Goal: Task Accomplishment & Management: Use online tool/utility

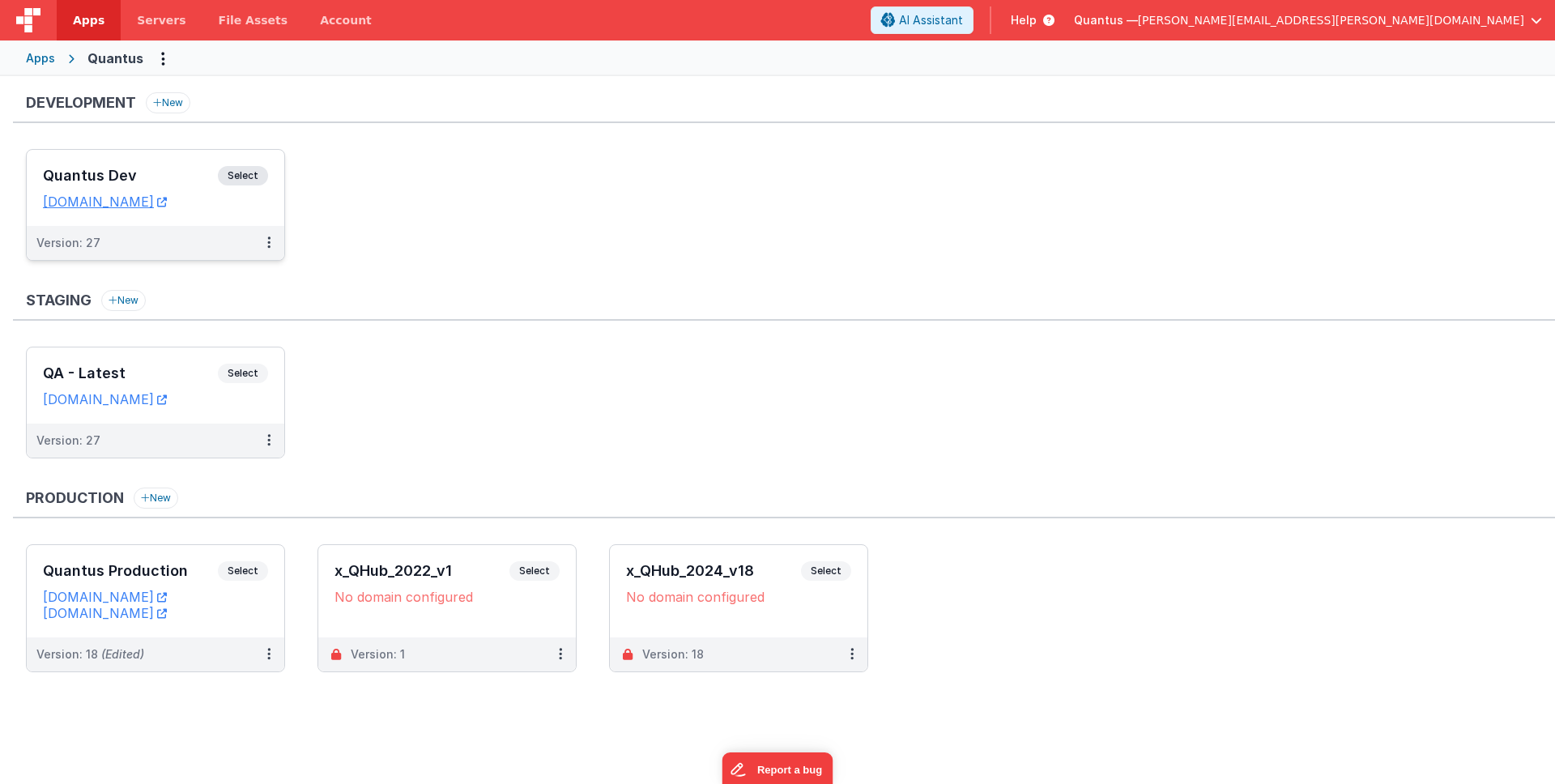
click at [99, 166] on div "Quantus Dev Select" at bounding box center [156, 179] width 225 height 28
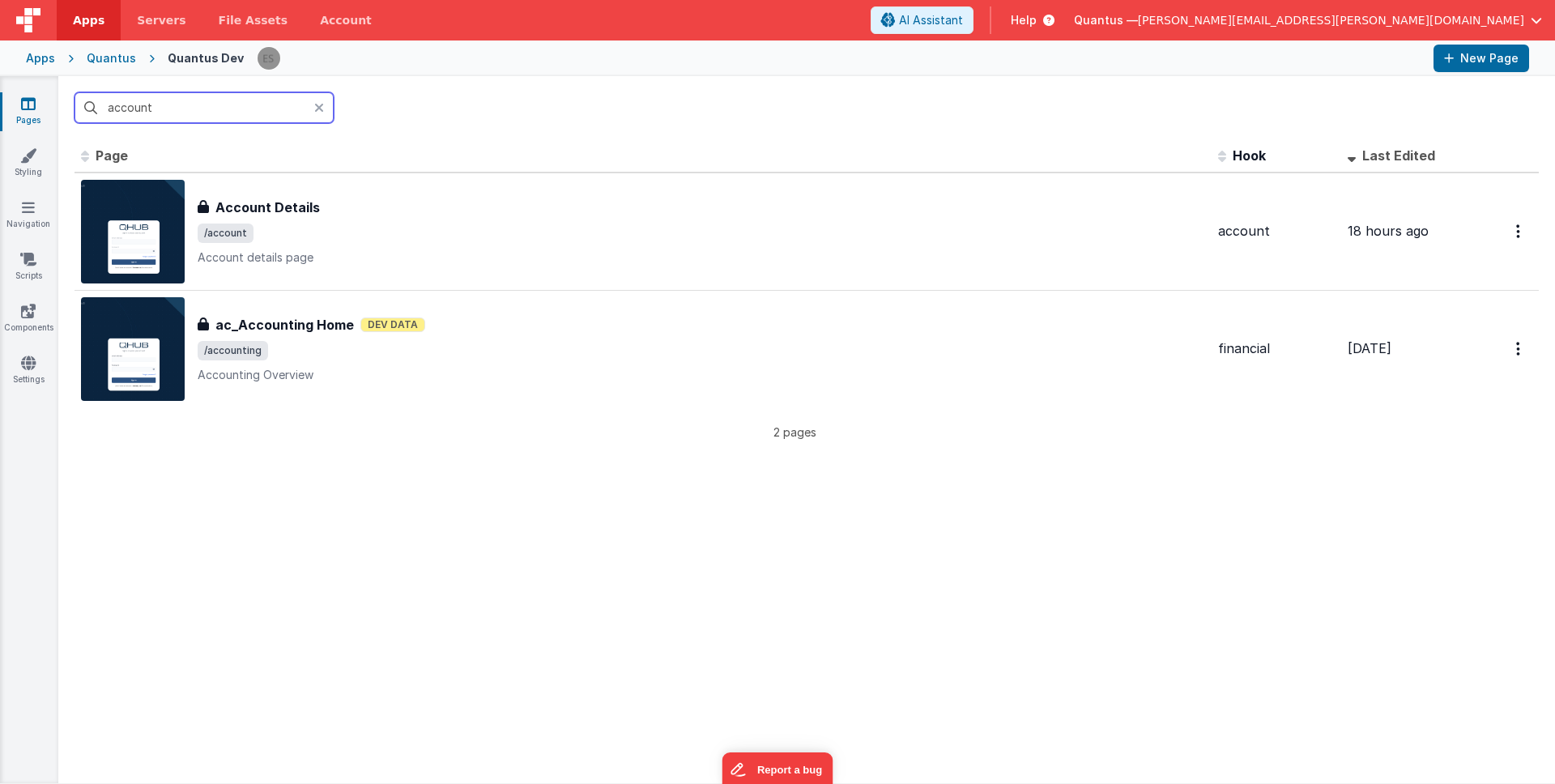
click at [239, 106] on input "account" at bounding box center [204, 108] width 260 height 31
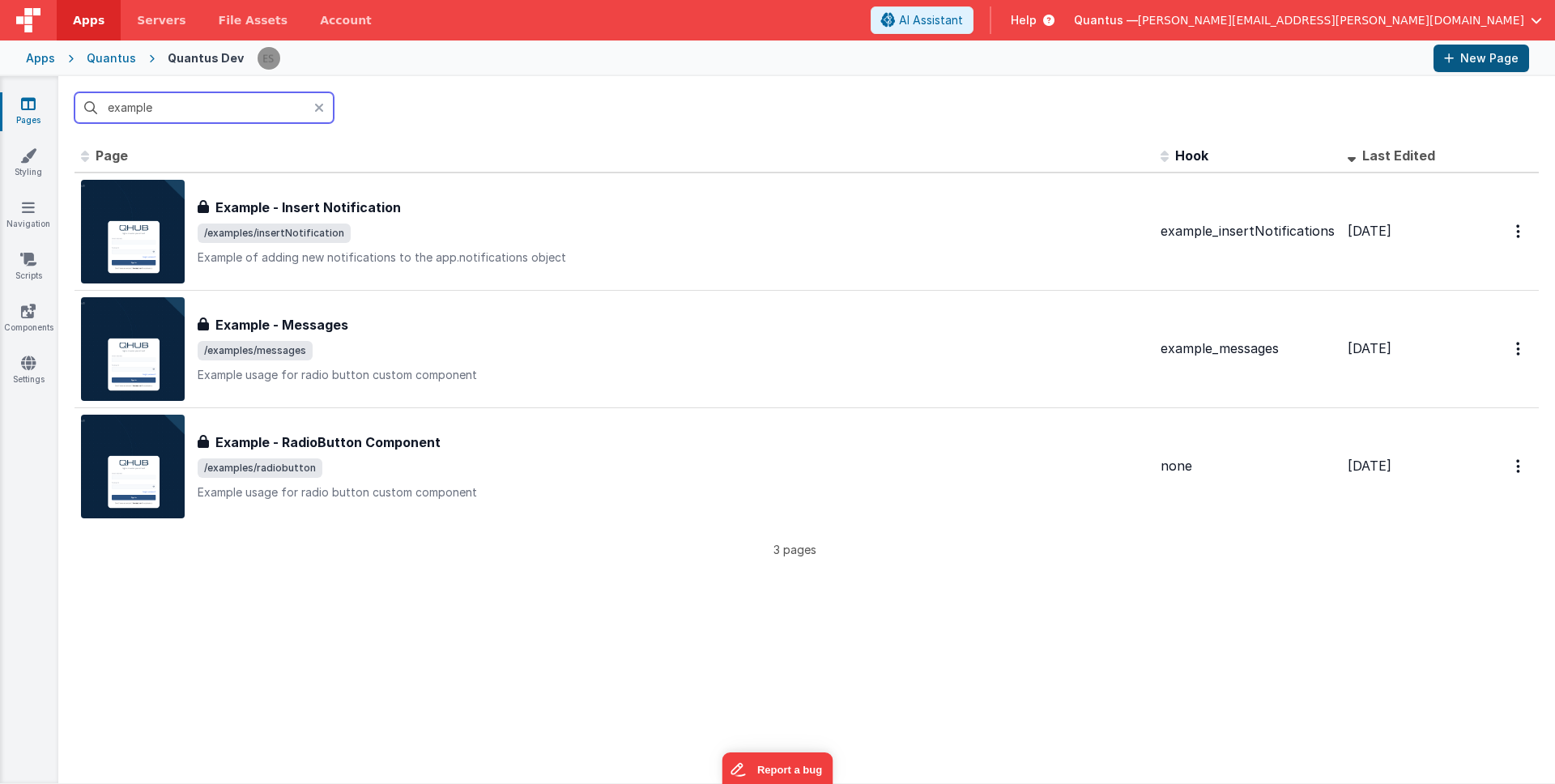
type input "example"
click at [1462, 64] on button "New Page" at bounding box center [1482, 59] width 96 height 28
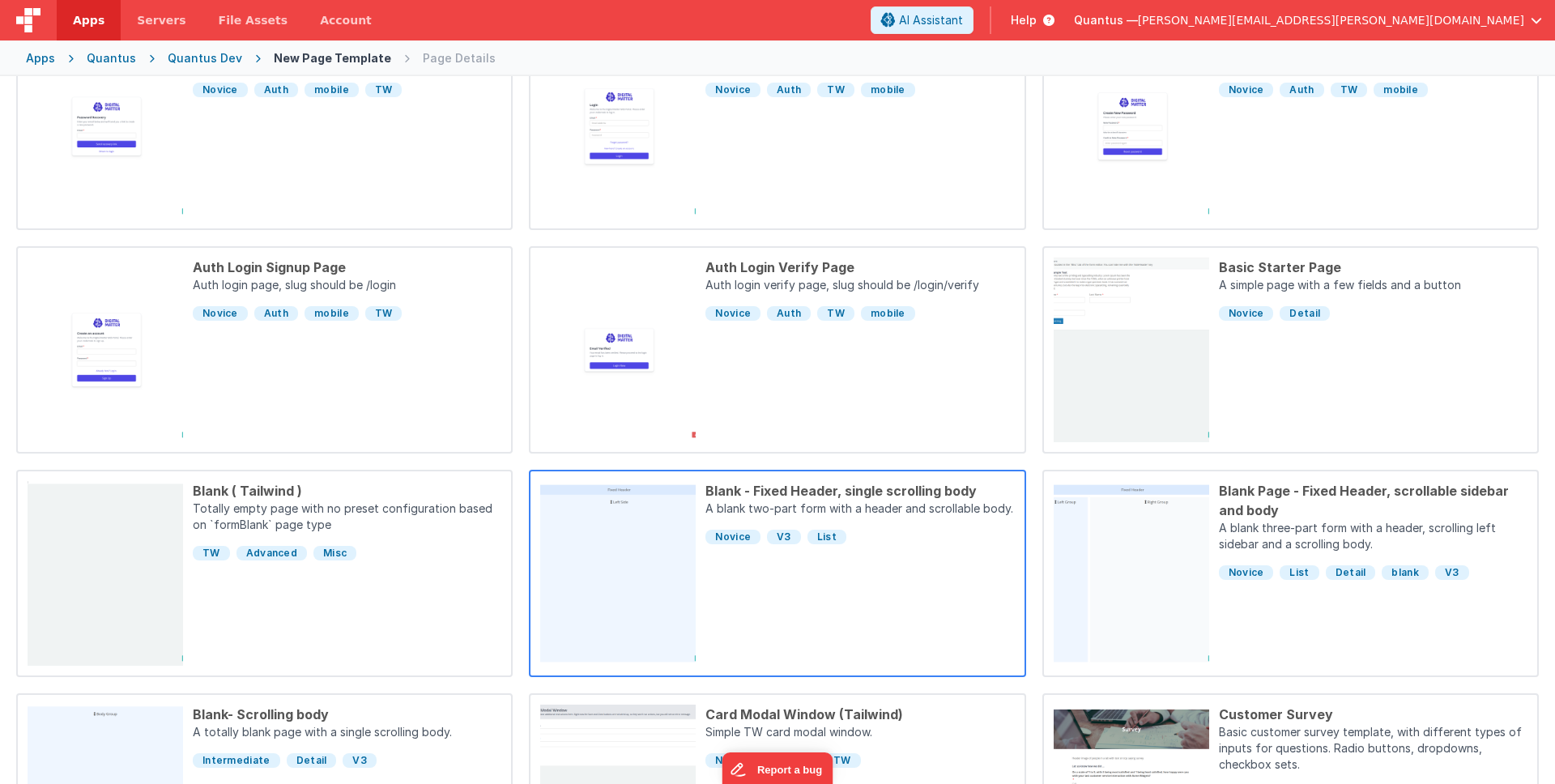
scroll to position [220, 0]
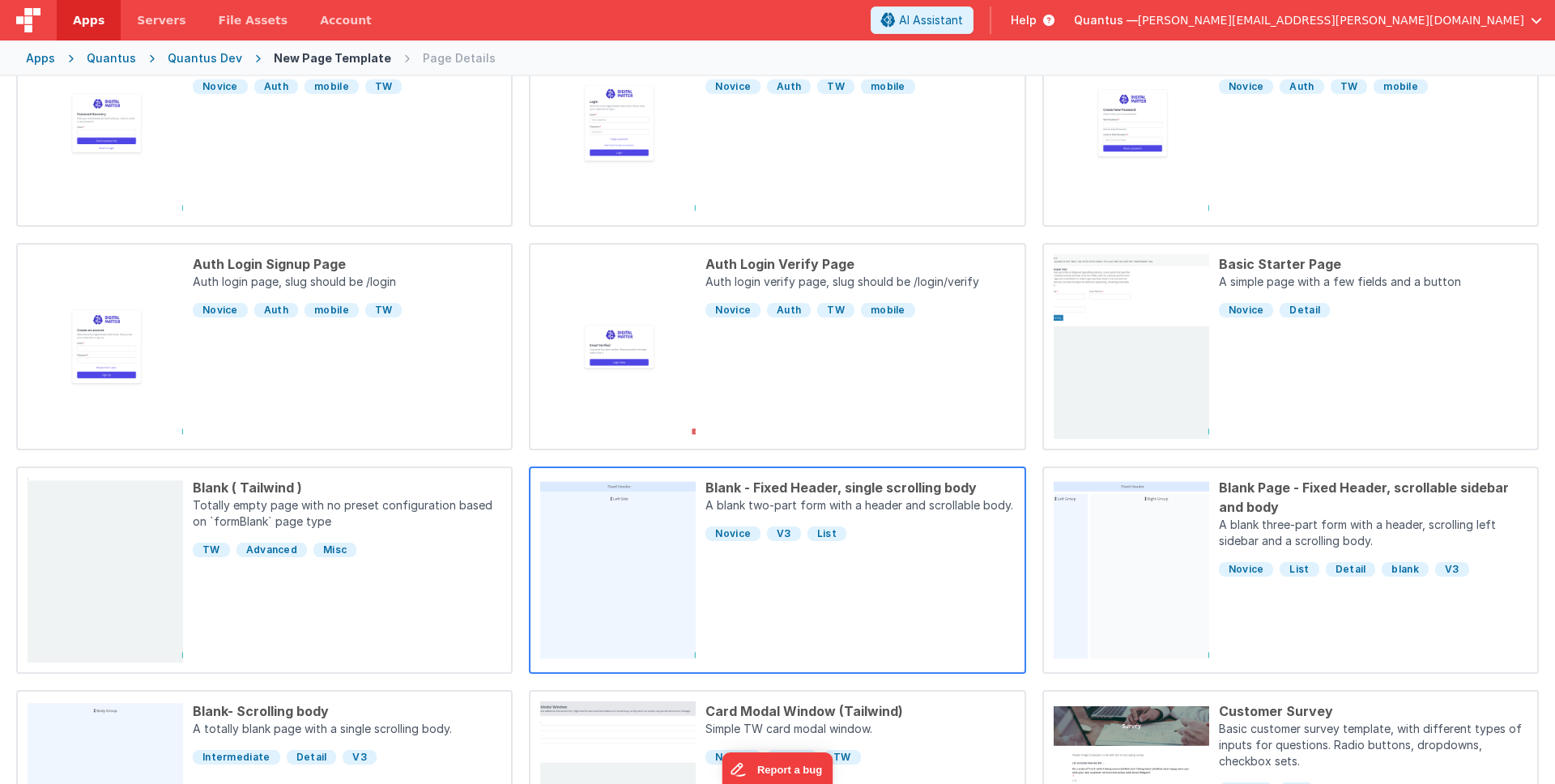
click at [925, 559] on div "Blank - Fixed Header, single scrolling body A blank two-part form with a header…" at bounding box center [855, 570] width 318 height 184
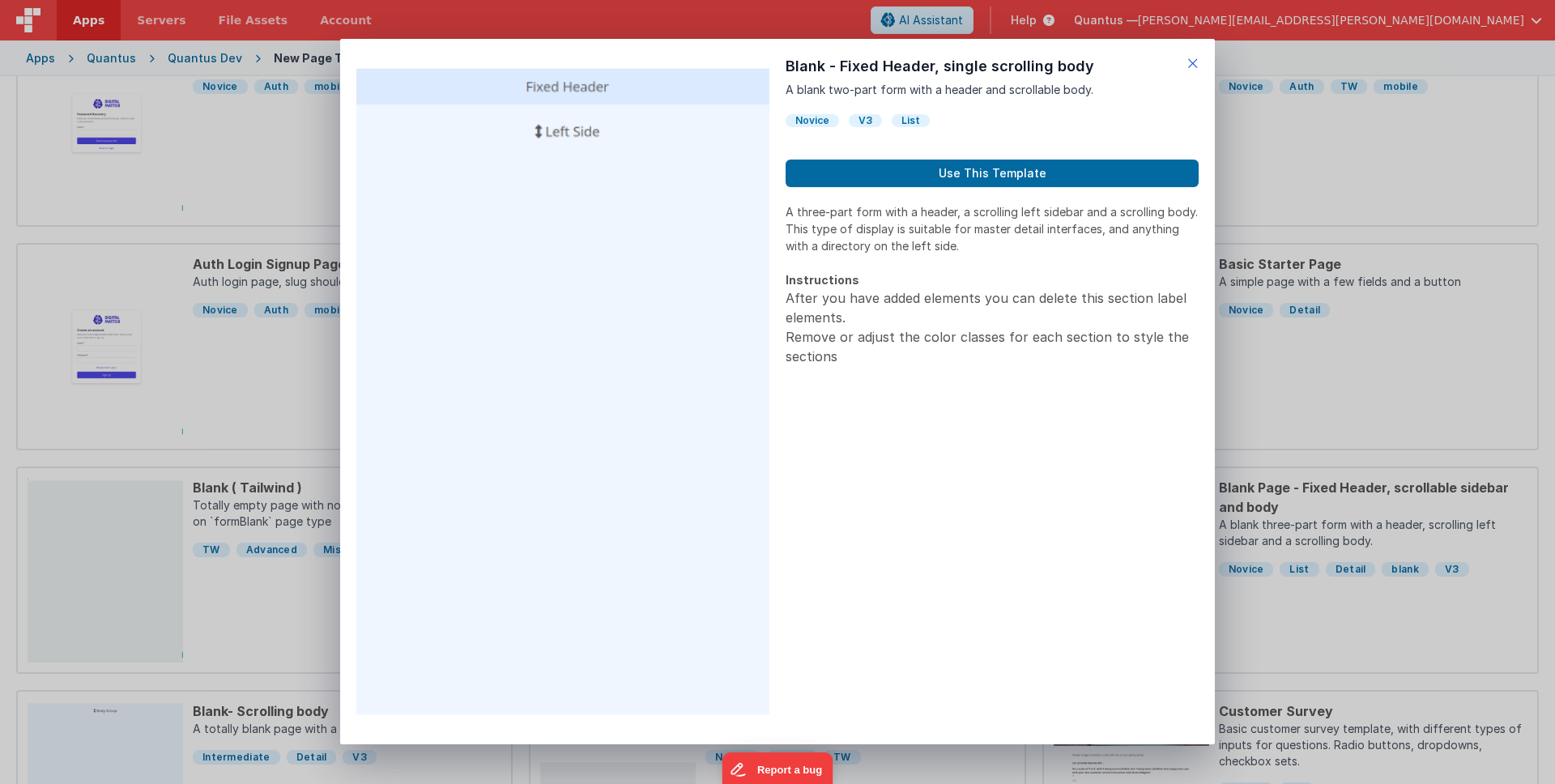
click at [1188, 57] on icon at bounding box center [1193, 64] width 11 height 23
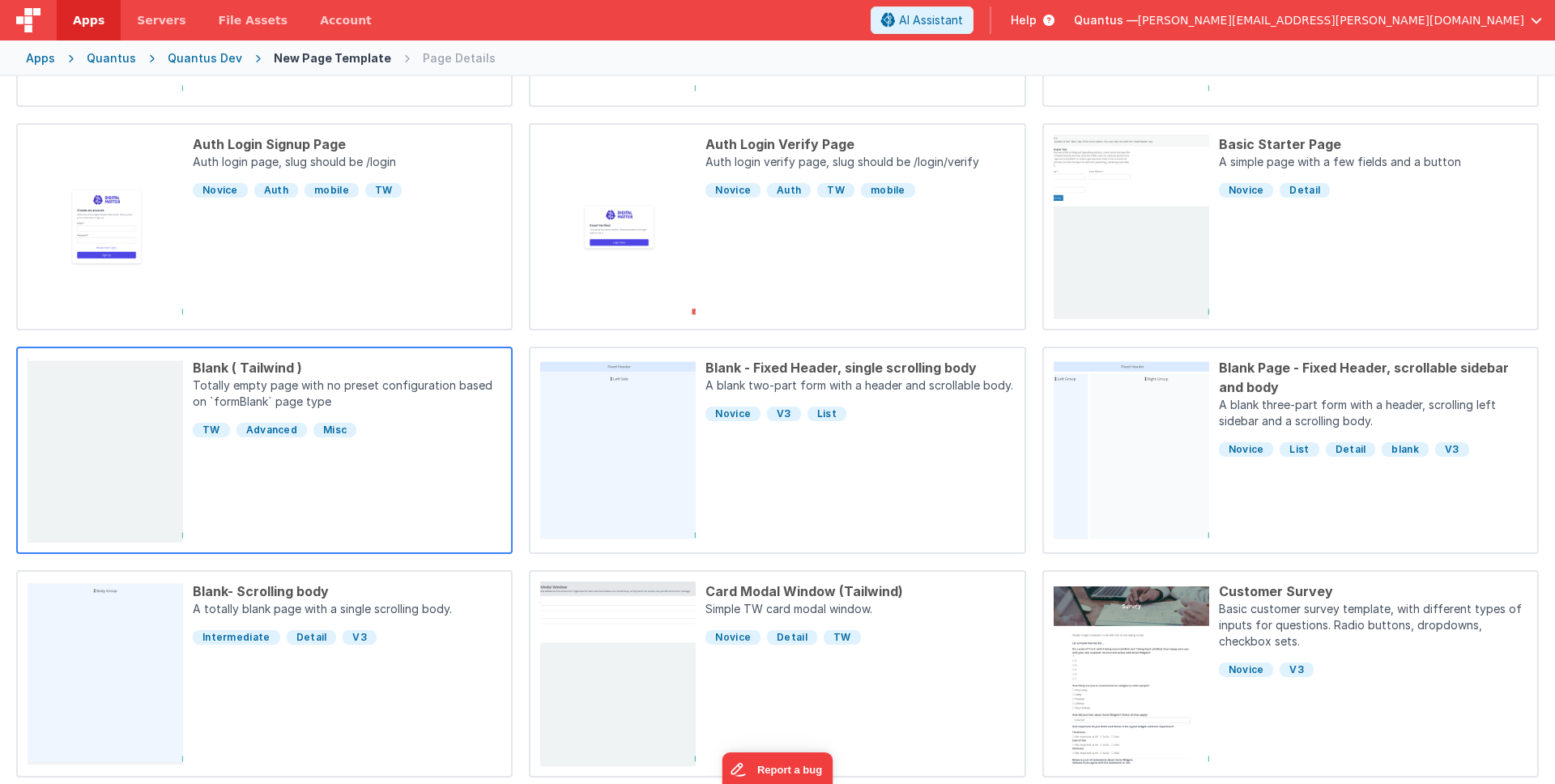
scroll to position [337, 0]
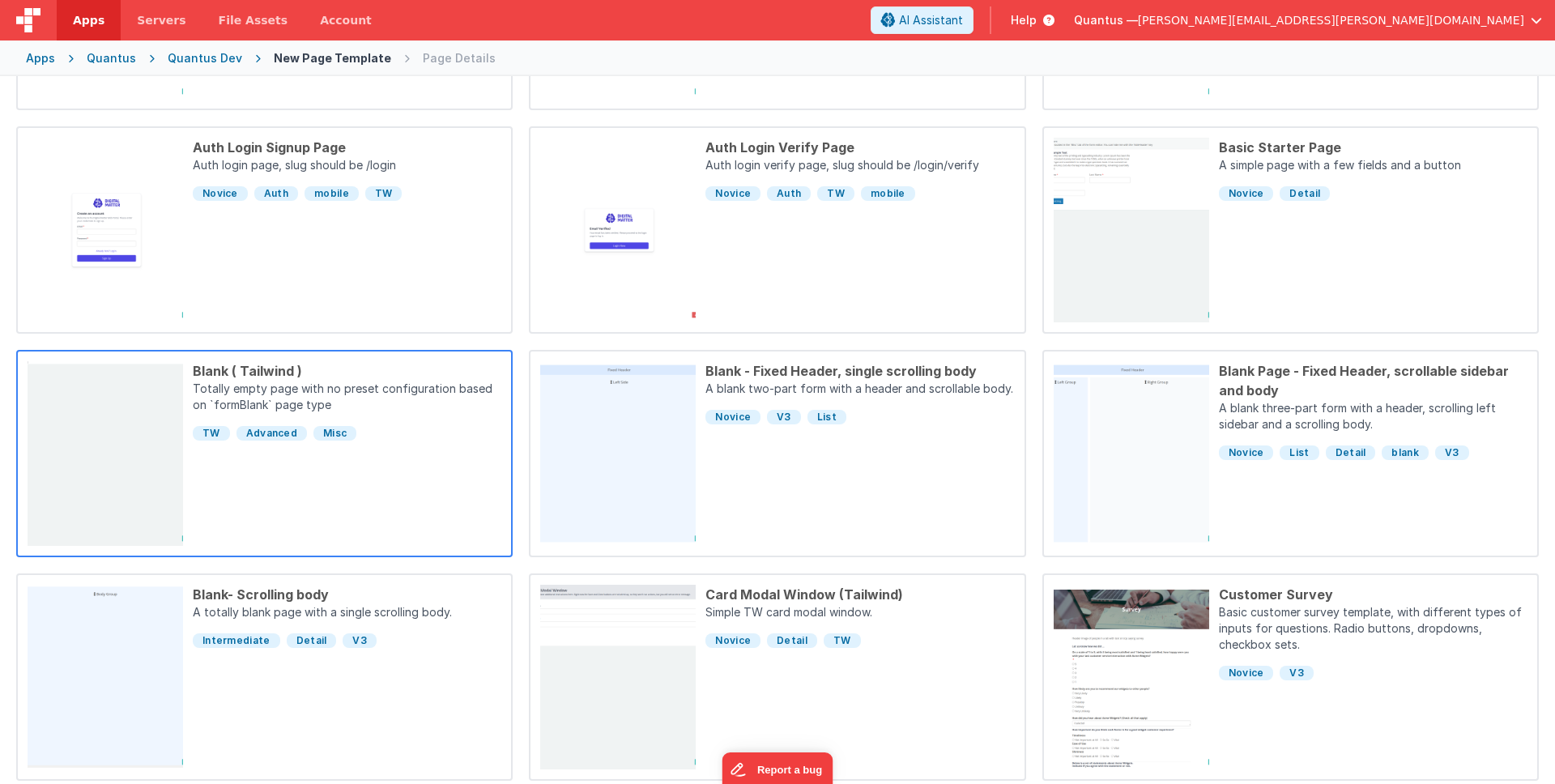
click at [437, 499] on div "Blank ( Tailwind ) Totally empty page with no preset configuration based on `fo…" at bounding box center [342, 454] width 318 height 184
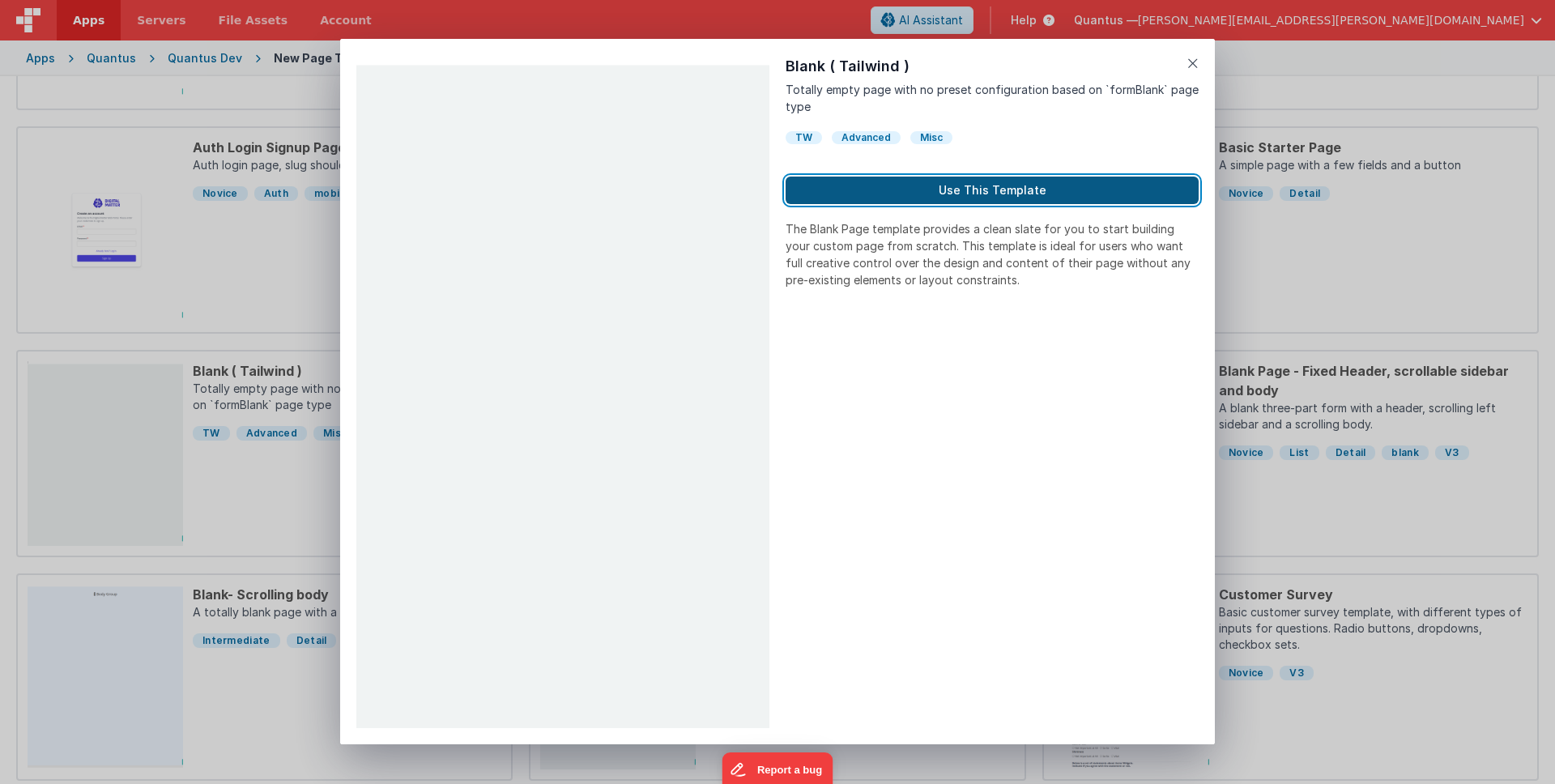
click at [917, 185] on button "Use This Template" at bounding box center [993, 190] width 413 height 28
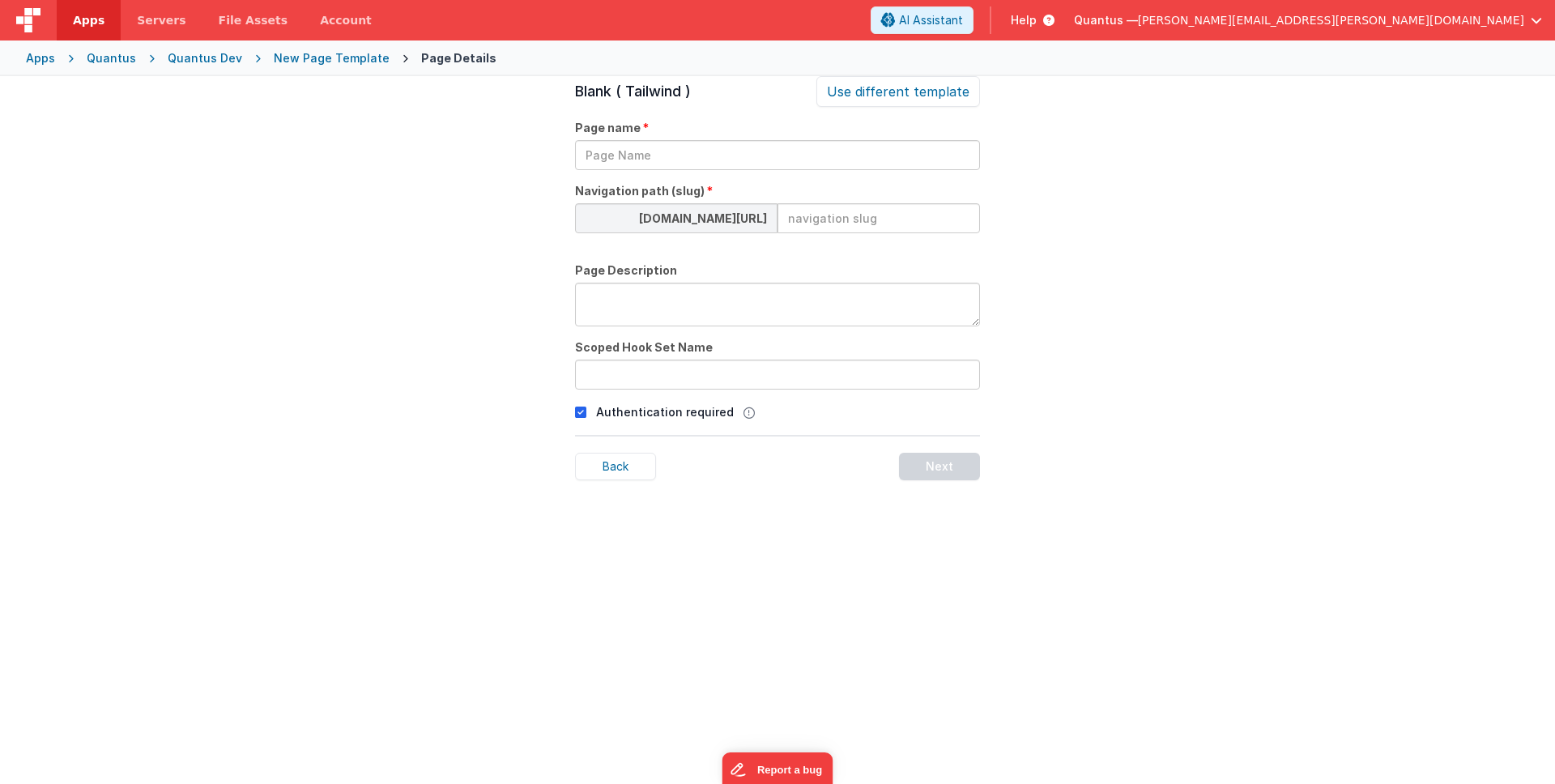
scroll to position [55, 0]
click at [702, 160] on input "text" at bounding box center [778, 155] width 405 height 30
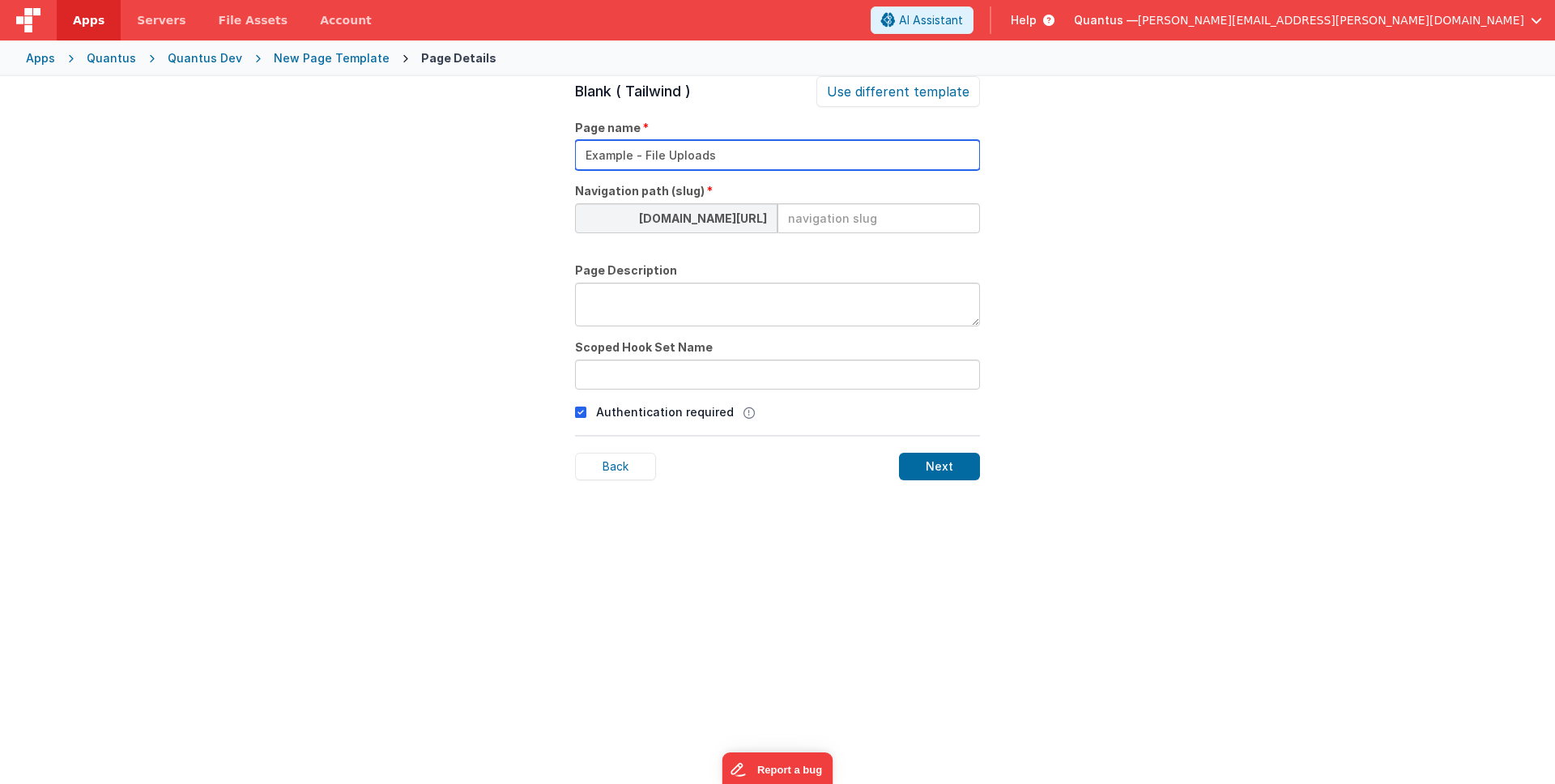
type input "Example - File Uploads"
click at [818, 200] on div "Navigation path (slug) [DOMAIN_NAME][URL]" at bounding box center [778, 215] width 405 height 66
type input "examples/uploads"
click at [655, 297] on textarea at bounding box center [778, 304] width 405 height 44
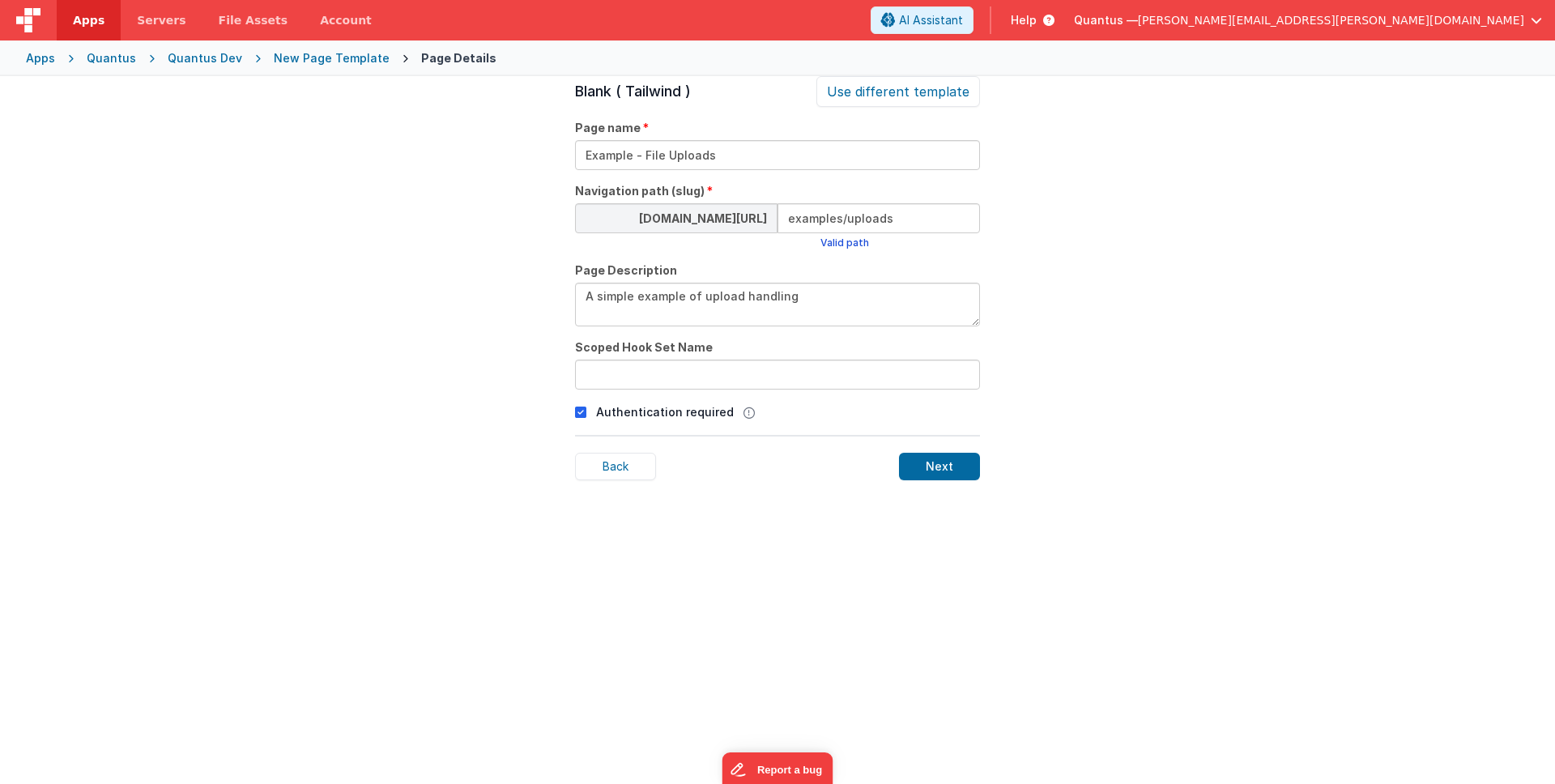
type textarea "A simple example of upload handling"
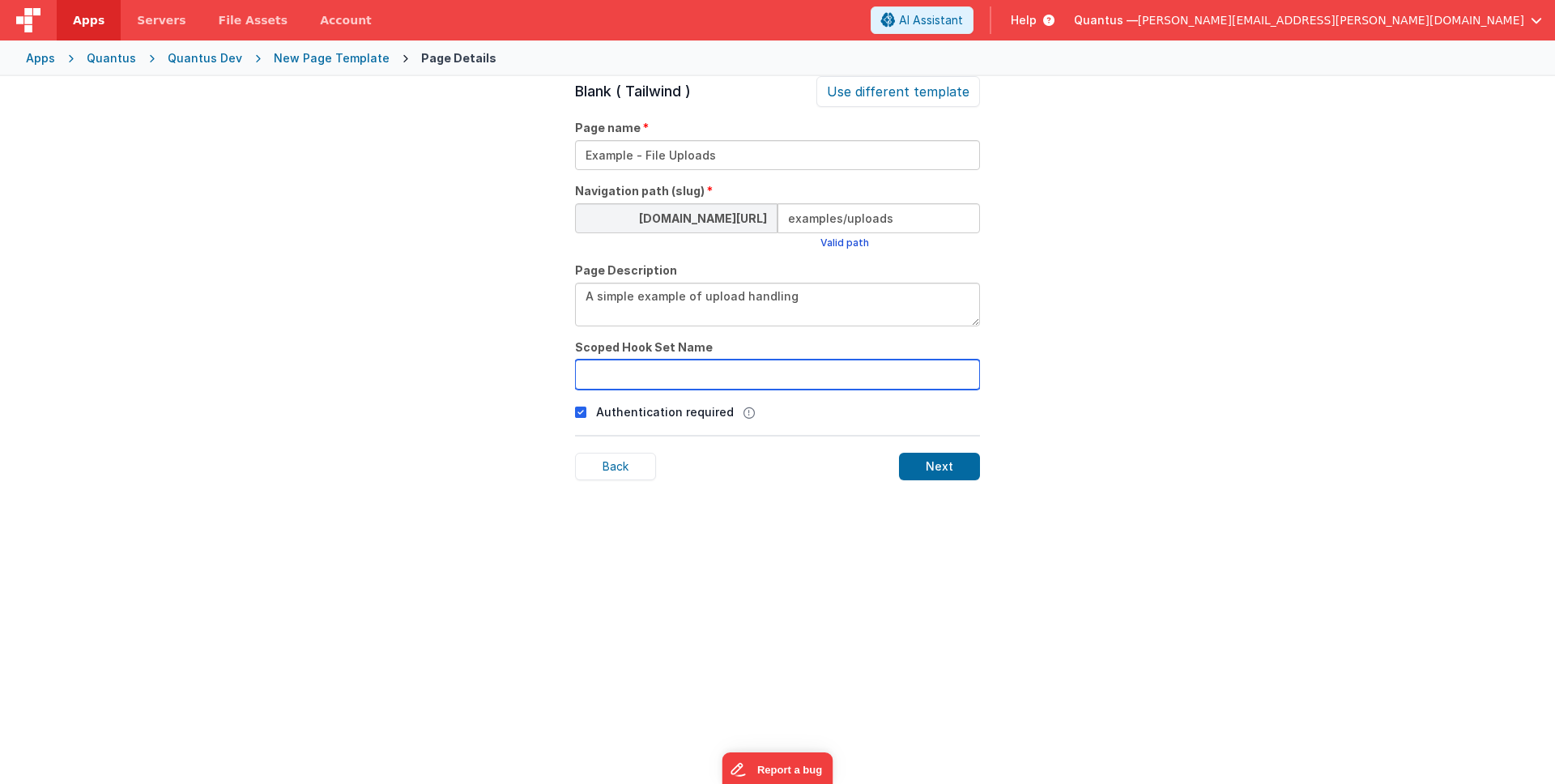
click at [691, 373] on input "text" at bounding box center [778, 374] width 405 height 30
type input "example_uploads"
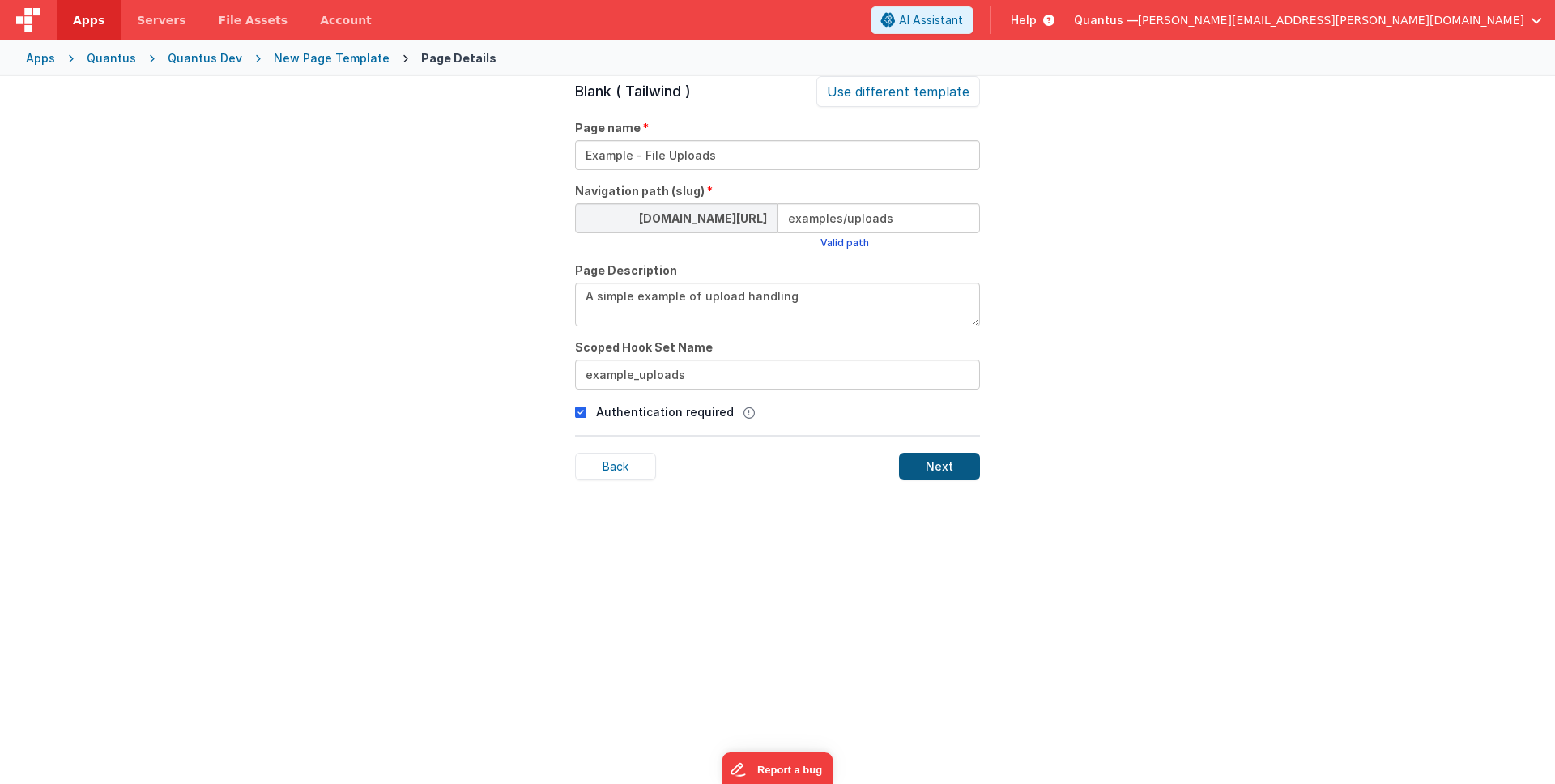
click at [931, 474] on div "Next" at bounding box center [940, 467] width 81 height 28
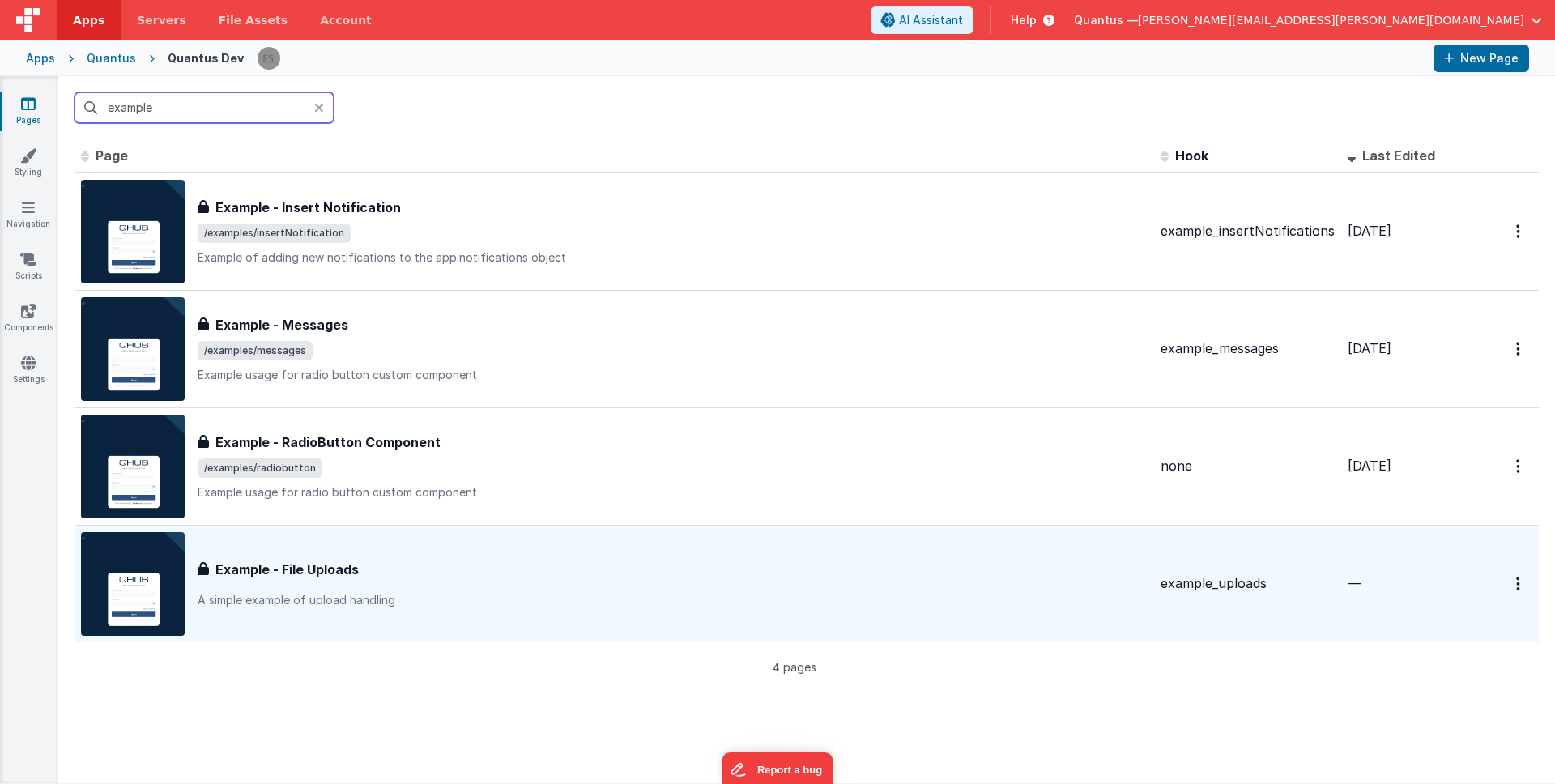
click at [236, 100] on input "example" at bounding box center [204, 108] width 260 height 31
type input "example"
click at [19, 160] on link "Styling" at bounding box center [28, 164] width 58 height 33
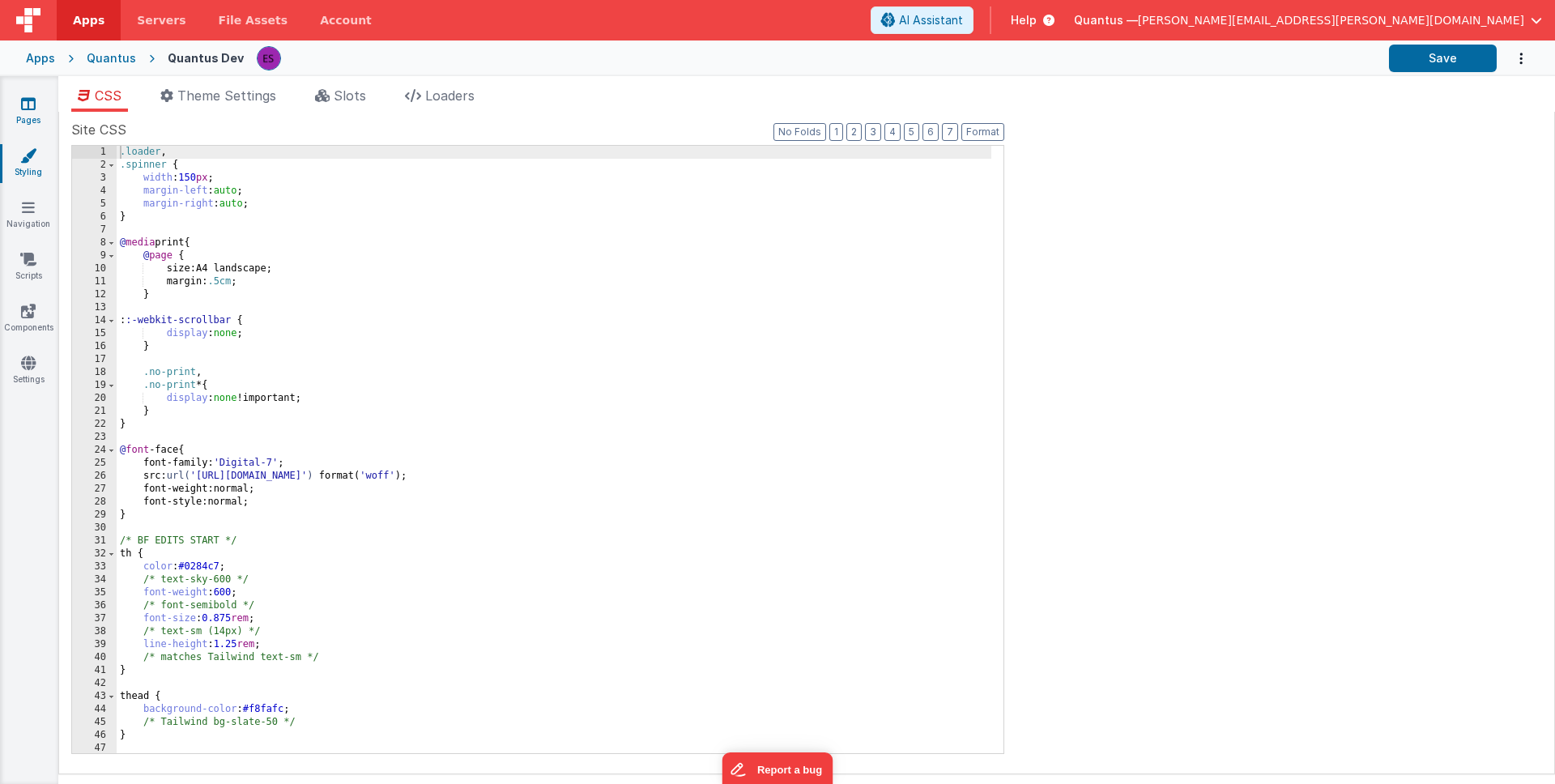
click at [31, 104] on icon at bounding box center [29, 104] width 15 height 16
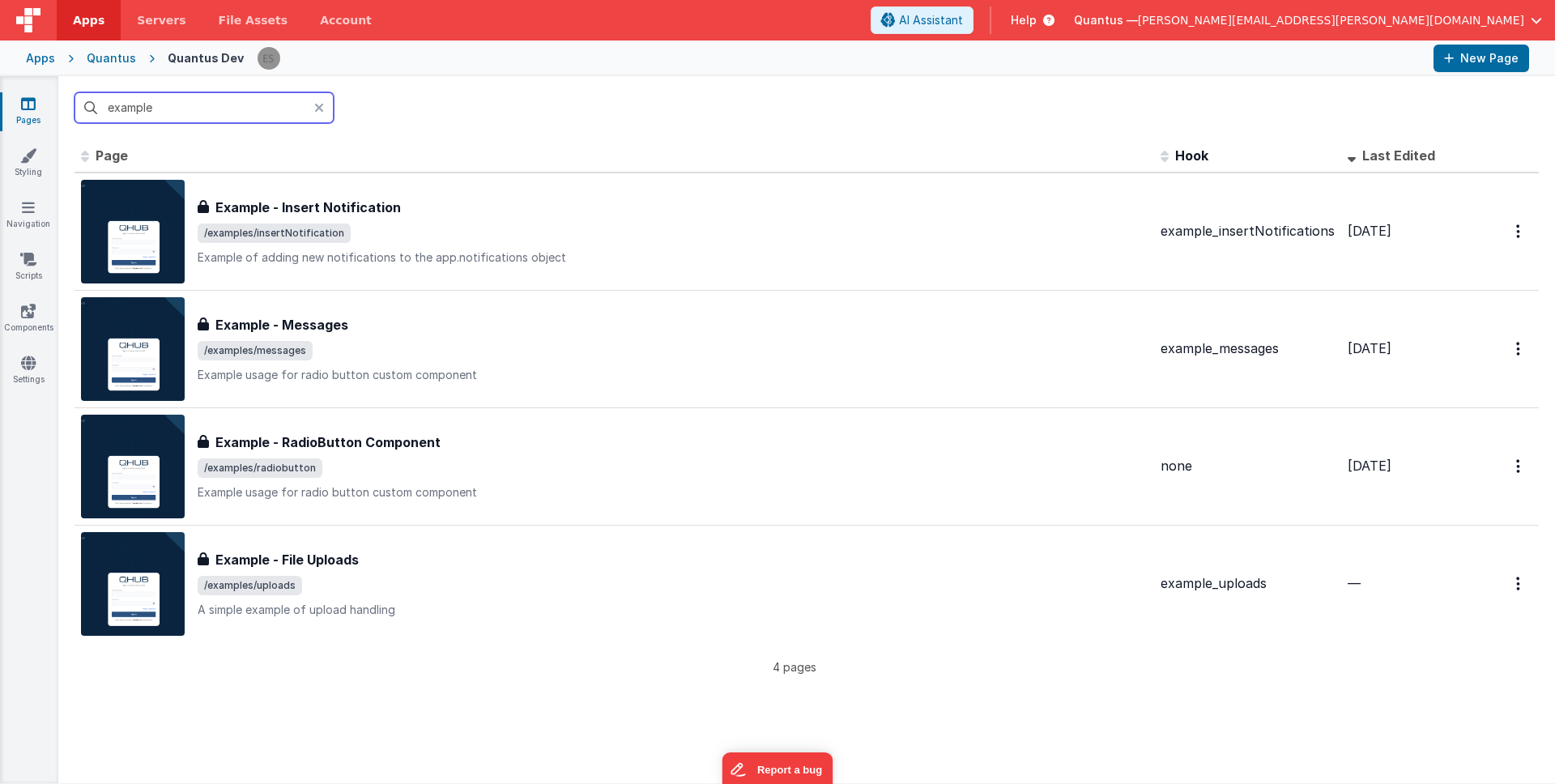
click at [223, 95] on input "example" at bounding box center [204, 108] width 260 height 31
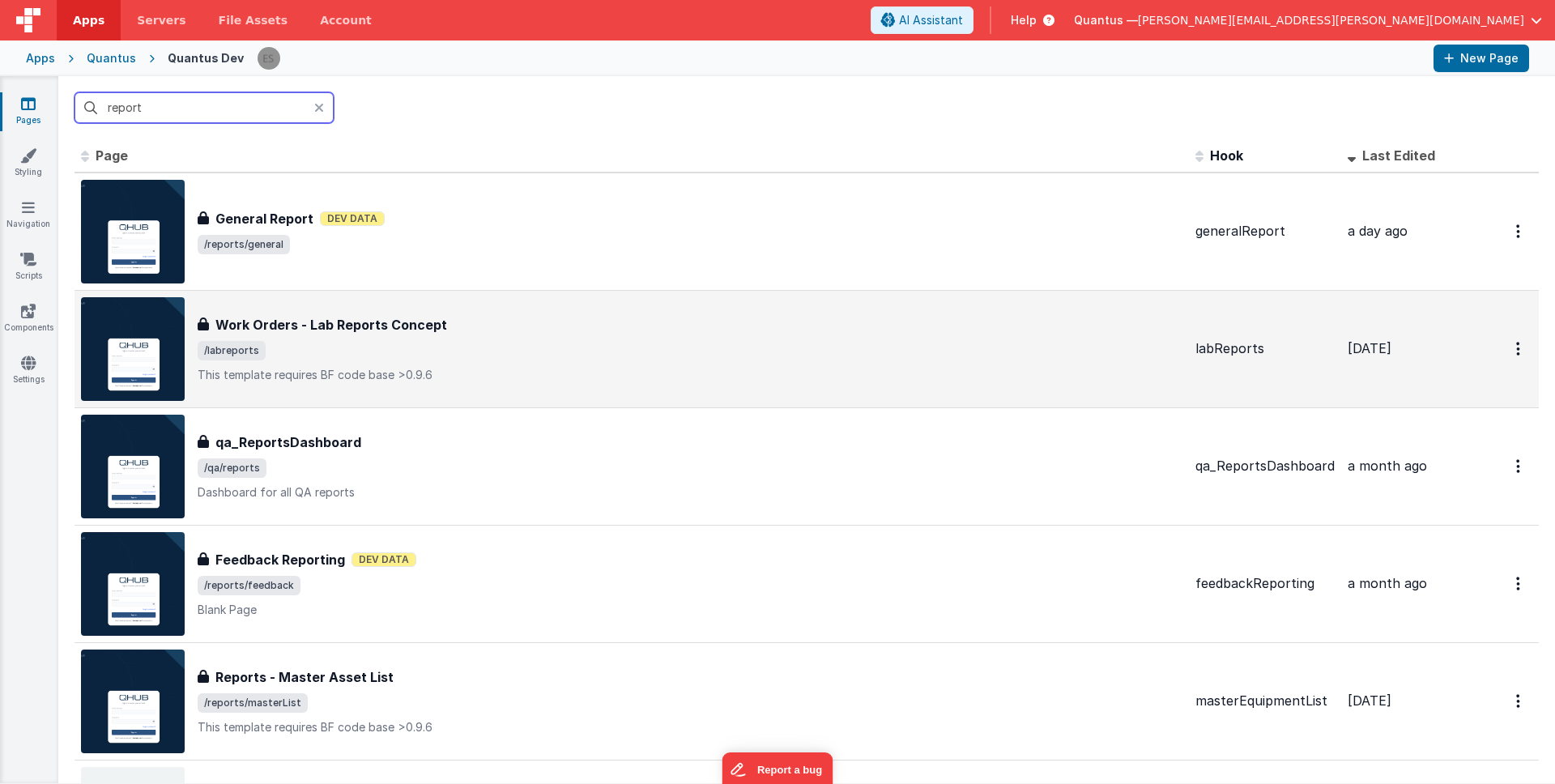
type input "report"
click at [515, 357] on span "/labreports" at bounding box center [690, 351] width 985 height 20
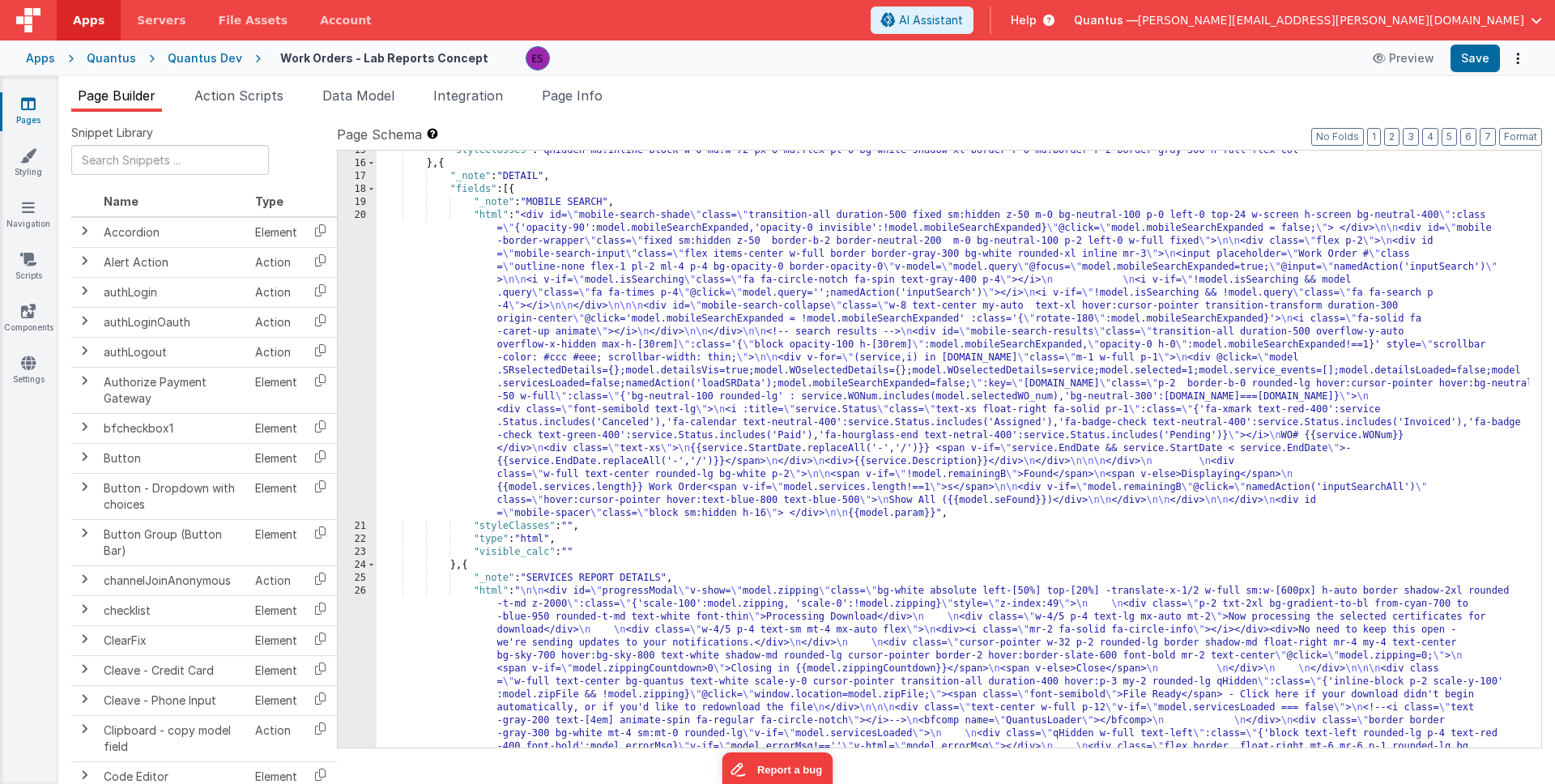
scroll to position [383, 0]
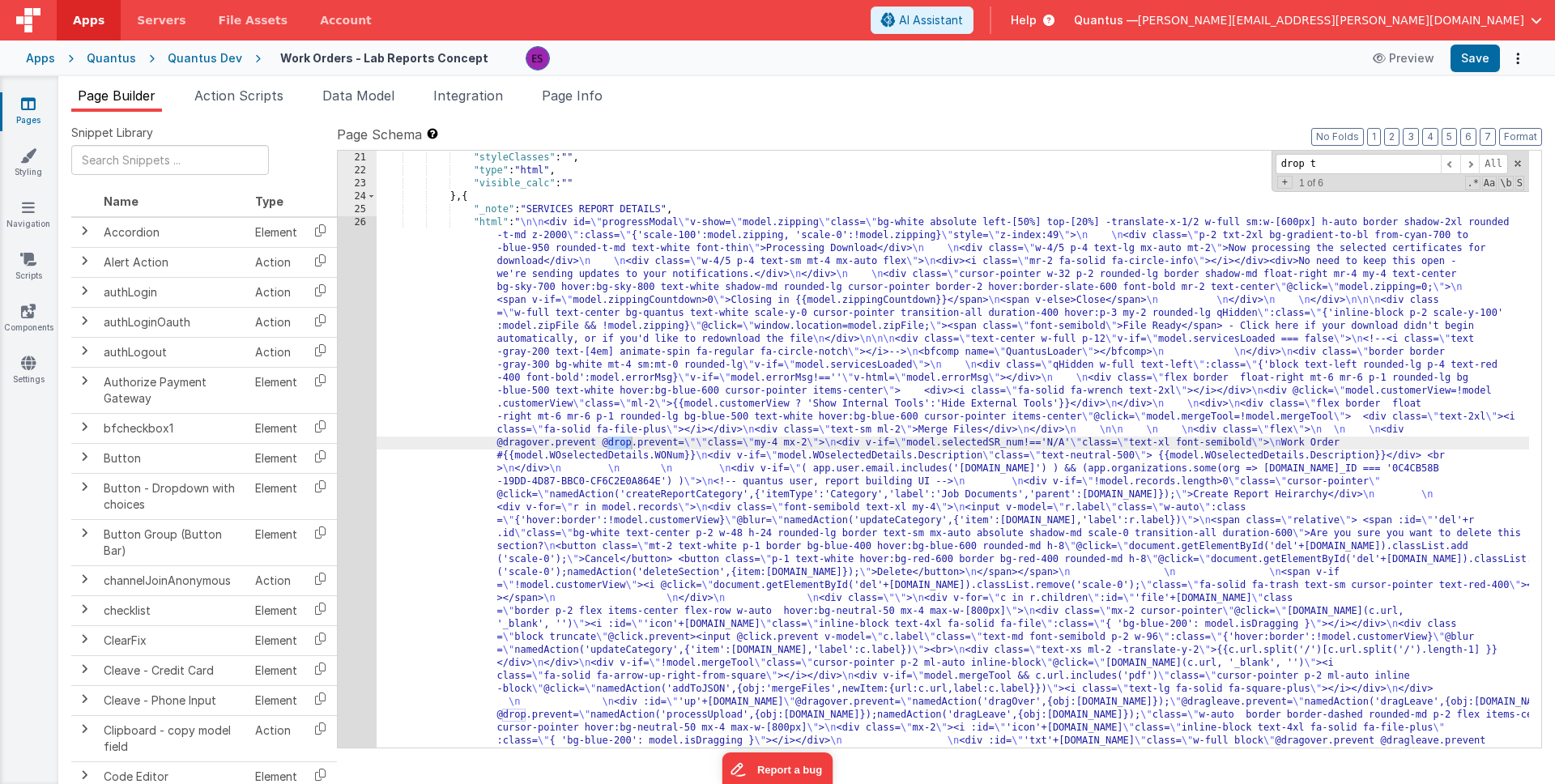
scroll to position [1166, 0]
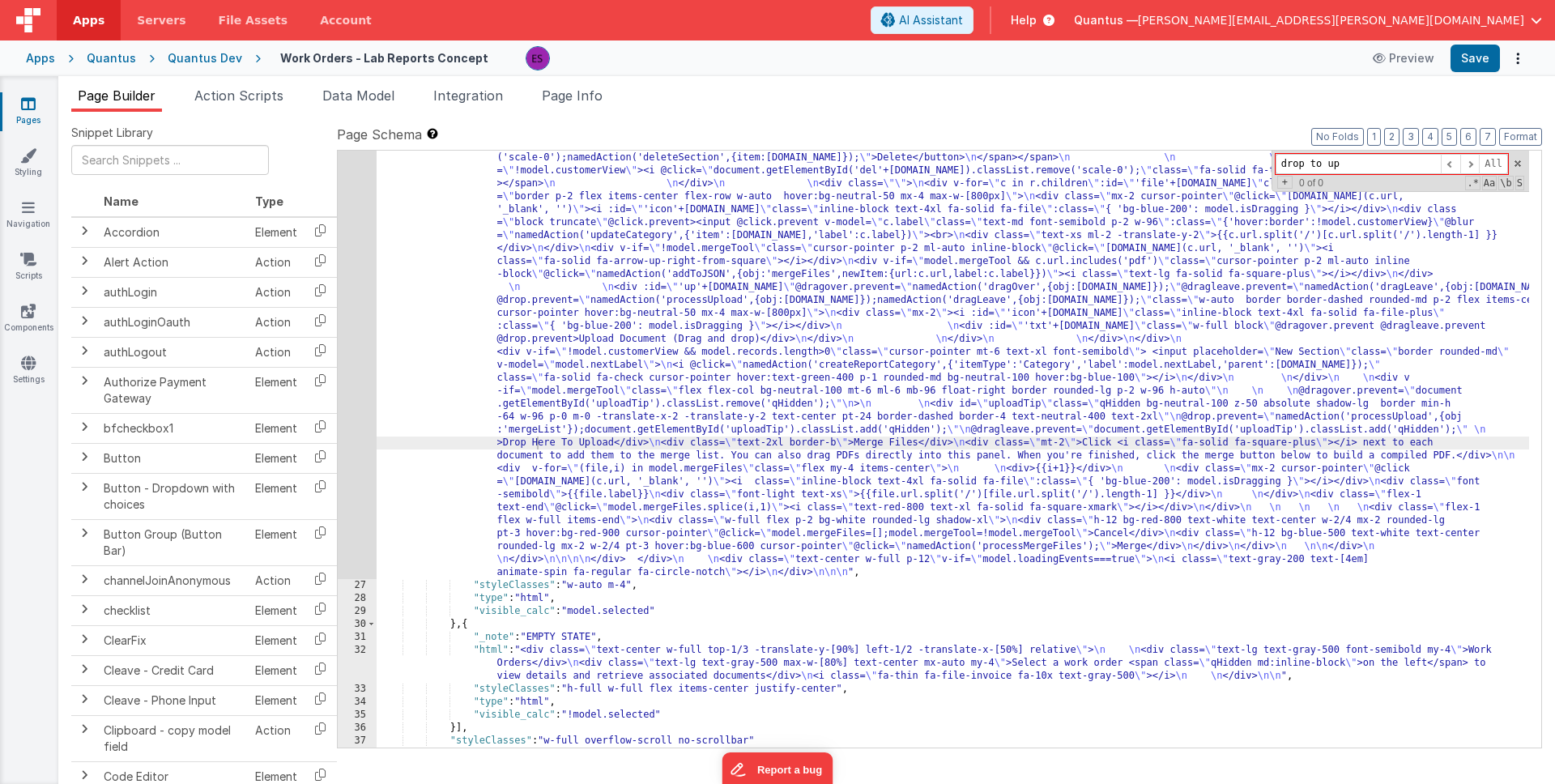
type input "drop to up"
click at [503, 399] on div ""html" : " \n\n <div id= \" progressModal \" v-show= \" model.zipping \" class=…" at bounding box center [953, 495] width 1153 height 1387
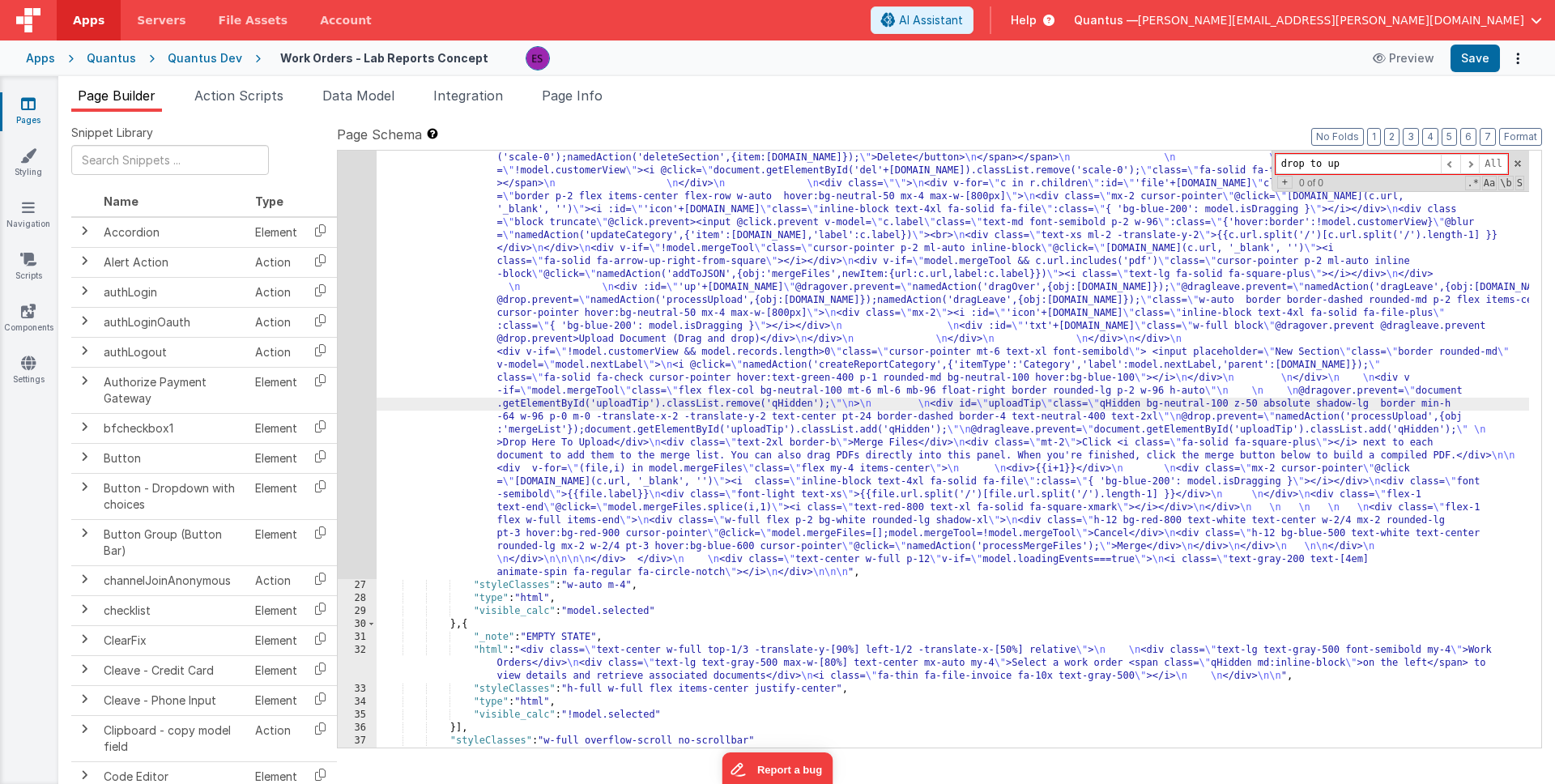
click at [362, 438] on div "26" at bounding box center [358, 190] width 39 height 777
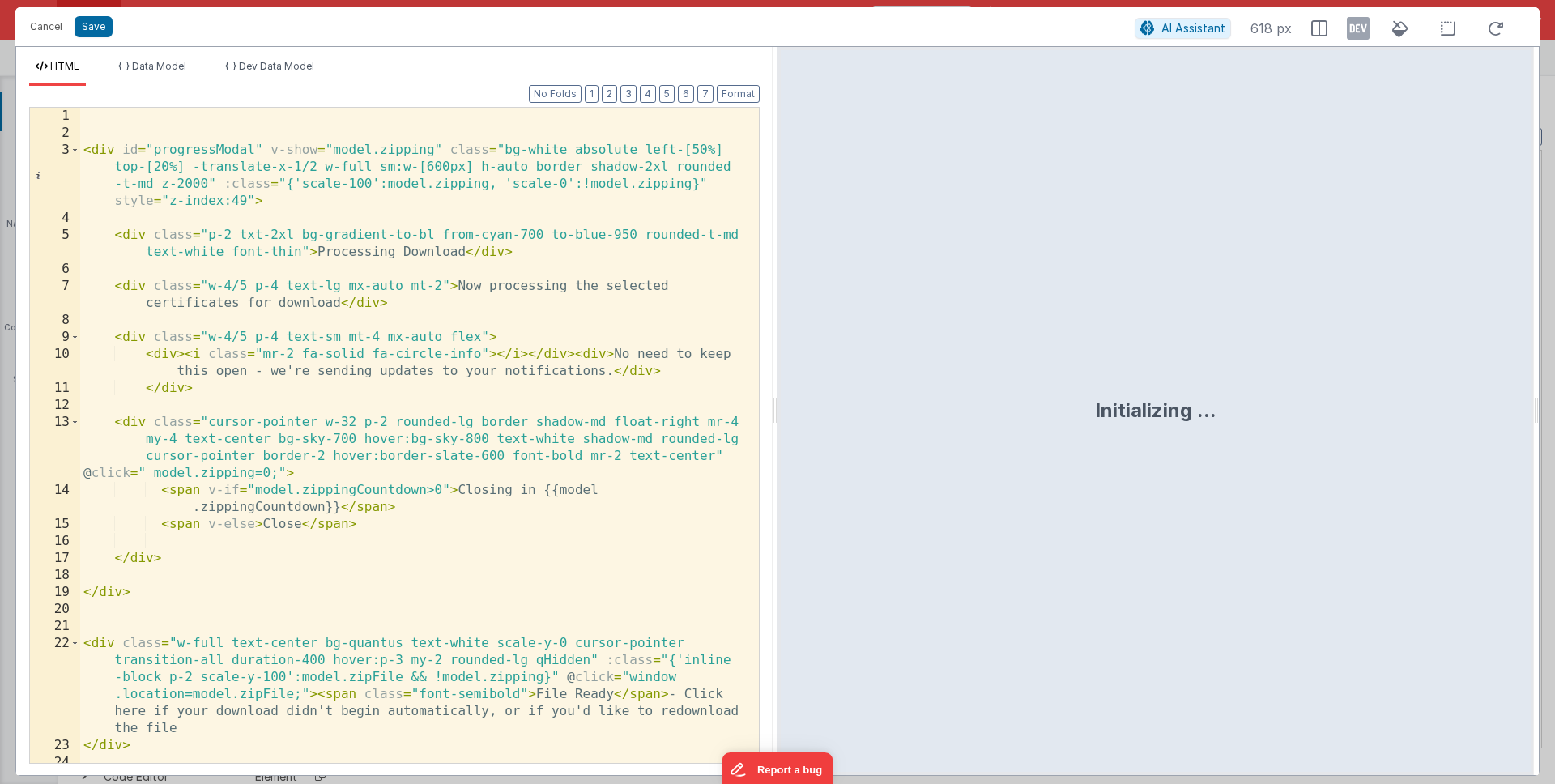
click at [408, 417] on div "< div id = "progressModal" v-show = "model.zipping" class = "bg-white absolute …" at bounding box center [413, 452] width 667 height 689
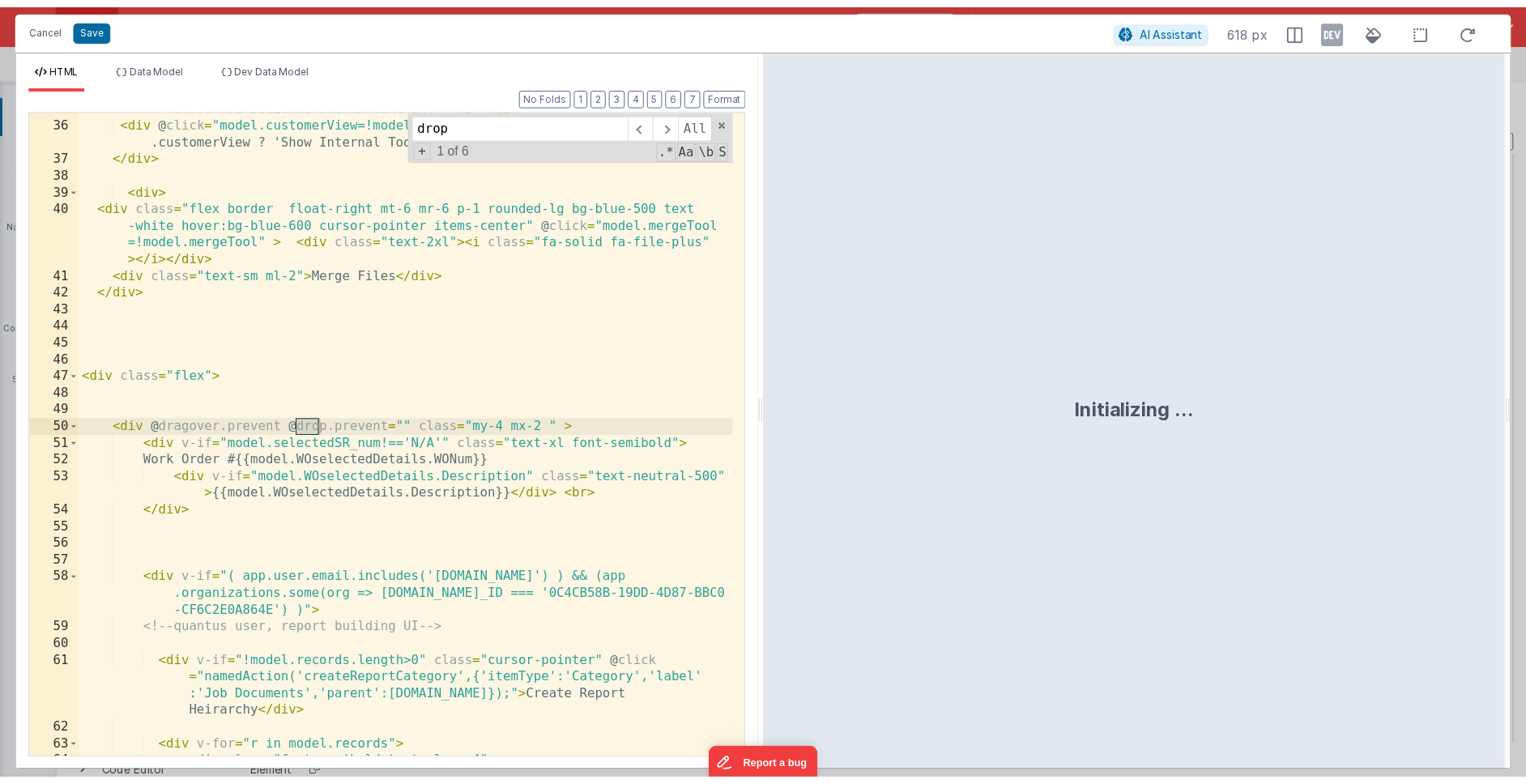
scroll to position [2869, 0]
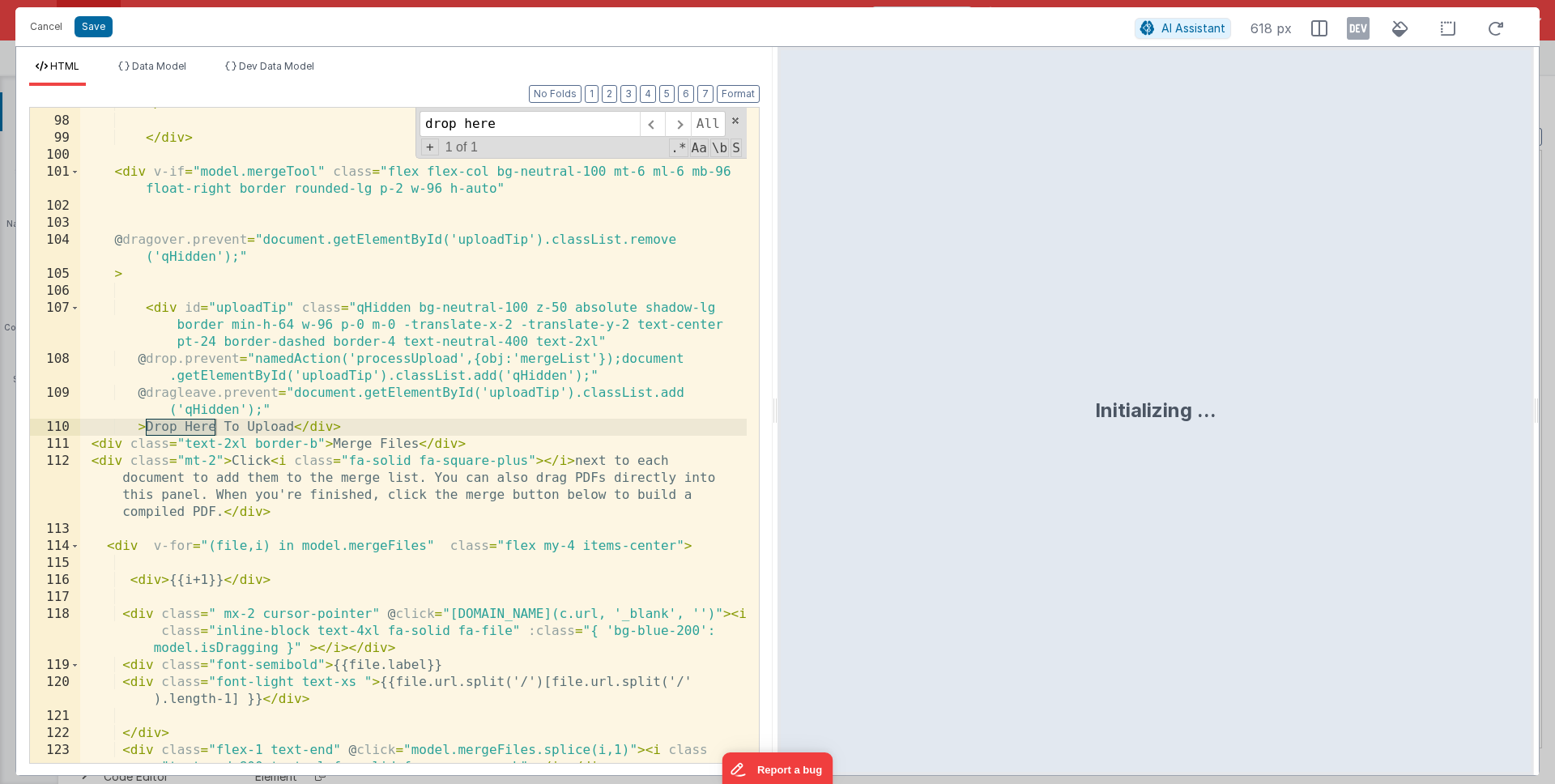
type input "drop here"
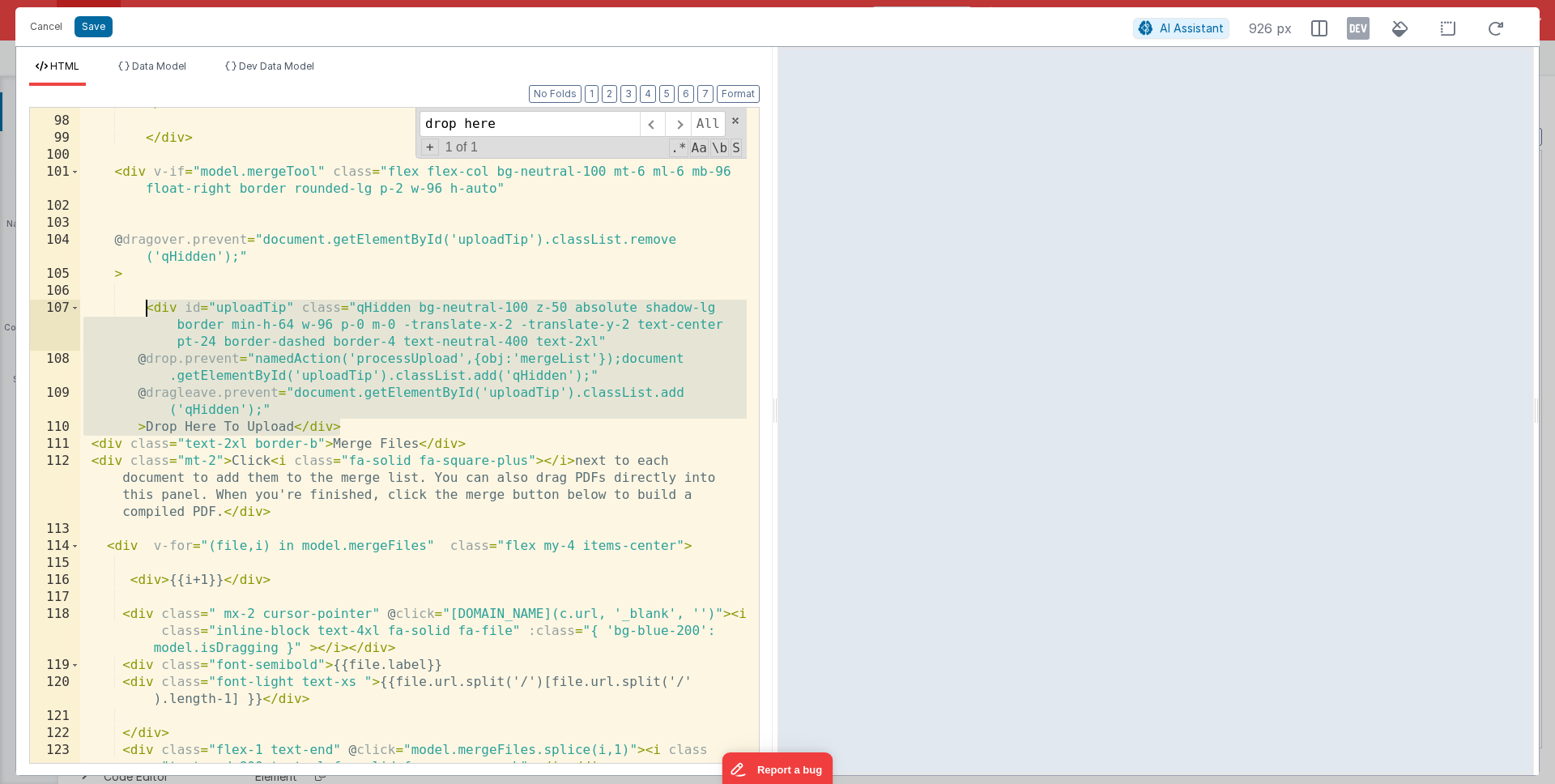
drag, startPoint x: 365, startPoint y: 427, endPoint x: 147, endPoint y: 309, distance: 247.9
click at [147, 309] on div "</ div > </ div > < div v-if = "model.mergeTool" class = "flex flex-col bg-neut…" at bounding box center [413, 448] width 667 height 706
click at [38, 33] on button "Cancel" at bounding box center [47, 27] width 49 height 23
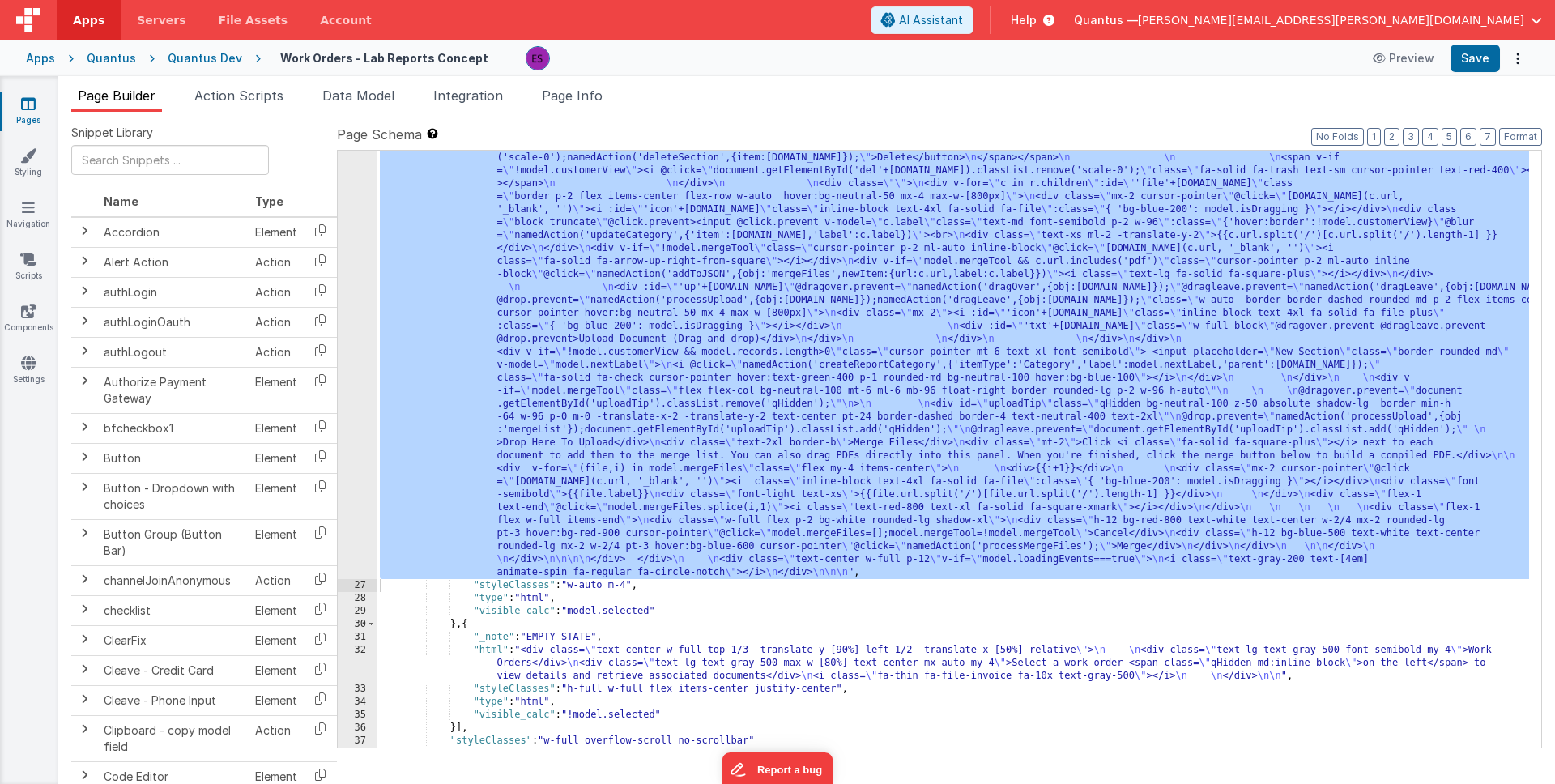
click at [205, 64] on div "Quantus Dev" at bounding box center [204, 59] width 74 height 16
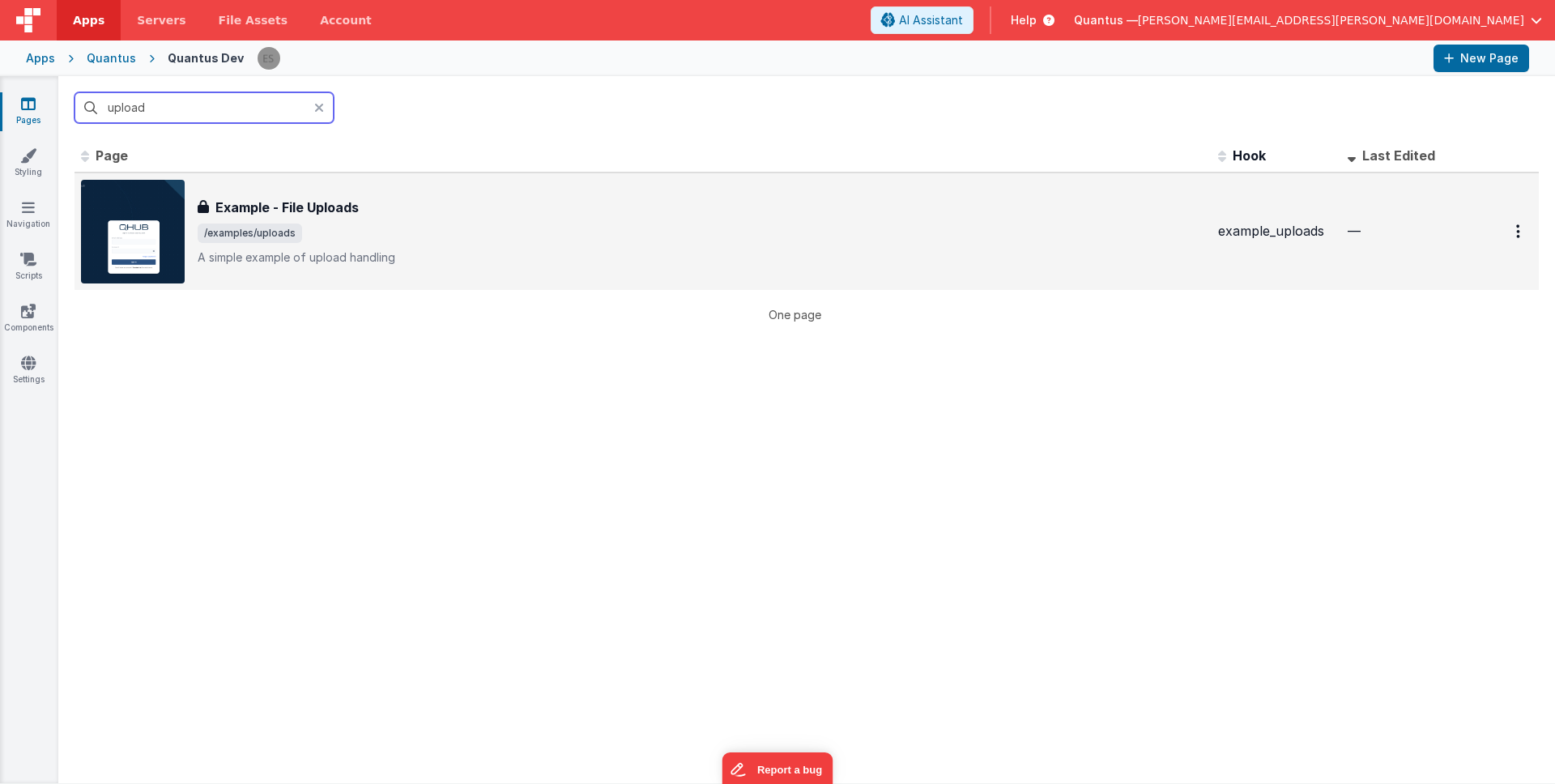
type input "upload"
click at [429, 227] on span "/examples/uploads" at bounding box center [701, 233] width 1008 height 20
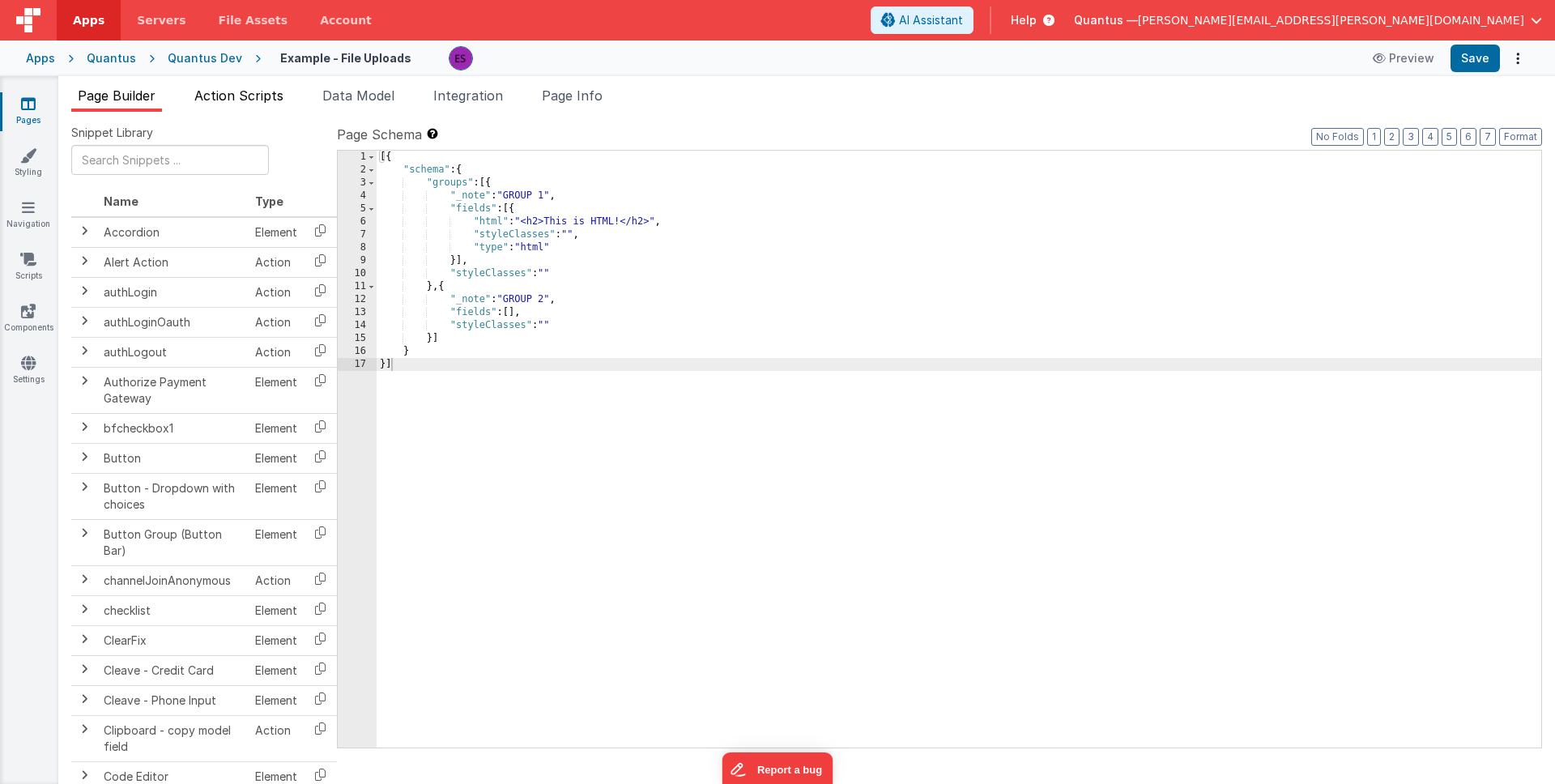
click at [245, 92] on span "Action Scripts" at bounding box center [238, 95] width 89 height 16
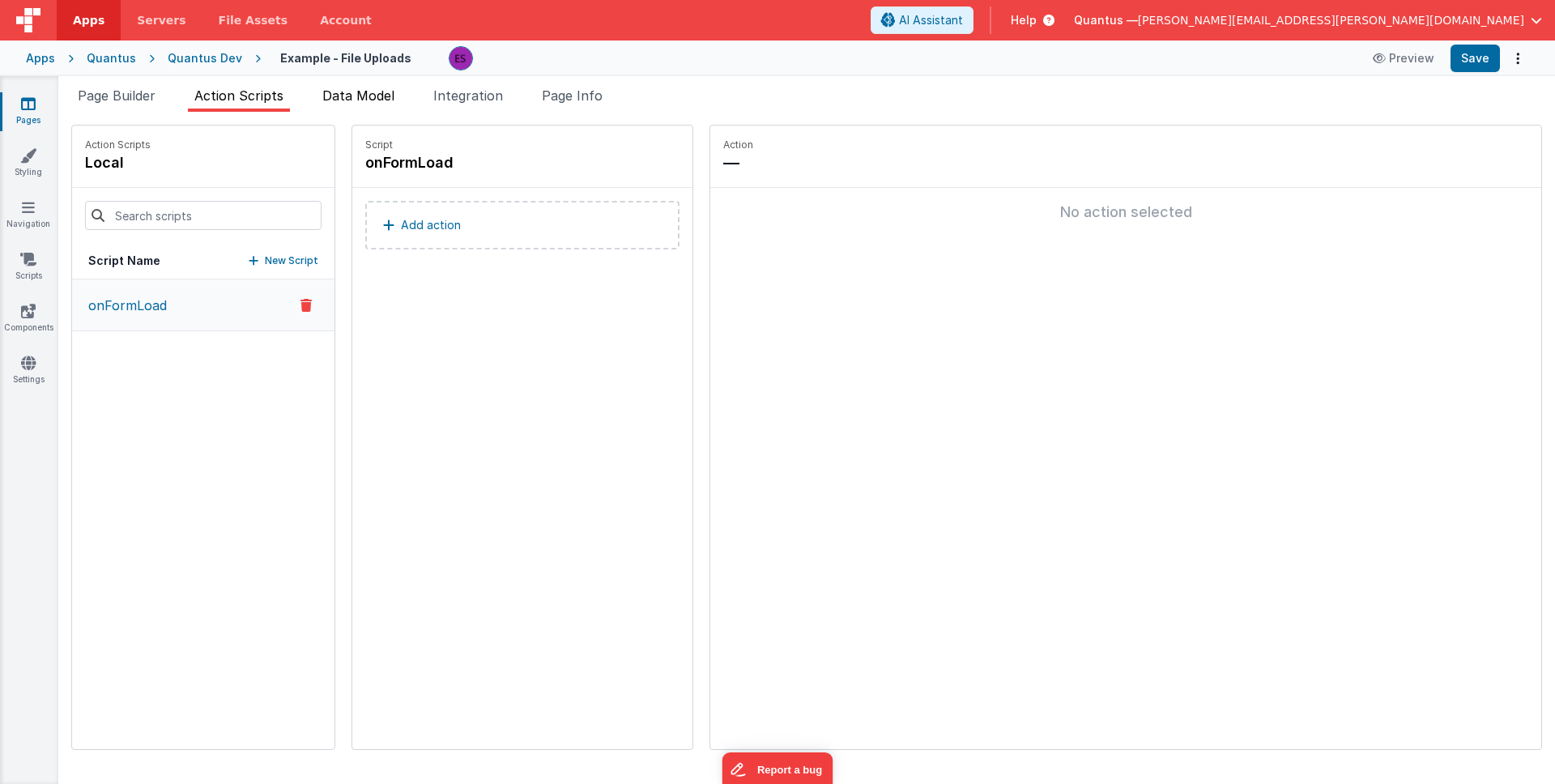
click at [348, 97] on span "Data Model" at bounding box center [358, 95] width 72 height 16
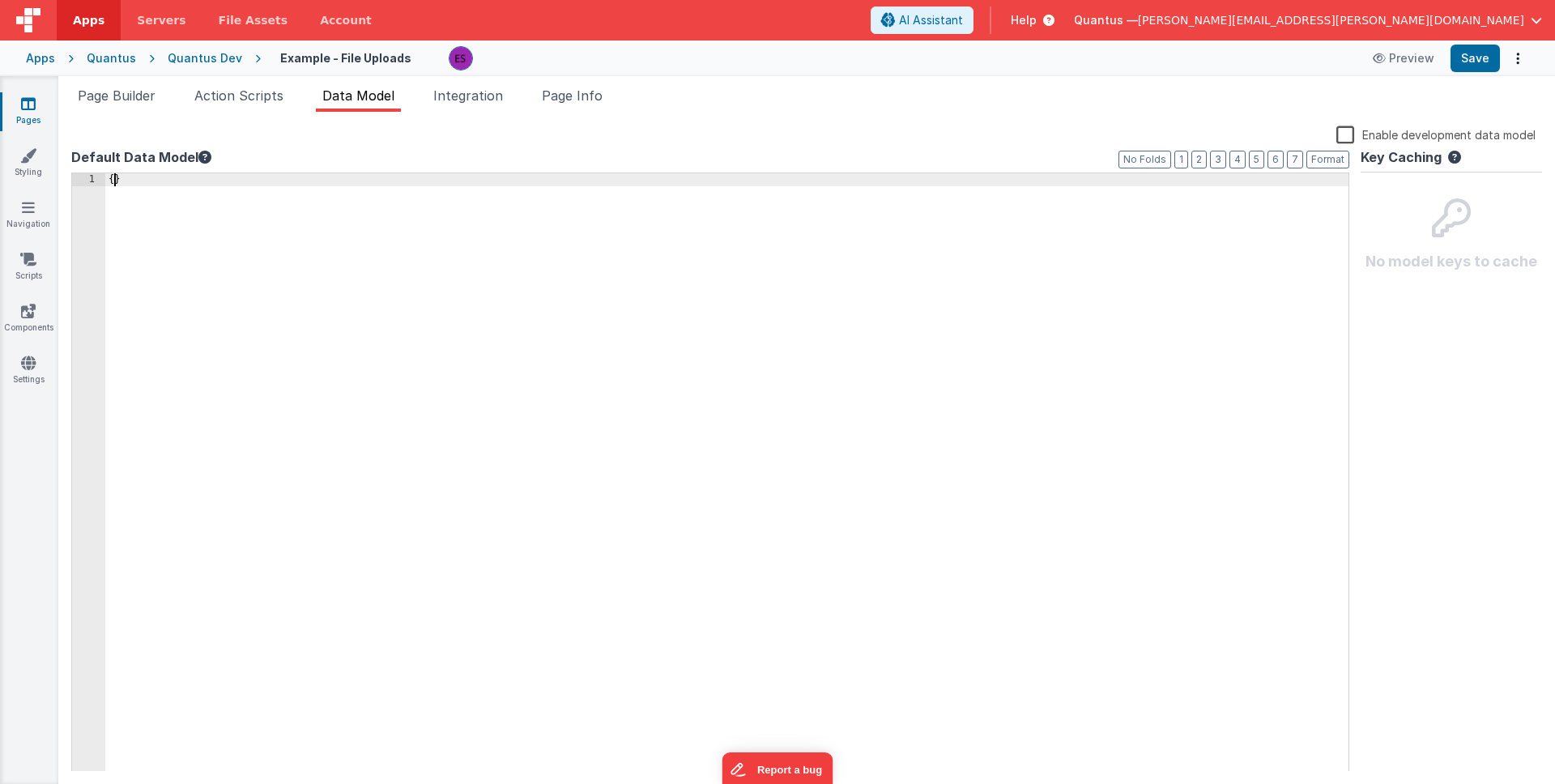
click at [114, 182] on div "{ }" at bounding box center [726, 485] width 1243 height 624
click at [116, 184] on div "{ pageType ":" dashboard "}" at bounding box center [726, 485] width 1243 height 624
click at [518, 441] on div "{ "pageType" : "dashboard" }" at bounding box center [726, 485] width 1243 height 624
click at [234, 107] on li "Action Scripts" at bounding box center [238, 99] width 102 height 26
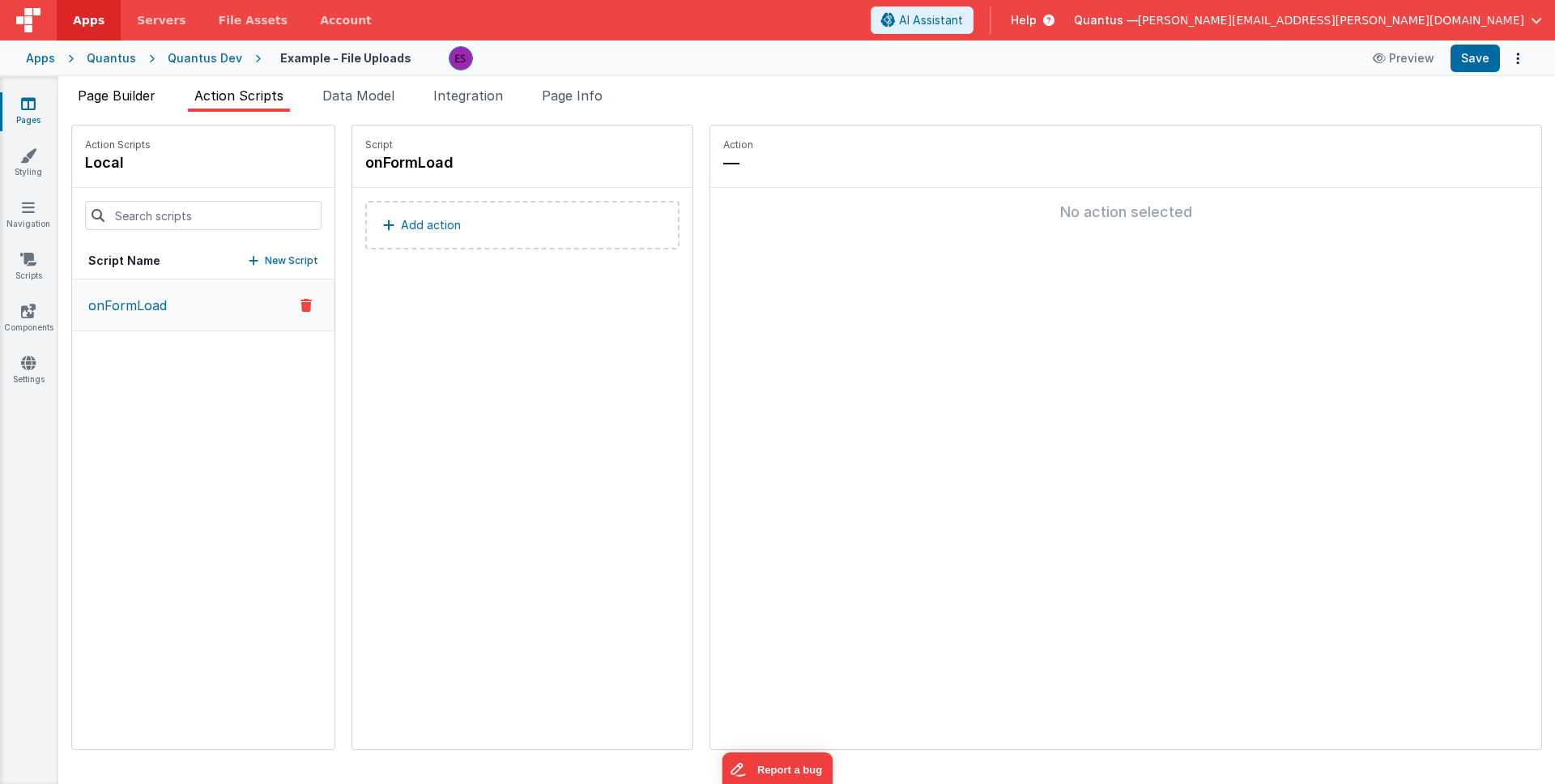
click at [121, 109] on li "Page Builder" at bounding box center [116, 99] width 91 height 26
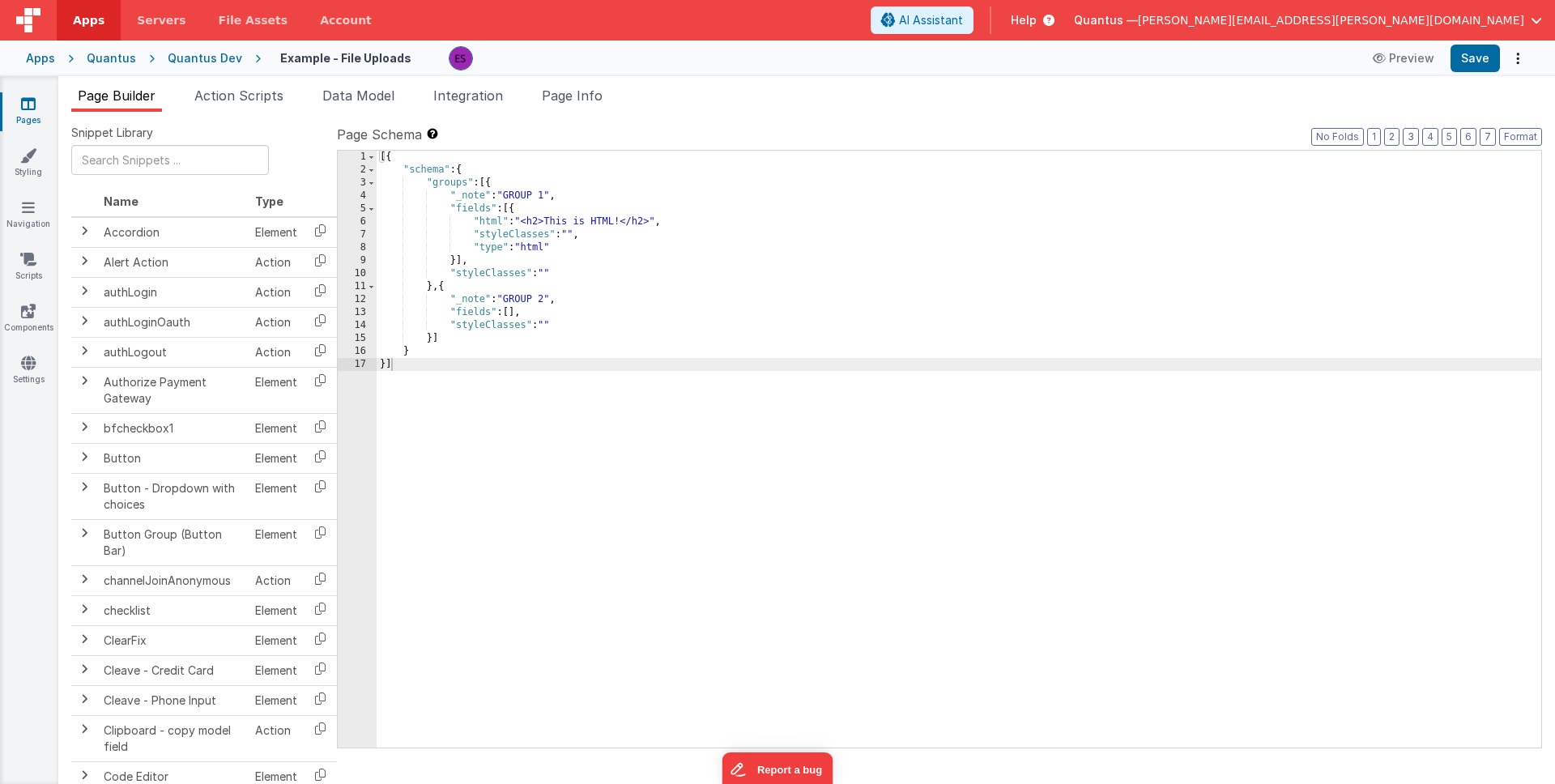
click at [359, 219] on div "6" at bounding box center [358, 222] width 39 height 13
click at [355, 219] on div "6" at bounding box center [358, 222] width 39 height 13
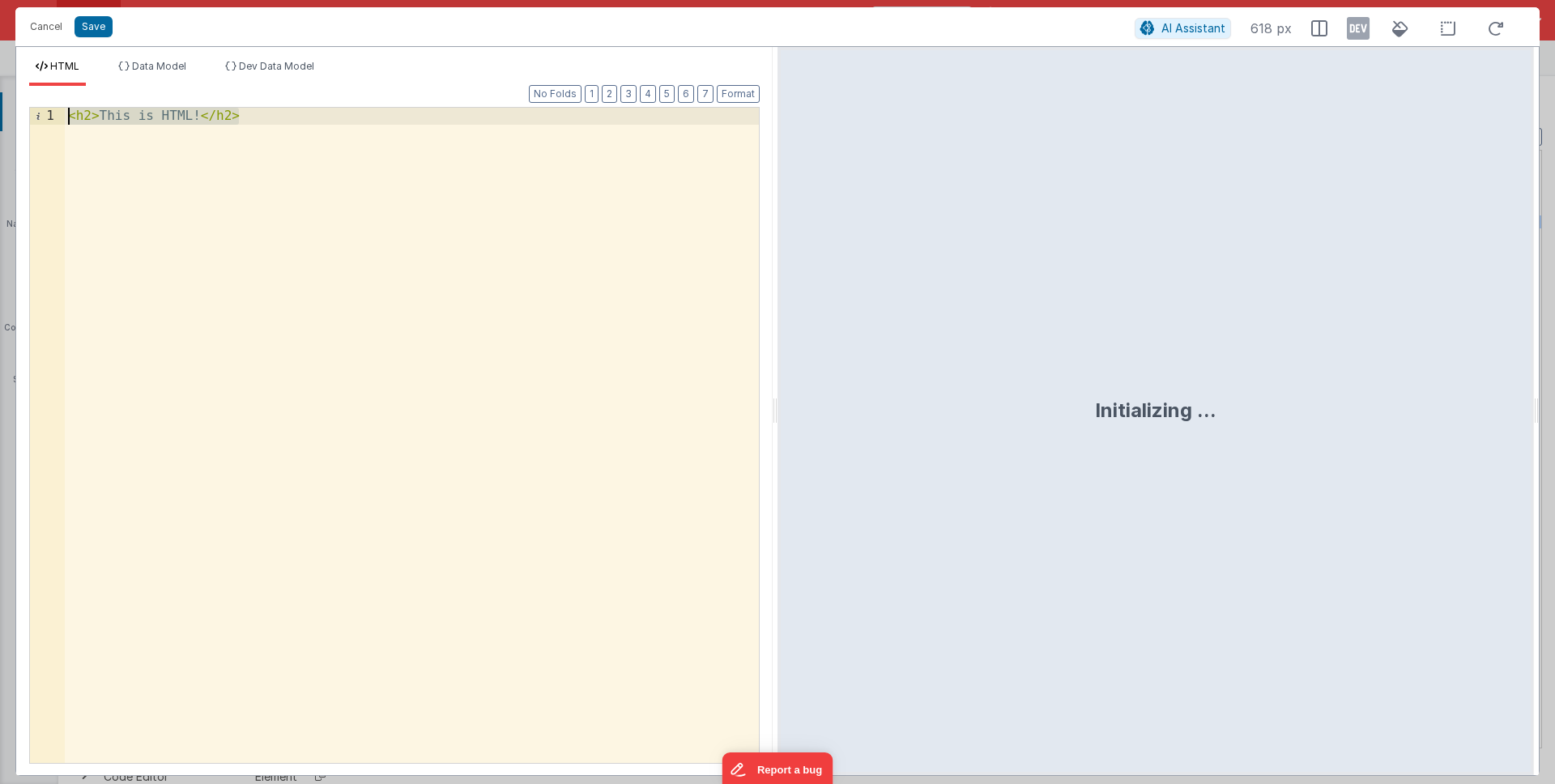
drag, startPoint x: 682, startPoint y: 339, endPoint x: 41, endPoint y: 78, distance: 692.1
click at [41, 78] on div "HTML Data Model Dev Data Model Format 7 6 5 4 3 2 1 No Folds 1 < h2 > This is H…" at bounding box center [394, 417] width 757 height 715
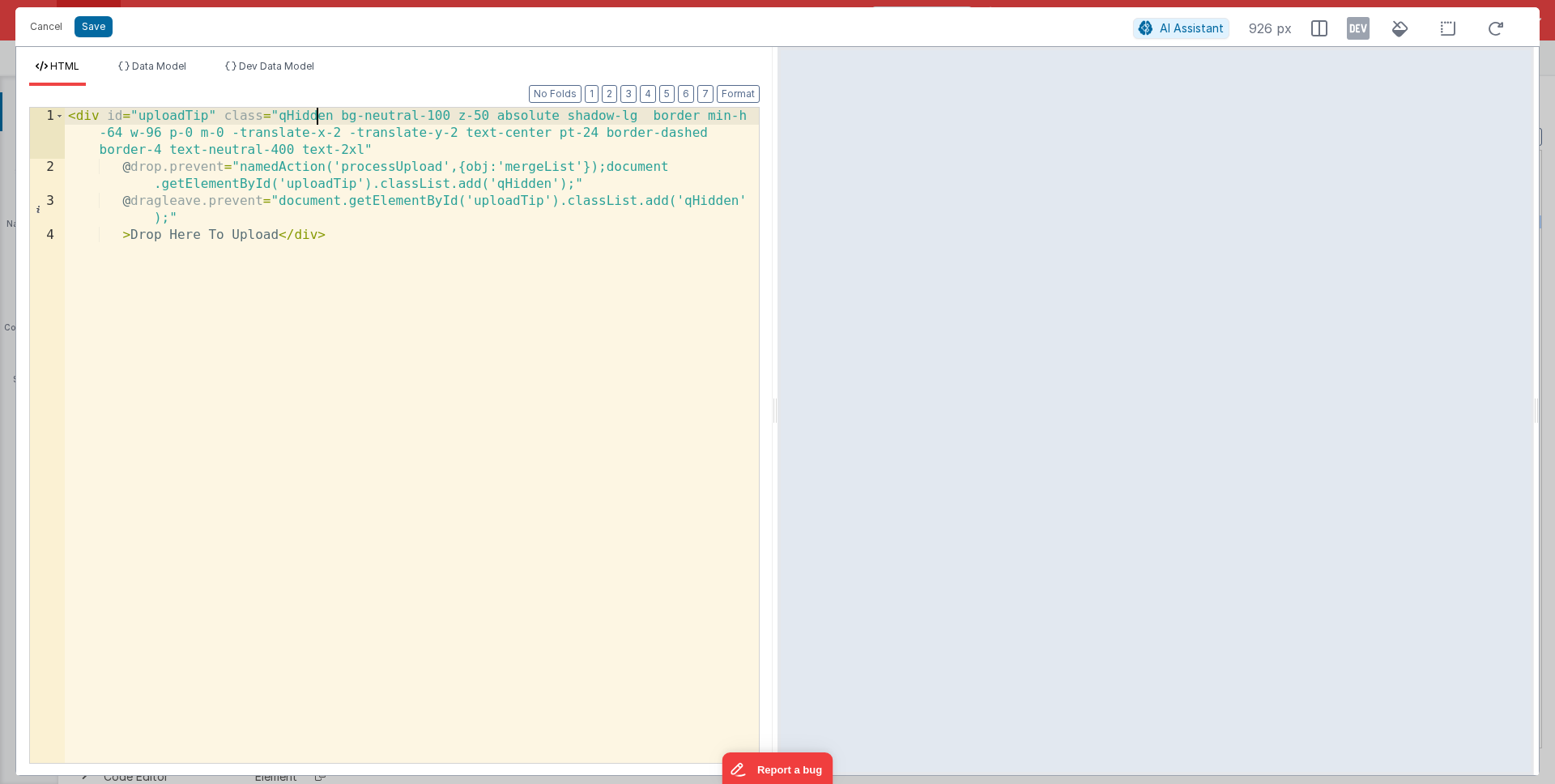
click at [318, 117] on div "< div id = "uploadTip" class = "qHidden bg-neutral-100 z-50 absolute shadow-lg …" at bounding box center [411, 469] width 694 height 723
drag, startPoint x: 397, startPoint y: 135, endPoint x: 162, endPoint y: 134, distance: 235.0
click at [162, 134] on div "< div id = "uploadTip" class = "bg-neutral-100 z-50 absolute shadow-lg border m…" at bounding box center [411, 469] width 694 height 723
click at [182, 115] on div "< div id = "uploadTip" class = "bg-neutral-100 z-50 absolute shadow-lg border m…" at bounding box center [411, 469] width 694 height 723
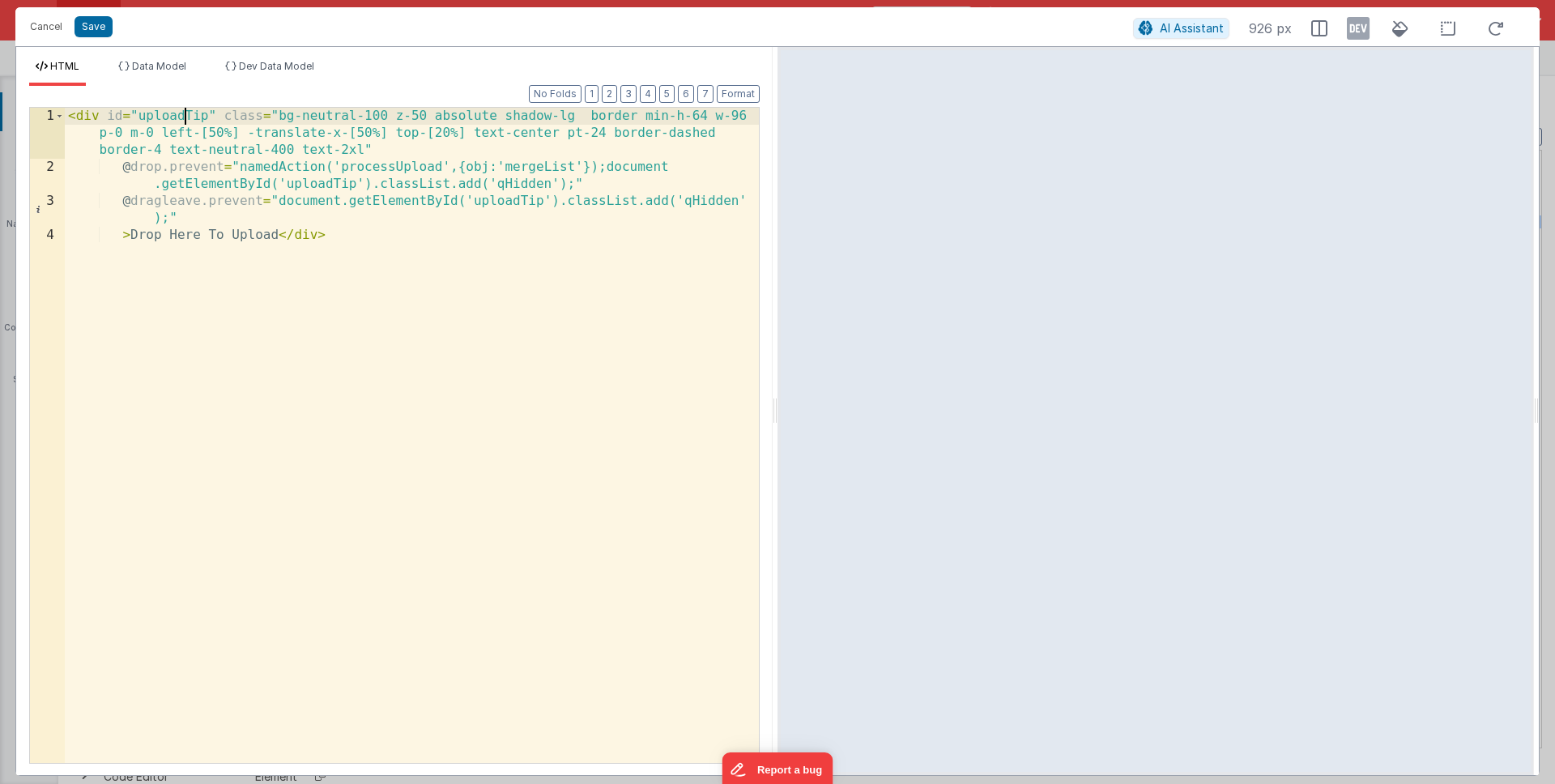
click at [182, 115] on div "< div id = "uploadTip" class = "bg-neutral-100 z-50 absolute shadow-lg border m…" at bounding box center [411, 469] width 694 height 723
click at [159, 113] on div "< div id = "uploadTarget" class = "bg-neutral-100 z-50 absolute shadow-lg borde…" at bounding box center [411, 469] width 694 height 723
click at [469, 394] on div "< div id = "uploadTarget" class = "bg-neutral-100 z-50 absolute shadow-lg borde…" at bounding box center [411, 469] width 694 height 723
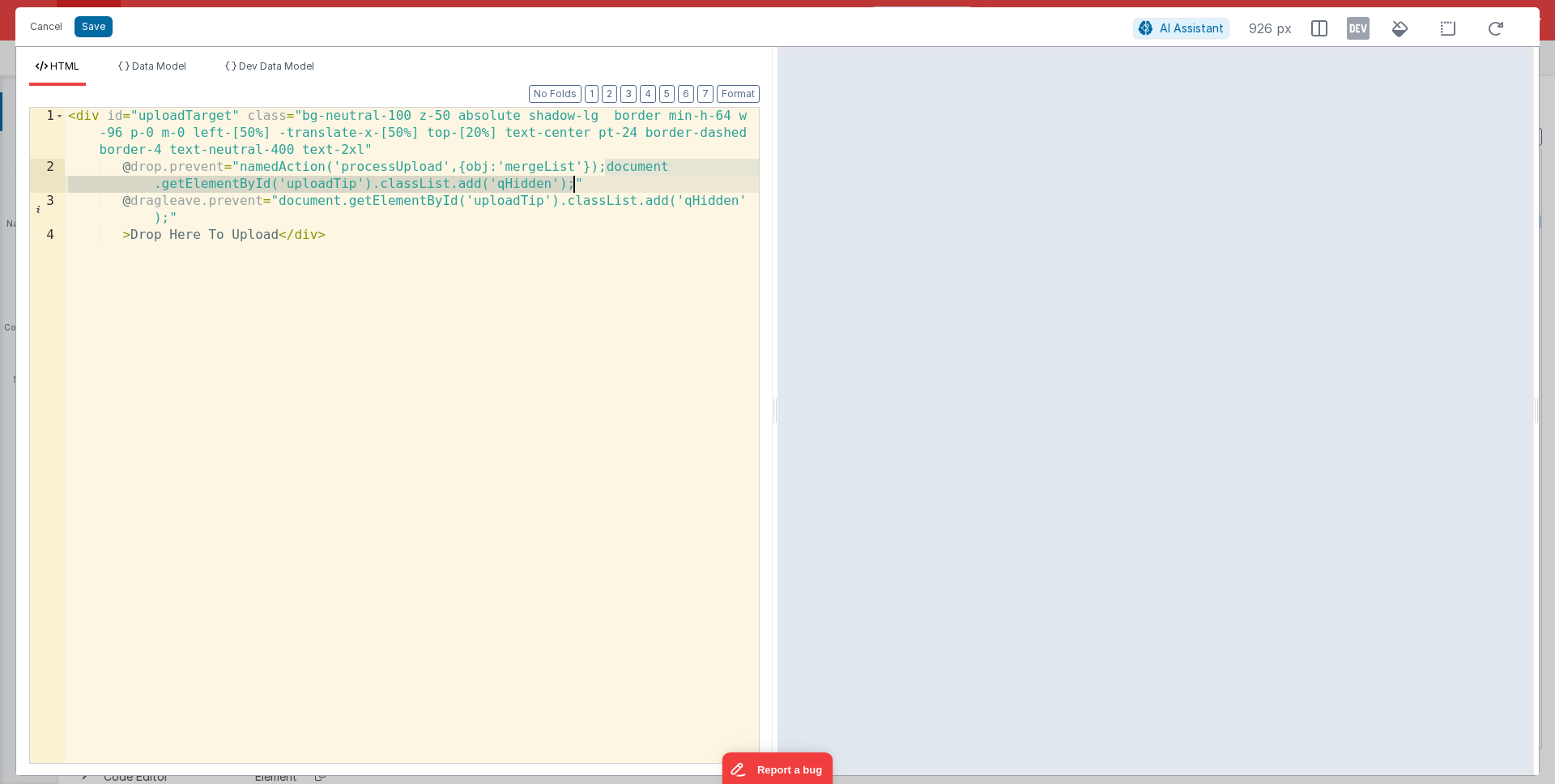
drag, startPoint x: 604, startPoint y: 169, endPoint x: 577, endPoint y: 183, distance: 30.4
click at [577, 183] on div "< div id = "uploadTarget" class = "bg-neutral-100 z-50 absolute shadow-lg borde…" at bounding box center [411, 469] width 694 height 723
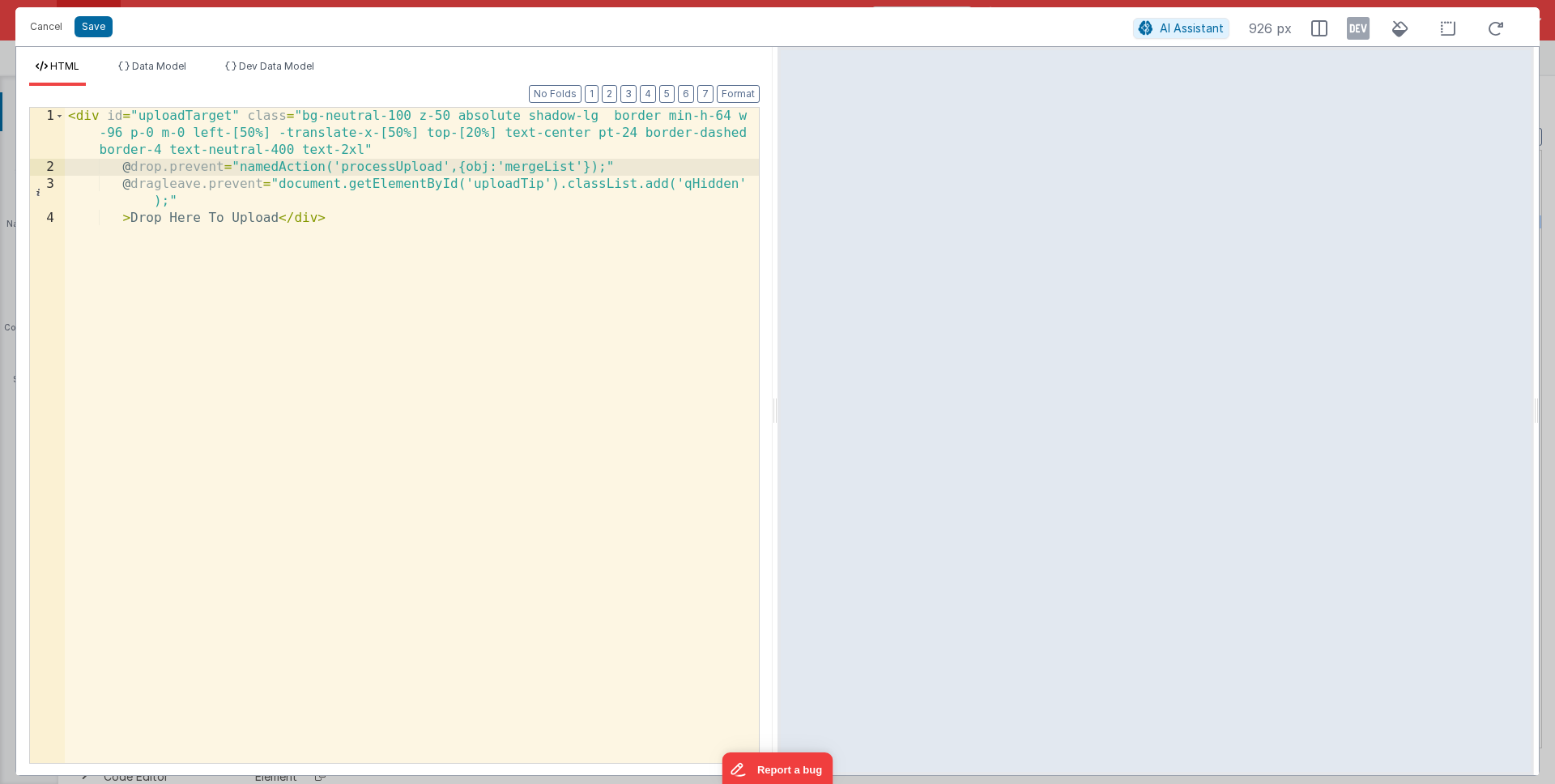
click at [398, 153] on div "< div id = "uploadTarget" class = "bg-neutral-100 z-50 absolute shadow-lg borde…" at bounding box center [411, 469] width 694 height 723
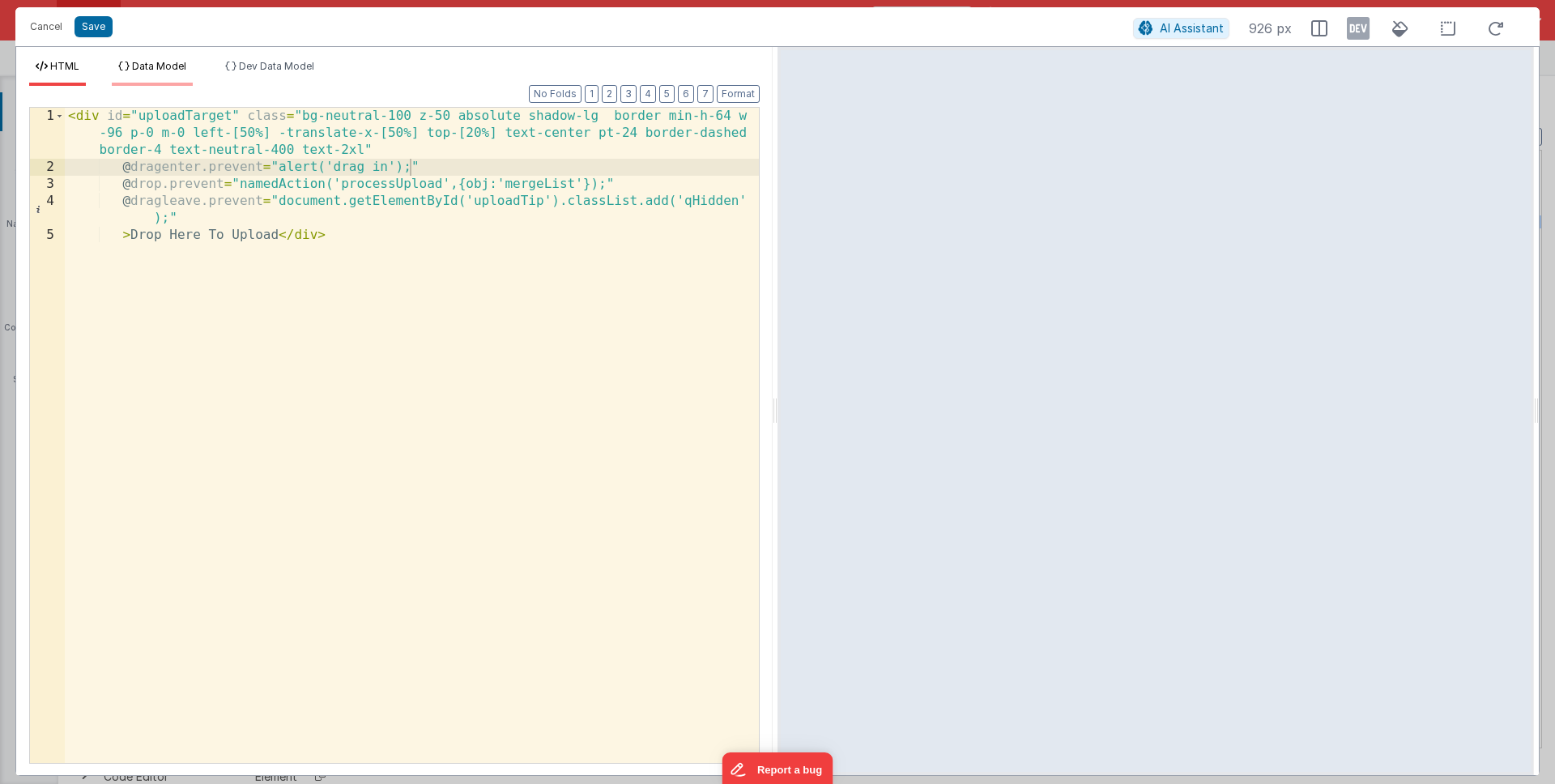
click at [179, 77] on li "Data Model" at bounding box center [152, 73] width 81 height 26
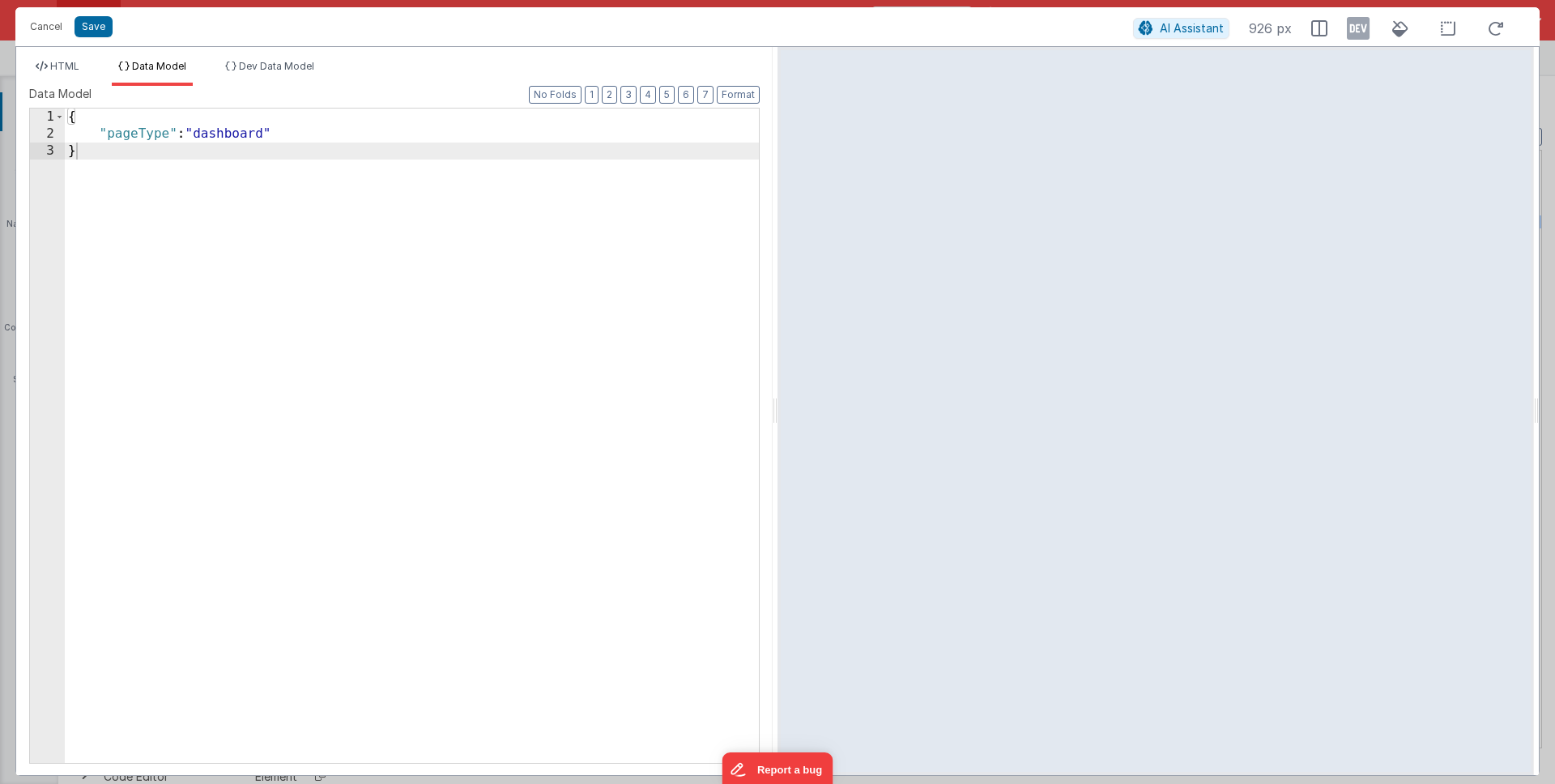
click at [371, 139] on div "{ "pageType" : "dashboard" }" at bounding box center [411, 453] width 694 height 689
click at [56, 63] on span "HTML" at bounding box center [65, 65] width 29 height 12
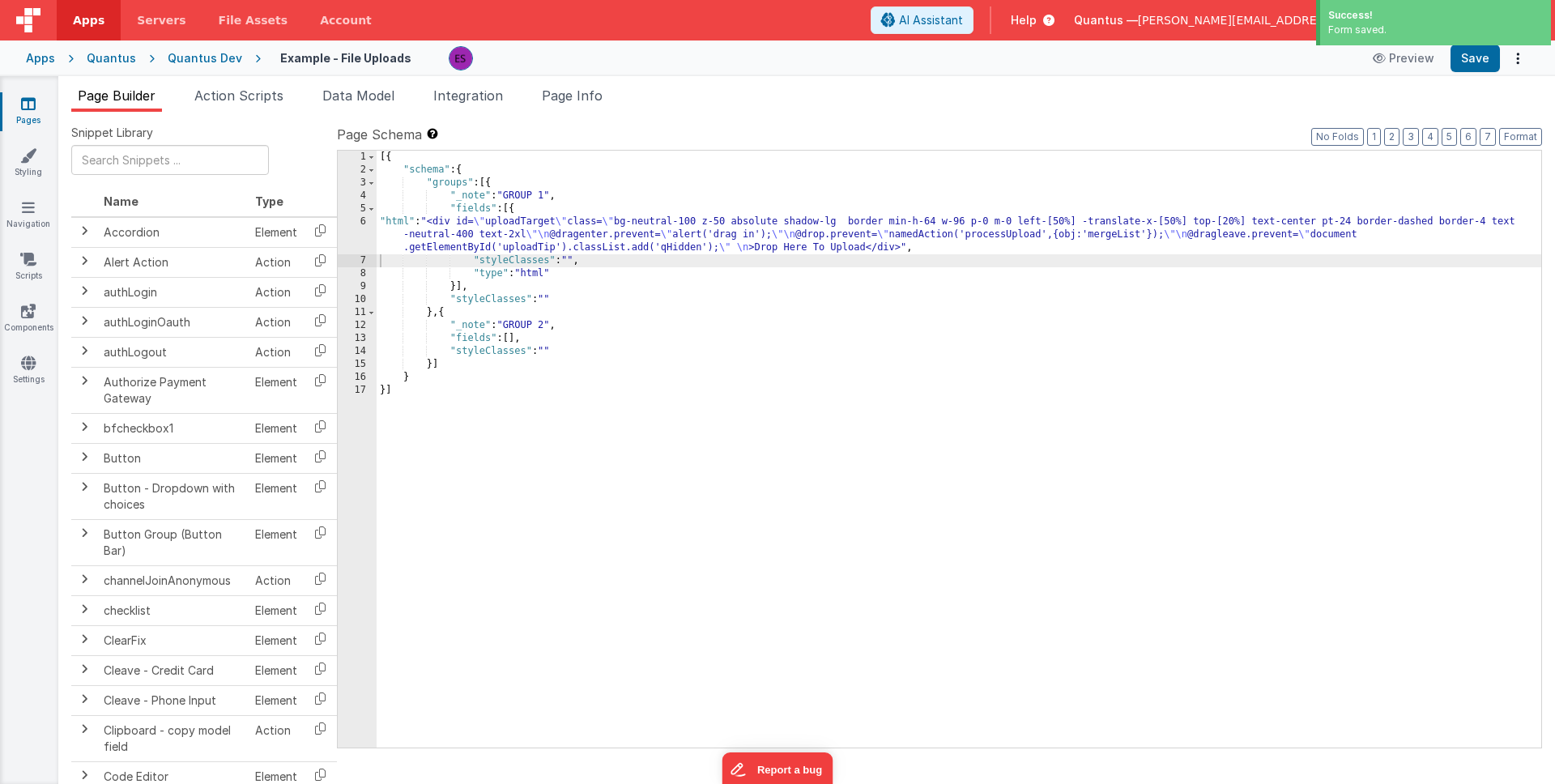
click at [199, 60] on div "Quantus Dev" at bounding box center [204, 59] width 74 height 16
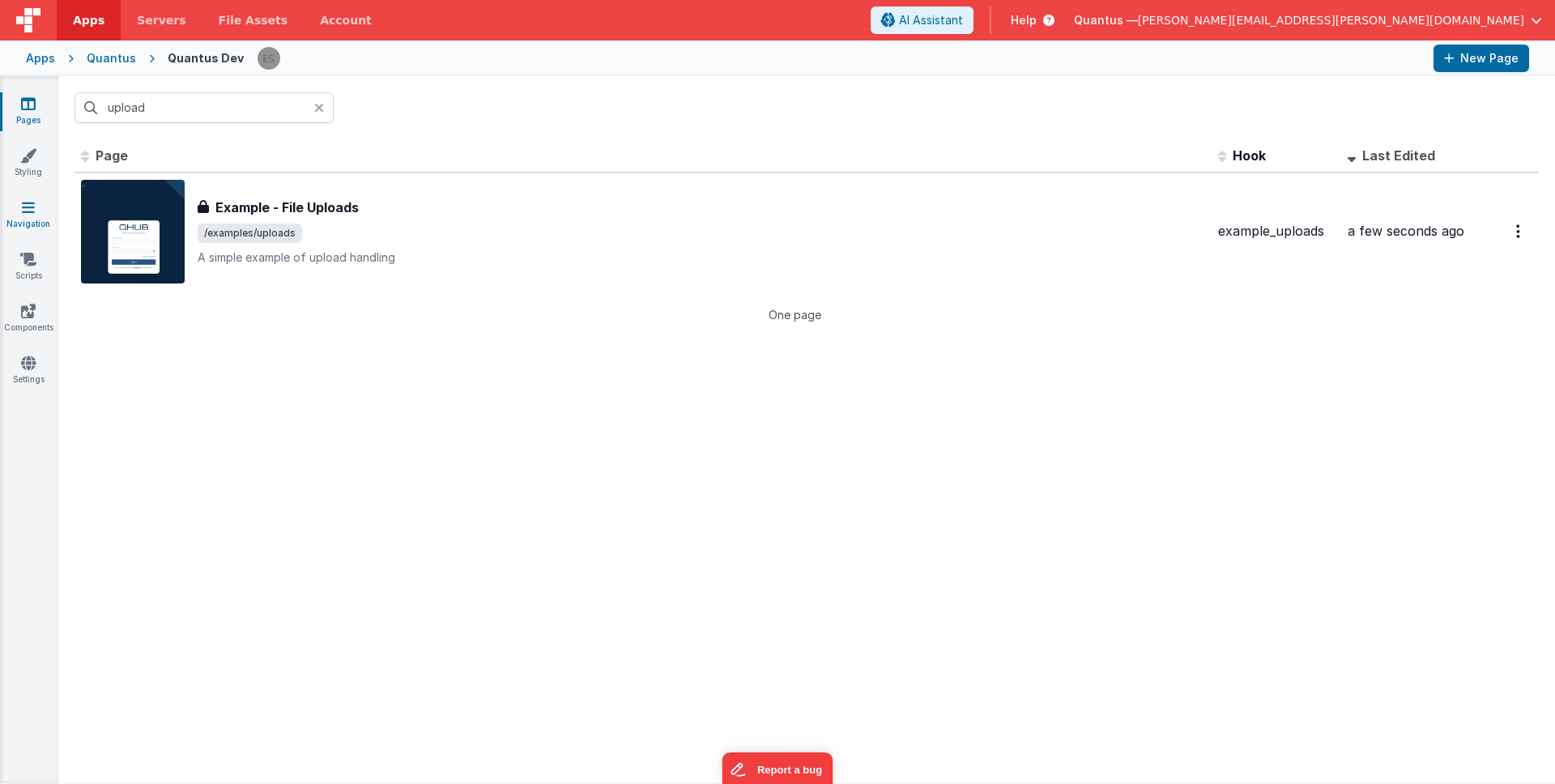
click at [25, 217] on link "Navigation" at bounding box center [28, 215] width 58 height 33
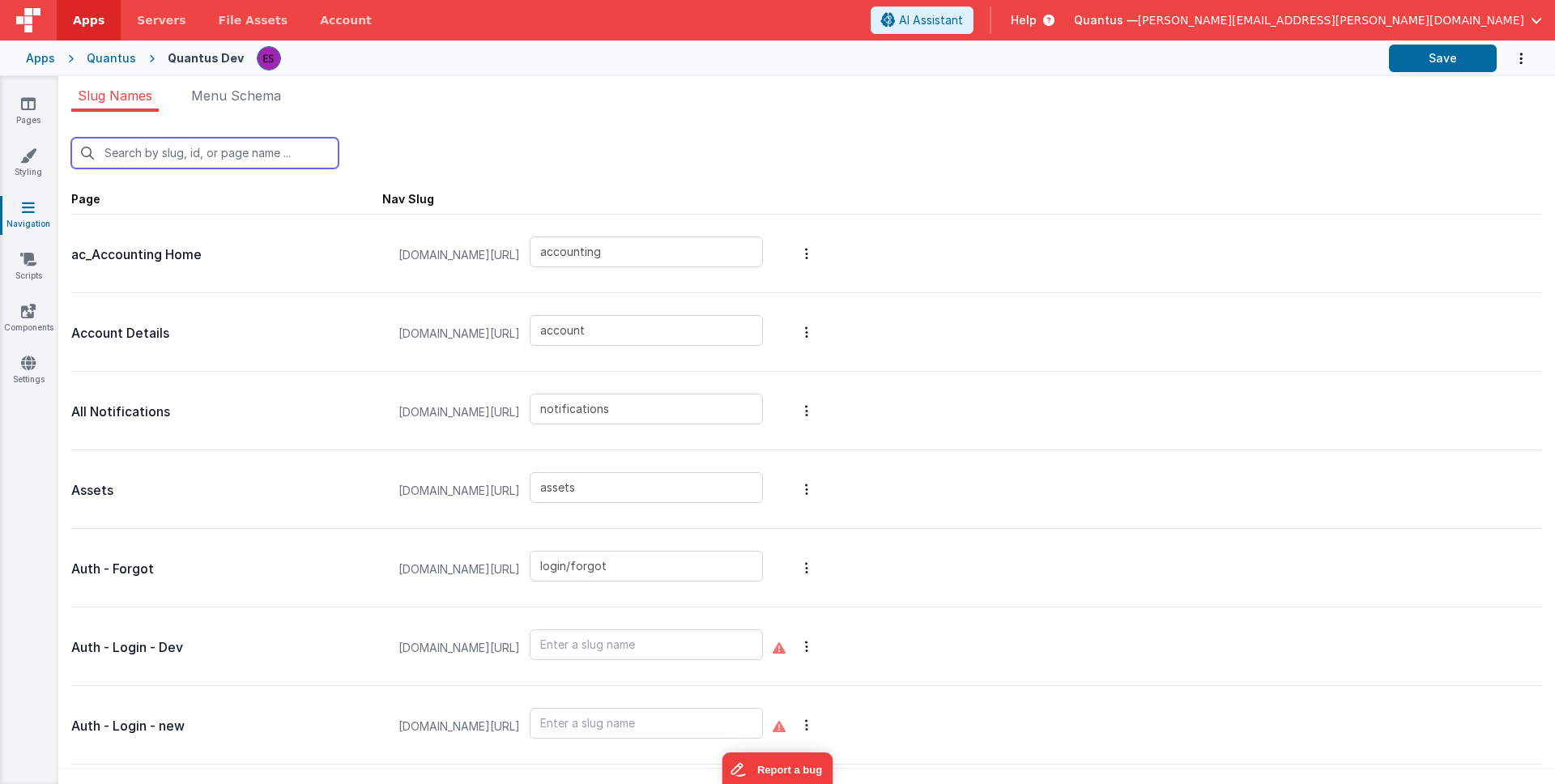
click at [238, 150] on input "text" at bounding box center [204, 153] width 267 height 31
type input "e"
type input "assets"
type input "login/forgot"
type input "login/reset"
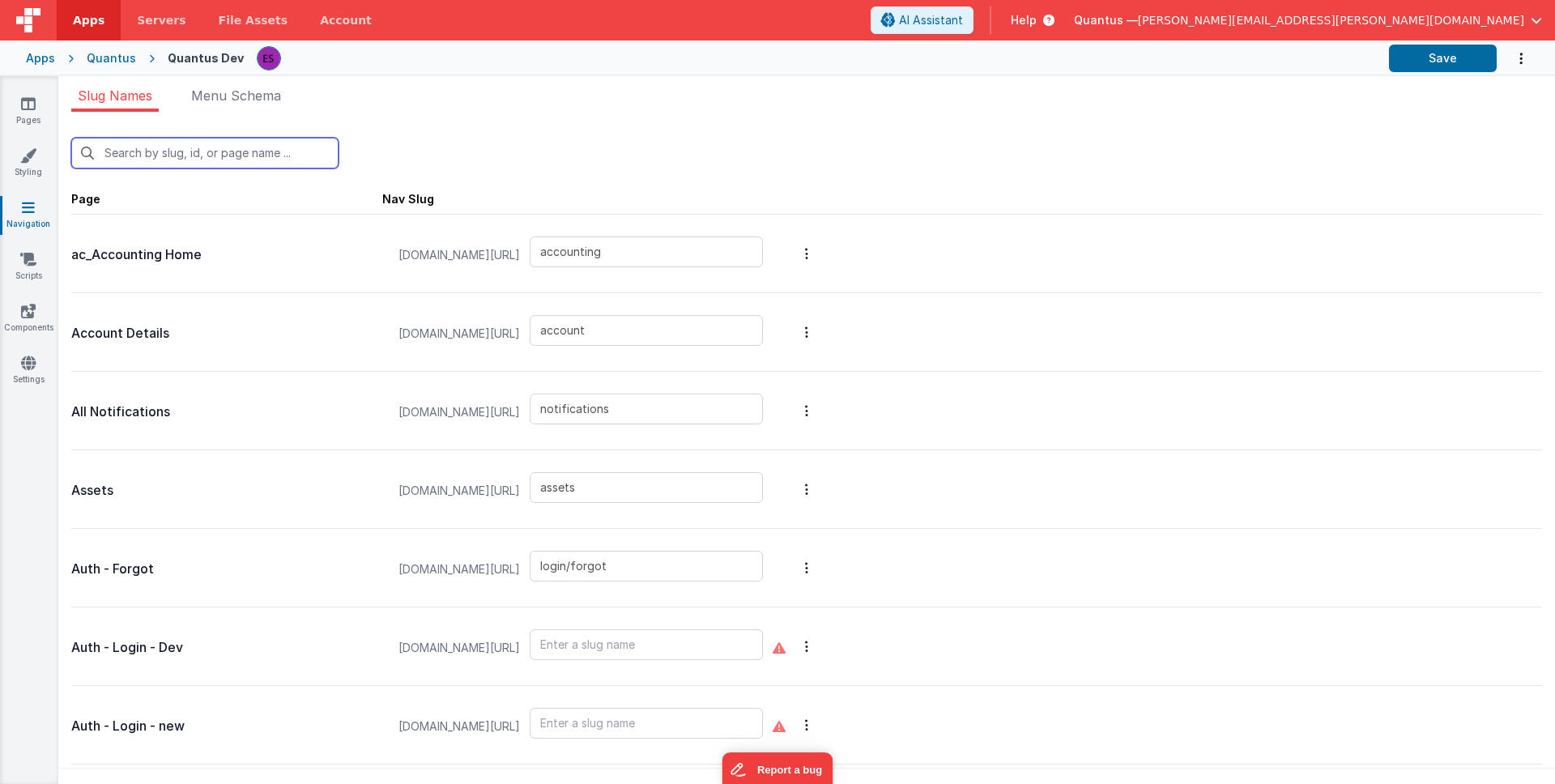
type input "columntest"
type input "contactus"
type input "mattforgott"
type input "documents"
type input "reports"
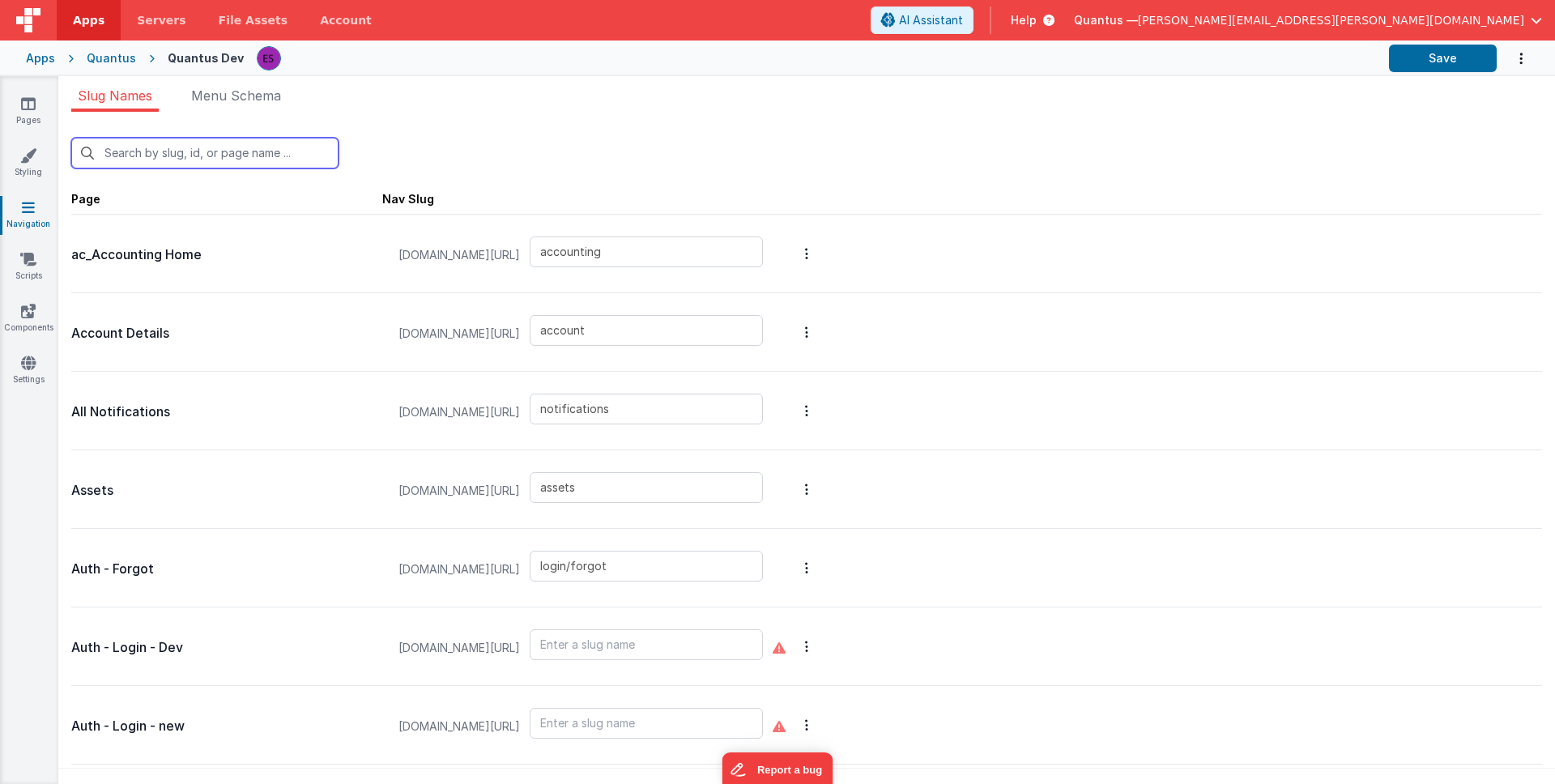
type input "error"
type input "examples/uploads"
type input "examples/insertNotification"
type input "examples/messages"
type input "examples/radiobutton"
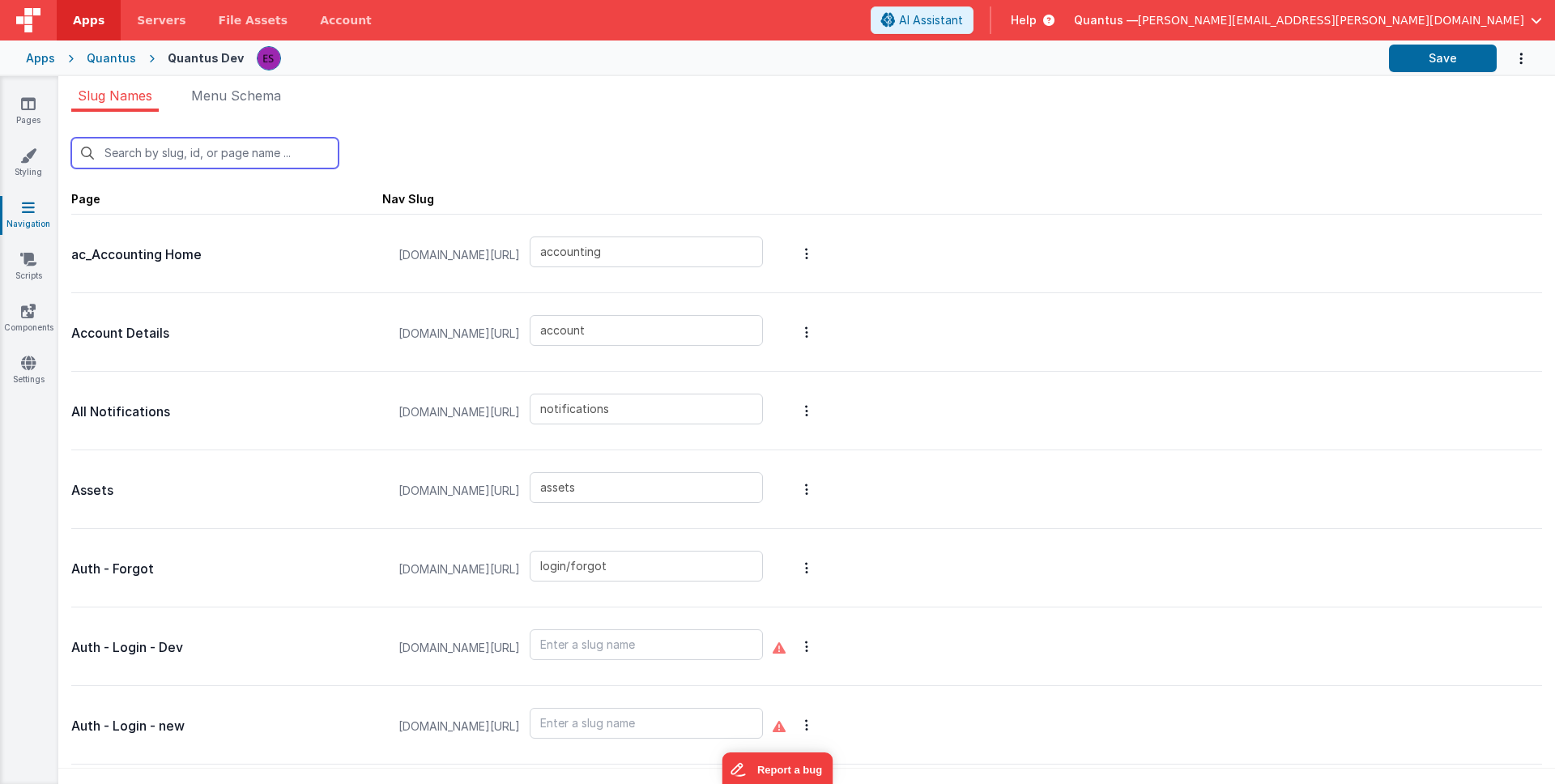
type input "reports/feedback"
type input "filedrop"
type input "reports/general"
type input "home"
type input "int-badlinks"
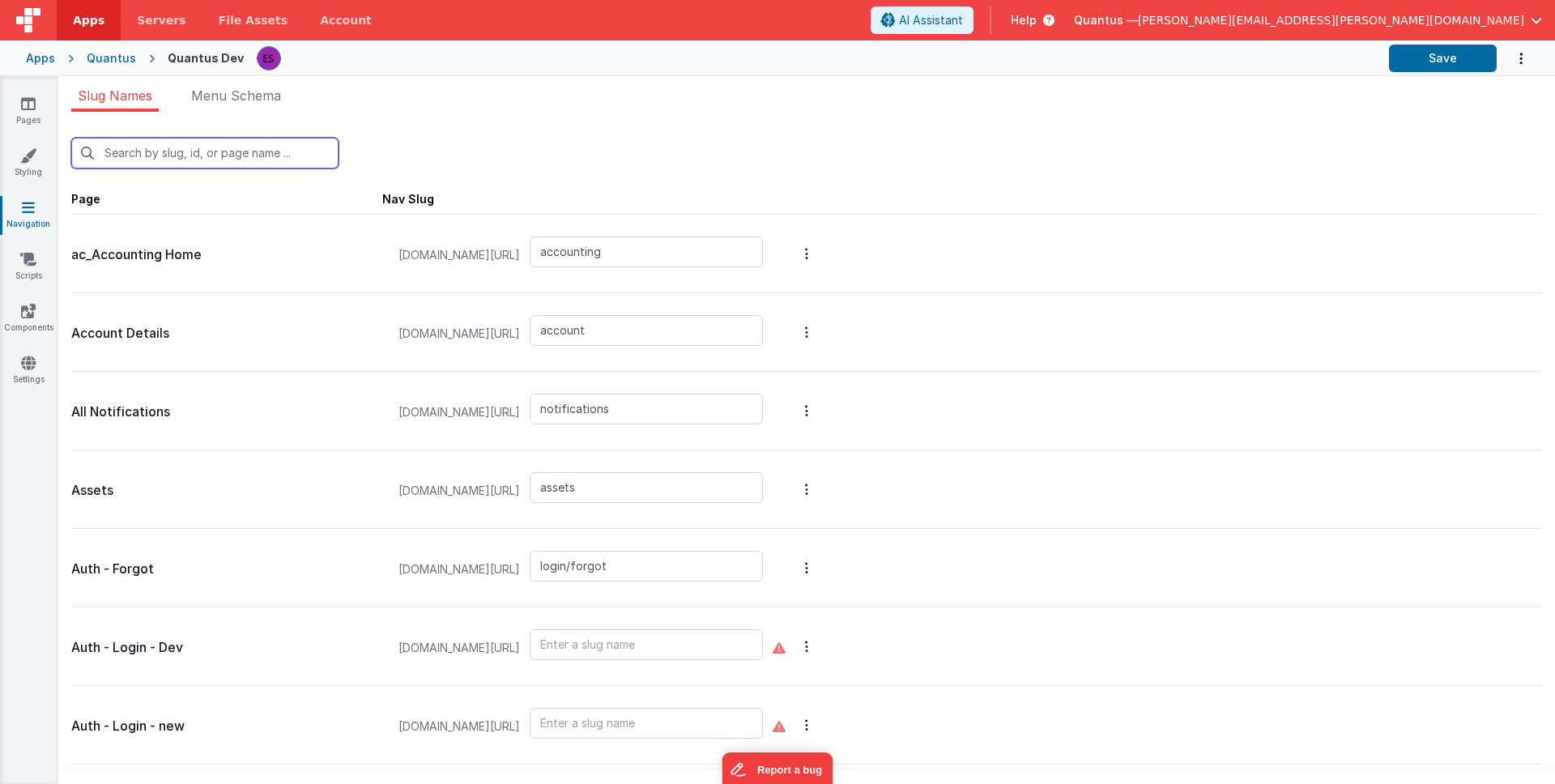
type input "blankmodal"
type input "schedule-service"
type input "reports/pastDue"
type input "premiumpromo"
type input "pricing"
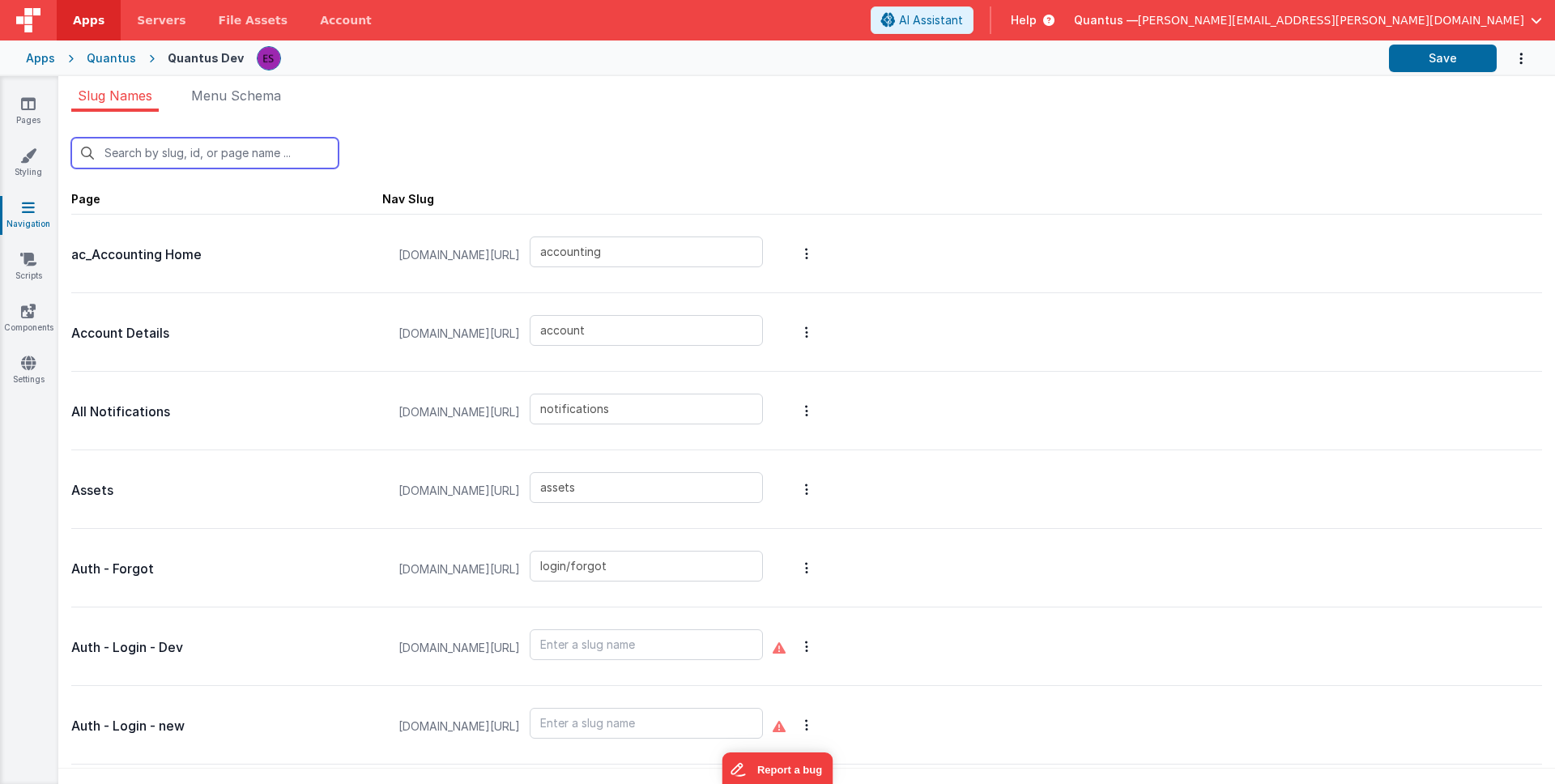
type input "qa/backtrace"
type input "qa/ojtReview/detail"
type input "qa/changeControlReview/reviewdetail"
type input "qa/suppliers/attachments"
type input "qa/changeControlReview"
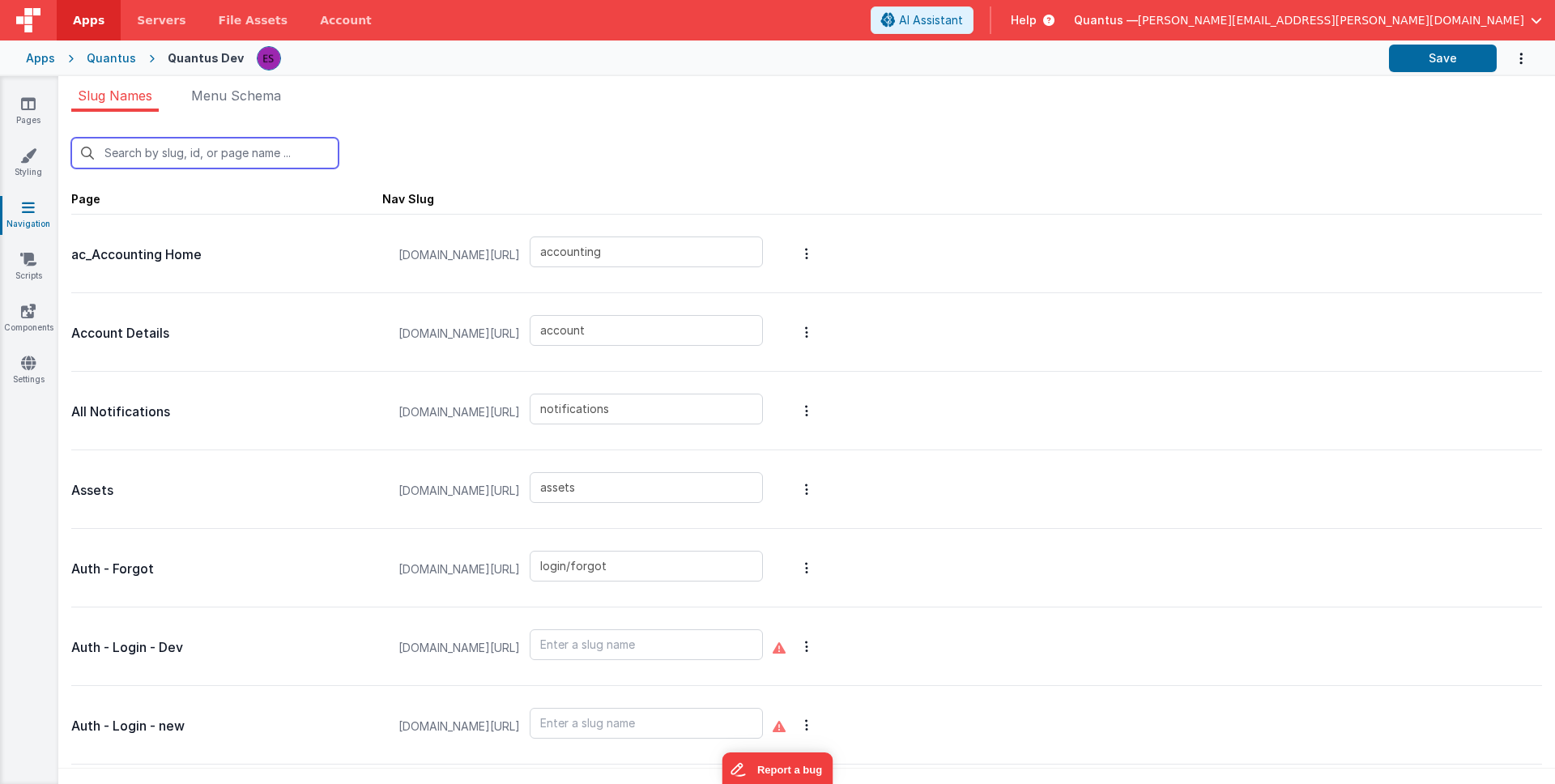
type input "qa/ojtReview"
type input "qa/reports"
type input "qa/suppliers"
type input "qlims/inbound"
type input "qlims/list"
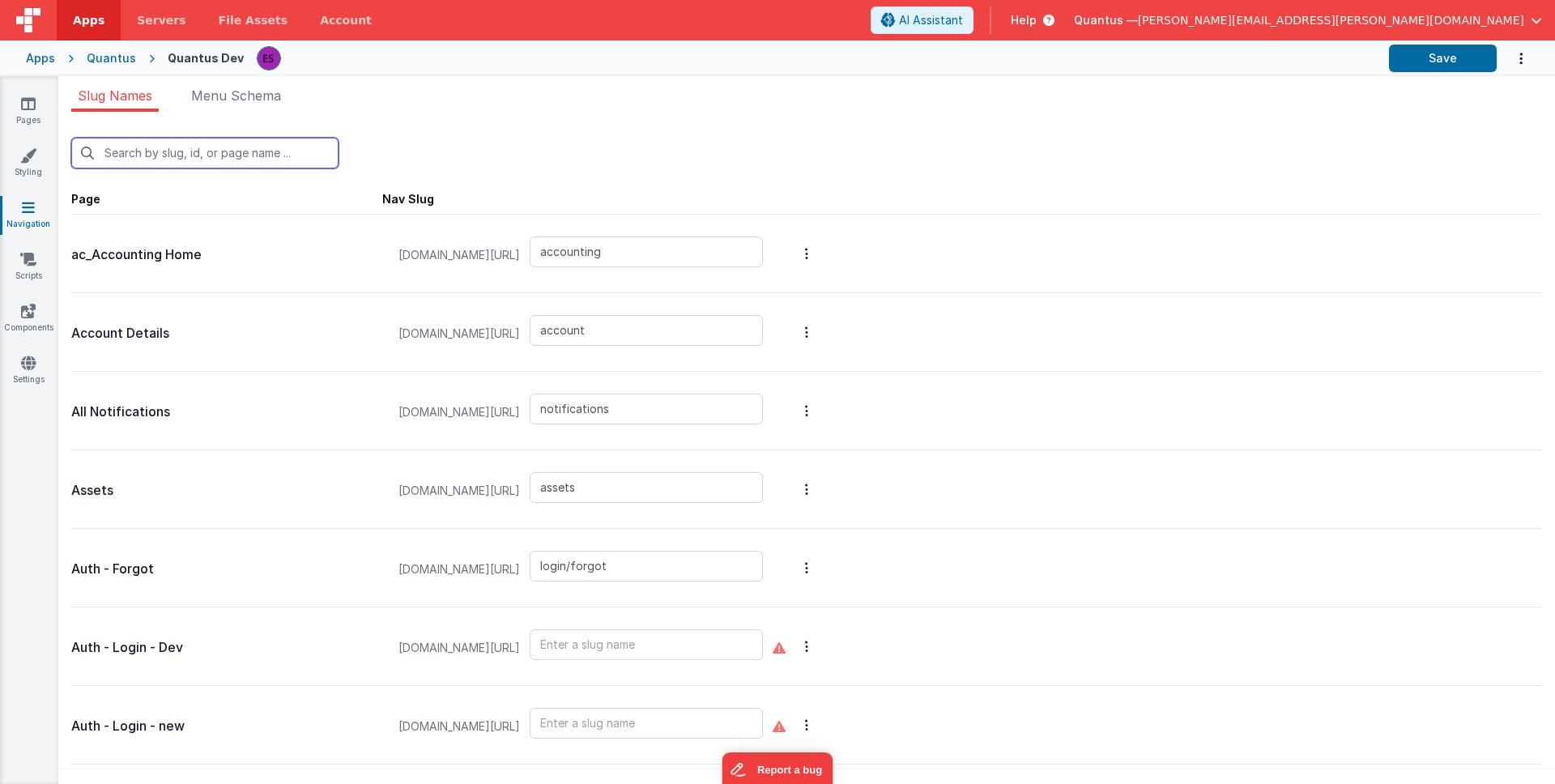
type input "redir"
type input "login/signup"
type input "reportbot"
type input "reports/masterList"
type input "thanks"
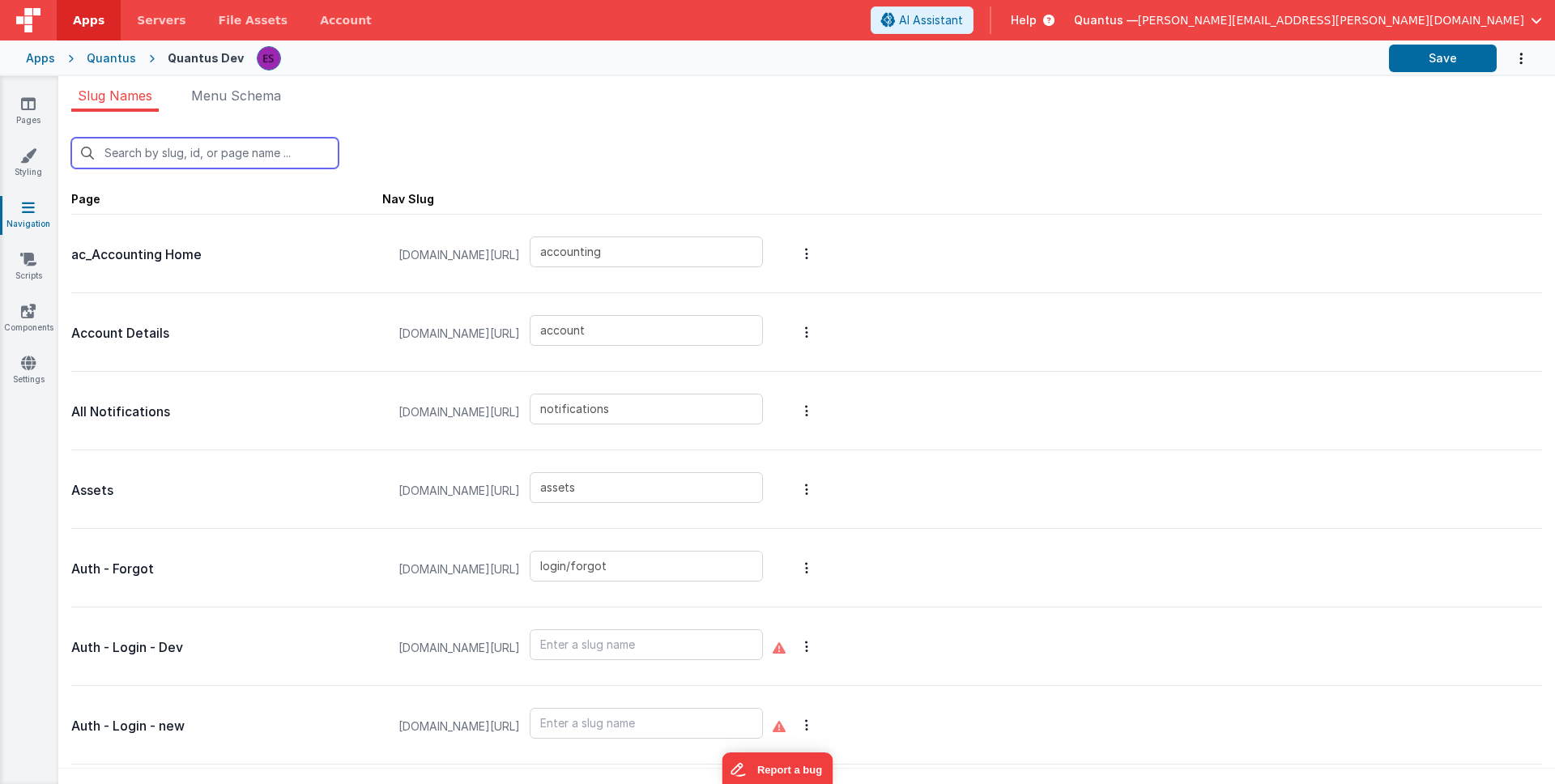
type input "tools/news"
type input "Xworkorder"
type input "pdf"
type input "labreports"
type input "workorder"
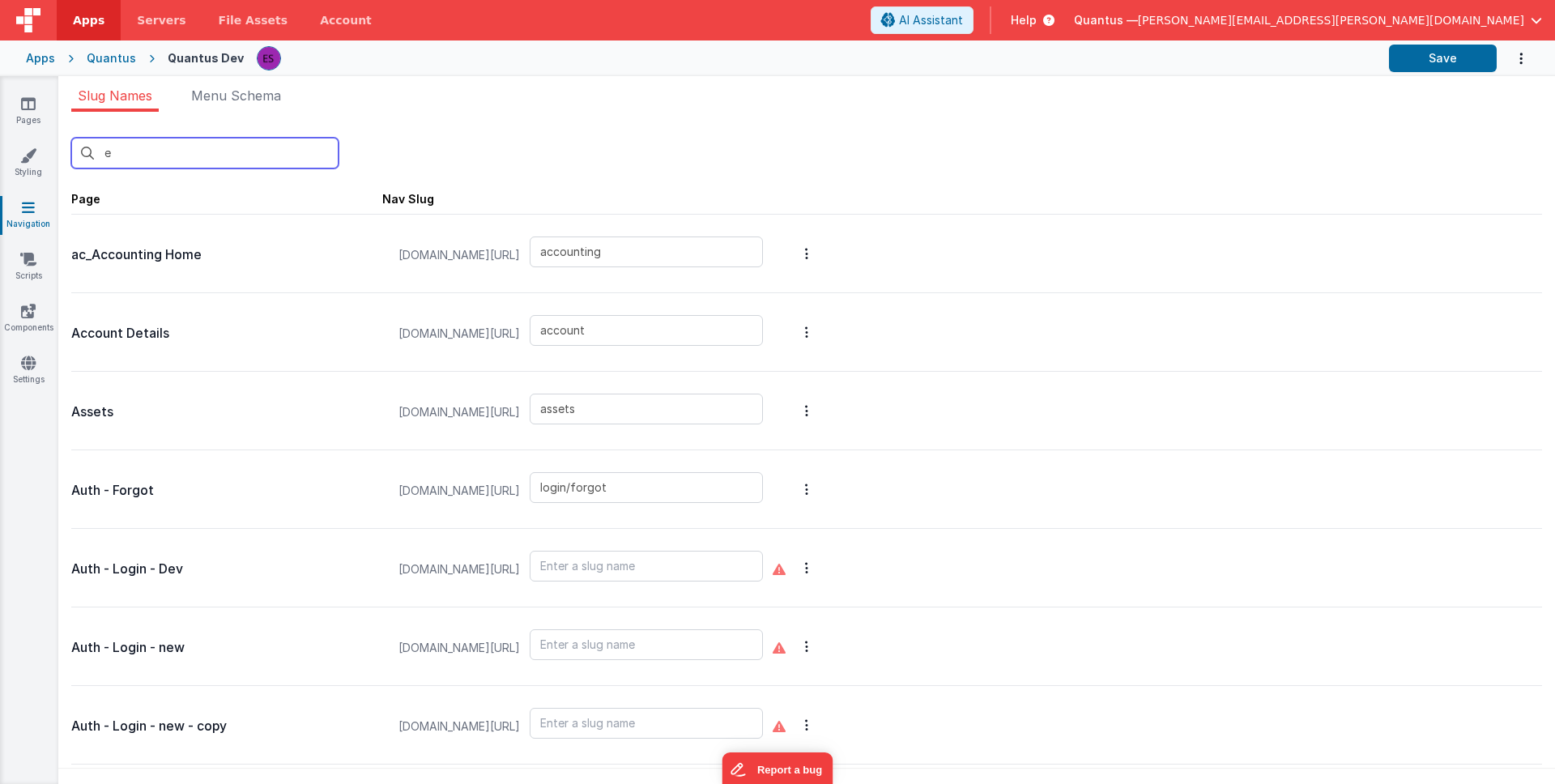
type input "ex"
type input "examples/uploads"
type input "examples/insertNotification"
type input "examples/messages"
type input "examples/radiobutton"
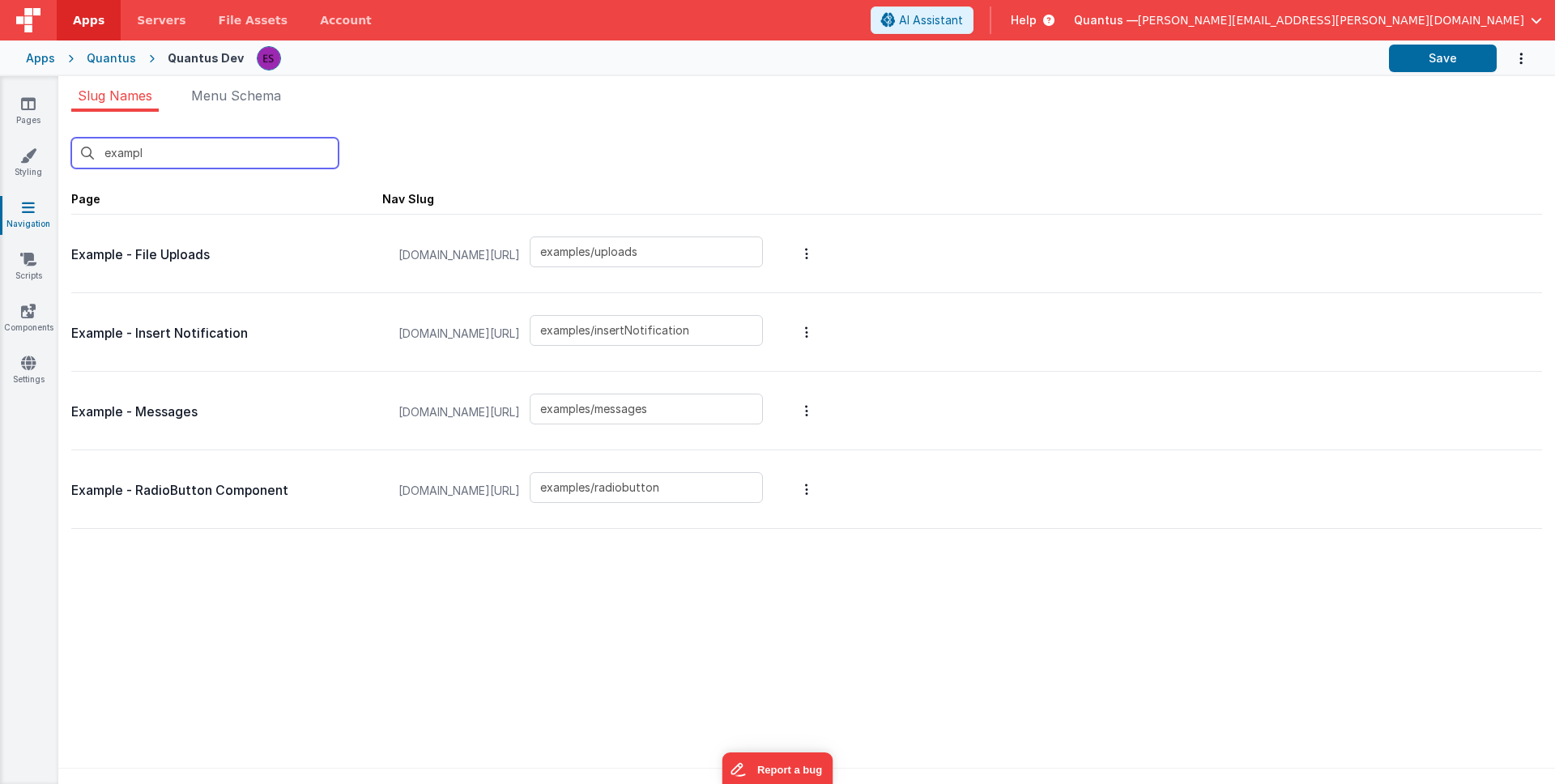
type input "exampl"
click at [683, 249] on input "examples/uploads" at bounding box center [646, 252] width 233 height 31
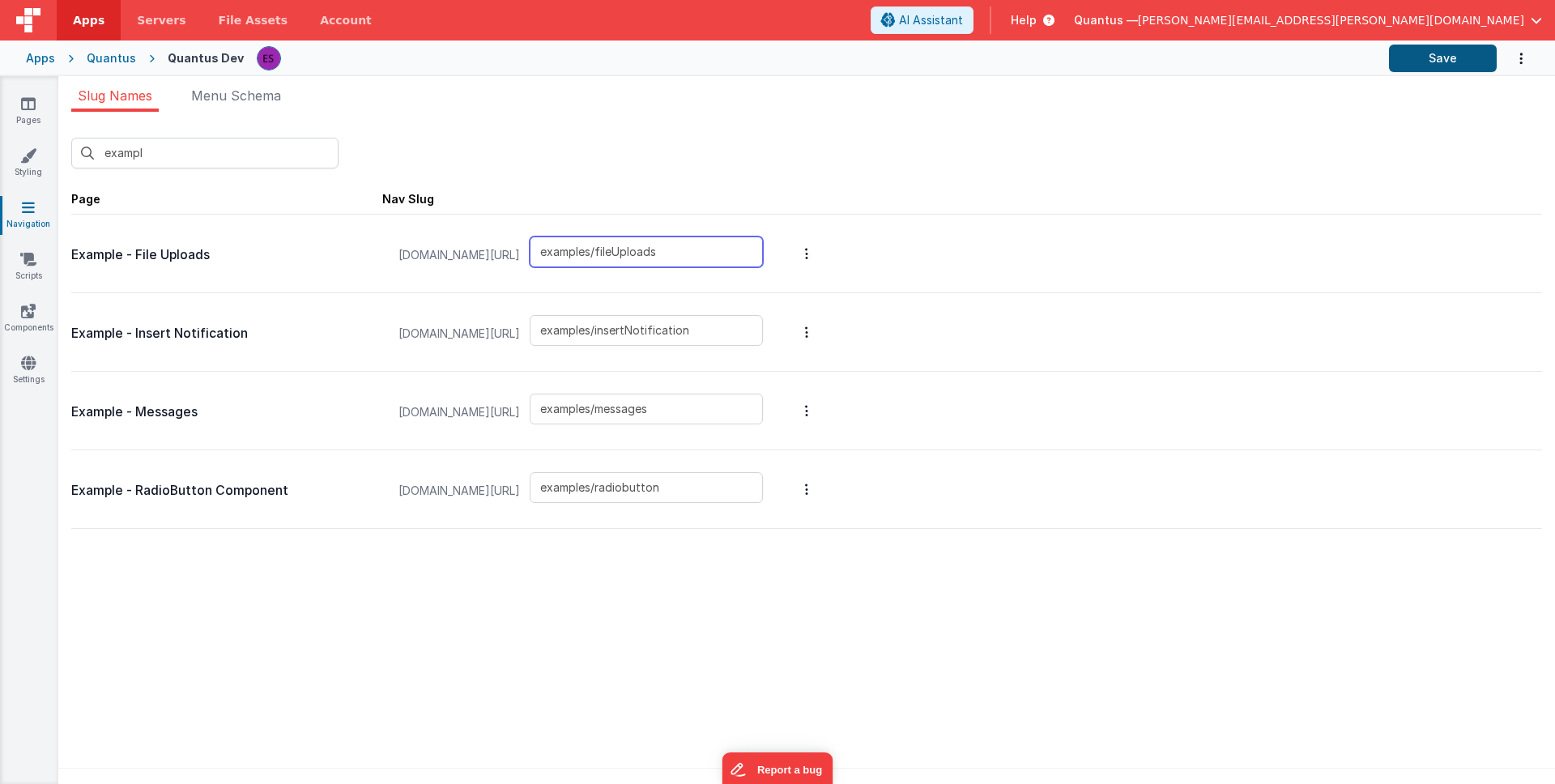
type input "examples/fileUploads"
click at [1415, 62] on button "Save" at bounding box center [1443, 59] width 108 height 28
click at [36, 107] on link "Pages" at bounding box center [28, 112] width 58 height 33
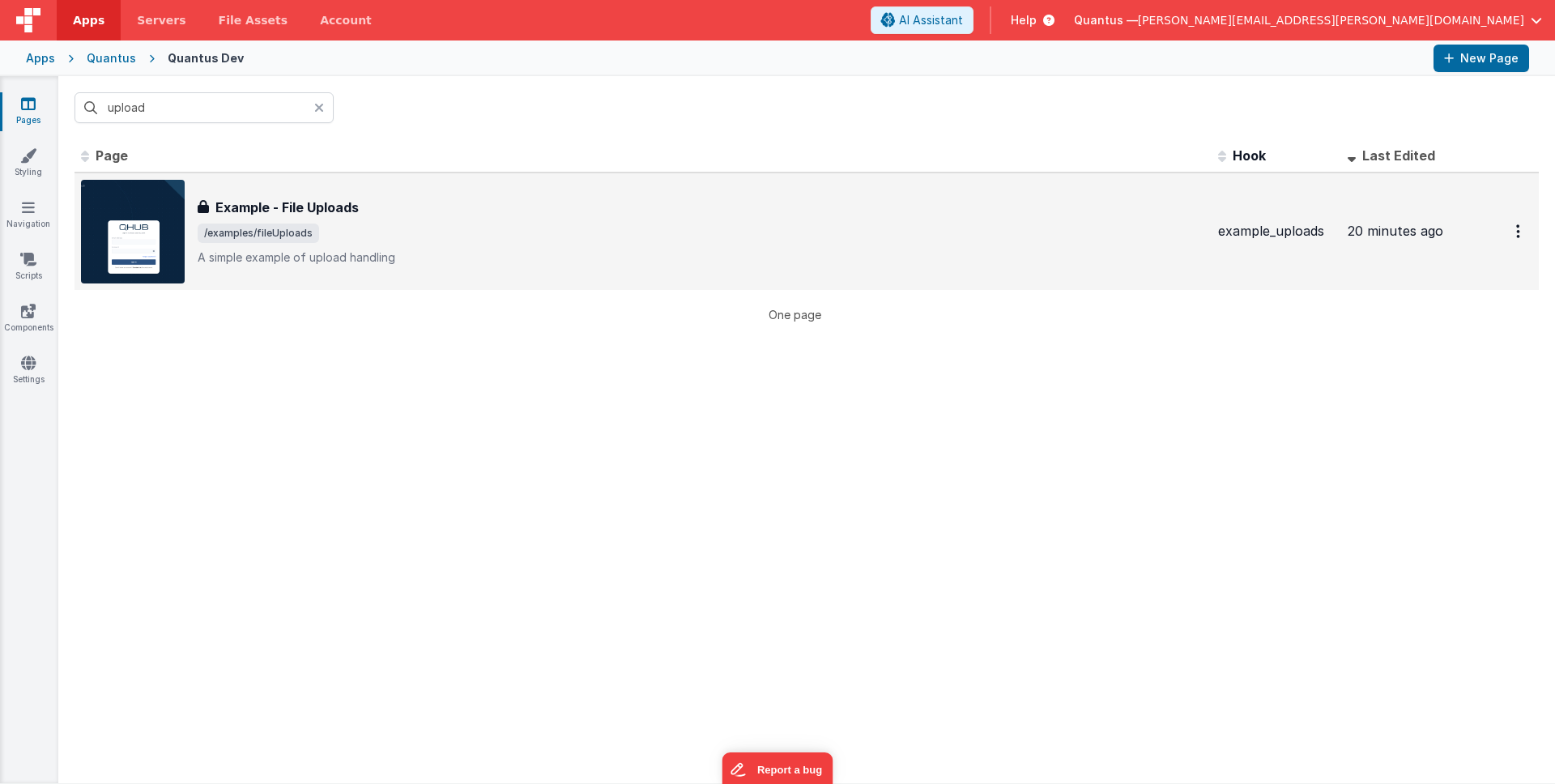
click at [562, 220] on div "Example - File Uploads Example - File Uploads /examples/fileUploads A simple ex…" at bounding box center [701, 231] width 1008 height 68
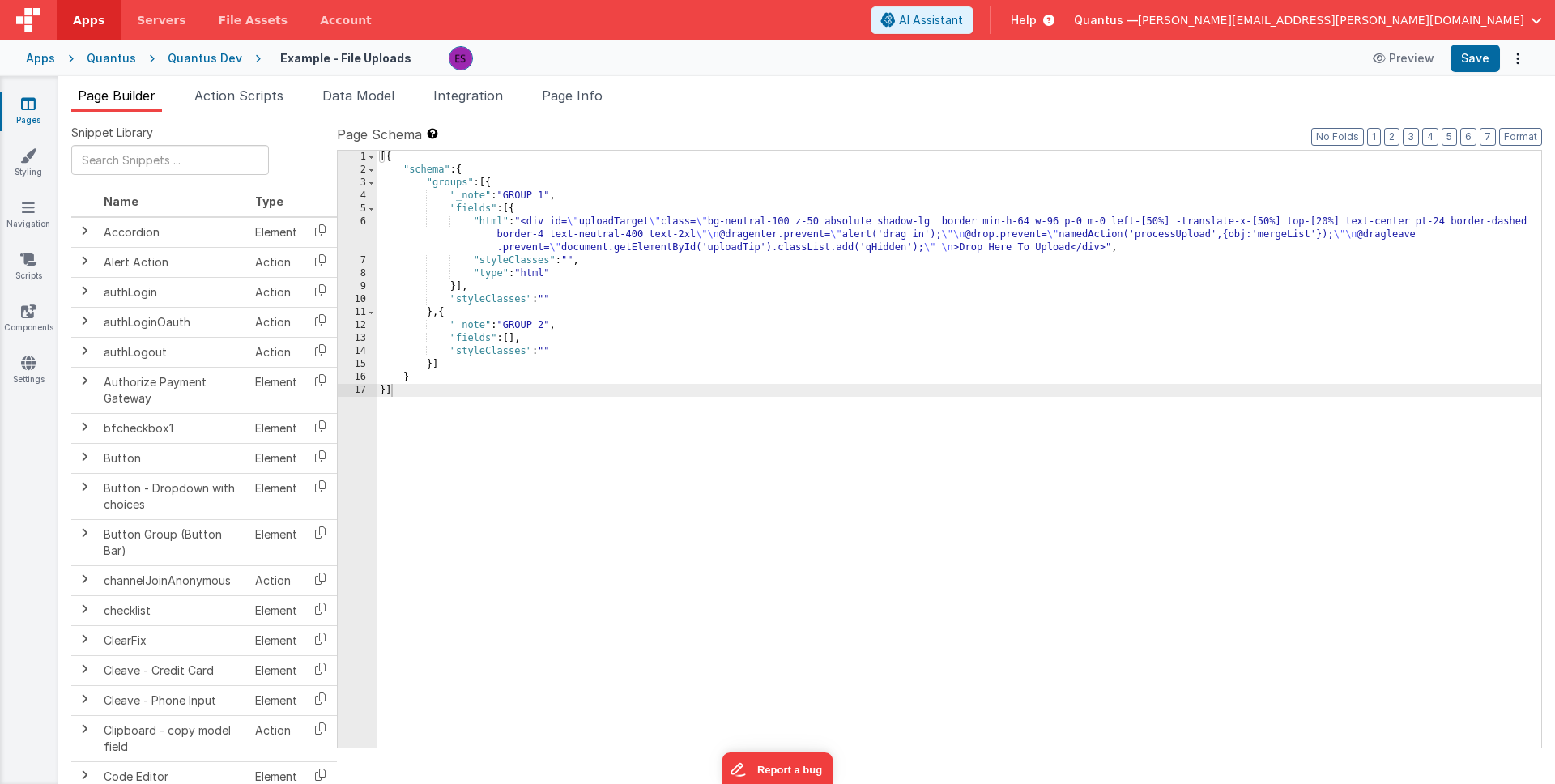
click at [605, 233] on div "[{ "schema" : { "groups" : [{ "_note" : "GROUP 1" , "fields" : [{ "html" : "<di…" at bounding box center [958, 462] width 1165 height 622
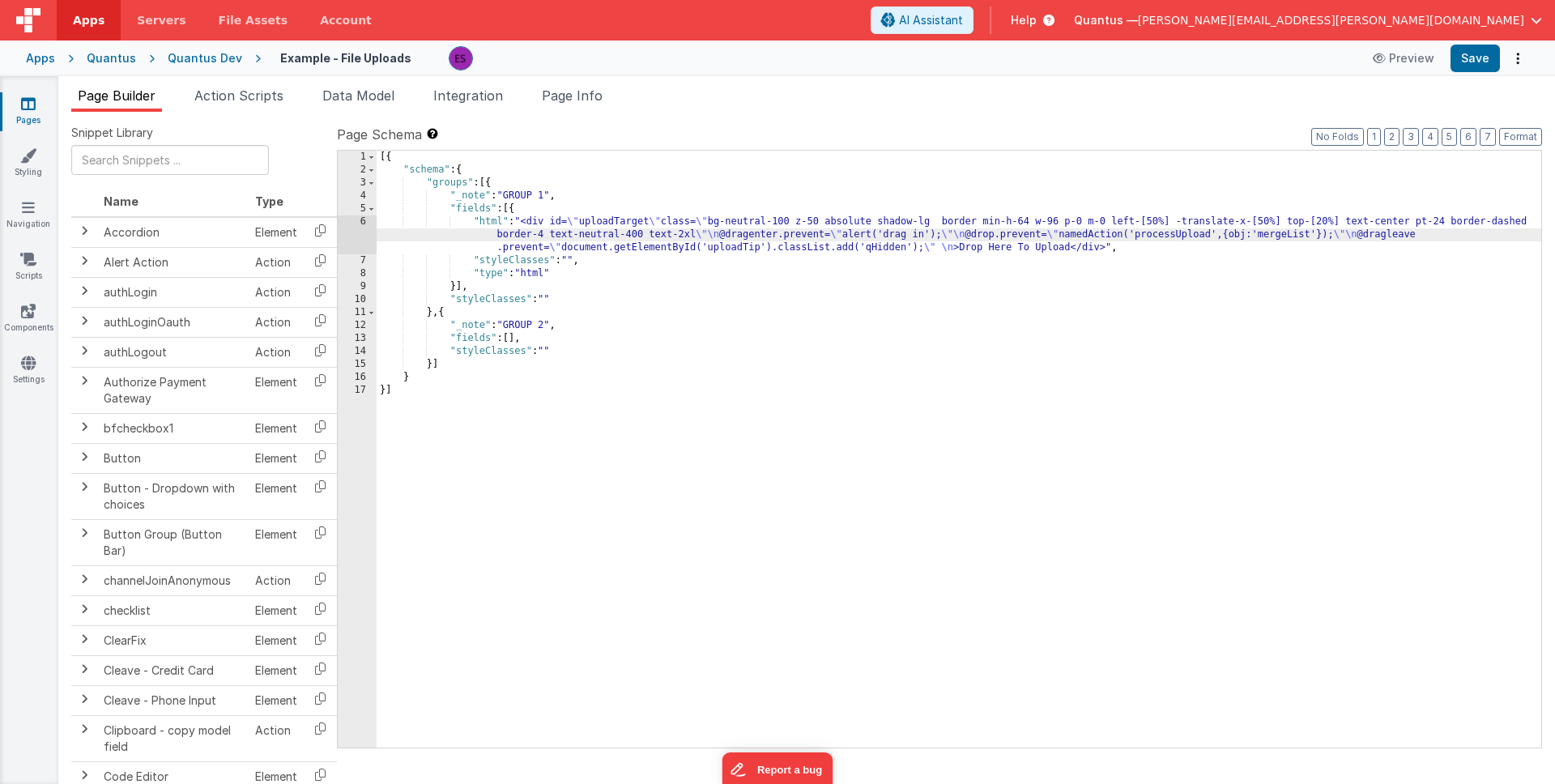
click at [358, 234] on div "6" at bounding box center [358, 235] width 39 height 39
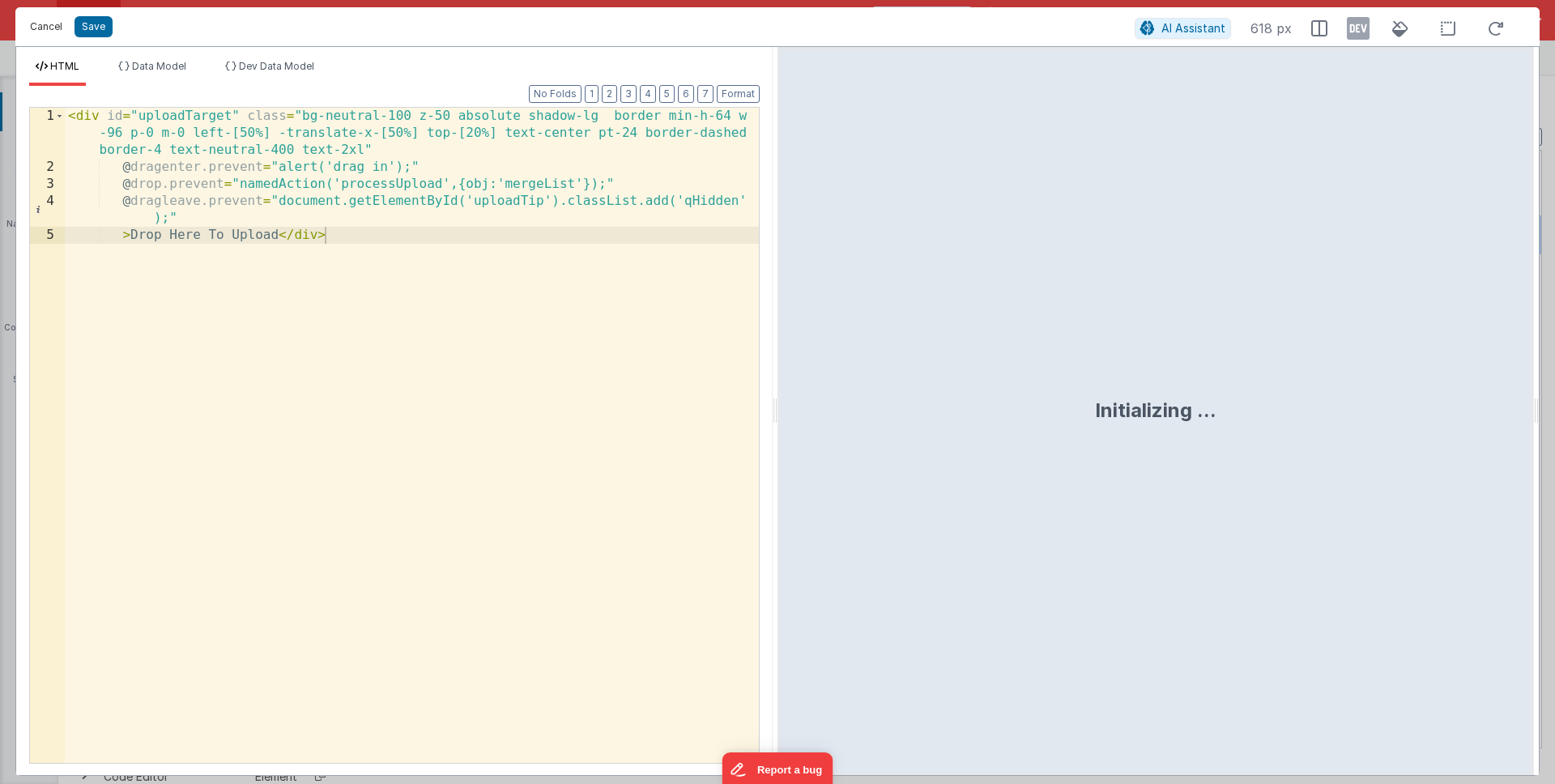
click at [52, 18] on button "Cancel" at bounding box center [47, 27] width 49 height 23
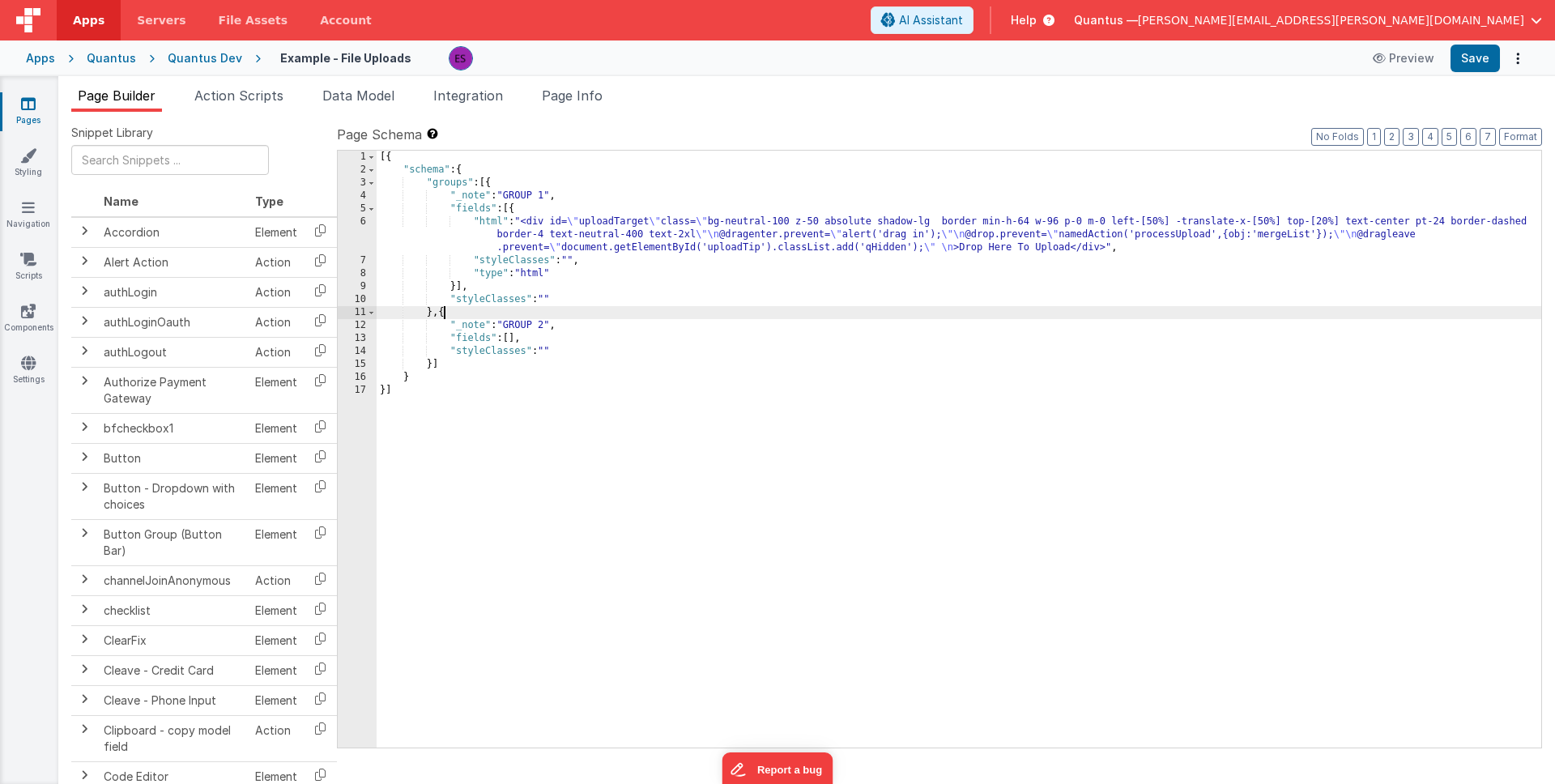
click at [442, 310] on div "[{ "schema" : { "groups" : [{ "_note" : "GROUP 1" , "fields" : [{ "html" : "<di…" at bounding box center [958, 462] width 1165 height 622
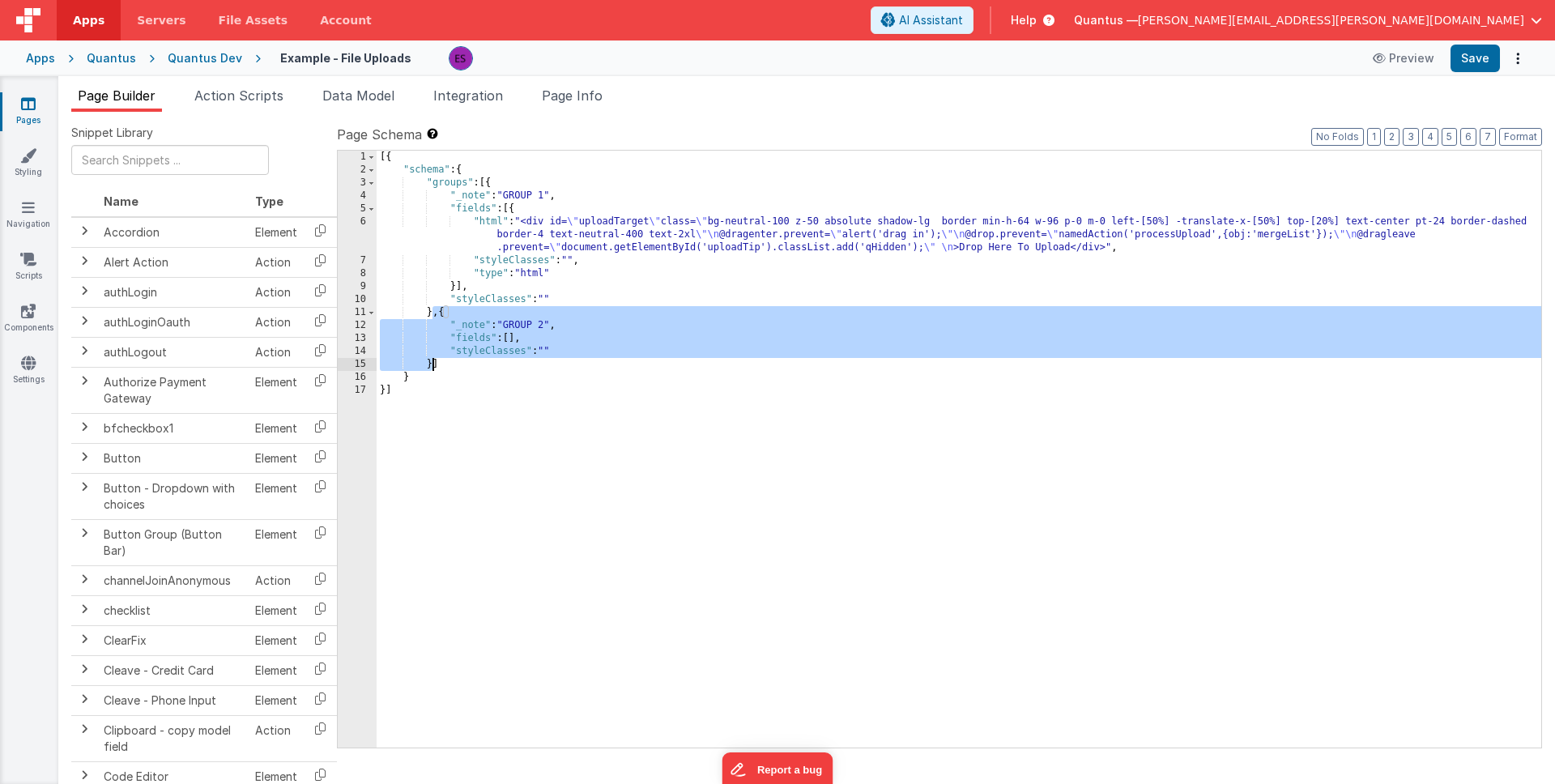
drag, startPoint x: 432, startPoint y: 311, endPoint x: 433, endPoint y: 361, distance: 50.0
click at [433, 361] on div "[{ "schema" : { "groups" : [{ "_note" : "GROUP 1" , "fields" : [{ "html" : "<di…" at bounding box center [958, 462] width 1165 height 622
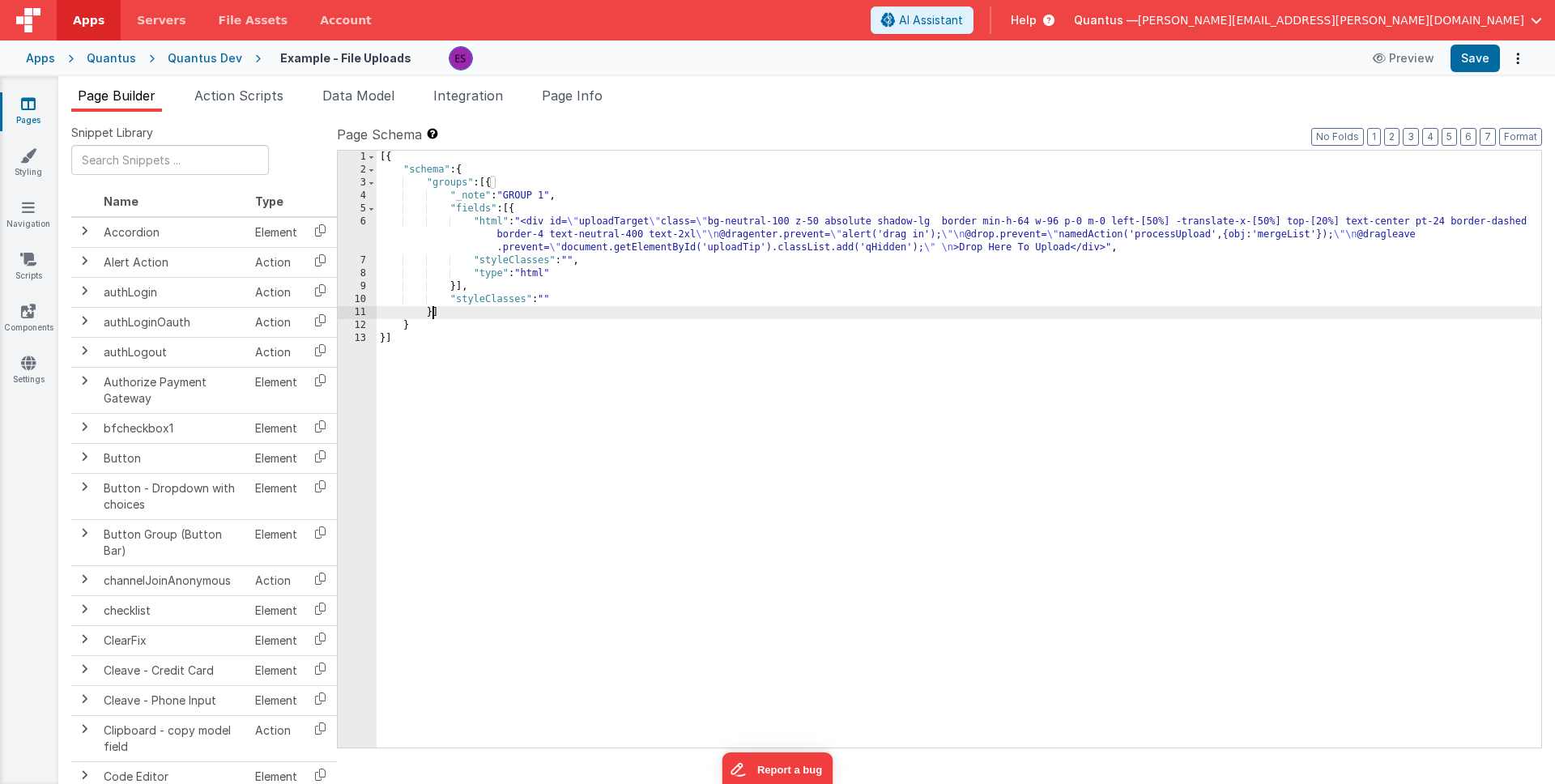
click at [773, 223] on div "[{ "schema" : { "groups" : [{ "_note" : "GROUP 1" , "fields" : [{ "html" : "<di…" at bounding box center [958, 462] width 1165 height 622
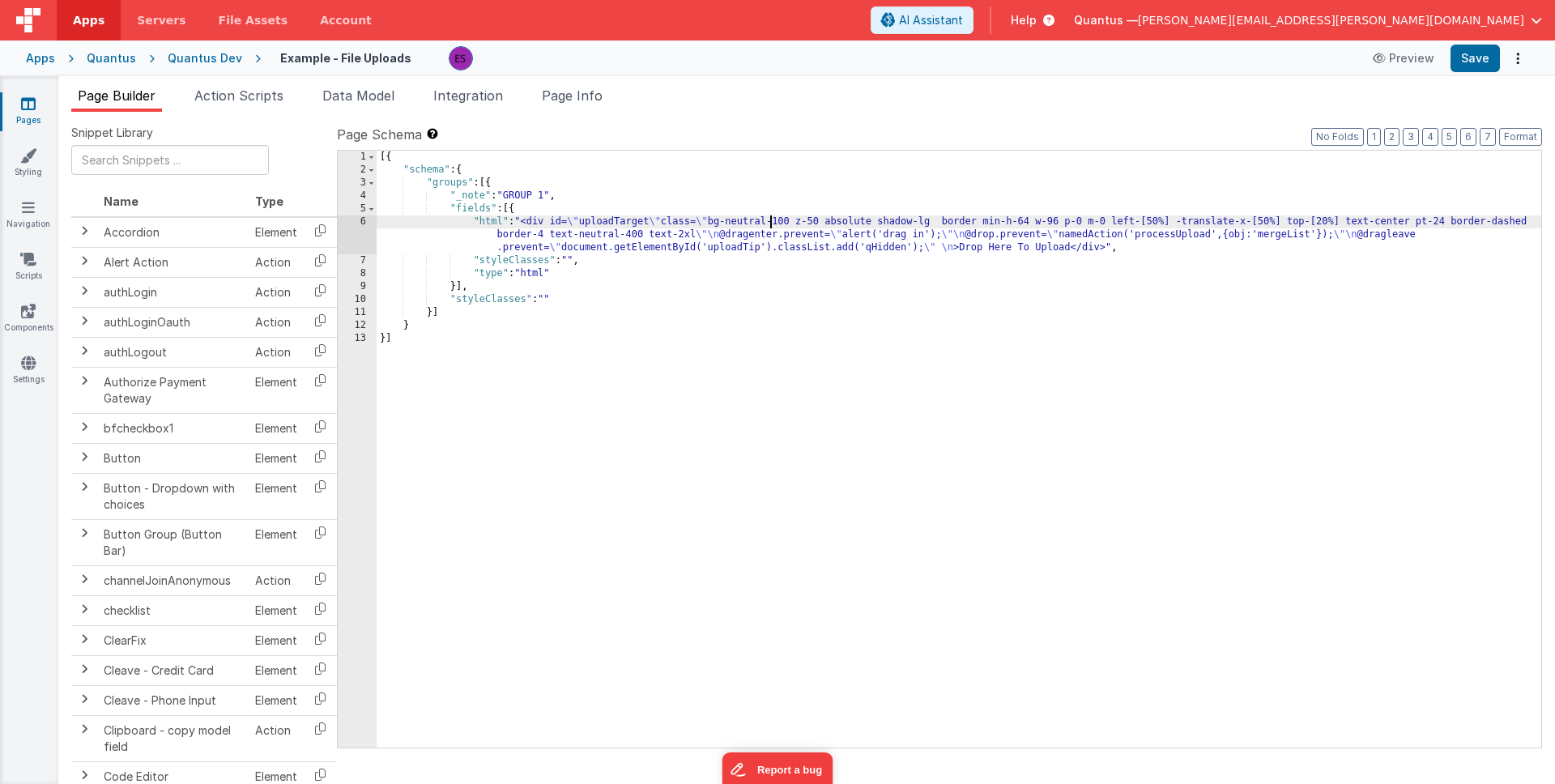
click at [361, 226] on div "6" at bounding box center [358, 235] width 39 height 39
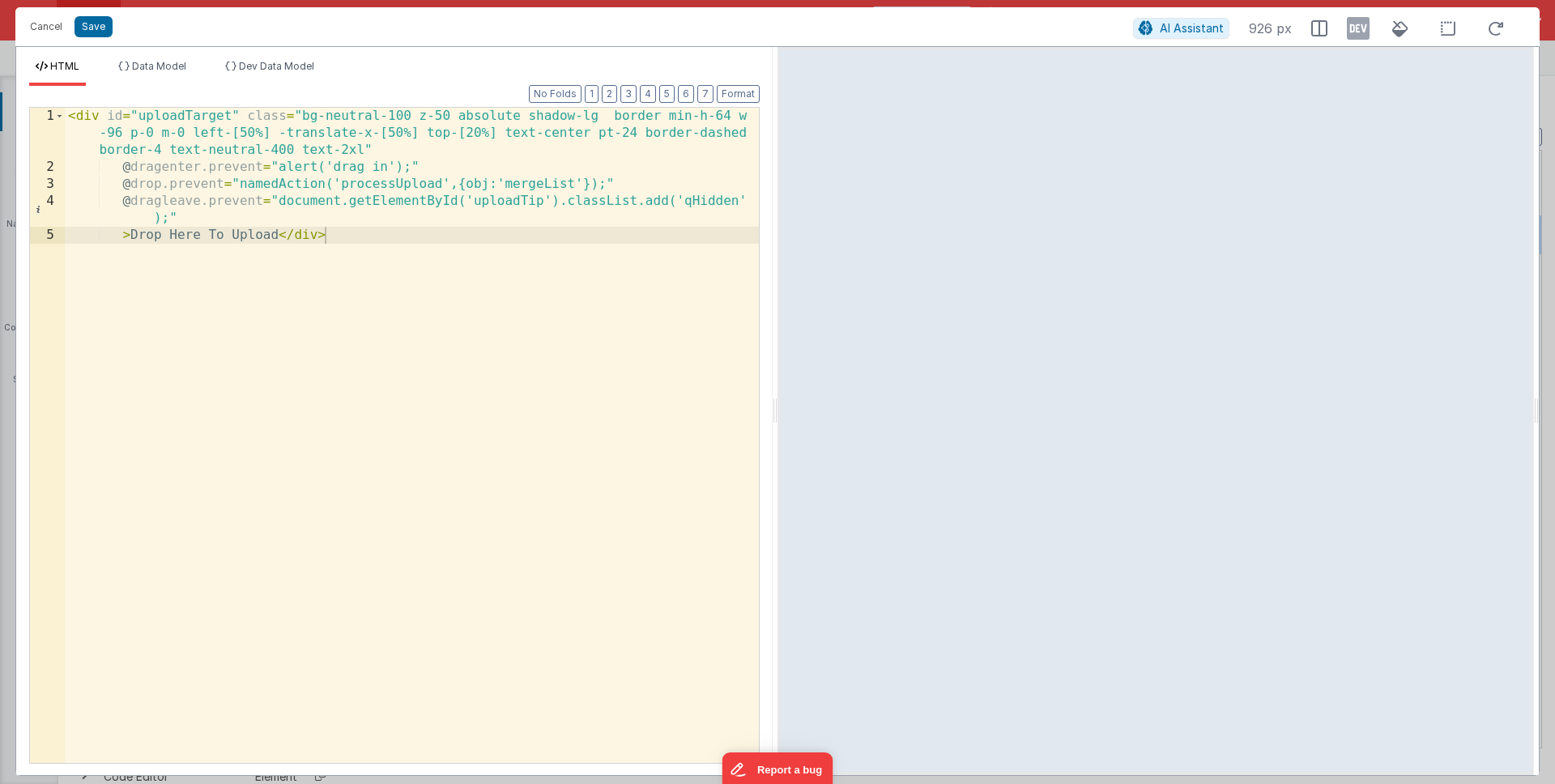
click at [440, 331] on div "< div id = "uploadTarget" class = "bg-neutral-100 z-50 absolute shadow-lg borde…" at bounding box center [411, 469] width 694 height 723
click at [69, 117] on div "< div id = "uploadTarget" class = "bg-neutral-100 z-50 absolute shadow-lg borde…" at bounding box center [411, 469] width 694 height 723
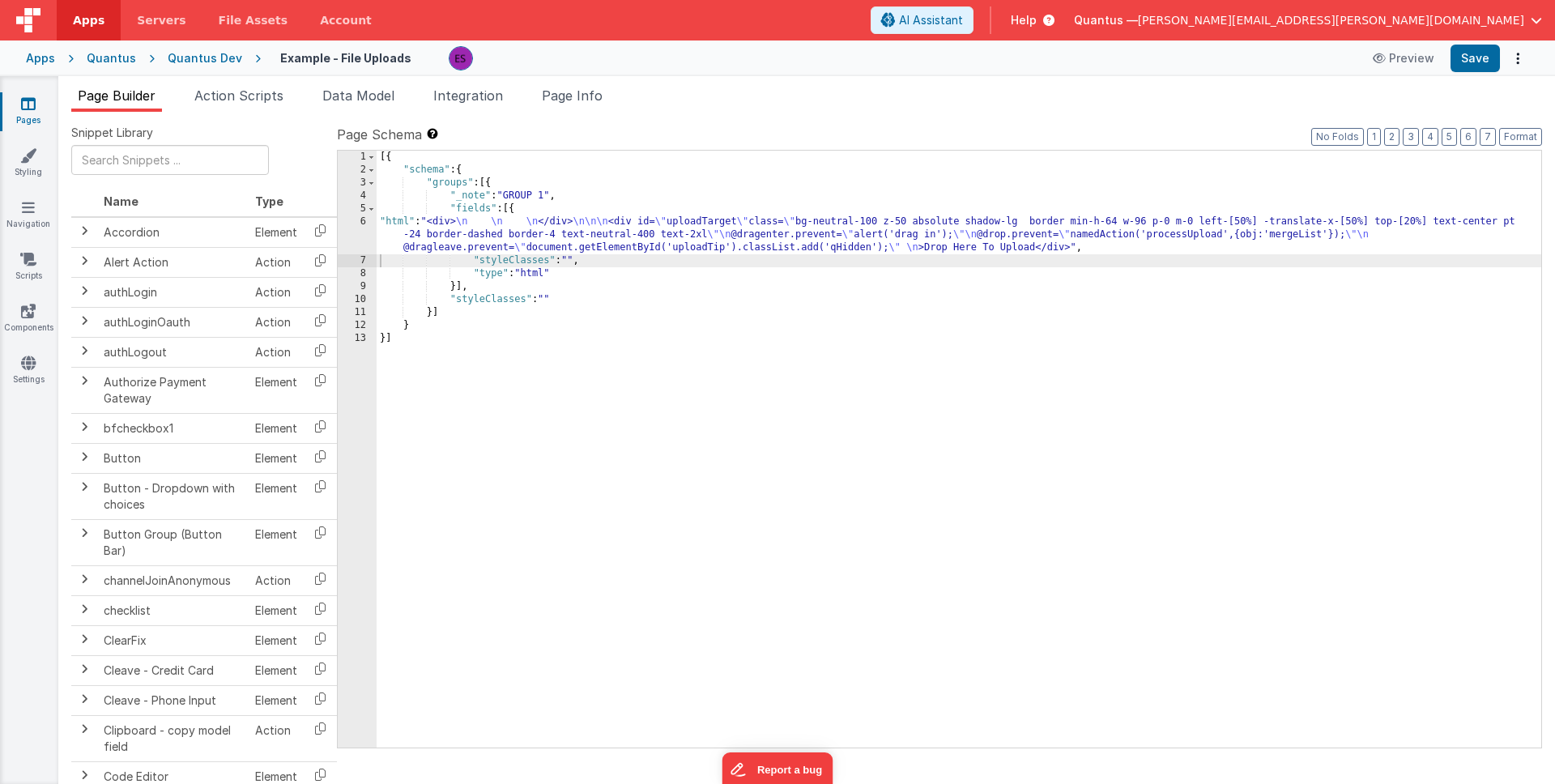
click at [554, 234] on div "[{ "schema" : { "groups" : [{ "_note" : "GROUP 1" , "fields" : [{ "html" : "<di…" at bounding box center [958, 462] width 1165 height 622
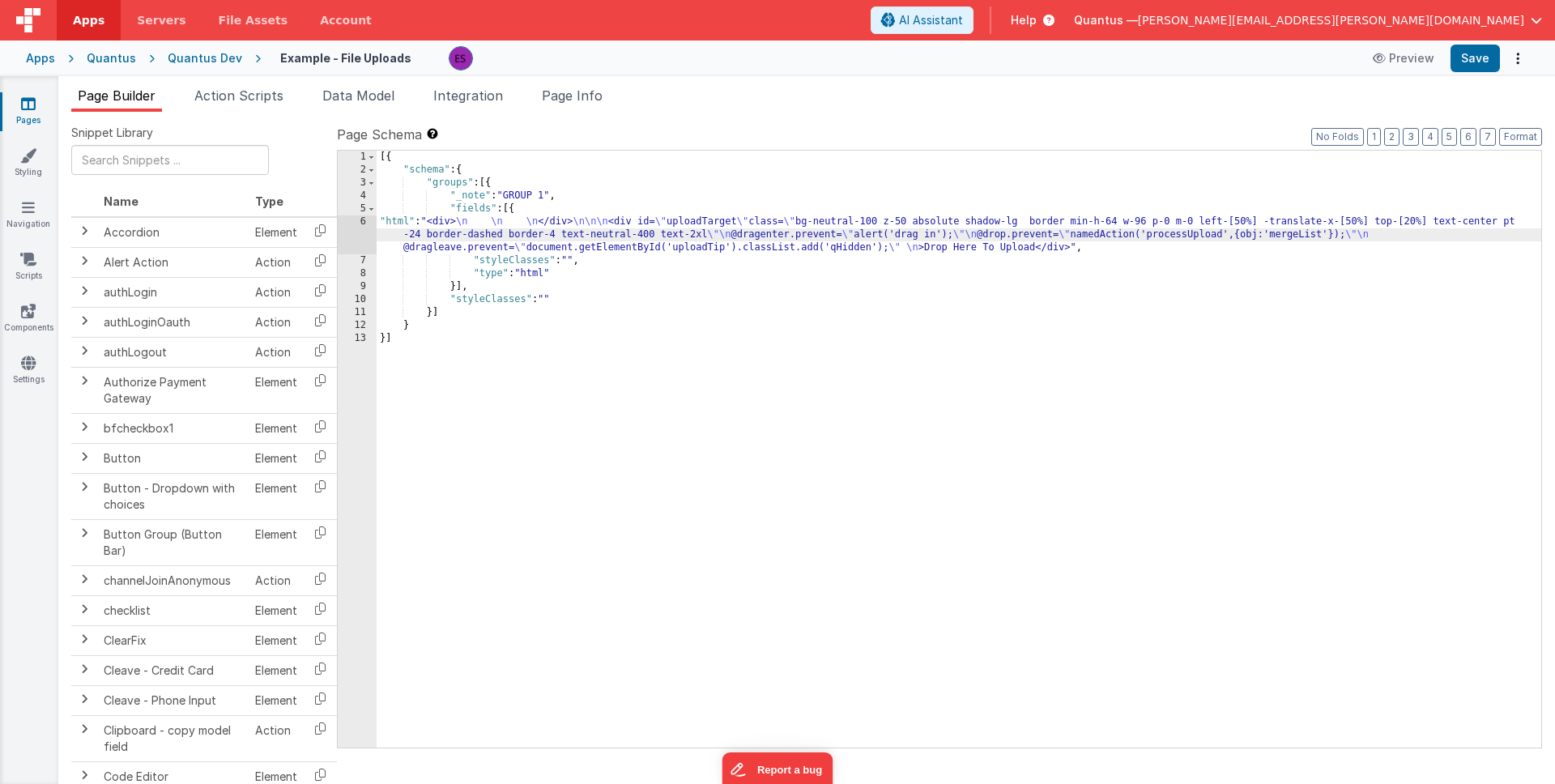
click at [357, 227] on div "6" at bounding box center [358, 235] width 39 height 39
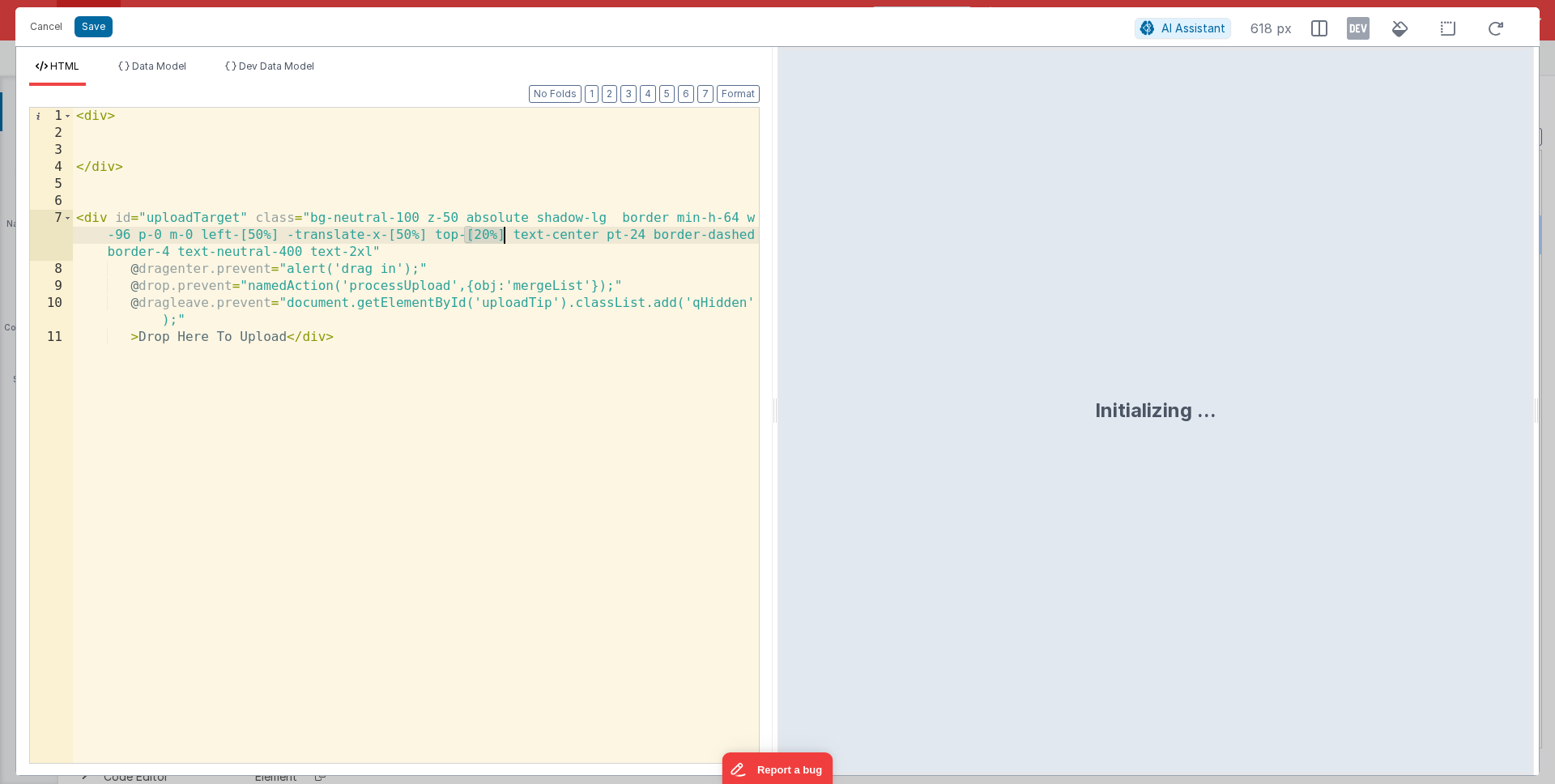
drag, startPoint x: 464, startPoint y: 233, endPoint x: 502, endPoint y: 233, distance: 38.0
click at [502, 233] on div "< div > </ div > < div id = "uploadTarget" class = "bg-neutral-100 z-50 absolut…" at bounding box center [415, 452] width 686 height 689
drag, startPoint x: 473, startPoint y: 236, endPoint x: 499, endPoint y: 235, distance: 26.0
click at [499, 235] on div "< div > </ div > < div id = "uploadTarget" class = "bg-neutral-100 z-50 absolut…" at bounding box center [415, 452] width 686 height 689
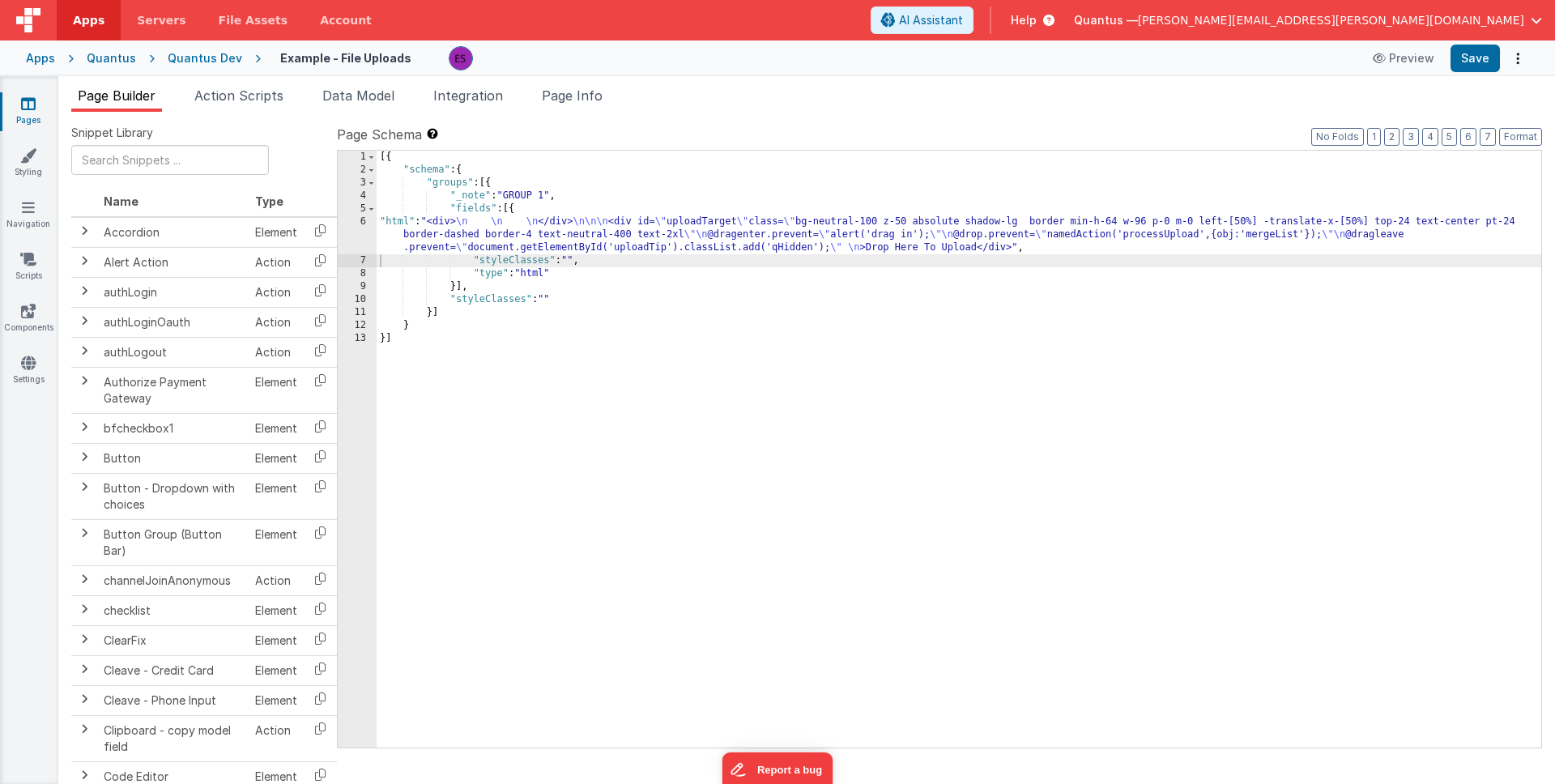
click at [198, 55] on div "Quantus Dev" at bounding box center [204, 59] width 74 height 16
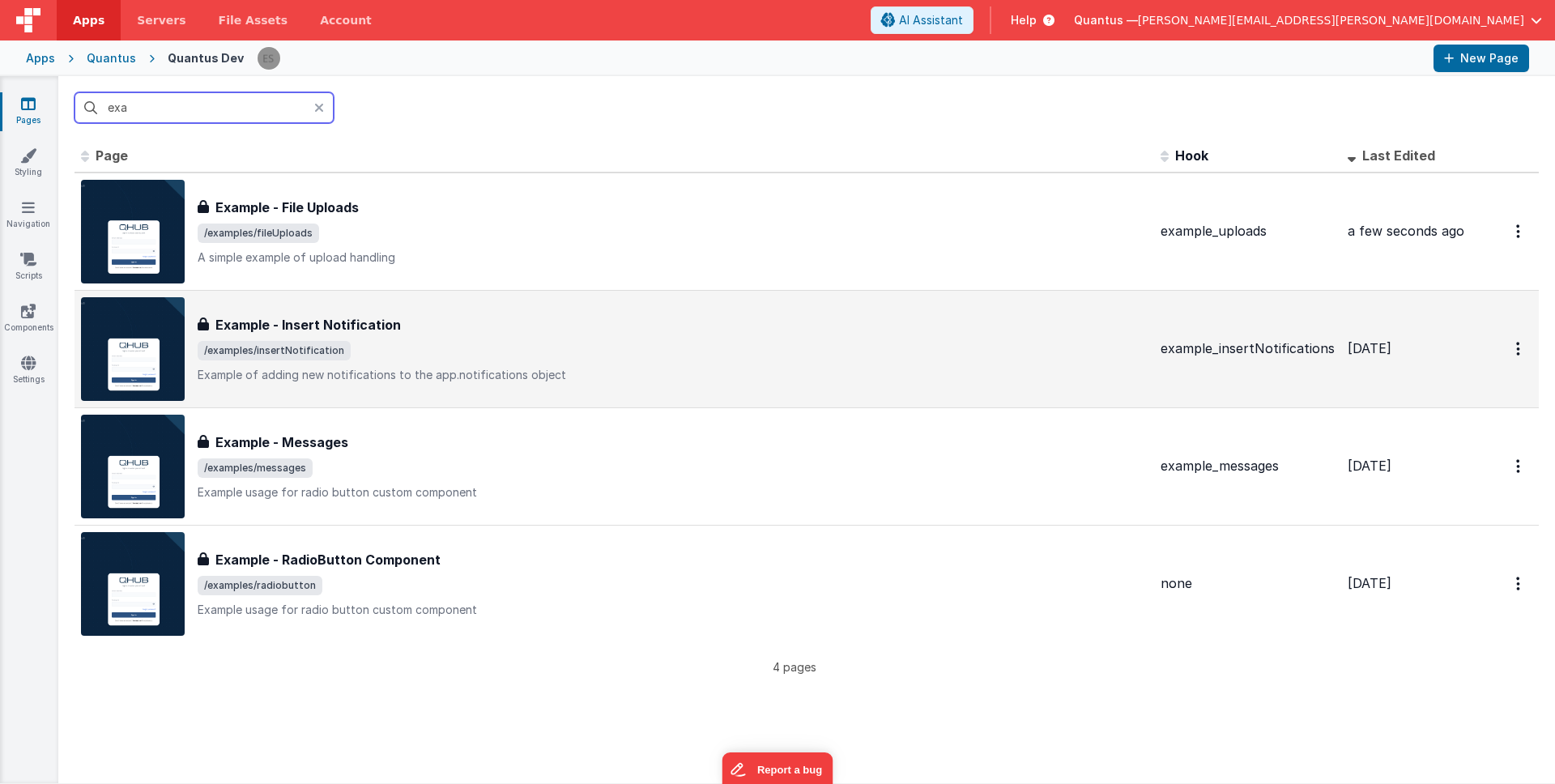
type input "exa"
click at [469, 312] on div "Example - Insert Notification Example - Insert Notification /examples/insertNot…" at bounding box center [614, 348] width 1067 height 104
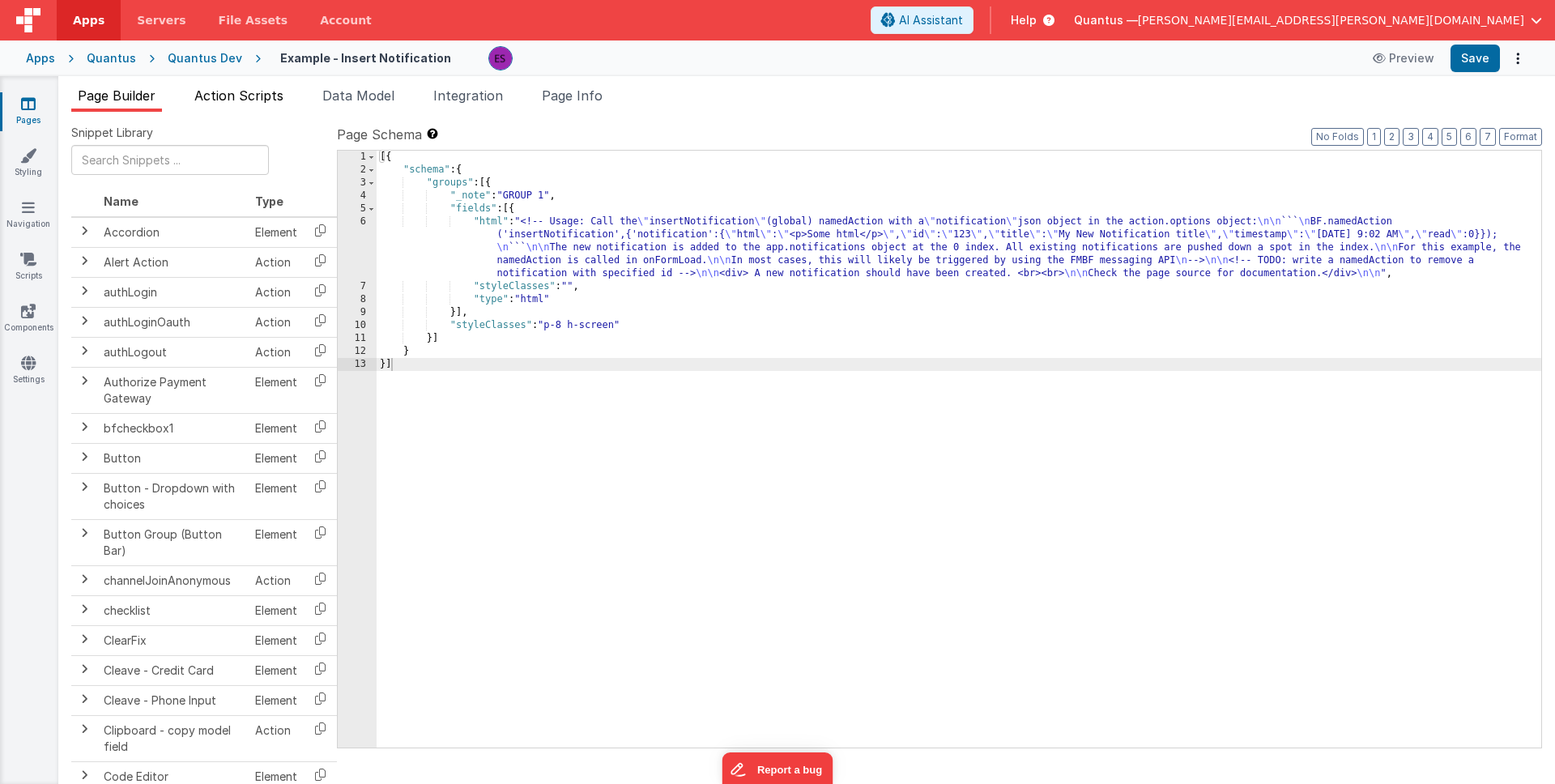
click at [231, 93] on span "Action Scripts" at bounding box center [238, 95] width 89 height 16
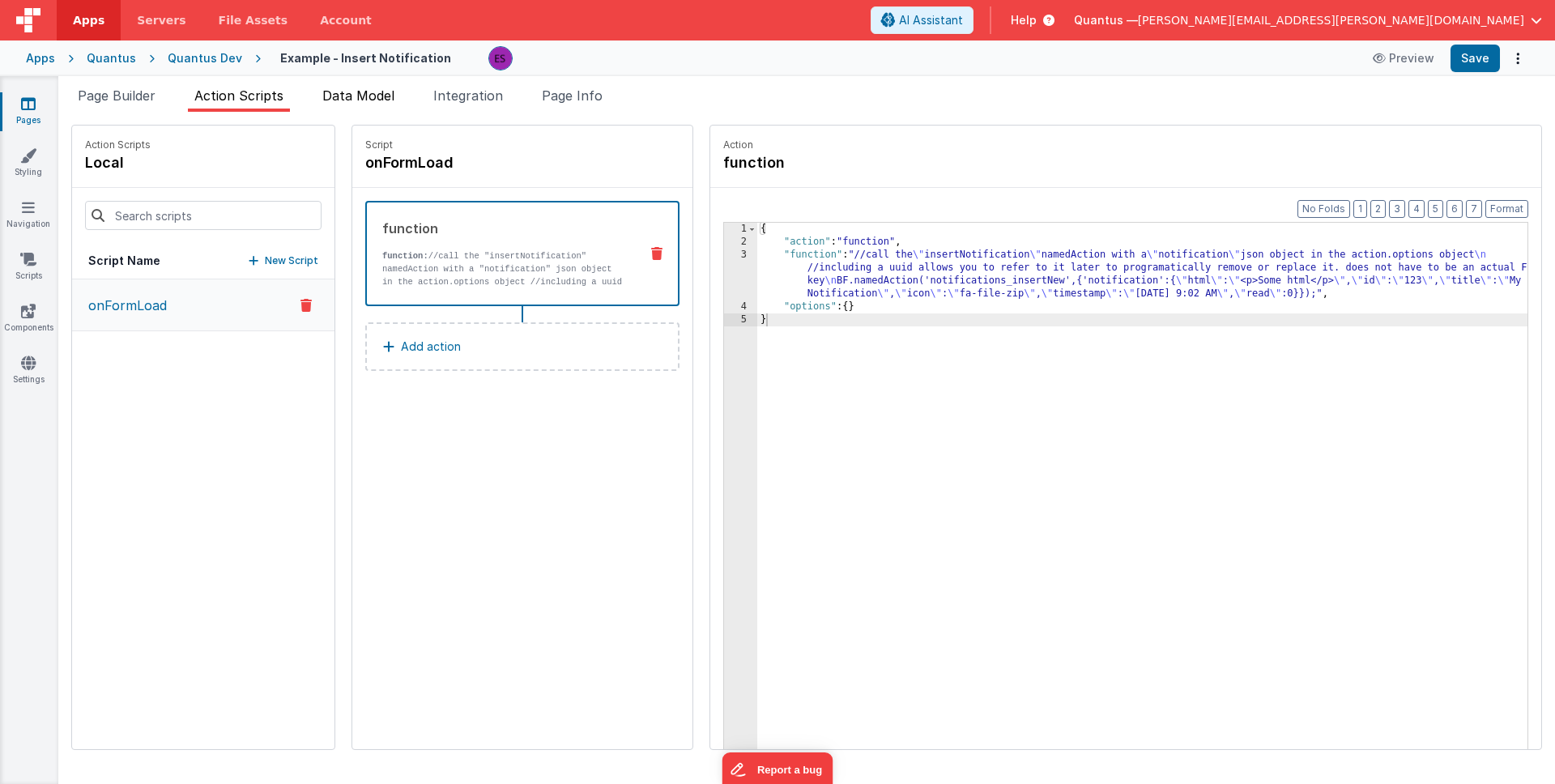
click at [355, 95] on span "Data Model" at bounding box center [358, 95] width 72 height 16
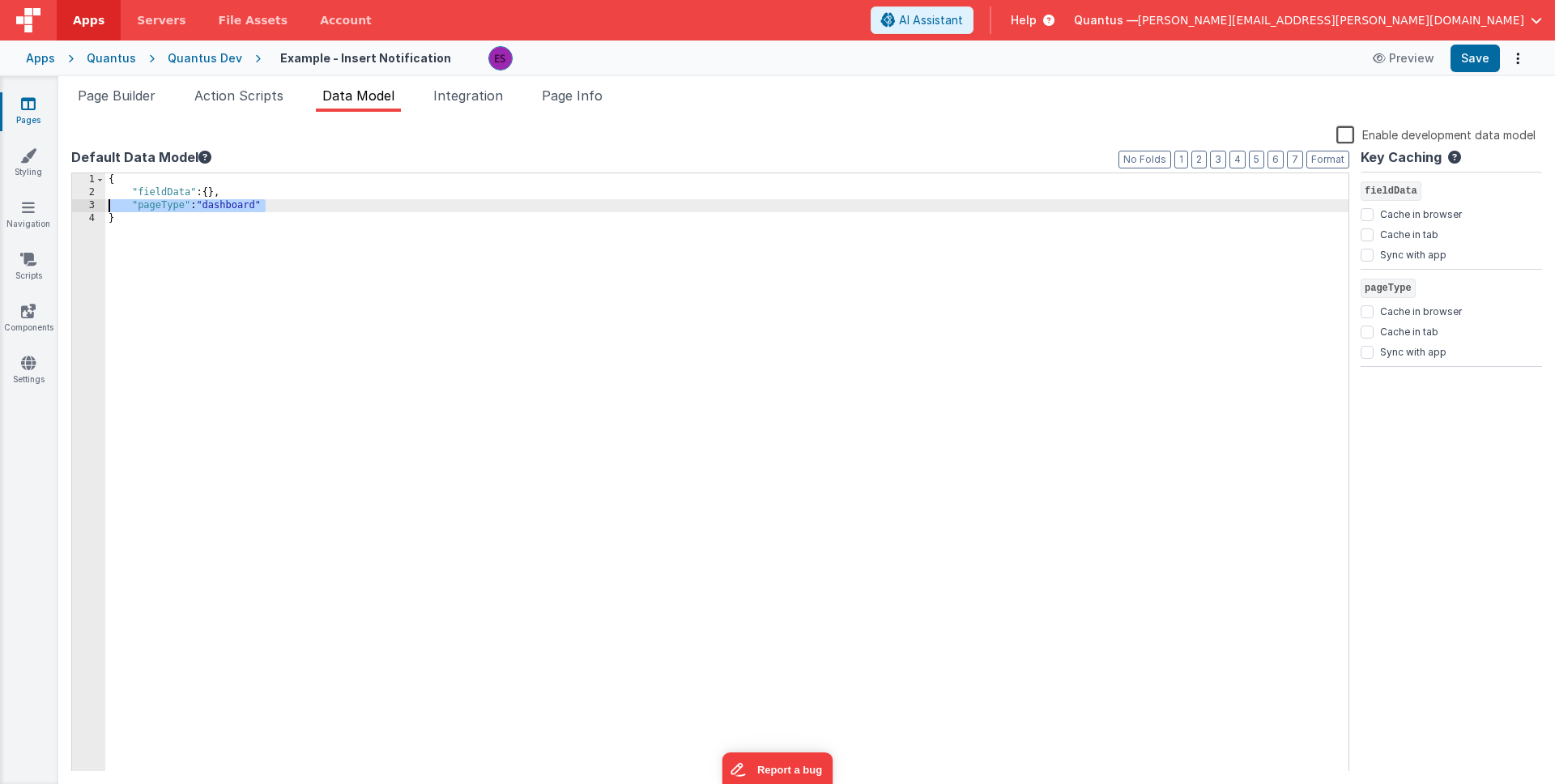
drag, startPoint x: 286, startPoint y: 206, endPoint x: 107, endPoint y: 197, distance: 179.2
click at [96, 202] on div "1 2 3 4 { "fieldData" : { } , "pageType" : "dashboard" } XXXXXXXXXXXXXXXXXXXXXX…" at bounding box center [710, 472] width 1278 height 600
click at [194, 64] on div "Quantus Dev" at bounding box center [204, 59] width 74 height 16
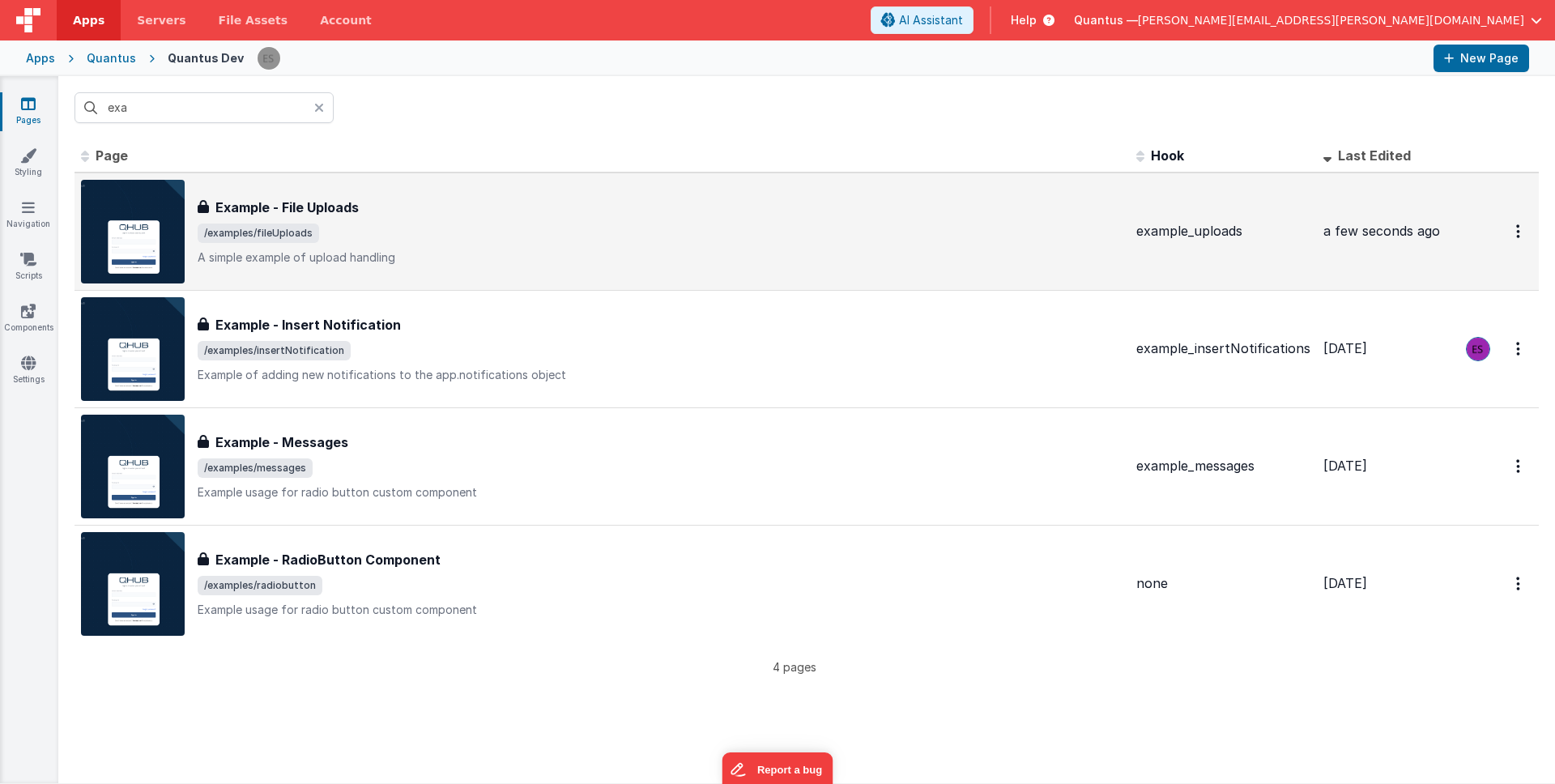
click at [443, 228] on span "/examples/fileUploads" at bounding box center [660, 233] width 926 height 20
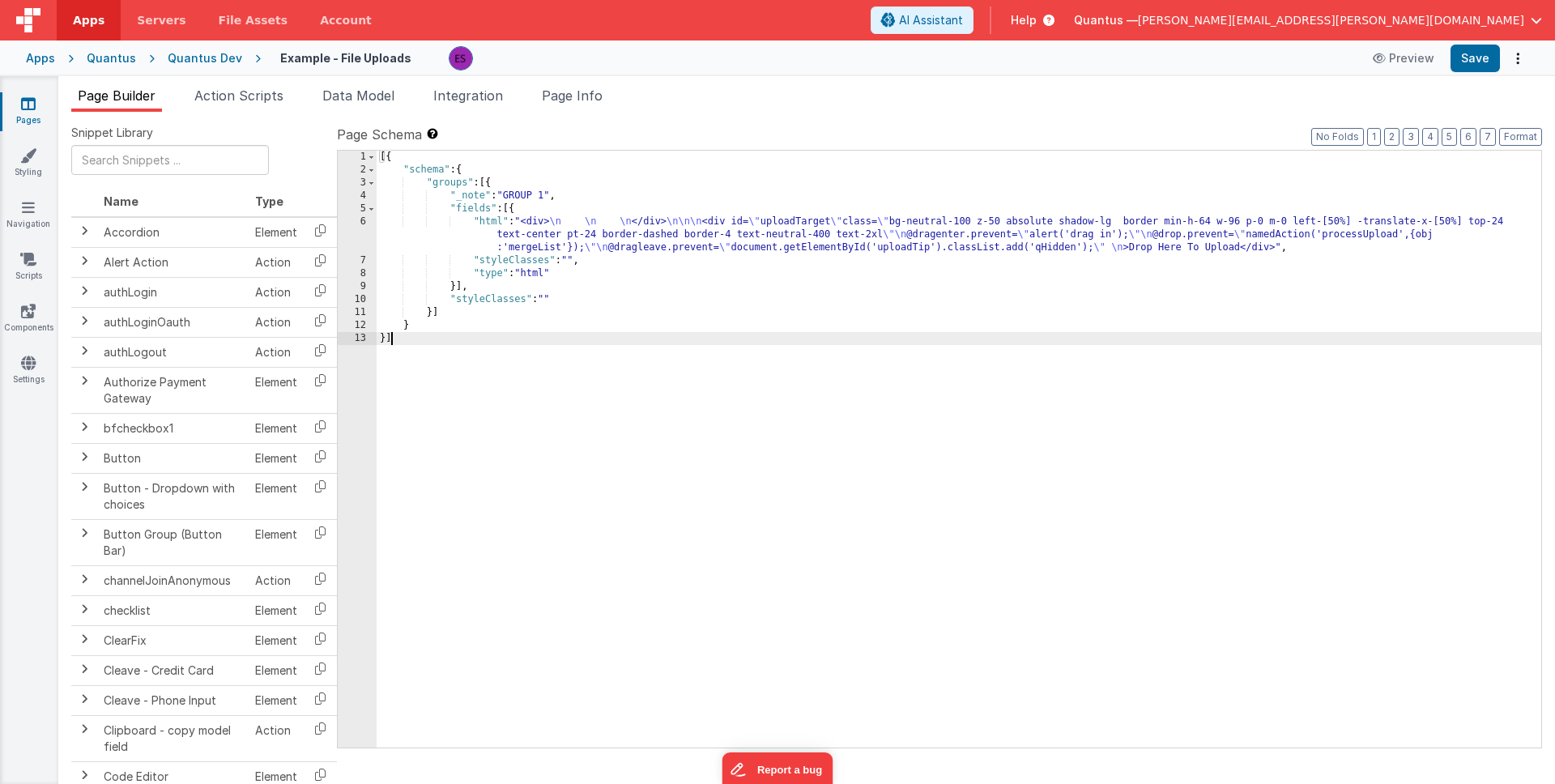
click at [362, 238] on div "6" at bounding box center [358, 235] width 39 height 39
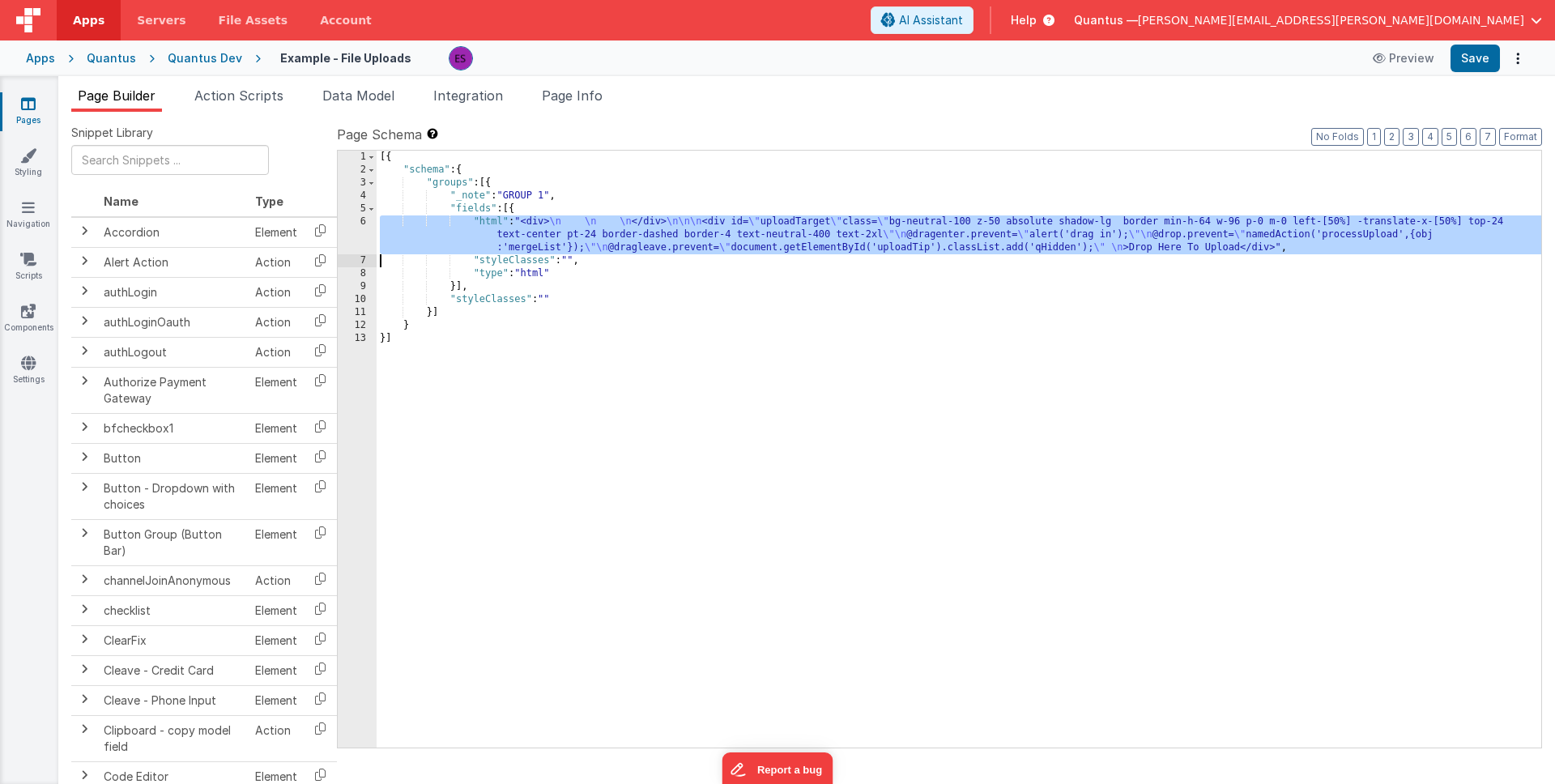
click at [362, 238] on div "6" at bounding box center [358, 235] width 39 height 39
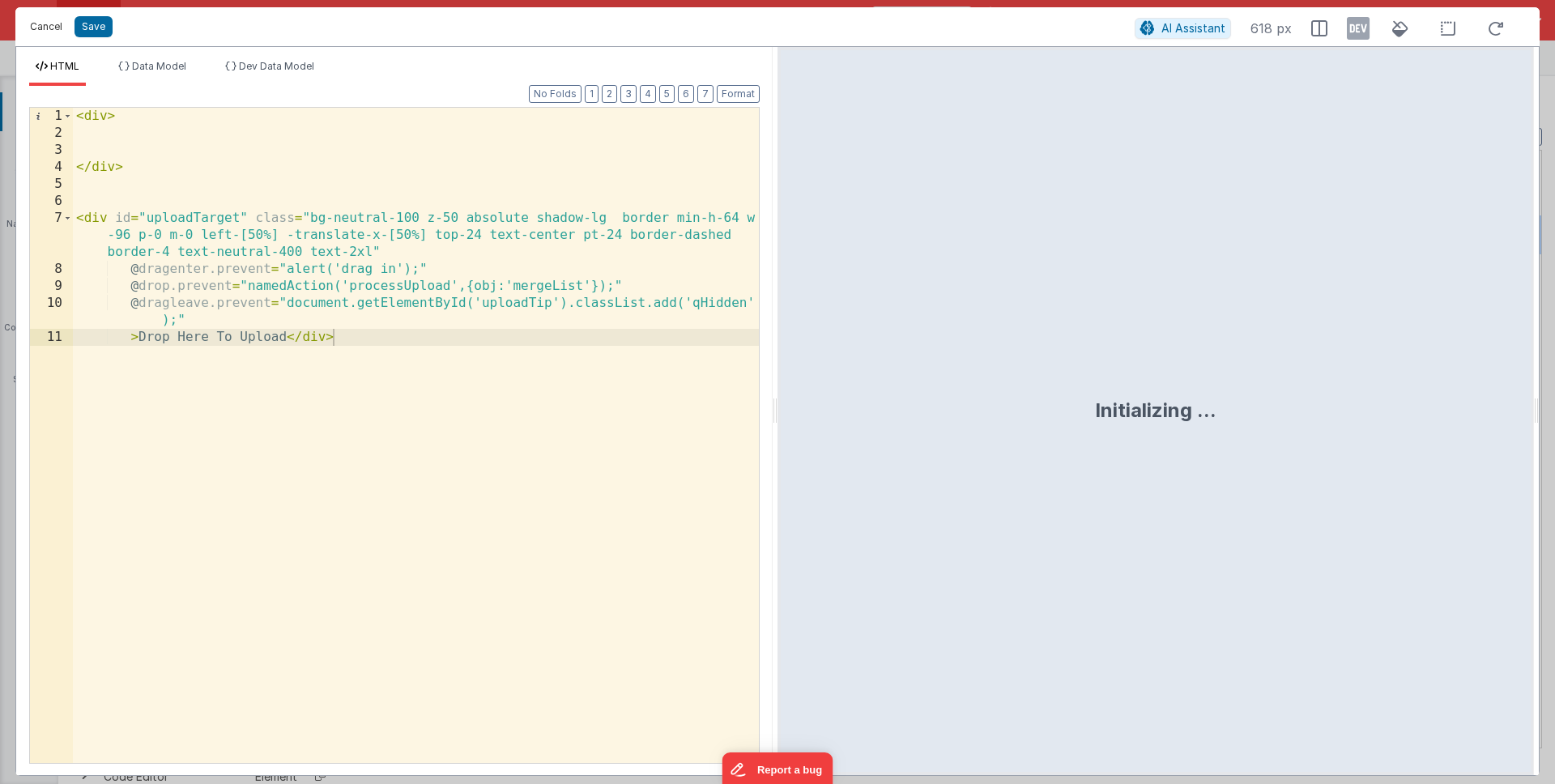
click at [42, 28] on button "Cancel" at bounding box center [47, 27] width 49 height 23
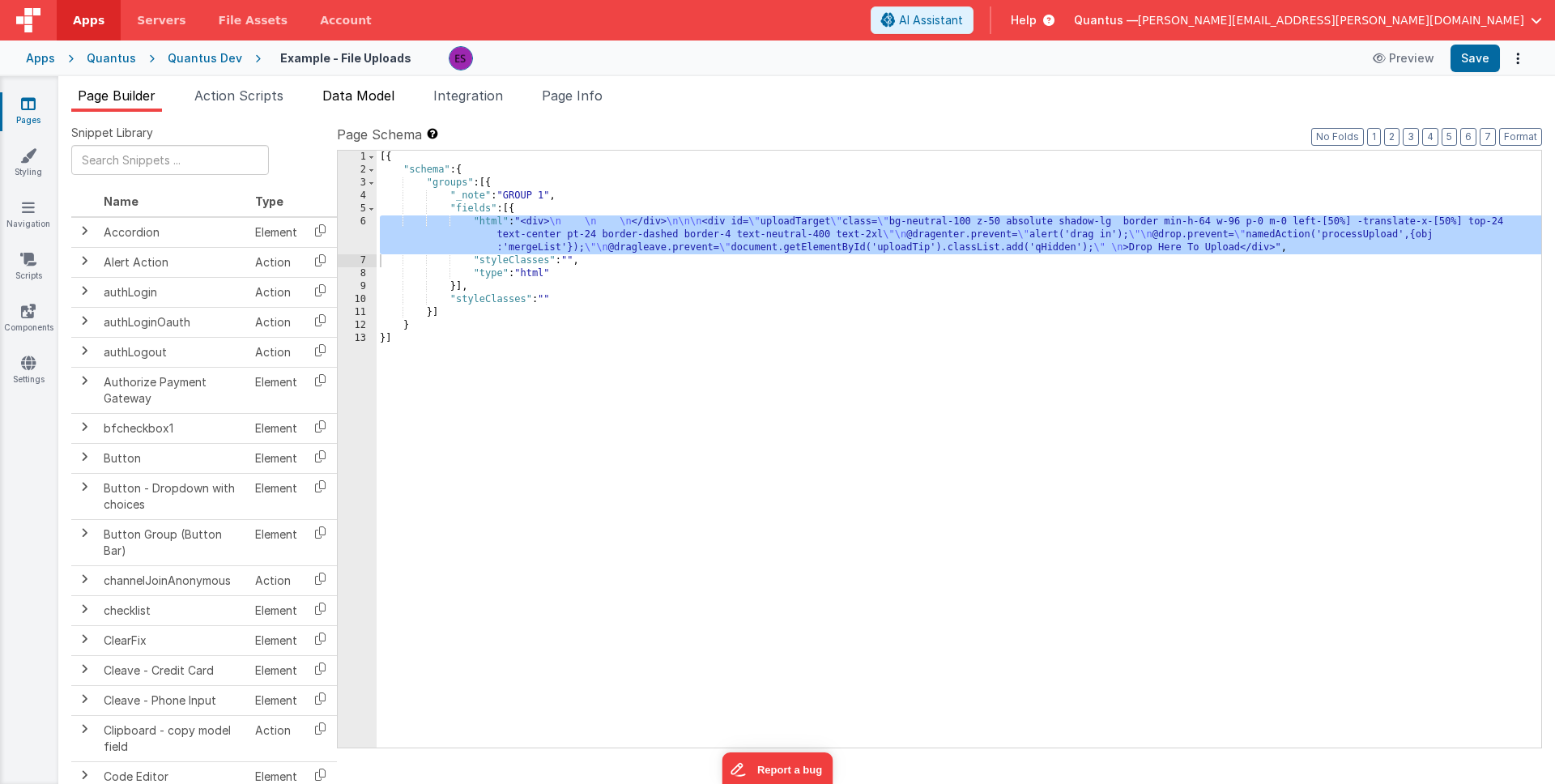
click at [365, 105] on li "Data Model" at bounding box center [358, 99] width 85 height 26
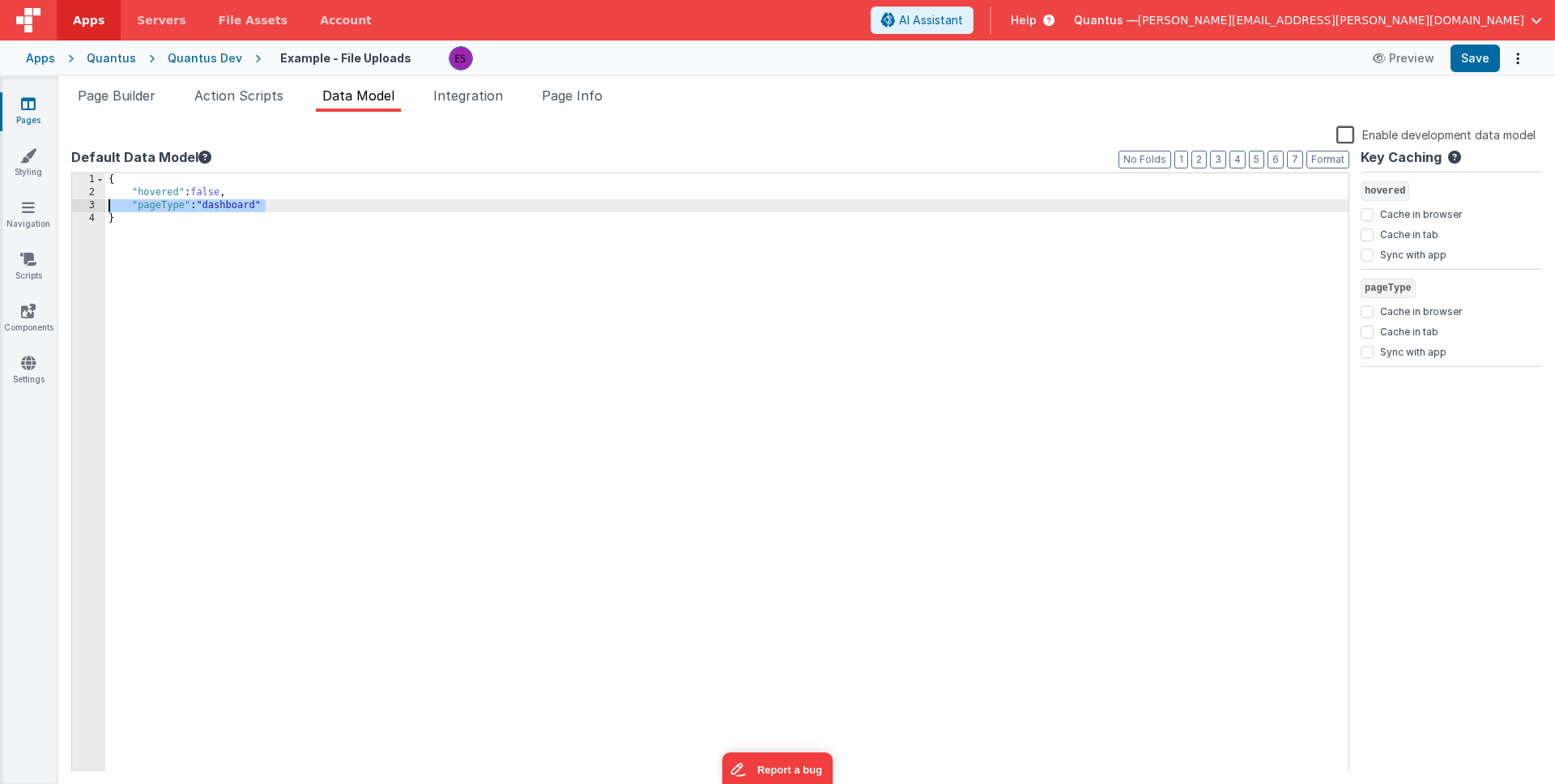
drag, startPoint x: 191, startPoint y: 201, endPoint x: 69, endPoint y: 200, distance: 122.0
click at [69, 200] on div "Snippet Library Name Type Accordion Element Alert Action Action authLogin Actio…" at bounding box center [806, 448] width 1497 height 672
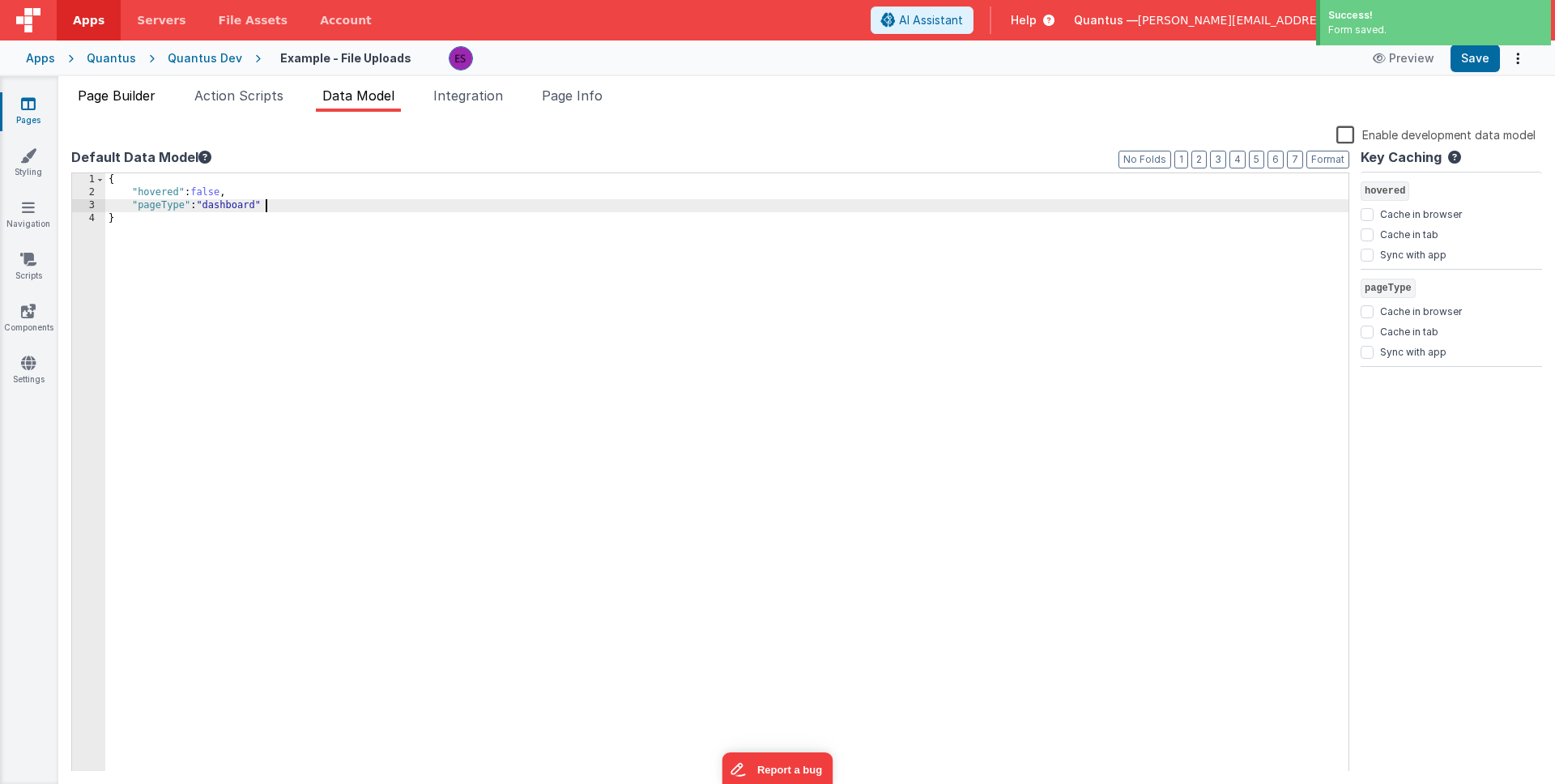
click at [115, 95] on span "Page Builder" at bounding box center [116, 95] width 78 height 16
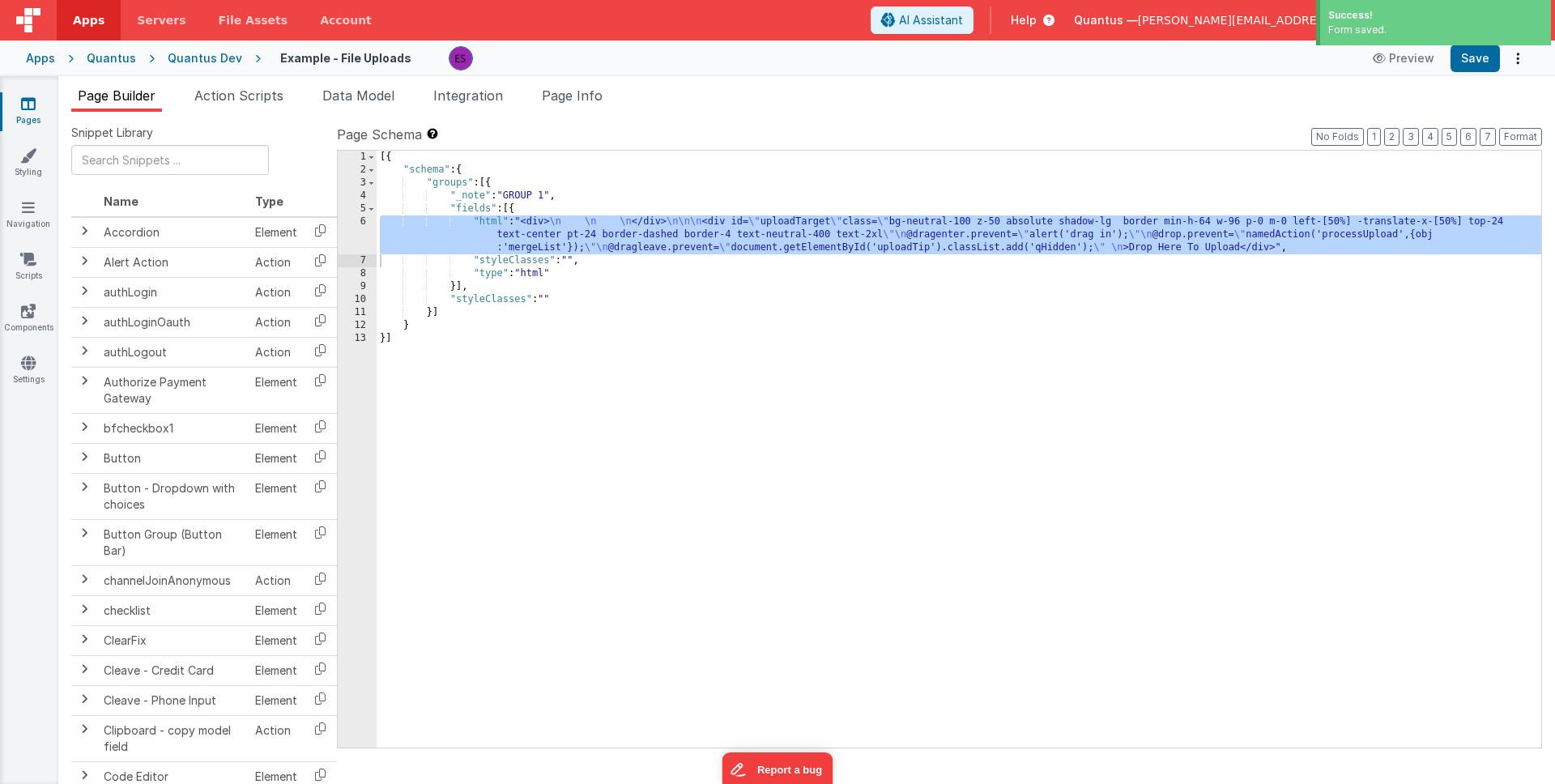
click at [524, 228] on div "[{ "schema" : { "groups" : [{ "_note" : "GROUP 1" , "fields" : [{ "html" : "<di…" at bounding box center [958, 462] width 1165 height 622
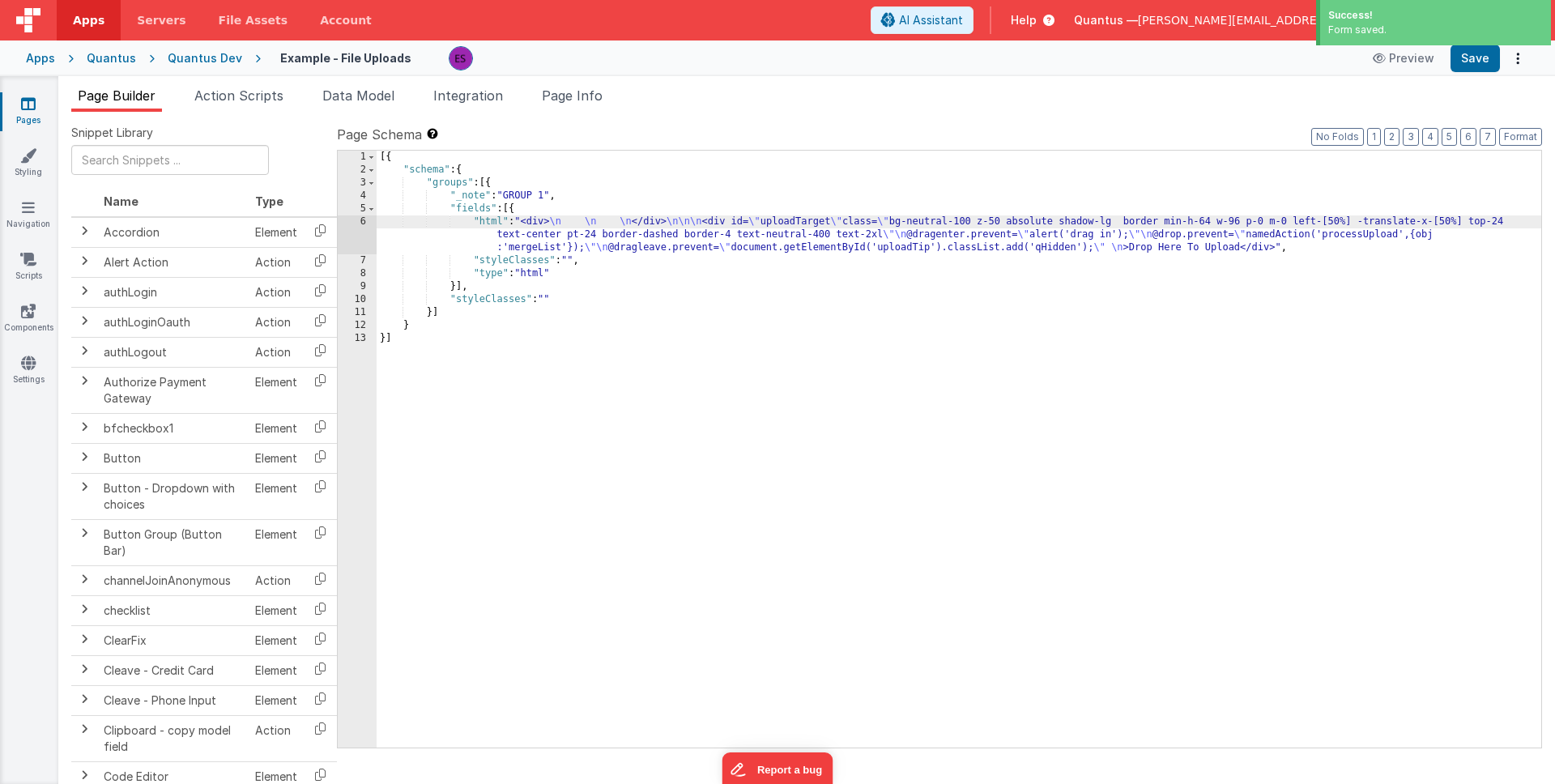
click at [362, 237] on div "6" at bounding box center [358, 235] width 39 height 39
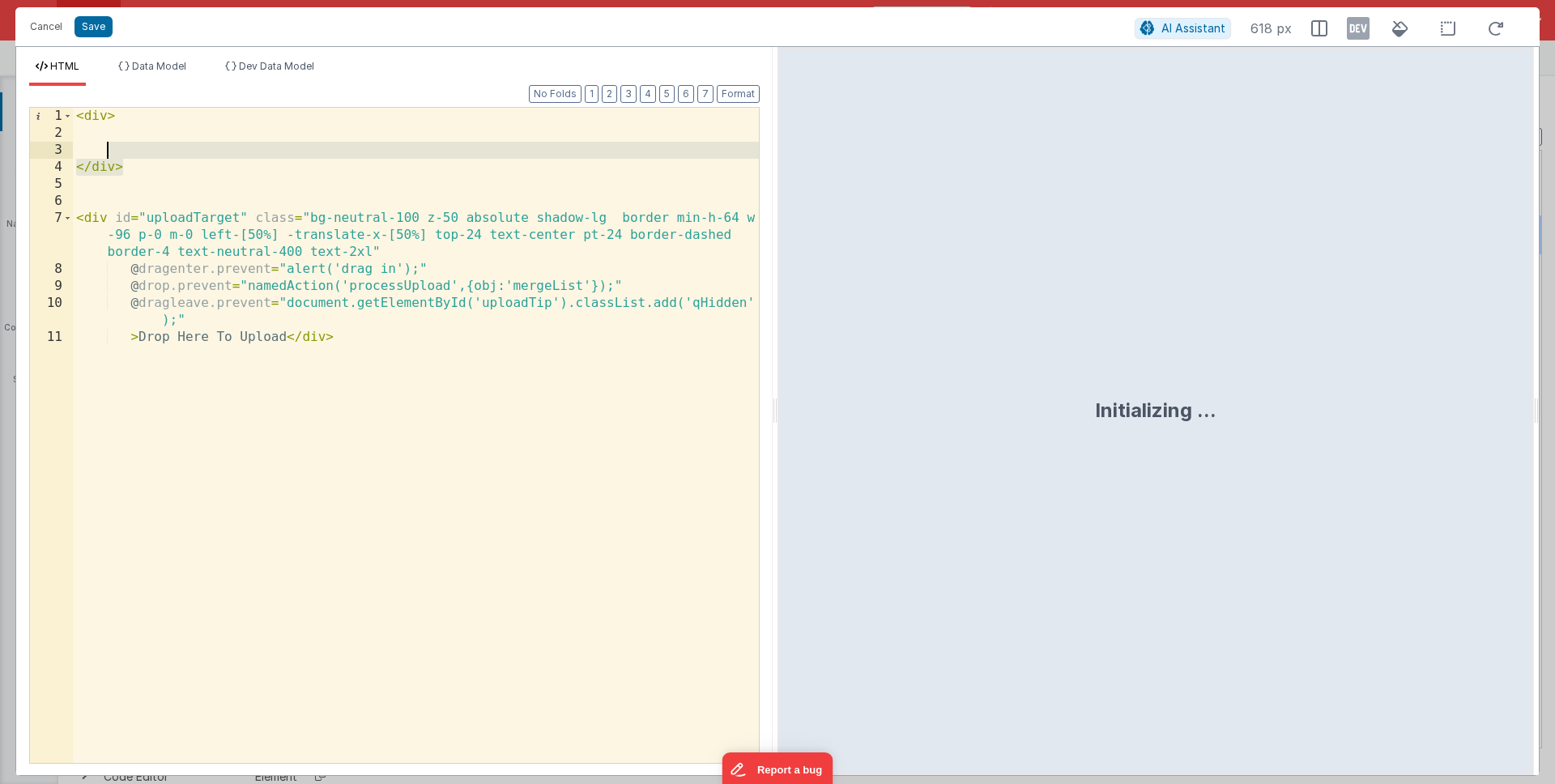
drag, startPoint x: 219, startPoint y: 173, endPoint x: 183, endPoint y: 155, distance: 40.2
click at [183, 155] on div "< div > </ div > < div id = "uploadTarget" class = "bg-neutral-100 z-50 absolut…" at bounding box center [415, 452] width 686 height 689
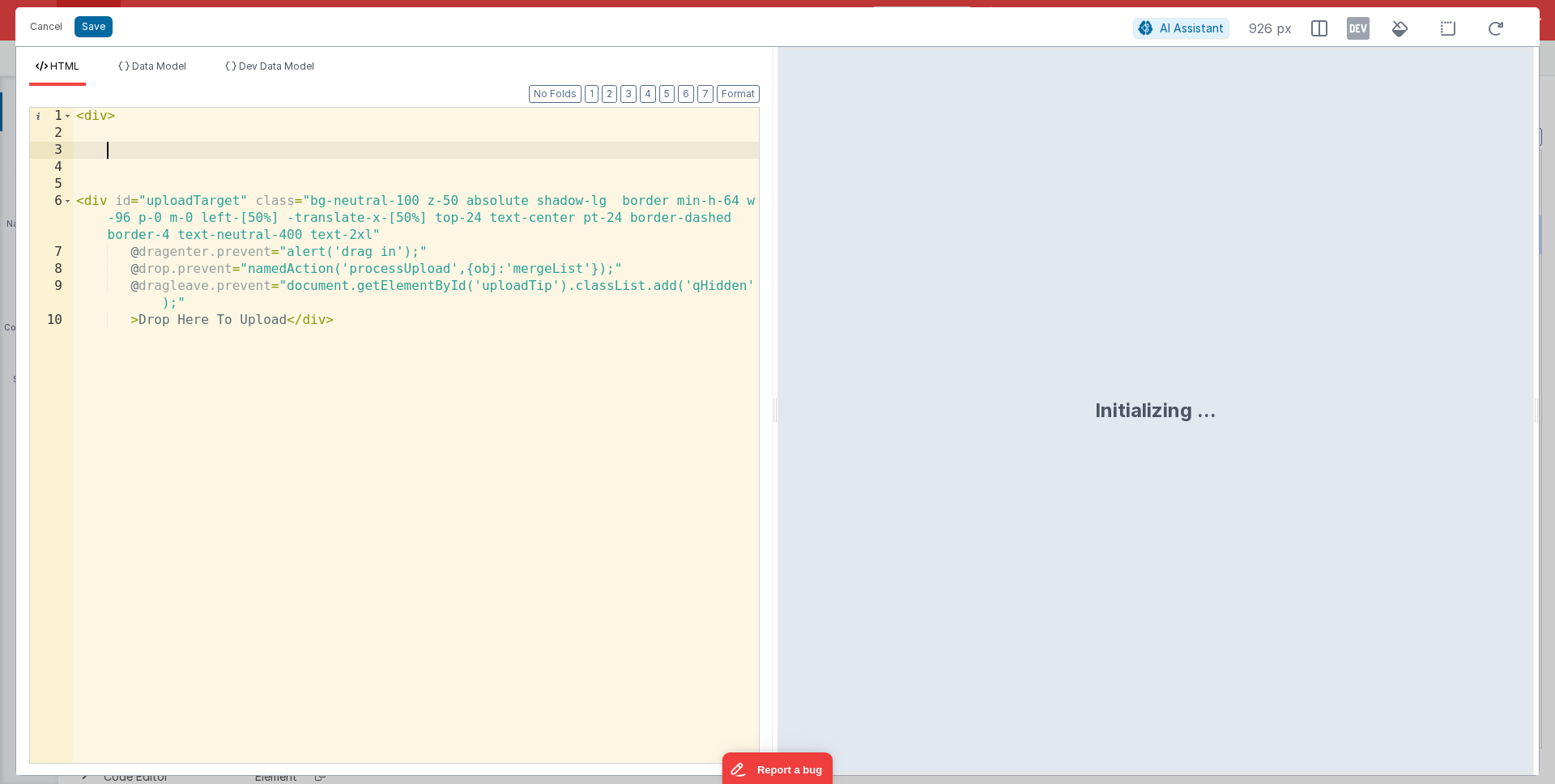
click at [473, 498] on div "< div > < div id = "uploadTarget" class = "bg-neutral-100 z-50 absolute shadow-…" at bounding box center [415, 452] width 686 height 689
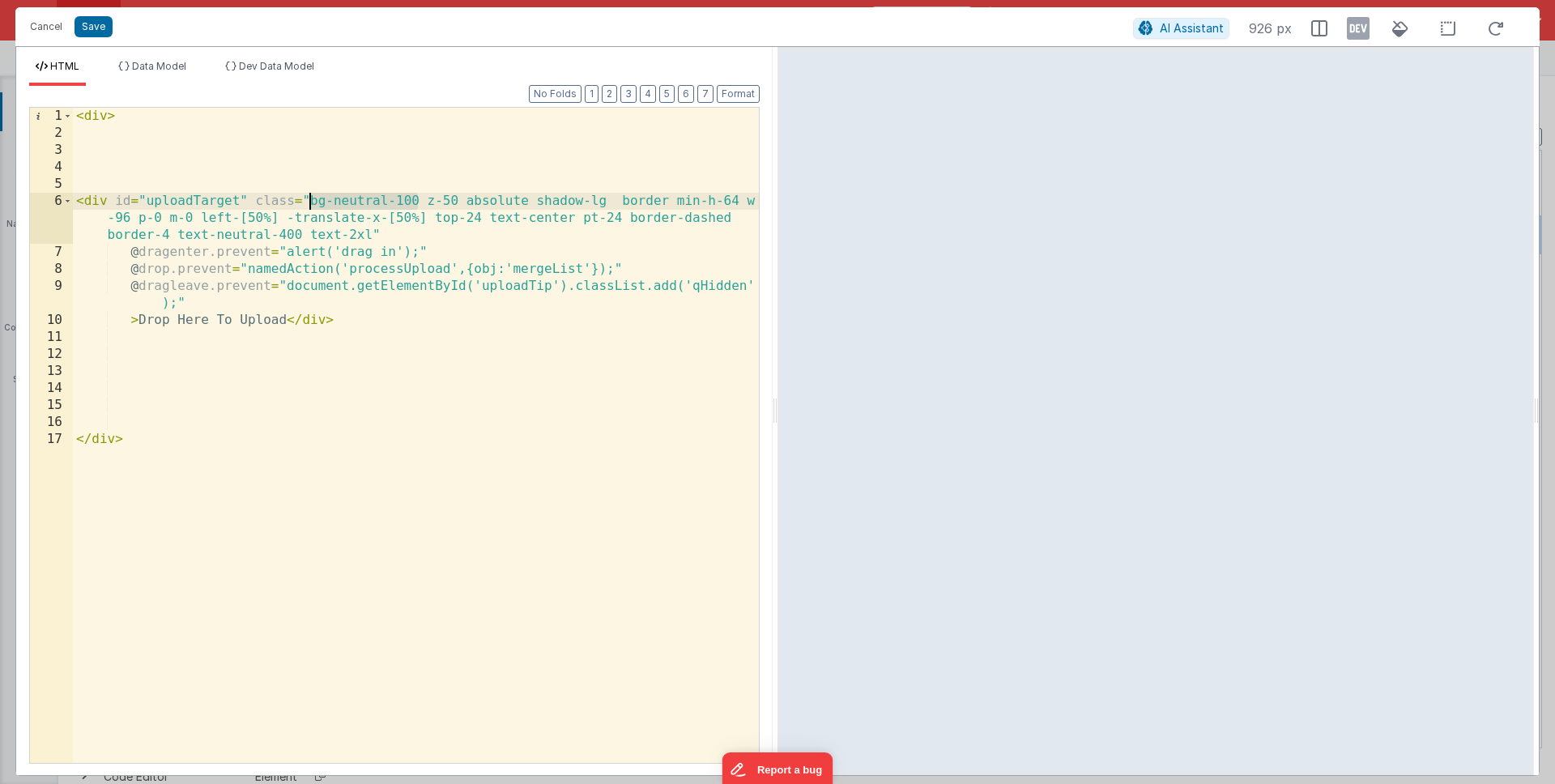
drag, startPoint x: 420, startPoint y: 198, endPoint x: 308, endPoint y: 201, distance: 112.0
click at [308, 201] on div "< div > < div id = "uploadTarget" class = "bg-neutral-100 z-50 absolute shadow-…" at bounding box center [415, 452] width 686 height 689
click at [357, 200] on div "< div > < div id = "uploadTarget" class = "bg-neutral-100 z-50 absolute shadow-…" at bounding box center [415, 452] width 686 height 689
click at [701, 215] on div "< div > < div id = "uploadTarget" class = "bg-blue-100 z-50 absolute shadow-lg …" at bounding box center [415, 452] width 686 height 689
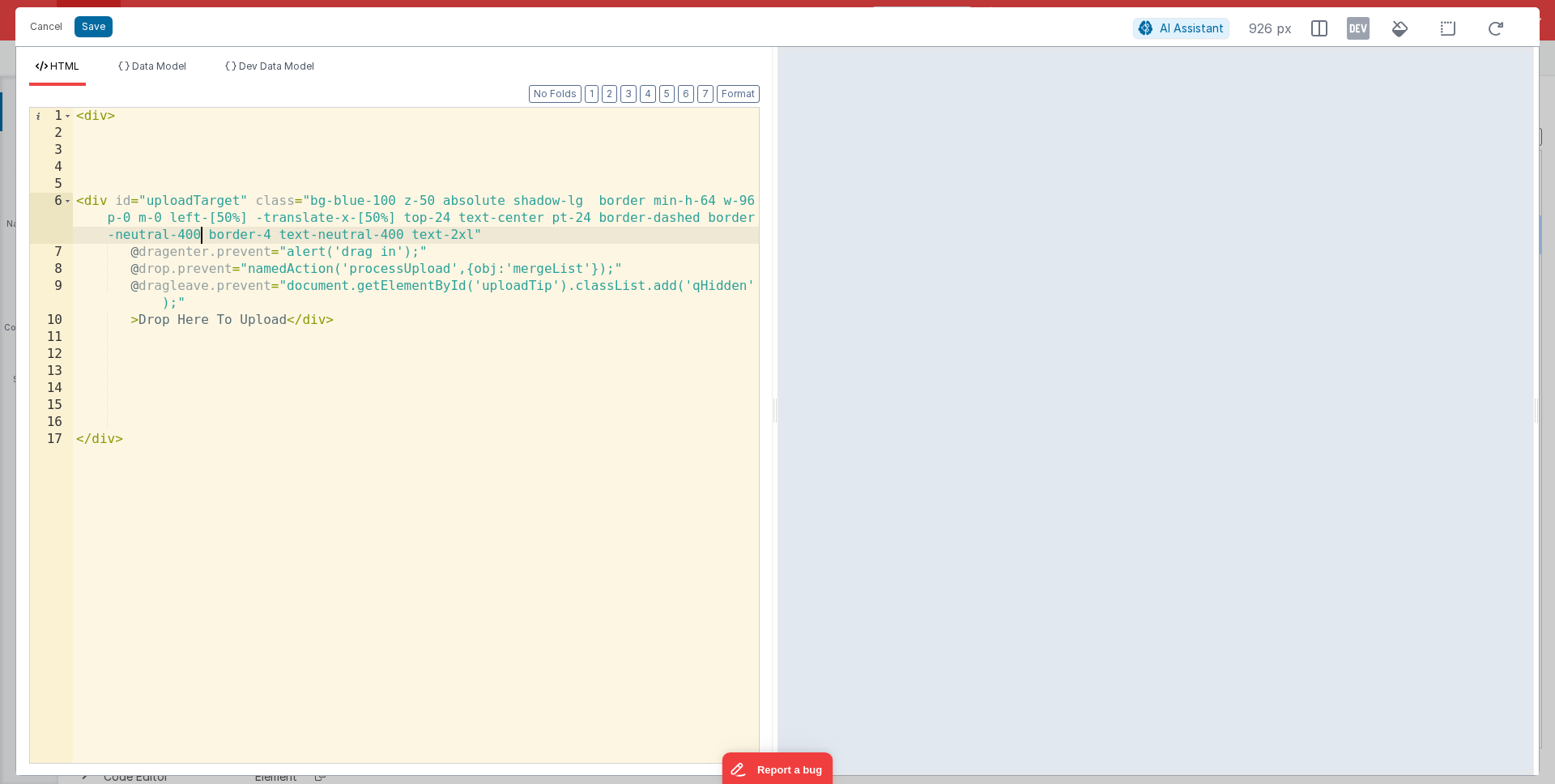
click at [485, 343] on div "< div > < div id = "uploadTarget" class = "bg-blue-100 z-50 absolute shadow-lg …" at bounding box center [415, 452] width 686 height 689
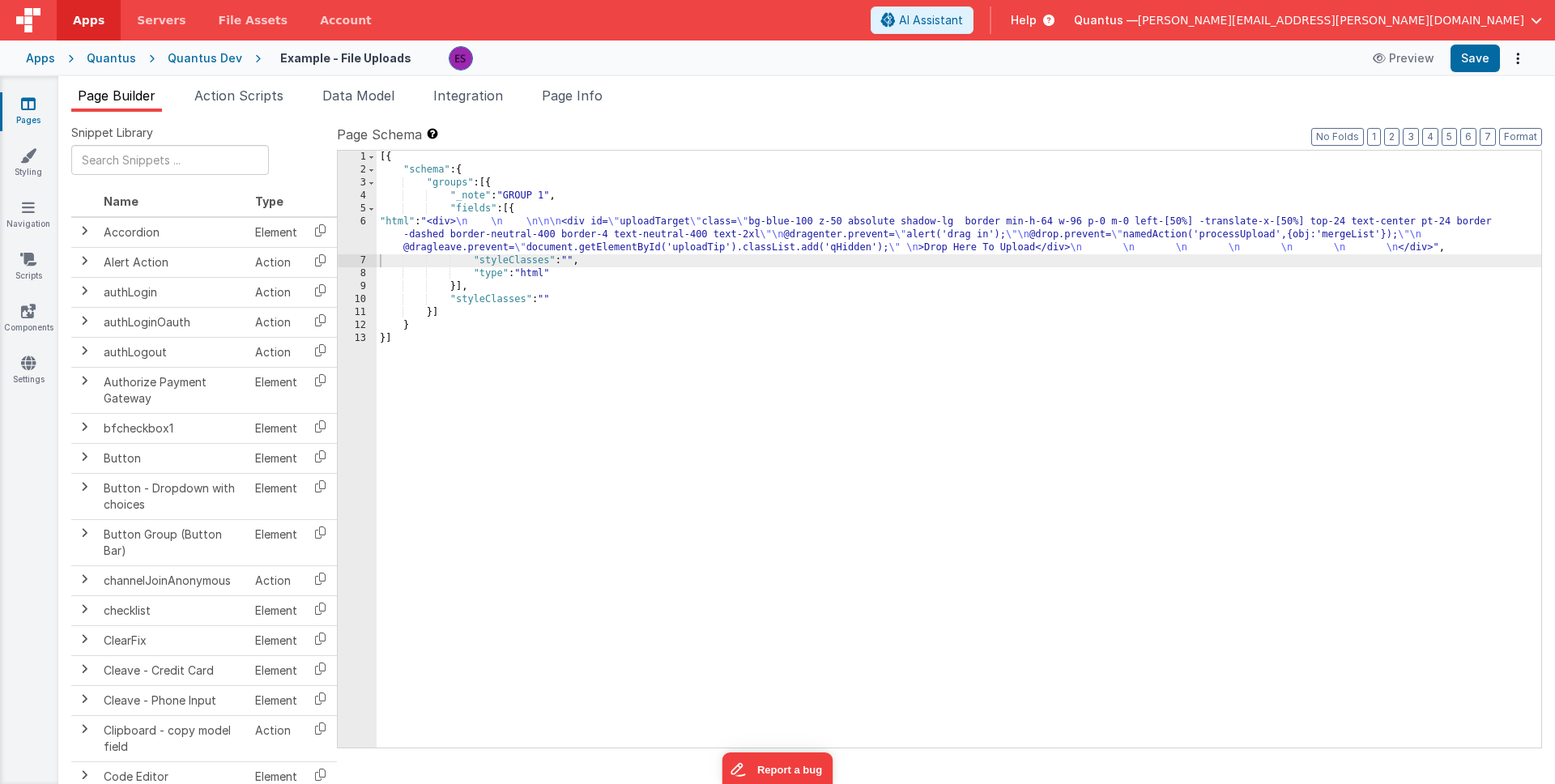
click at [493, 378] on div "[{ "schema" : { "groups" : [{ "_note" : "GROUP 1" , "fields" : [{ "html" : "<di…" at bounding box center [958, 462] width 1165 height 622
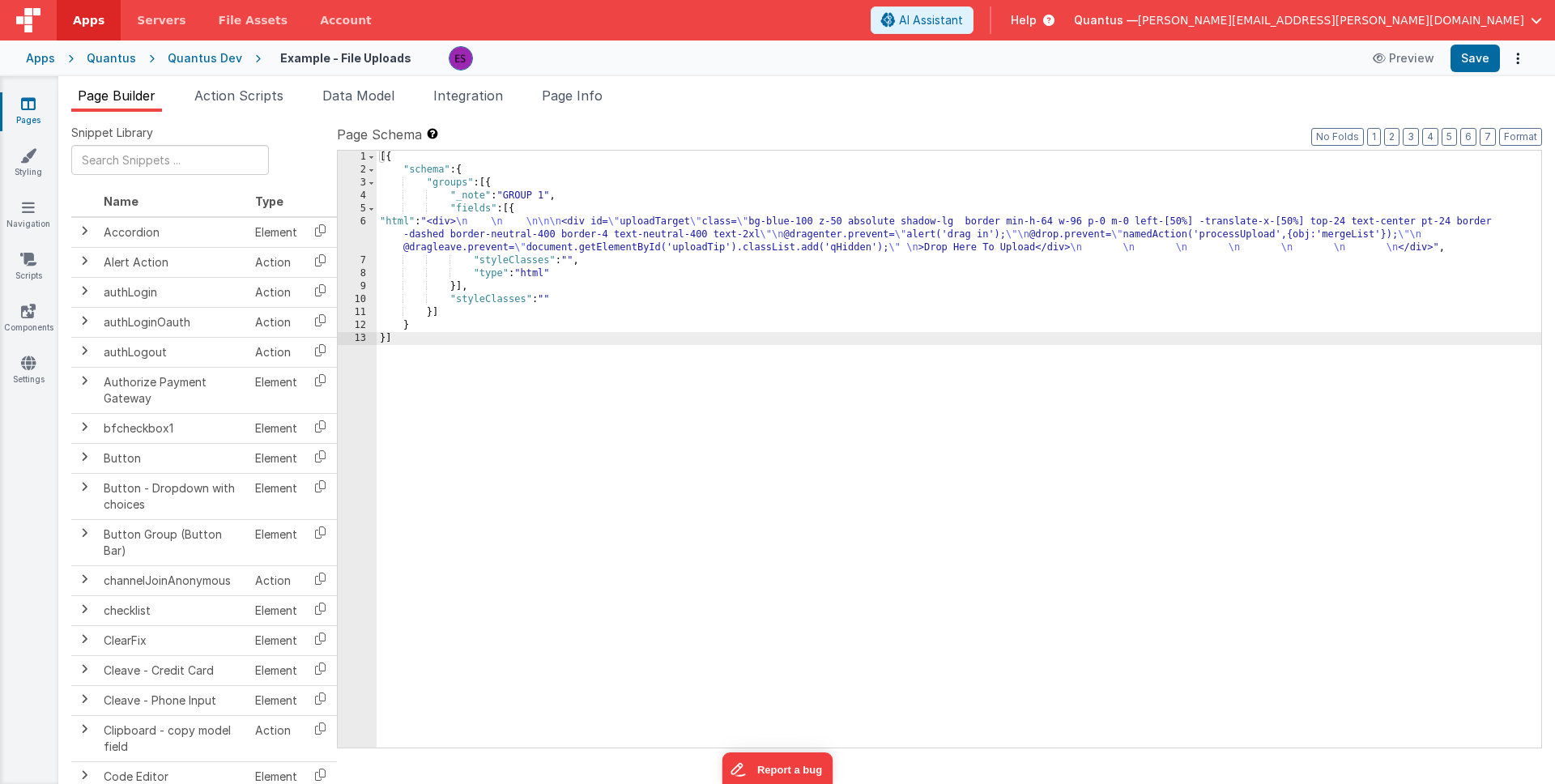
click at [492, 224] on div "[{ "schema" : { "groups" : [{ "_note" : "GROUP 1" , "fields" : [{ "html" : "<di…" at bounding box center [958, 462] width 1165 height 622
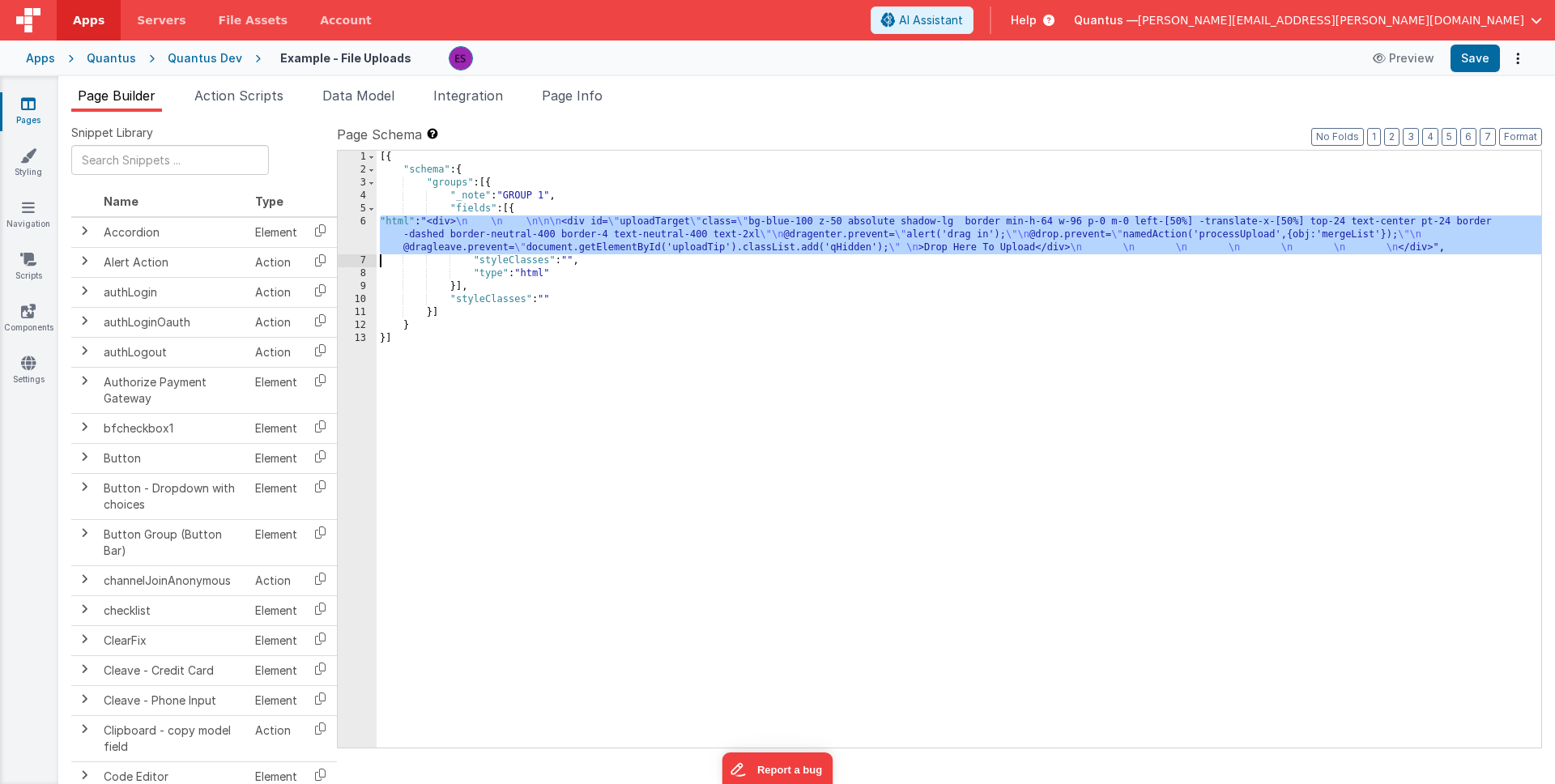
click at [346, 241] on div "6" at bounding box center [358, 235] width 39 height 39
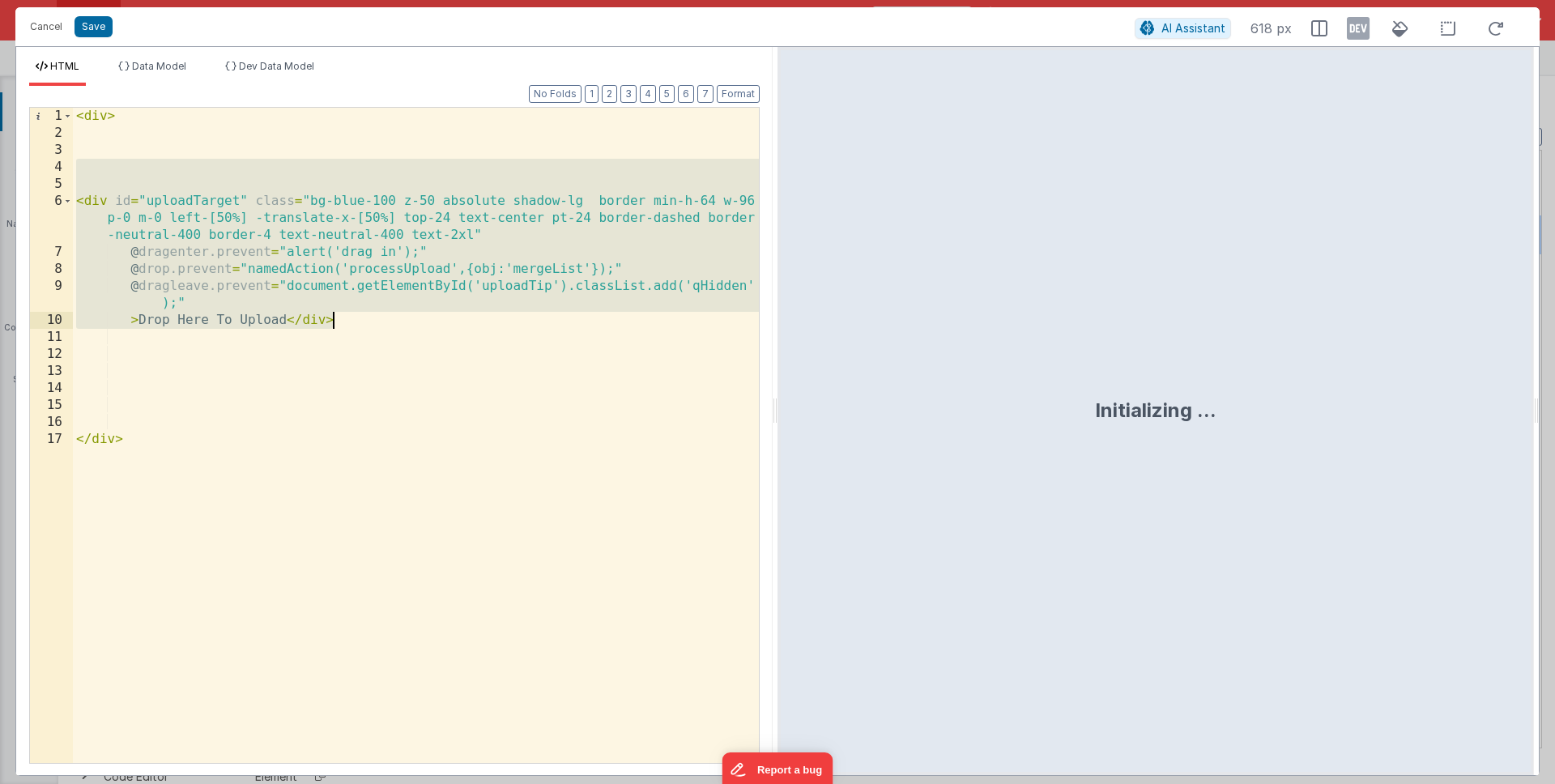
drag, startPoint x: 242, startPoint y: 241, endPoint x: 373, endPoint y: 322, distance: 154.0
click at [373, 322] on div "< div > < div id = "uploadTarget" class = "bg-blue-100 z-50 absolute shadow-lg …" at bounding box center [415, 452] width 686 height 689
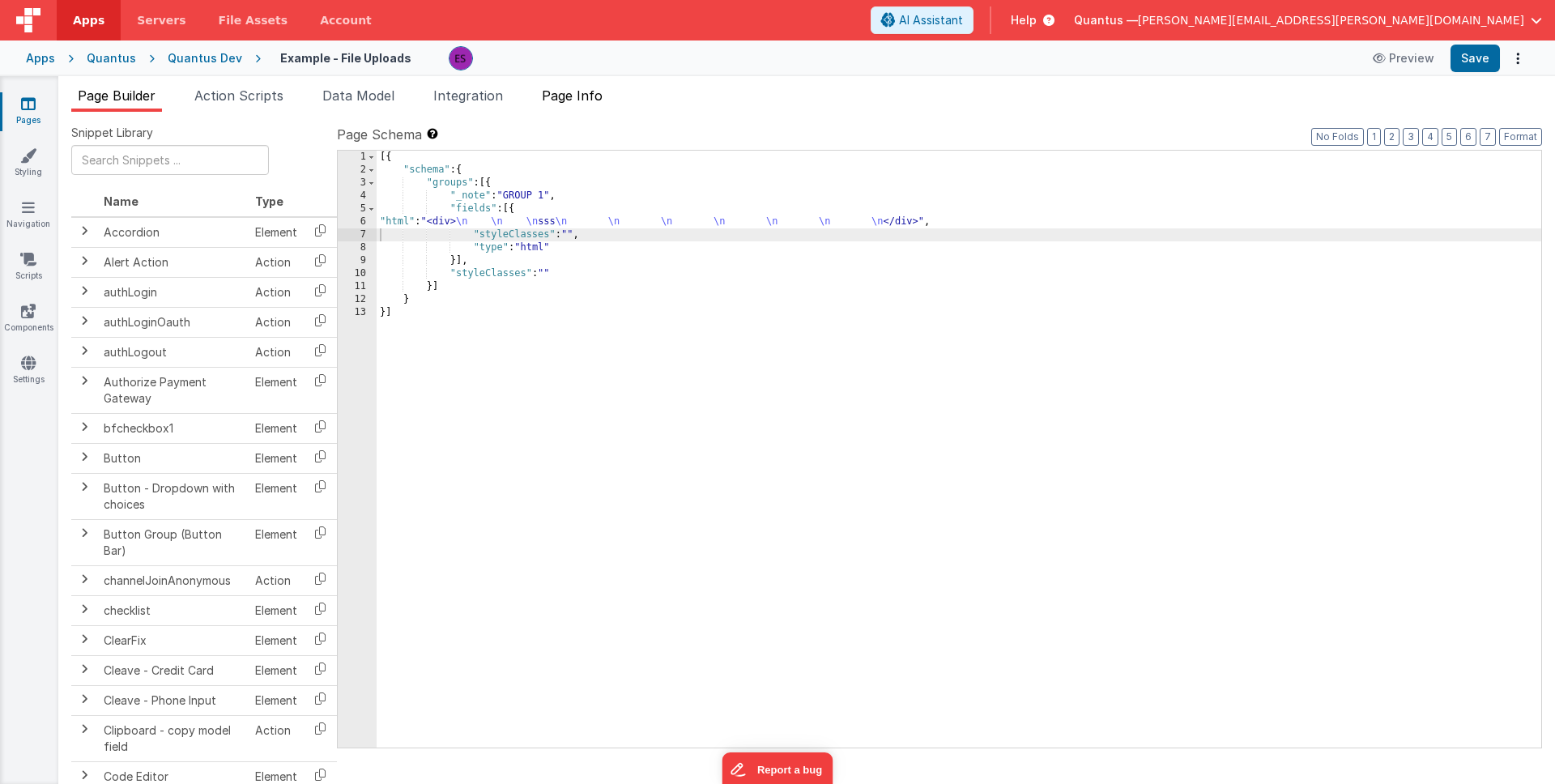
click at [573, 91] on span "Page Info" at bounding box center [572, 95] width 60 height 16
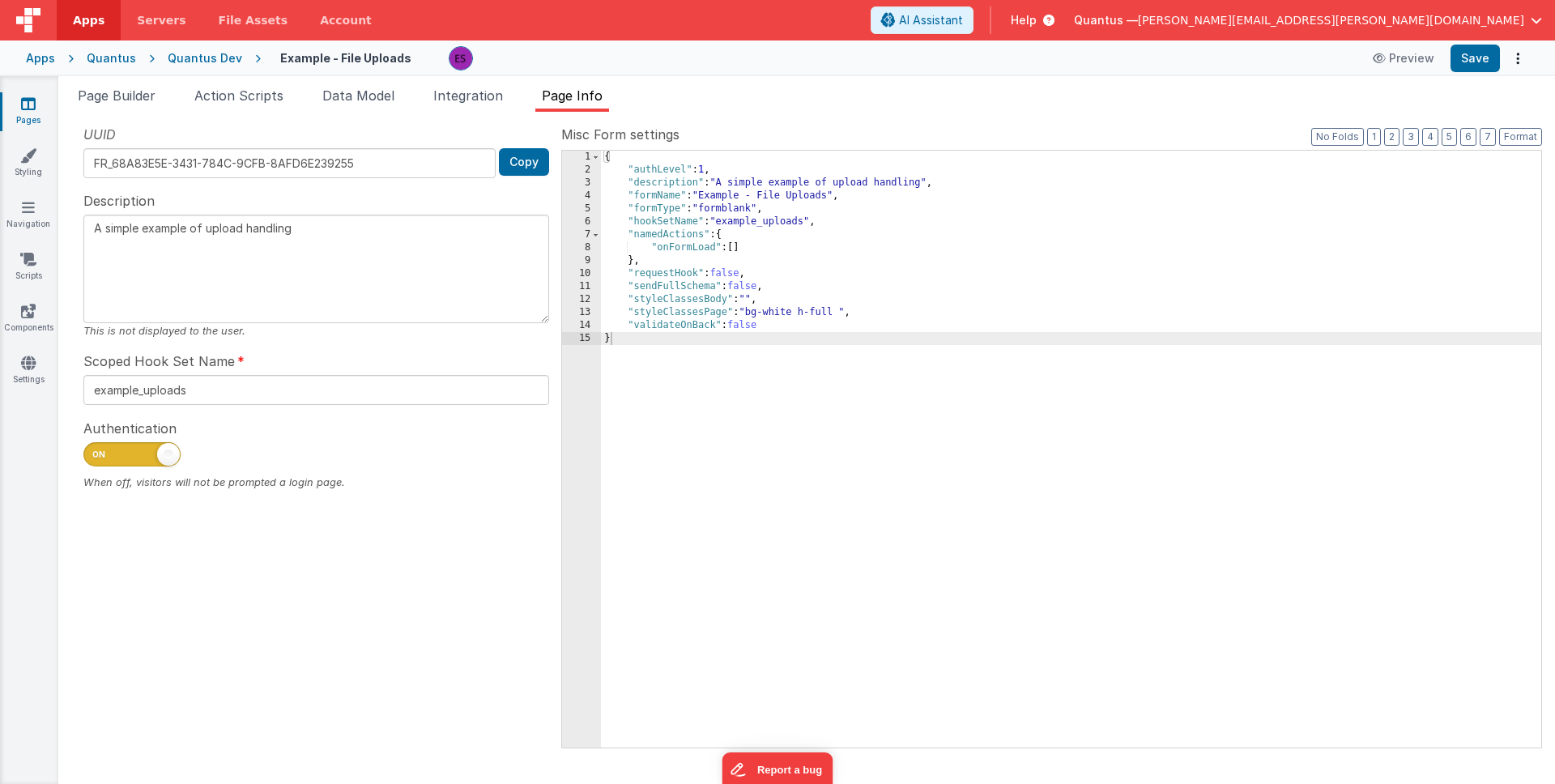
click at [750, 298] on div "{ "authLevel" : 1 , "description" : "A simple example of upload handling" , "fo…" at bounding box center [1071, 462] width 940 height 622
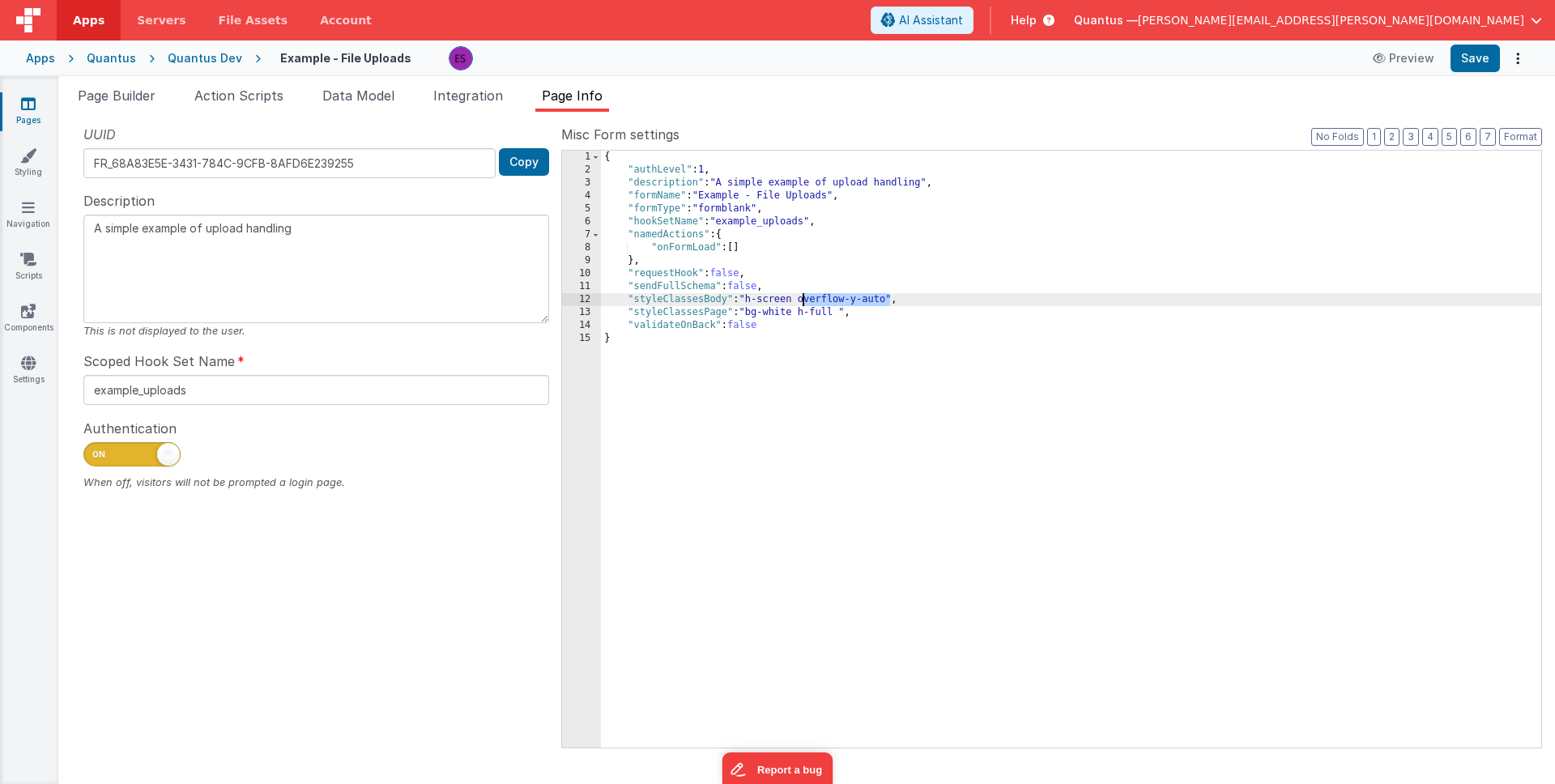
drag, startPoint x: 890, startPoint y: 298, endPoint x: 805, endPoint y: 301, distance: 85.1
click at [805, 301] on div "{ "authLevel" : 1 , "description" : "A simple example of upload handling" , "fo…" at bounding box center [1071, 462] width 940 height 622
click at [842, 309] on div "{ "authLevel" : 1 , "description" : "A simple example of upload handling" , "fo…" at bounding box center [1071, 462] width 940 height 622
drag, startPoint x: 844, startPoint y: 311, endPoint x: 802, endPoint y: 308, distance: 42.1
click at [802, 308] on div "{ "authLevel" : 1 , "description" : "A simple example of upload handling" , "fo…" at bounding box center [1071, 462] width 940 height 622
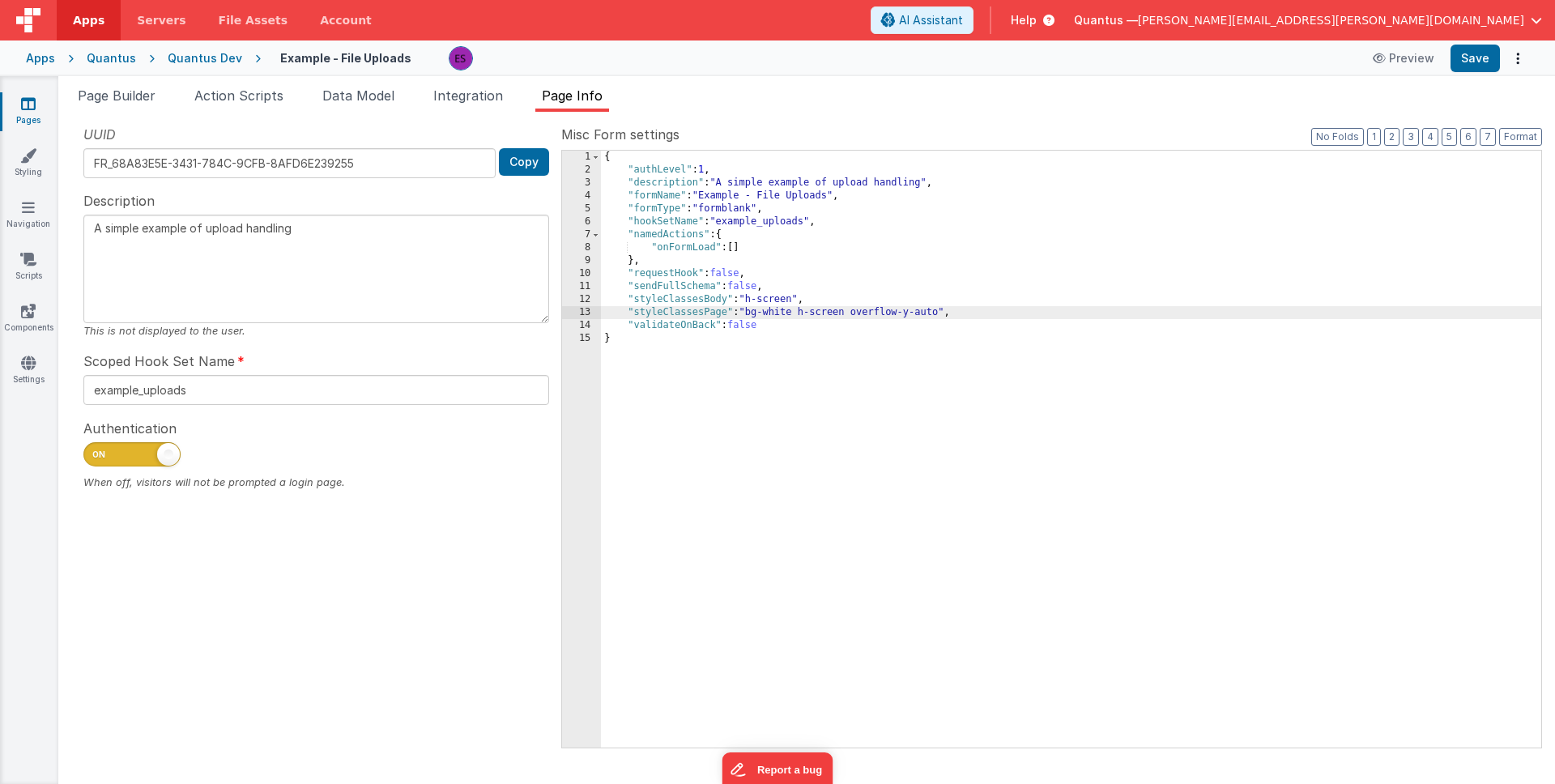
click at [794, 298] on div "{ "authLevel" : 1 , "description" : "A simple example of upload handling" , "fo…" at bounding box center [1071, 462] width 940 height 622
click at [849, 311] on div "{ "authLevel" : 1 , "description" : "A simple example of upload handling" , "fo…" at bounding box center [1071, 462] width 940 height 622
drag, startPoint x: 815, startPoint y: 295, endPoint x: 841, endPoint y: 297, distance: 26.1
click at [841, 297] on div "{ "authLevel" : 1 , "description" : "A simple example of upload handling" , "fo…" at bounding box center [1071, 462] width 940 height 622
click at [732, 373] on div "{ "authLevel" : 1 , "description" : "A simple example of upload handling" , "fo…" at bounding box center [1071, 462] width 940 height 622
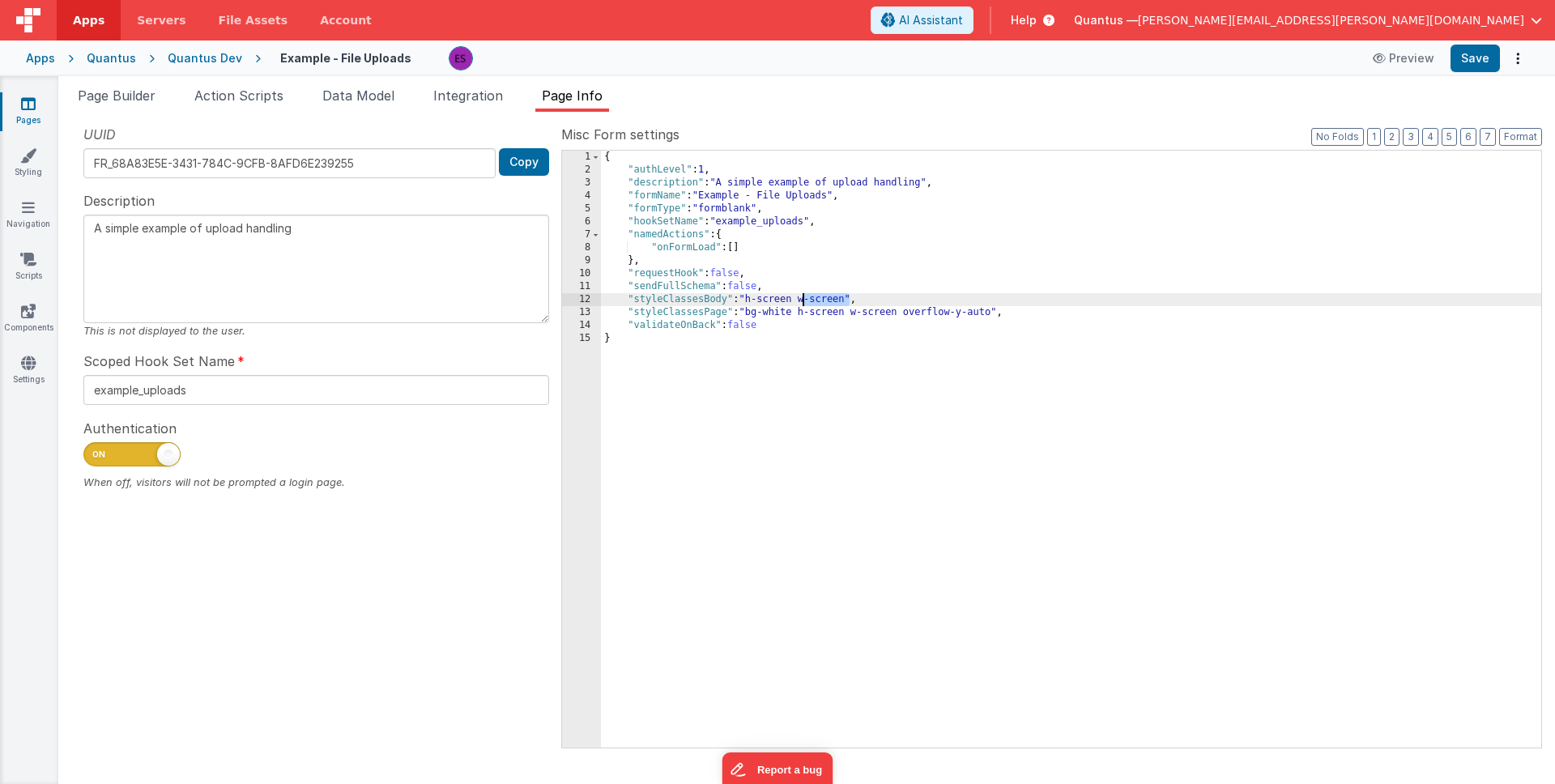
drag, startPoint x: 848, startPoint y: 297, endPoint x: 802, endPoint y: 299, distance: 46.0
click at [802, 299] on div "{ "authLevel" : 1 , "description" : "A simple example of upload handling" , "fo…" at bounding box center [1071, 462] width 940 height 622
drag, startPoint x: 866, startPoint y: 309, endPoint x: 900, endPoint y: 311, distance: 34.1
click at [900, 311] on div "{ "authLevel" : 1 , "description" : "A simple example of upload handling" , "fo…" at bounding box center [1071, 462] width 940 height 622
click at [118, 96] on span "Page Builder" at bounding box center [116, 95] width 78 height 16
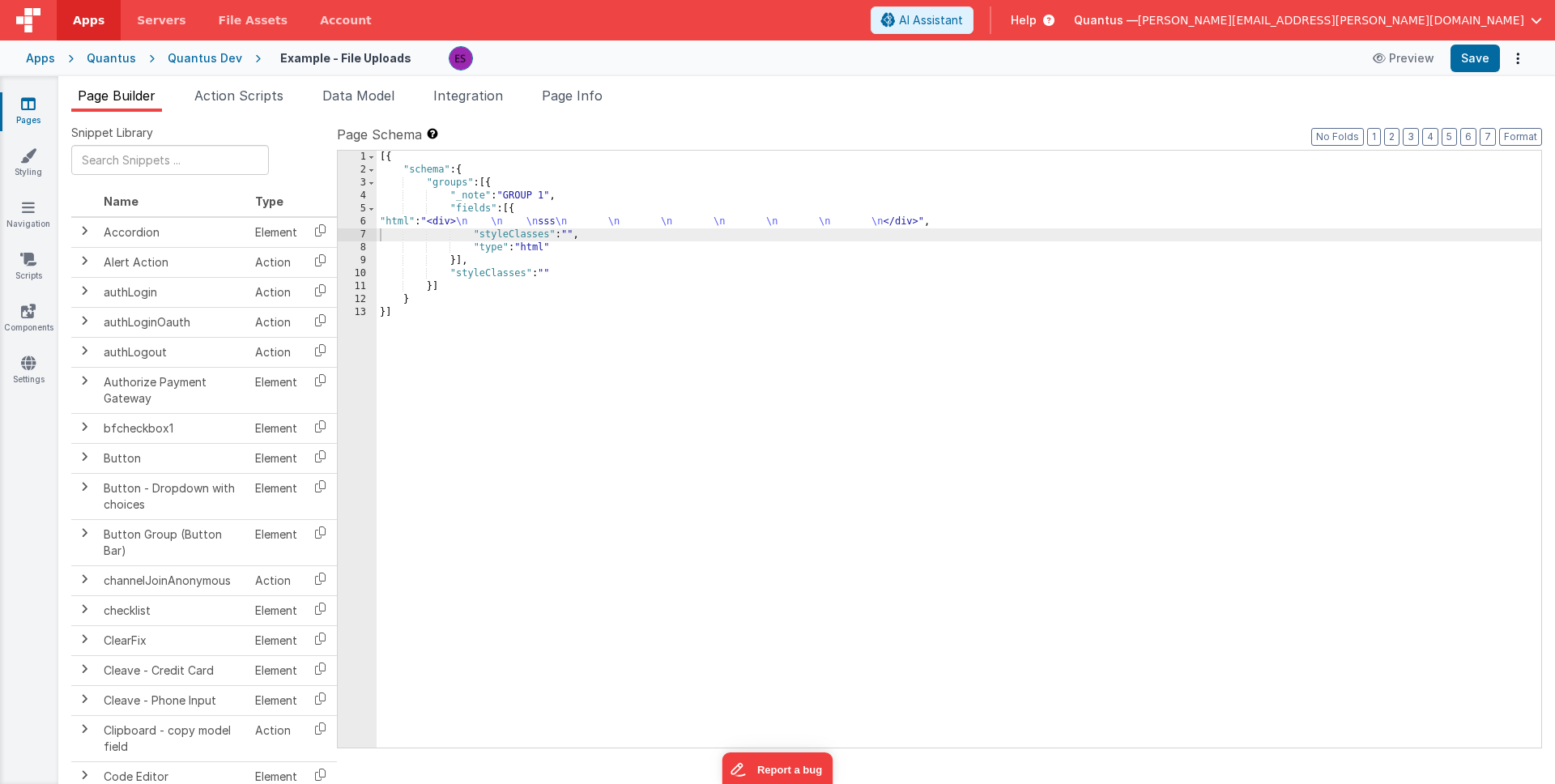
click at [451, 219] on div "[{ "schema" : { "groups" : [{ "_note" : "GROUP 1" , "fields" : [{ "html" : "<di…" at bounding box center [958, 462] width 1165 height 622
click at [353, 217] on div "6" at bounding box center [358, 222] width 39 height 13
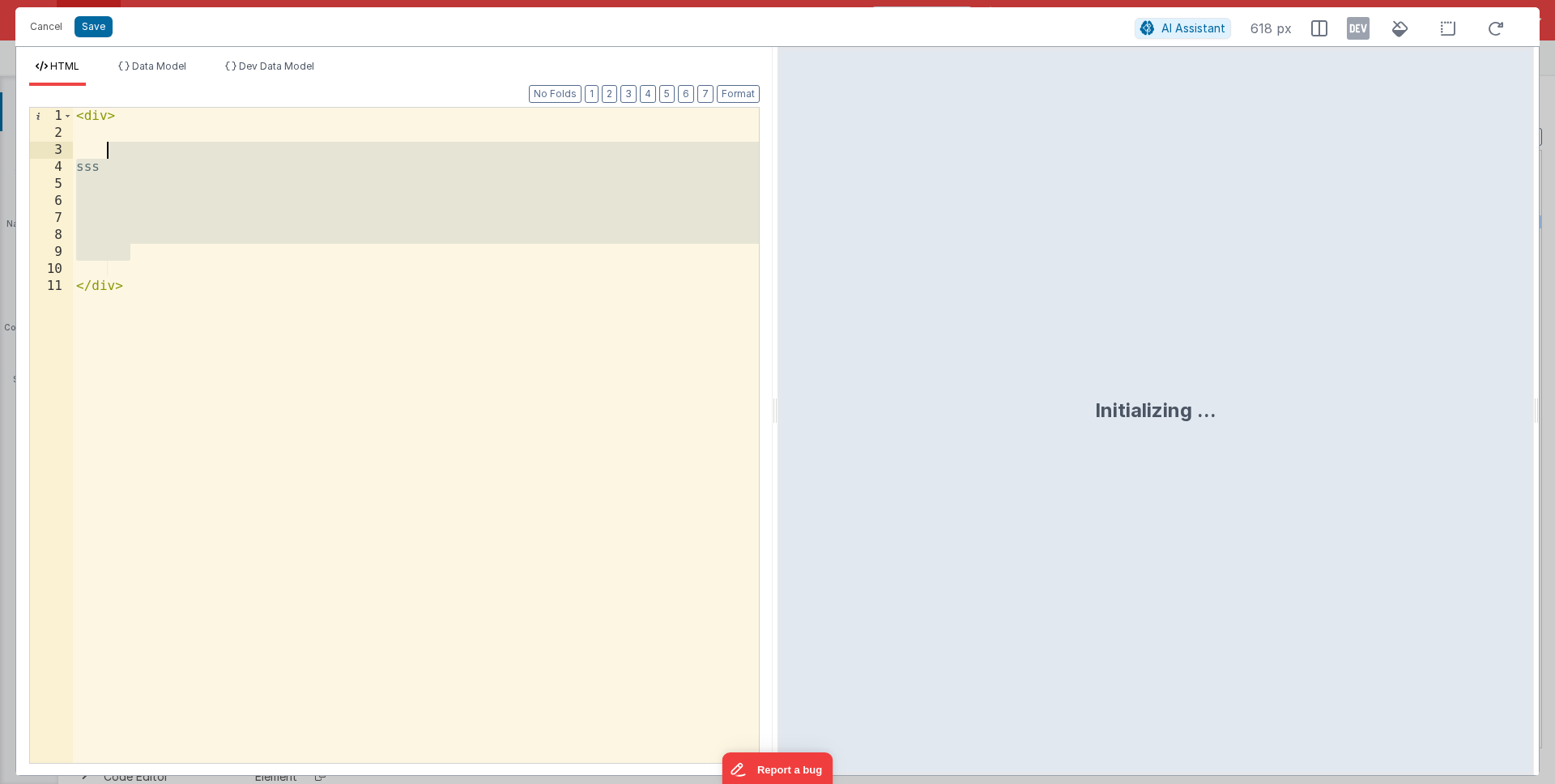
drag, startPoint x: 380, startPoint y: 255, endPoint x: 294, endPoint y: 150, distance: 135.7
click at [294, 150] on div "< div > sss </ div >" at bounding box center [415, 452] width 686 height 689
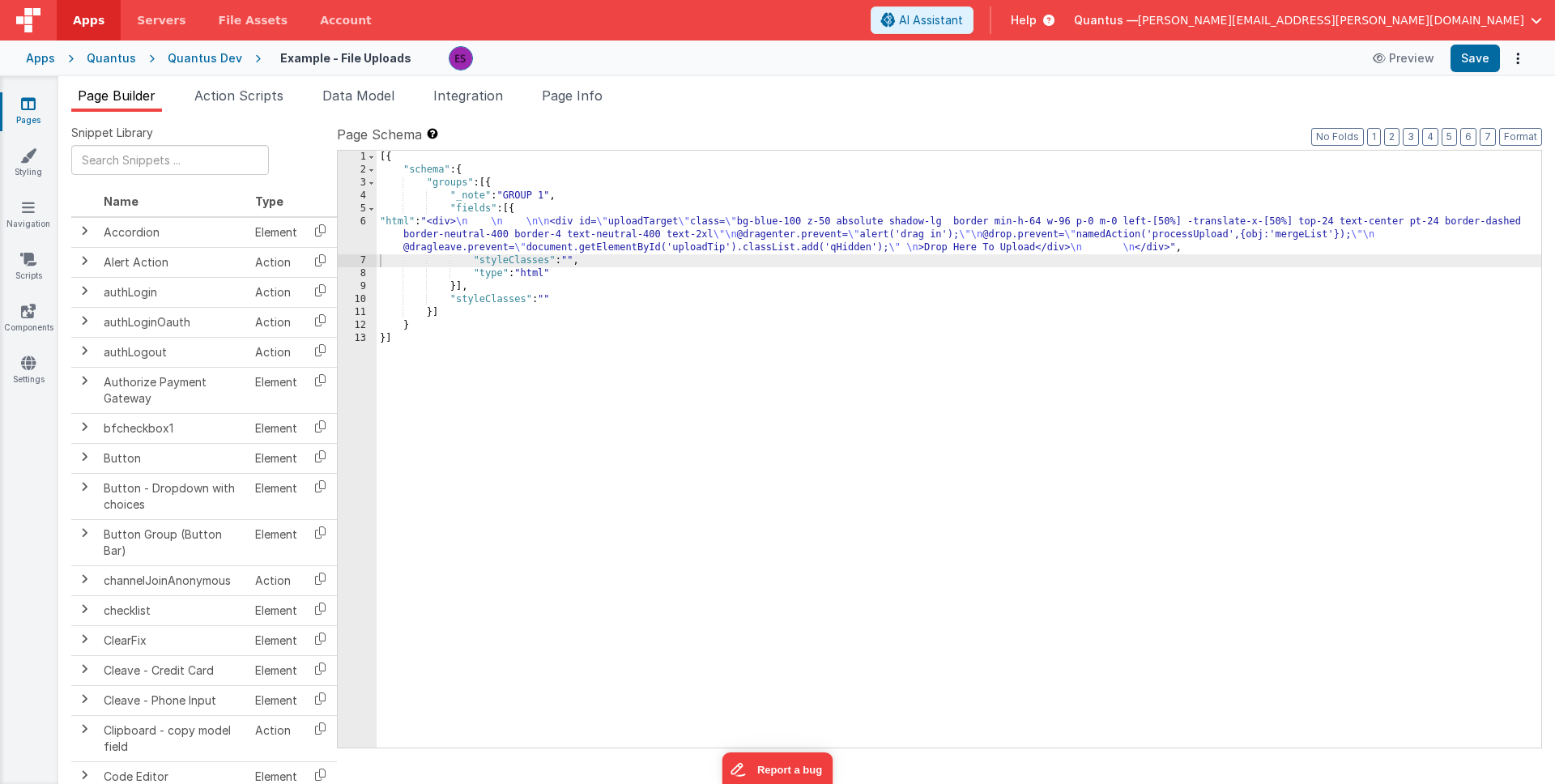
click at [549, 296] on div "[{ "schema" : { "groups" : [{ "_note" : "GROUP 1" , "fields" : [{ "html" : "<di…" at bounding box center [958, 462] width 1165 height 622
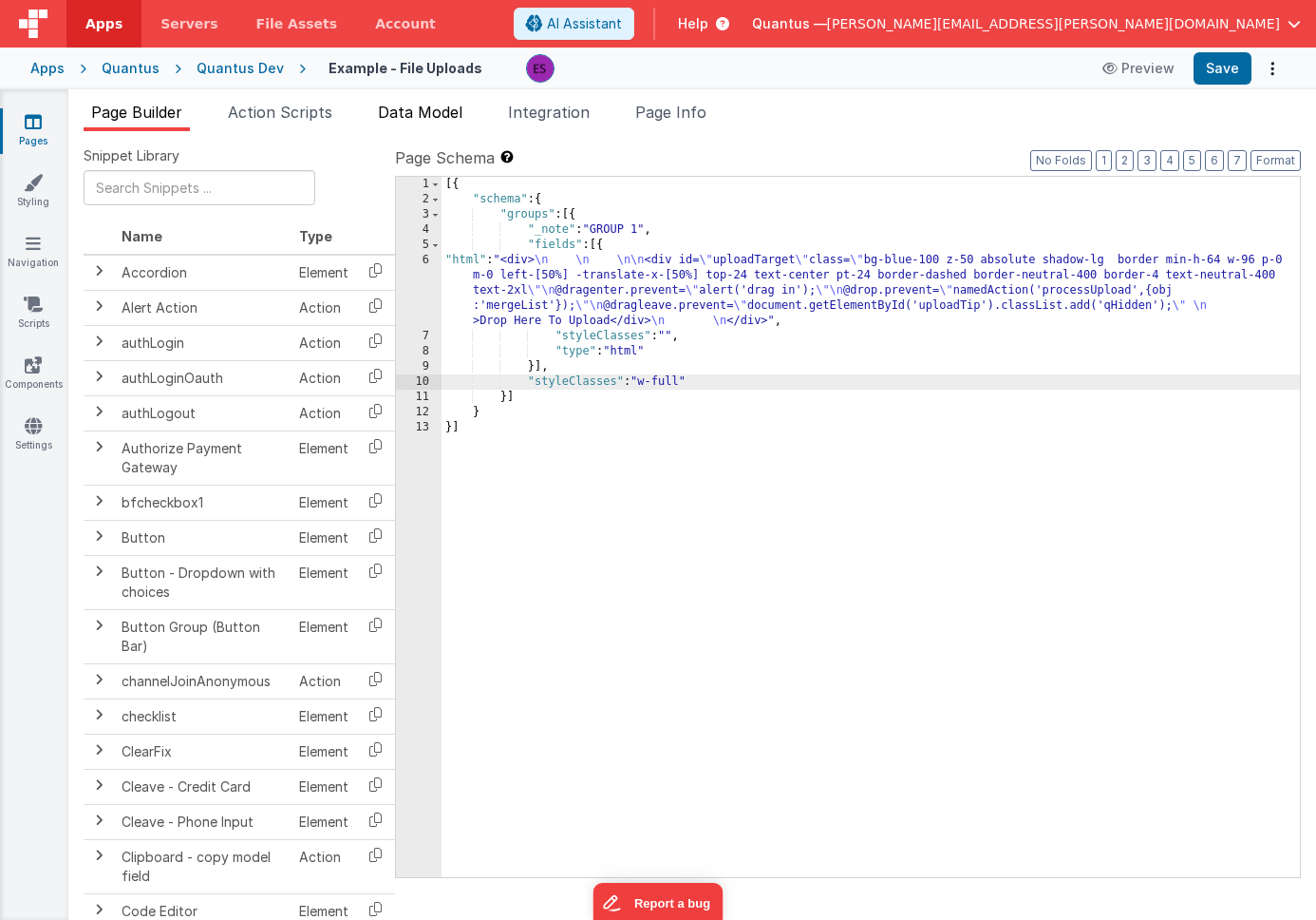
click at [443, 101] on li "Data Model" at bounding box center [420, 116] width 100 height 31
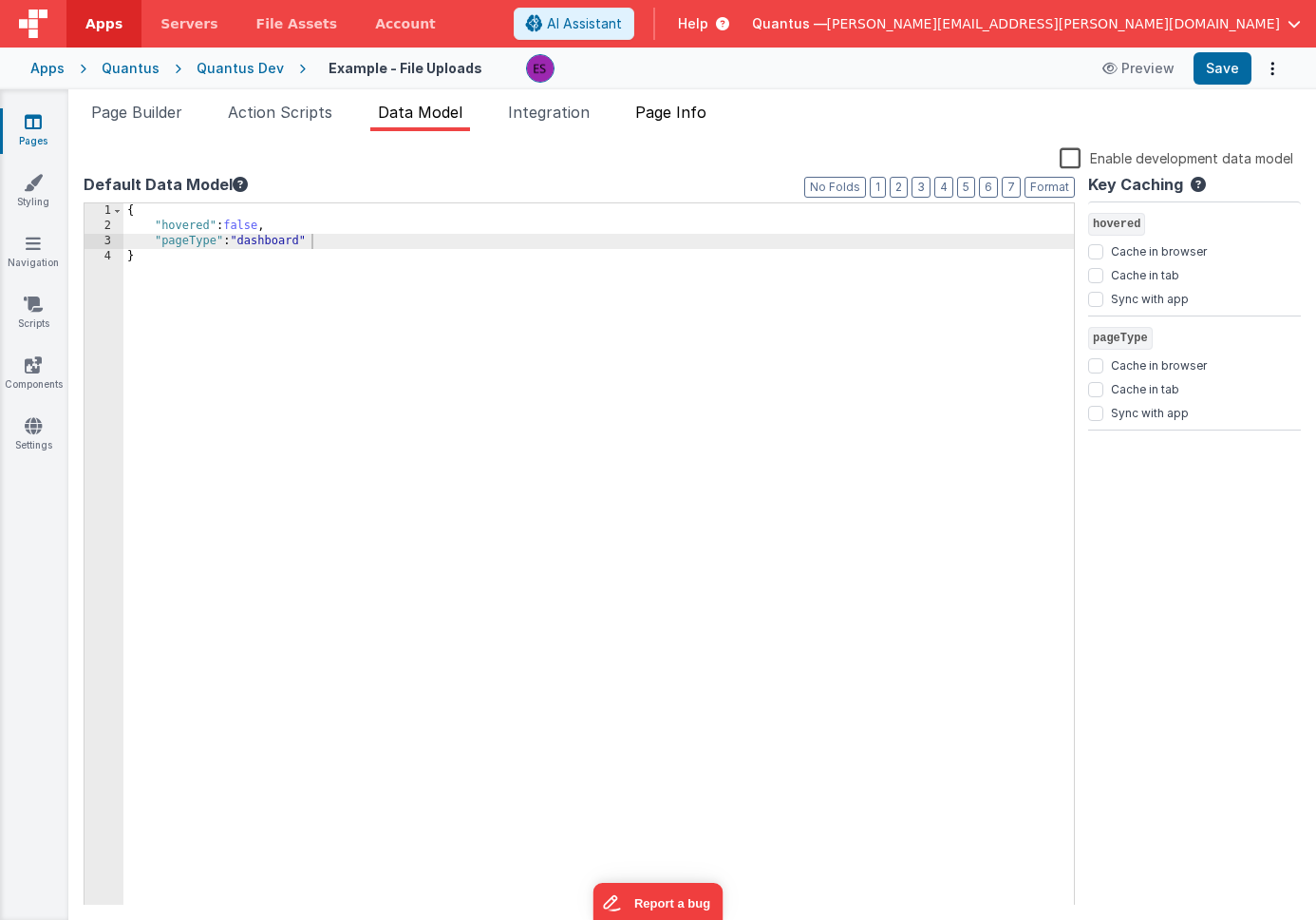
click at [666, 123] on li "Page Info" at bounding box center [671, 116] width 86 height 31
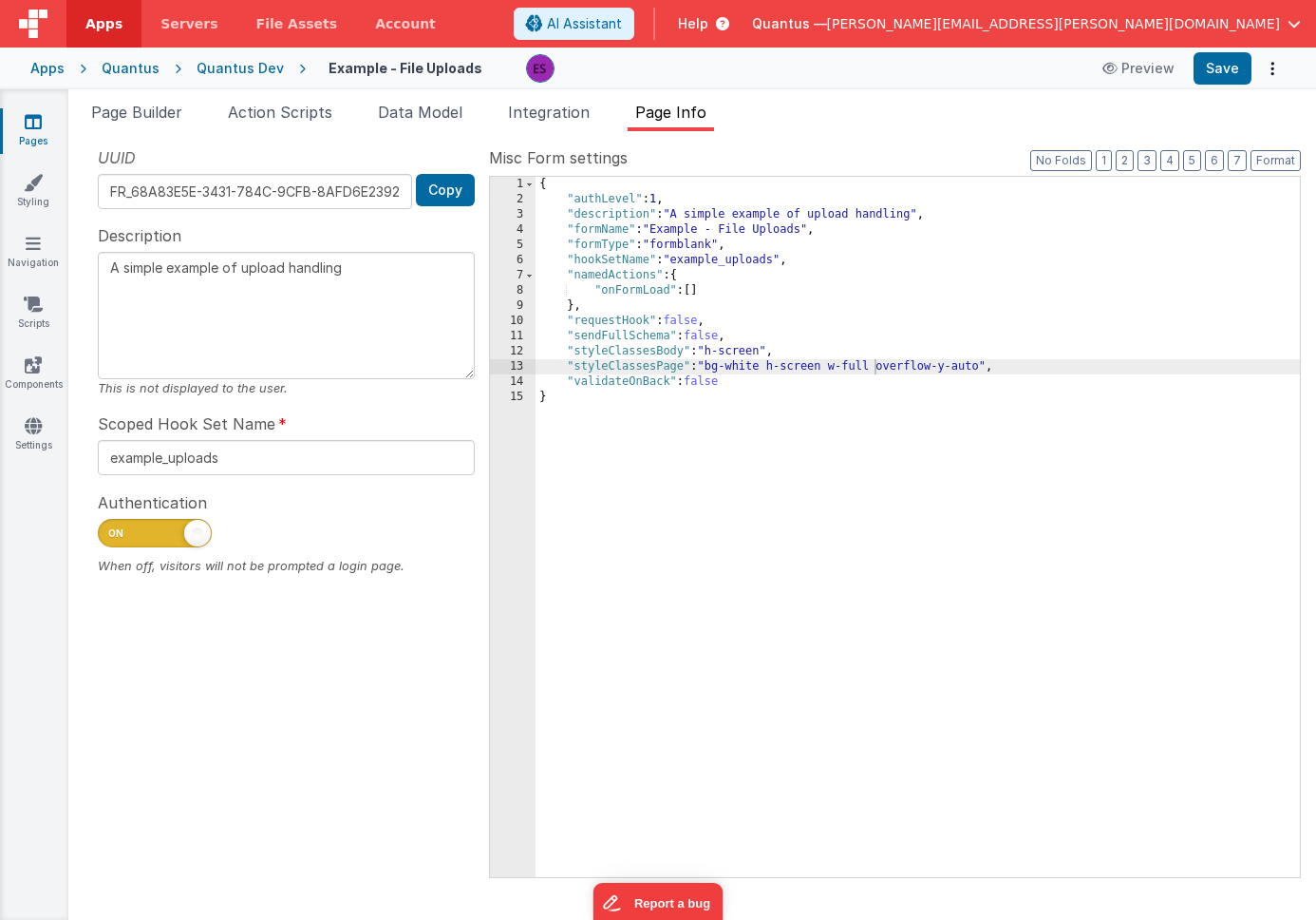
click at [766, 350] on div "{ "authLevel" : 1 , "description" : "A simple example of upload handling" , "fo…" at bounding box center [918, 542] width 765 height 730
click at [878, 363] on div "{ "authLevel" : 1 , "description" : "A simple example of upload handling" , "fo…" at bounding box center [918, 542] width 765 height 730
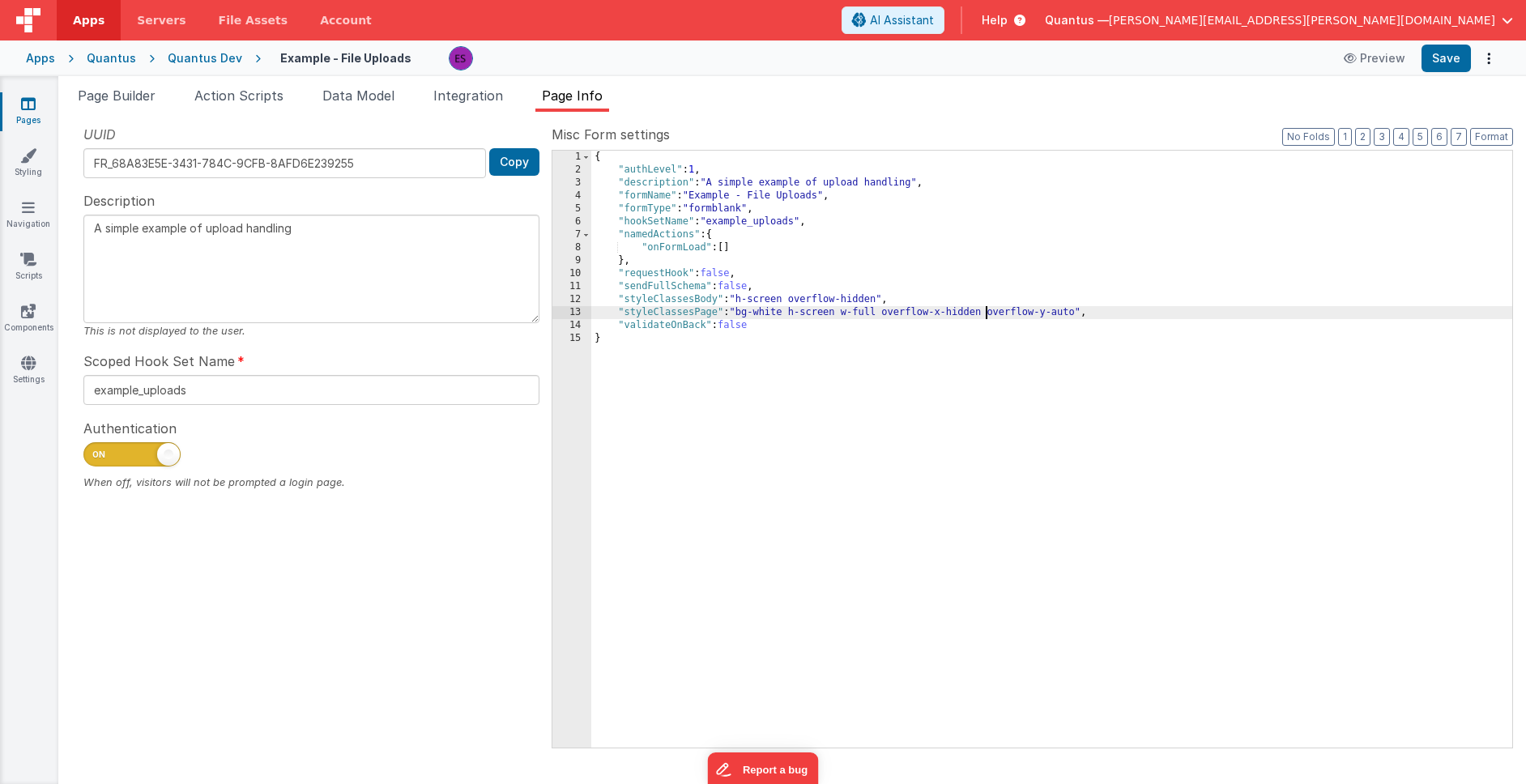
click at [184, 57] on div "Quantus Dev" at bounding box center [204, 59] width 74 height 16
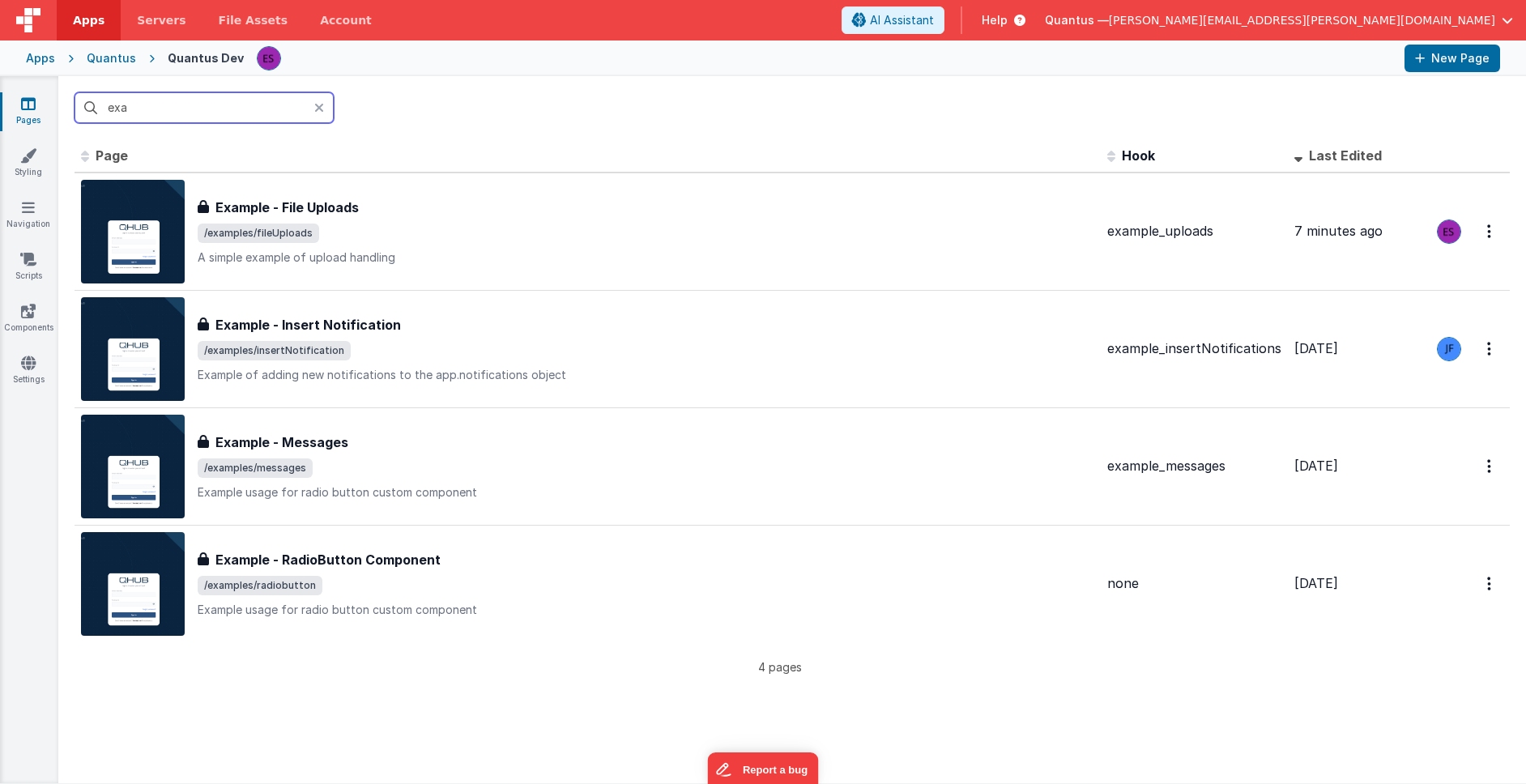
click at [177, 103] on input "exa" at bounding box center [204, 108] width 260 height 31
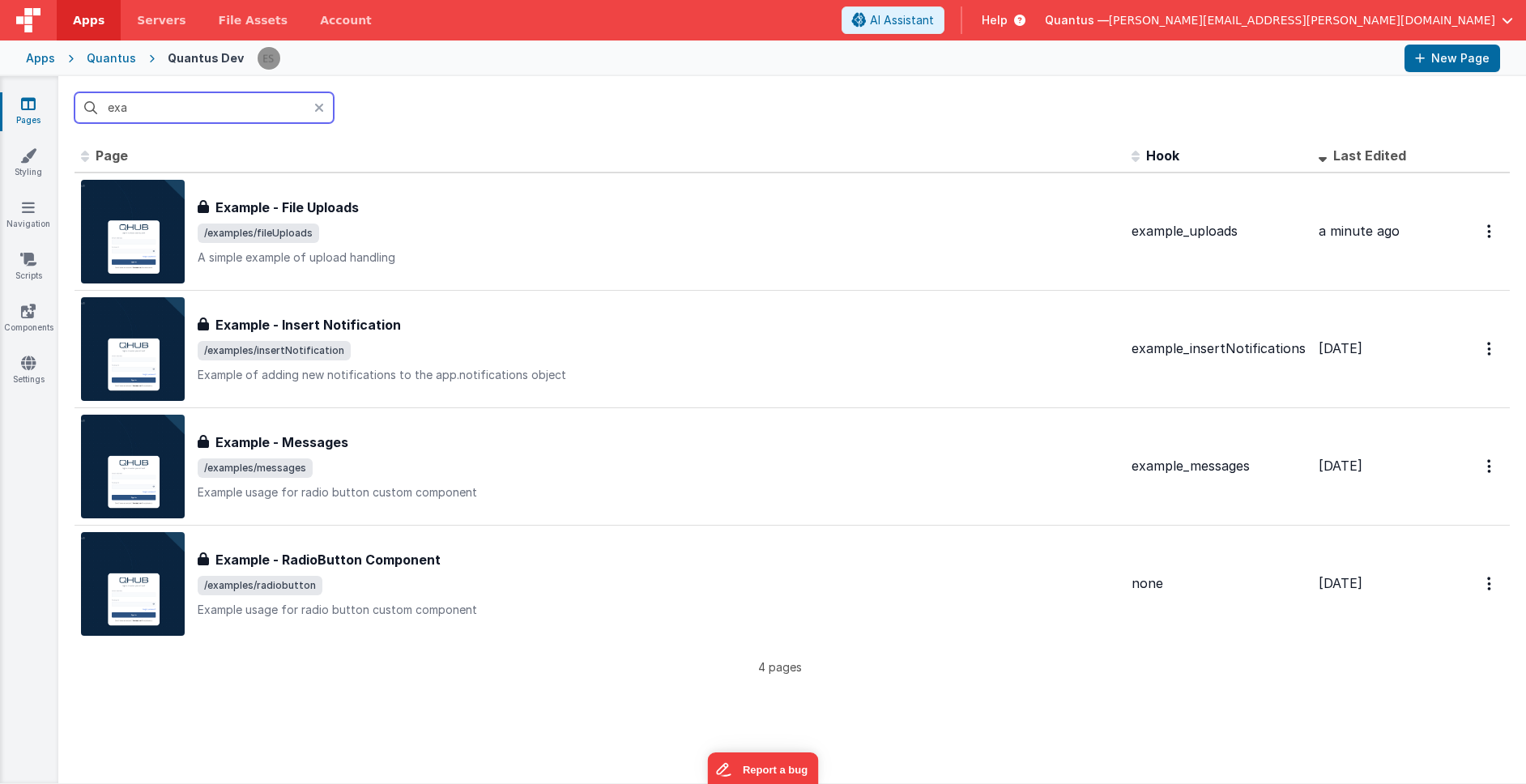
click at [177, 103] on input "exa" at bounding box center [204, 108] width 260 height 31
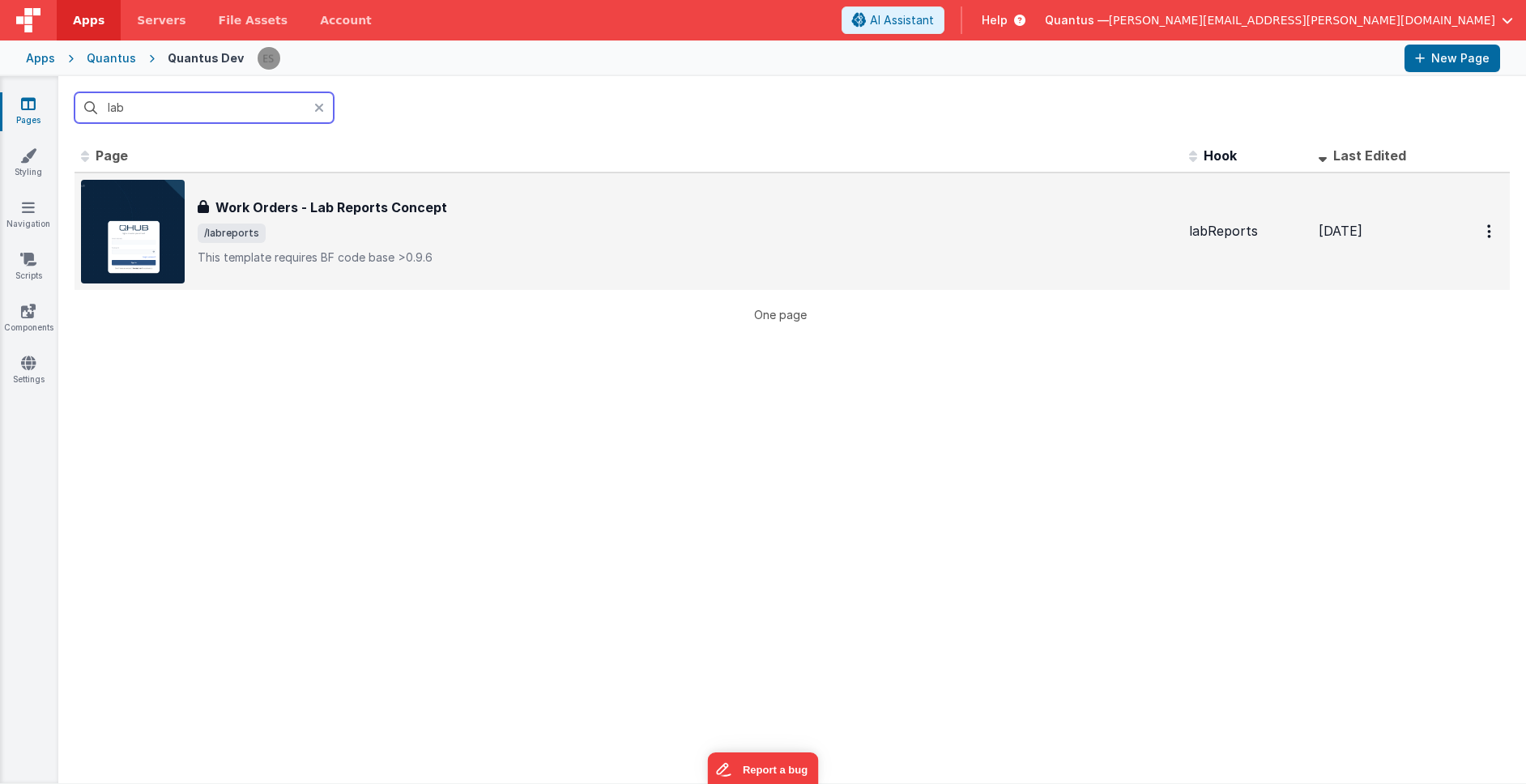
type input "lab"
click at [440, 205] on div "Work Orders - Lab Reports Concept" at bounding box center [686, 207] width 978 height 20
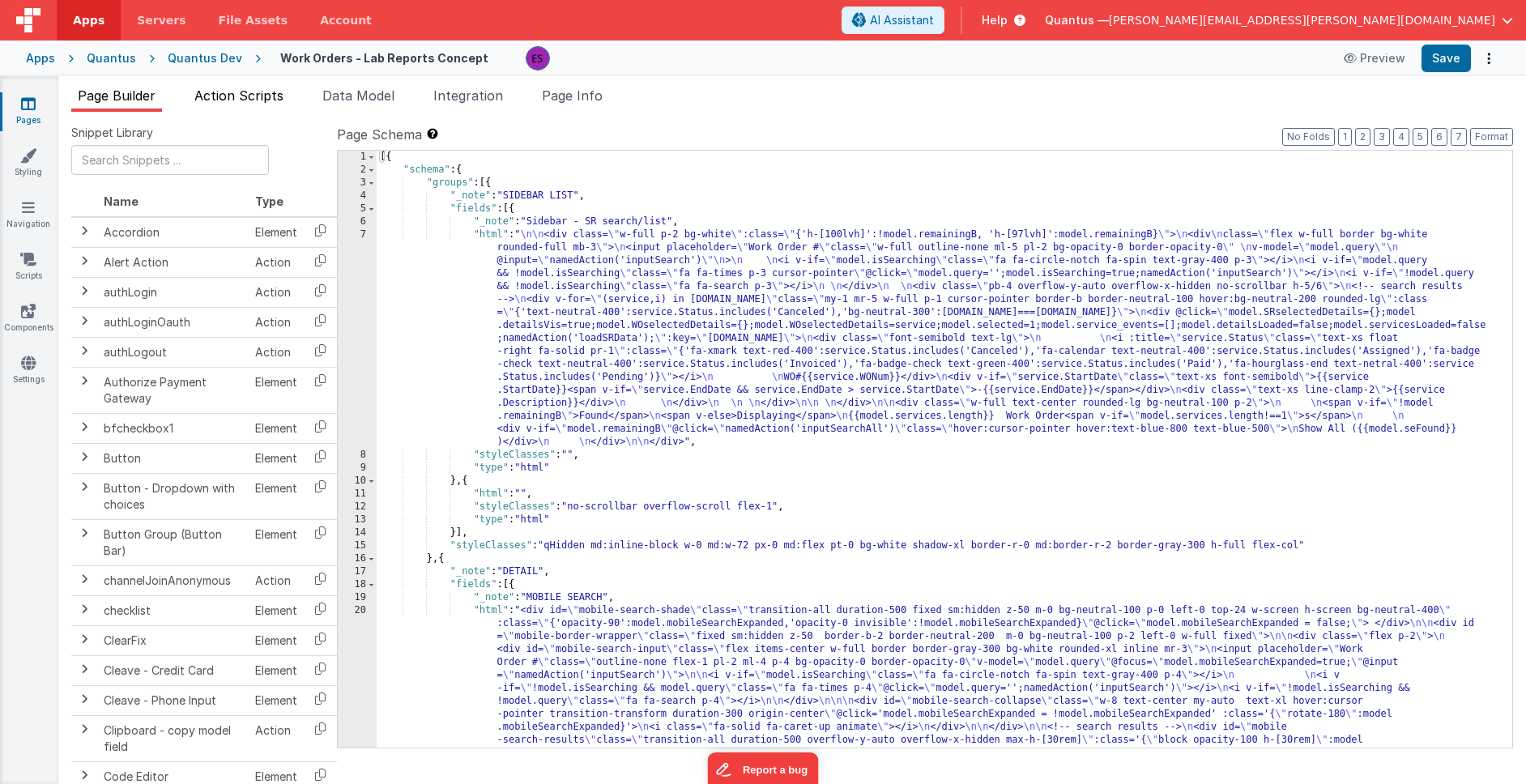
click at [221, 99] on span "Action Scripts" at bounding box center [238, 95] width 89 height 16
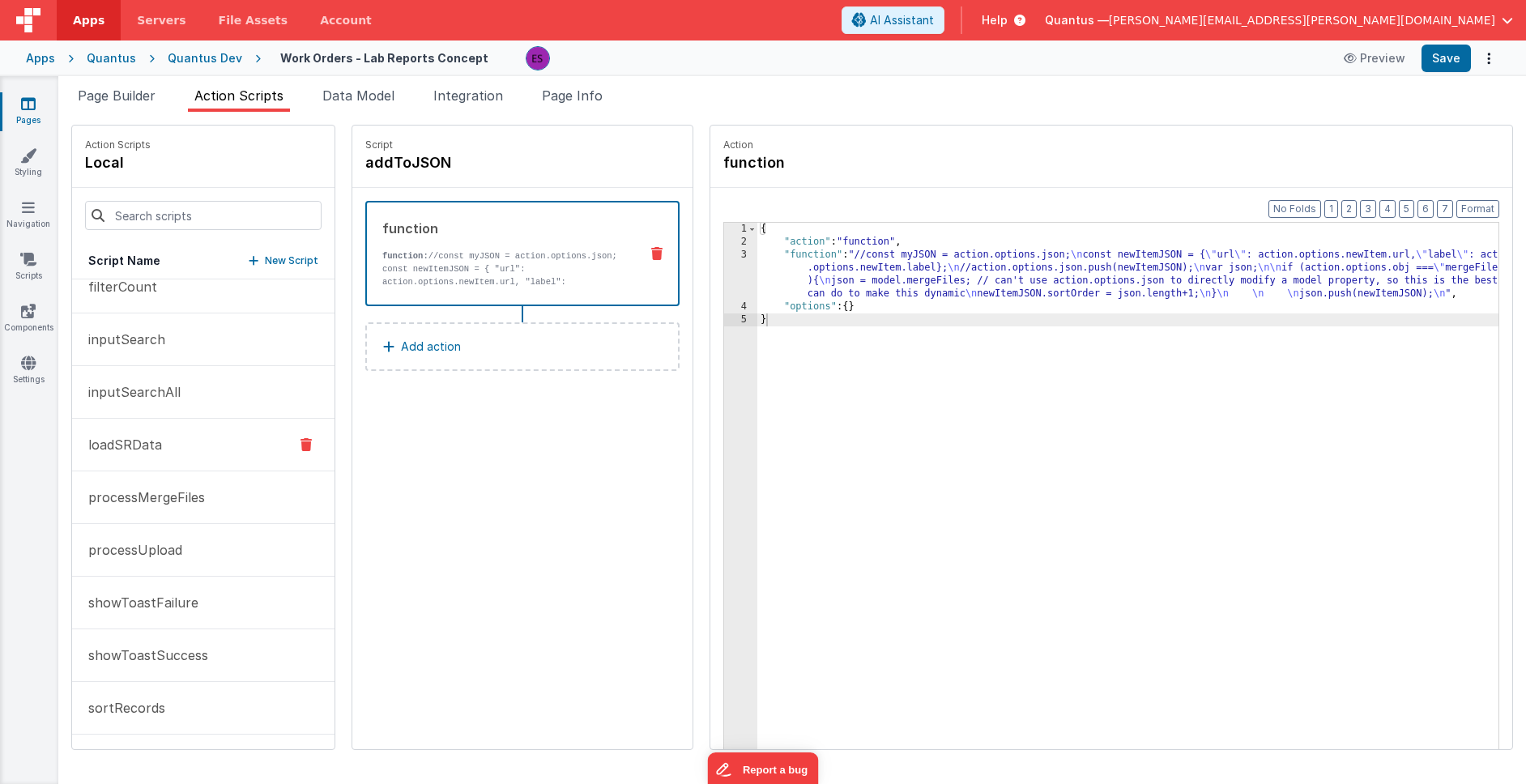
scroll to position [334, 0]
click at [167, 540] on p "processUpload" at bounding box center [130, 549] width 104 height 20
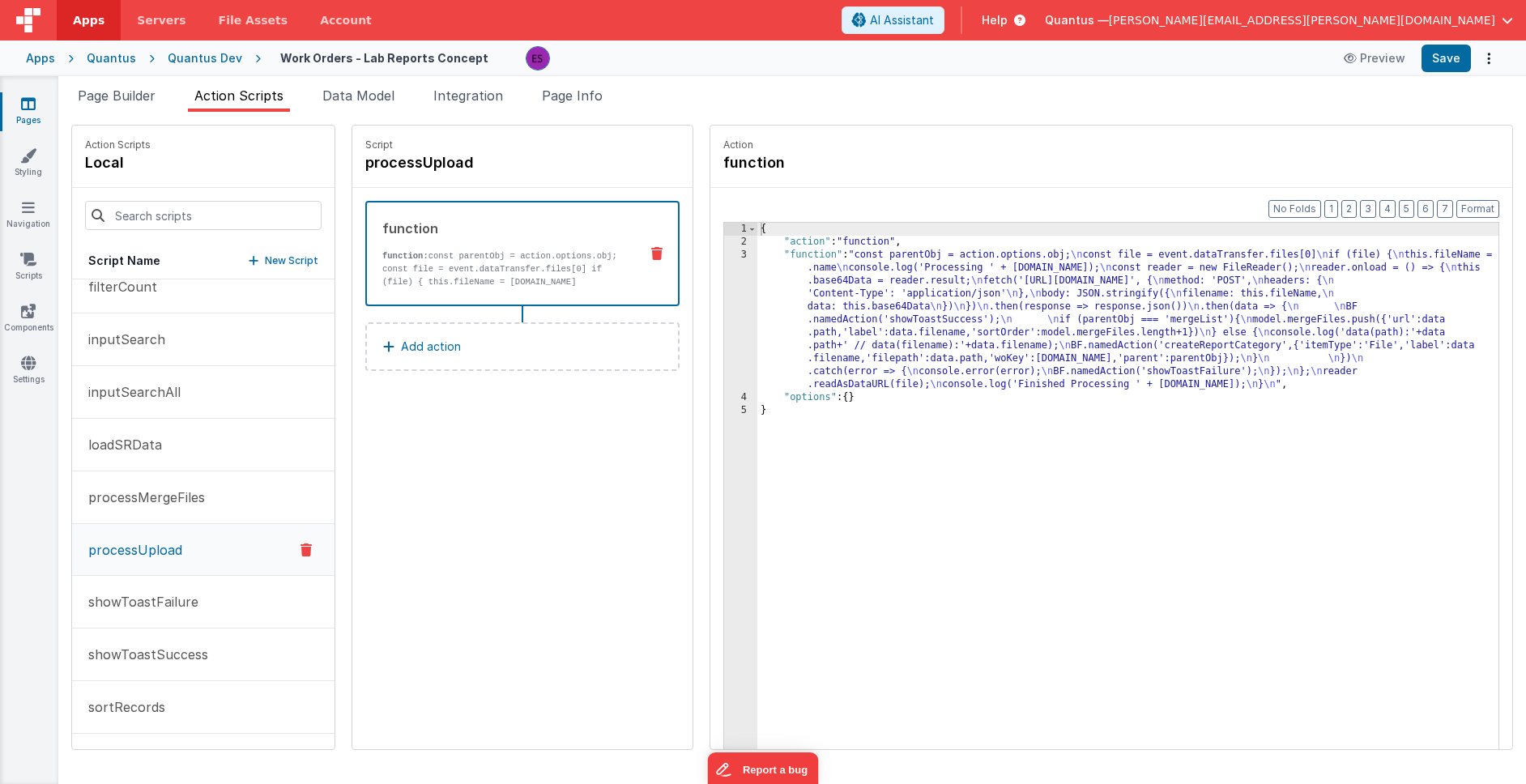
scroll to position [335, 0]
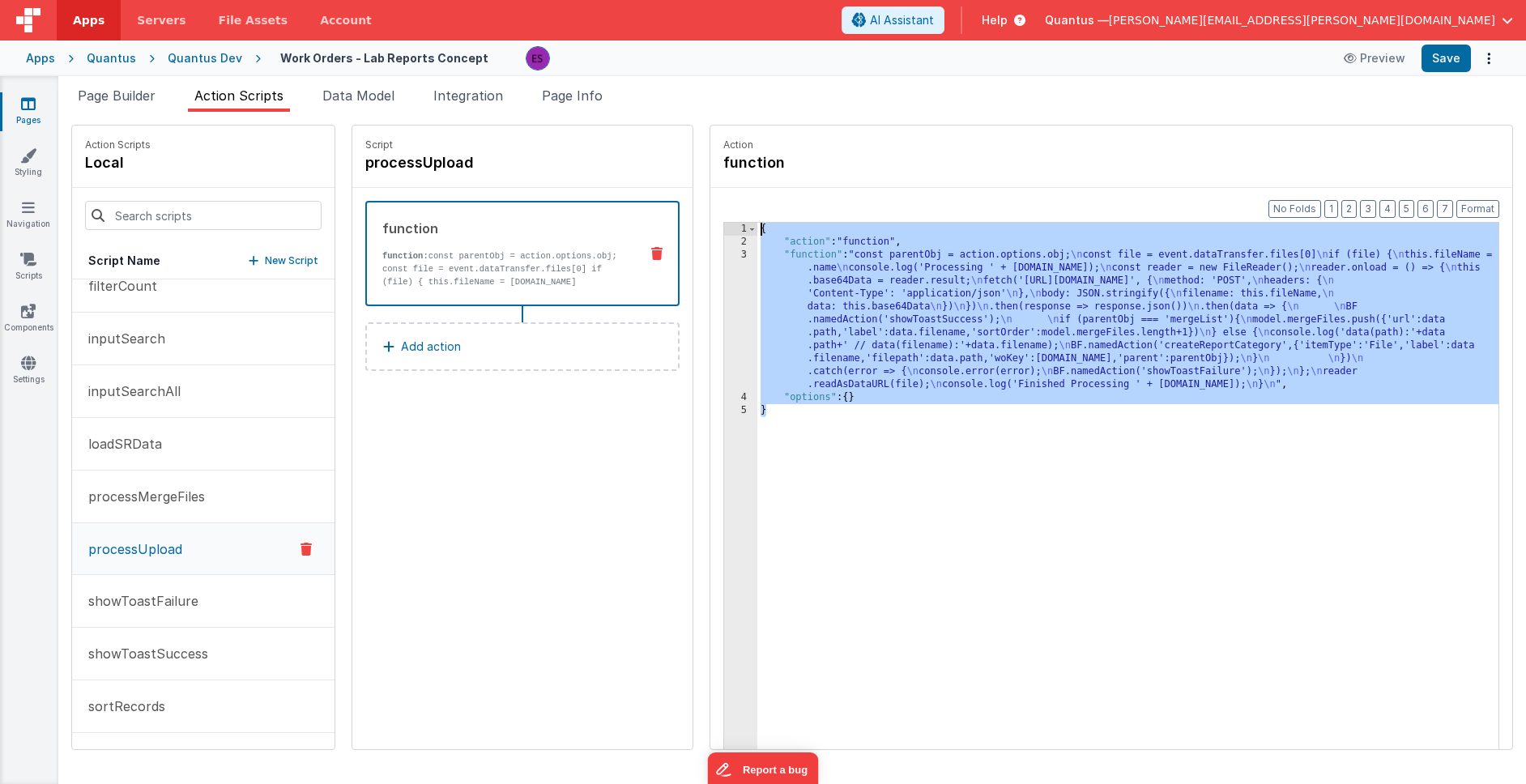
drag, startPoint x: 822, startPoint y: 454, endPoint x: 691, endPoint y: 217, distance: 270.8
click at [710, 217] on div "Format 7 6 5 4 3 2 1 No Folds 1 2 3 4 5 { "action" : "function" , "function" : …" at bounding box center [1111, 499] width 801 height 623
click at [42, 111] on link "Pages" at bounding box center [28, 112] width 58 height 33
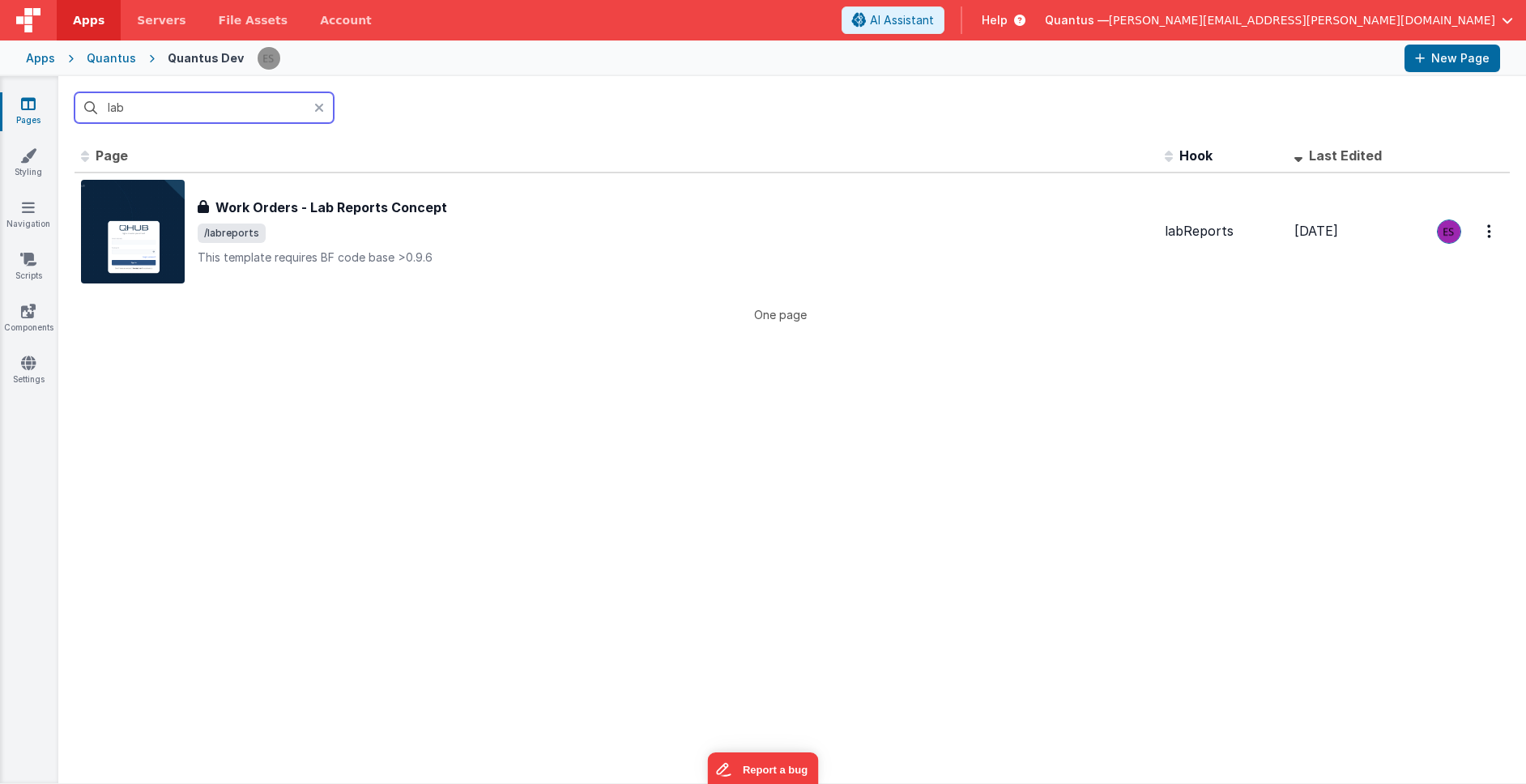
click at [153, 104] on input "lab" at bounding box center [204, 108] width 260 height 31
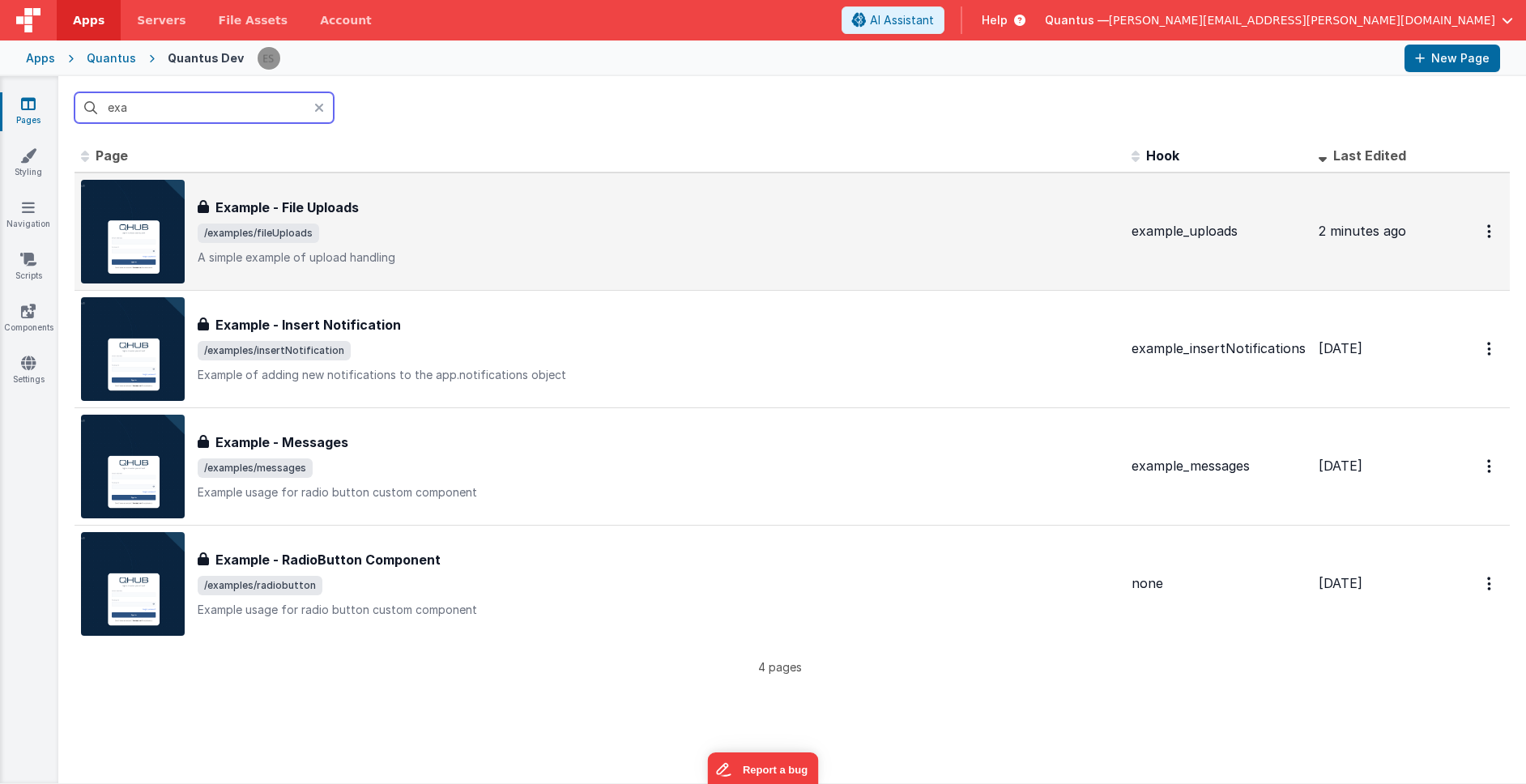
type input "exa"
click at [415, 231] on span "/examples/fileUploads" at bounding box center [658, 233] width 920 height 20
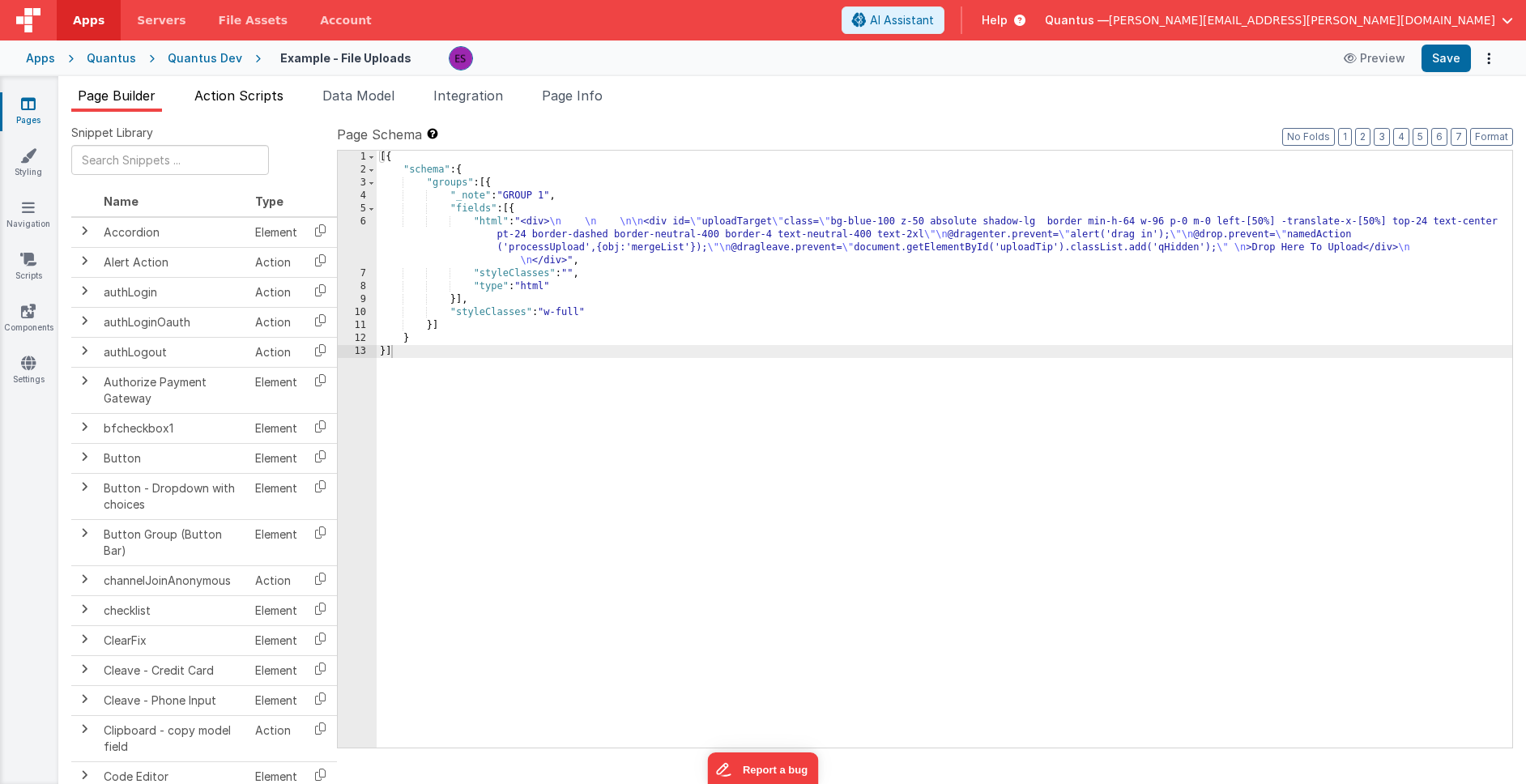
click at [227, 101] on span "Action Scripts" at bounding box center [238, 95] width 89 height 16
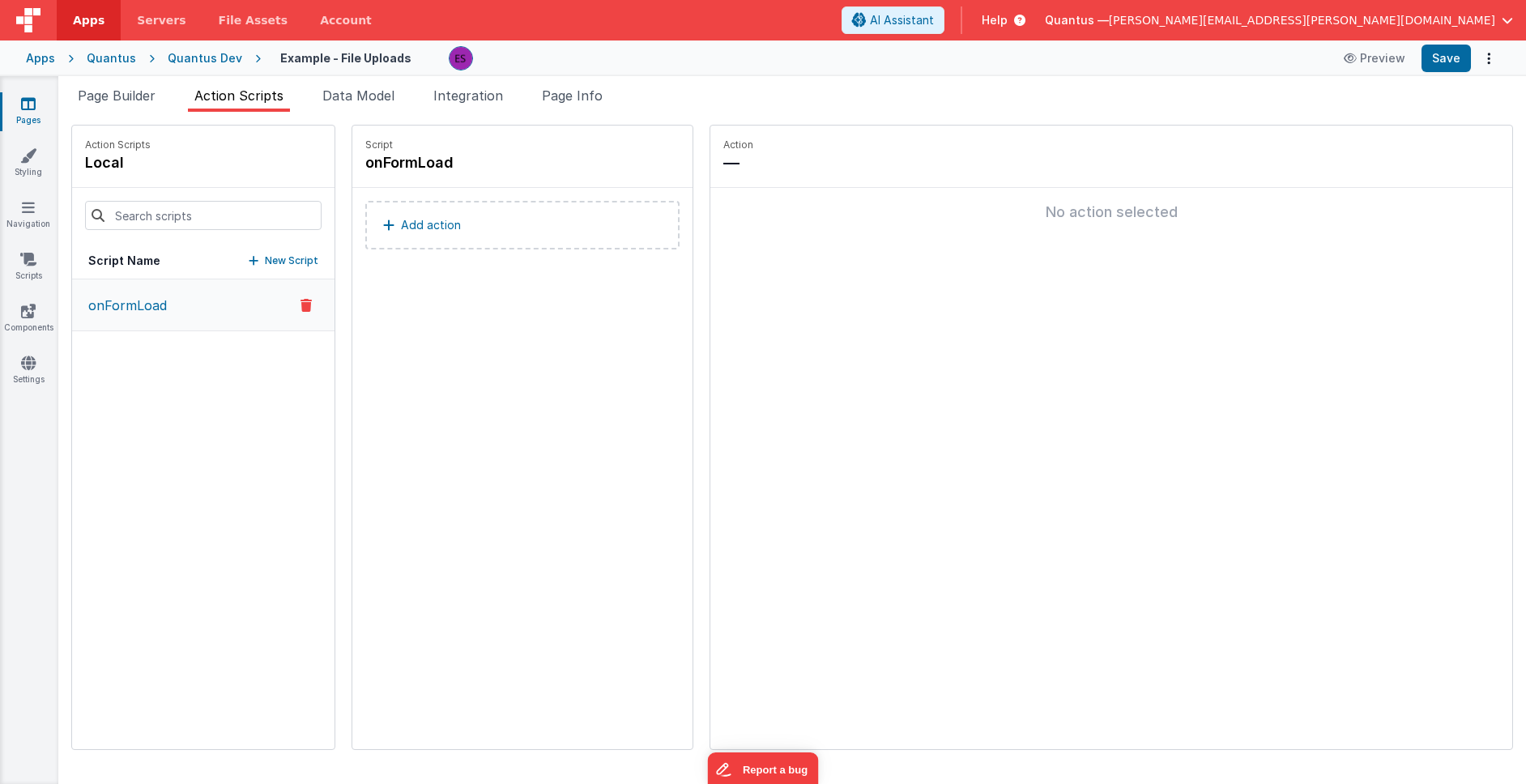
click at [265, 254] on p "New Script" at bounding box center [291, 261] width 53 height 16
type input "processUploads"
click at [537, 166] on icon at bounding box center [543, 163] width 11 height 20
click at [402, 213] on button "Add action" at bounding box center [522, 225] width 314 height 49
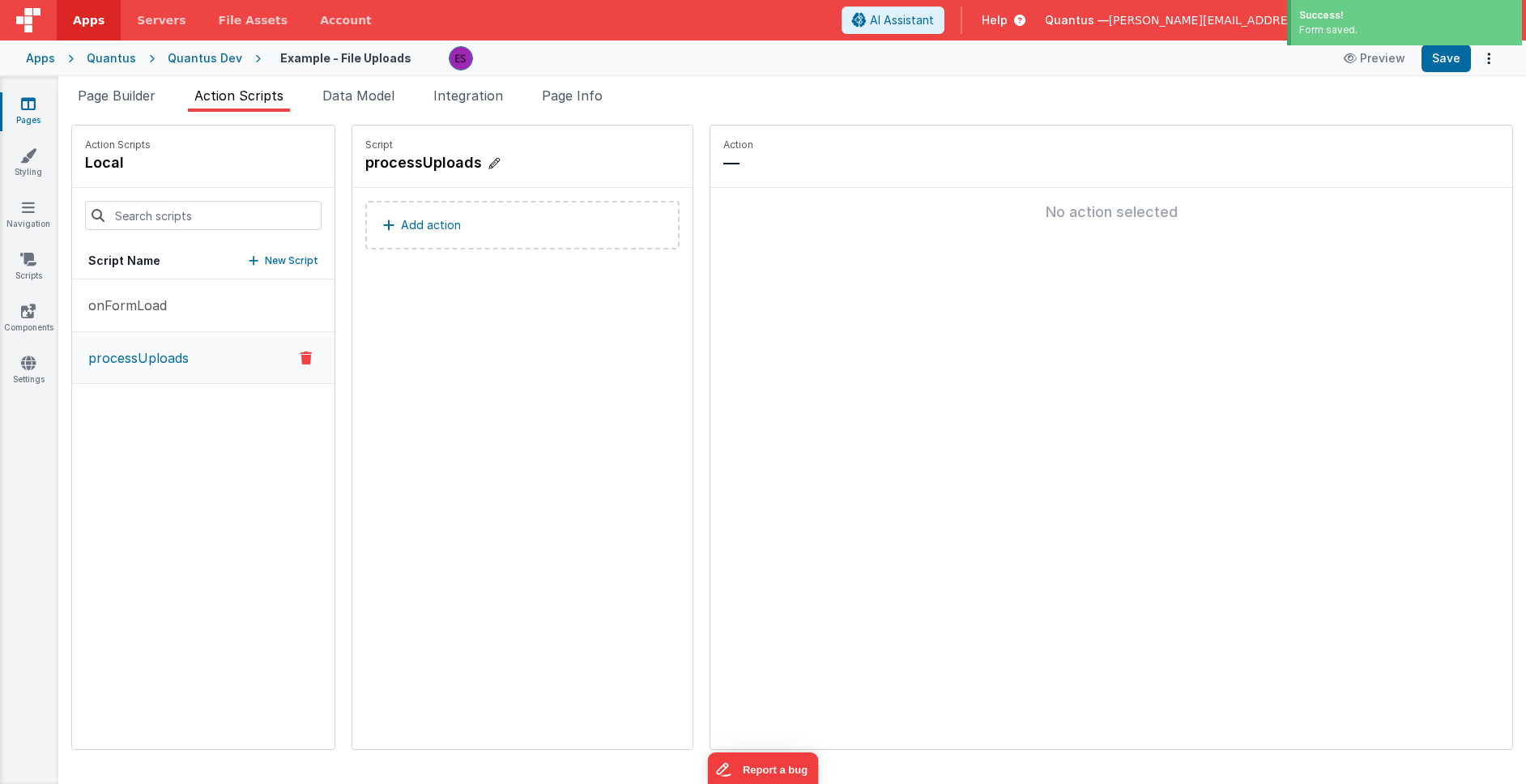
click at [426, 166] on h4 "processUploads" at bounding box center [487, 163] width 243 height 23
click at [449, 168] on input "processUploads" at bounding box center [446, 163] width 162 height 23
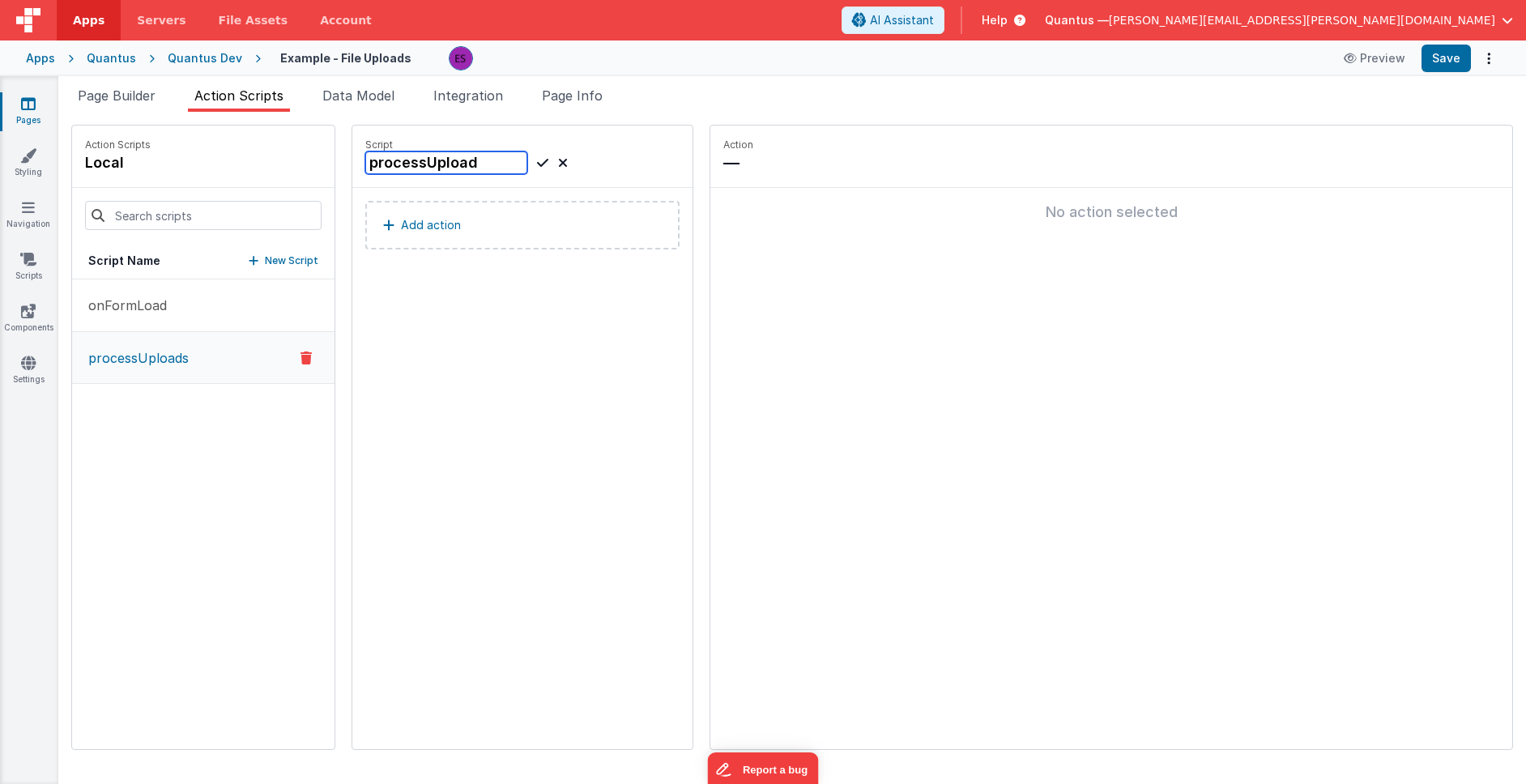
type input "processUpload"
click at [537, 162] on icon at bounding box center [543, 163] width 11 height 20
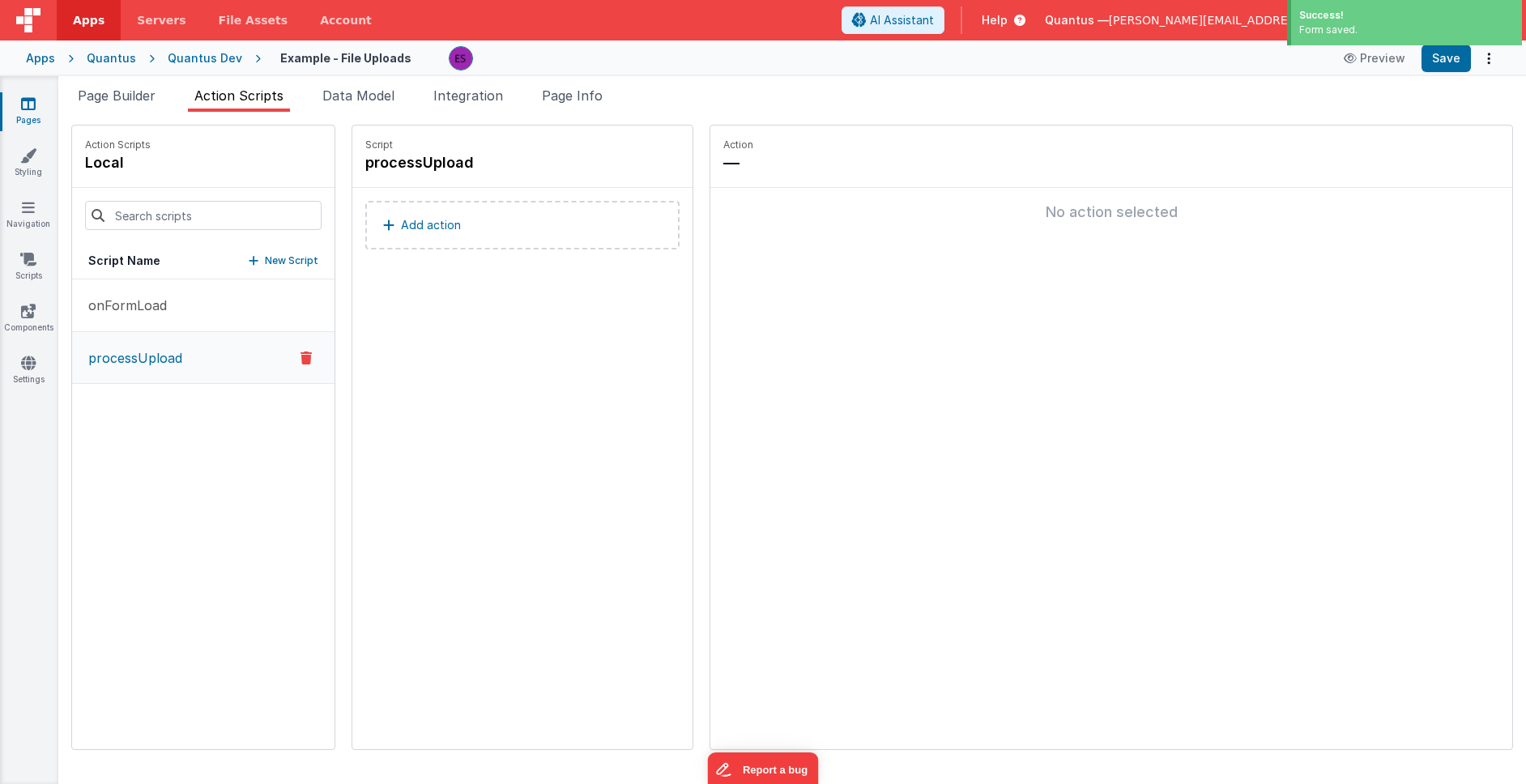
click at [401, 223] on p "Add action" at bounding box center [430, 225] width 60 height 20
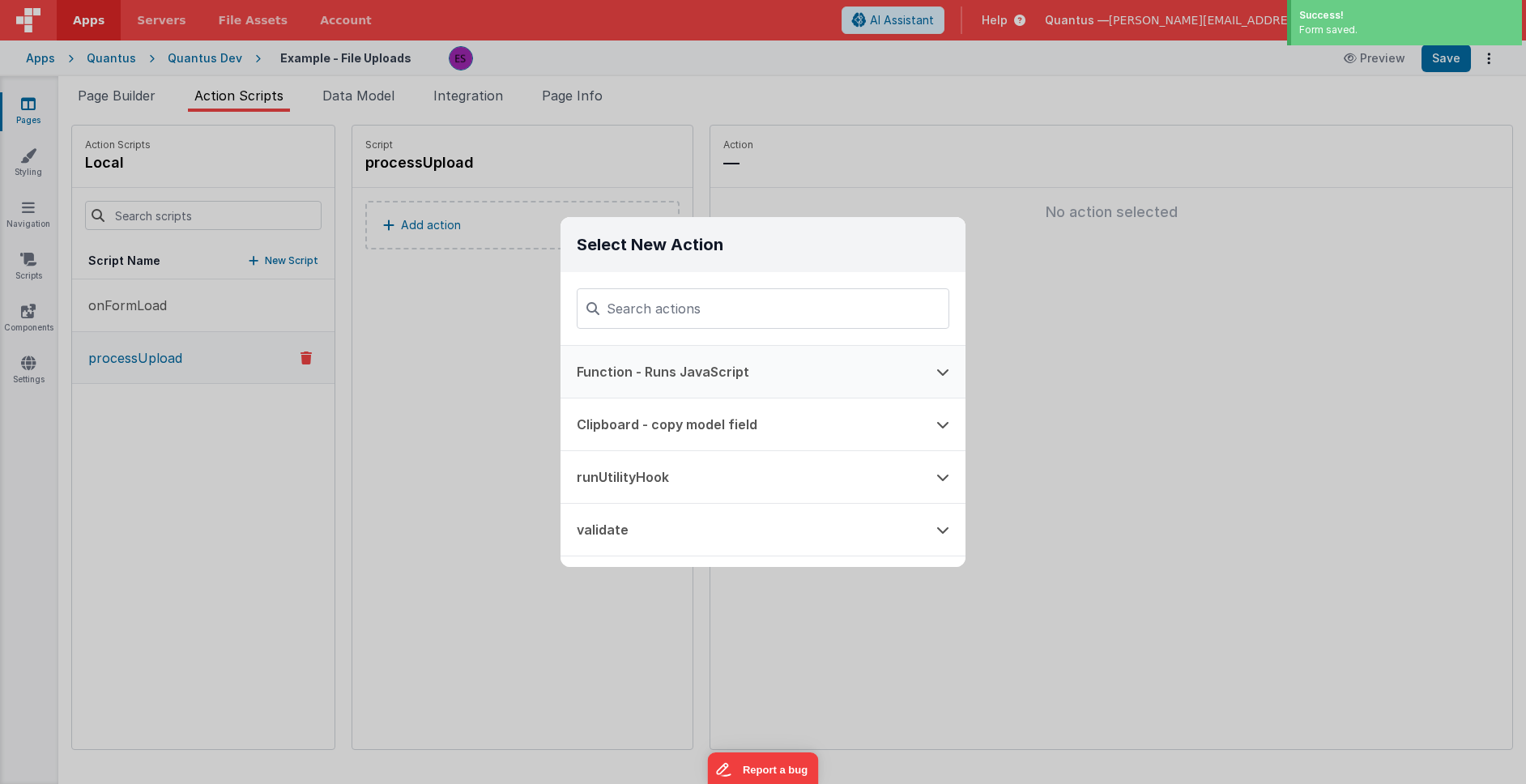
click at [645, 379] on button "Function - Runs JavaScript" at bounding box center [740, 372] width 360 height 52
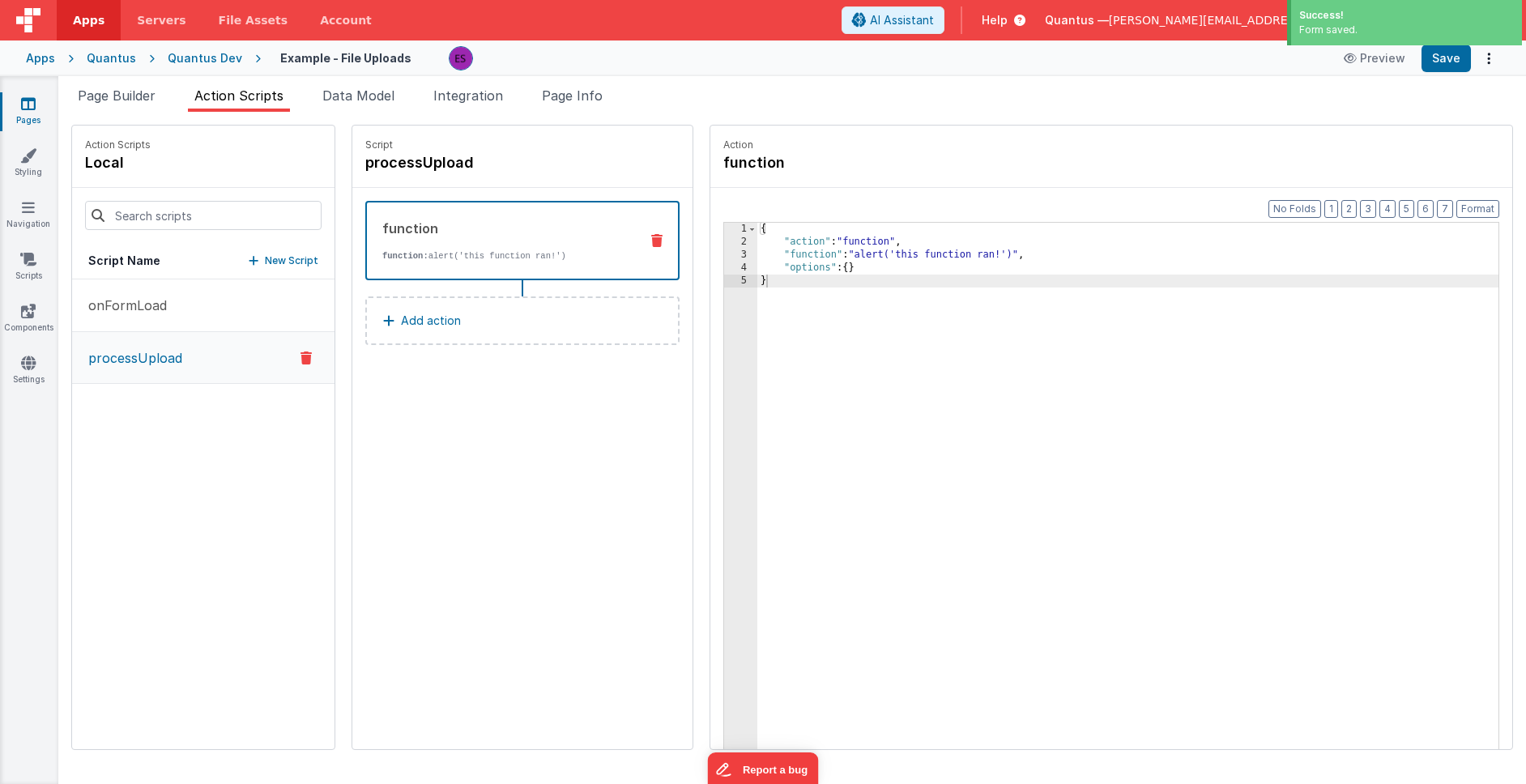
click at [724, 251] on div "3" at bounding box center [740, 255] width 33 height 13
click at [724, 253] on div "3" at bounding box center [740, 255] width 33 height 13
click at [724, 256] on div "3" at bounding box center [740, 255] width 33 height 13
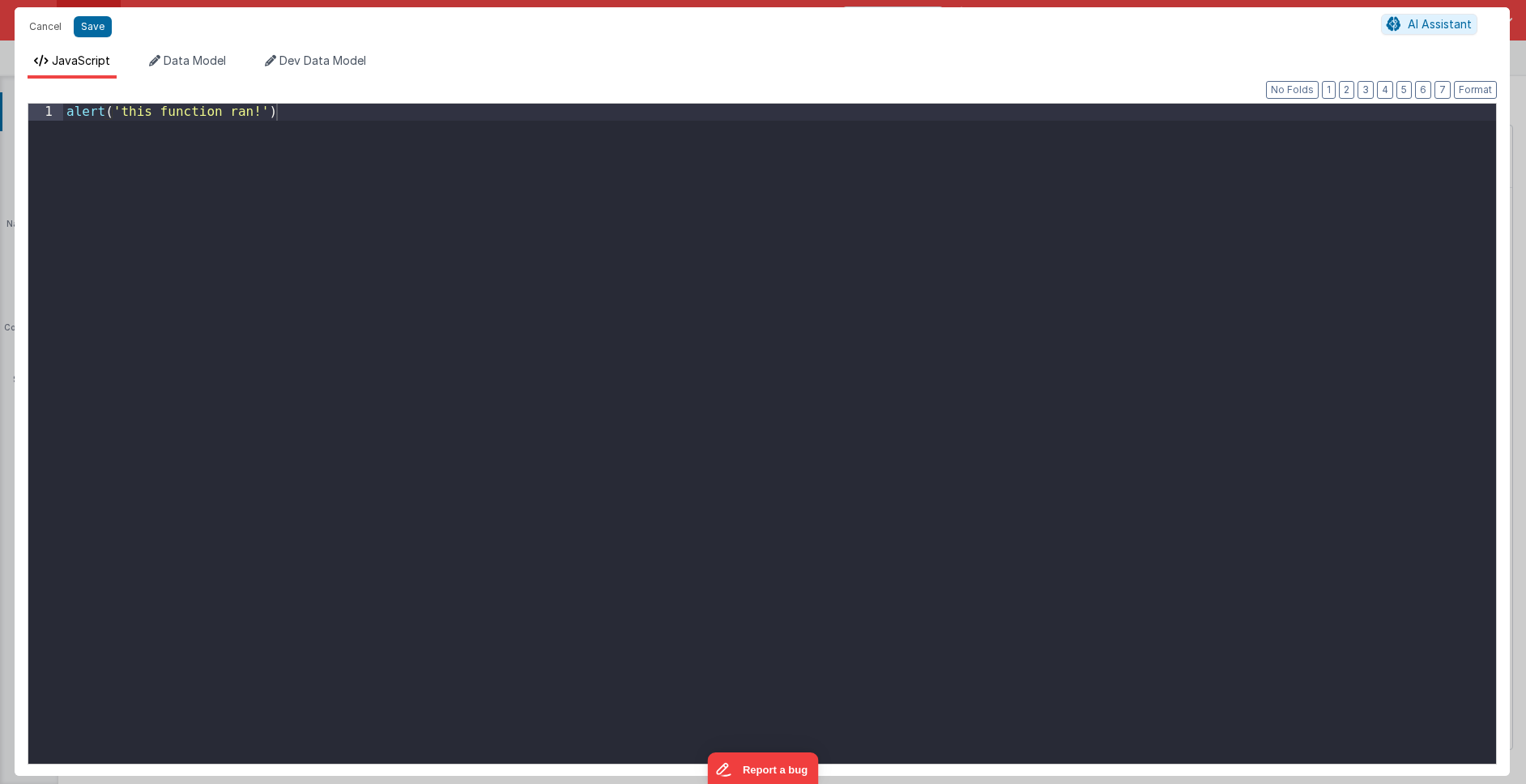
click at [791, 370] on div "alert ( 'this function ran!' )" at bounding box center [779, 450] width 1433 height 693
click at [40, 27] on button "Cancel" at bounding box center [46, 27] width 49 height 23
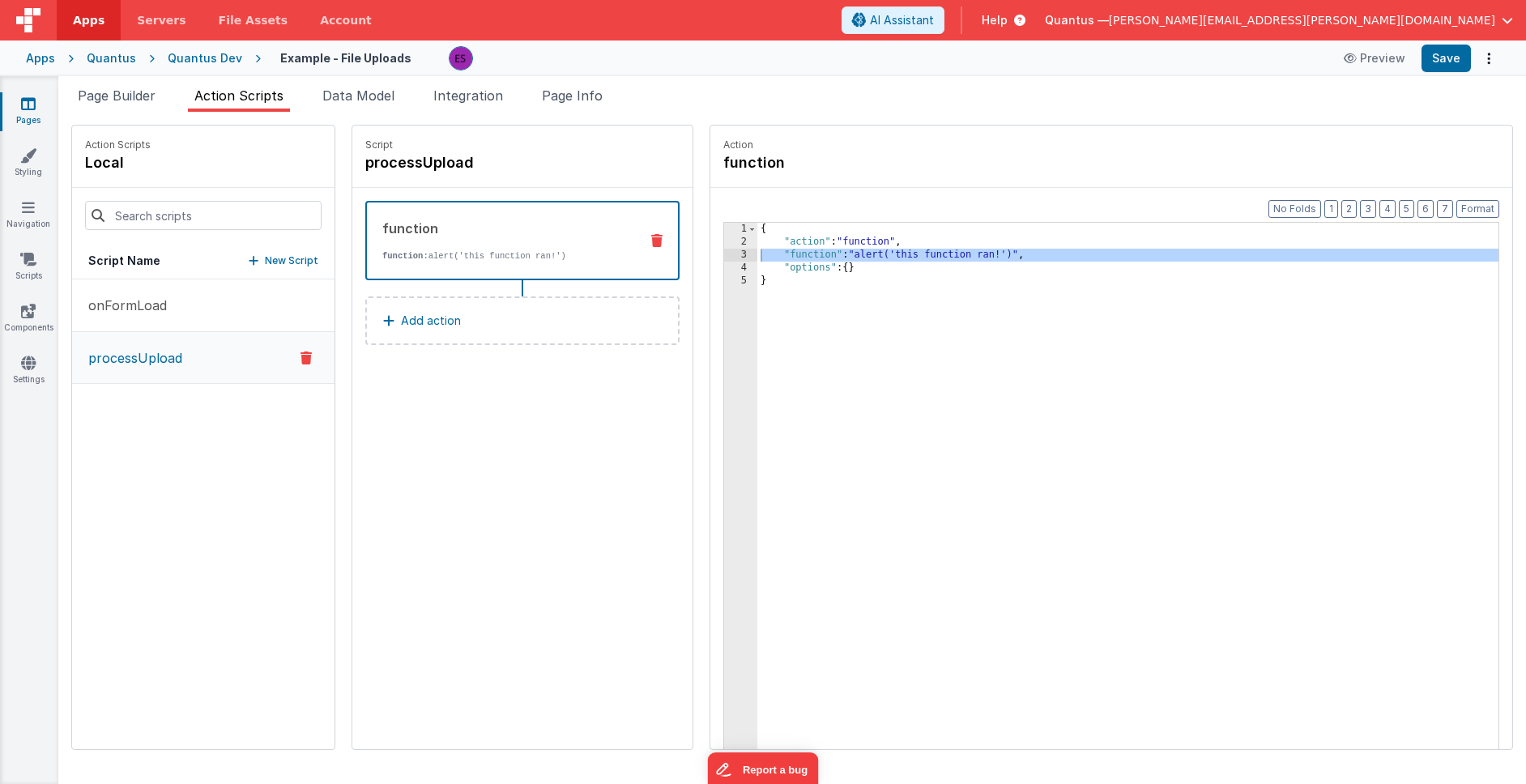
drag, startPoint x: 973, startPoint y: 443, endPoint x: 962, endPoint y: 435, distance: 13.6
click at [973, 442] on div "{ "action" : "function" , "function" : "alert('this function ran!')" , "options…" at bounding box center [1149, 524] width 783 height 602
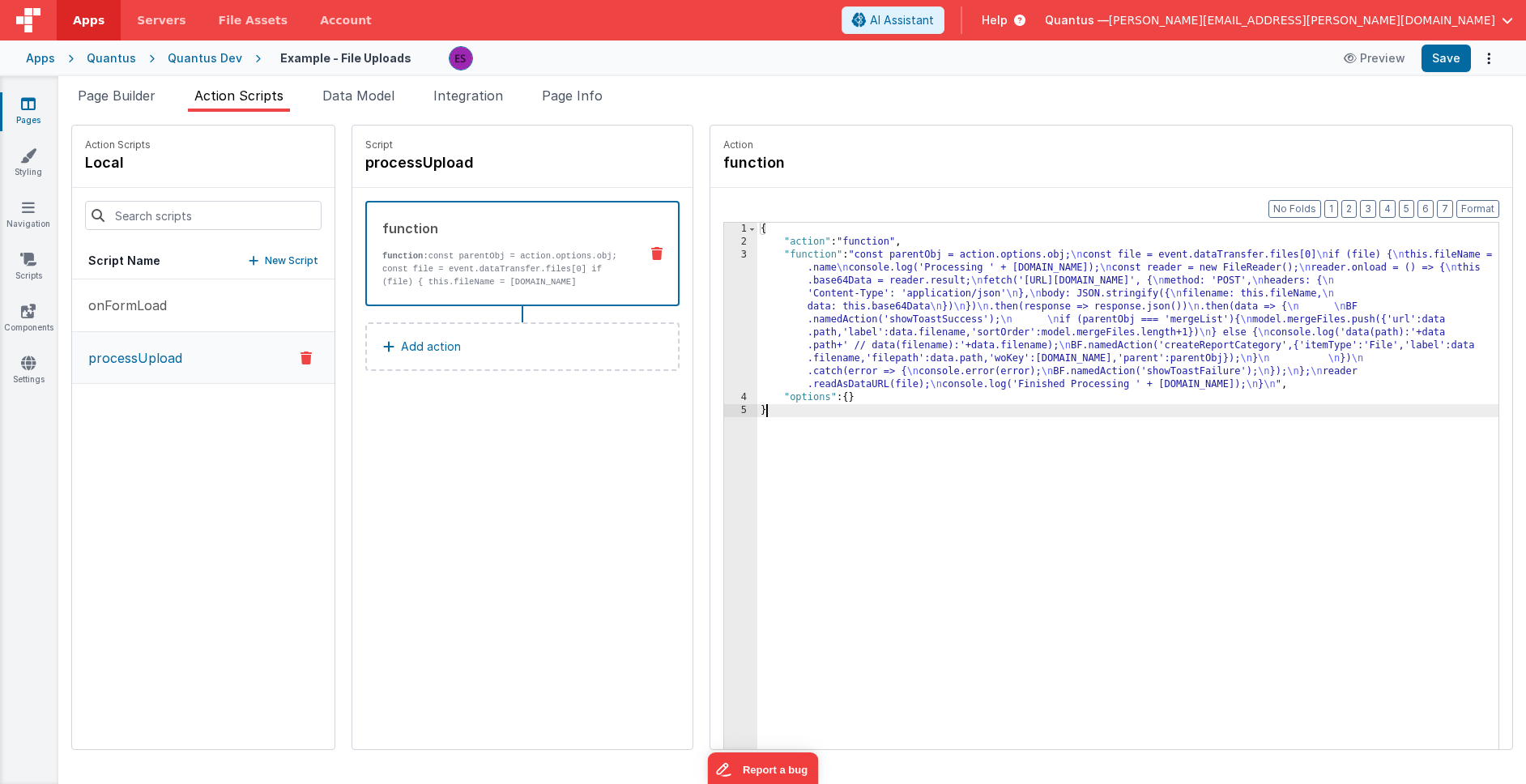
click at [805, 300] on div "{ "action" : "function" , "function" : "const parentObj = action.options.obj; \…" at bounding box center [1149, 524] width 783 height 602
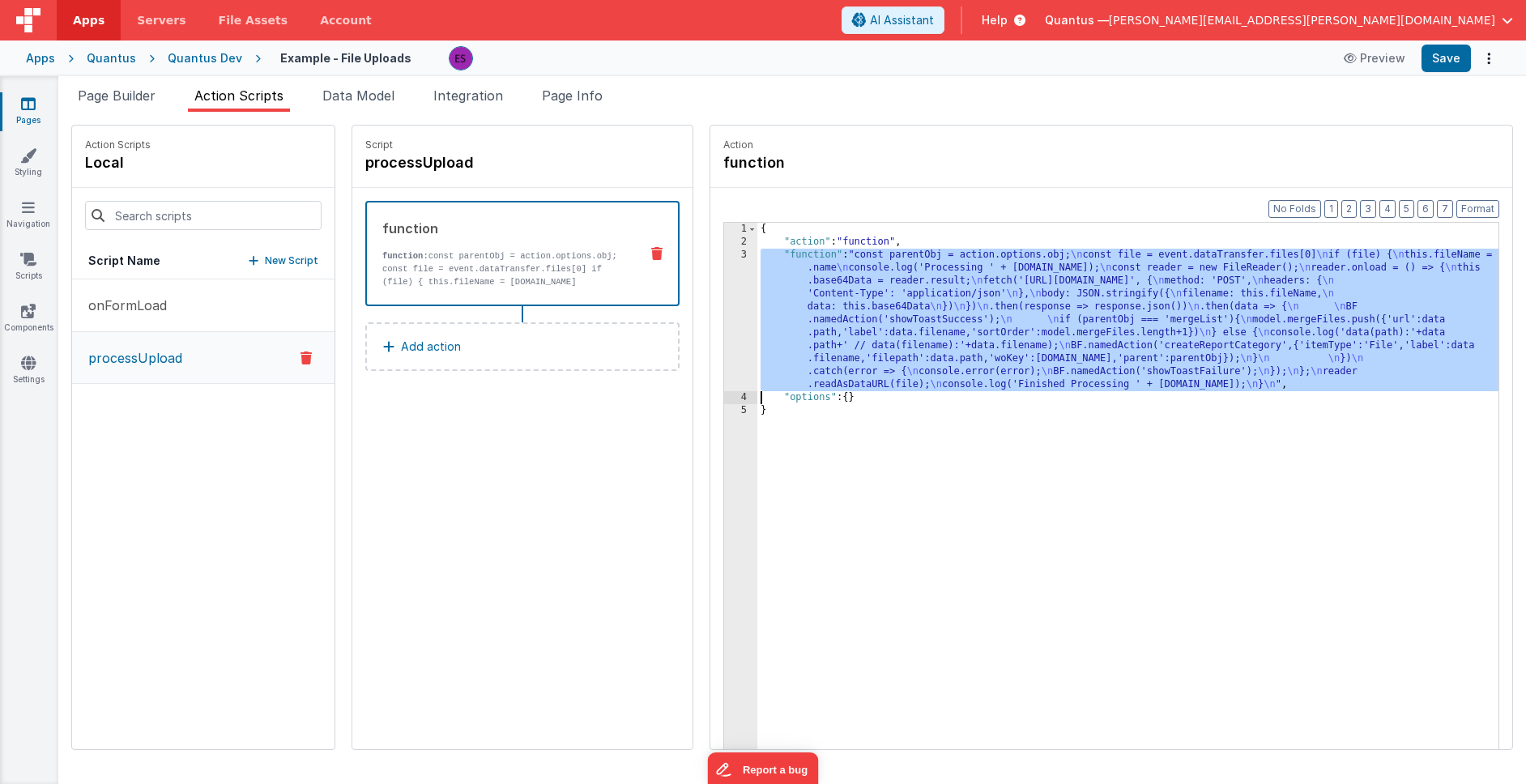
click at [724, 316] on div "3" at bounding box center [740, 320] width 33 height 143
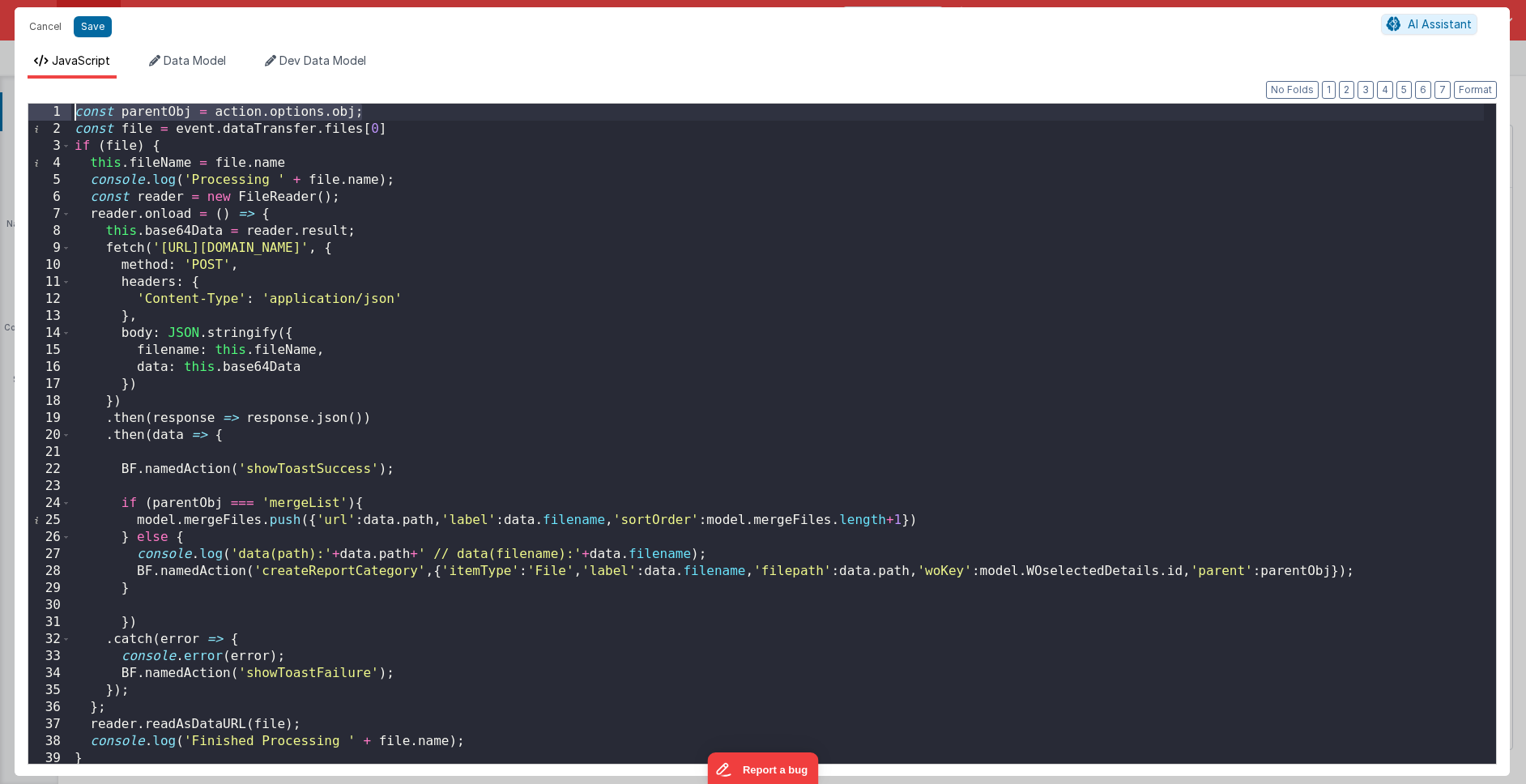
drag, startPoint x: 410, startPoint y: 109, endPoint x: 2, endPoint y: 86, distance: 408.6
click at [2, 86] on div "Cancel Save AI Assistant JavaScript Data Model Dev Data Model Format 7 6 5 4 3 …" at bounding box center [763, 392] width 1526 height 784
click at [543, 249] on div "const file = event . dataTransfer . files [ 0 ] if ( file ) { this . fileName =…" at bounding box center [777, 450] width 1413 height 693
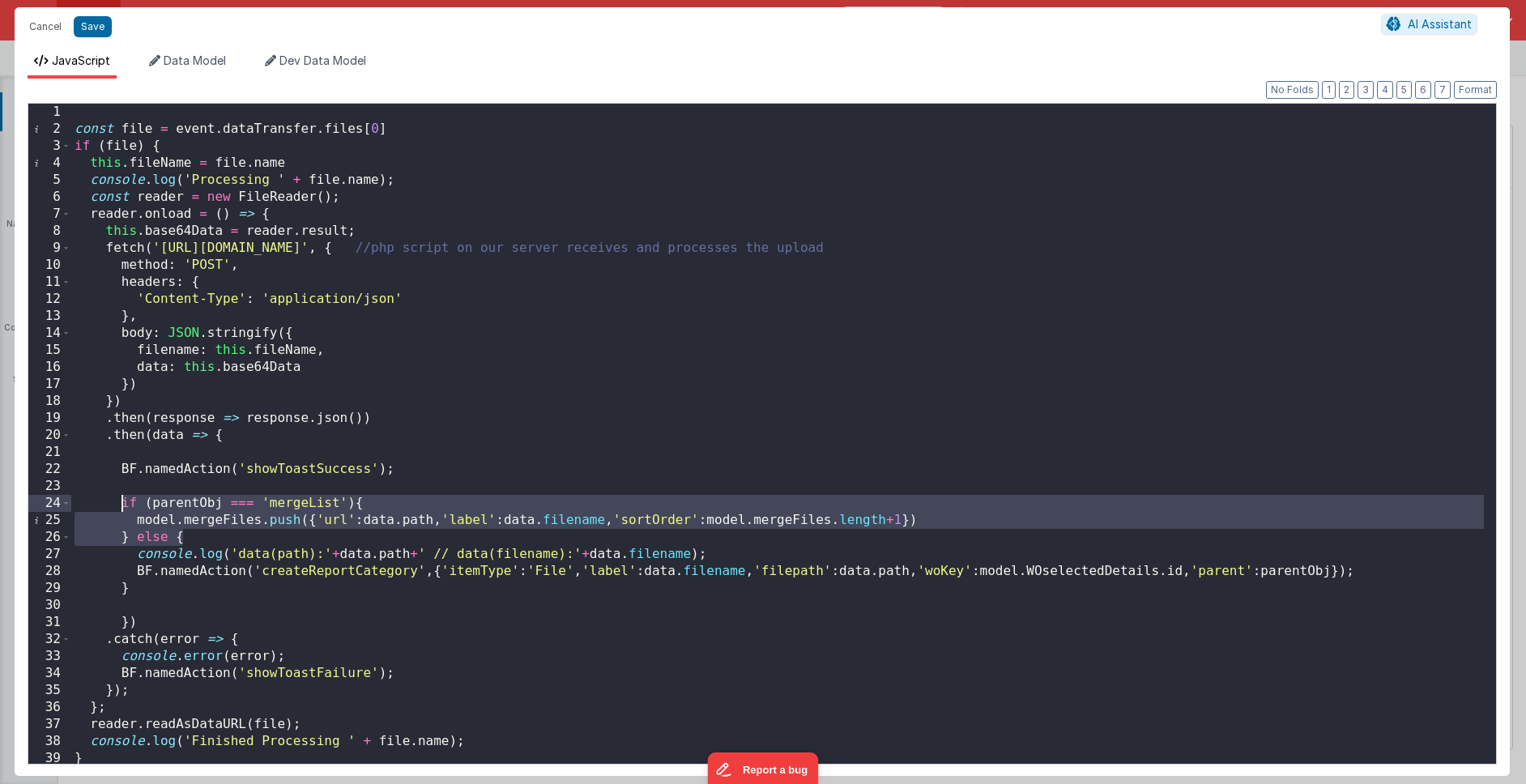
drag, startPoint x: 192, startPoint y: 520, endPoint x: 123, endPoint y: 497, distance: 72.7
click at [123, 497] on div "const file = event . dataTransfer . files [ 0 ] if ( file ) { this . fileName =…" at bounding box center [777, 450] width 1413 height 693
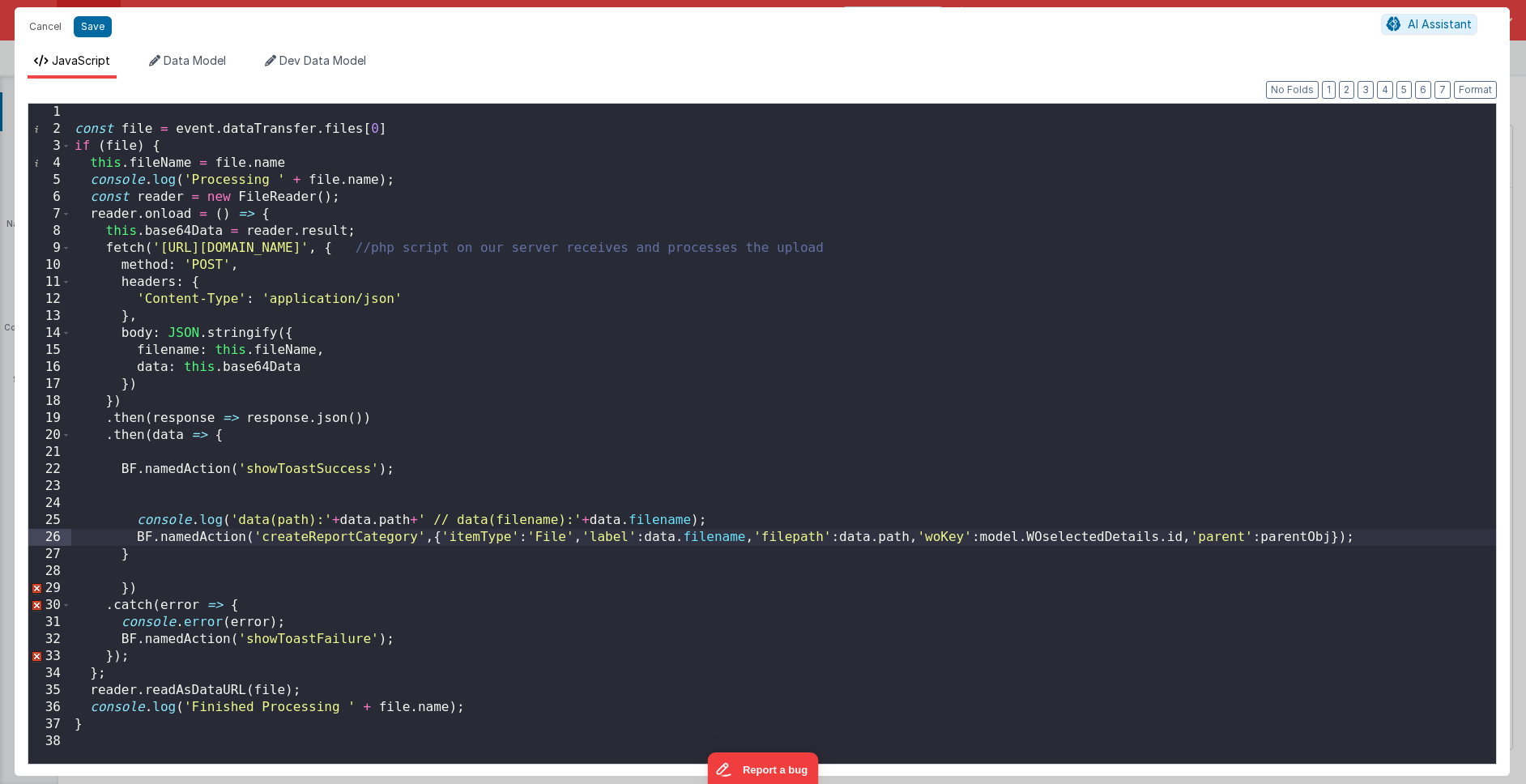
click at [132, 538] on div "const file = event . dataTransfer . files [ 0 ] if ( file ) { this . fileName =…" at bounding box center [783, 450] width 1425 height 693
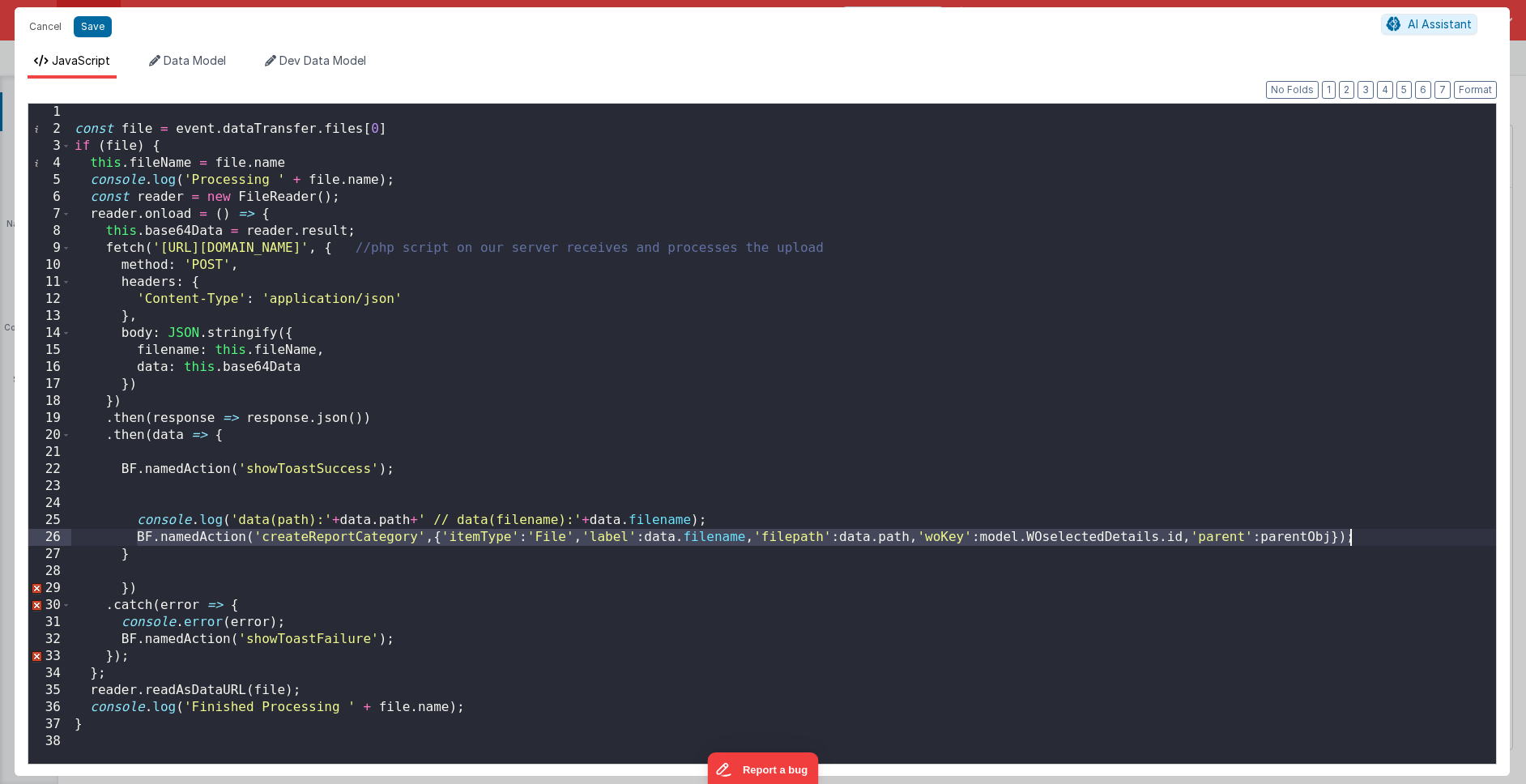
drag, startPoint x: 136, startPoint y: 537, endPoint x: 1351, endPoint y: 540, distance: 1215.0
click at [1351, 540] on div "const file = event . dataTransfer . files [ 0 ] if ( file ) { this . fileName =…" at bounding box center [783, 450] width 1425 height 693
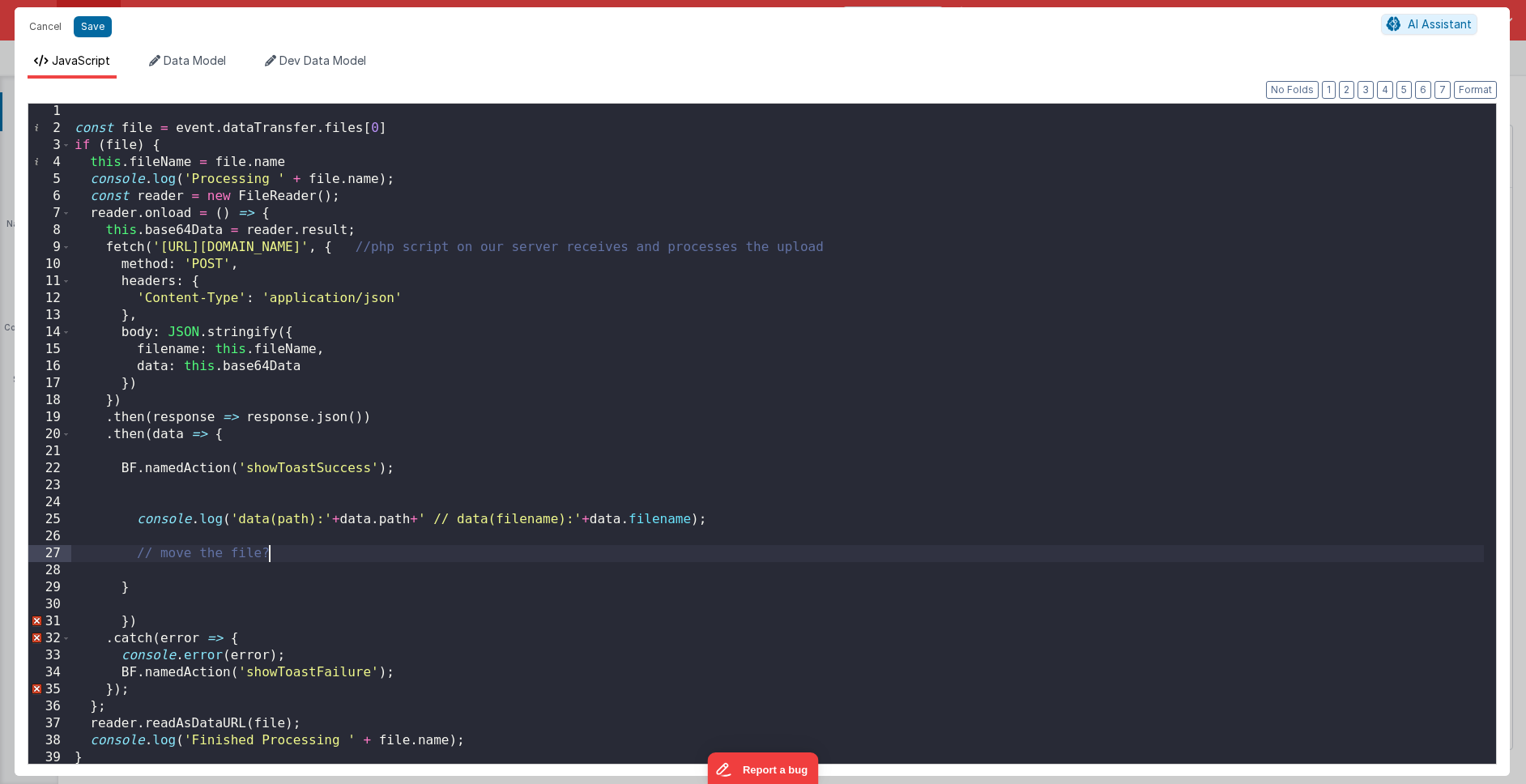
scroll to position [20, 0]
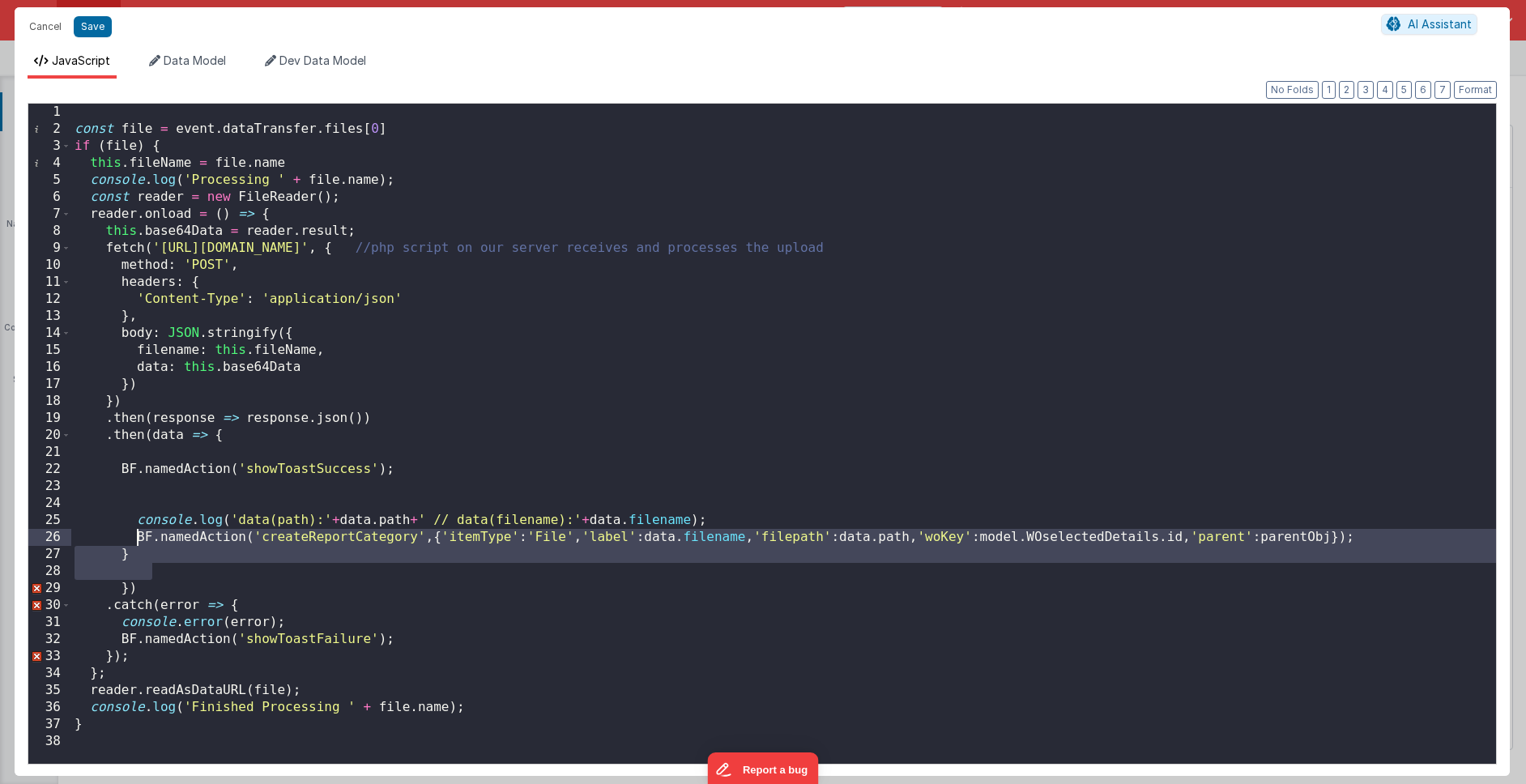
drag, startPoint x: 188, startPoint y: 567, endPoint x: 139, endPoint y: 532, distance: 60.2
click at [139, 532] on div "const file = event . dataTransfer . files [ 0 ] if ( file ) { this . fileName =…" at bounding box center [783, 450] width 1425 height 693
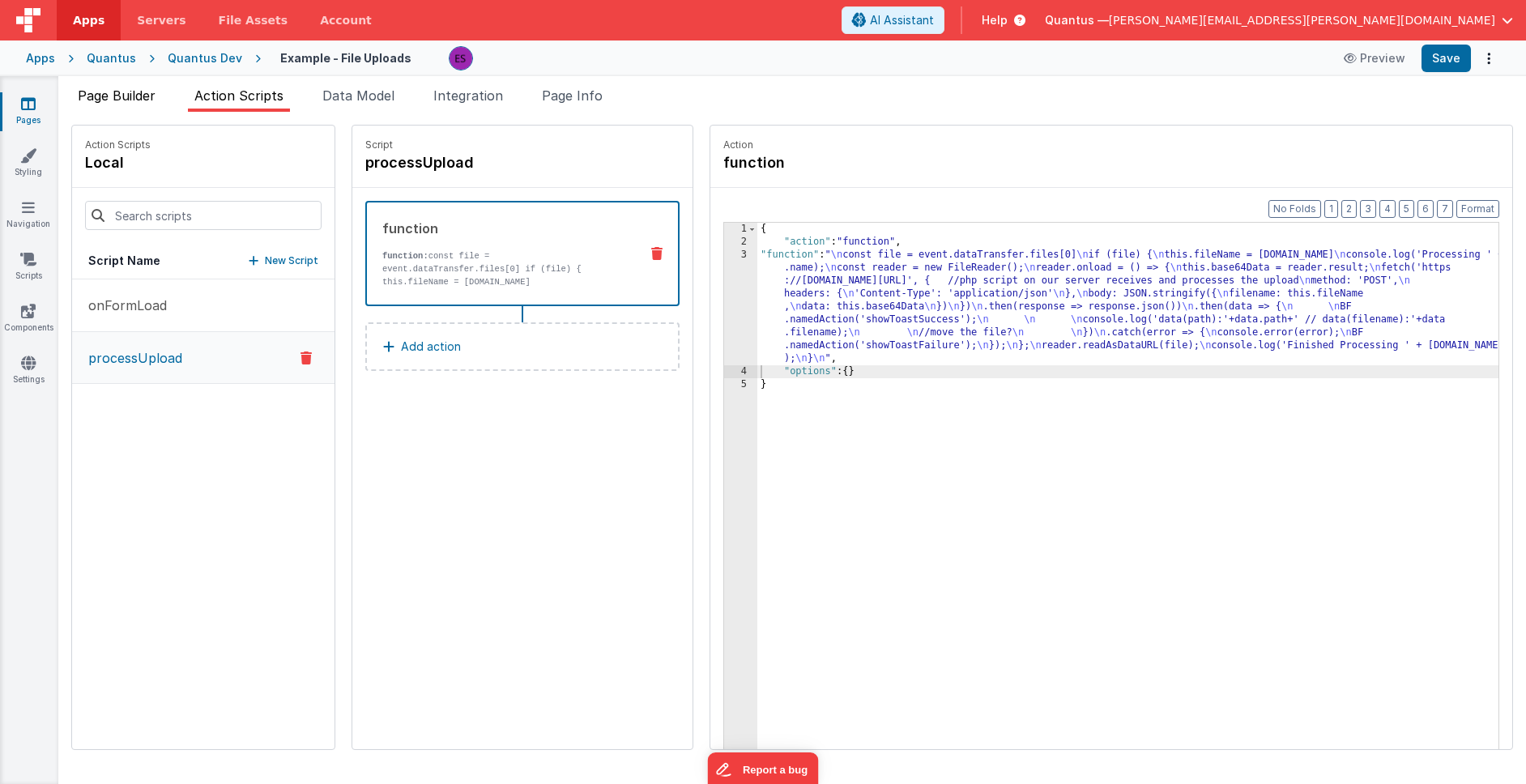
click at [131, 100] on span "Page Builder" at bounding box center [116, 95] width 78 height 16
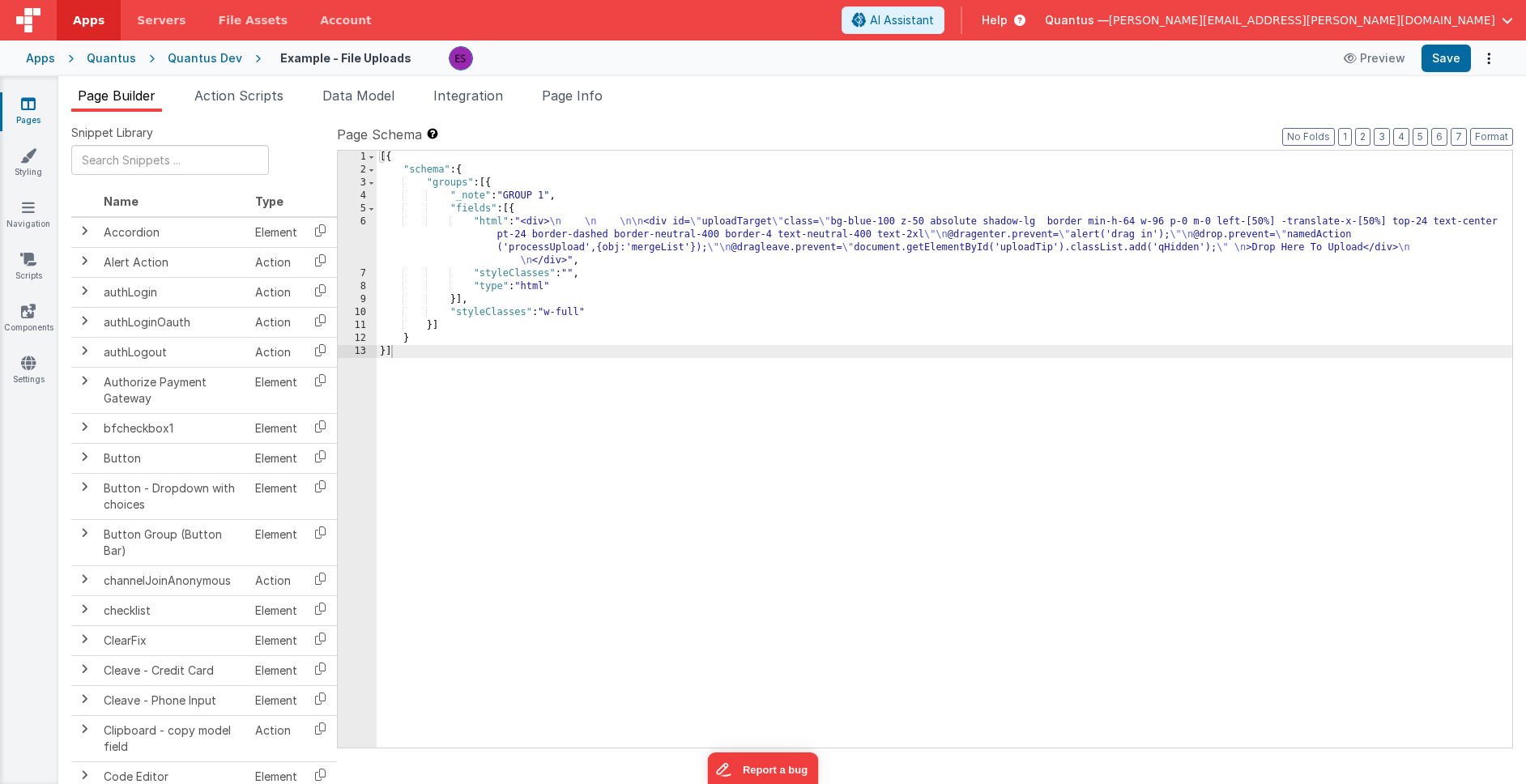
click at [417, 240] on div "[{ "schema" : { "groups" : [{ "_note" : "GROUP 1" , "fields" : [{ "html" : "<di…" at bounding box center [943, 462] width 1135 height 622
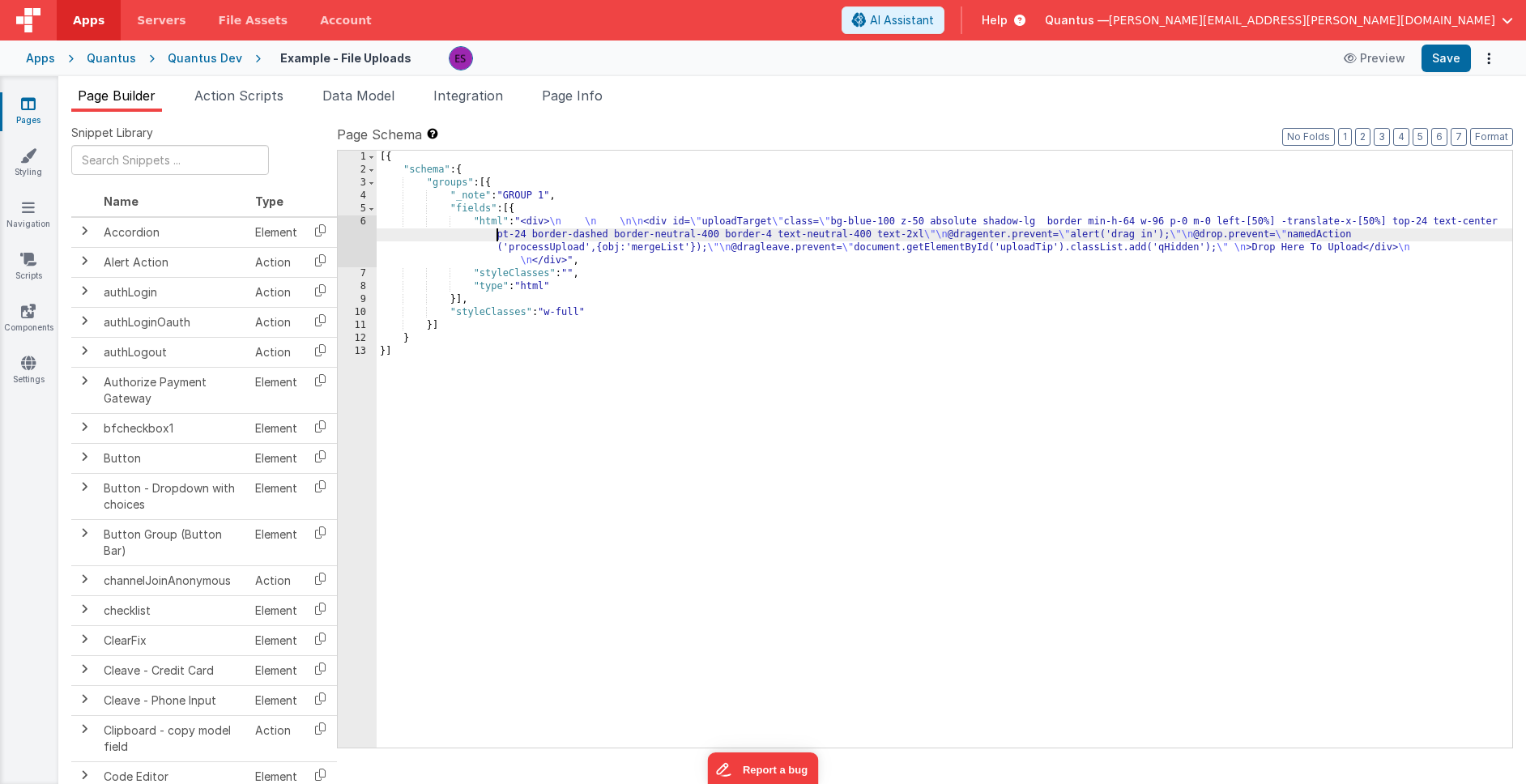
click at [355, 238] on div "6" at bounding box center [357, 241] width 39 height 52
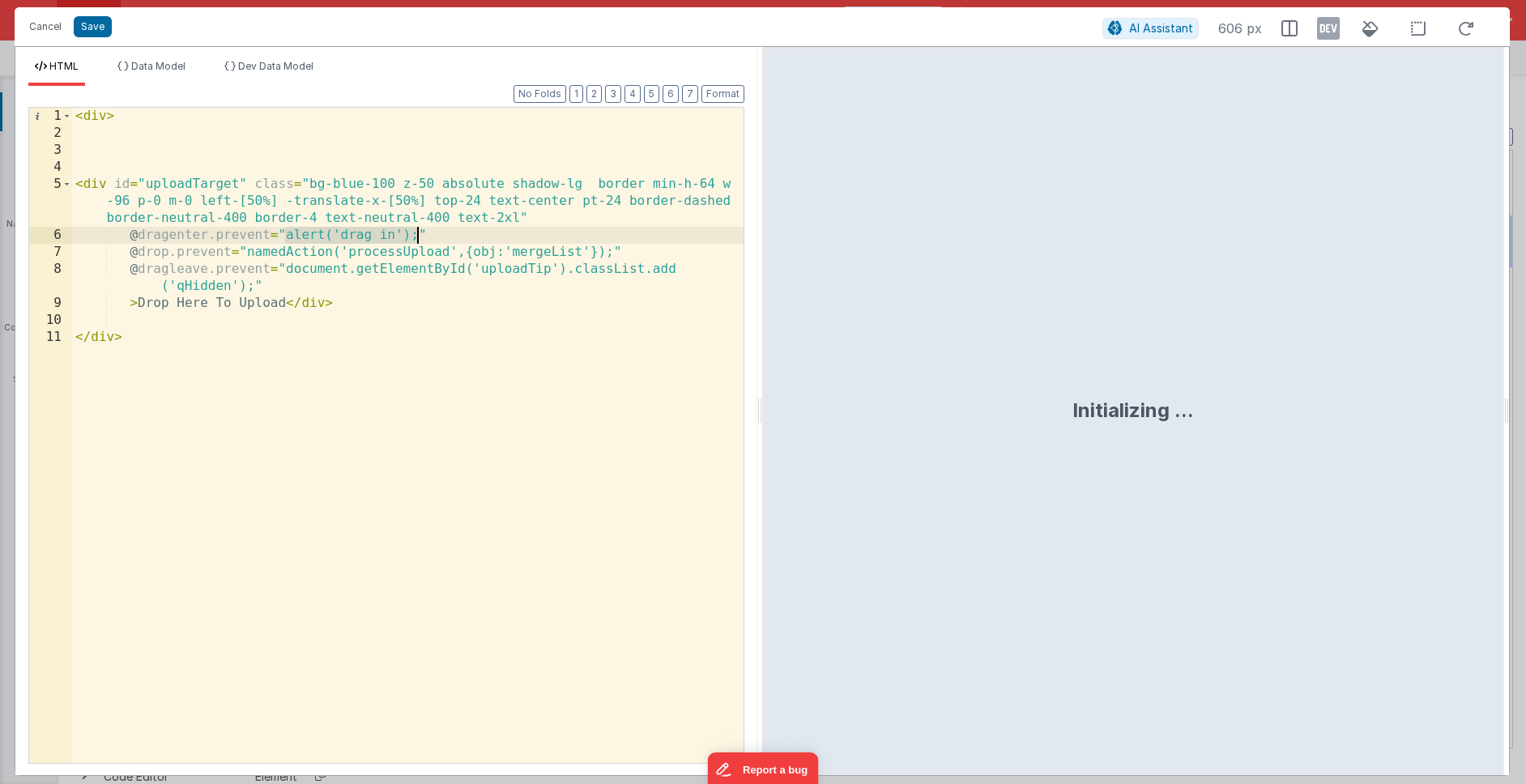
drag, startPoint x: 284, startPoint y: 234, endPoint x: 416, endPoint y: 234, distance: 132.0
click at [416, 234] on div "< div > < div id = "uploadTarget" class = "bg-blue-100 z-50 absolute shadow-lg …" at bounding box center [407, 452] width 672 height 689
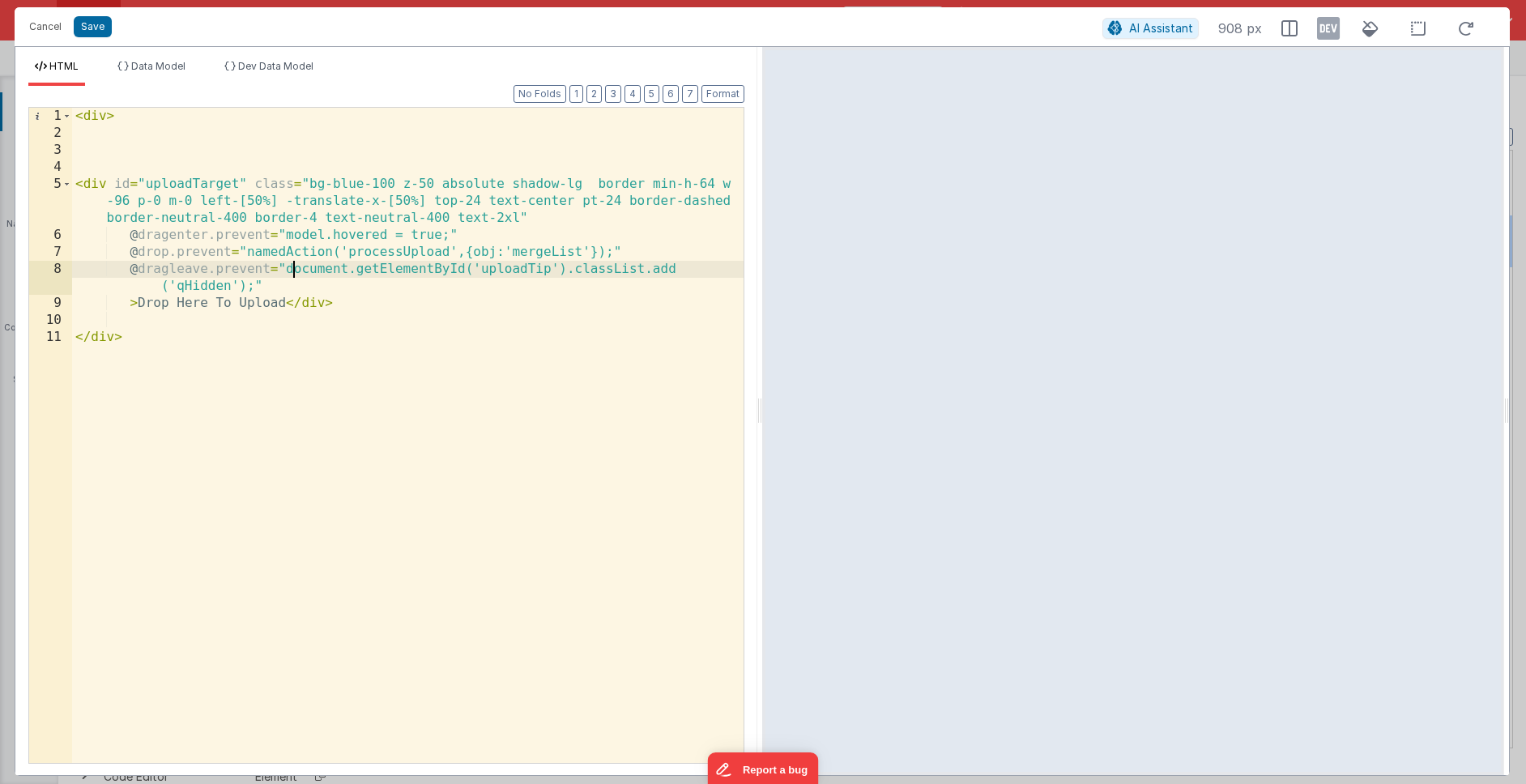
click at [290, 268] on div "< div > < div id = "uploadTarget" class = "bg-blue-100 z-50 absolute shadow-lg …" at bounding box center [407, 452] width 672 height 689
click at [549, 217] on div "< div > < div id = "uploadTarget" class = "bg-blue-100 z-50 absolute shadow-lg …" at bounding box center [407, 452] width 672 height 689
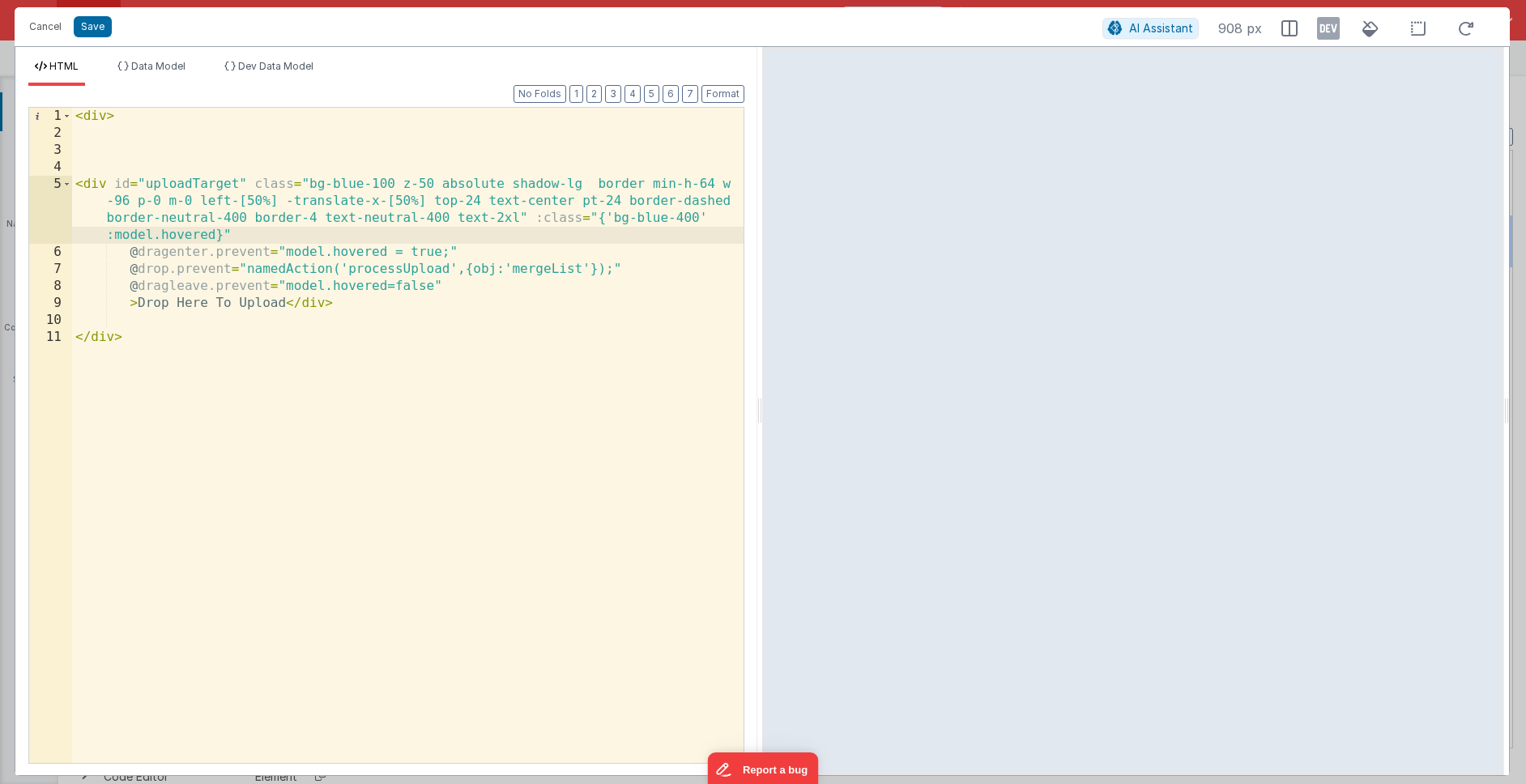
drag, startPoint x: 698, startPoint y: 216, endPoint x: 681, endPoint y: 241, distance: 30.2
click at [698, 216] on div "< div > < div id = "uploadTarget" class = "bg-blue-100 z-50 absolute shadow-lg …" at bounding box center [407, 452] width 672 height 689
click at [135, 165] on div "< div > < div id = "uploadTarget" class = "bg-blue-100 z-50 absolute shadow-lg …" at bounding box center [407, 452] width 672 height 689
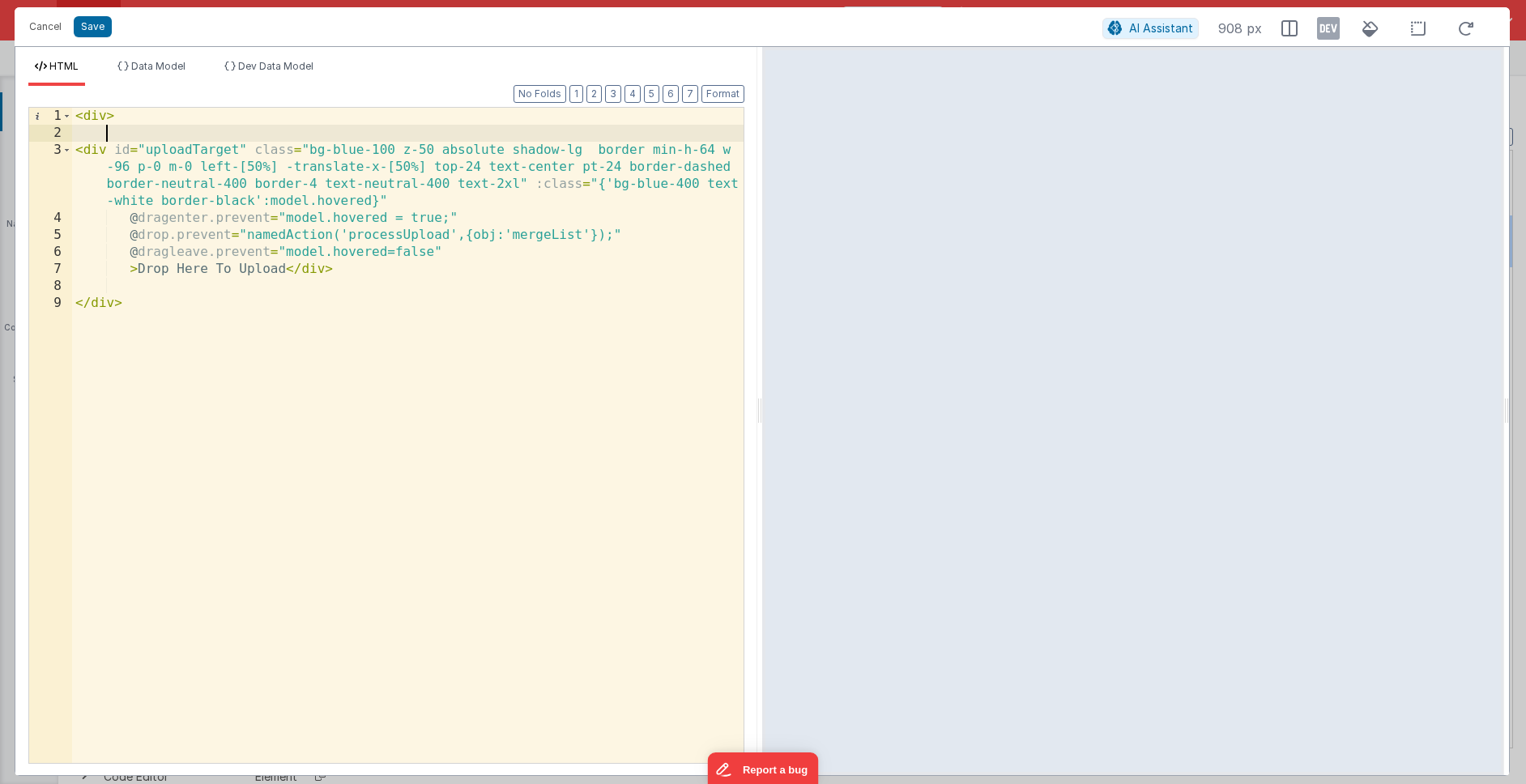
click at [439, 529] on div "< div > < div id = "uploadTarget" class = "bg-blue-100 z-50 absolute shadow-lg …" at bounding box center [407, 452] width 672 height 689
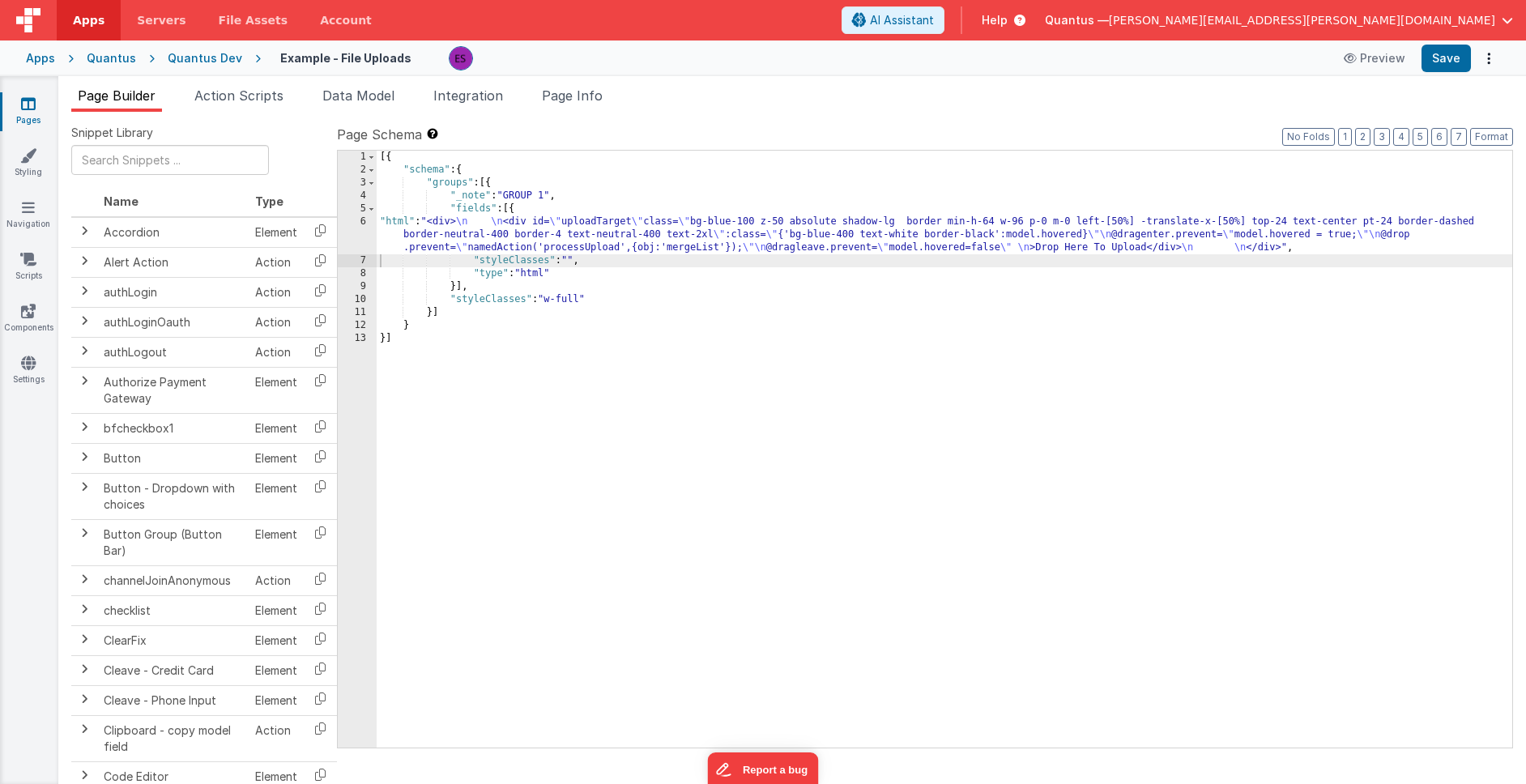
click at [548, 258] on div "[{ "schema" : { "groups" : [{ "_note" : "GROUP 1" , "fields" : [{ "html" : "<di…" at bounding box center [943, 462] width 1135 height 622
click at [755, 278] on div "[{ "schema" : { "groups" : [{ "_note" : "GROUP 1" , "fields" : [{ "html" : "<di…" at bounding box center [943, 462] width 1135 height 622
click at [406, 248] on div "[{ "schema" : { "groups" : [{ "_note" : "GROUP 1" , "fields" : [{ "html" : "<di…" at bounding box center [943, 462] width 1135 height 622
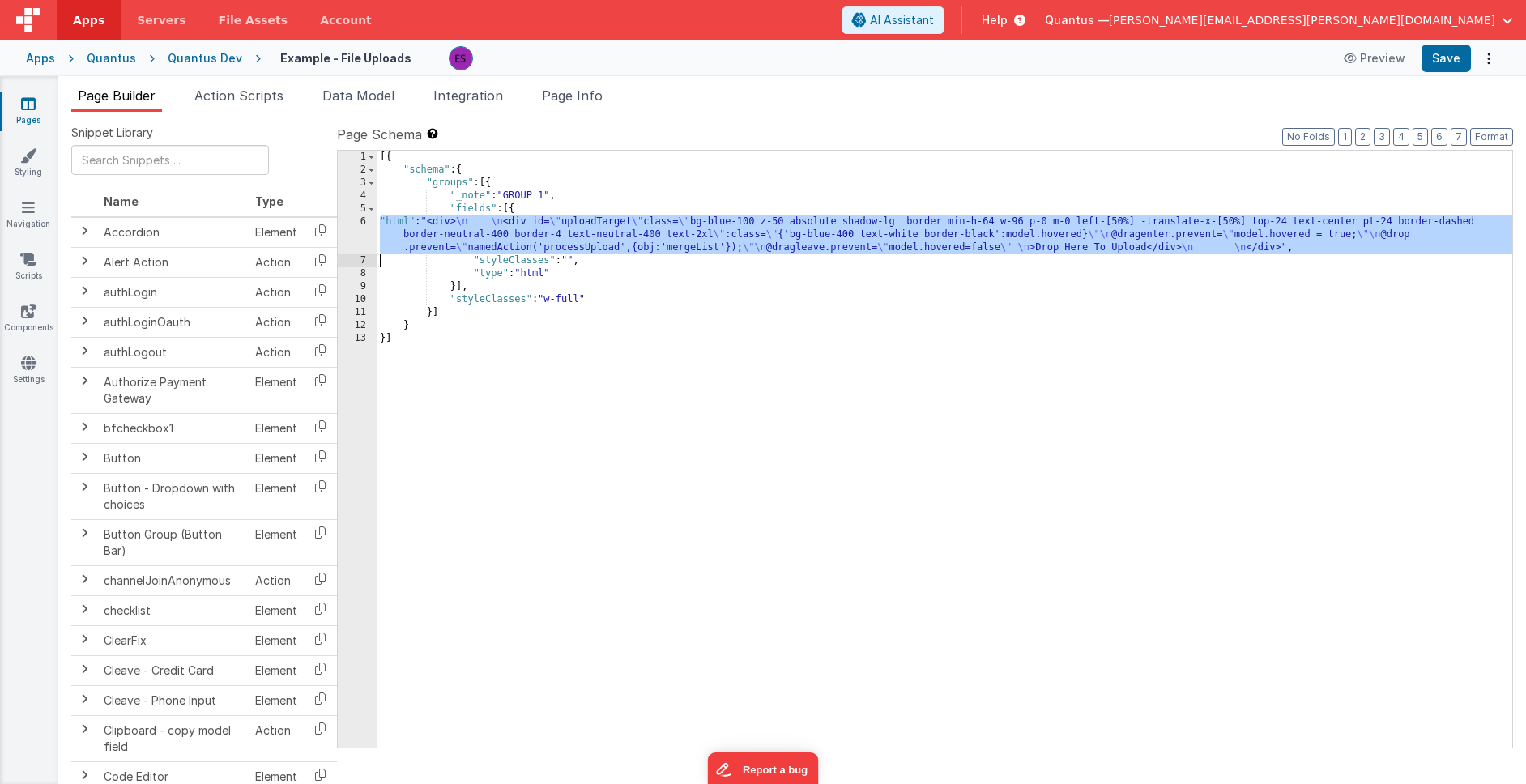
click at [356, 241] on div "6" at bounding box center [357, 235] width 39 height 39
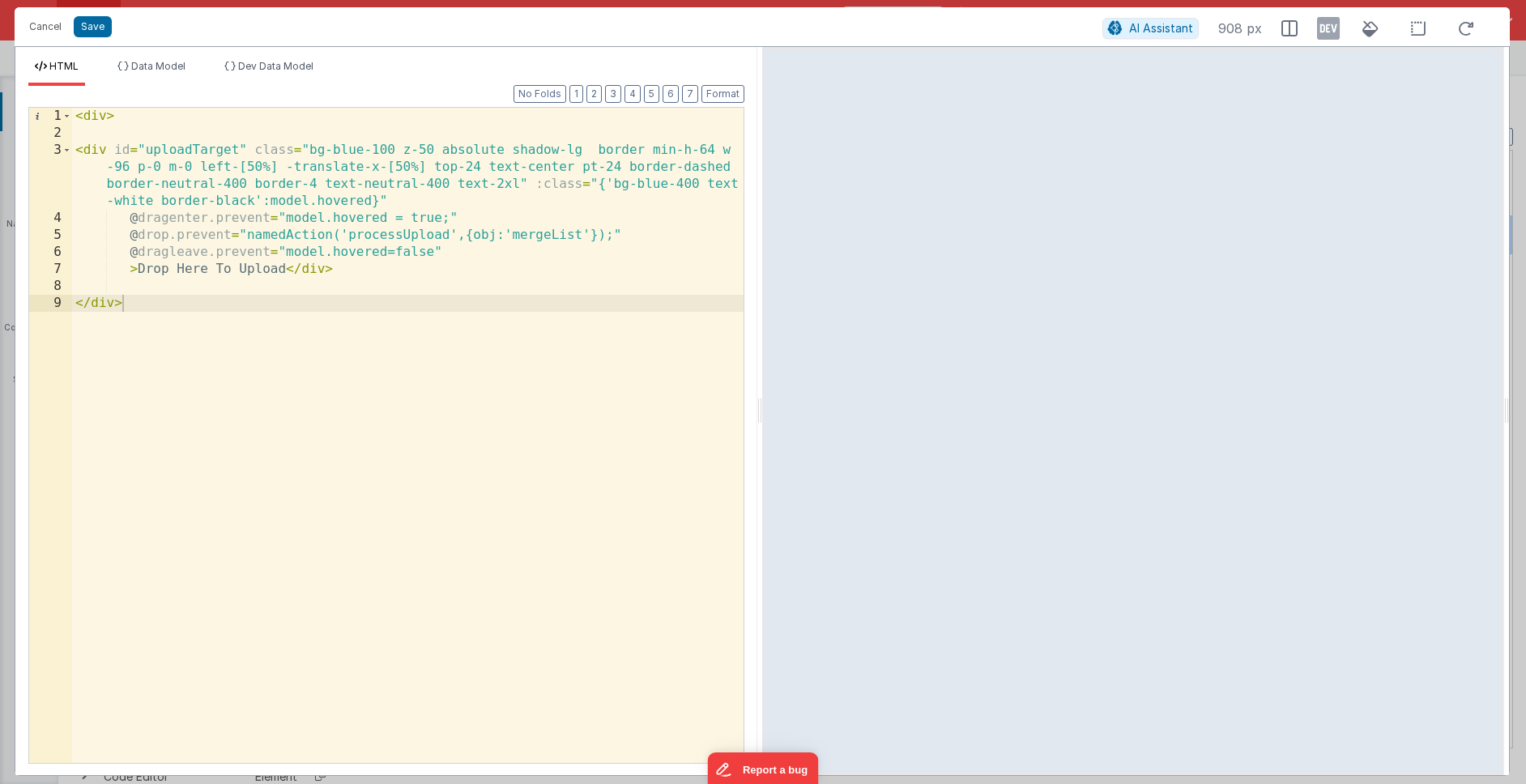
click at [368, 250] on div "< div > < div id = "uploadTarget" class = "bg-blue-100 z-50 absolute shadow-lg …" at bounding box center [407, 452] width 672 height 689
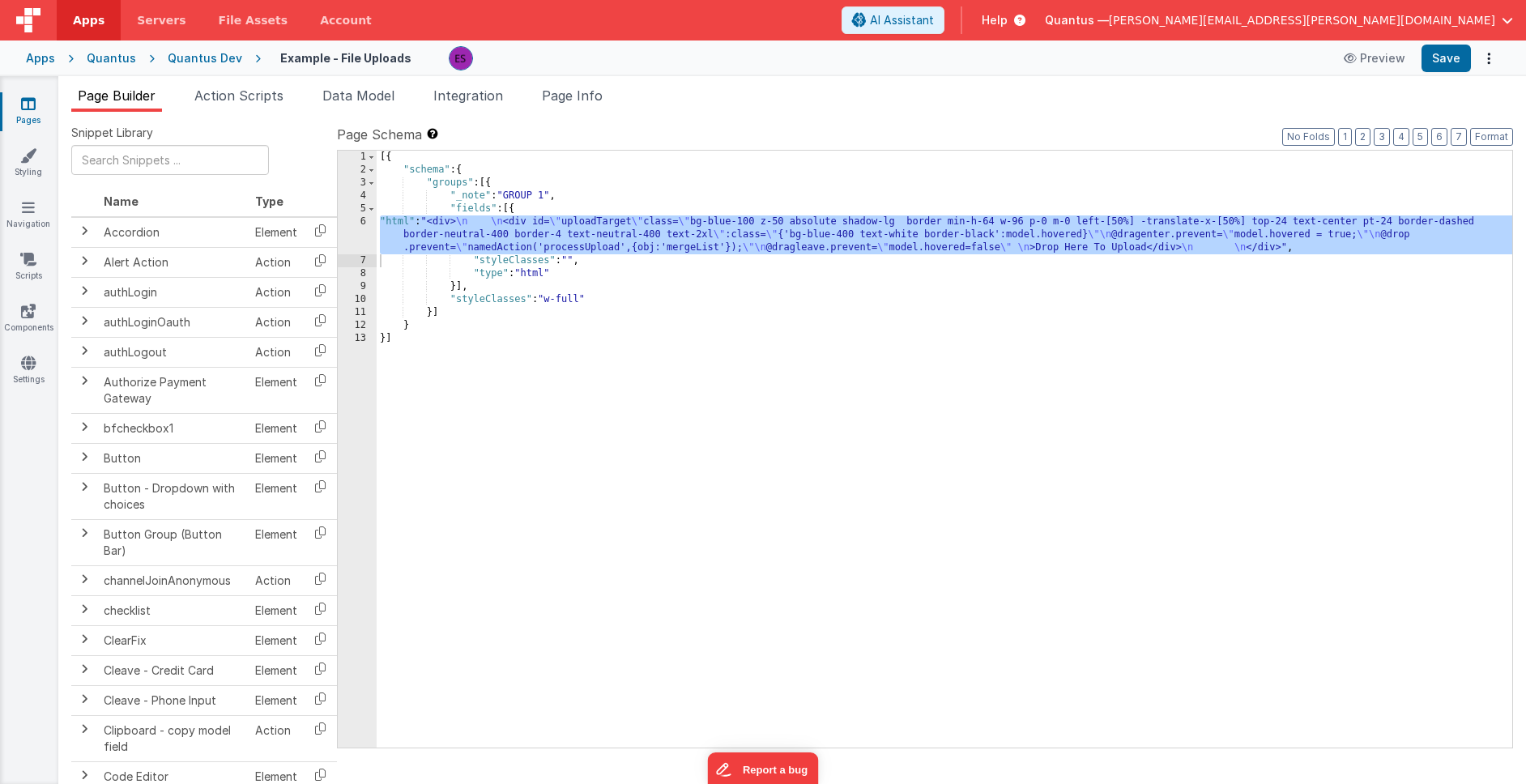
click at [536, 250] on div "[{ "schema" : { "groups" : [{ "_note" : "GROUP 1" , "fields" : [{ "html" : "<di…" at bounding box center [943, 462] width 1135 height 622
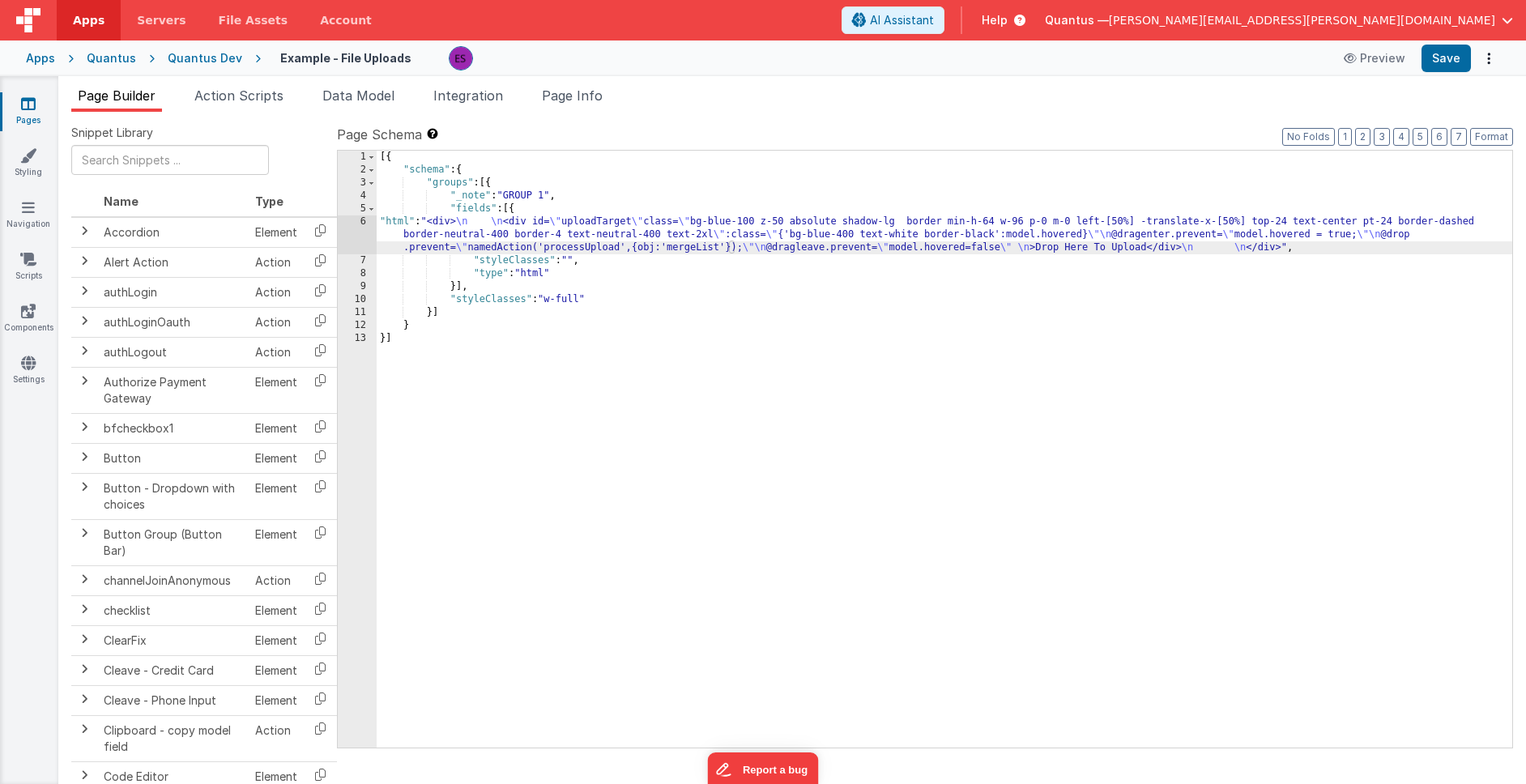
click at [362, 239] on div "6" at bounding box center [357, 235] width 39 height 39
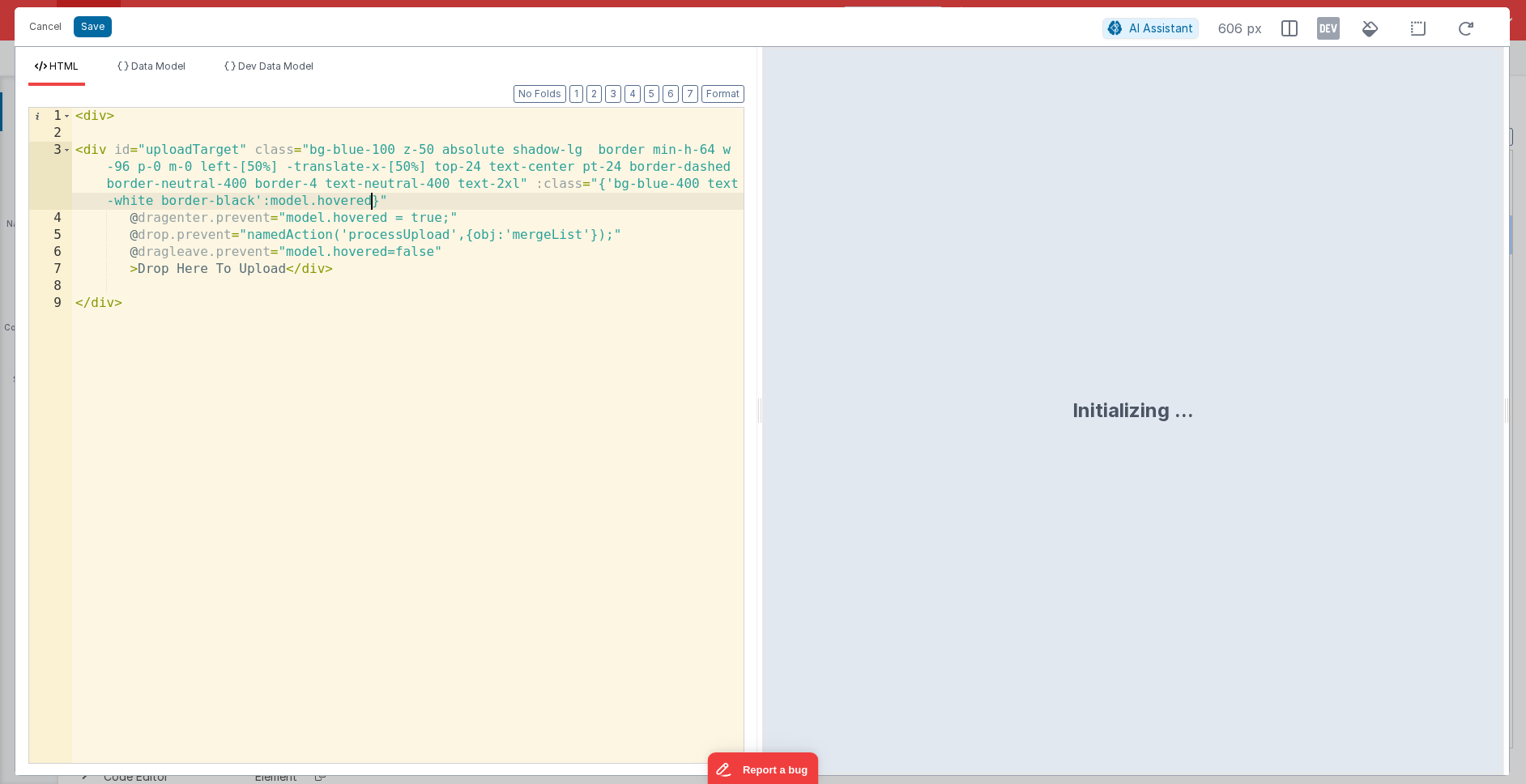
click at [368, 201] on div "< div > < div id = "uploadTarget" class = "bg-blue-100 z-50 absolute shadow-lg …" at bounding box center [407, 452] width 672 height 689
drag, startPoint x: 606, startPoint y: 183, endPoint x: 371, endPoint y: 198, distance: 235.5
click at [370, 197] on div "< div > < div id = "uploadTarget" class = "bg-blue-100 z-50 absolute shadow-lg …" at bounding box center [407, 452] width 672 height 689
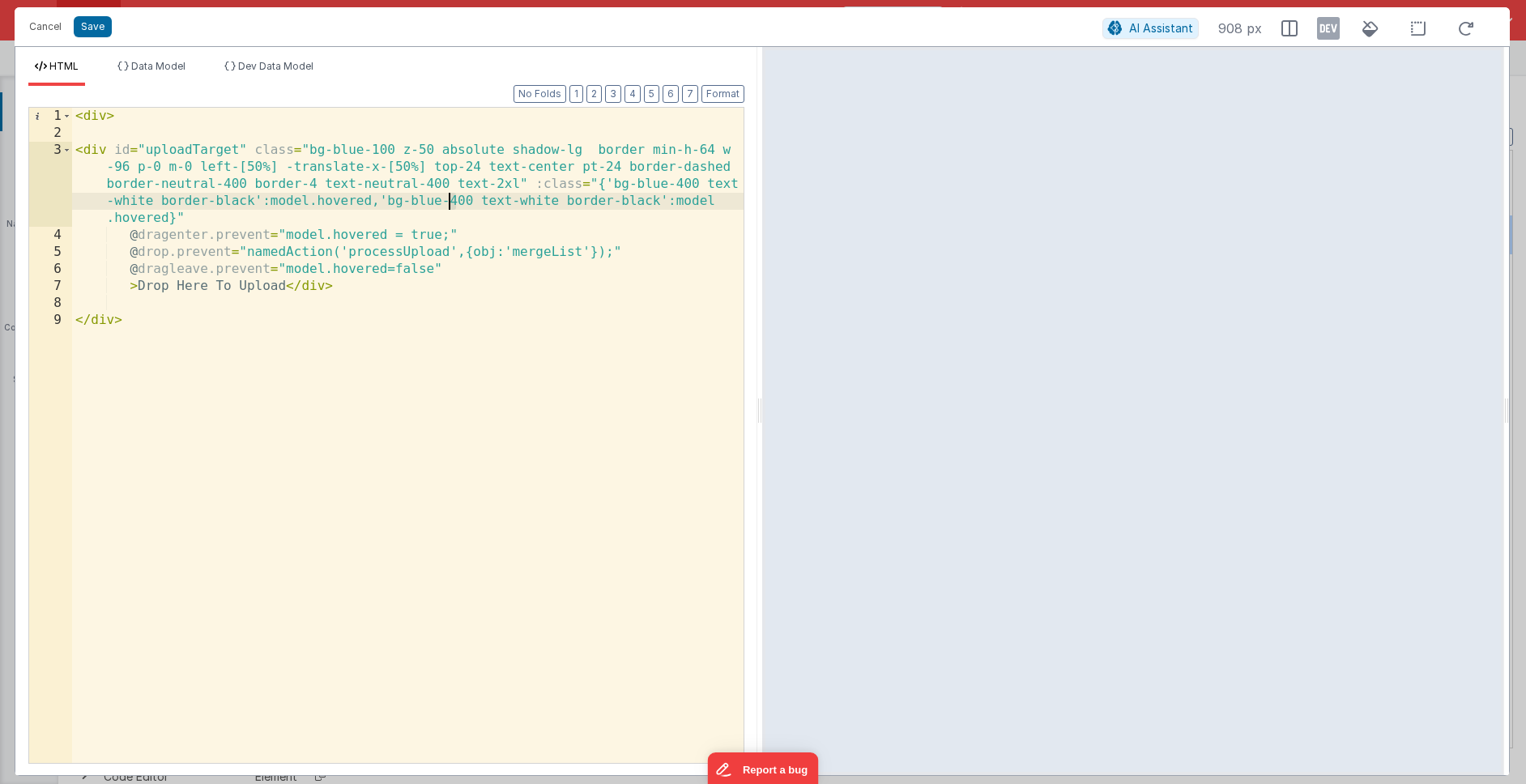
click at [450, 201] on div "< div > < div id = "uploadTarget" class = "bg-blue-100 z-50 absolute shadow-lg …" at bounding box center [407, 452] width 672 height 689
click at [531, 200] on div "< div > < div id = "uploadTarget" class = "bg-blue-100 z-50 absolute shadow-lg …" at bounding box center [407, 452] width 672 height 689
click at [694, 202] on div "< div > < div id = "uploadTarget" class = "bg-blue-100 z-50 absolute shadow-lg …" at bounding box center [407, 452] width 672 height 689
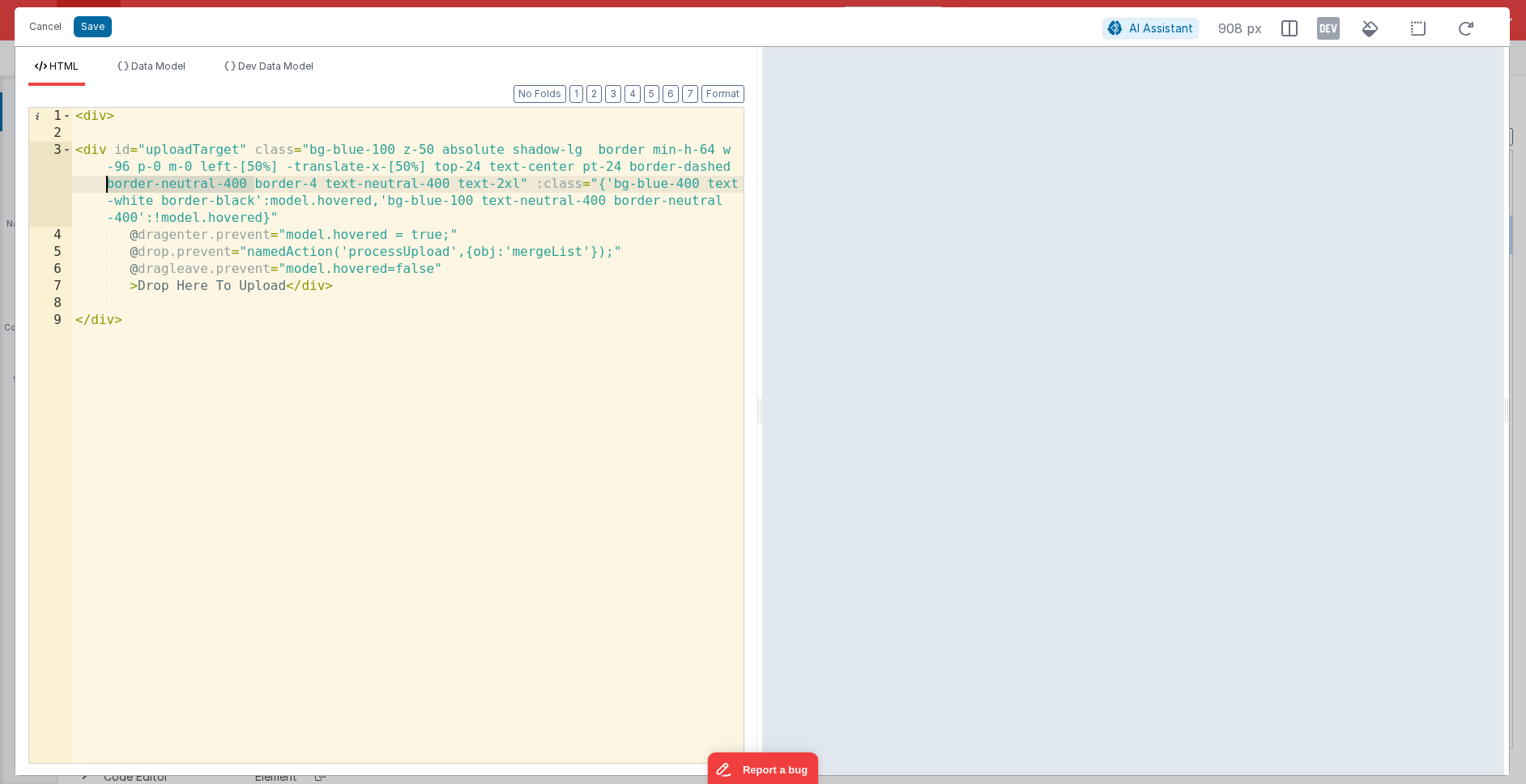
drag, startPoint x: 255, startPoint y: 186, endPoint x: 110, endPoint y: 187, distance: 145.0
click at [109, 185] on div "< div > < div id = "uploadTarget" class = "bg-blue-100 z-50 absolute shadow-lg …" at bounding box center [407, 452] width 672 height 689
drag, startPoint x: 194, startPoint y: 186, endPoint x: 307, endPoint y: 184, distance: 113.0
click at [307, 184] on div "< div > < div id = "uploadTarget" class = "bg-blue-100 z-50 absolute shadow-lg …" at bounding box center [407, 452] width 672 height 689
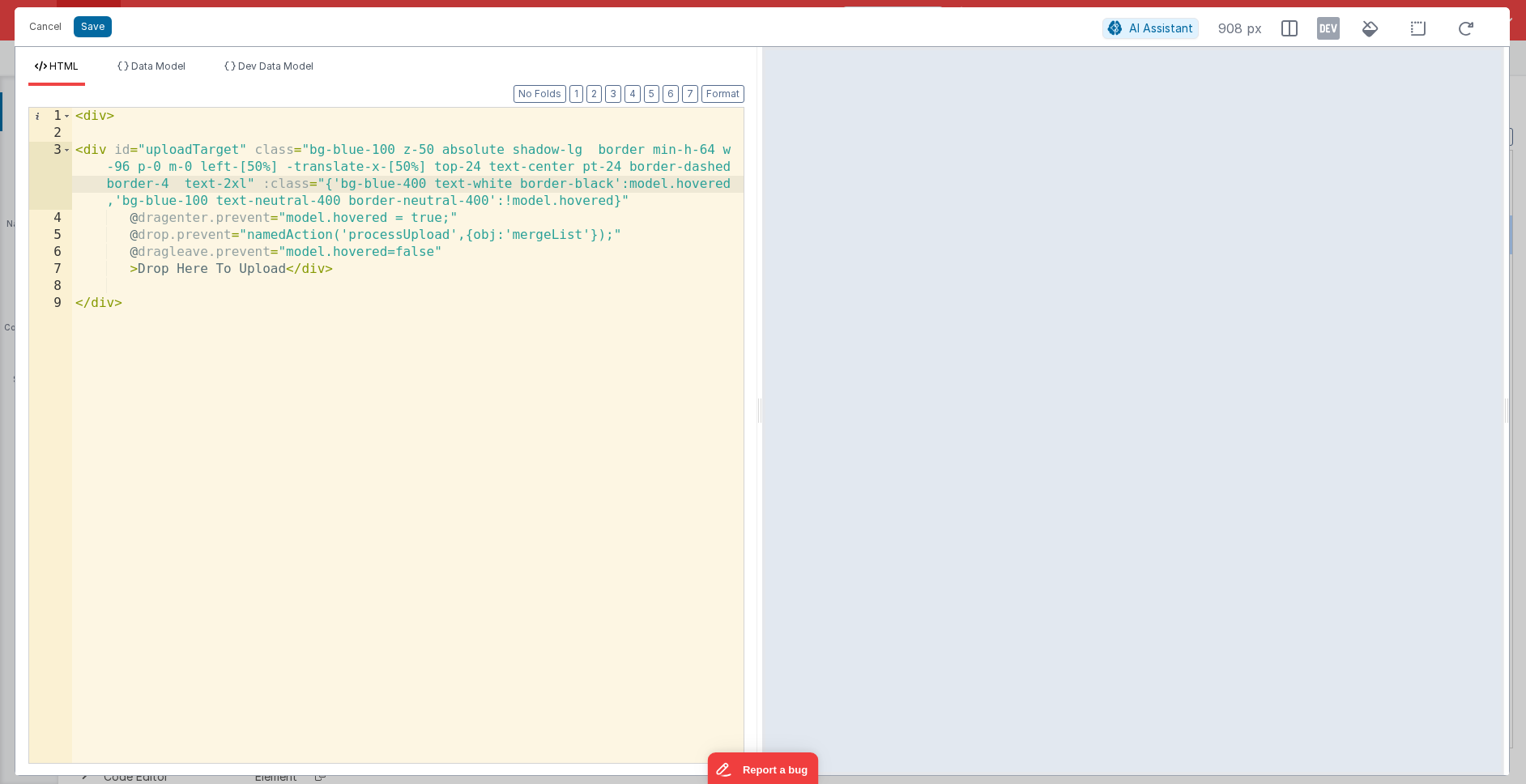
click at [500, 423] on div "< div > < div id = "uploadTarget" class = "bg-blue-100 z-50 absolute shadow-lg …" at bounding box center [407, 452] width 672 height 689
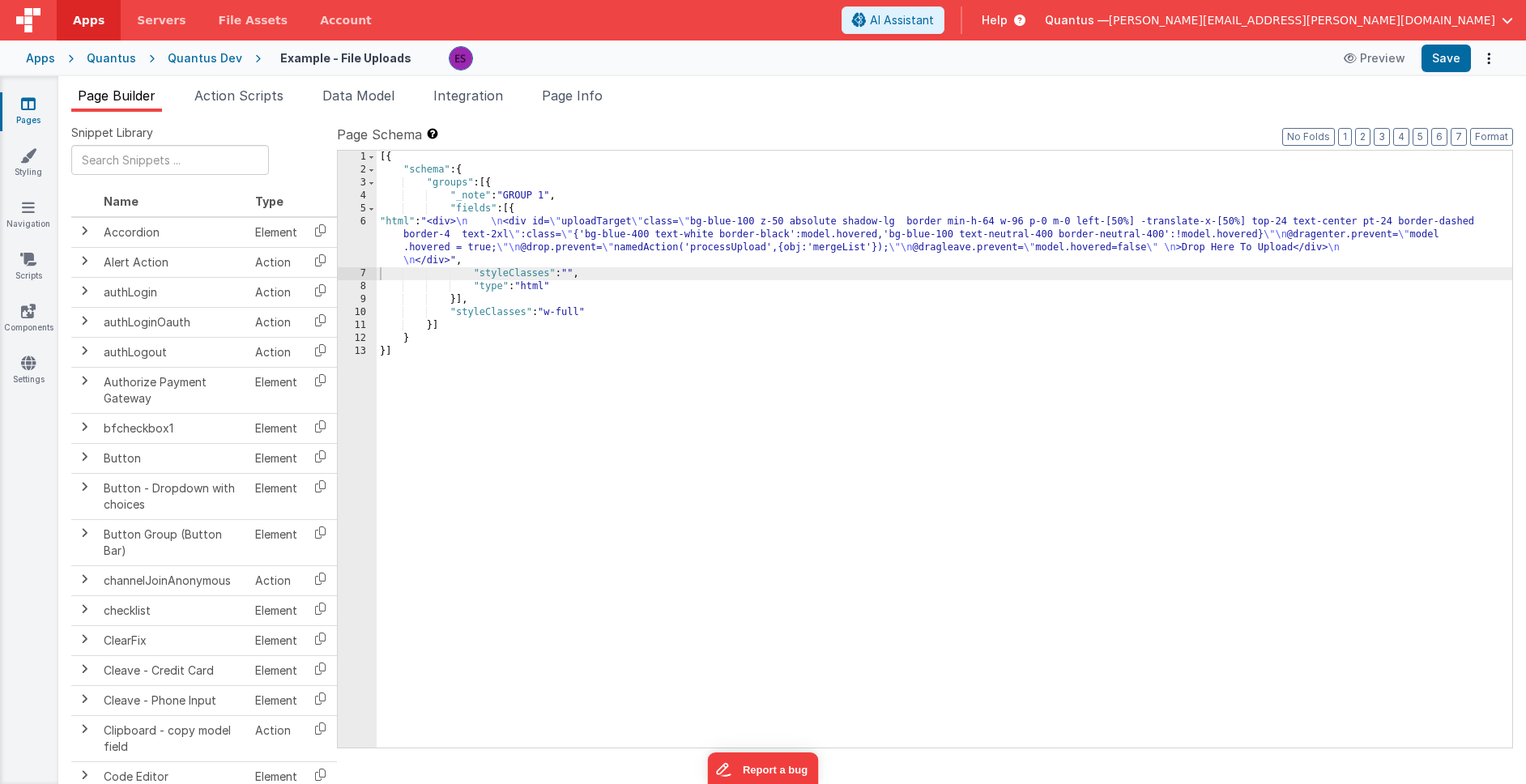
drag, startPoint x: 415, startPoint y: 246, endPoint x: 375, endPoint y: 250, distance: 40.2
click at [414, 246] on div "[{ "schema" : { "groups" : [{ "_note" : "GROUP 1" , "fields" : [{ "html" : "<di…" at bounding box center [943, 462] width 1135 height 622
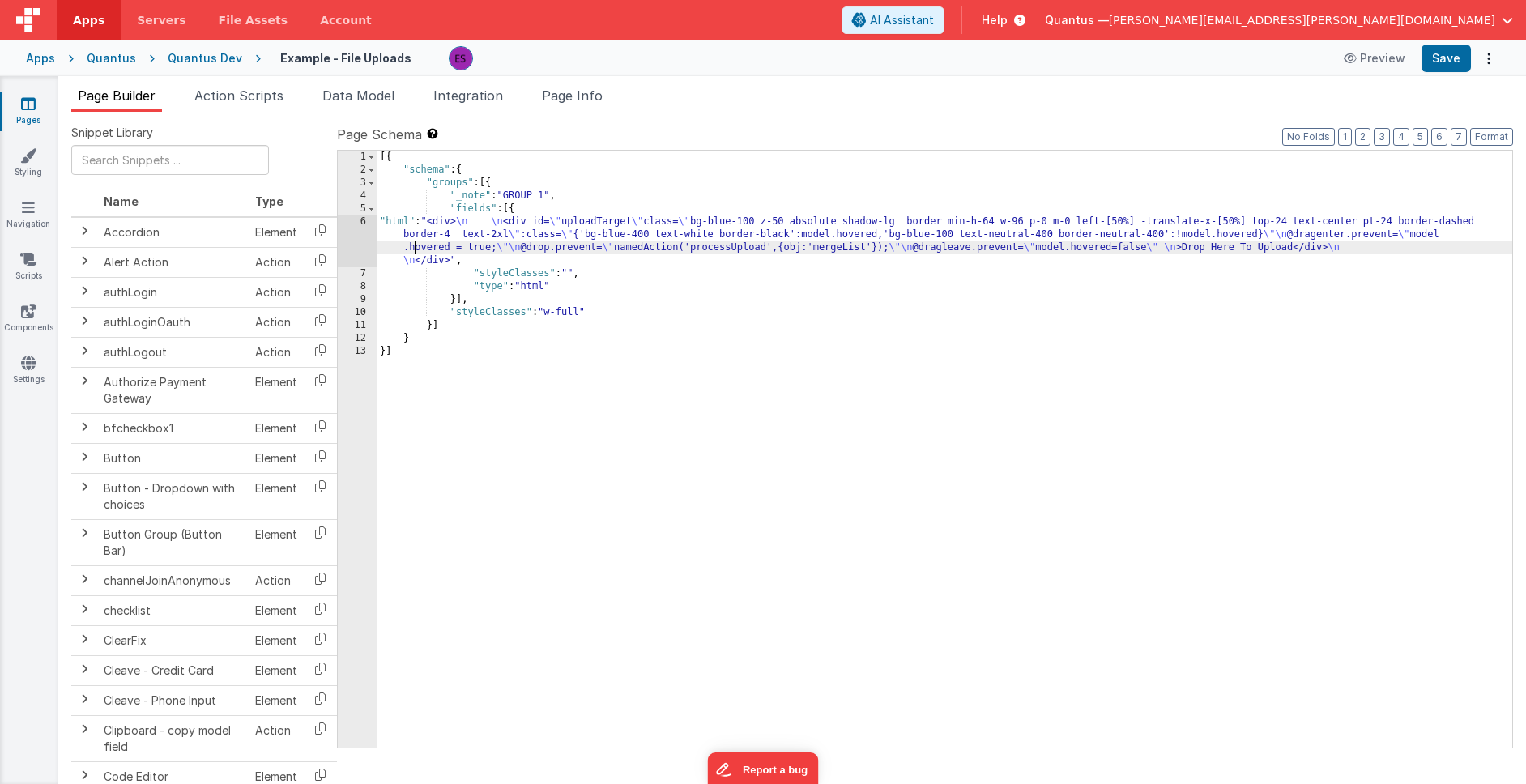
click at [342, 253] on div "6" at bounding box center [357, 241] width 39 height 52
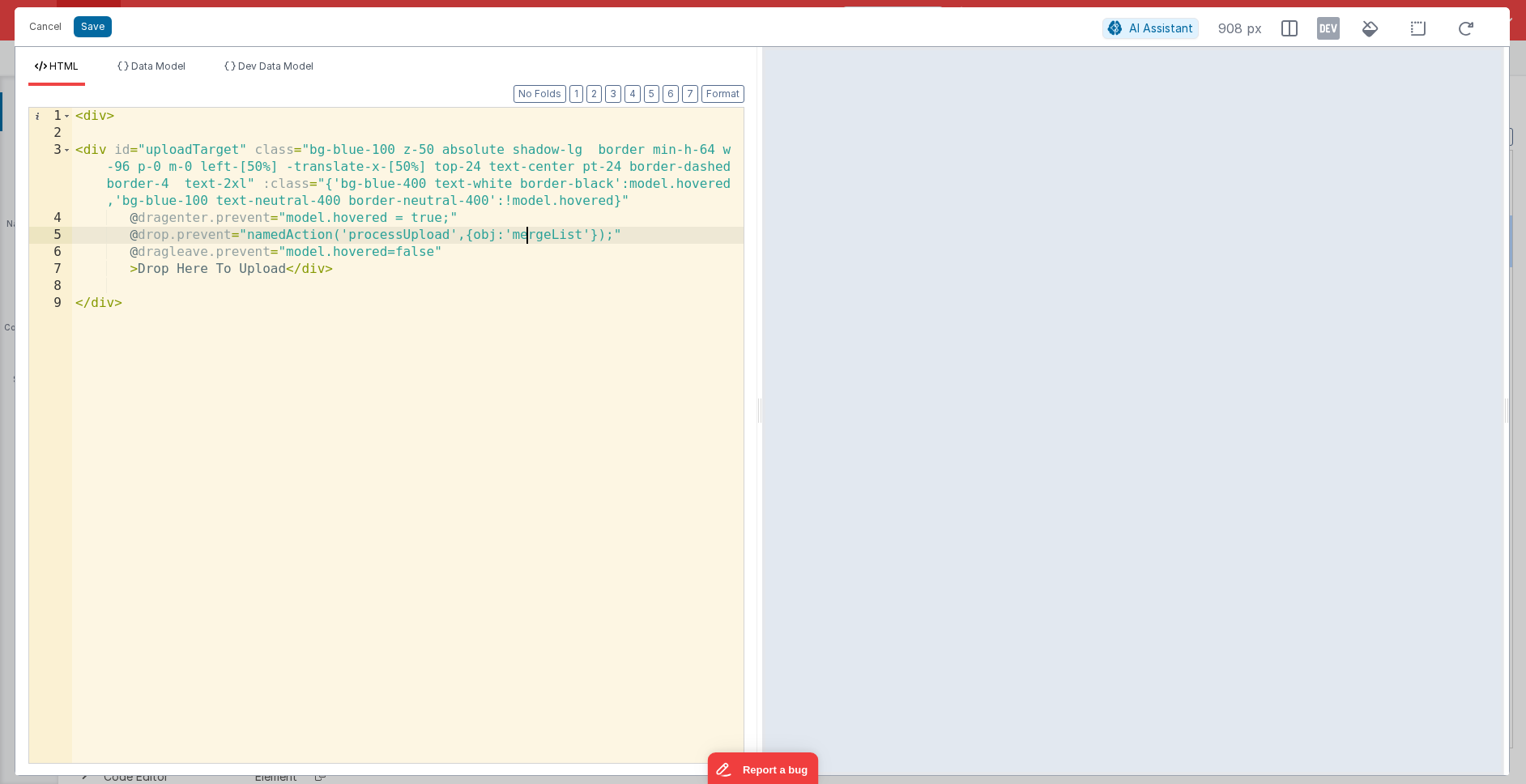
click at [527, 238] on div "< div > < div id = "uploadTarget" class = "bg-blue-100 z-50 absolute shadow-lg …" at bounding box center [407, 452] width 672 height 689
click at [474, 284] on div "< div > < div id = "uploadTarget" class = "bg-blue-100 z-50 absolute shadow-lg …" at bounding box center [407, 452] width 672 height 689
drag, startPoint x: 455, startPoint y: 236, endPoint x: 592, endPoint y: 236, distance: 137.0
click at [592, 236] on div "< div > < div id = "uploadTarget" class = "bg-blue-100 z-50 absolute shadow-lg …" at bounding box center [407, 452] width 672 height 689
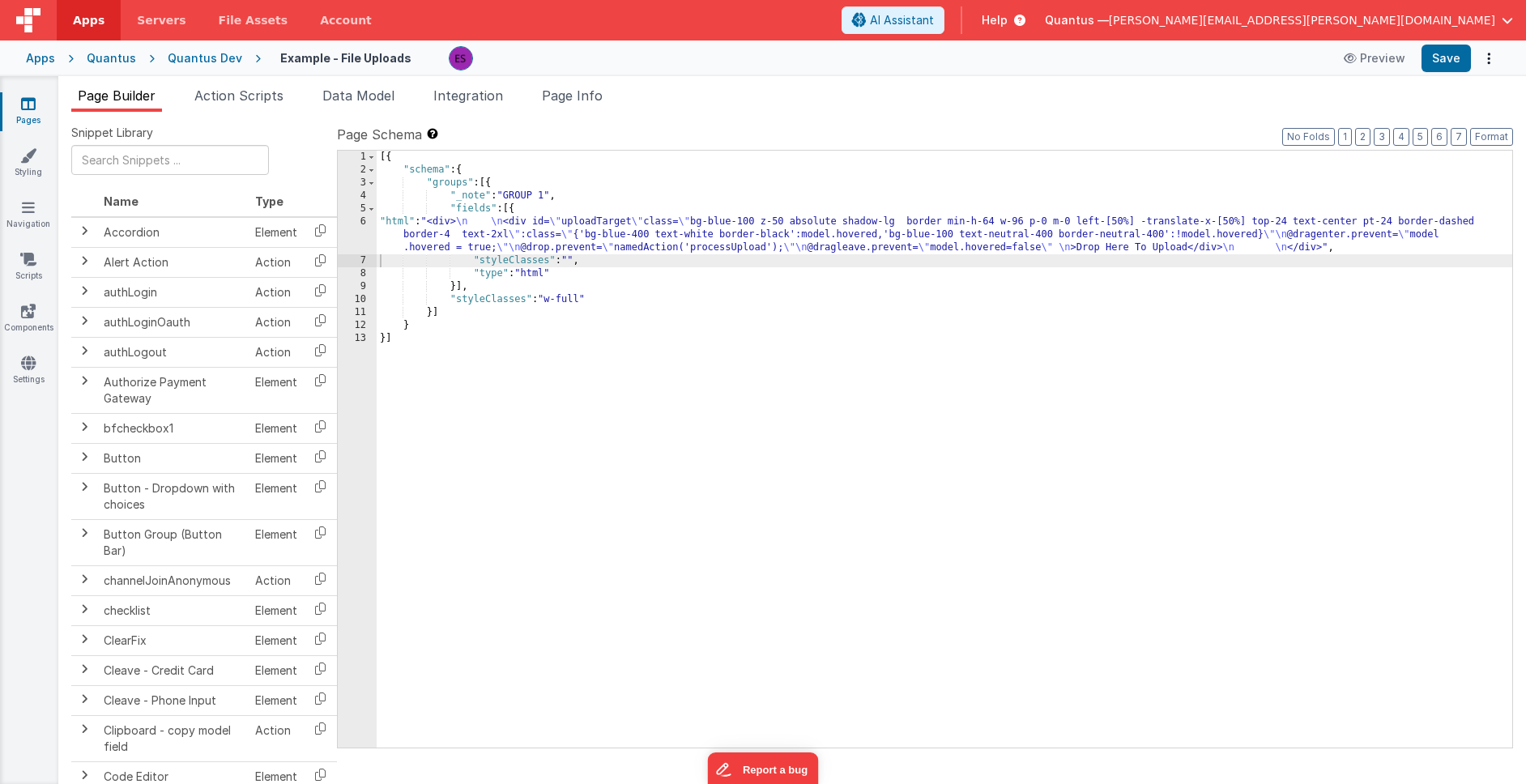
click at [26, 109] on icon at bounding box center [29, 104] width 15 height 16
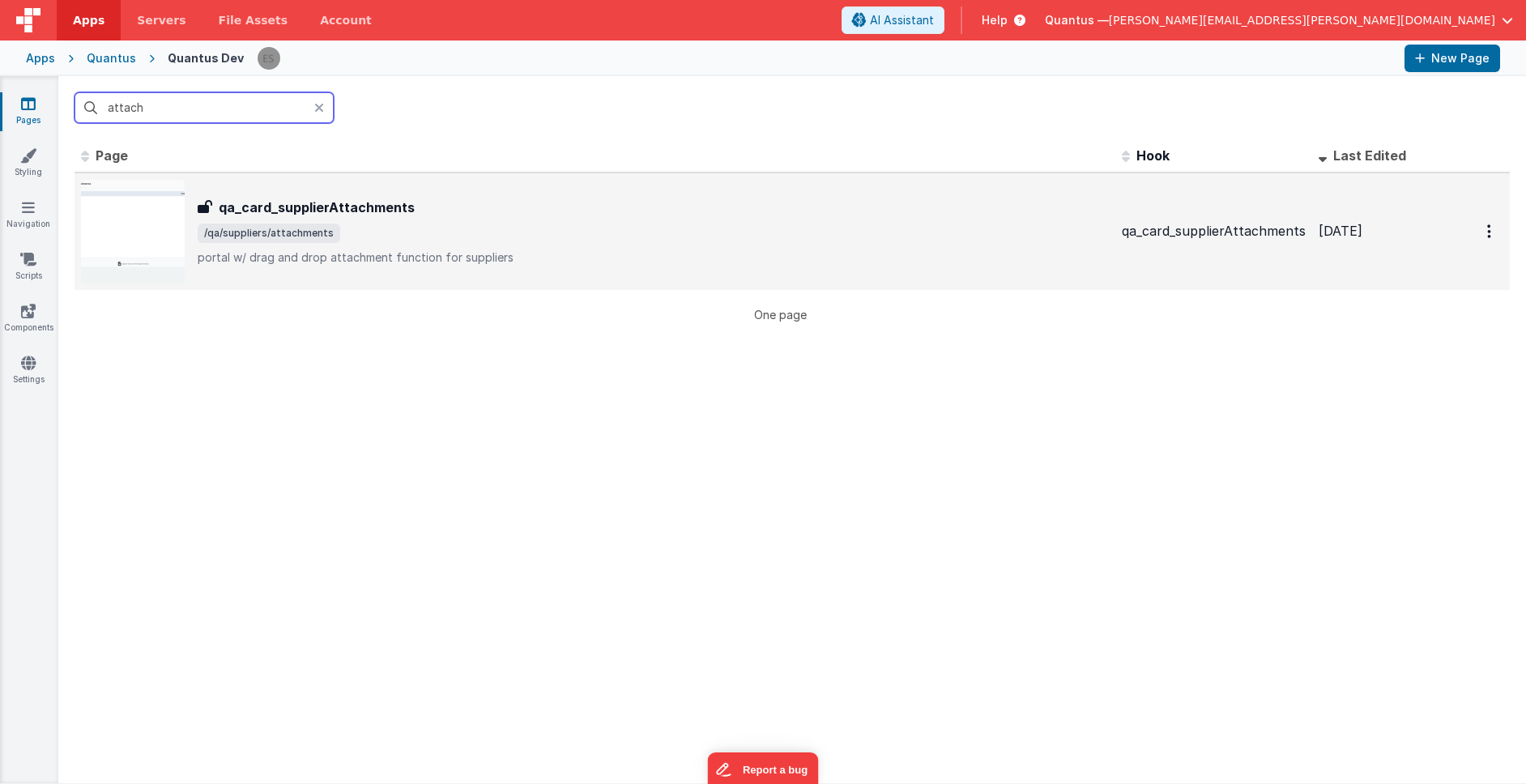
type input "attach"
click at [119, 226] on img at bounding box center [132, 231] width 104 height 104
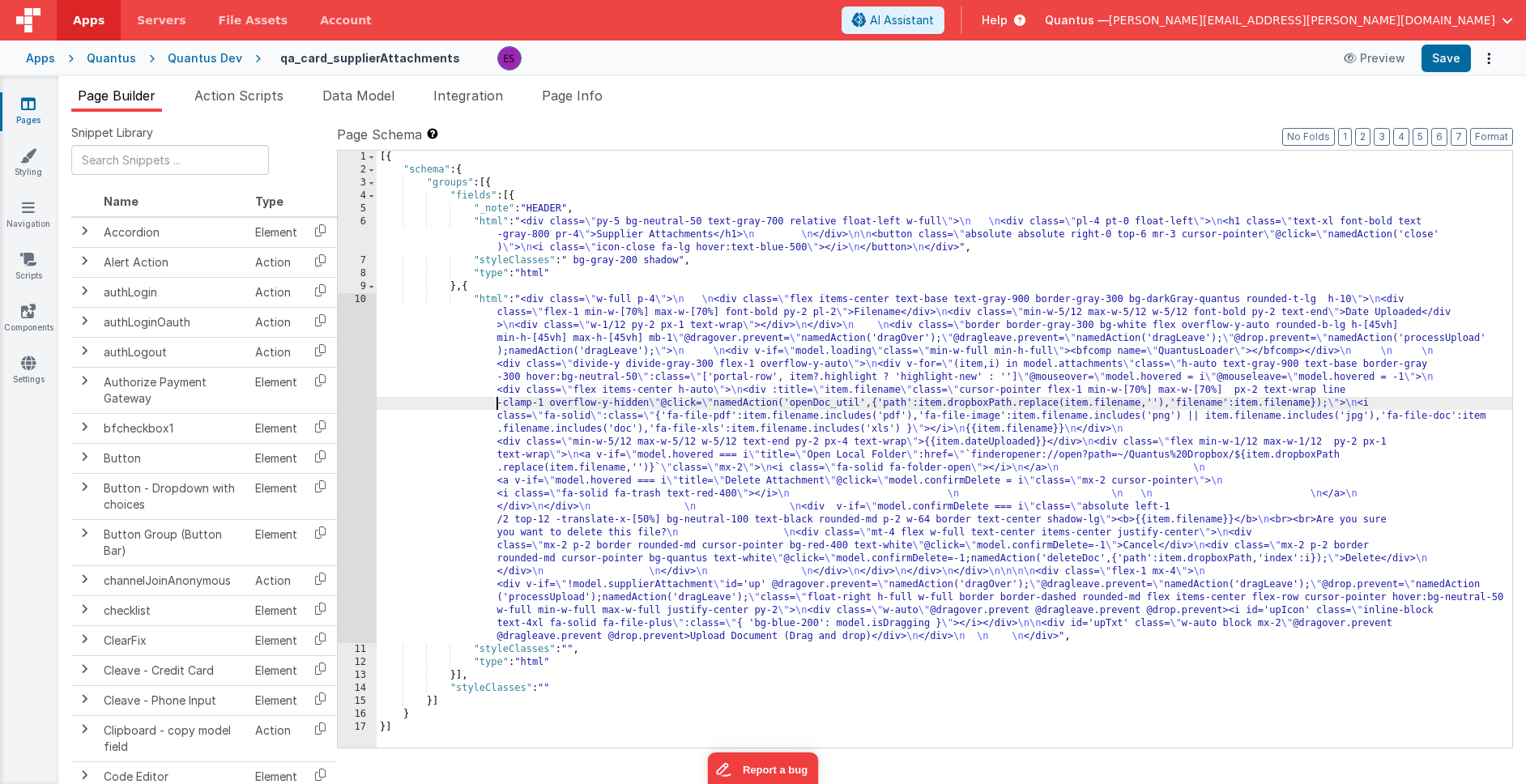
click at [490, 401] on div "[{ "schema" : { "groups" : [{ "fields" : [{ "_note" : "HEADER" , "html" : "<div…" at bounding box center [943, 462] width 1135 height 622
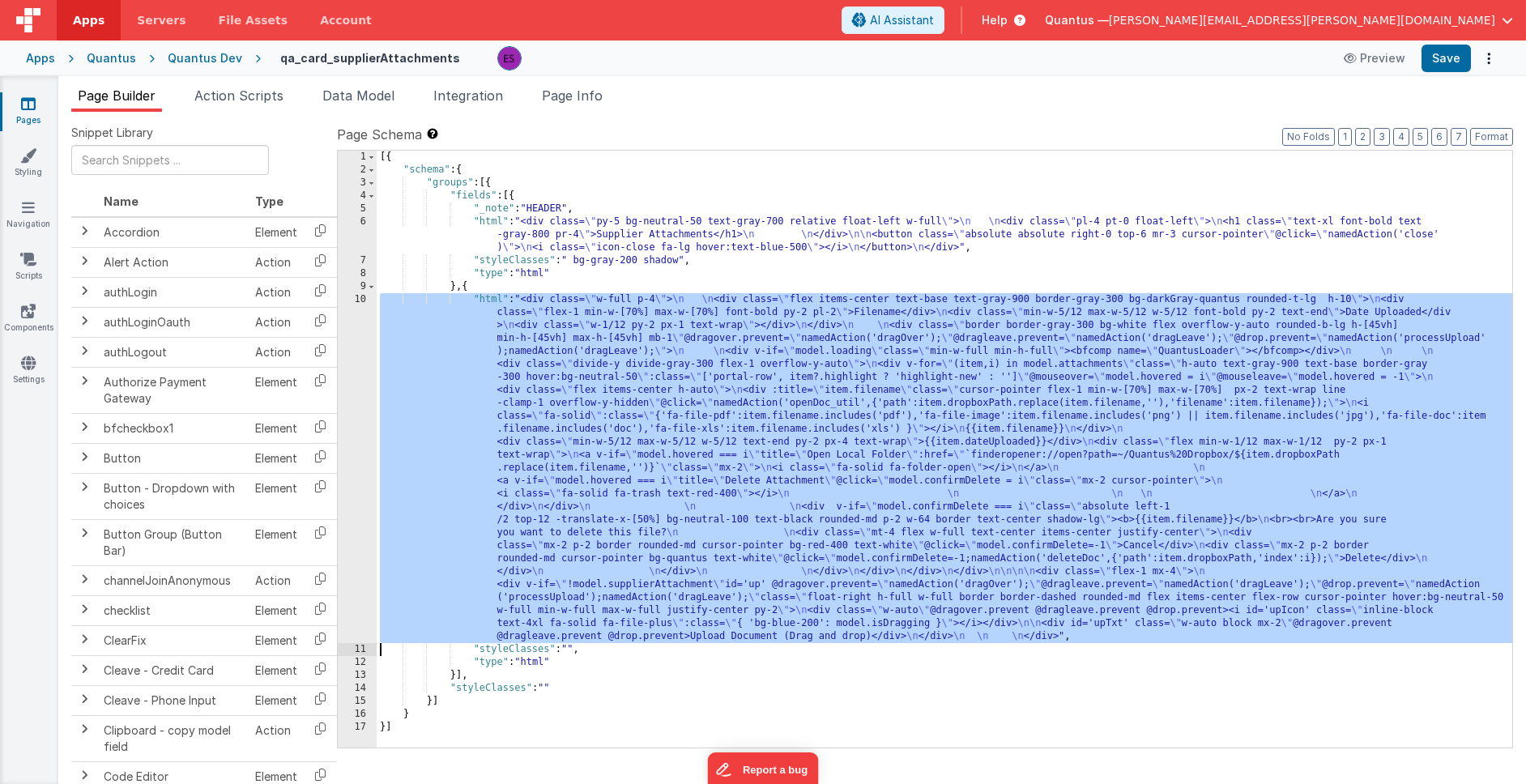
click at [355, 402] on div "10" at bounding box center [357, 467] width 39 height 350
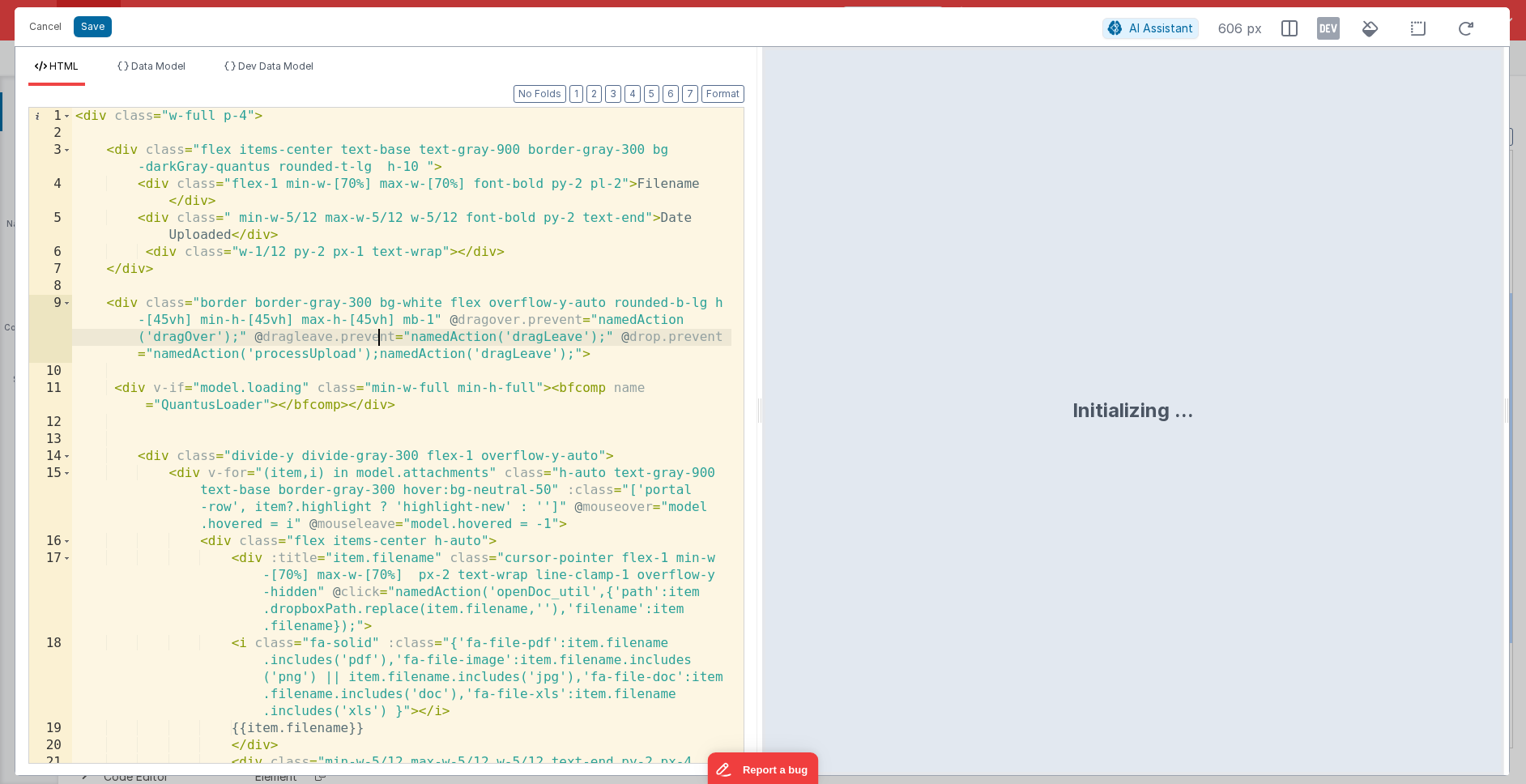
click at [378, 342] on div "< div class = "w-full p-4" > < div class = "flex items-center text-base text-gr…" at bounding box center [401, 460] width 659 height 706
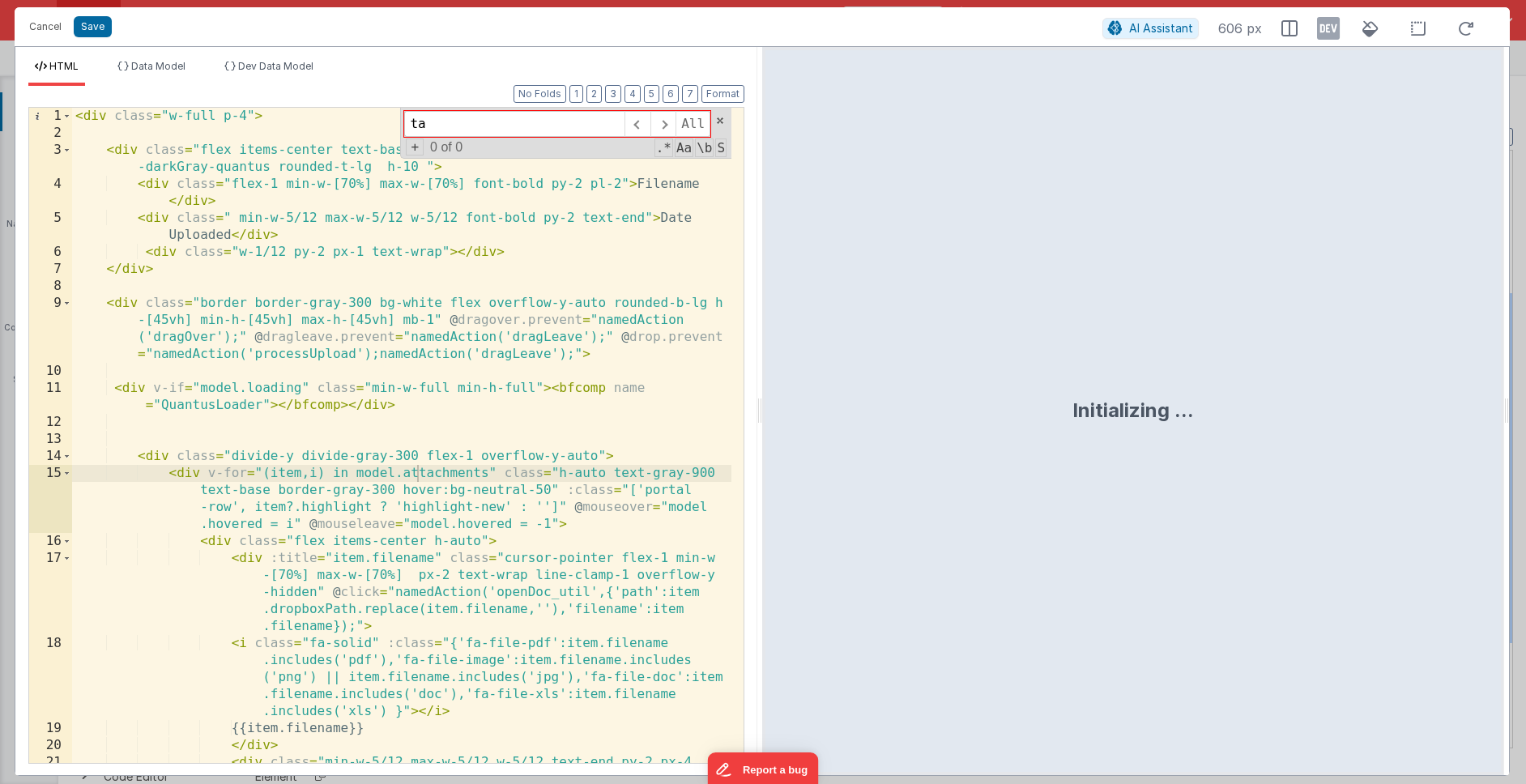
type input "t"
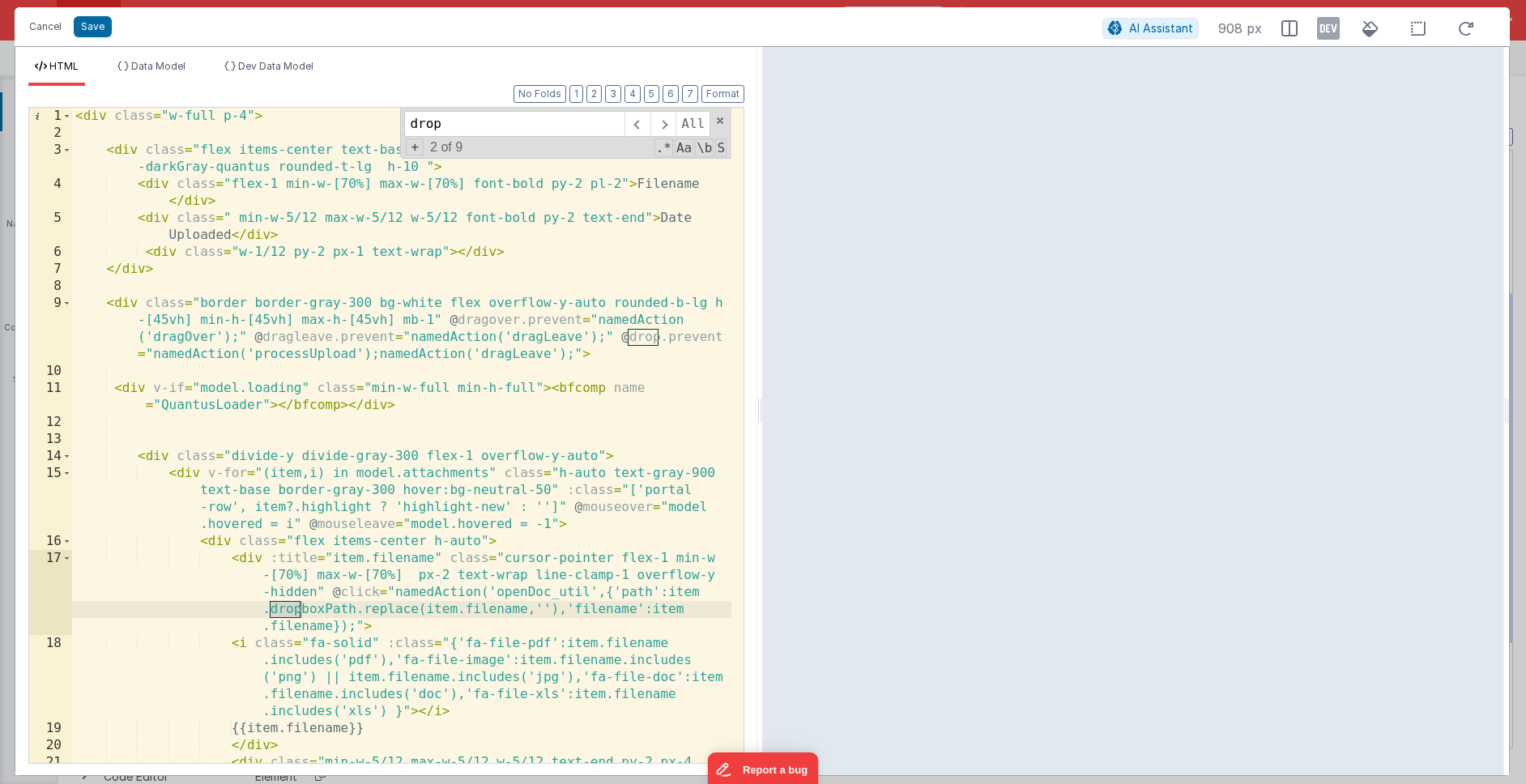
type input "drop"
click at [648, 359] on div "< div class = "w-full p-4" > < div class = "flex items-center text-base text-gr…" at bounding box center [401, 460] width 659 height 706
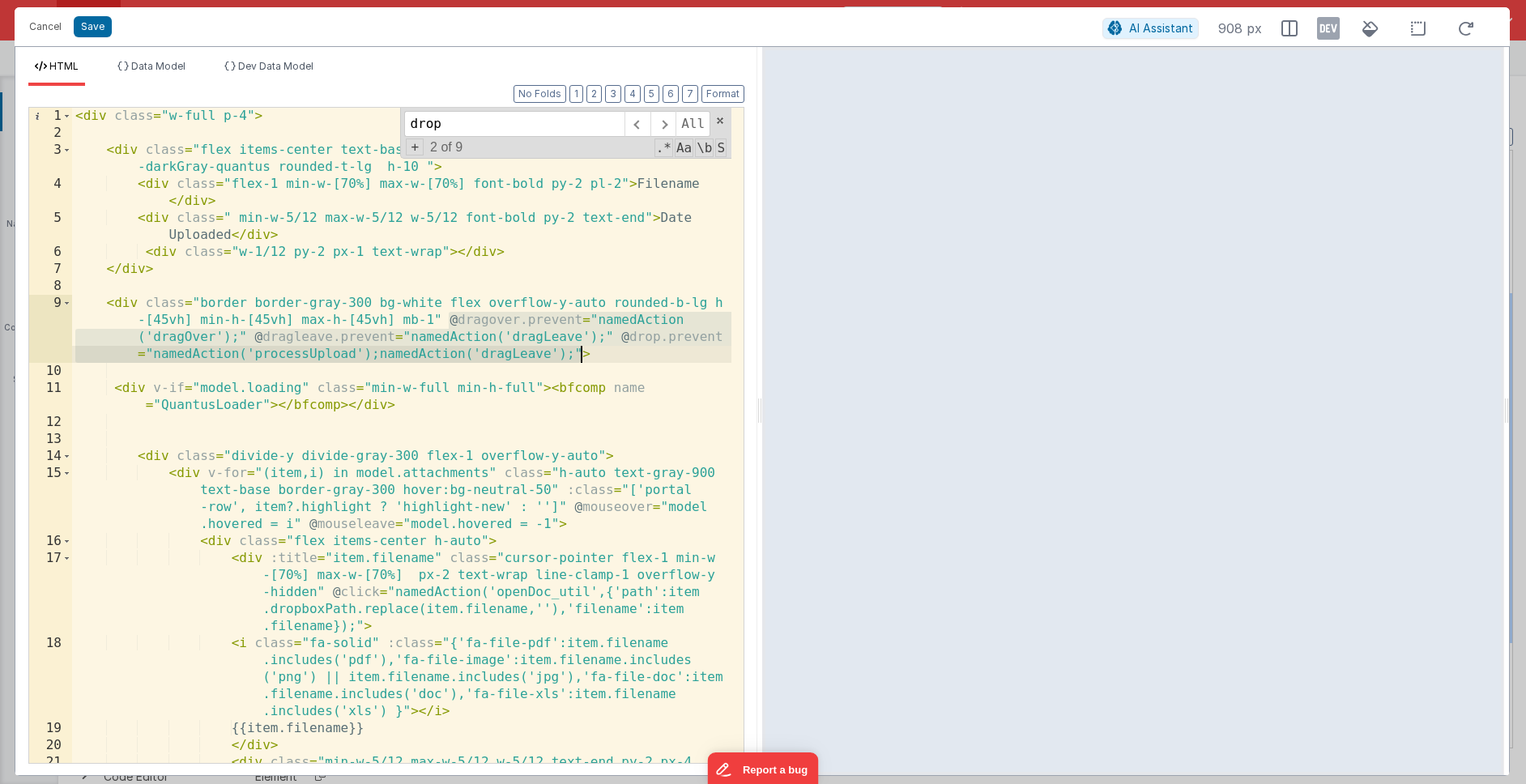
drag, startPoint x: 447, startPoint y: 317, endPoint x: 579, endPoint y: 355, distance: 137.4
click at [579, 355] on div "< div class = "w-full p-4" > < div class = "flex items-center text-base text-gr…" at bounding box center [401, 460] width 659 height 706
drag, startPoint x: 41, startPoint y: 32, endPoint x: 61, endPoint y: 54, distance: 29.7
click at [41, 32] on button "Cancel" at bounding box center [46, 27] width 49 height 23
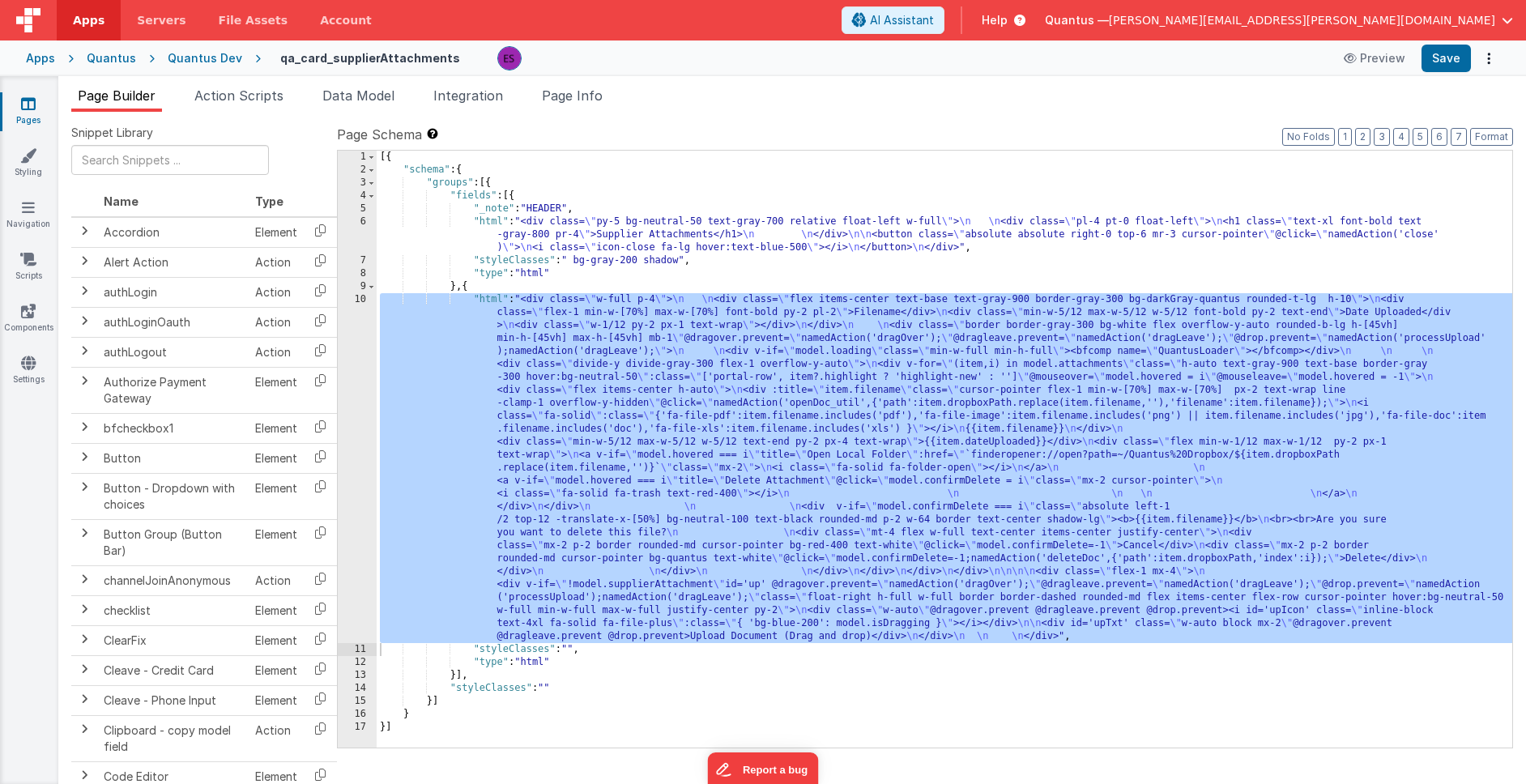
click at [11, 103] on link "Pages" at bounding box center [28, 112] width 58 height 33
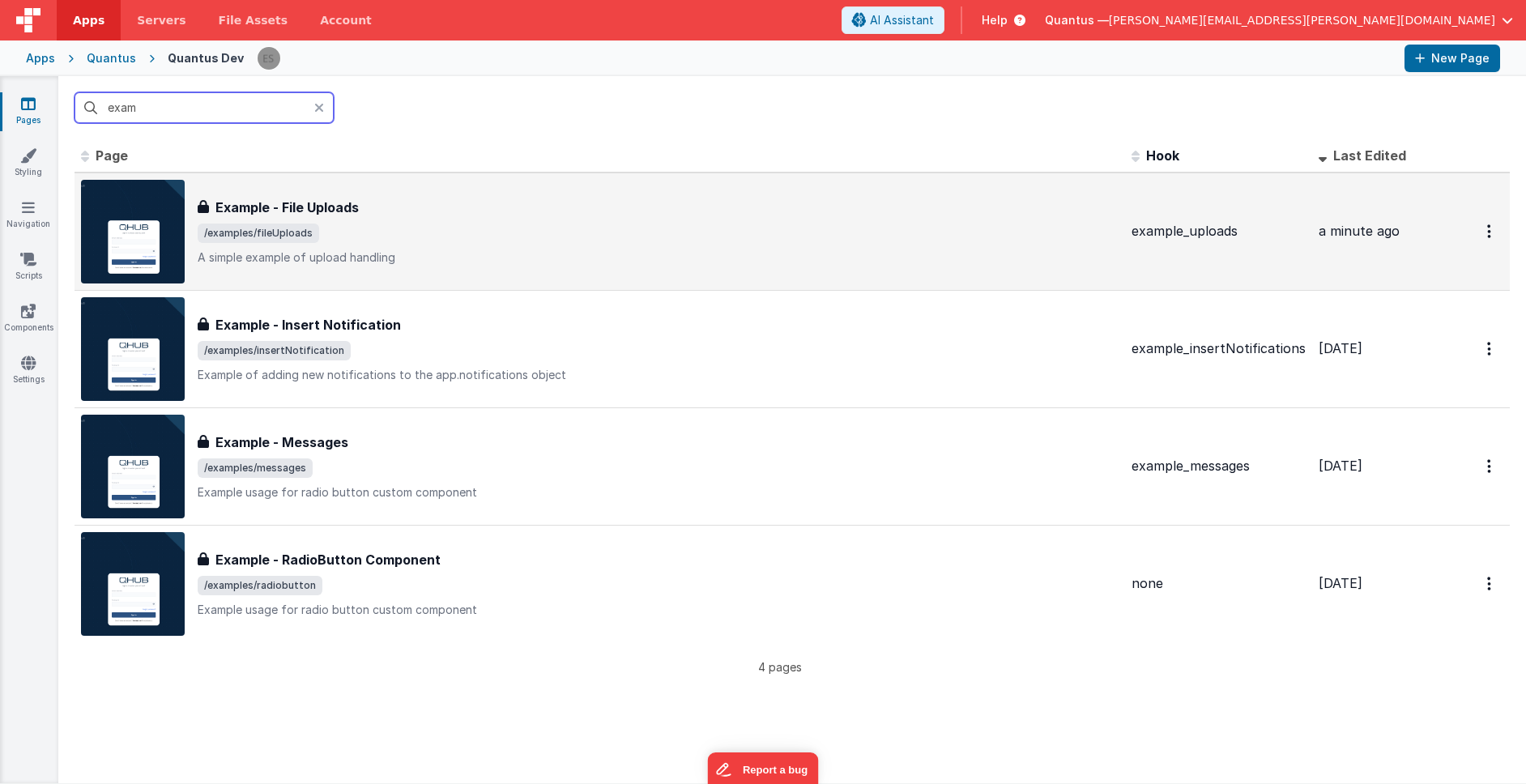
type input "exam"
click at [428, 228] on span "/examples/fileUploads" at bounding box center [658, 233] width 920 height 20
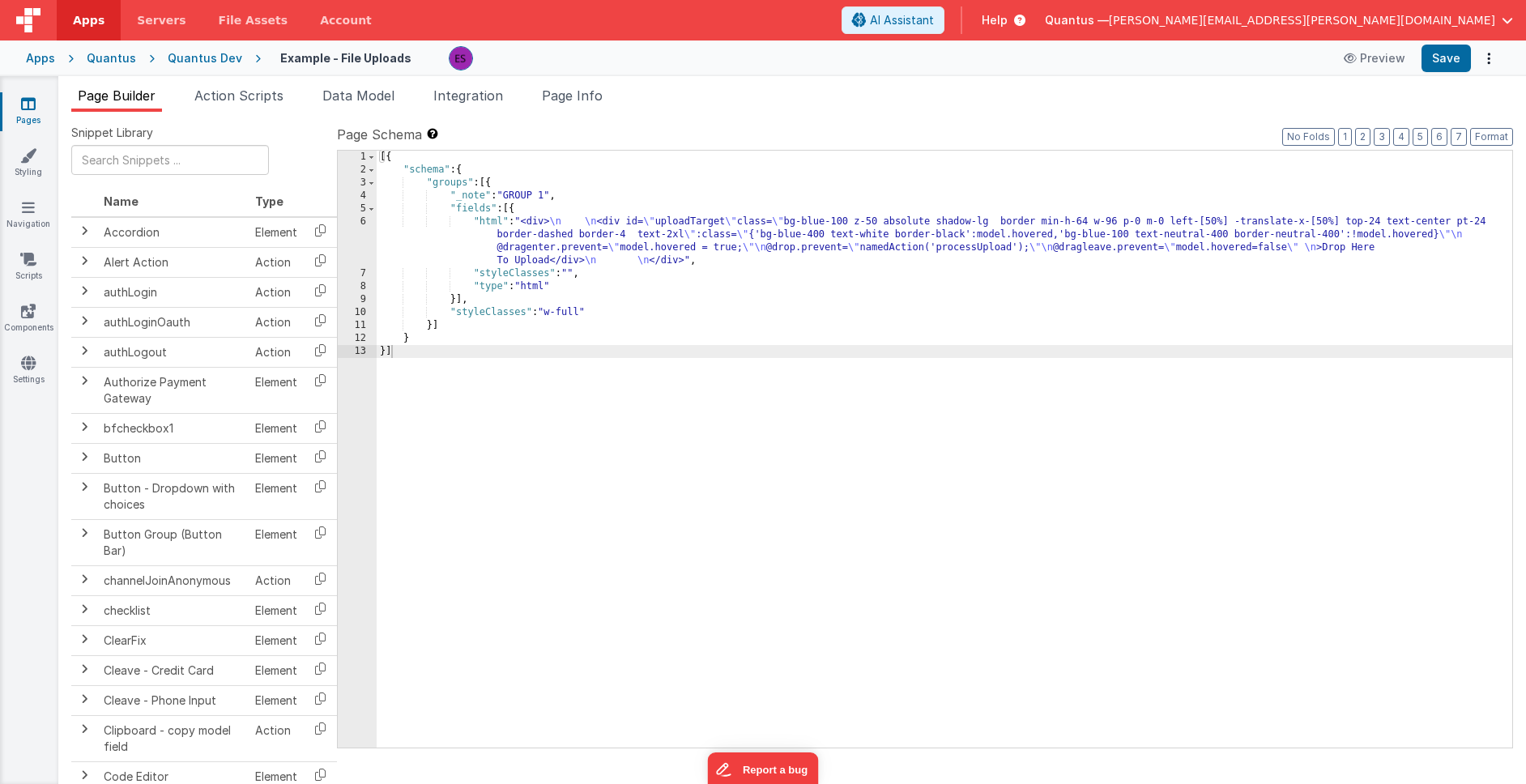
click at [512, 247] on div "[{ "schema" : { "groups" : [{ "_note" : "GROUP 1" , "fields" : [{ "html" : "<di…" at bounding box center [943, 462] width 1135 height 622
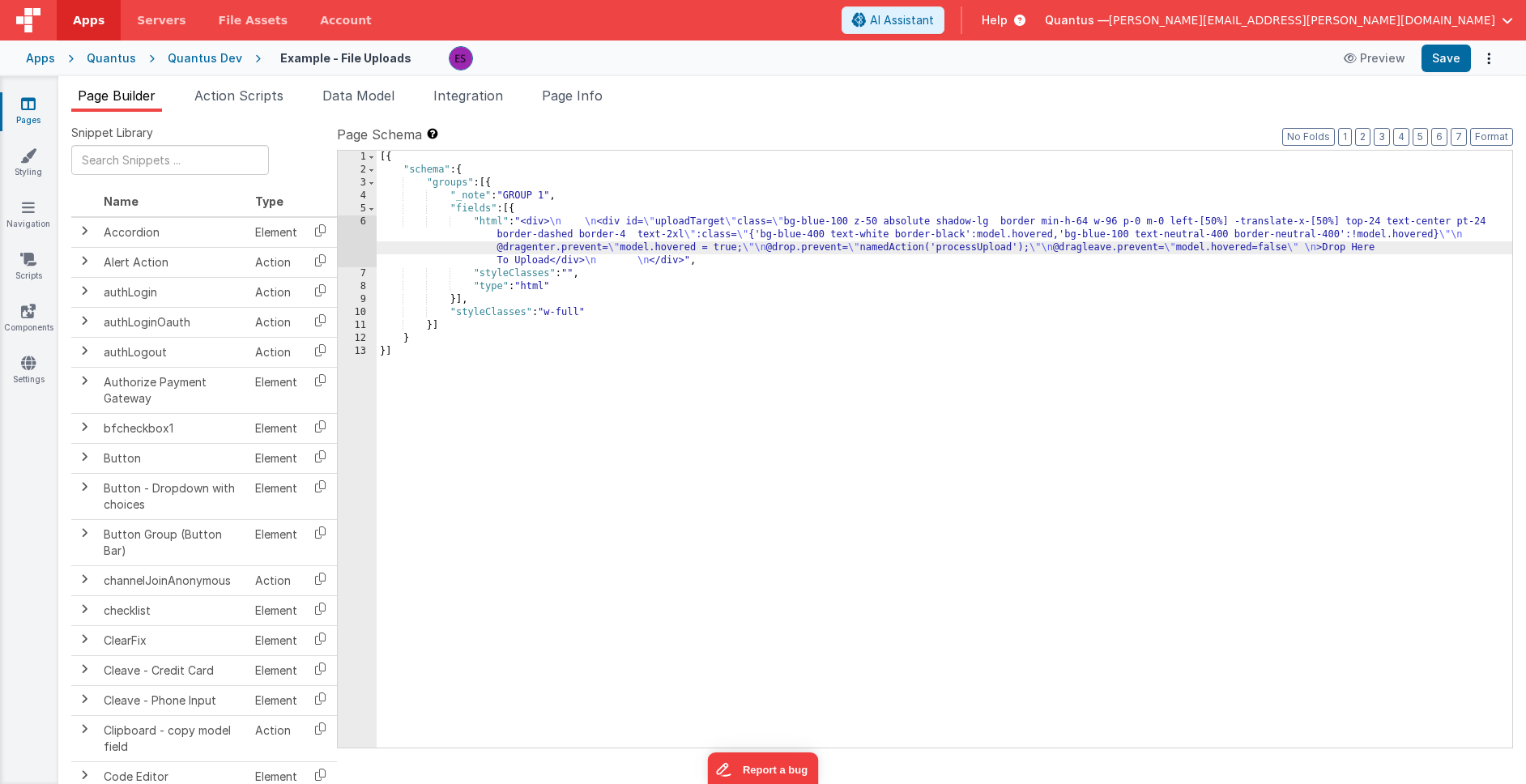
click at [356, 231] on div "6" at bounding box center [357, 241] width 39 height 52
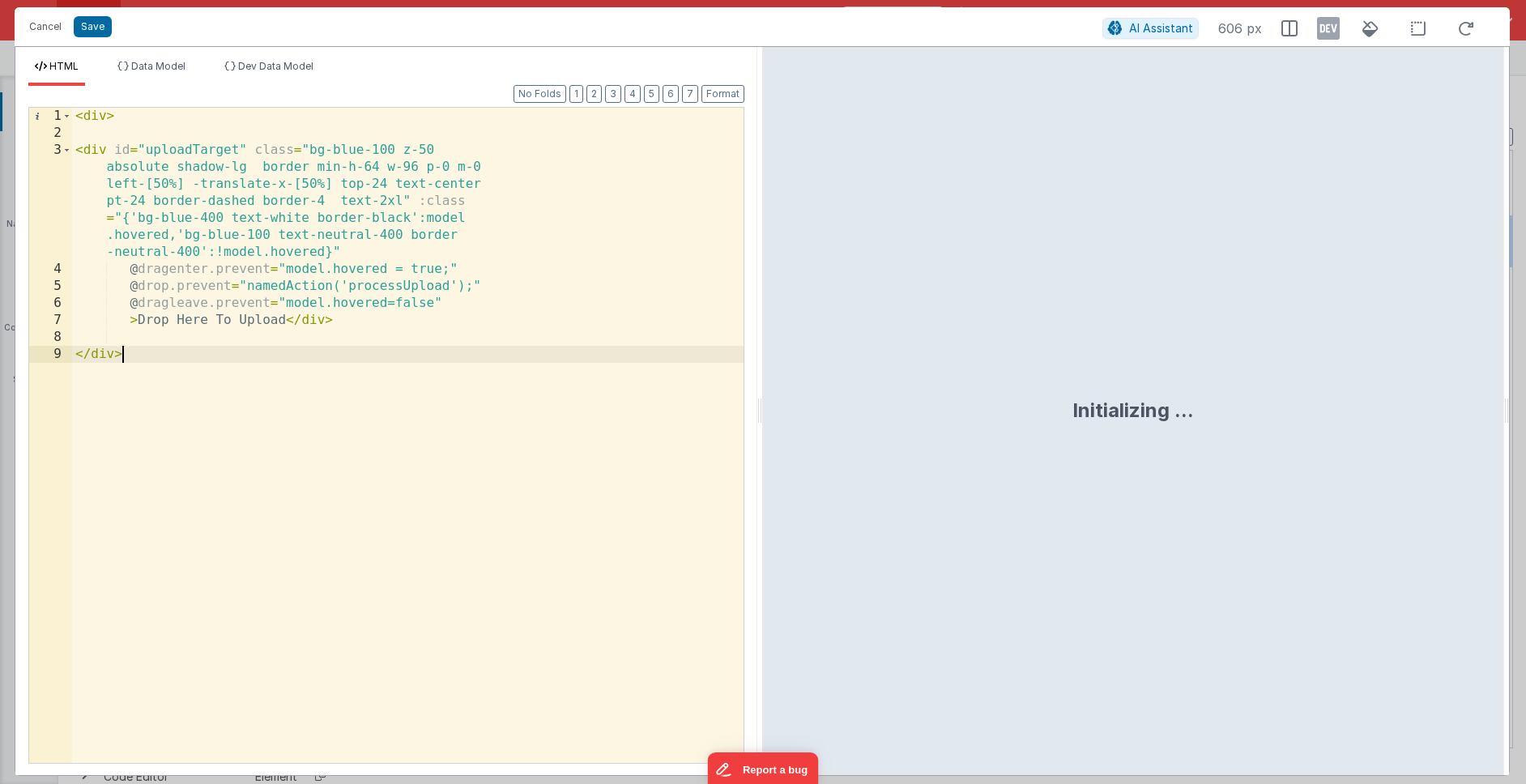
click at [575, 505] on div "< div > < div id = "uploadTarget" class = "bg-blue-100 z-50 absolute shadow-lg …" at bounding box center [407, 452] width 672 height 689
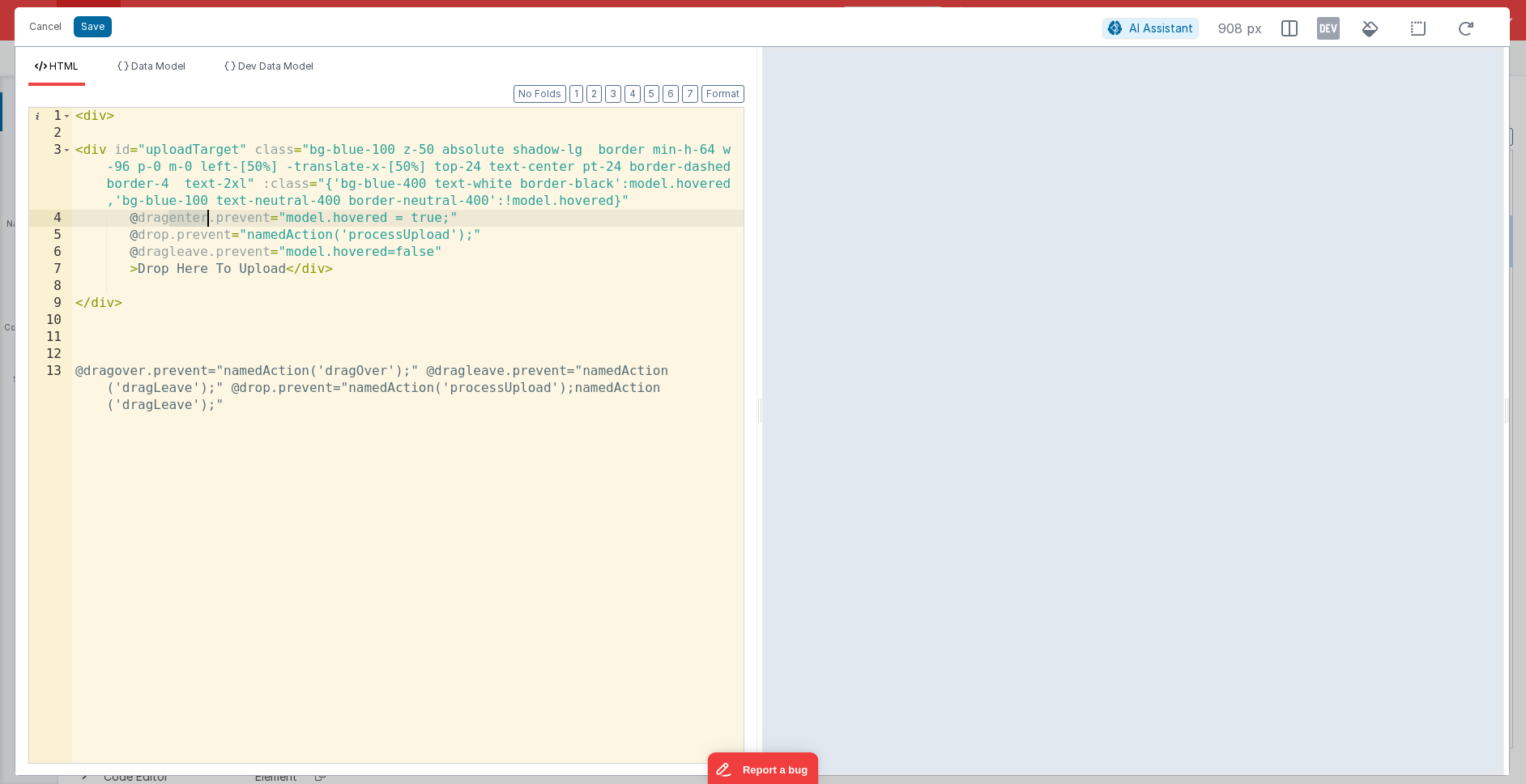
drag, startPoint x: 170, startPoint y: 217, endPoint x: 207, endPoint y: 217, distance: 37.0
click at [207, 217] on div "< div > < div id = "uploadTarget" class = "bg-blue-100 z-50 absolute shadow-lg …" at bounding box center [407, 469] width 672 height 723
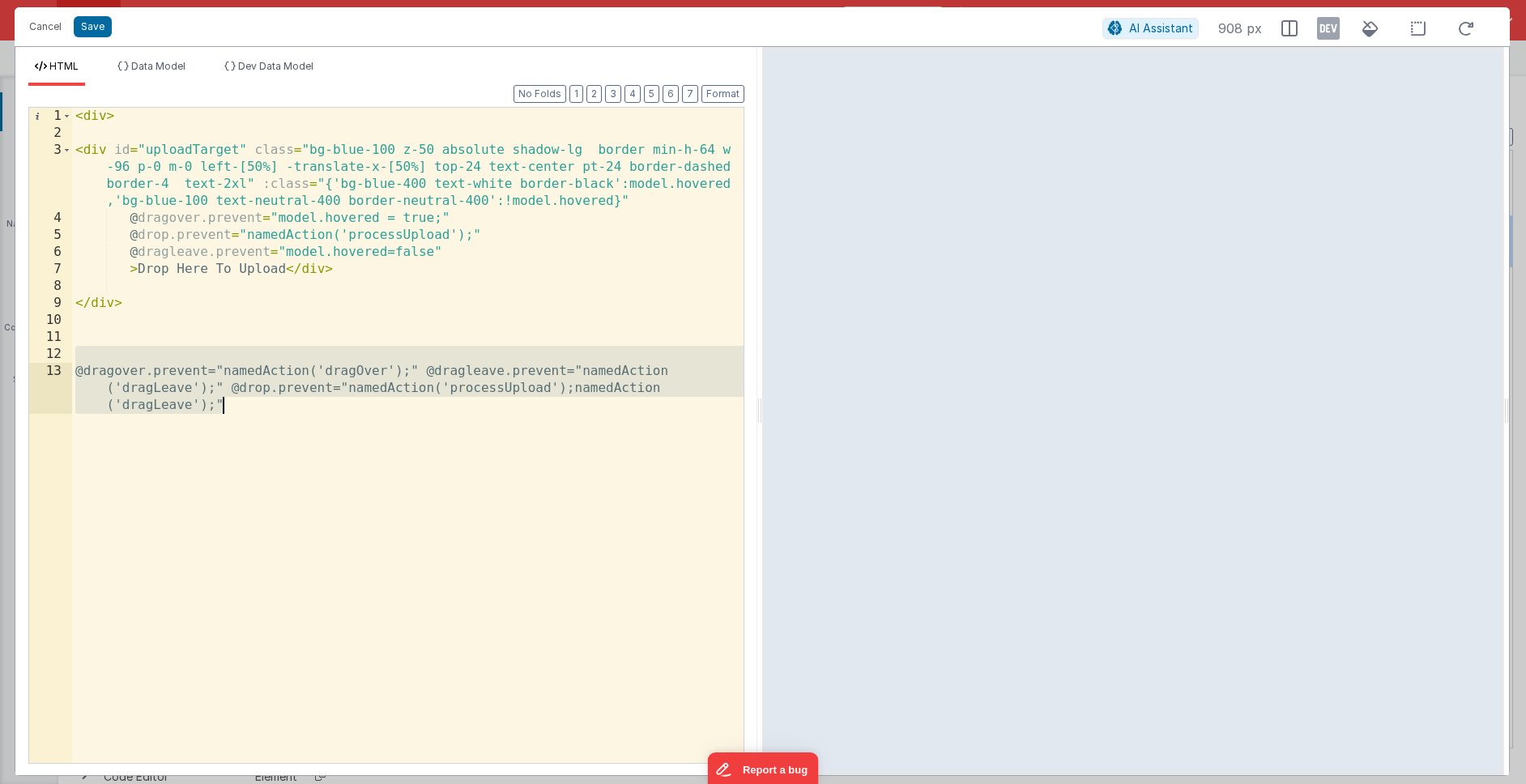
drag, startPoint x: 300, startPoint y: 350, endPoint x: 308, endPoint y: 425, distance: 75.4
click at [308, 425] on div "< div > < div id = "uploadTarget" class = "bg-blue-100 z-50 absolute shadow-lg …" at bounding box center [407, 469] width 672 height 723
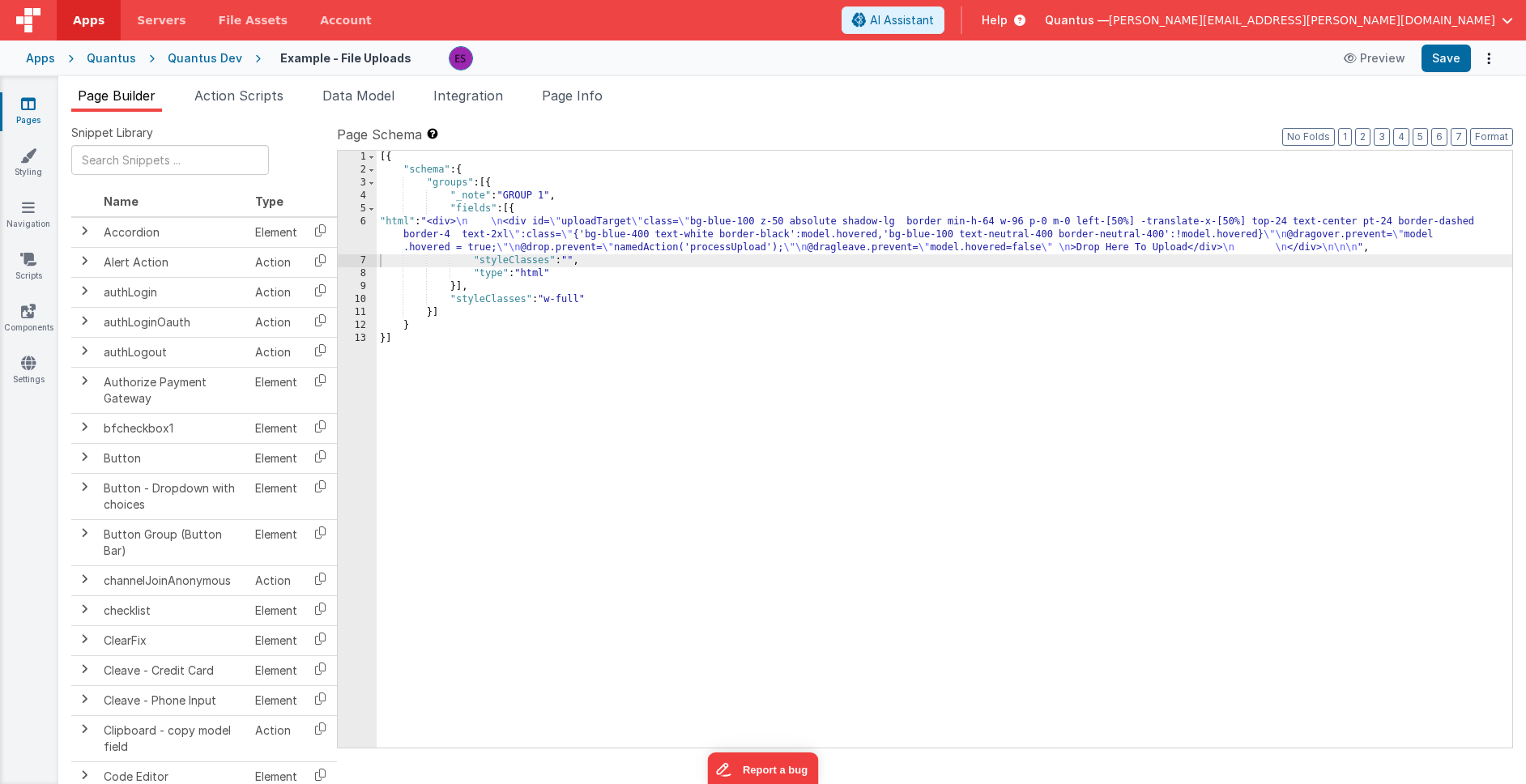
click at [203, 62] on div "Quantus Dev" at bounding box center [204, 59] width 74 height 16
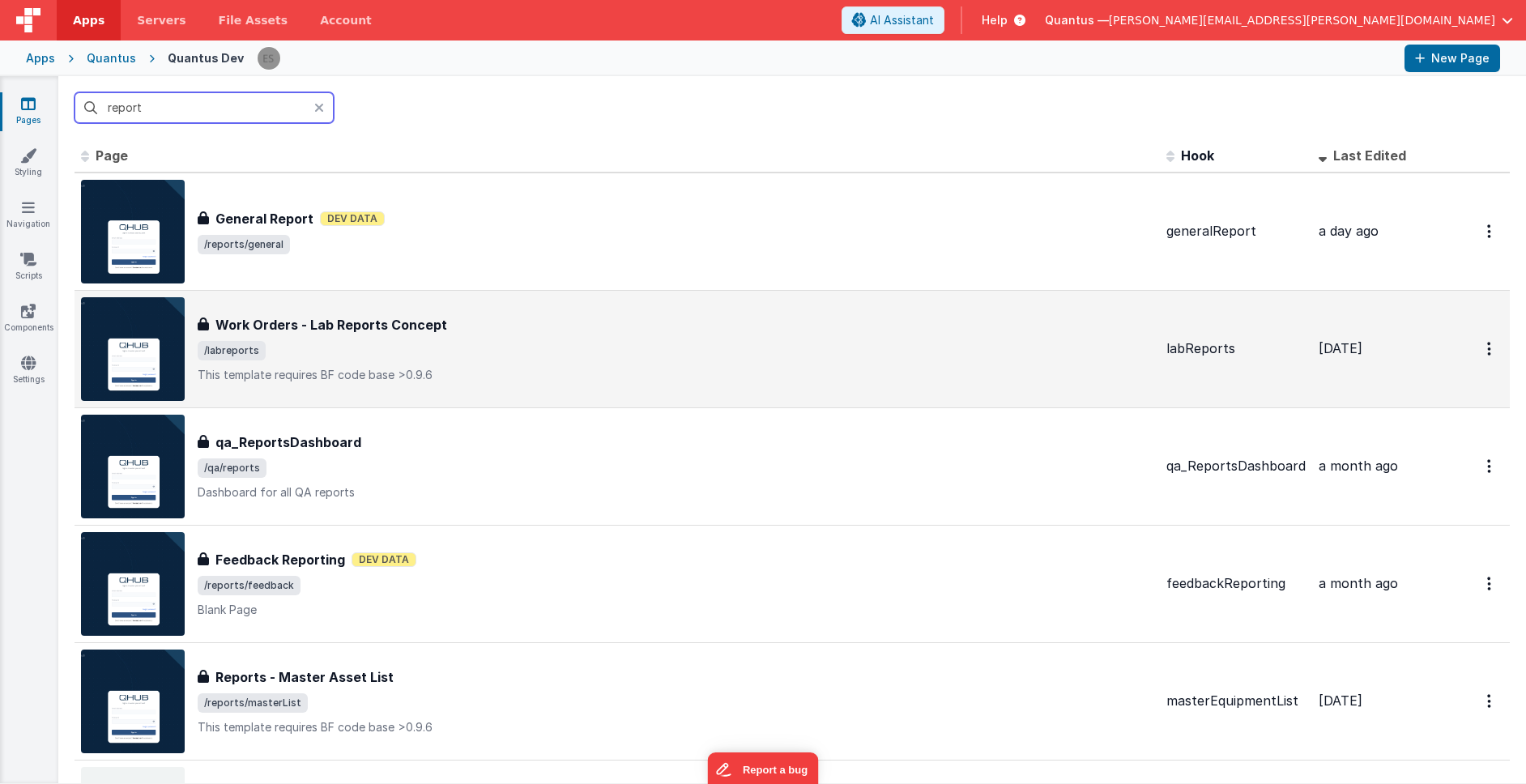
type input "report"
click at [490, 348] on span "/labreports" at bounding box center [675, 351] width 956 height 20
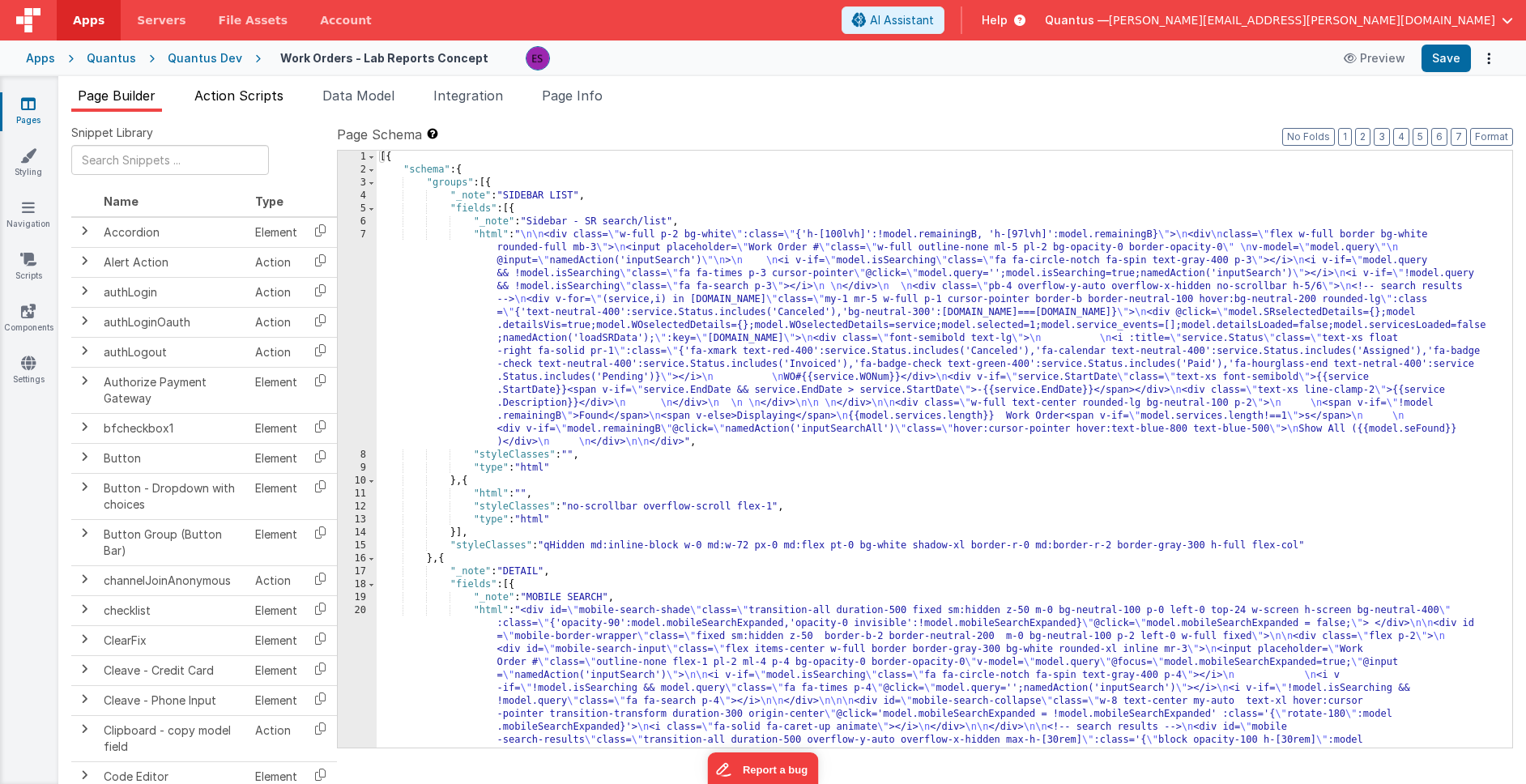
click at [242, 90] on span "Action Scripts" at bounding box center [238, 95] width 89 height 16
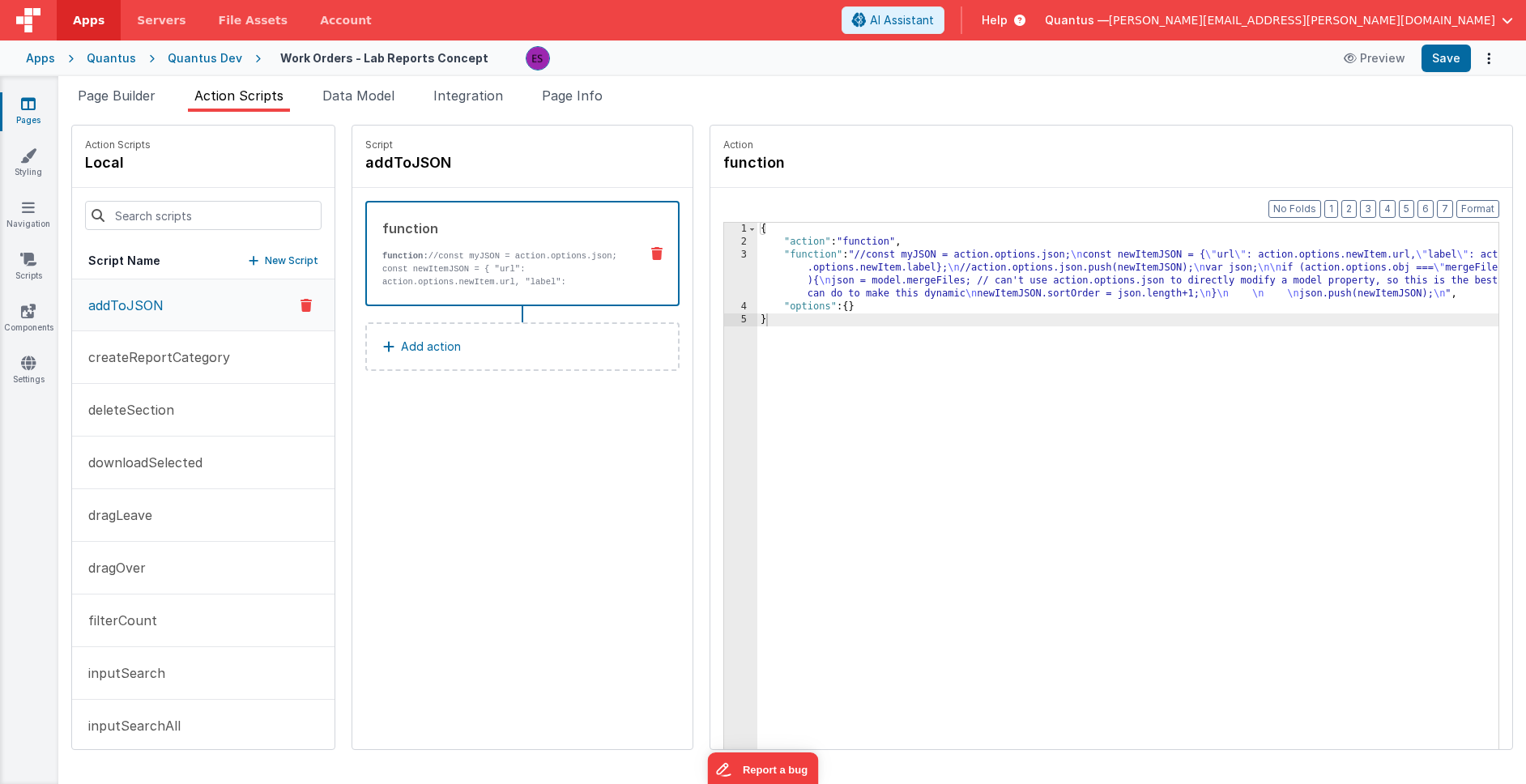
scroll to position [384, 0]
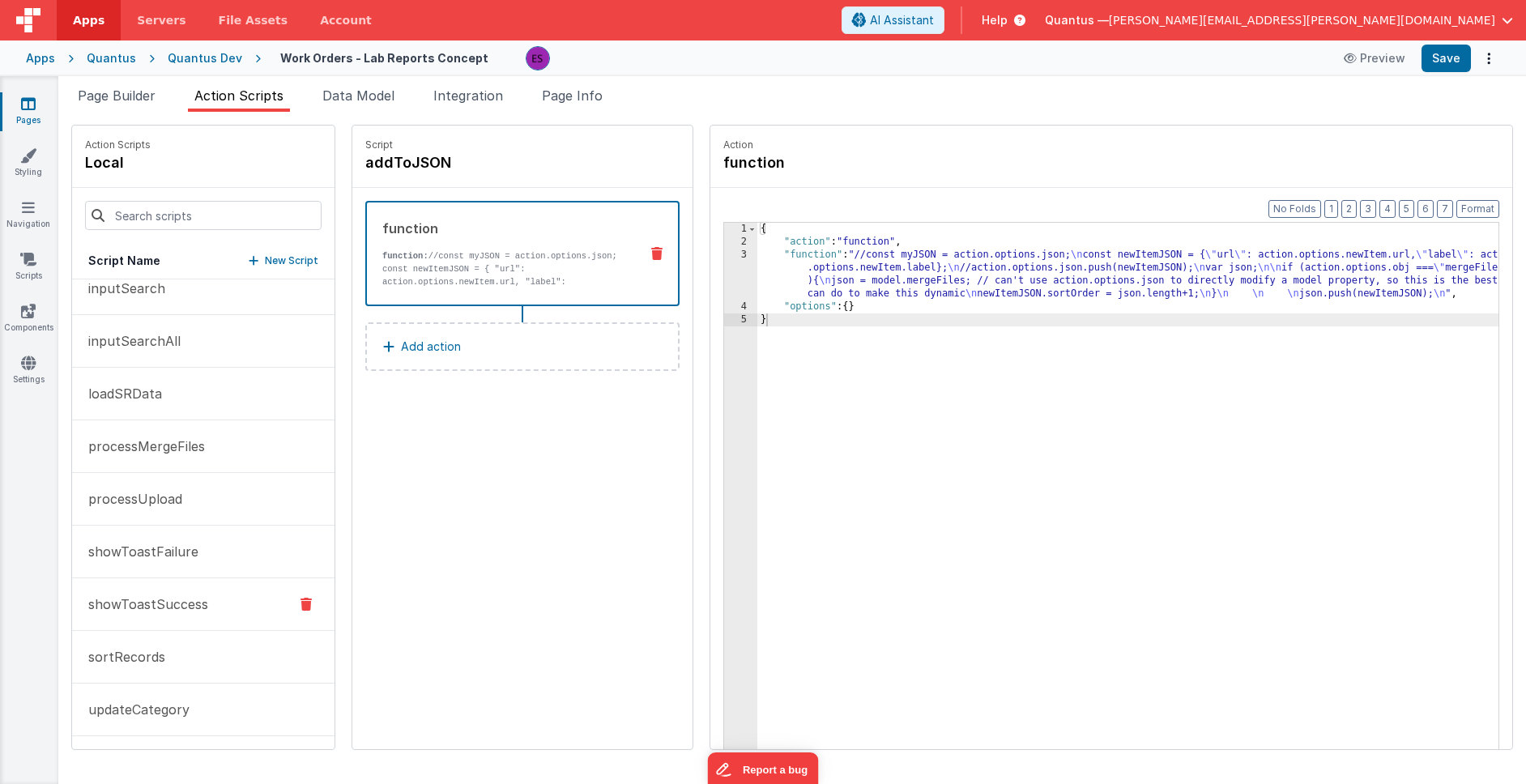
click at [138, 610] on p "showToastSuccess" at bounding box center [143, 604] width 130 height 20
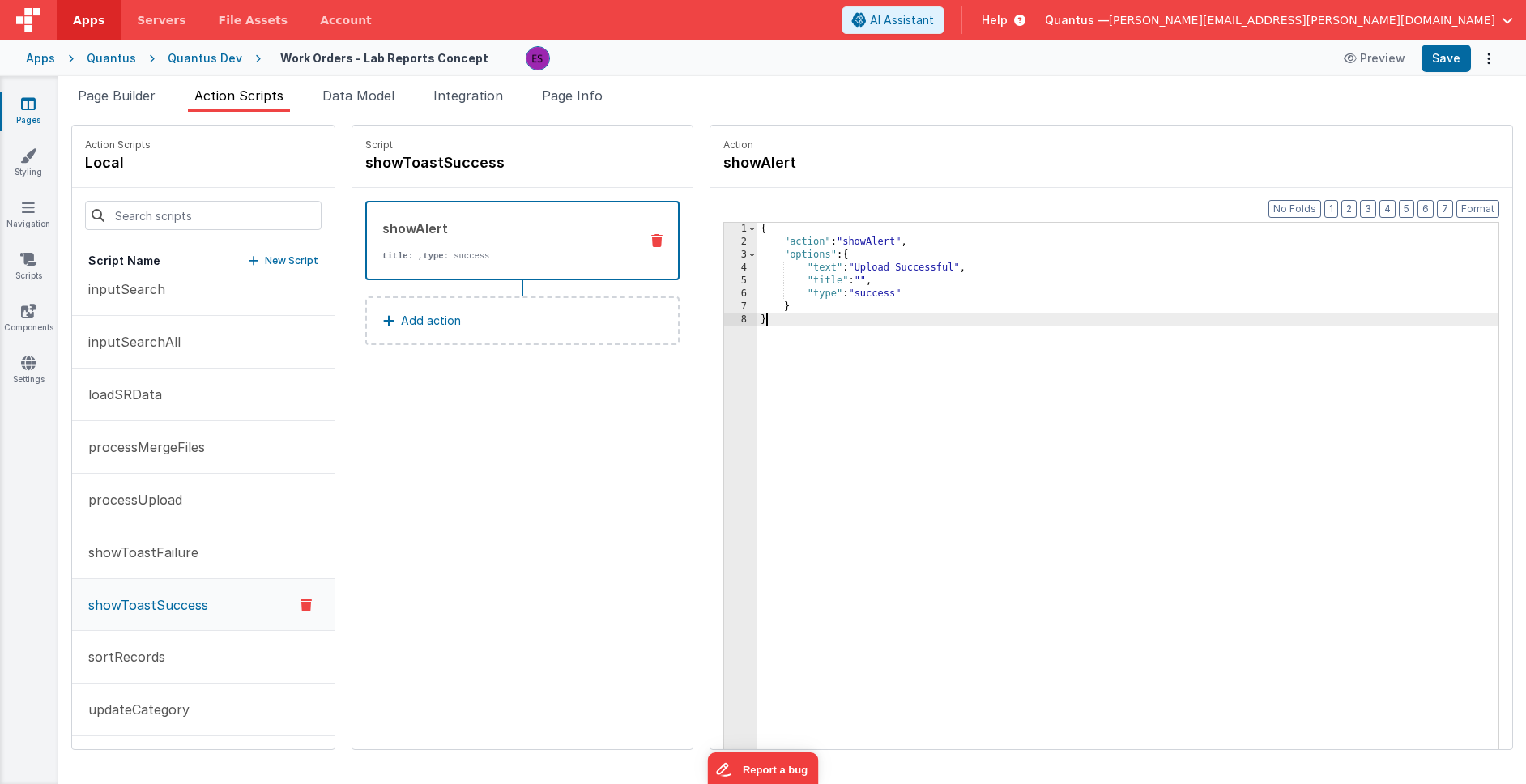
click at [818, 389] on div "{ "action" : "showAlert" , "options" : { "text" : "Upload Successful" , "title"…" at bounding box center [1149, 524] width 783 height 602
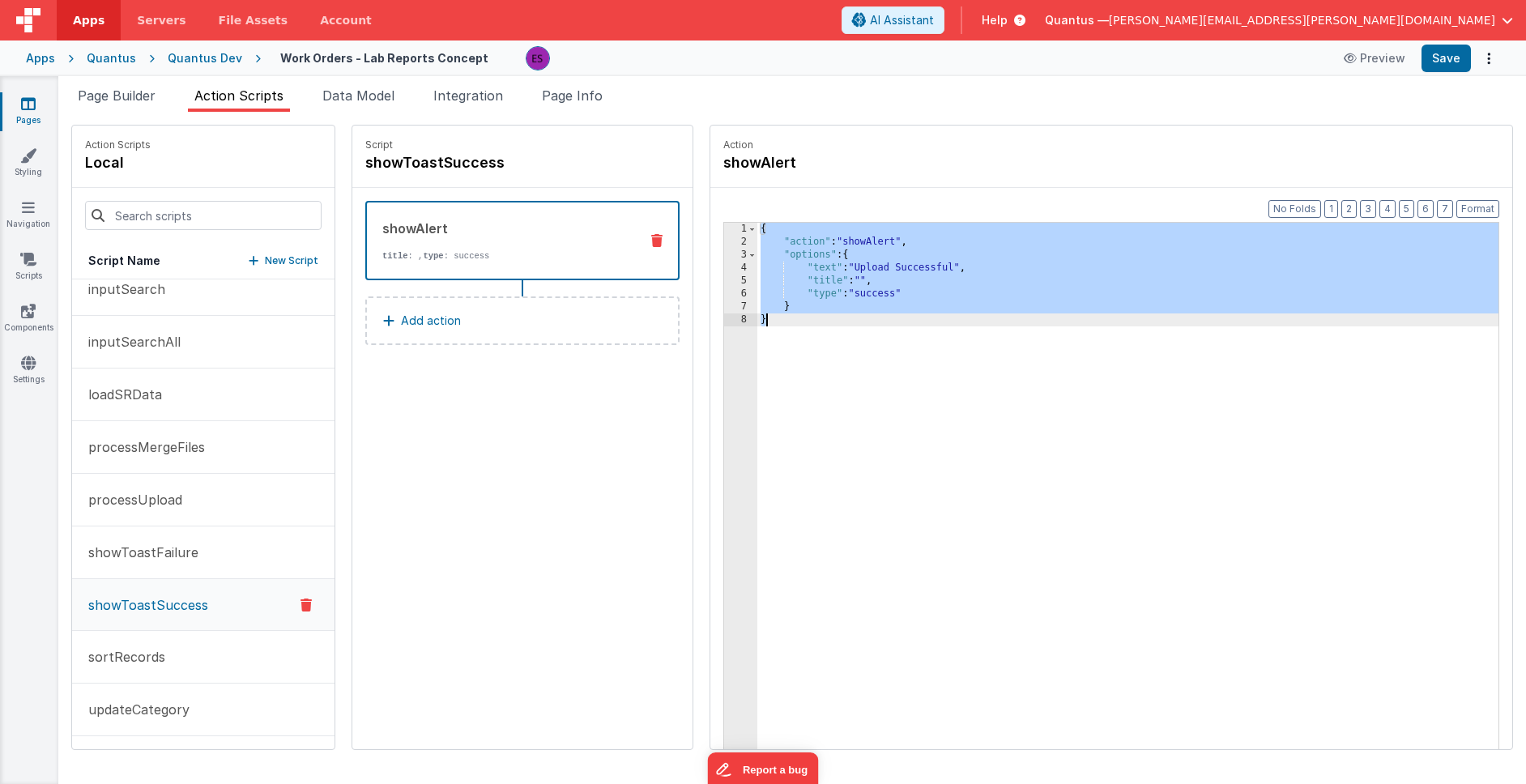
click at [197, 55] on div "Quantus Dev" at bounding box center [204, 59] width 74 height 16
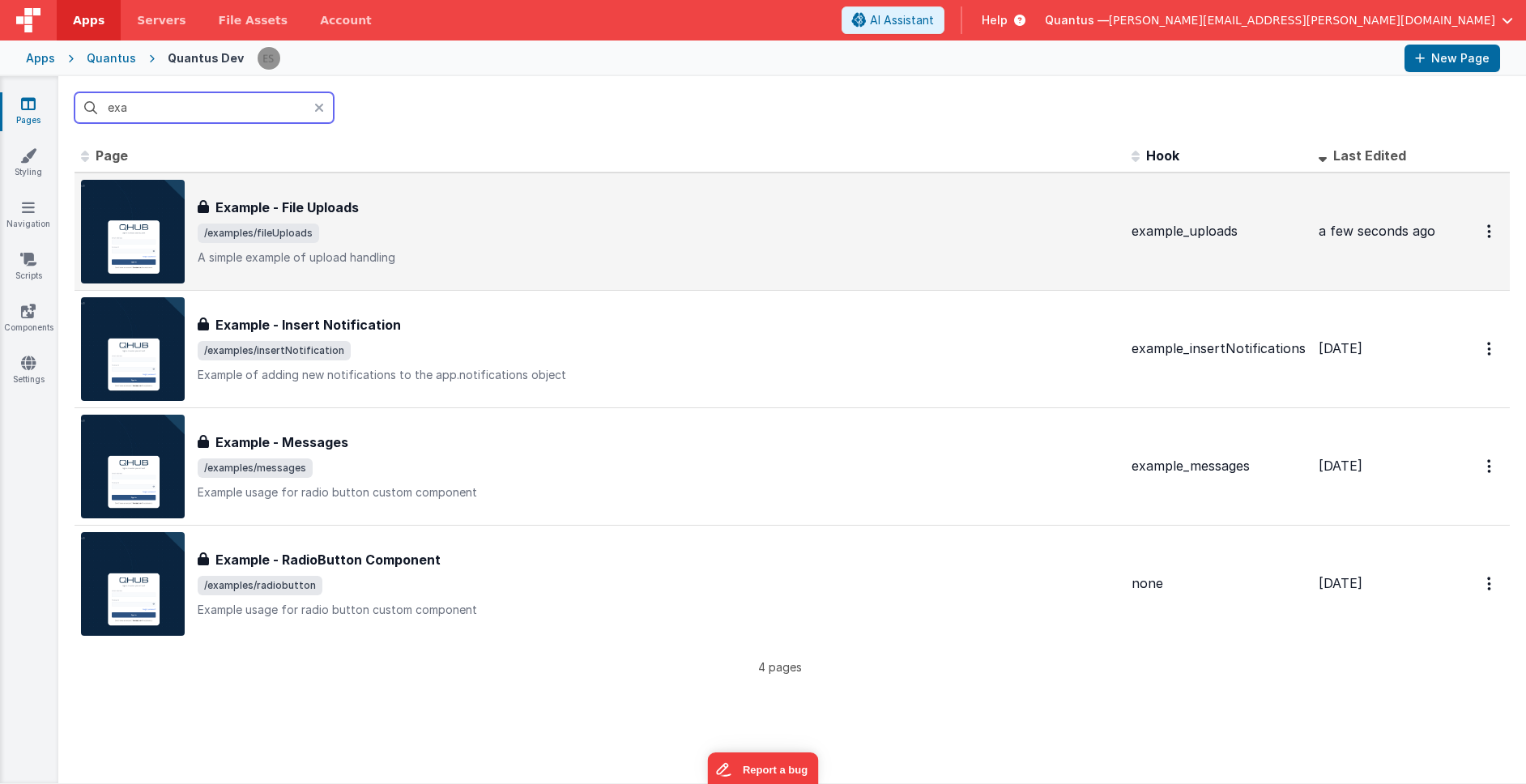
type input "exa"
click at [374, 206] on div "Example - File Uploads" at bounding box center [658, 207] width 920 height 20
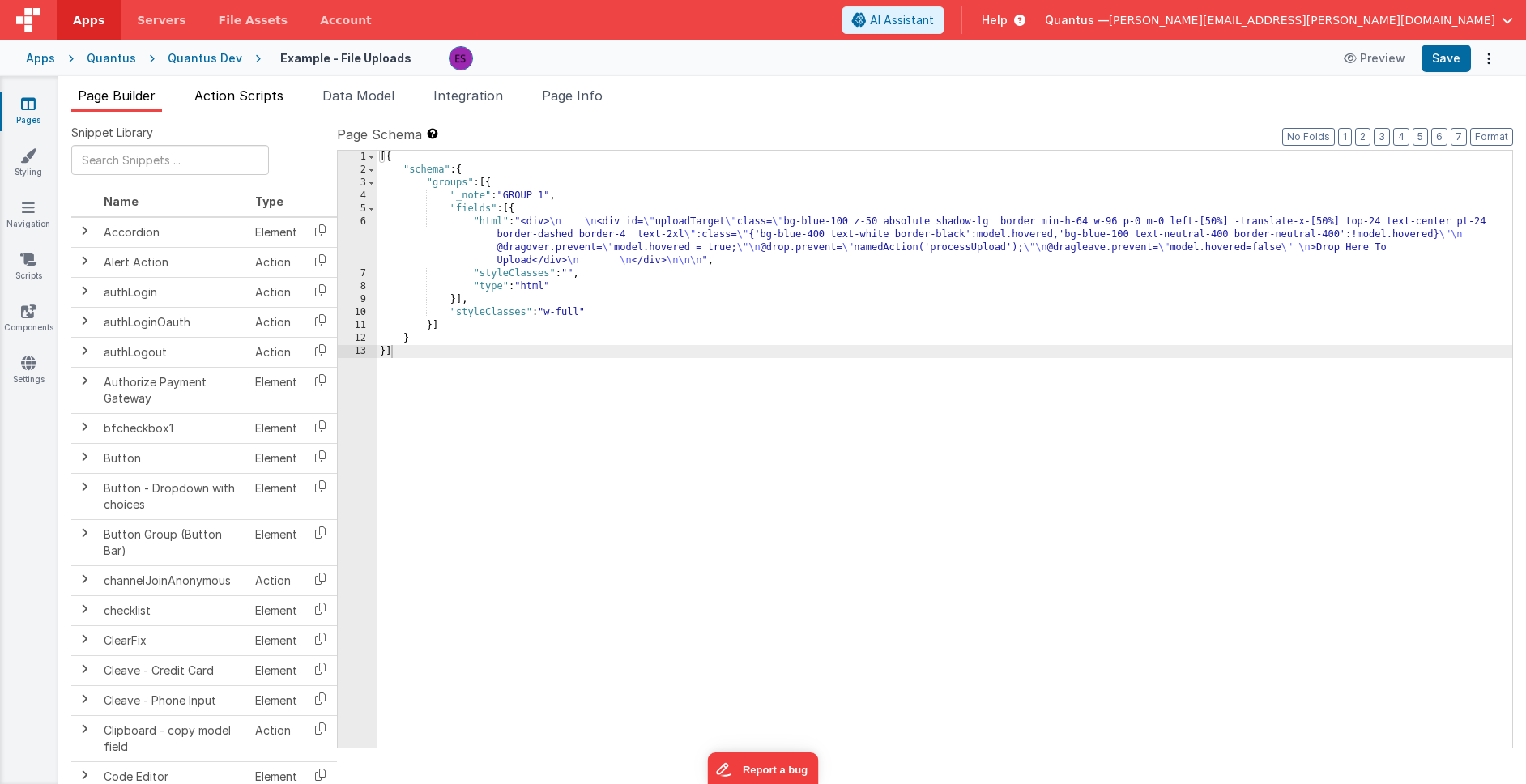
click at [228, 100] on span "Action Scripts" at bounding box center [238, 95] width 89 height 16
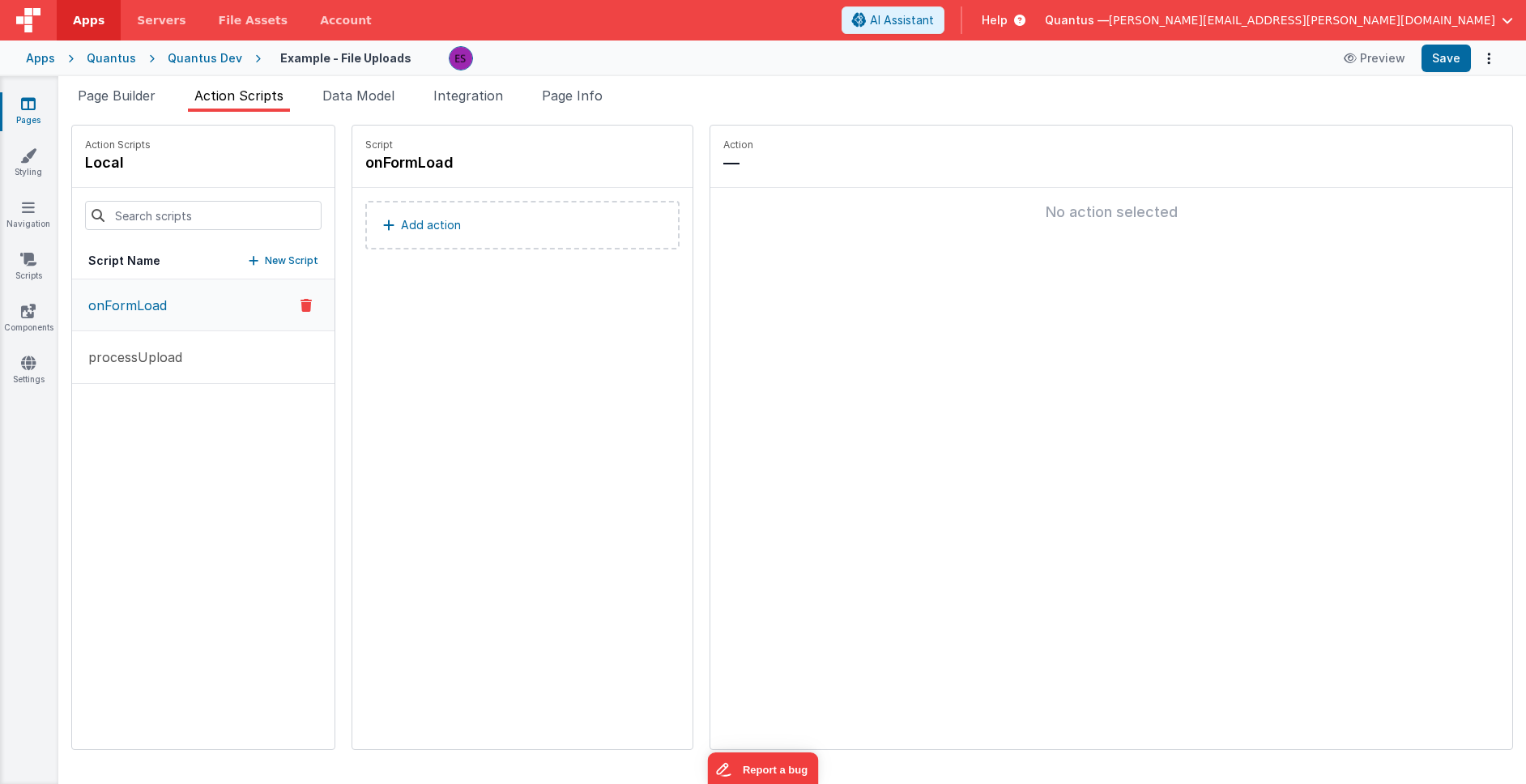
click at [265, 263] on p "New Script" at bounding box center [291, 261] width 53 height 16
type input "showToastSuccess"
click at [537, 161] on icon at bounding box center [543, 163] width 11 height 20
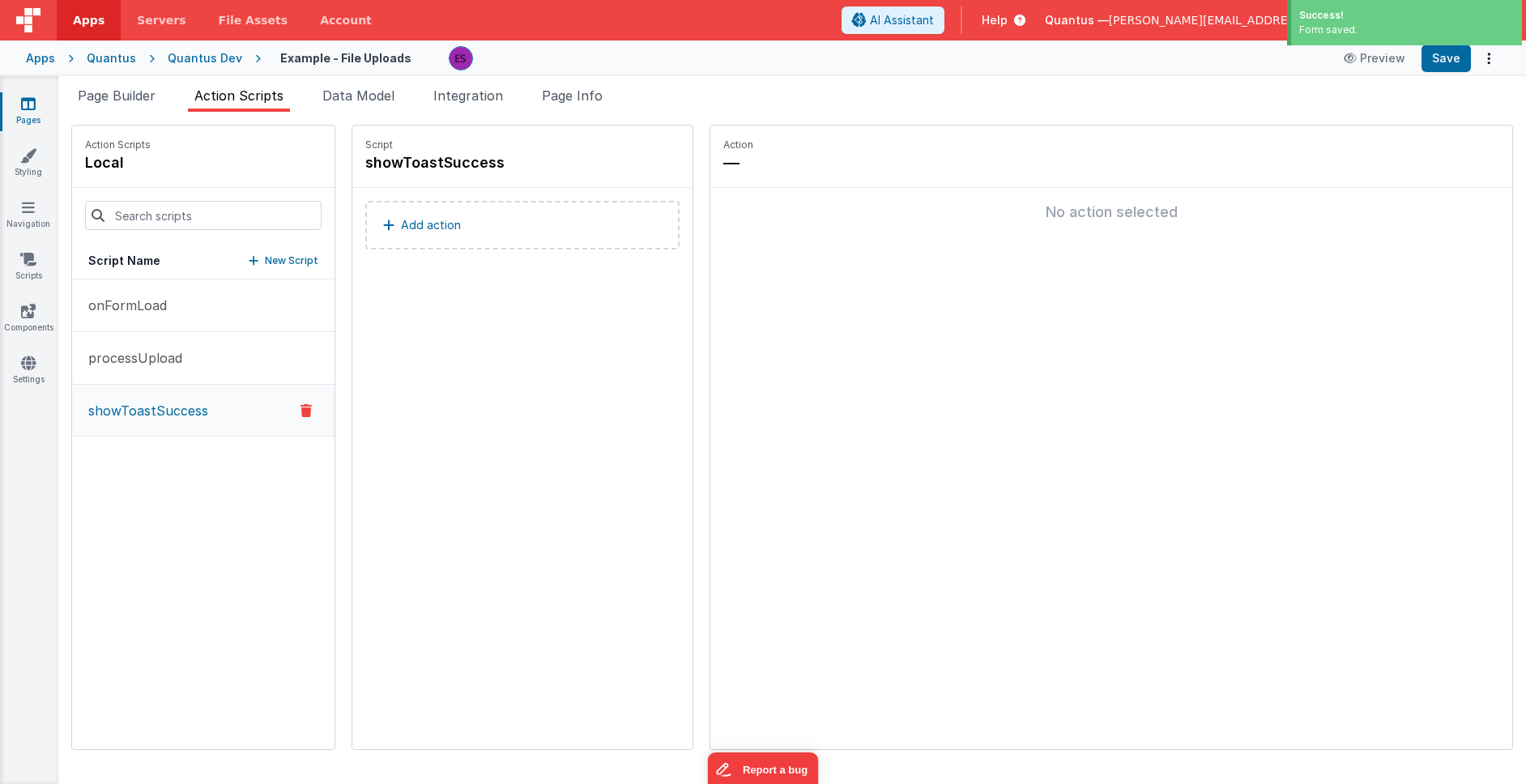
click at [416, 221] on button "Add action" at bounding box center [522, 225] width 314 height 49
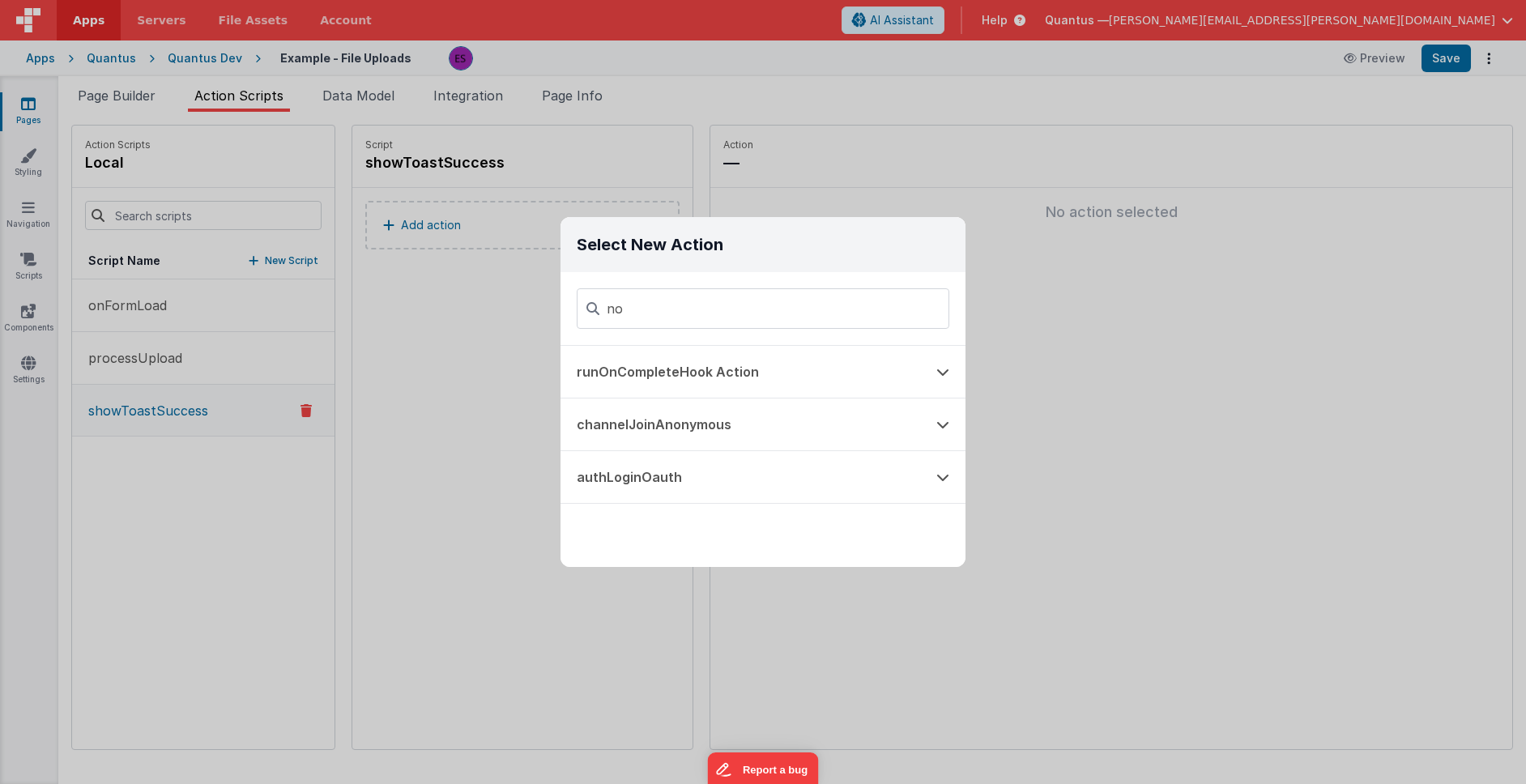
type input "n"
type input "p"
type input "alert"
click at [672, 370] on button "Alert Action" at bounding box center [740, 372] width 360 height 52
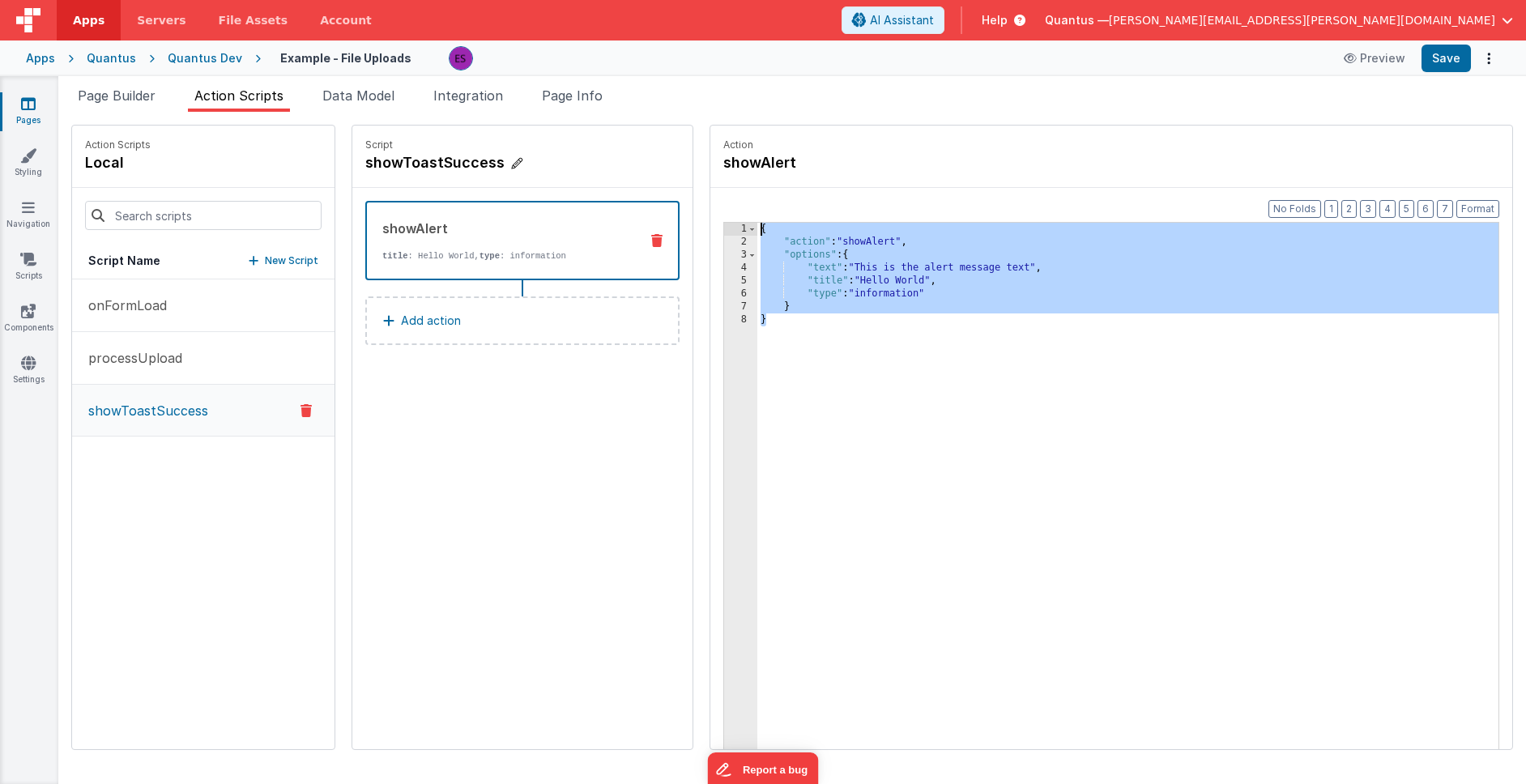
drag, startPoint x: 838, startPoint y: 413, endPoint x: 548, endPoint y: 160, distance: 384.8
click at [548, 160] on div "Action Scripts local Script Name New Script onFormLoad processUpload showToastS…" at bounding box center [792, 437] width 1441 height 625
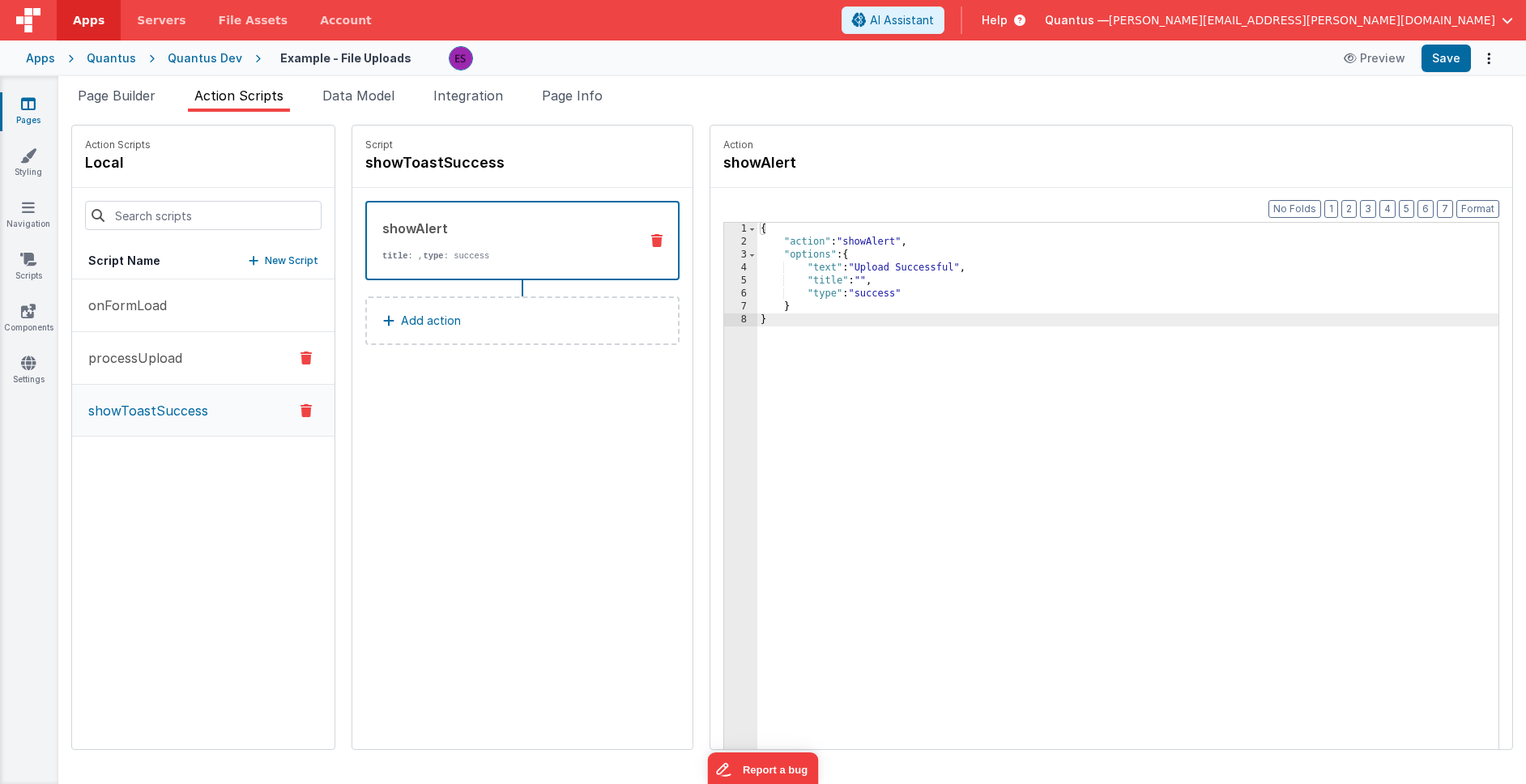
click at [135, 347] on button "processUpload" at bounding box center [203, 358] width 263 height 53
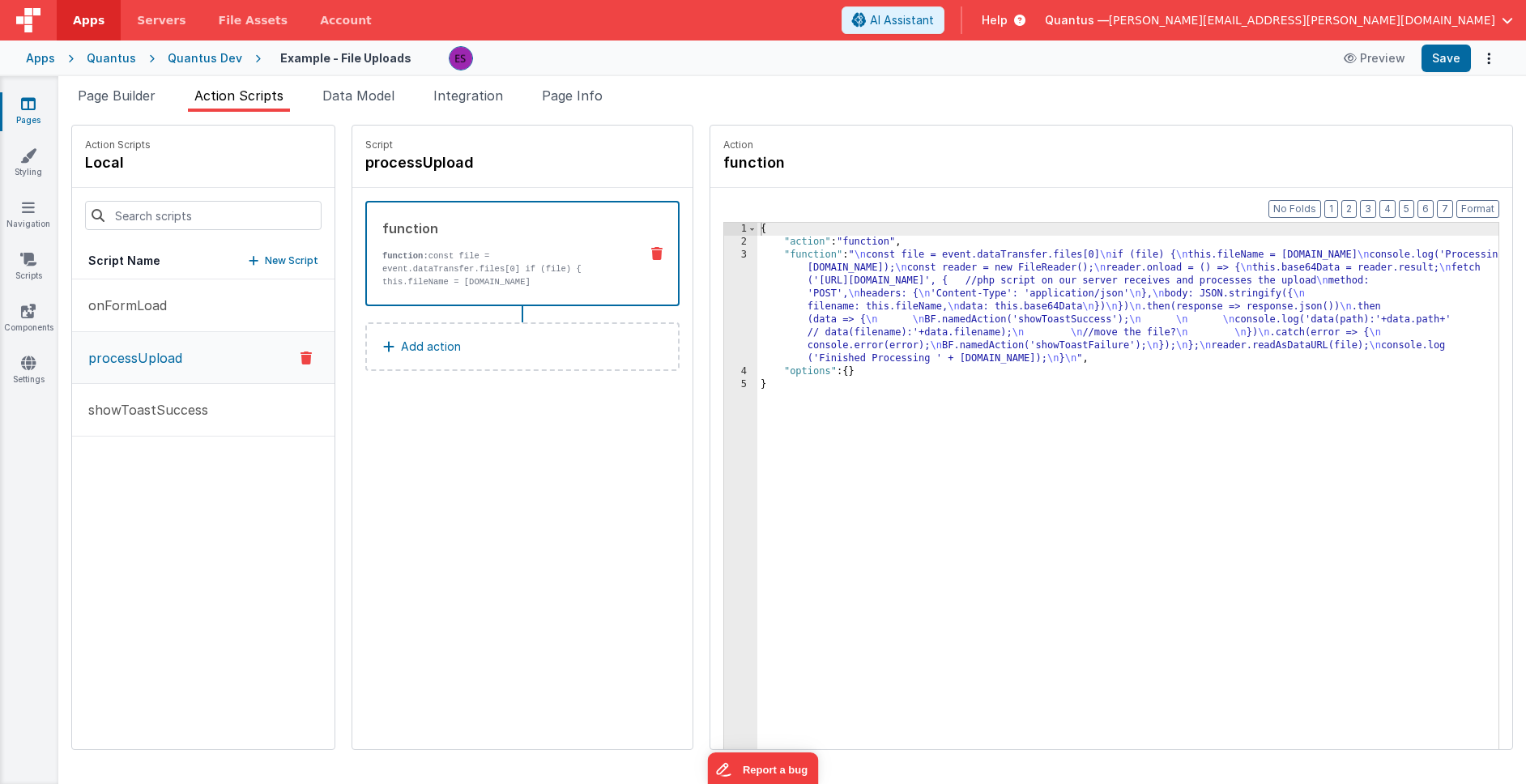
click at [790, 314] on div "{ "action" : "function" , "function" : " \n const file = event.dataTransfer.fil…" at bounding box center [1149, 524] width 783 height 602
click at [724, 303] on div "3" at bounding box center [740, 307] width 33 height 117
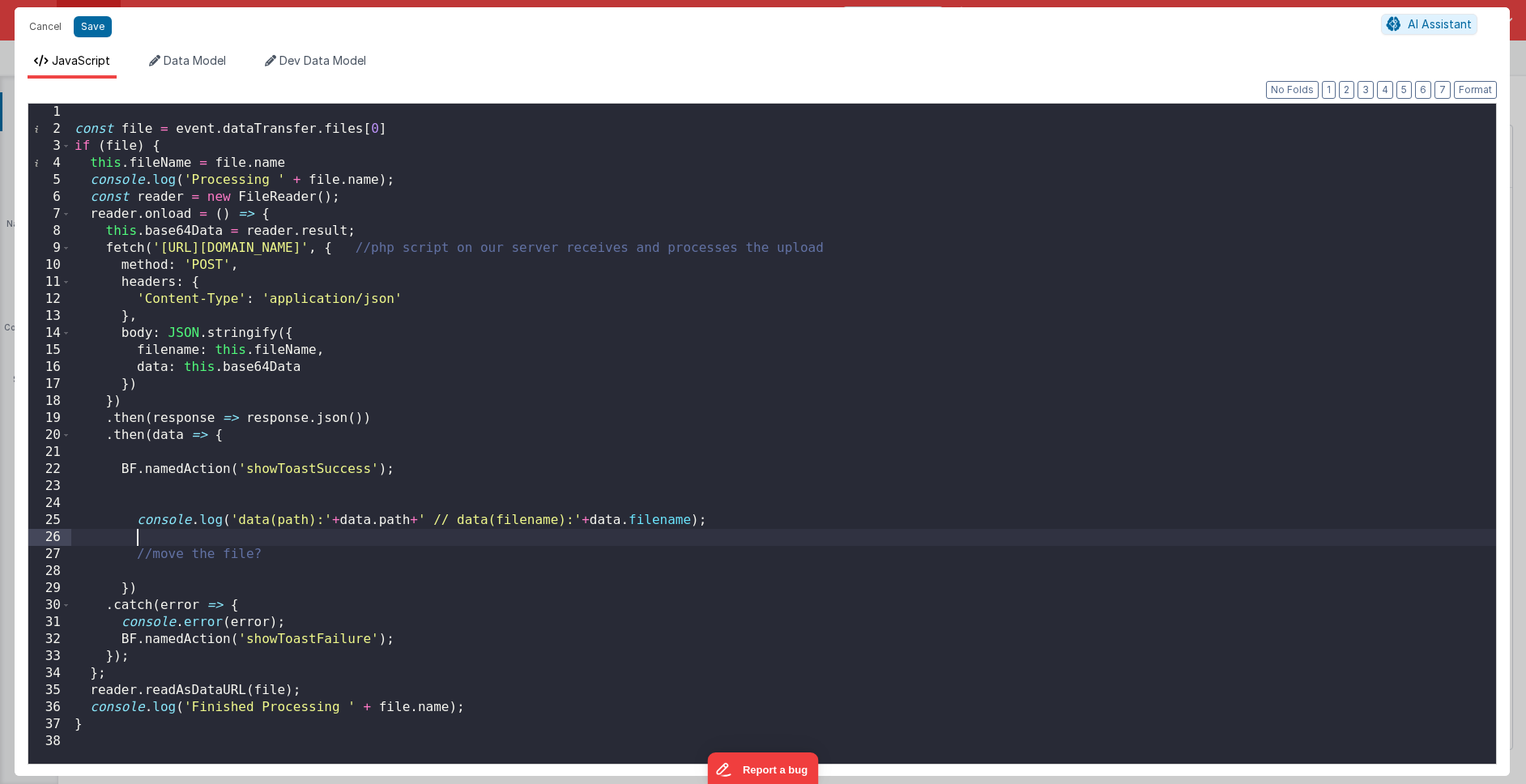
click at [282, 536] on div "const file = event . dataTransfer . files [ 0 ] if ( file ) { this . fileName =…" at bounding box center [783, 450] width 1425 height 693
click at [173, 51] on div "JavaScript Data Model Dev Data Model Format 7 6 5 4 3 2 1 No Folds 1 2 3 4 5 6 …" at bounding box center [762, 411] width 1495 height 729
click at [180, 59] on span "Data Model" at bounding box center [194, 60] width 62 height 14
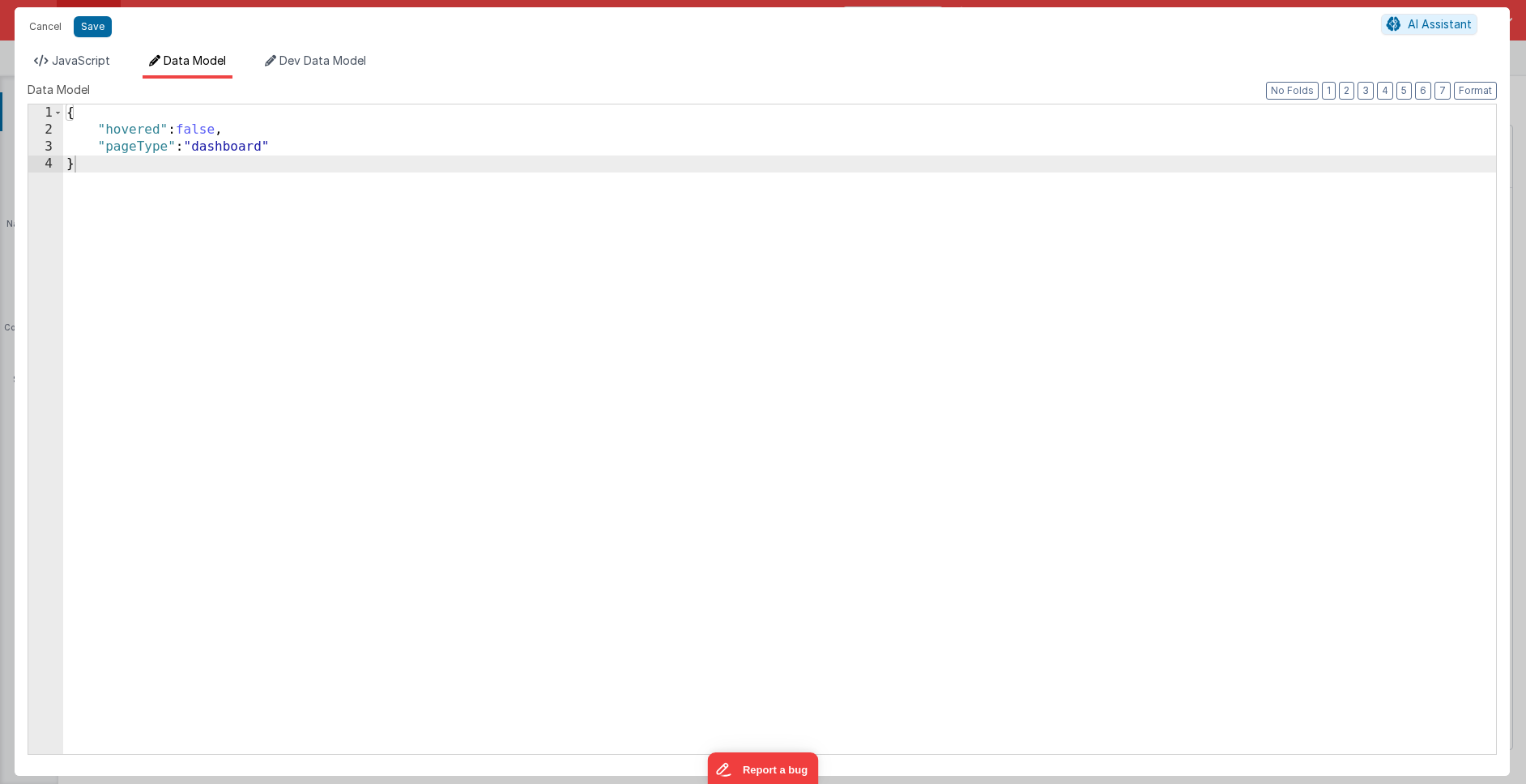
click at [282, 150] on div "{ "hovered" : false , "pageType" : "dashboard" }" at bounding box center [779, 446] width 1433 height 684
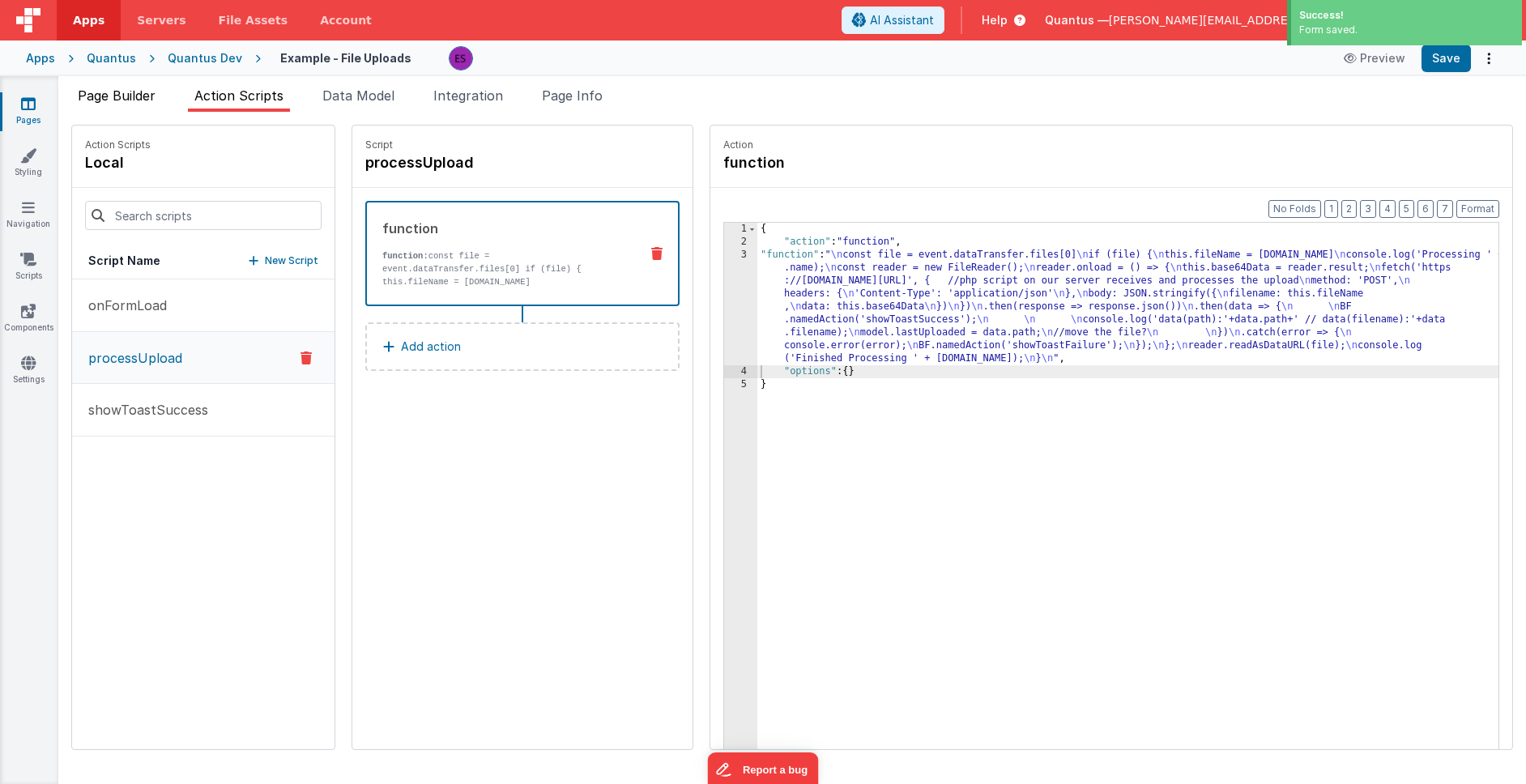
click at [146, 102] on span "Page Builder" at bounding box center [116, 95] width 78 height 16
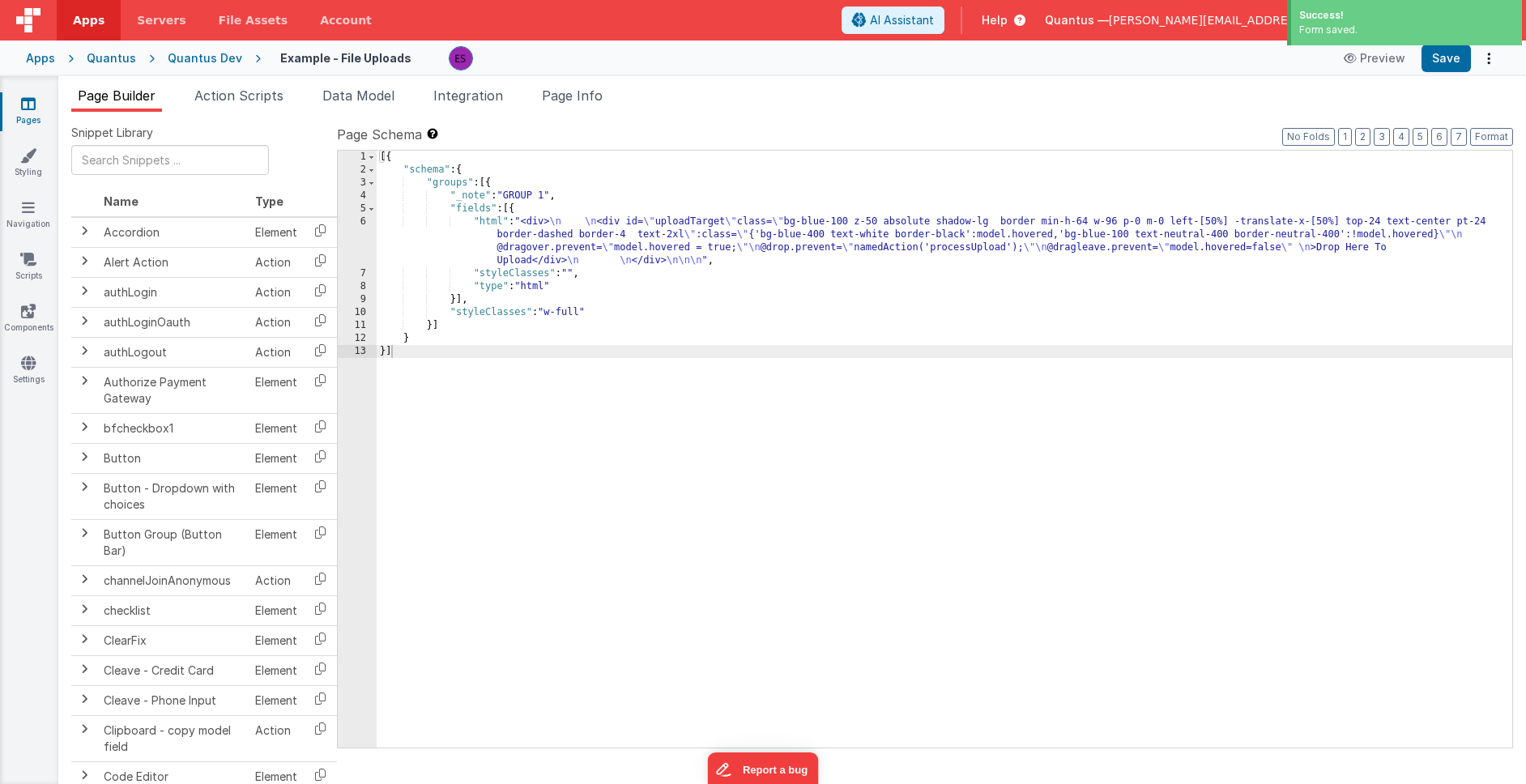
click at [592, 442] on div "[{ "schema" : { "groups" : [{ "_note" : "GROUP 1" , "fields" : [{ "html" : "<di…" at bounding box center [943, 462] width 1135 height 622
click at [517, 247] on div "[{ "schema" : { "groups" : [{ "_note" : "GROUP 1" , "fields" : [{ "html" : "<di…" at bounding box center [943, 462] width 1135 height 622
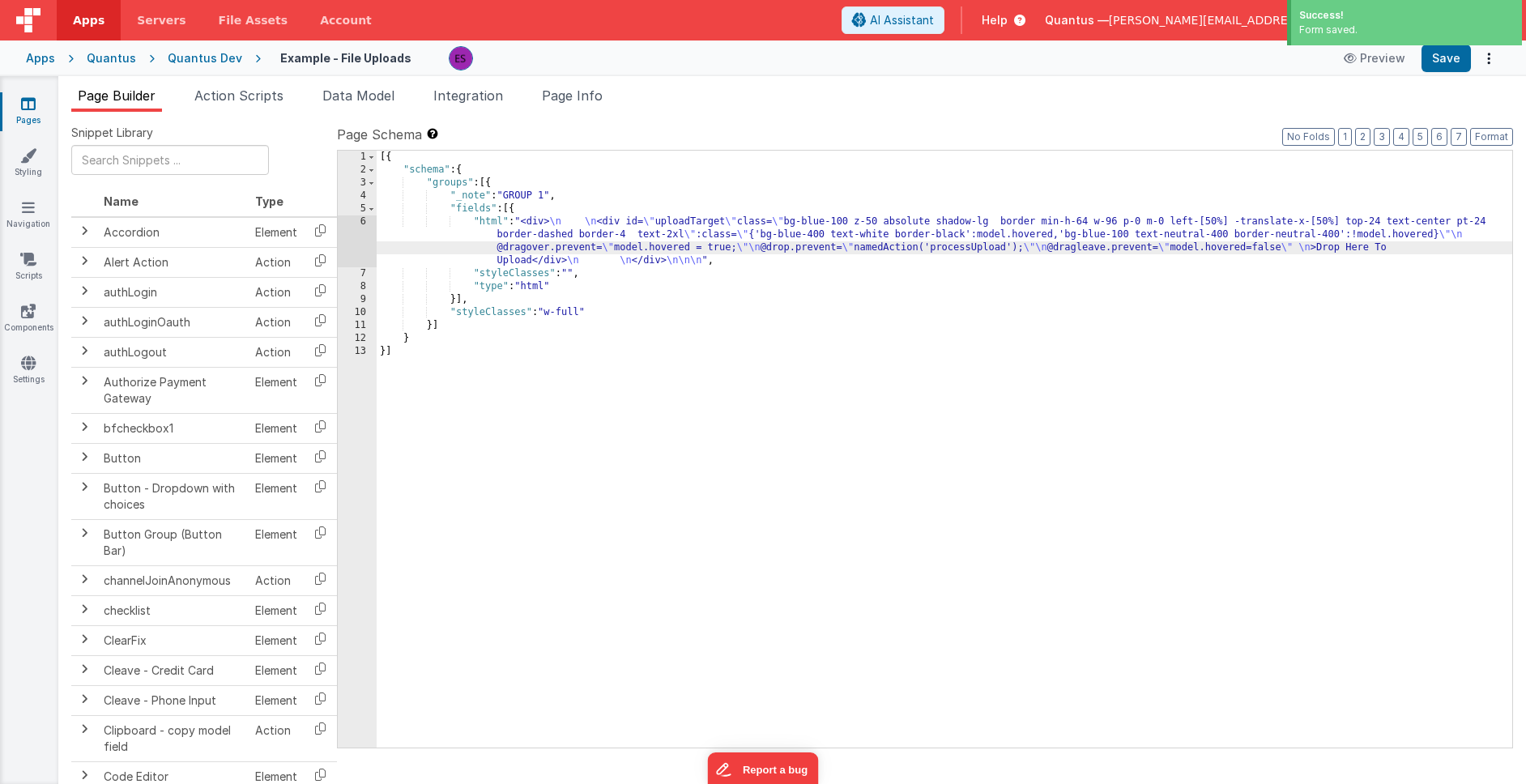
click at [361, 244] on div "6" at bounding box center [357, 241] width 39 height 52
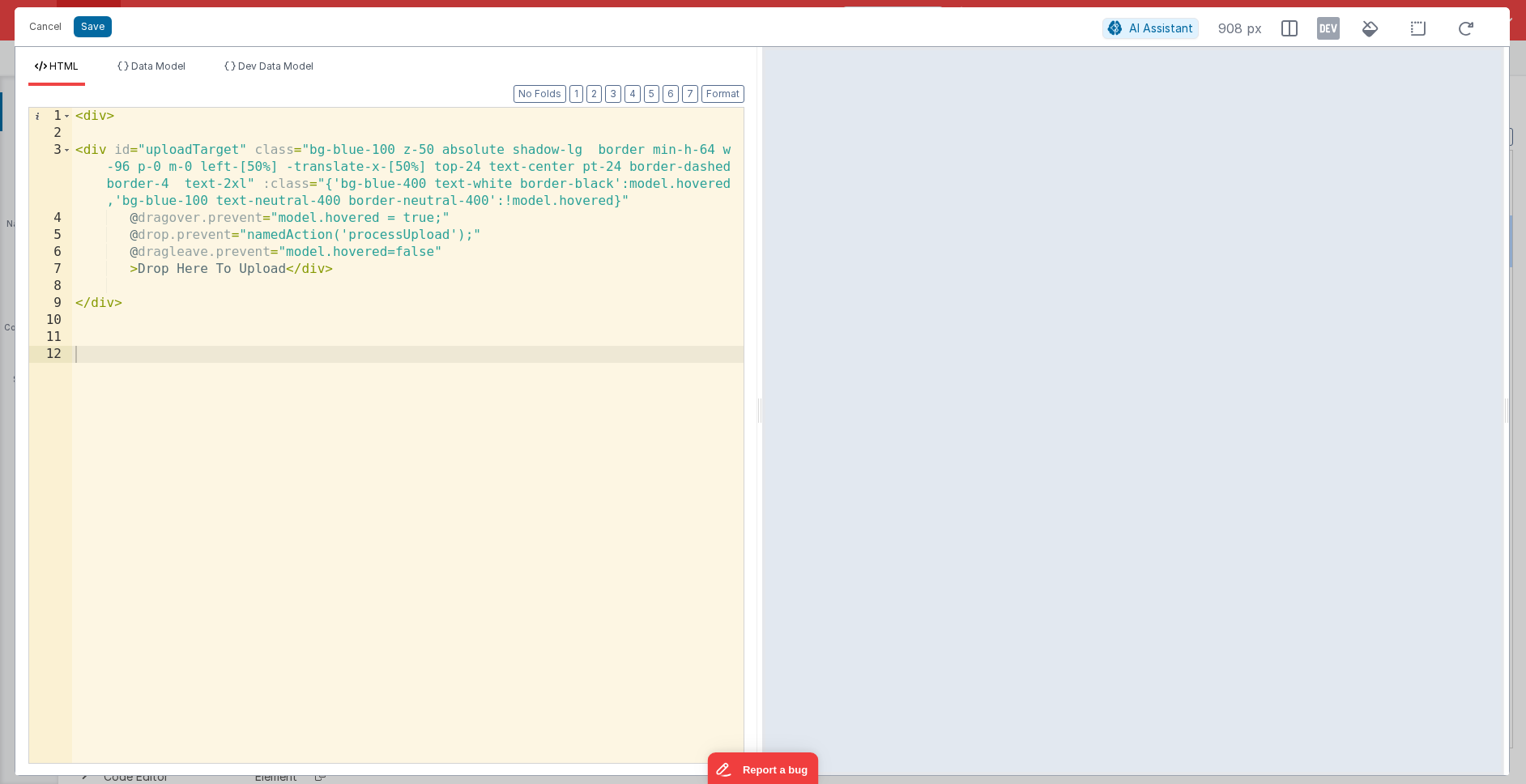
click at [144, 281] on div "< div > < div id = "uploadTarget" class = "bg-blue-100 z-50 absolute shadow-lg …" at bounding box center [407, 452] width 672 height 689
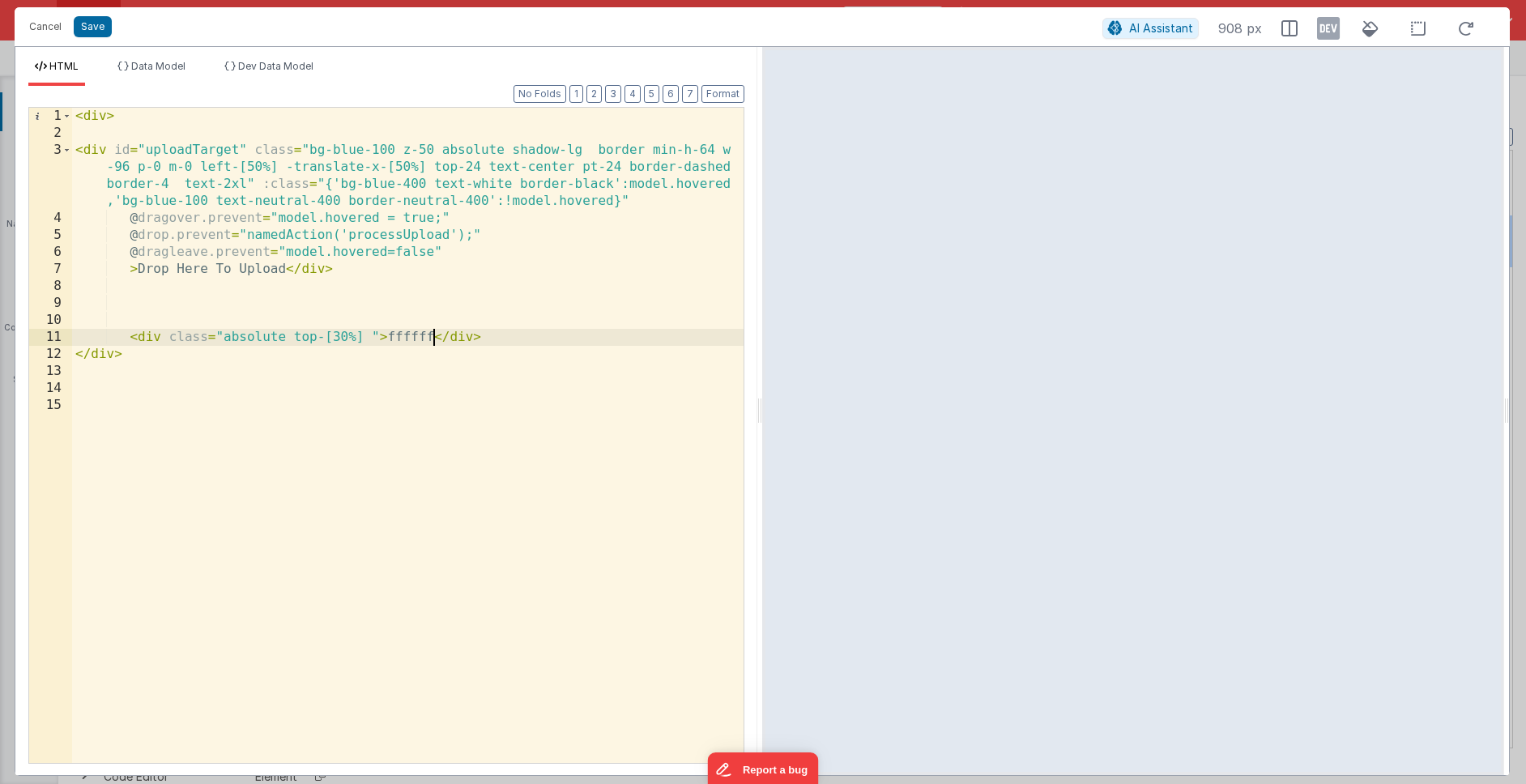
click at [373, 333] on div "< div > < div id = "uploadTarget" class = "bg-blue-100 z-50 absolute shadow-lg …" at bounding box center [407, 452] width 672 height 689
click at [332, 334] on div "< div > < div id = "uploadTarget" class = "bg-blue-100 z-50 absolute shadow-lg …" at bounding box center [407, 452] width 672 height 689
click at [623, 341] on div "< div > < div id = "uploadTarget" class = "bg-blue-100 z-50 absolute shadow-lg …" at bounding box center [407, 452] width 672 height 689
click at [172, 339] on div "< div > < div id = "uploadTarget" class = "bg-blue-100 z-50 absolute shadow-lg …" at bounding box center [407, 452] width 672 height 689
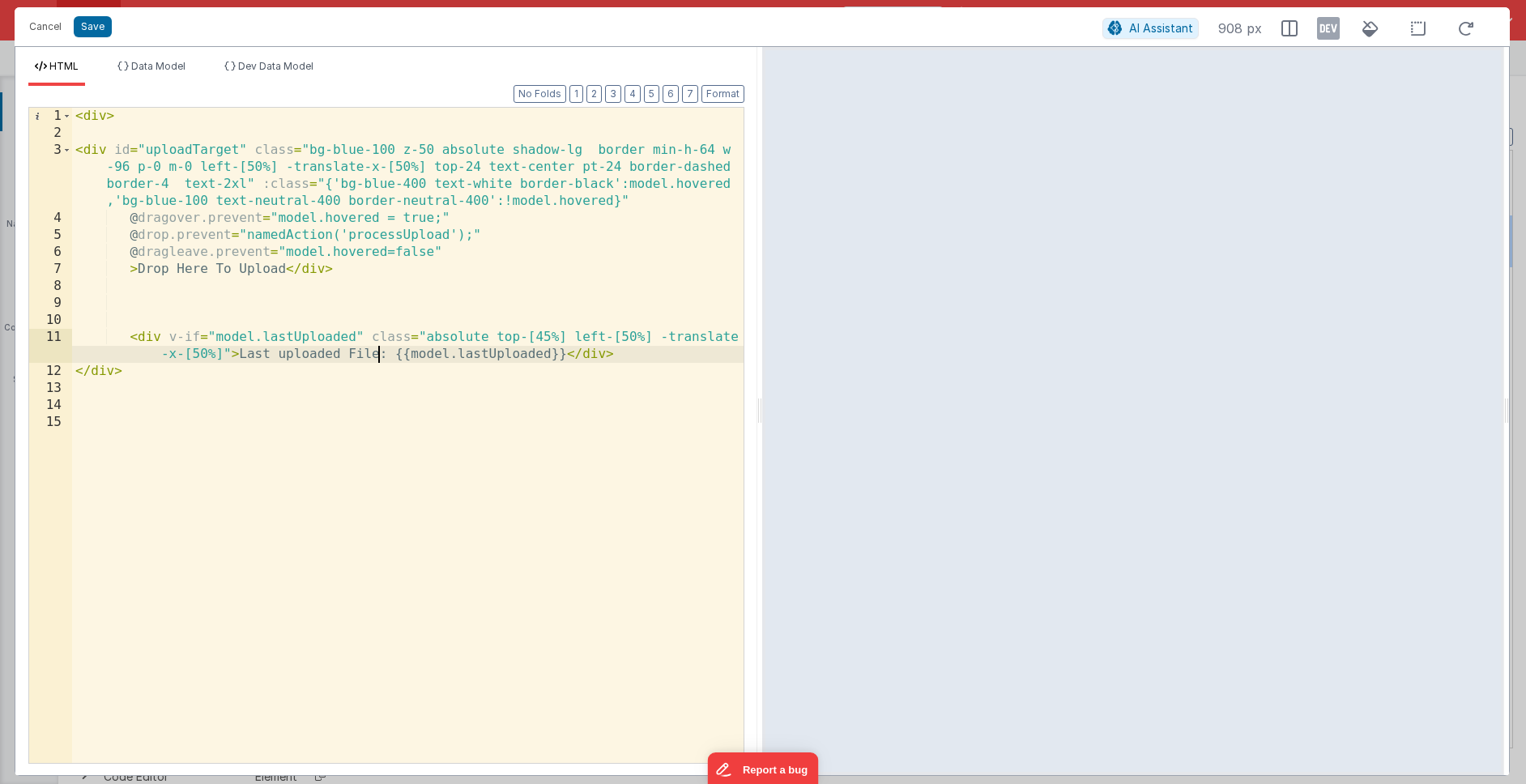
click at [378, 351] on div "< div > < div id = "uploadTarget" class = "bg-blue-100 z-50 absolute shadow-lg …" at bounding box center [407, 452] width 672 height 689
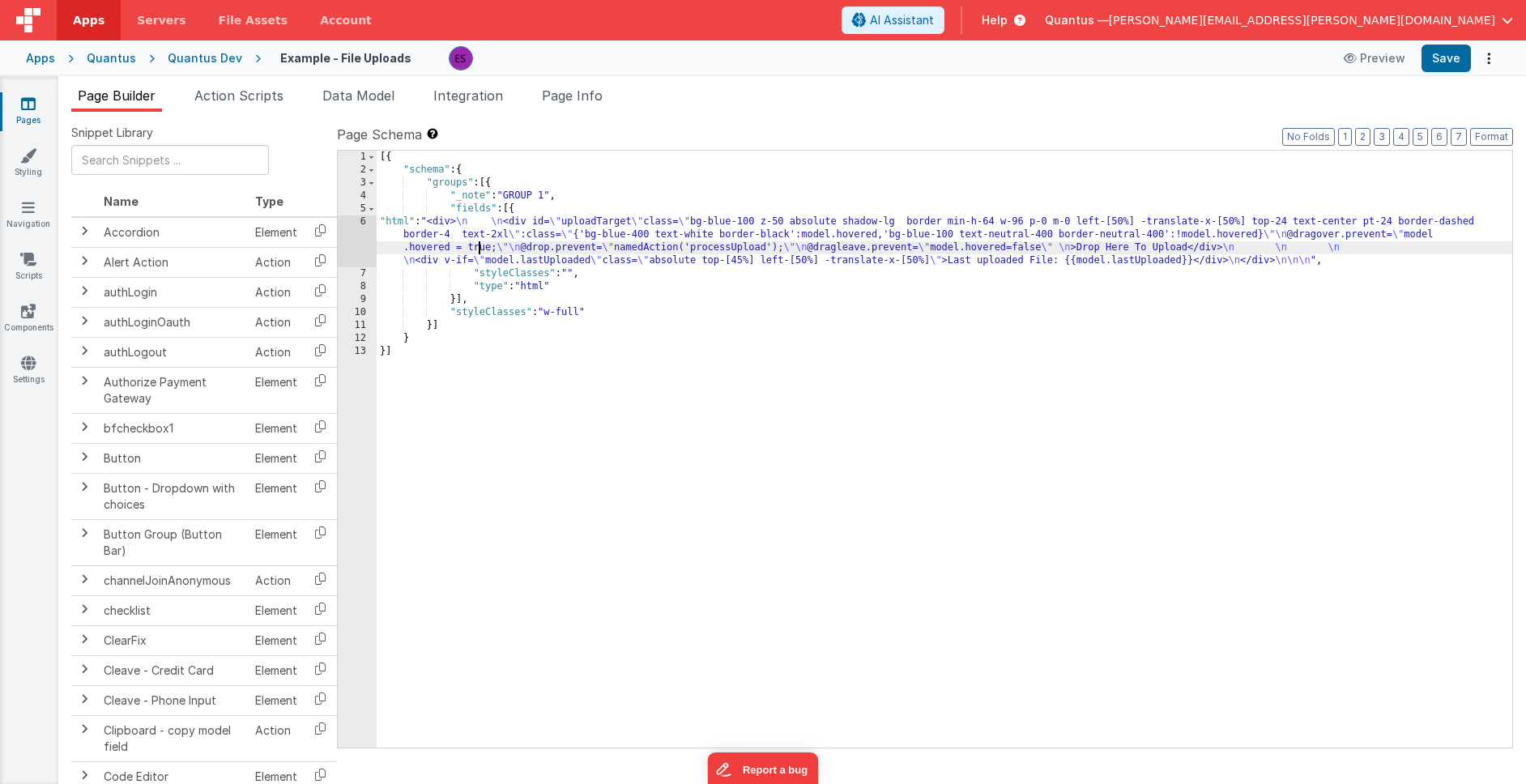
click at [481, 243] on div "[{ "schema" : { "groups" : [{ "_note" : "GROUP 1" , "fields" : [{ "html" : "<di…" at bounding box center [943, 462] width 1135 height 622
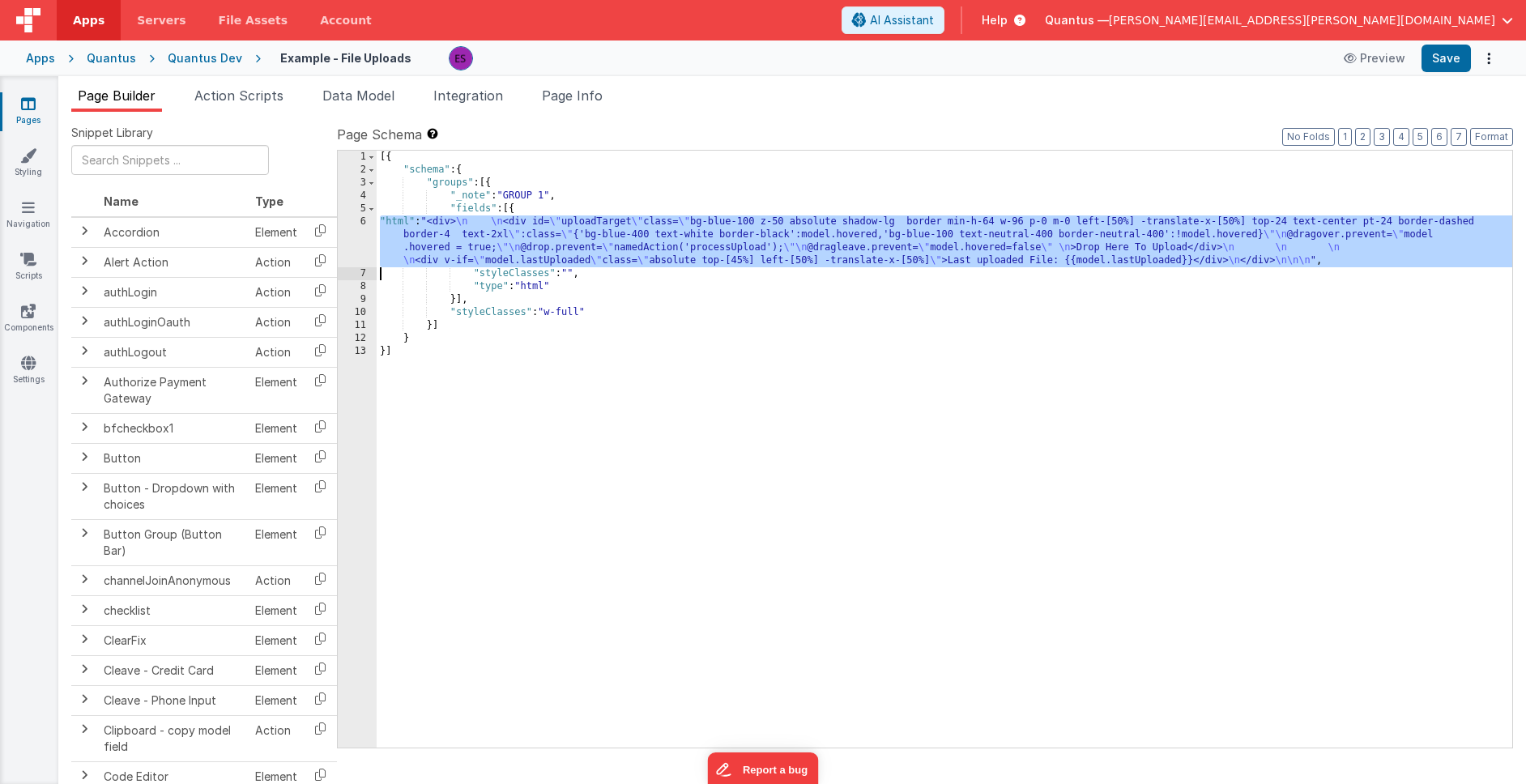
click at [364, 255] on div "6" at bounding box center [357, 241] width 39 height 52
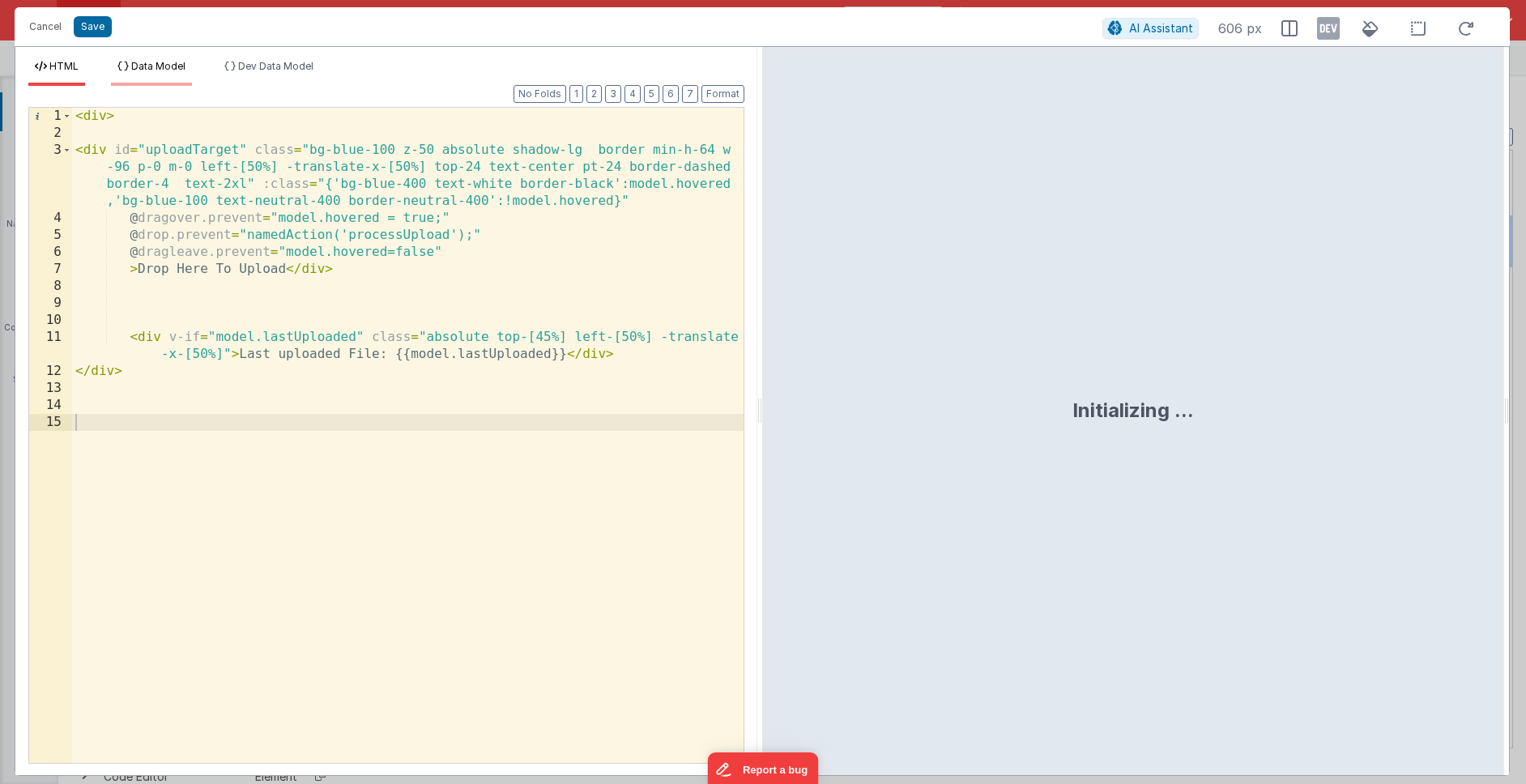
click at [146, 67] on span "Data Model" at bounding box center [158, 65] width 54 height 12
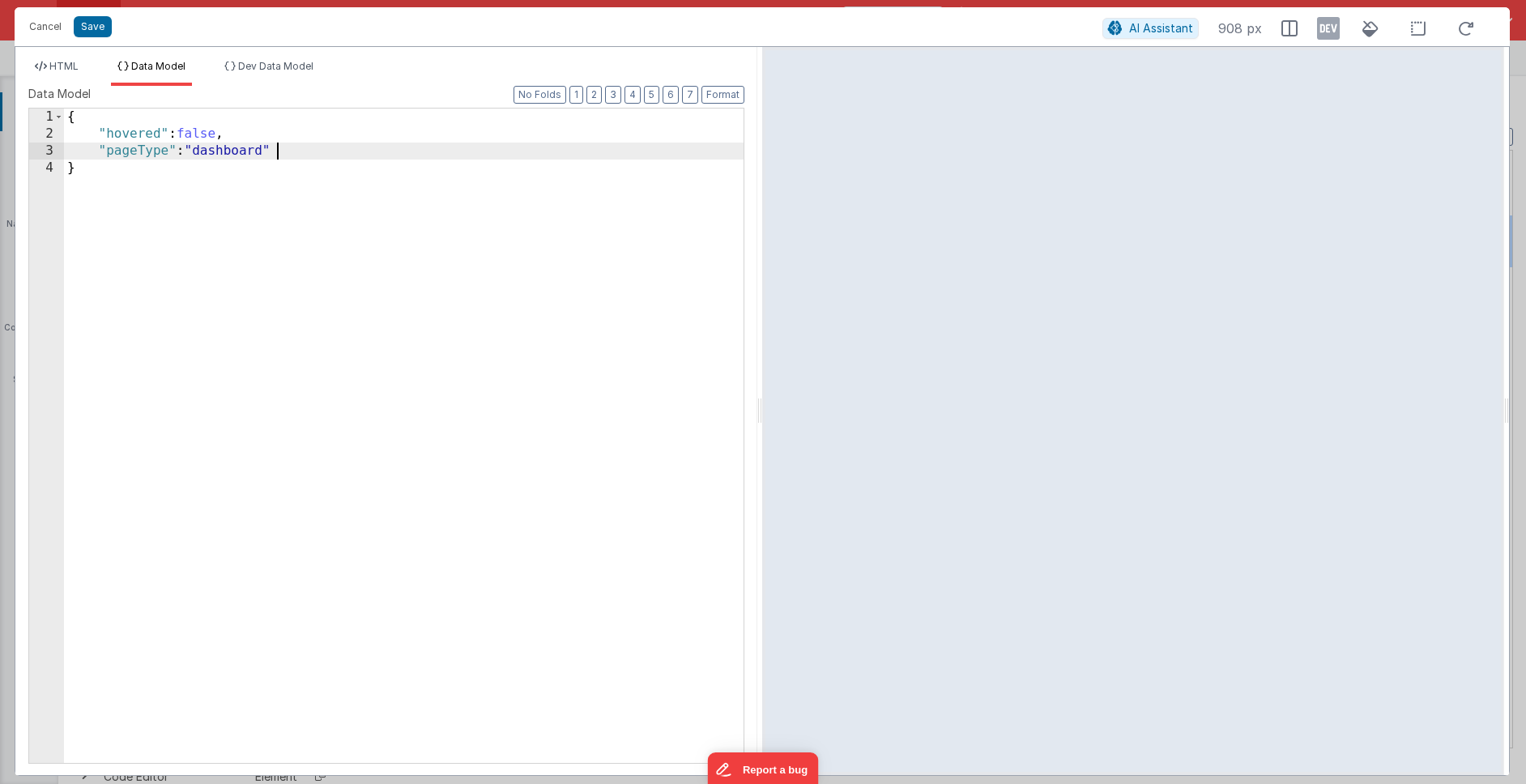
click at [300, 156] on div "{ "hovered" : false , "pageType" : "dashboard" }" at bounding box center [403, 453] width 680 height 689
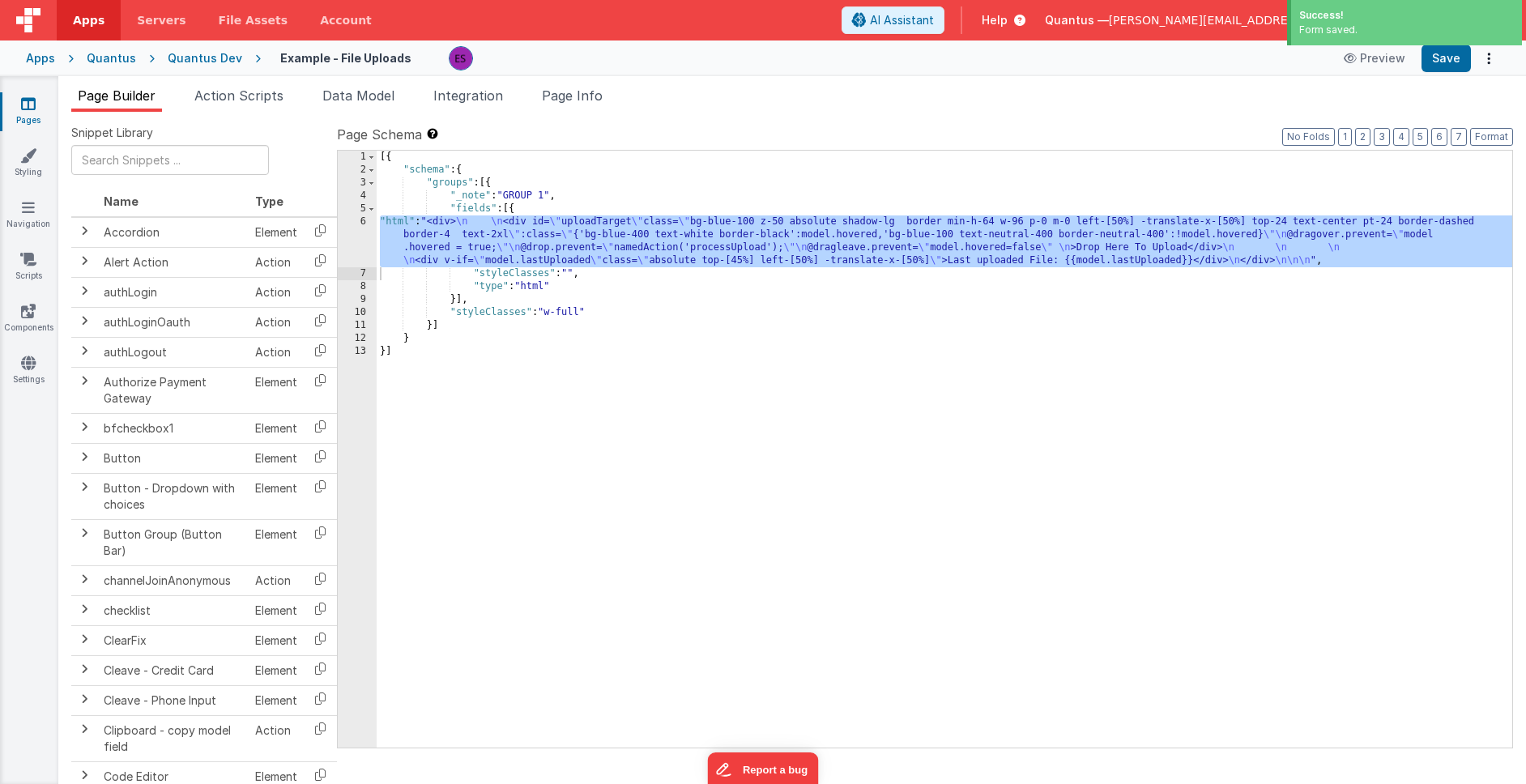
click at [461, 237] on div "[{ "schema" : { "groups" : [{ "_note" : "GROUP 1" , "fields" : [{ "html" : "<di…" at bounding box center [943, 462] width 1135 height 622
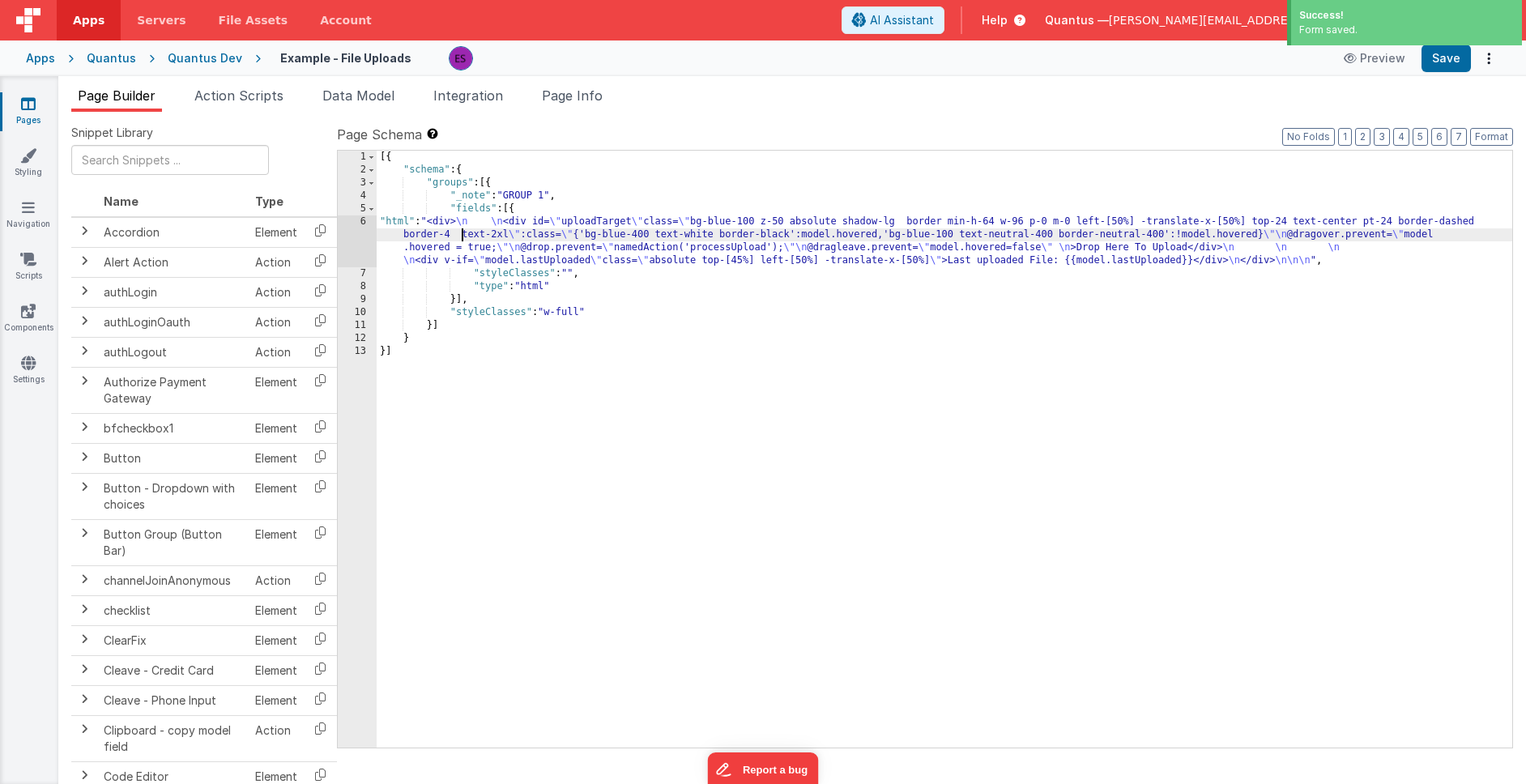
click at [354, 246] on div "6" at bounding box center [357, 241] width 39 height 52
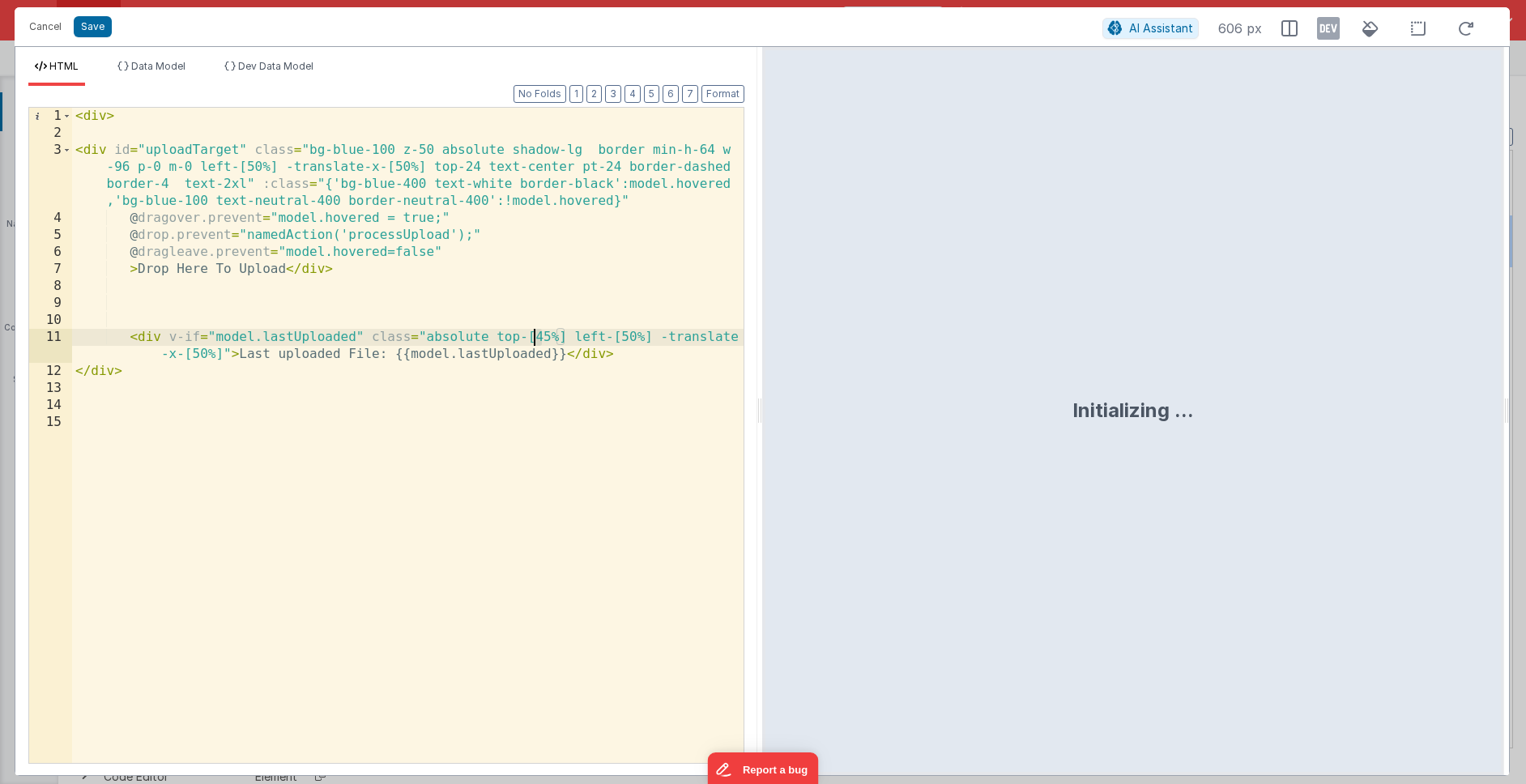
click at [535, 334] on div "< div > < div id = "uploadTarget" class = "bg-blue-100 z-50 absolute shadow-lg …" at bounding box center [407, 452] width 672 height 689
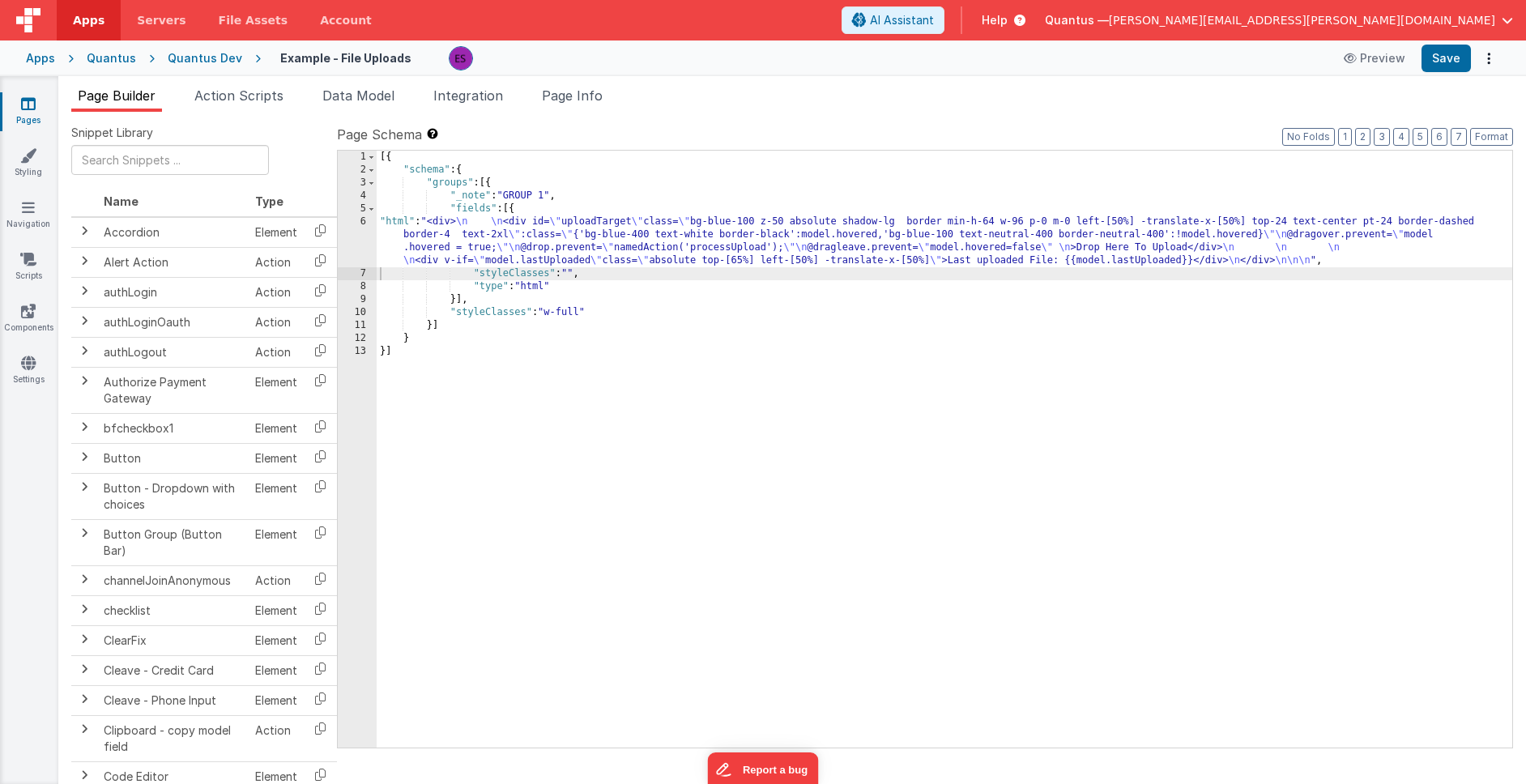
click at [46, 111] on link "Pages" at bounding box center [28, 112] width 58 height 33
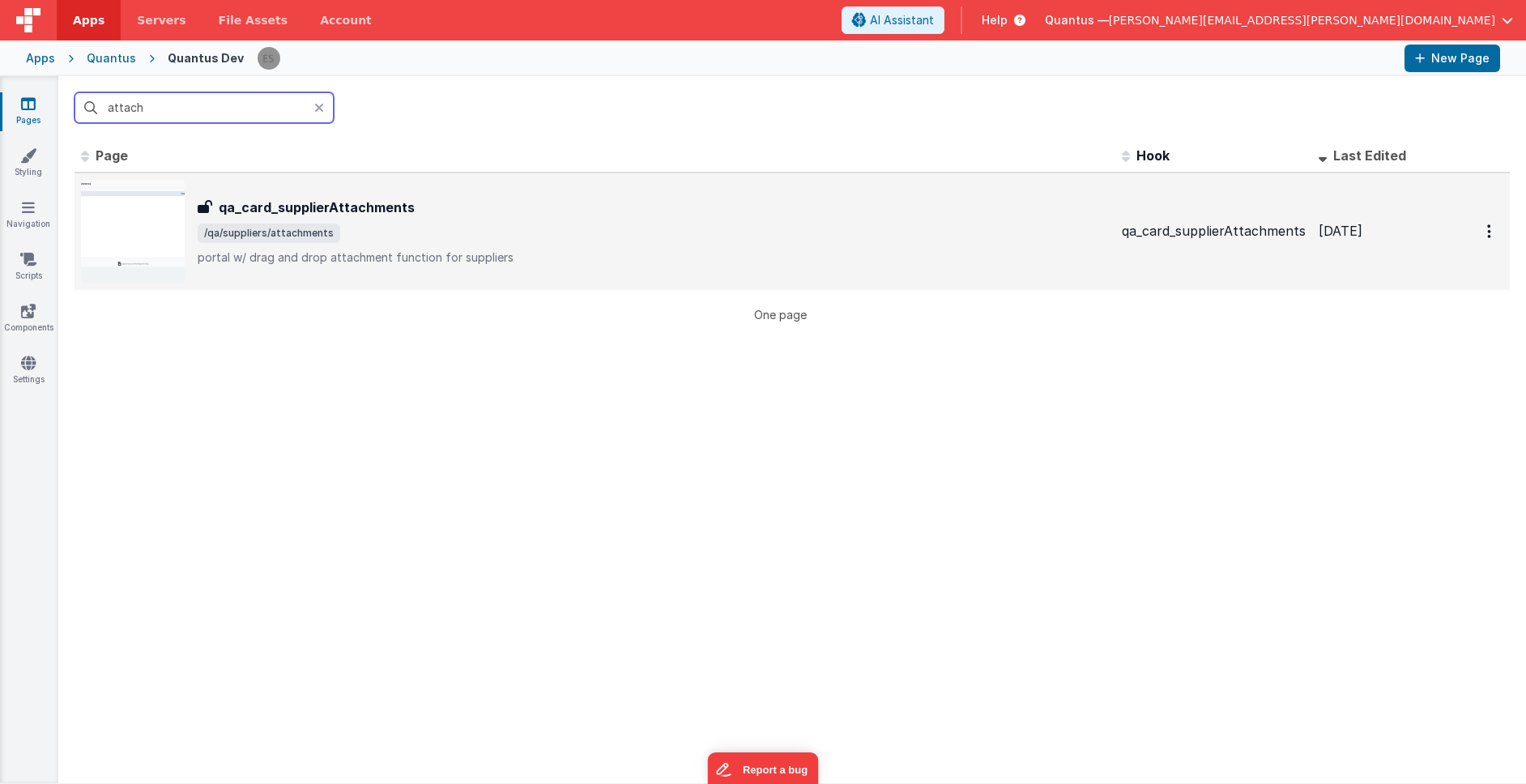
type input "attach"
click at [149, 217] on img at bounding box center [132, 231] width 104 height 104
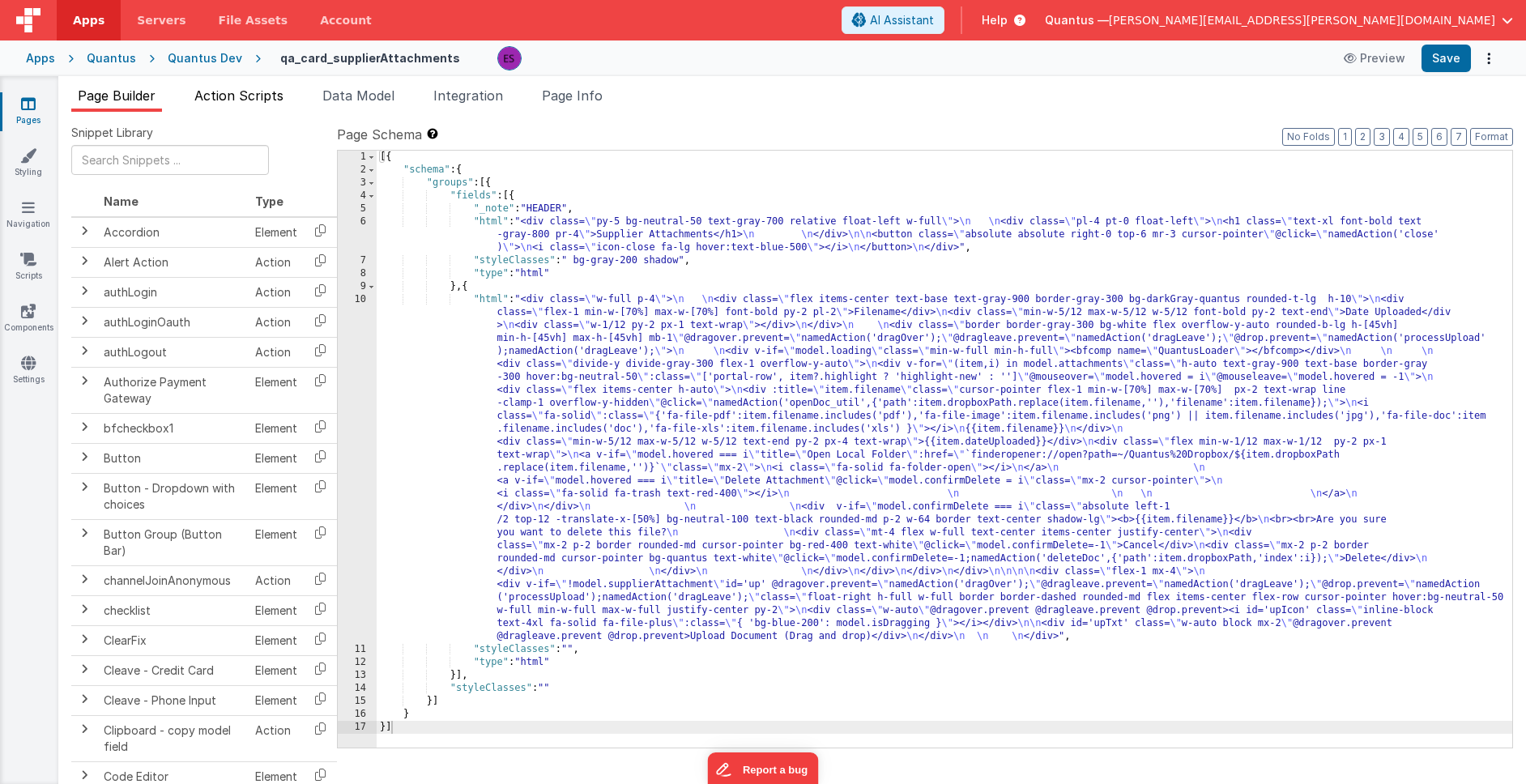
click at [228, 95] on span "Action Scripts" at bounding box center [238, 95] width 89 height 16
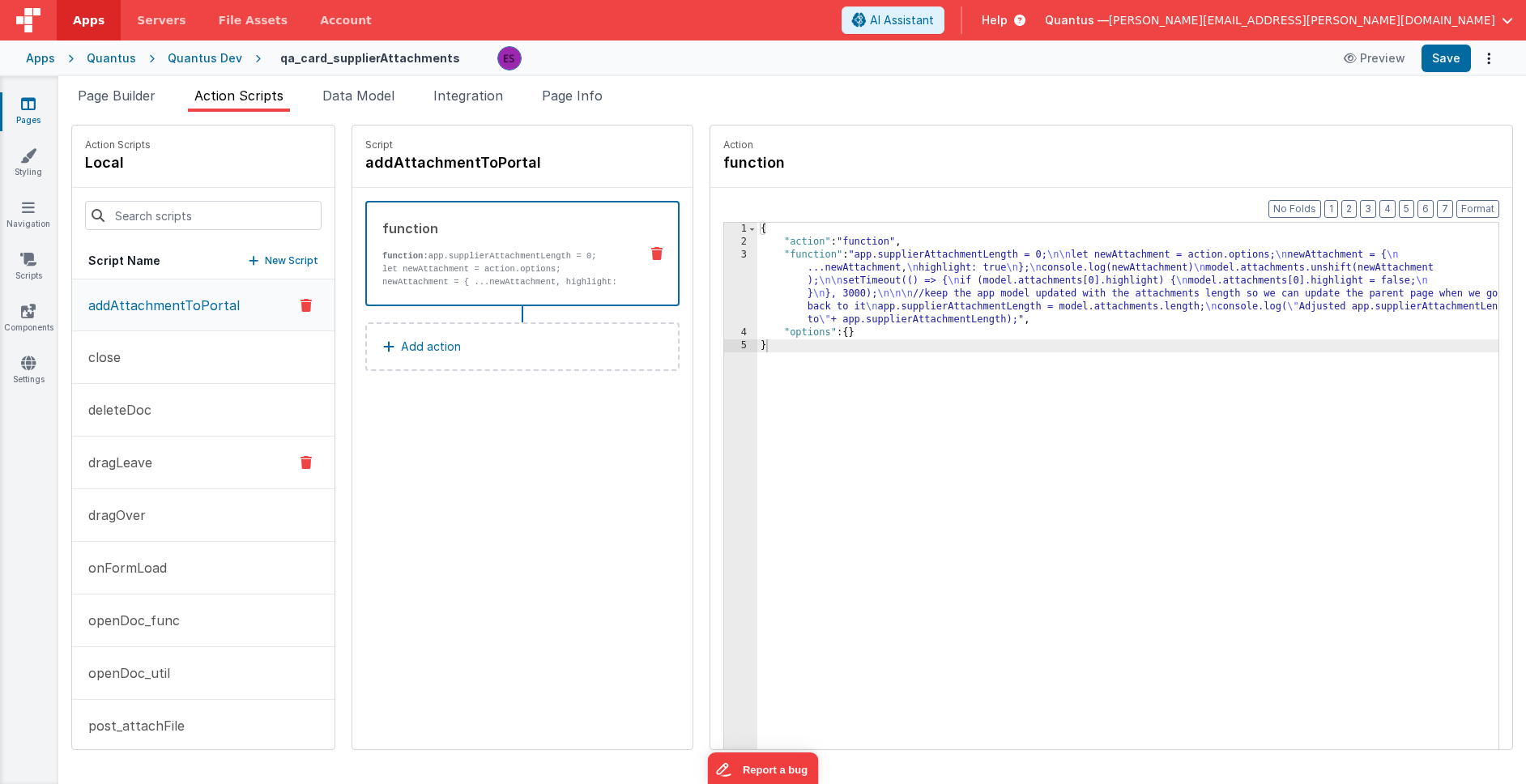
scroll to position [7, 0]
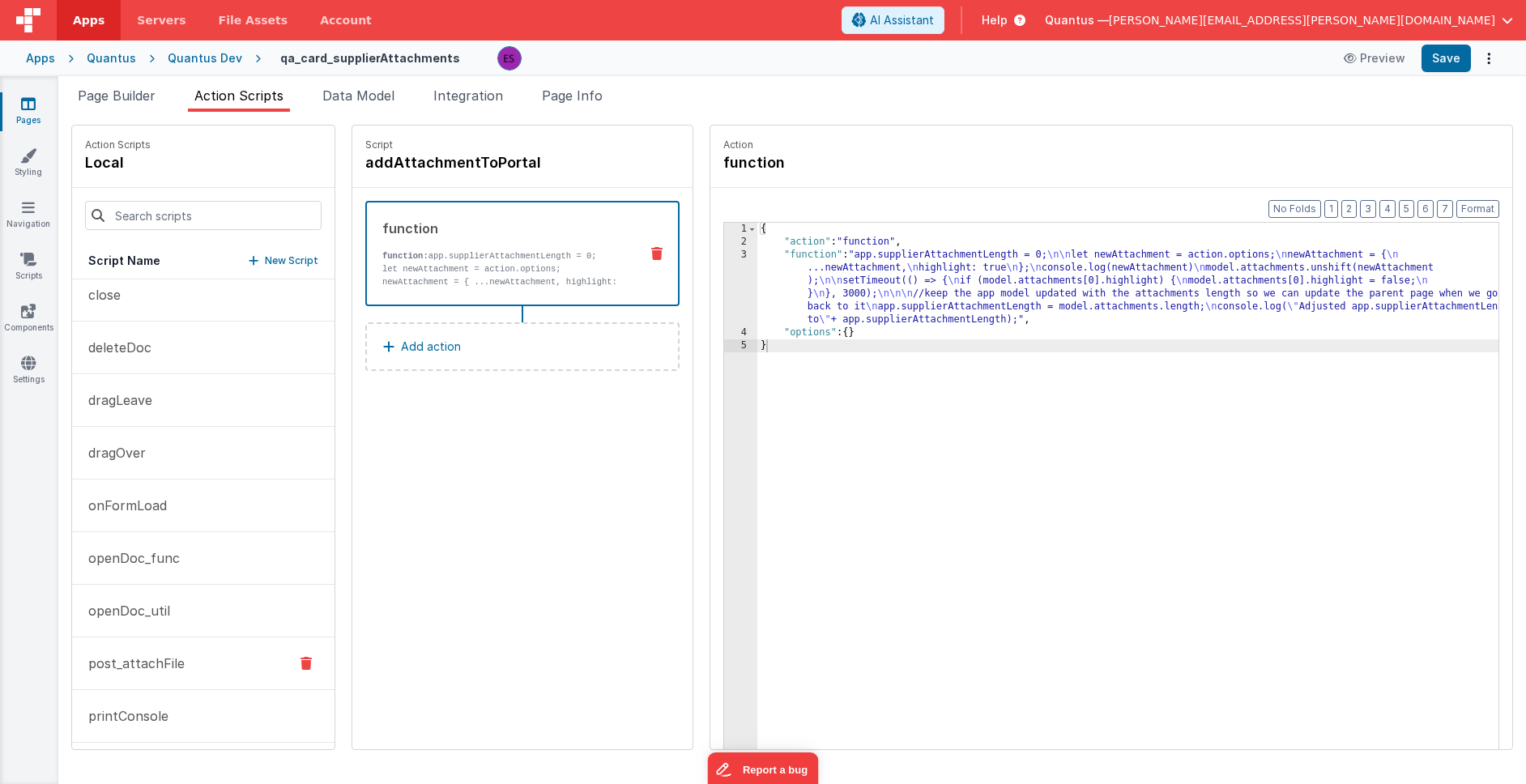
click at [165, 656] on p "post_attachFile" at bounding box center [131, 663] width 106 height 20
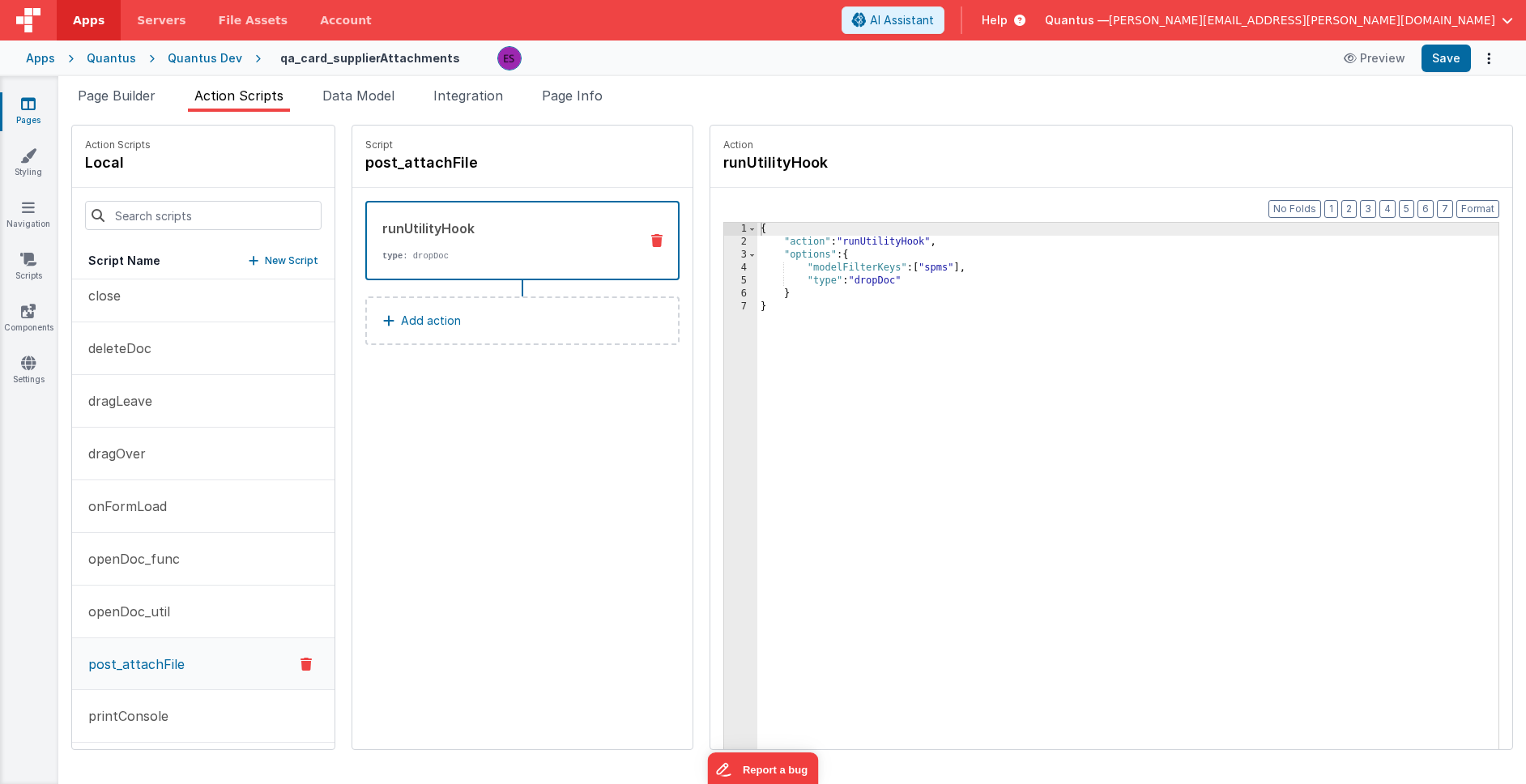
scroll to position [63, 0]
click at [888, 267] on div "{ "action" : "runUtilityHook" , "options" : { "modelFilterKeys" : [ "spms" ] , …" at bounding box center [1139, 524] width 764 height 602
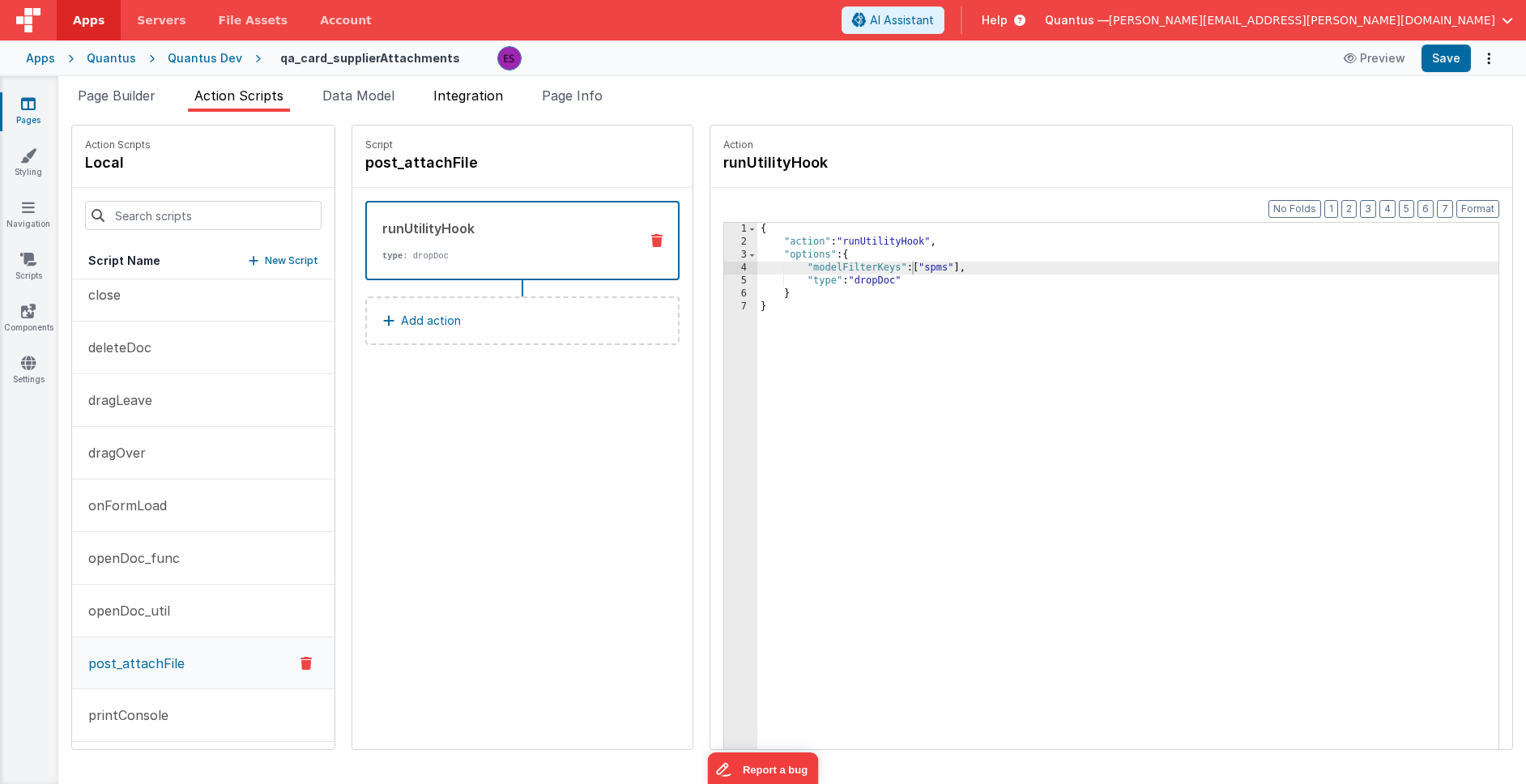
click at [464, 101] on span "Integration" at bounding box center [468, 95] width 69 height 16
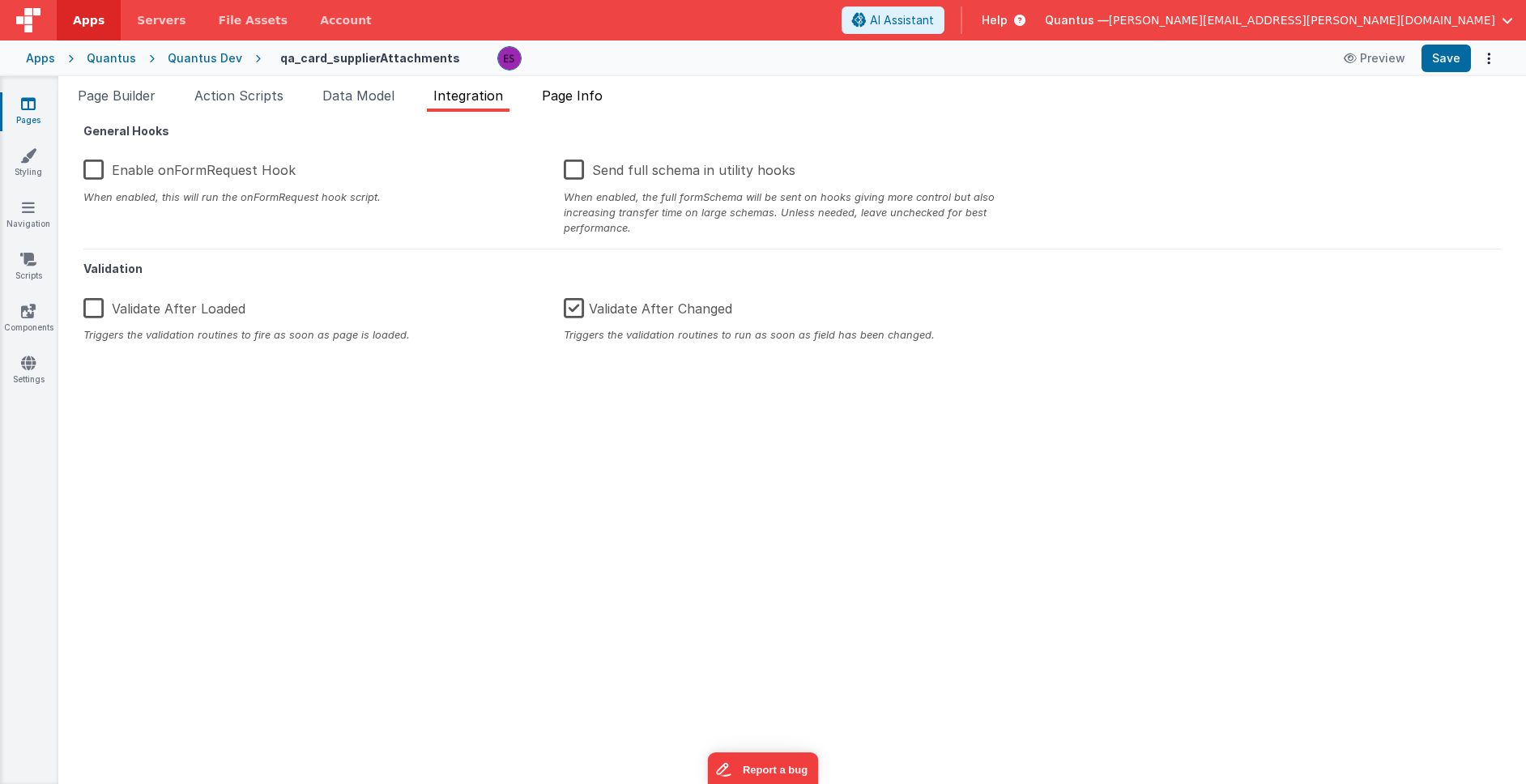
click at [540, 98] on li "Page Info" at bounding box center [572, 99] width 73 height 26
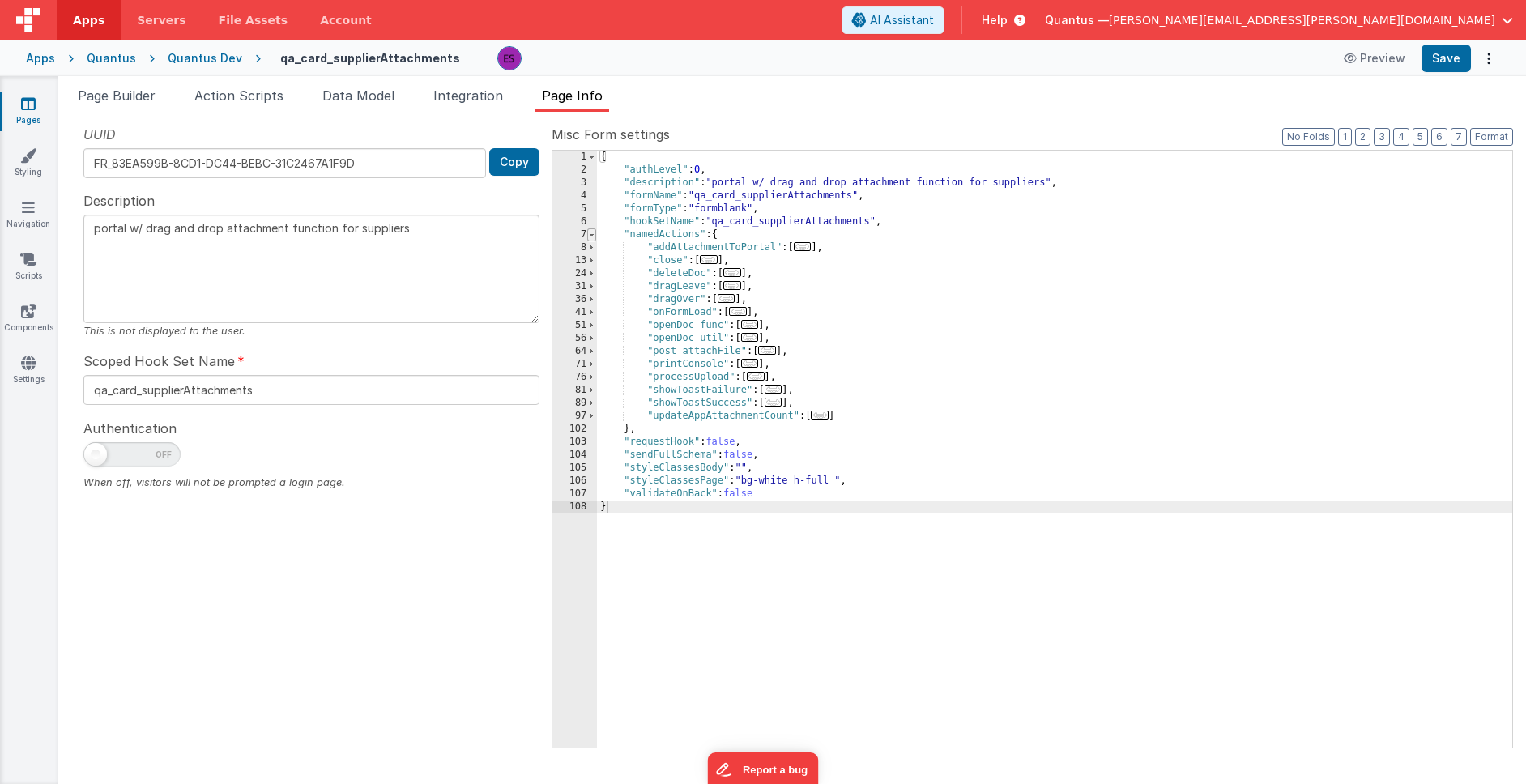
click at [591, 233] on span at bounding box center [591, 235] width 9 height 13
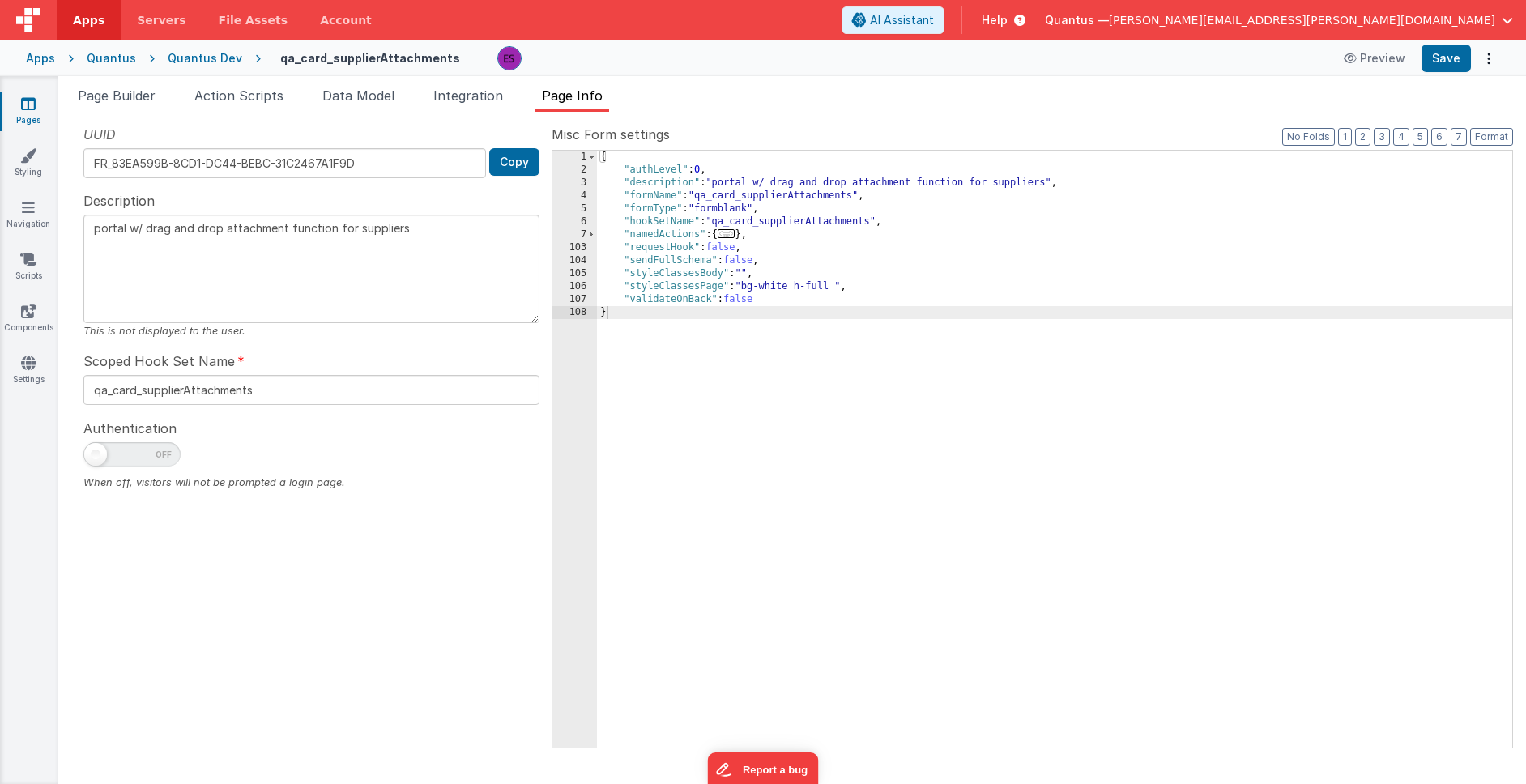
drag, startPoint x: 197, startPoint y: 58, endPoint x: 180, endPoint y: 74, distance: 23.3
click at [196, 59] on div "Quantus Dev" at bounding box center [204, 59] width 74 height 16
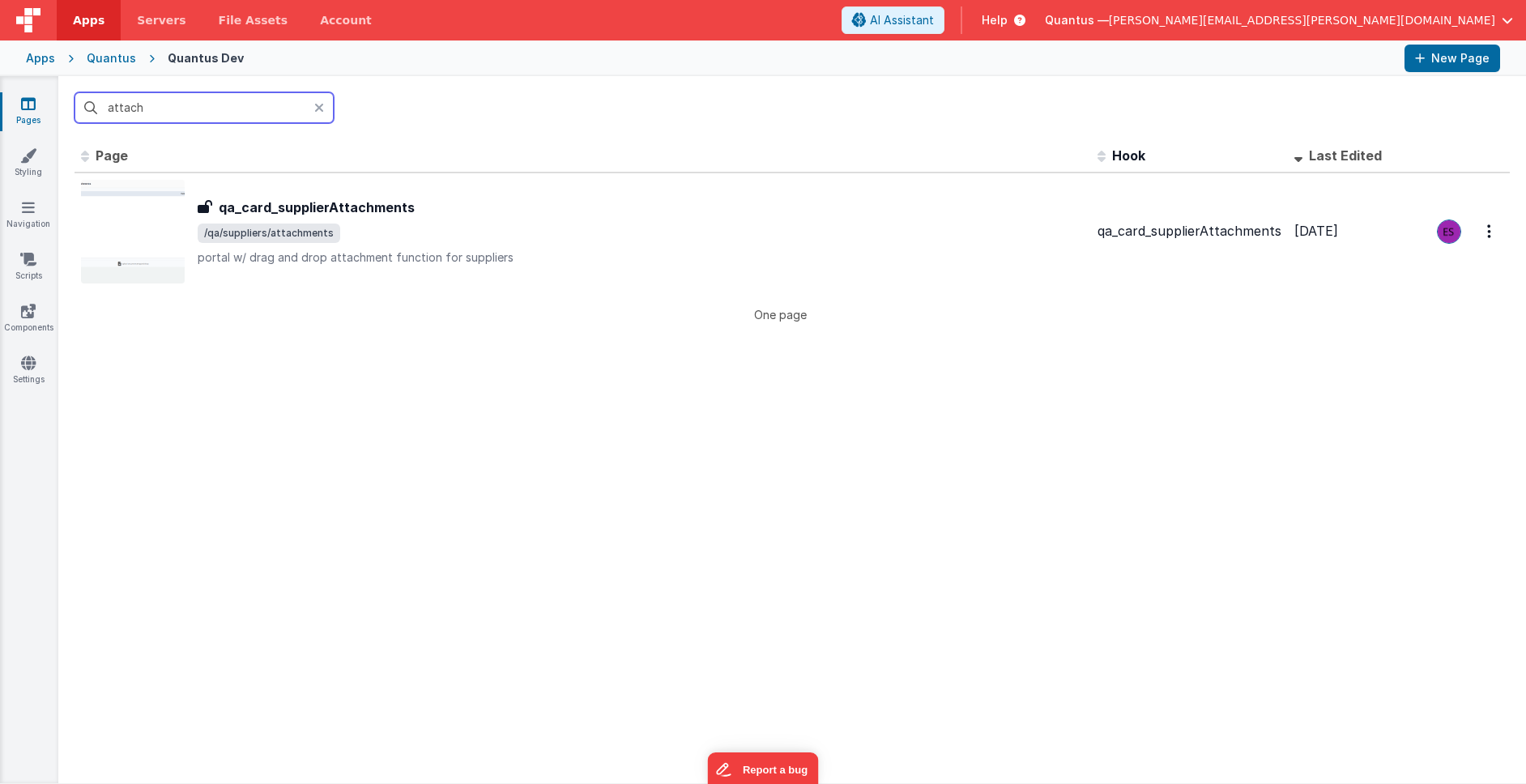
click at [167, 115] on input "attach" at bounding box center [204, 108] width 260 height 31
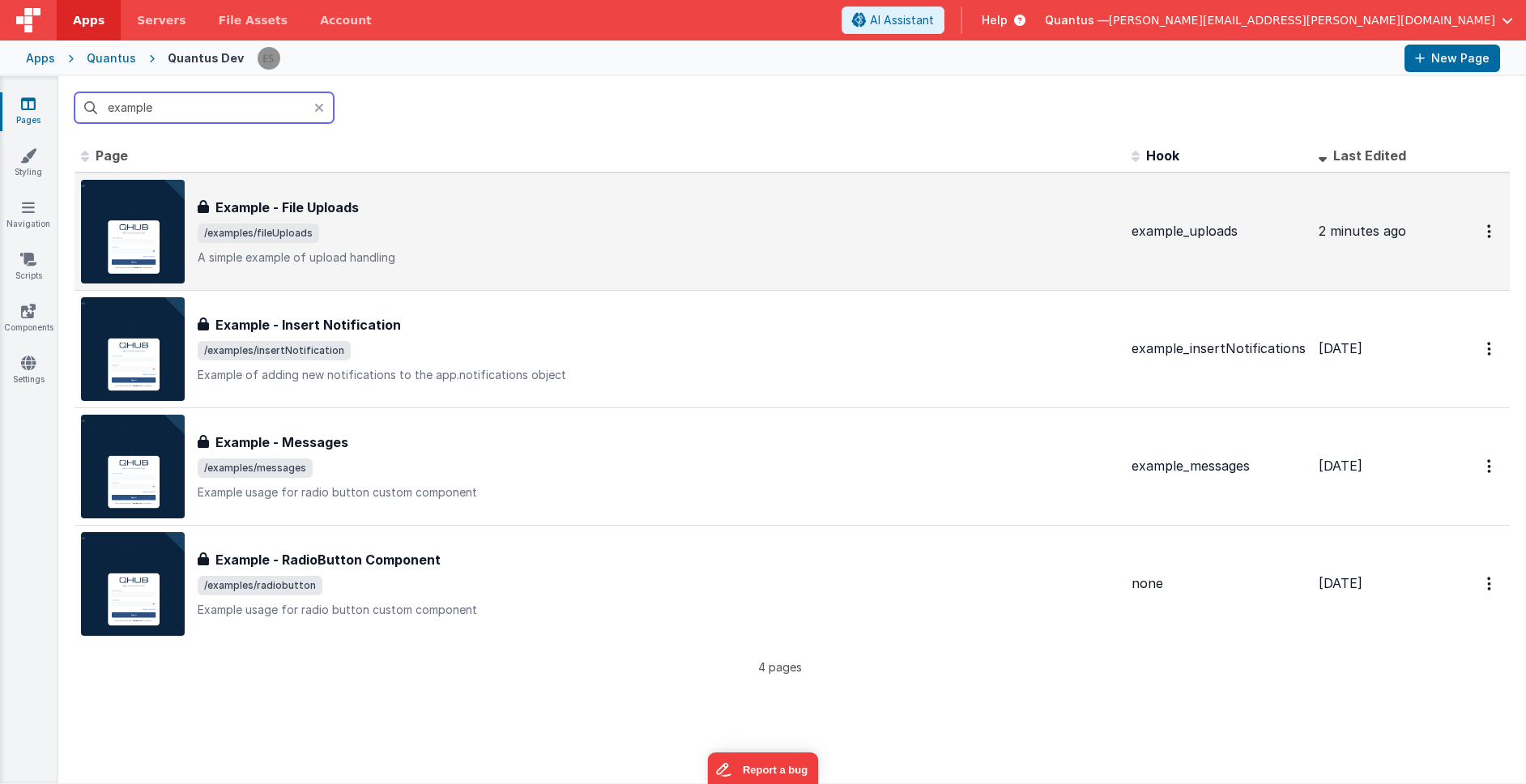
type input "example"
click at [119, 207] on img at bounding box center [132, 231] width 104 height 104
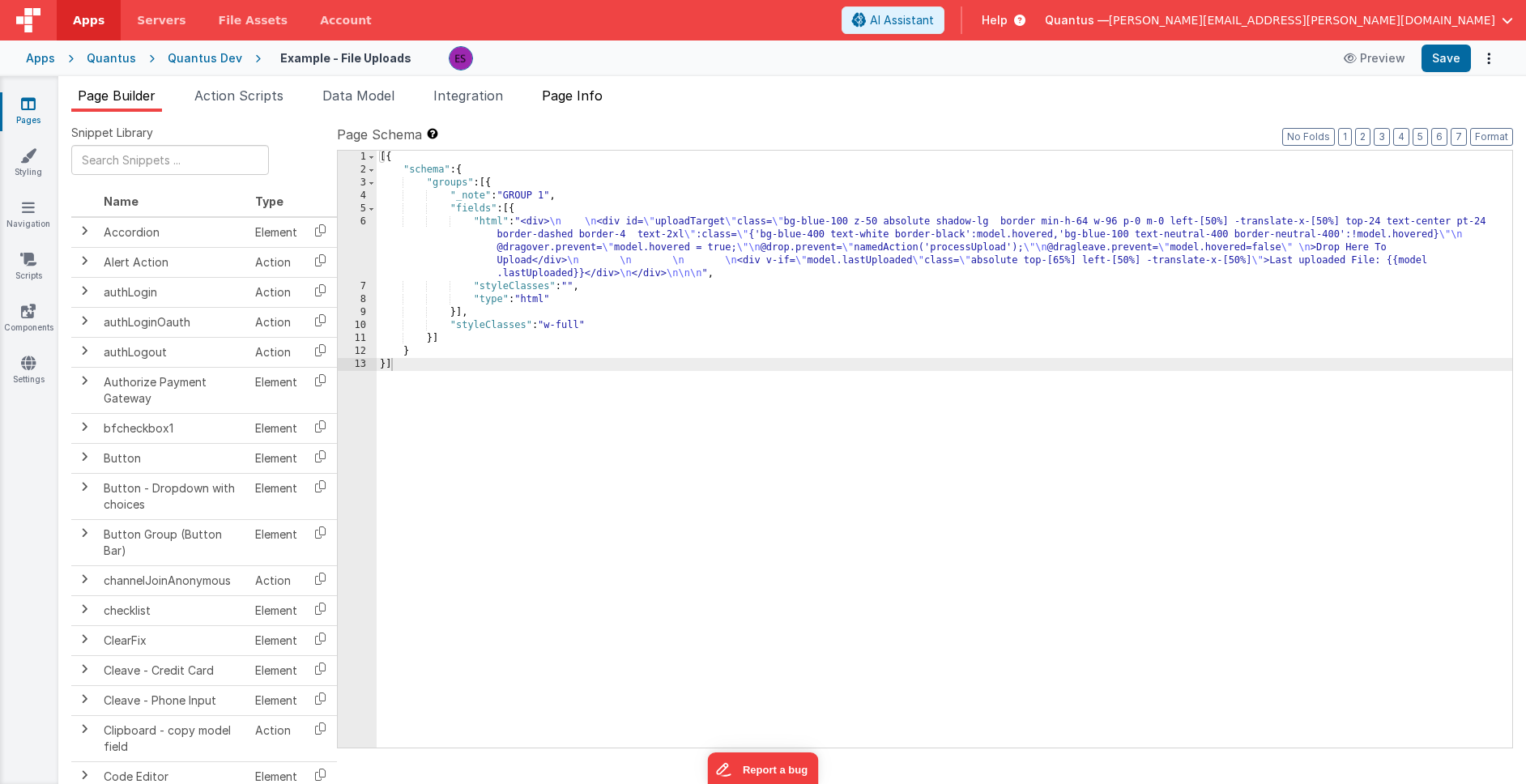
click at [602, 88] on span "Page Info" at bounding box center [572, 95] width 60 height 16
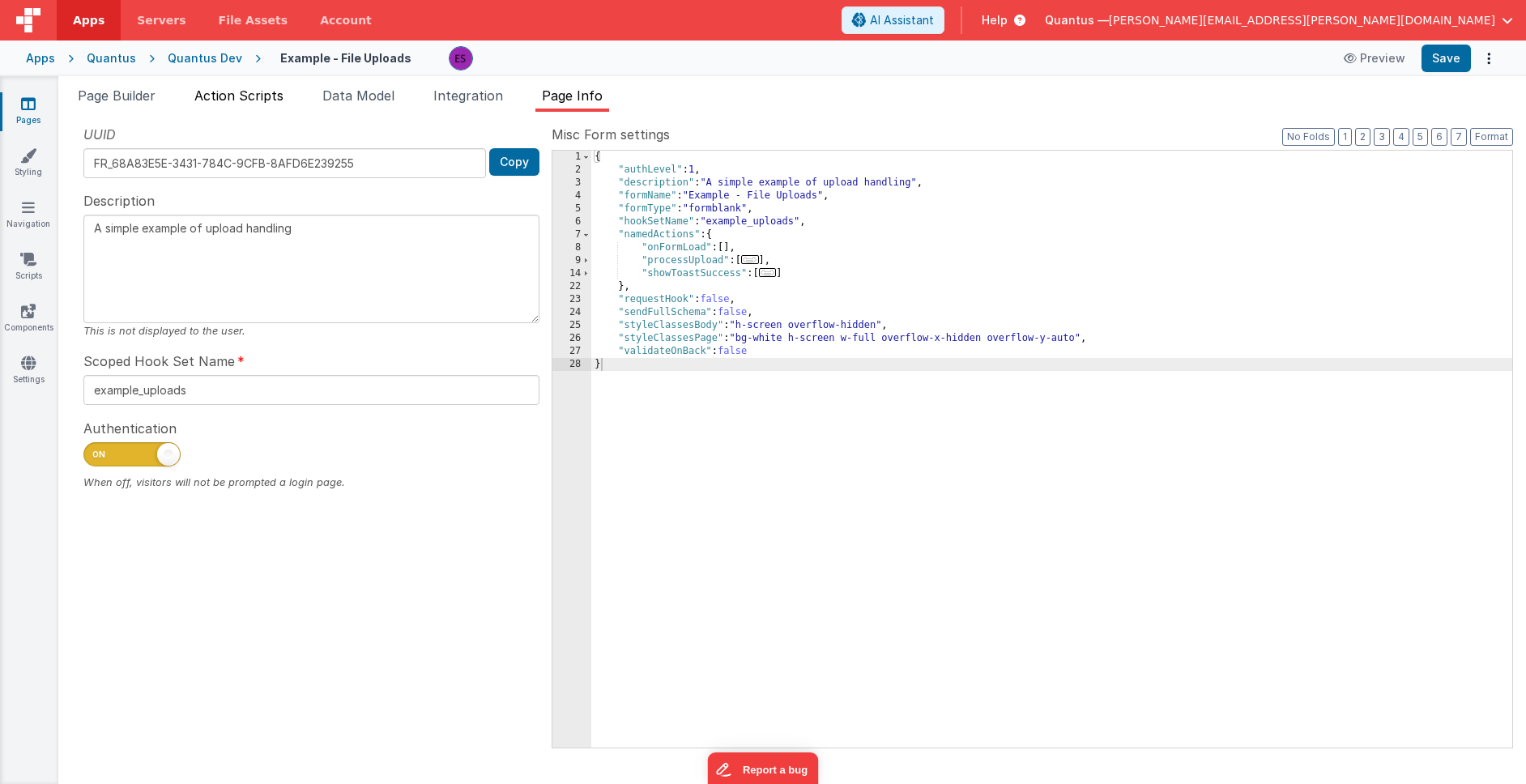
click at [260, 100] on span "Action Scripts" at bounding box center [238, 95] width 89 height 16
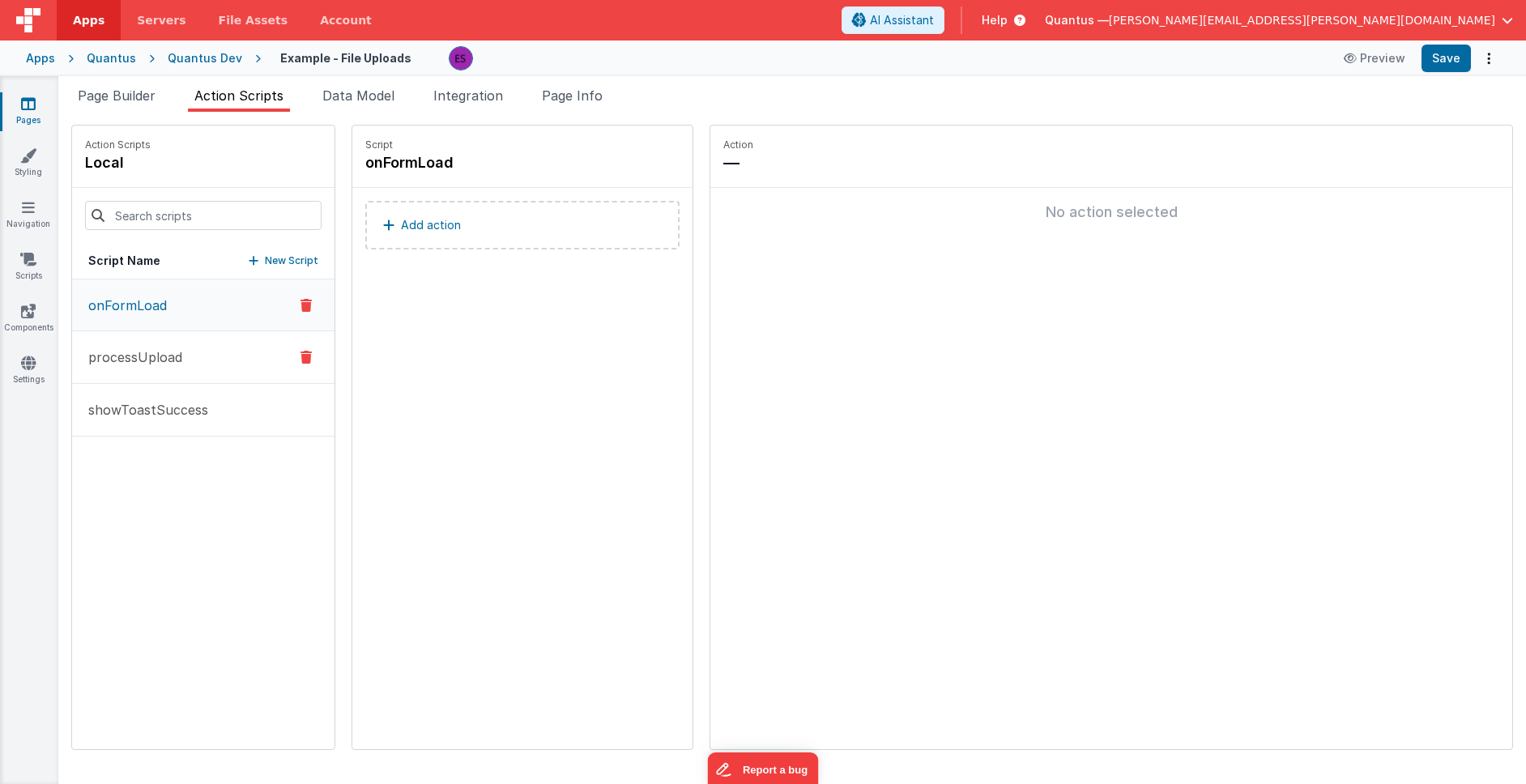
click at [154, 345] on button "processUpload" at bounding box center [203, 357] width 263 height 53
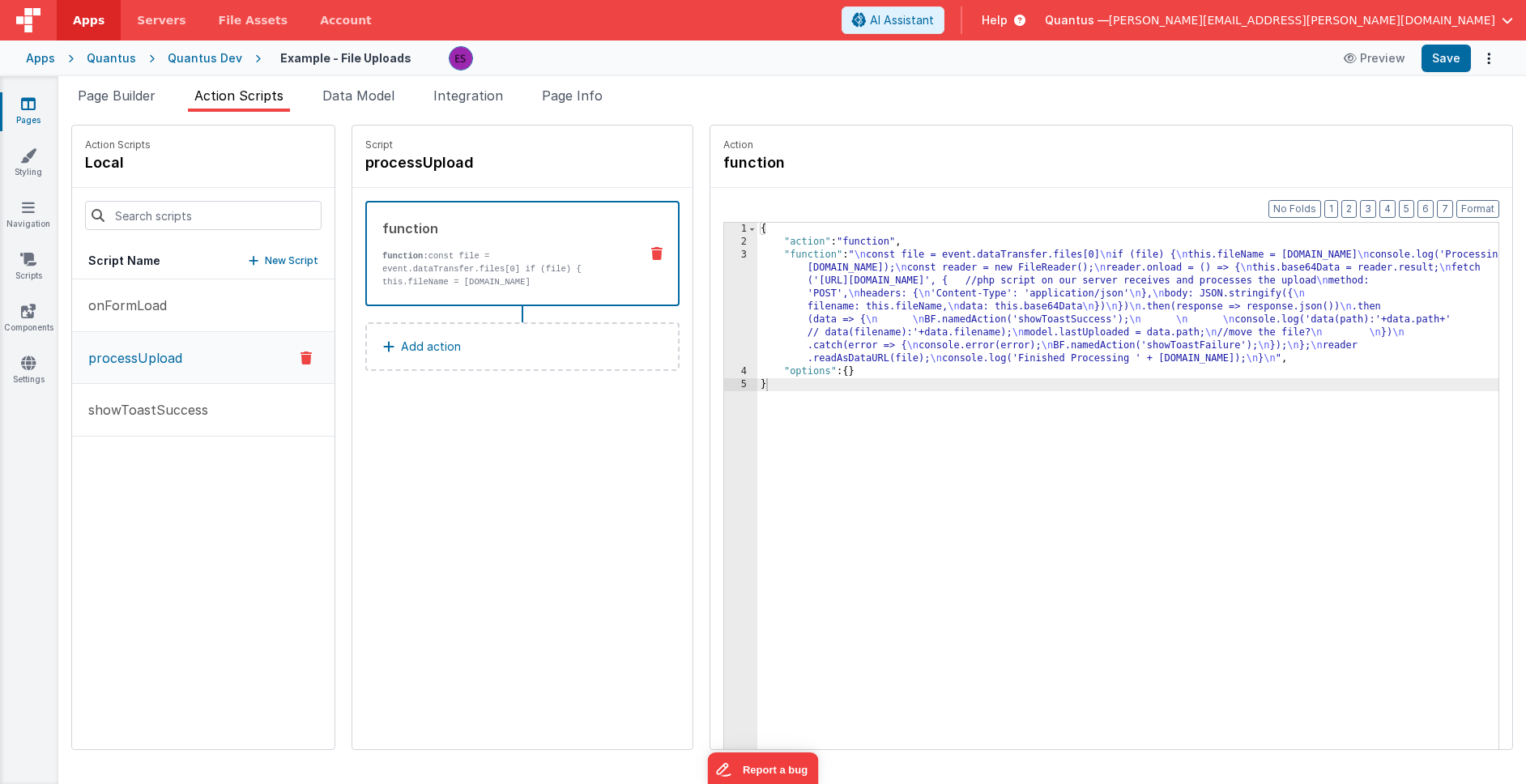
click at [848, 322] on div "{ "action" : "function" , "function" : " \n const file = event.dataTransfer.fil…" at bounding box center [1149, 524] width 783 height 602
click at [723, 332] on div "1 2 3 4 5 { "action" : "function" , "function" : " \n const file = event.dataTr…" at bounding box center [1111, 511] width 776 height 578
click at [724, 329] on div "3" at bounding box center [740, 307] width 33 height 117
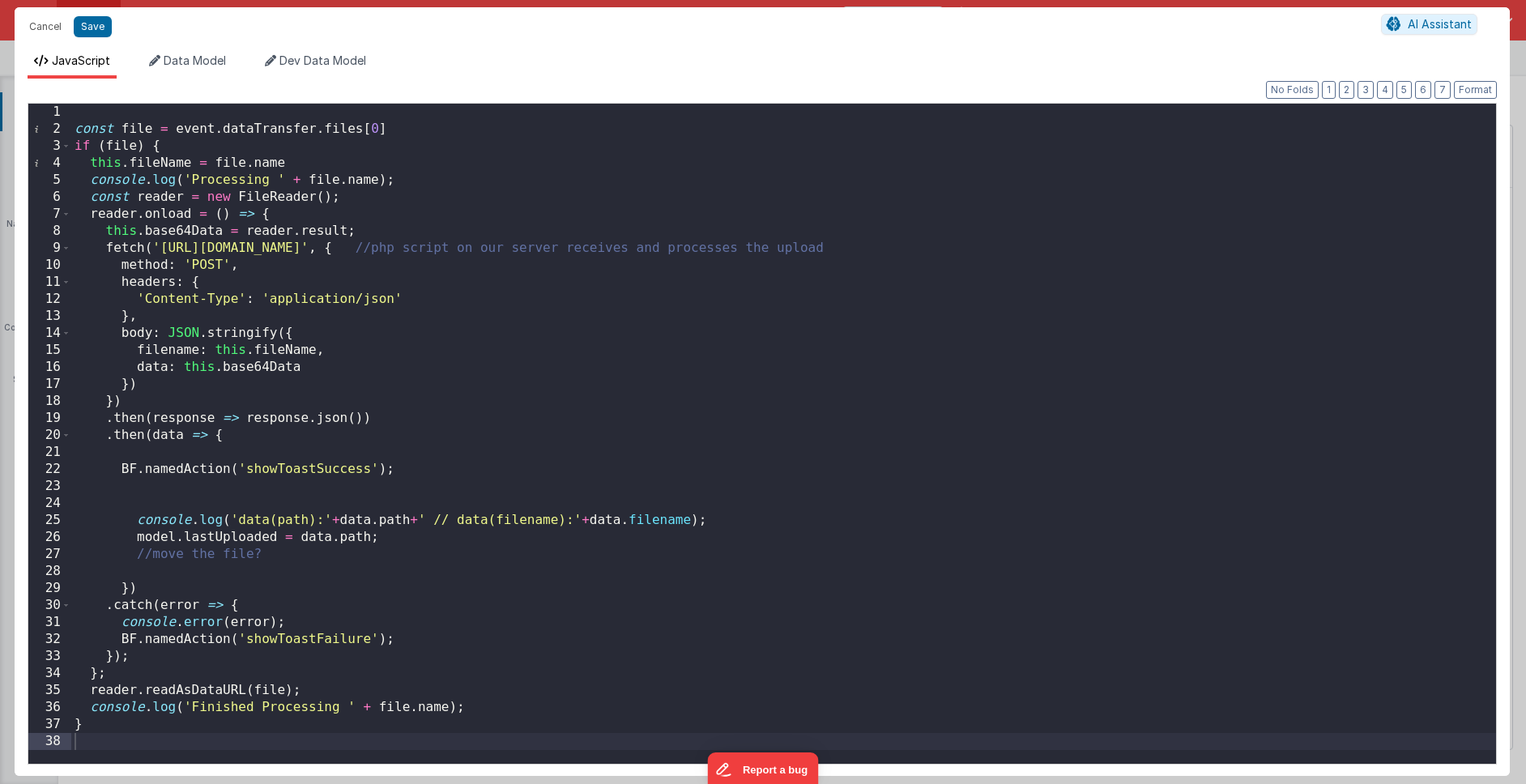
click at [439, 534] on div "const file = event . dataTransfer . files [ 0 ] if ( file ) { this . fileName =…" at bounding box center [783, 450] width 1425 height 693
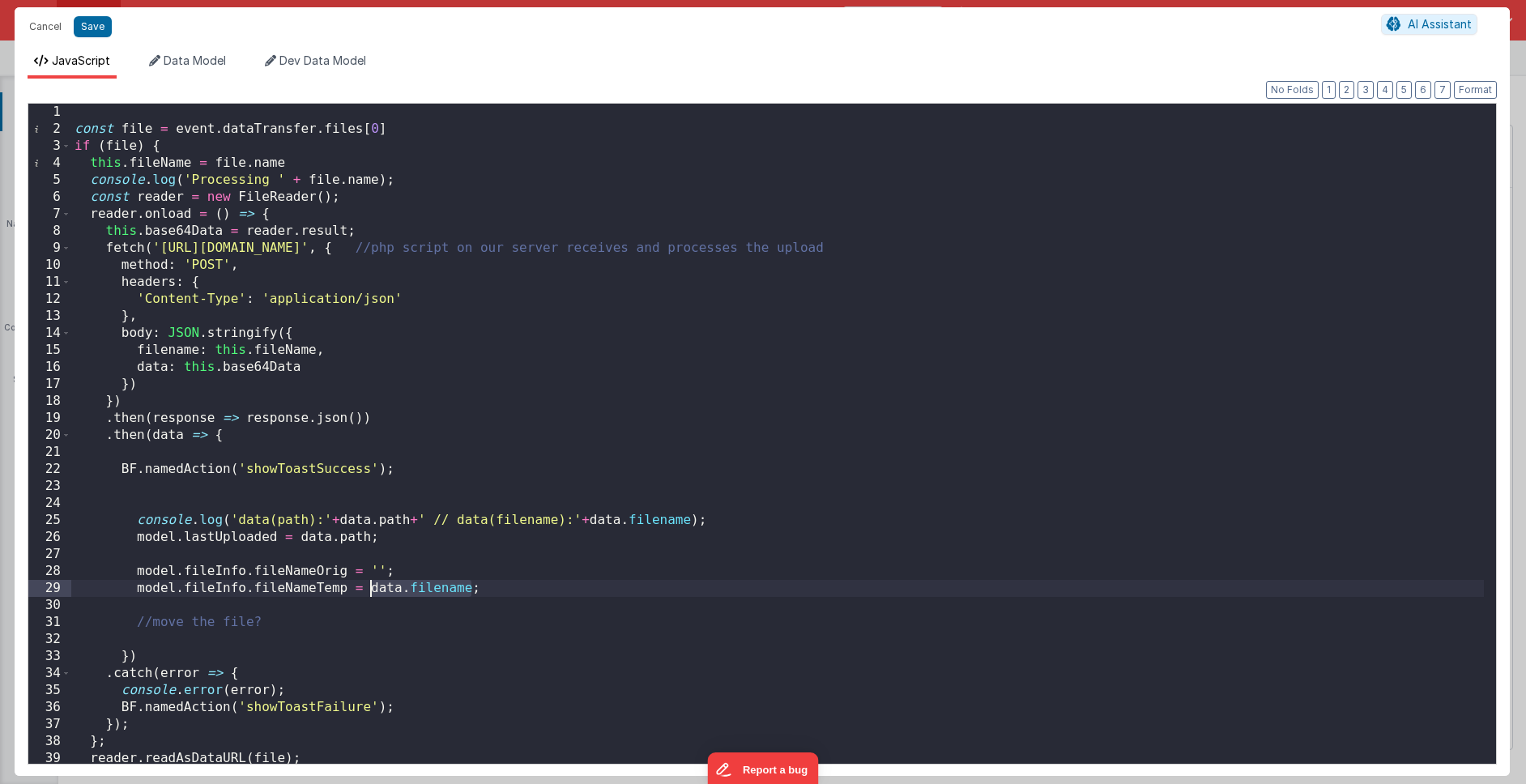
drag, startPoint x: 472, startPoint y: 587, endPoint x: 371, endPoint y: 588, distance: 101.0
click at [371, 588] on div "const file = event . dataTransfer . files [ 0 ] if ( file ) { this . fileName =…" at bounding box center [777, 450] width 1413 height 693
click at [379, 566] on div "const file = event . dataTransfer . files [ 0 ] if ( file ) { this . fileName =…" at bounding box center [777, 450] width 1413 height 693
click at [375, 574] on div "const file = event . dataTransfer . files [ 0 ] if ( file ) { this . fileName =…" at bounding box center [777, 450] width 1413 height 693
drag, startPoint x: 369, startPoint y: 566, endPoint x: 385, endPoint y: 568, distance: 16.1
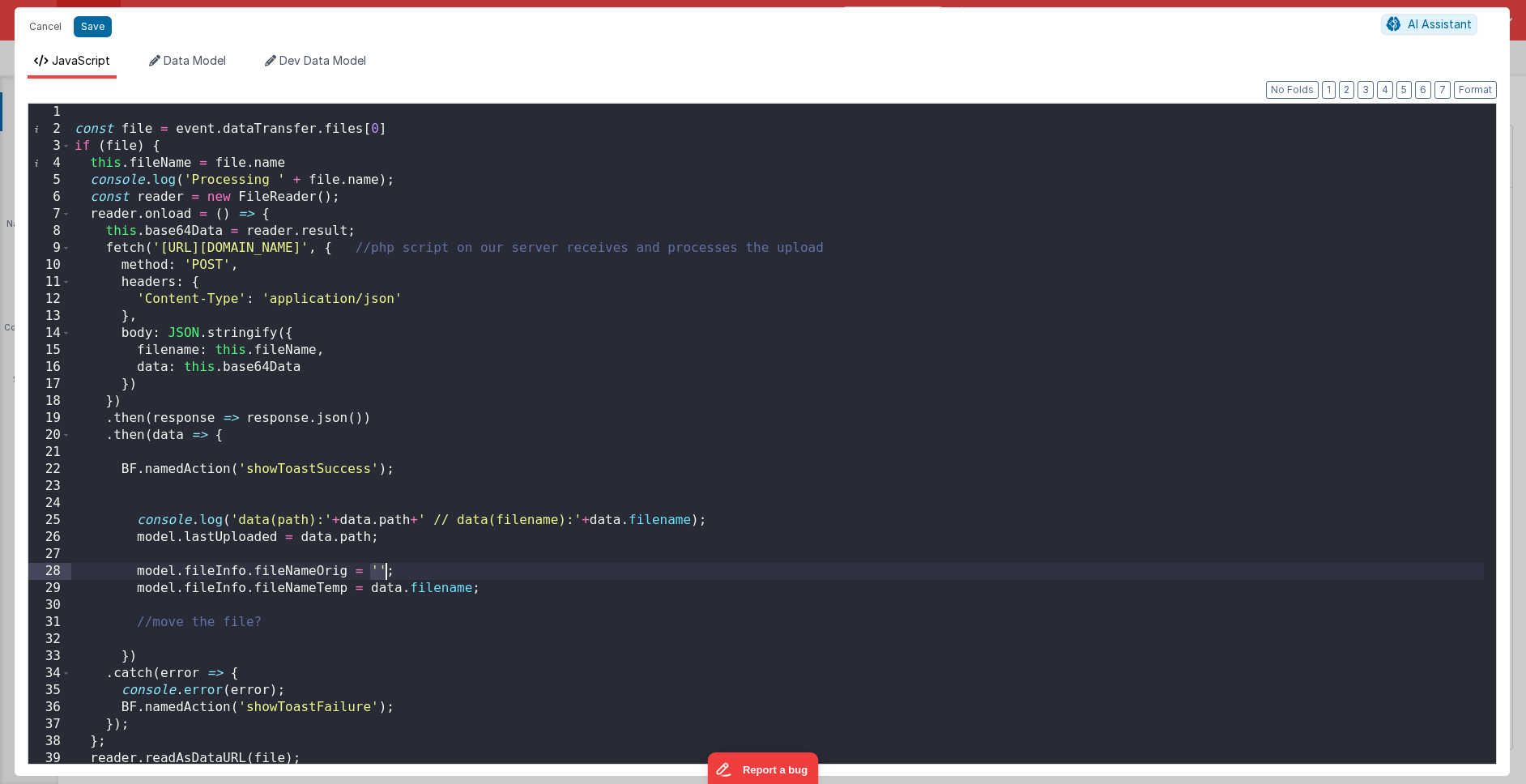
click at [385, 568] on div "const file = event . dataTransfer . files [ 0 ] if ( file ) { this . fileName =…" at bounding box center [777, 450] width 1413 height 693
click at [517, 592] on div "const file = event . dataTransfer . files [ 0 ] if ( file ) { this . fileName =…" at bounding box center [777, 450] width 1413 height 693
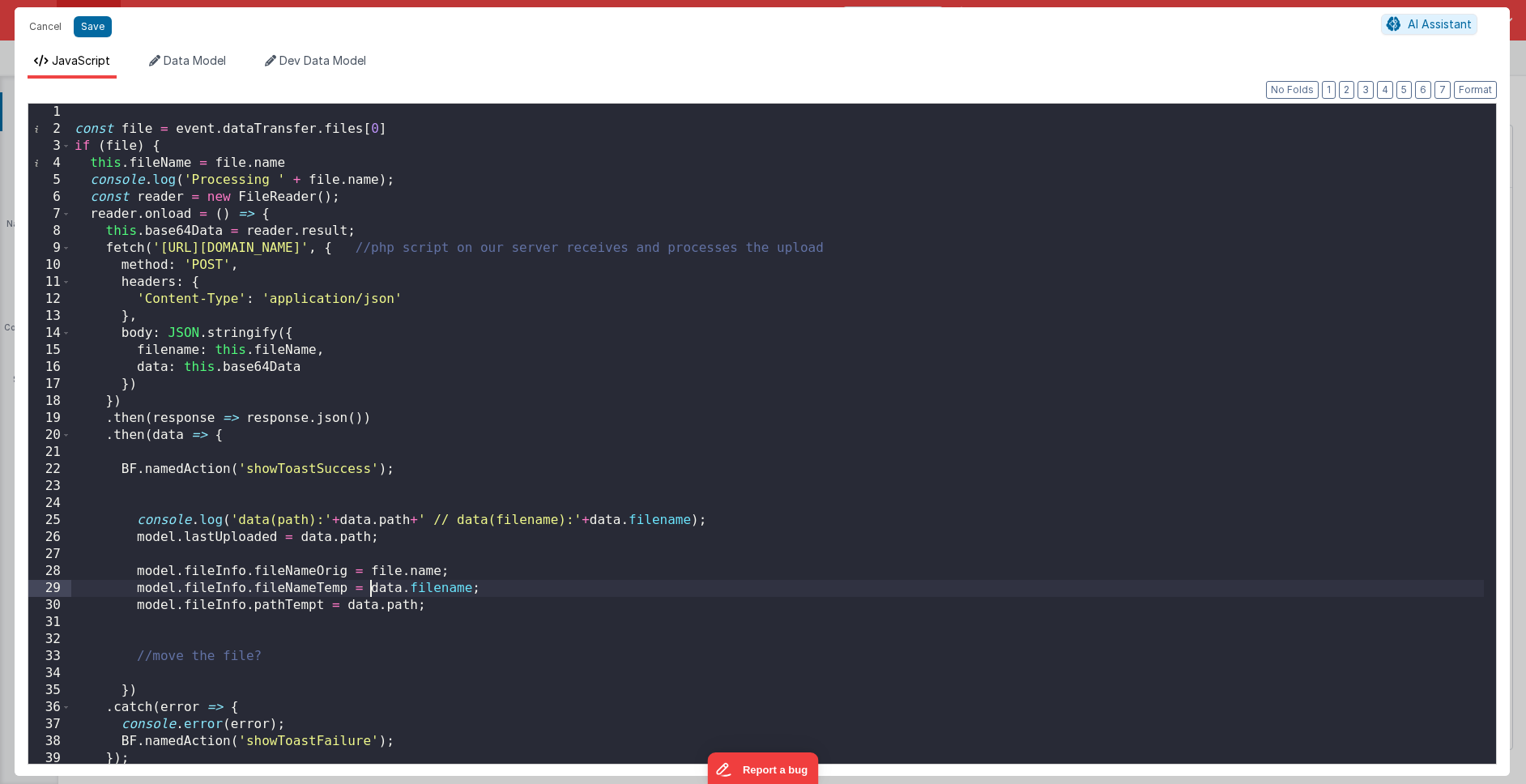
click at [373, 587] on div "const file = event . dataTransfer . files [ 0 ] if ( file ) { this . fileName =…" at bounding box center [777, 450] width 1413 height 693
drag, startPoint x: 369, startPoint y: 587, endPoint x: 468, endPoint y: 587, distance: 99.0
click at [468, 587] on div "const file = event . dataTransfer . files [ 0 ] if ( file ) { this . fileName =…" at bounding box center [777, 450] width 1413 height 693
click at [201, 114] on div "const file = event . dataTransfer . files [ 0 ] if ( file ) { this . fileName =…" at bounding box center [777, 450] width 1413 height 693
paste textarea
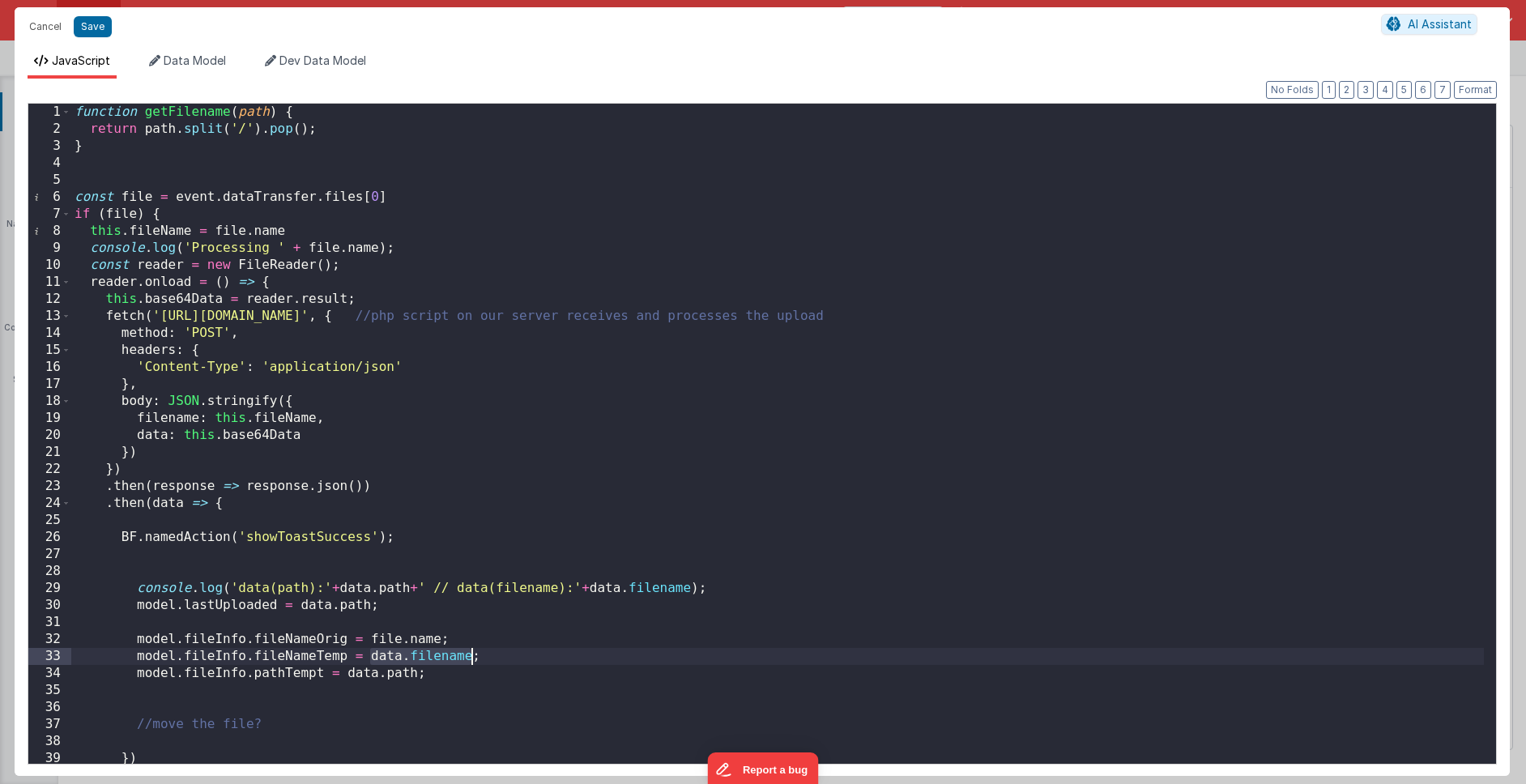
drag, startPoint x: 371, startPoint y: 656, endPoint x: 473, endPoint y: 656, distance: 102.0
click at [473, 656] on div "function getFilename ( path ) { return path . split ( '/' ) . pop ( ) ; } const…" at bounding box center [777, 450] width 1413 height 693
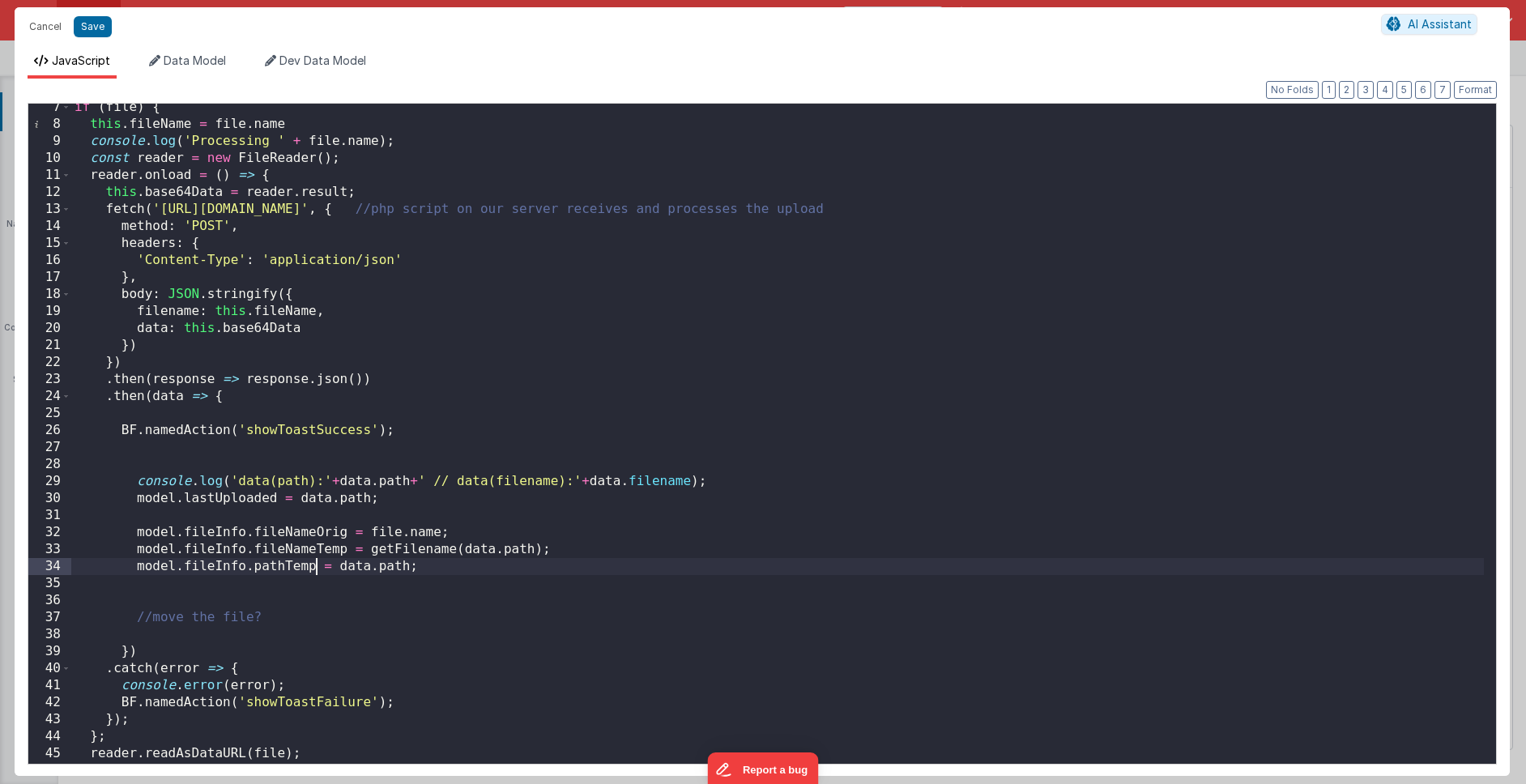
scroll to position [157, 0]
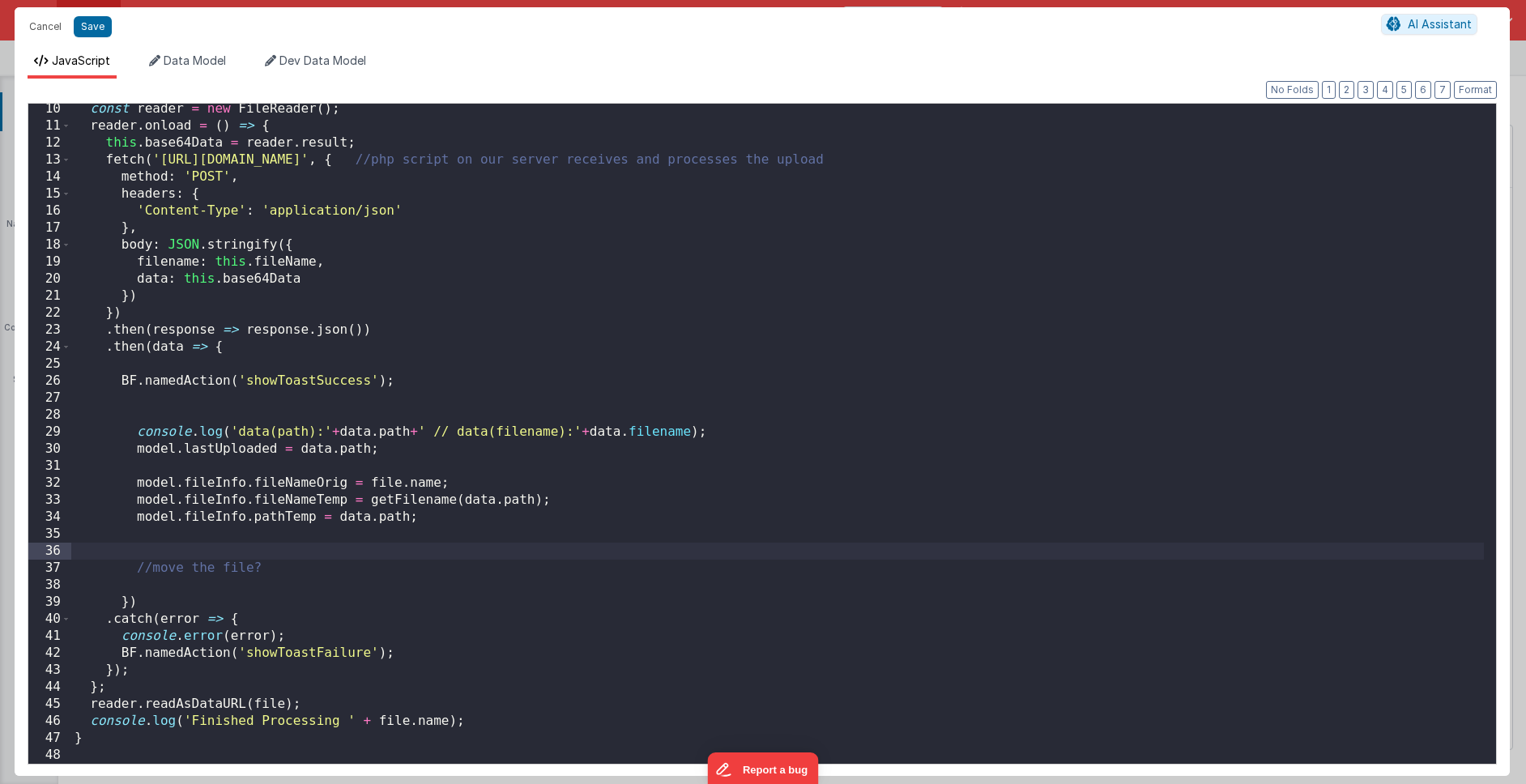
click at [220, 513] on div "const reader = new FileReader ( ) ; reader . onload = ( ) => { this . base64Dat…" at bounding box center [777, 447] width 1413 height 693
click at [220, 513] on div "const reader = new FileReader ( ) ; reader . onload = ( ) => { this . base64Dat…" at bounding box center [777, 447] width 1413 height 693
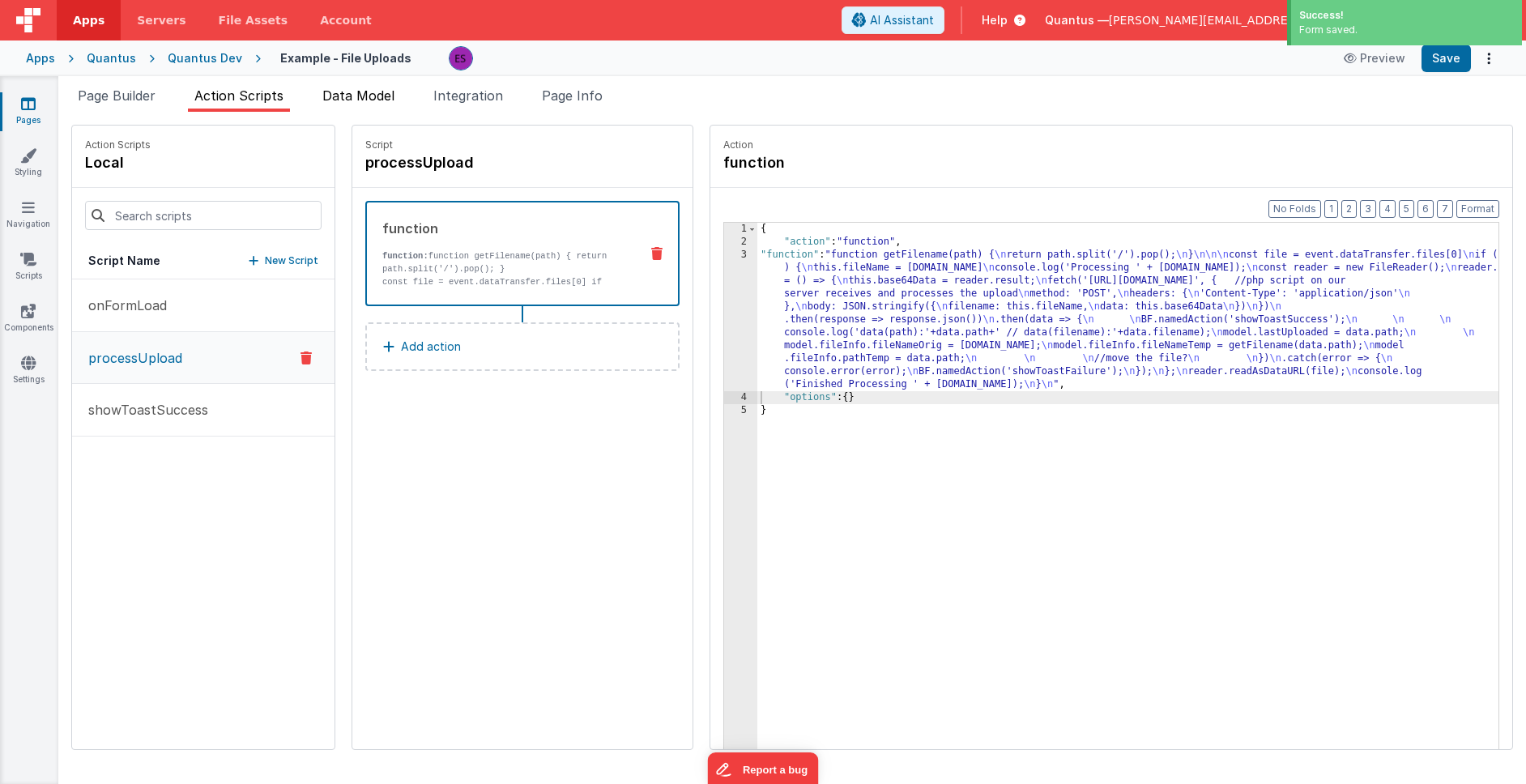
click at [337, 102] on span "Data Model" at bounding box center [358, 95] width 72 height 16
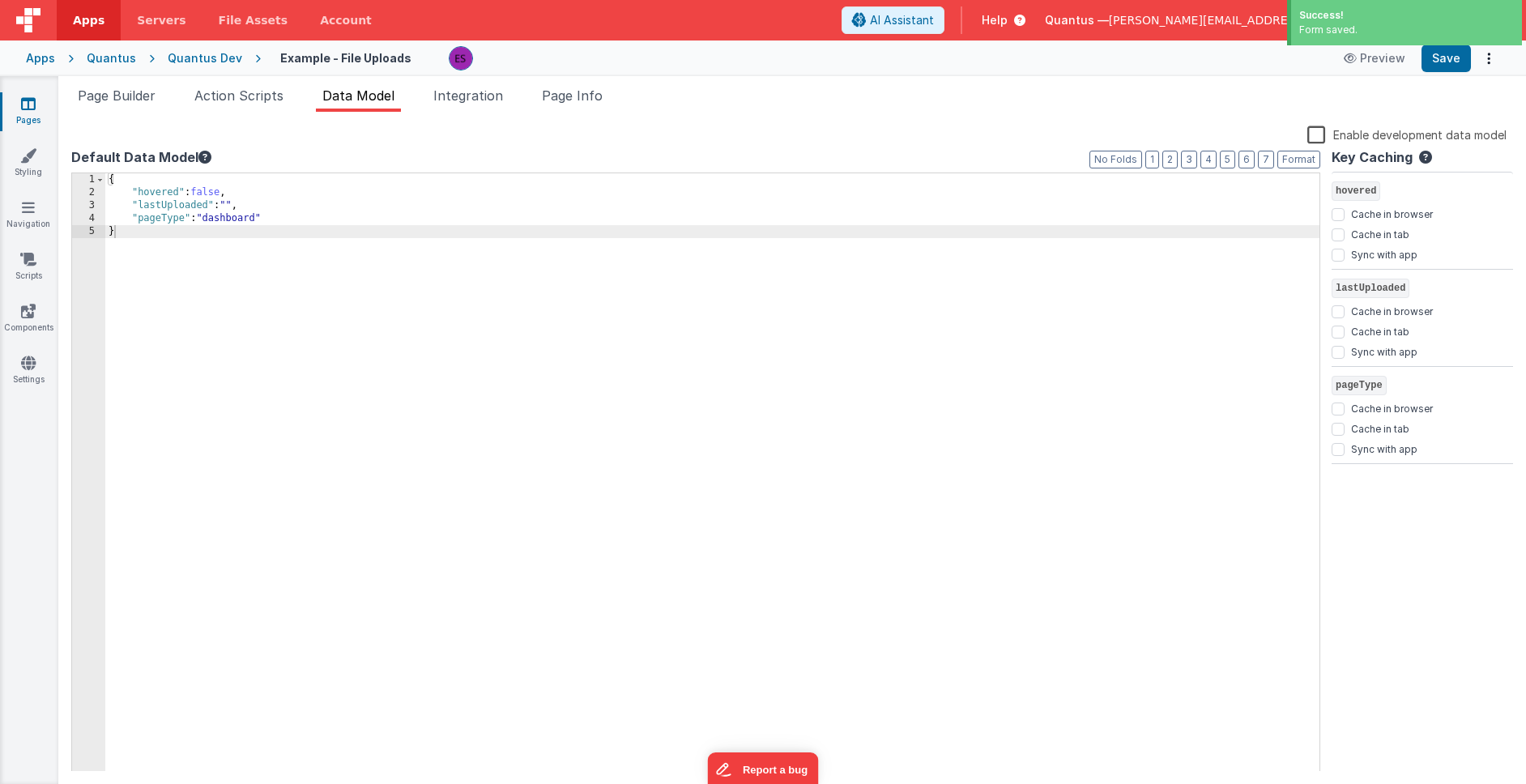
click at [282, 216] on div "{ "hovered" : false , "lastUploaded" : "" , "pageType" : "dashboard" }" at bounding box center [712, 485] width 1214 height 624
paste textarea
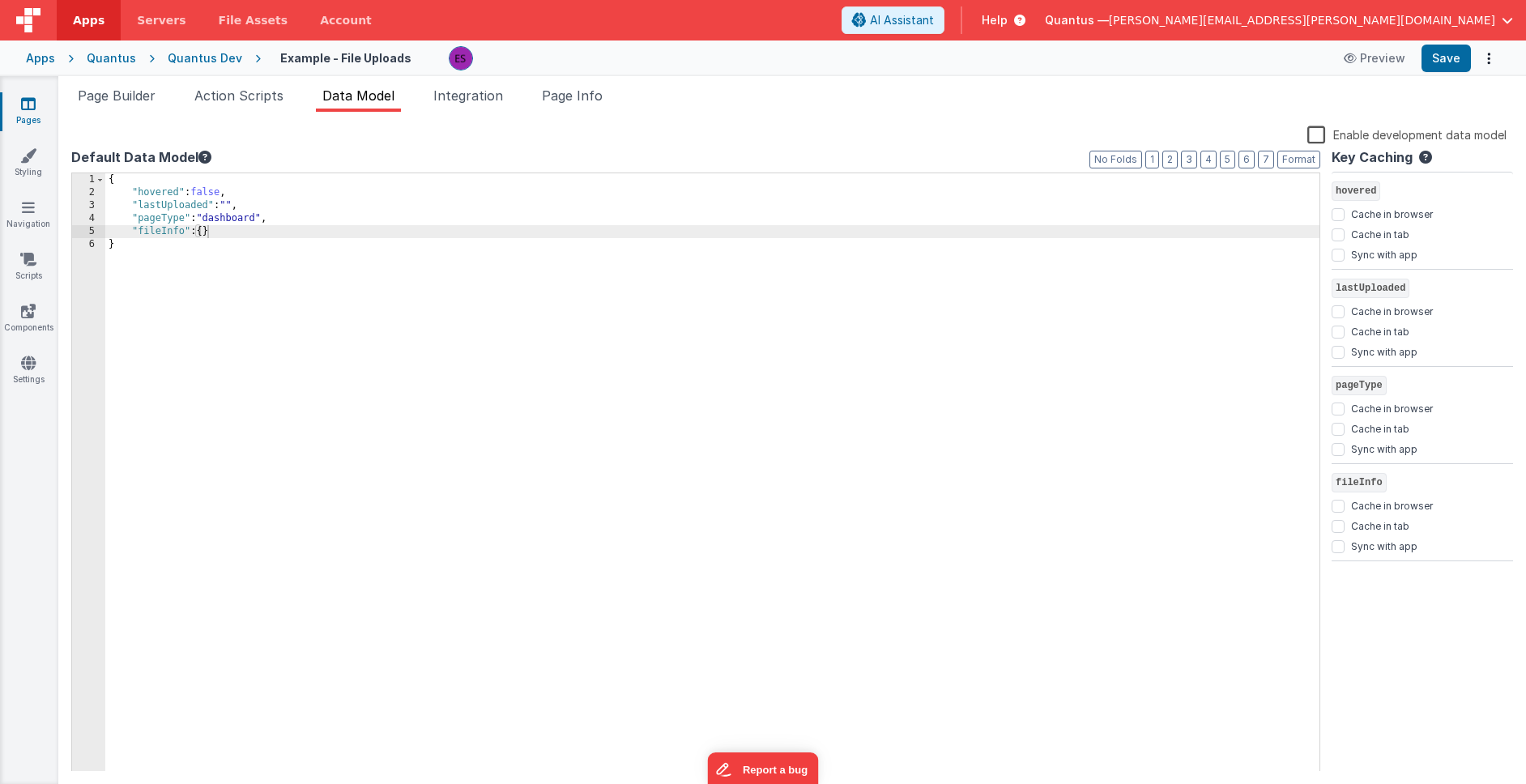
click at [25, 113] on link "Pages" at bounding box center [28, 112] width 58 height 33
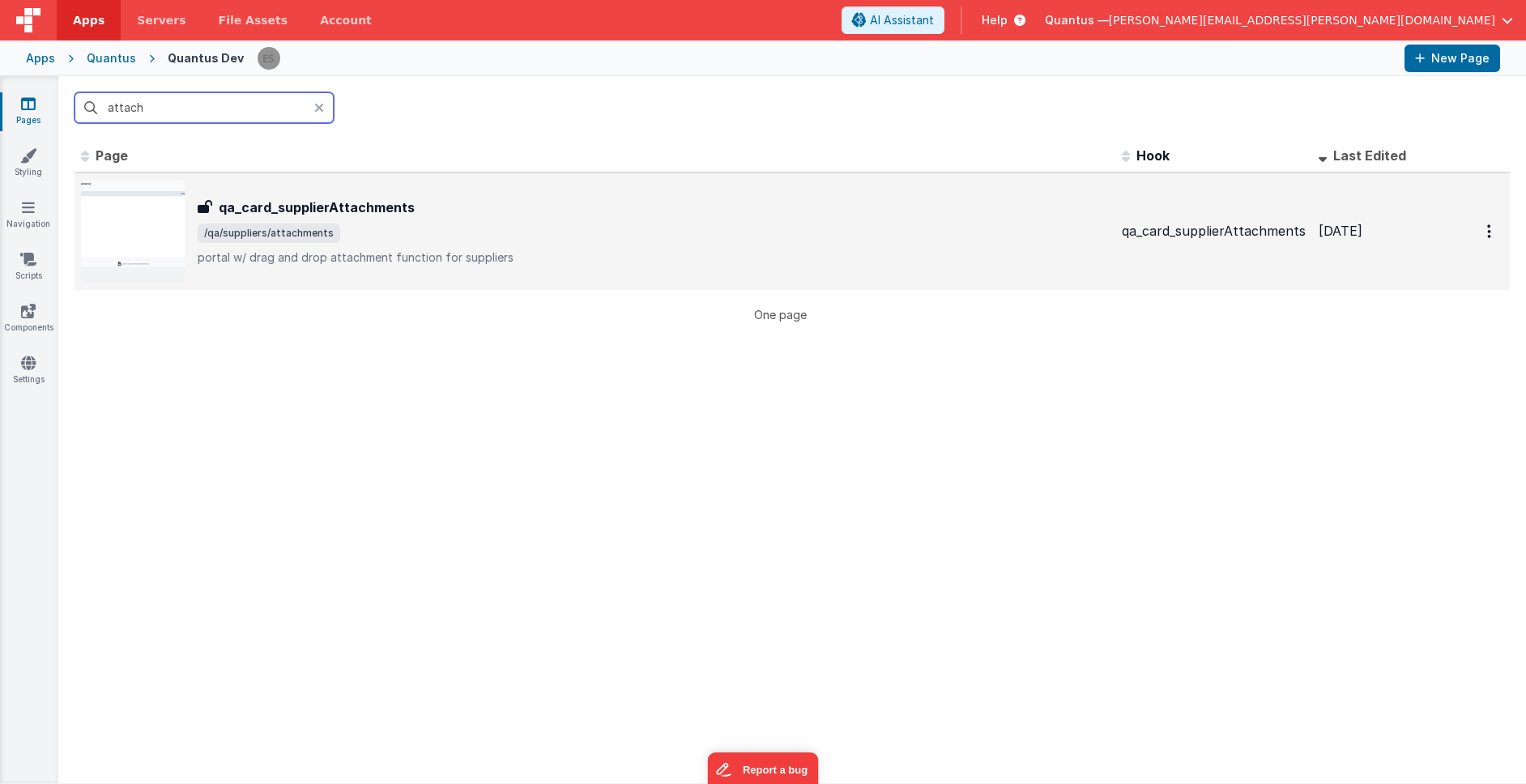
type input "attach"
click at [124, 235] on img at bounding box center [132, 231] width 104 height 104
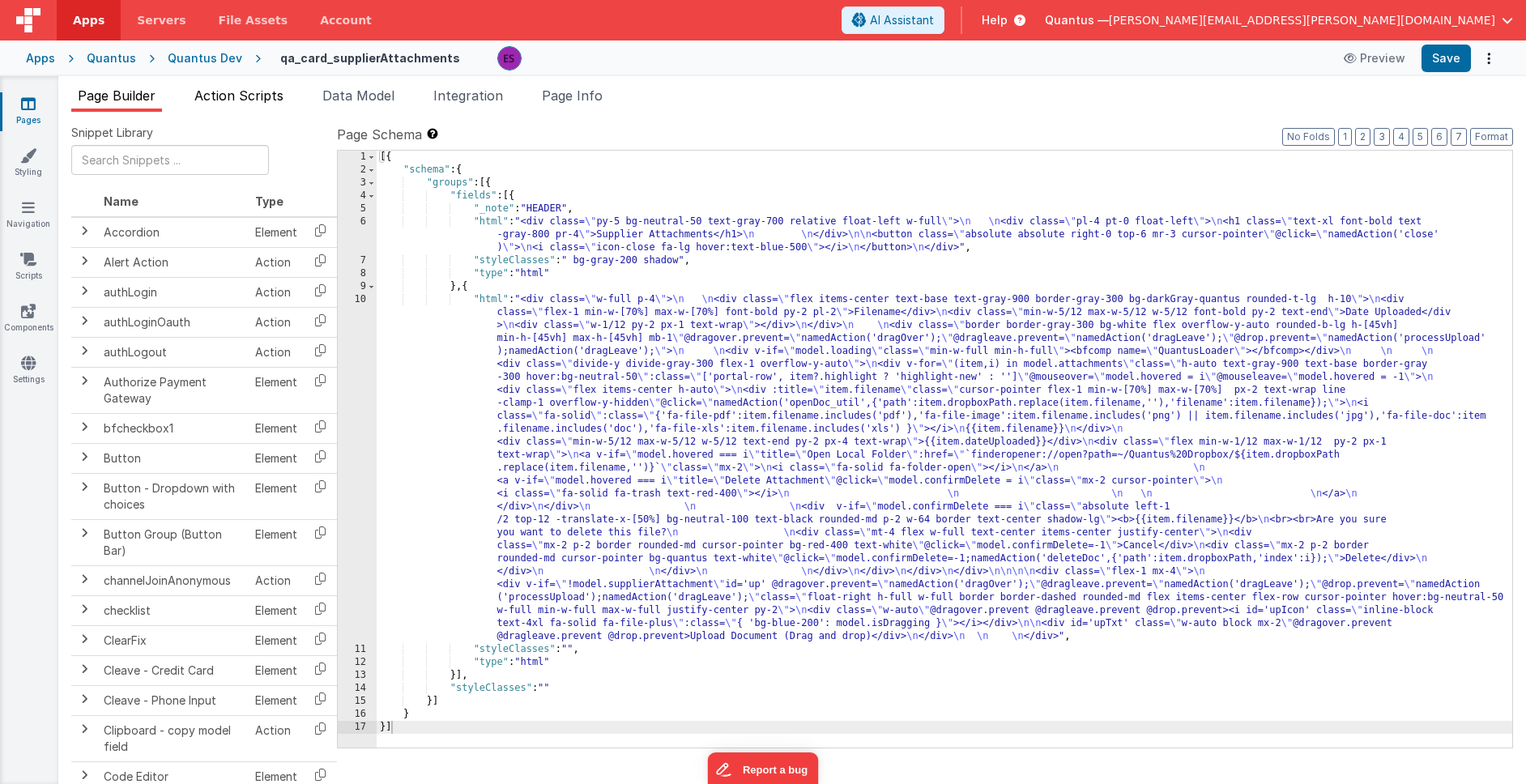
click at [230, 96] on span "Action Scripts" at bounding box center [238, 95] width 89 height 16
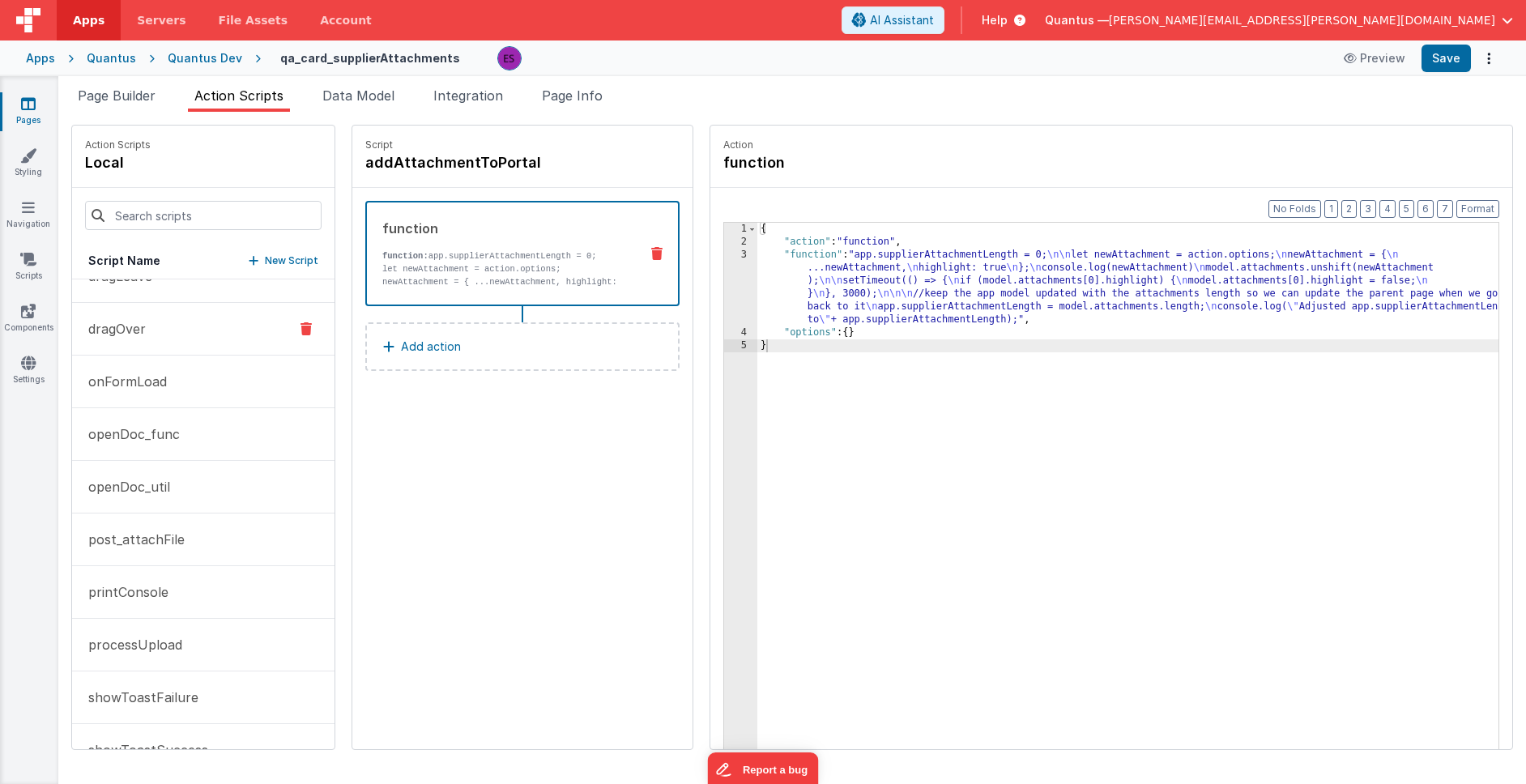
scroll to position [201, 0]
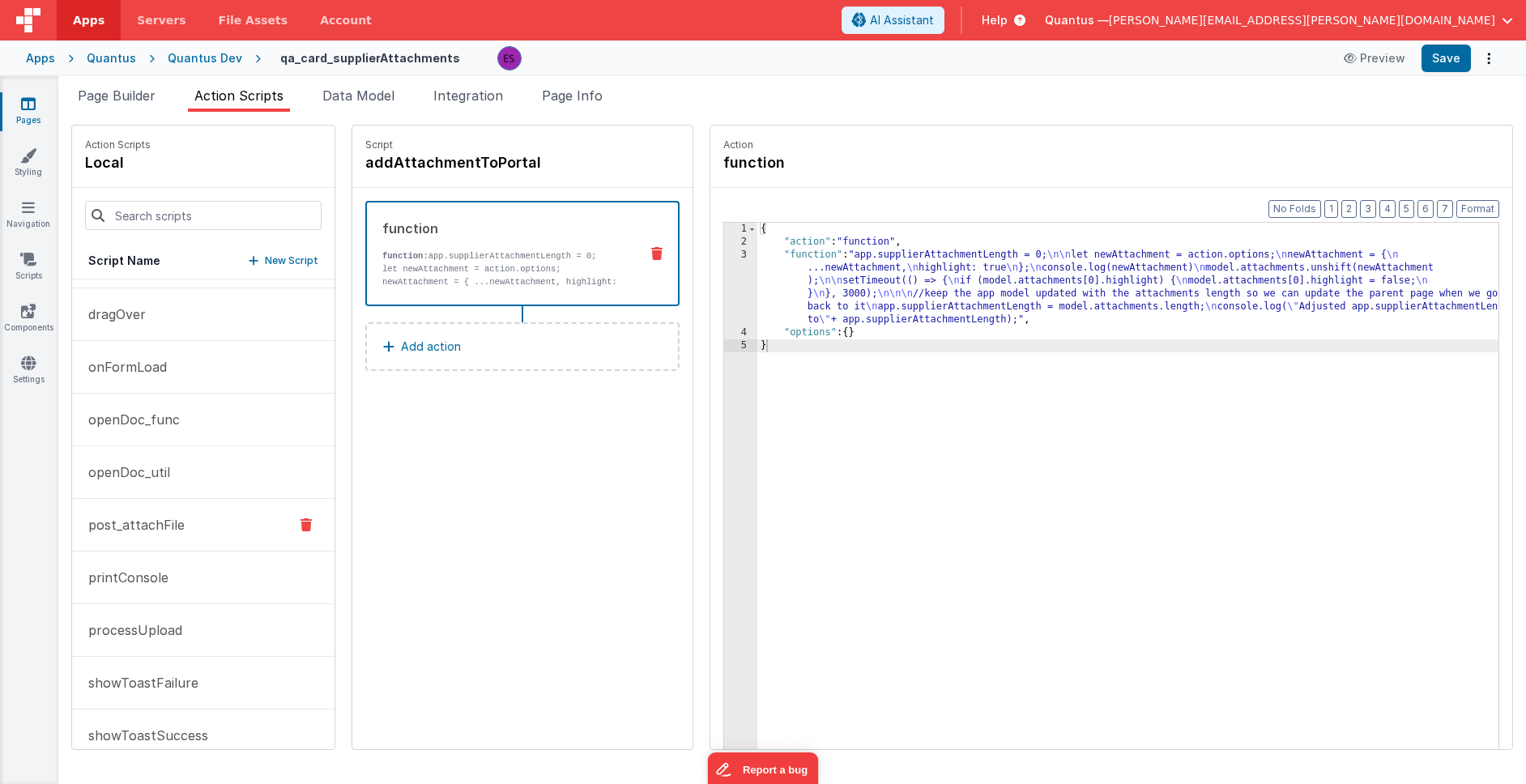
click at [204, 520] on button "post_attachFile" at bounding box center [203, 525] width 263 height 53
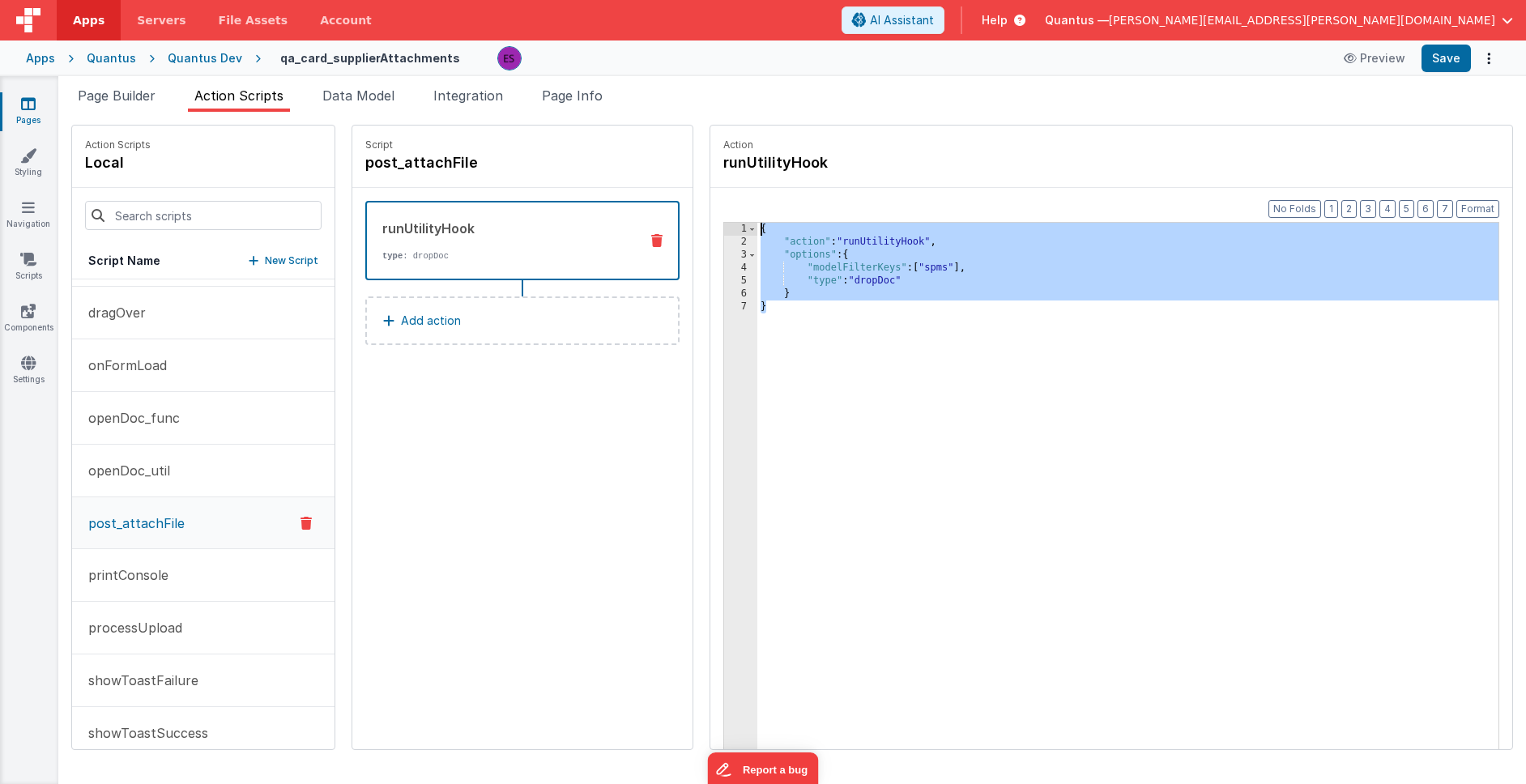
drag, startPoint x: 876, startPoint y: 388, endPoint x: 708, endPoint y: 207, distance: 247.0
click at [710, 207] on div "Format 7 6 5 4 3 2 1 No Folds 1 2 3 4 5 6 7 { "action" : "runUtilityHook" , "op…" at bounding box center [1111, 499] width 801 height 623
click at [38, 108] on link "Pages" at bounding box center [28, 112] width 58 height 33
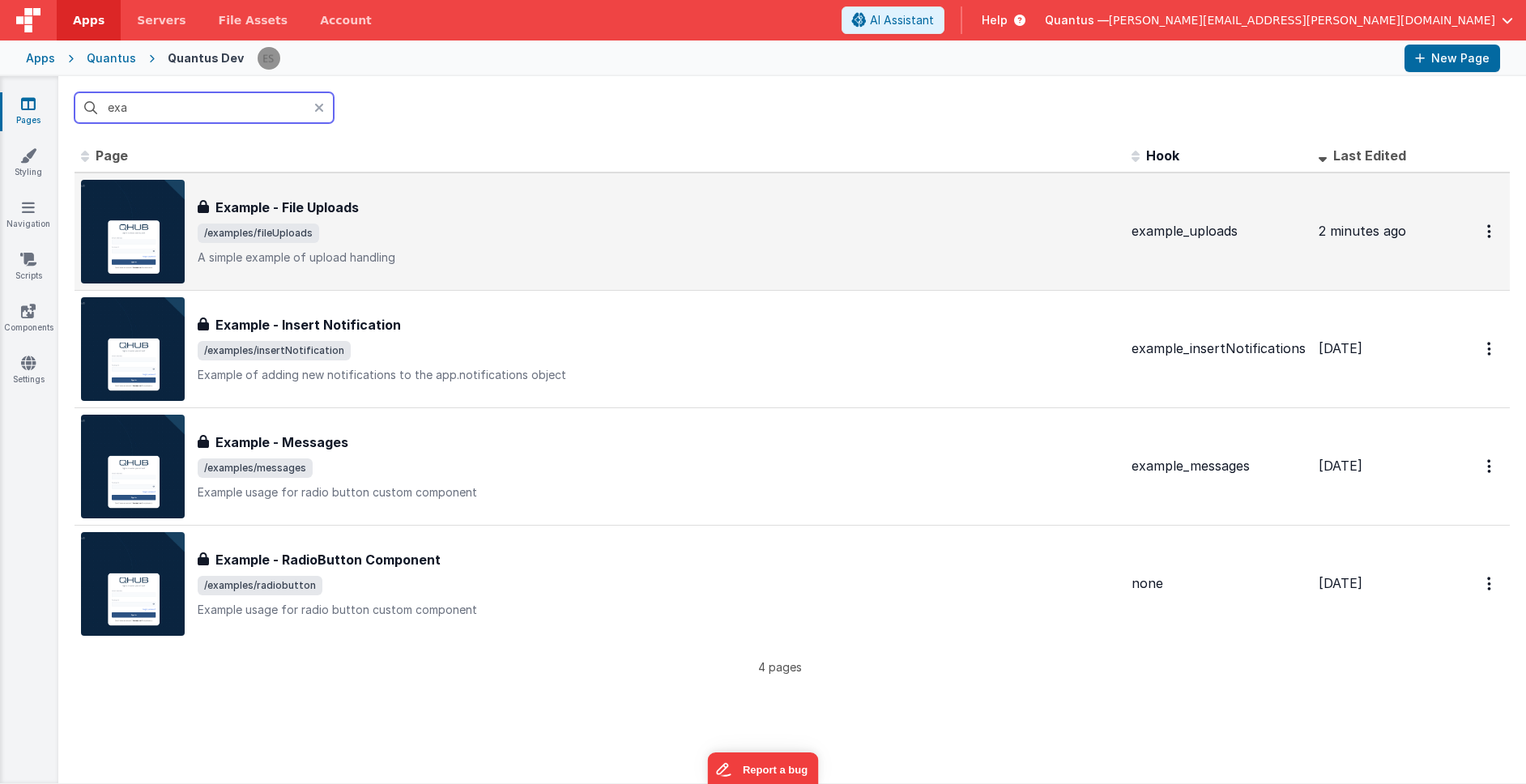
type input "exa"
click at [165, 203] on img at bounding box center [132, 231] width 104 height 104
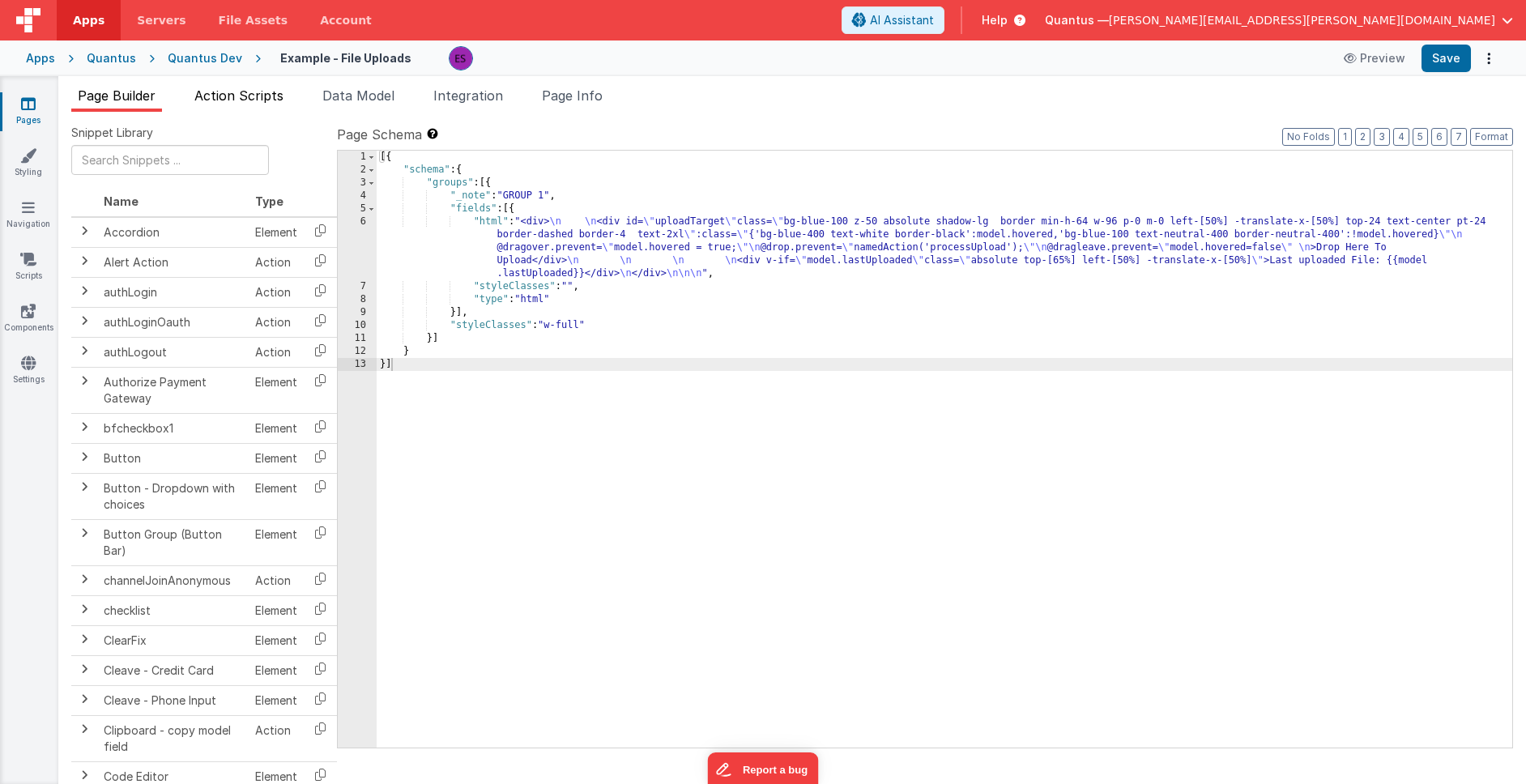
click at [245, 107] on li "Action Scripts" at bounding box center [238, 99] width 102 height 26
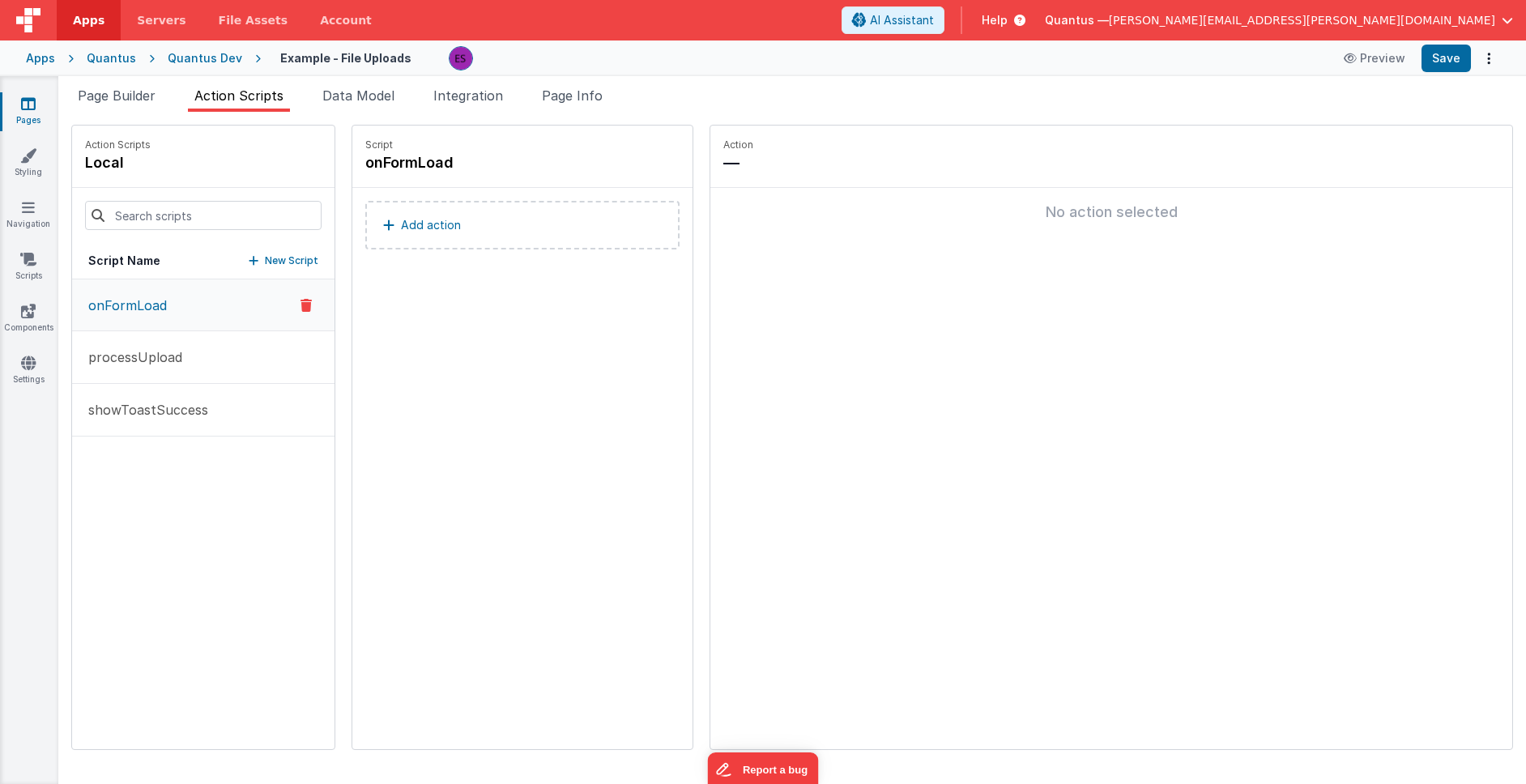
click at [265, 257] on p "New Script" at bounding box center [291, 261] width 53 height 16
type input "processUpload_step2"
click at [537, 166] on icon at bounding box center [543, 163] width 11 height 20
click at [401, 231] on p "Add action" at bounding box center [430, 225] width 60 height 20
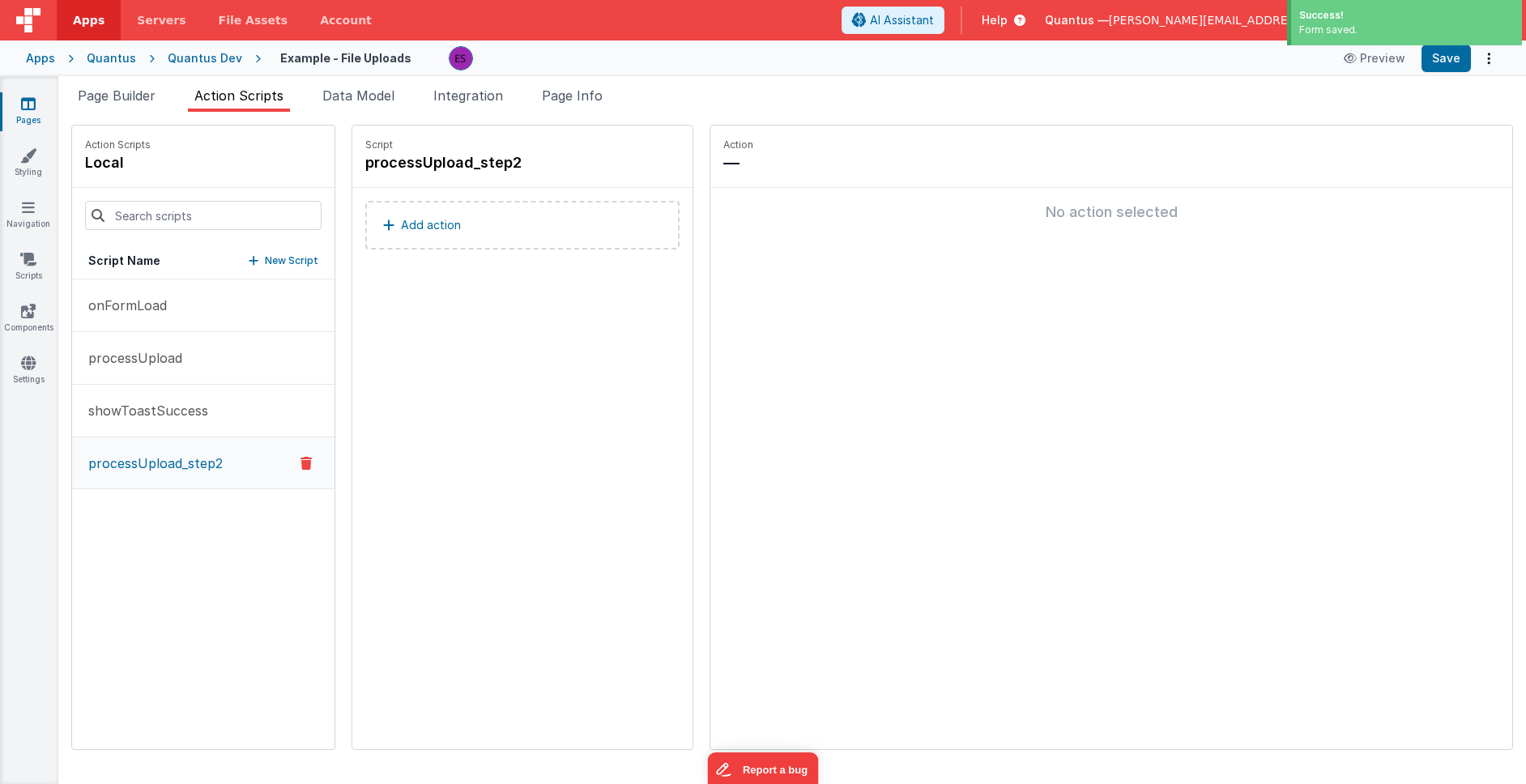
click at [433, 221] on button "Add action" at bounding box center [522, 225] width 314 height 49
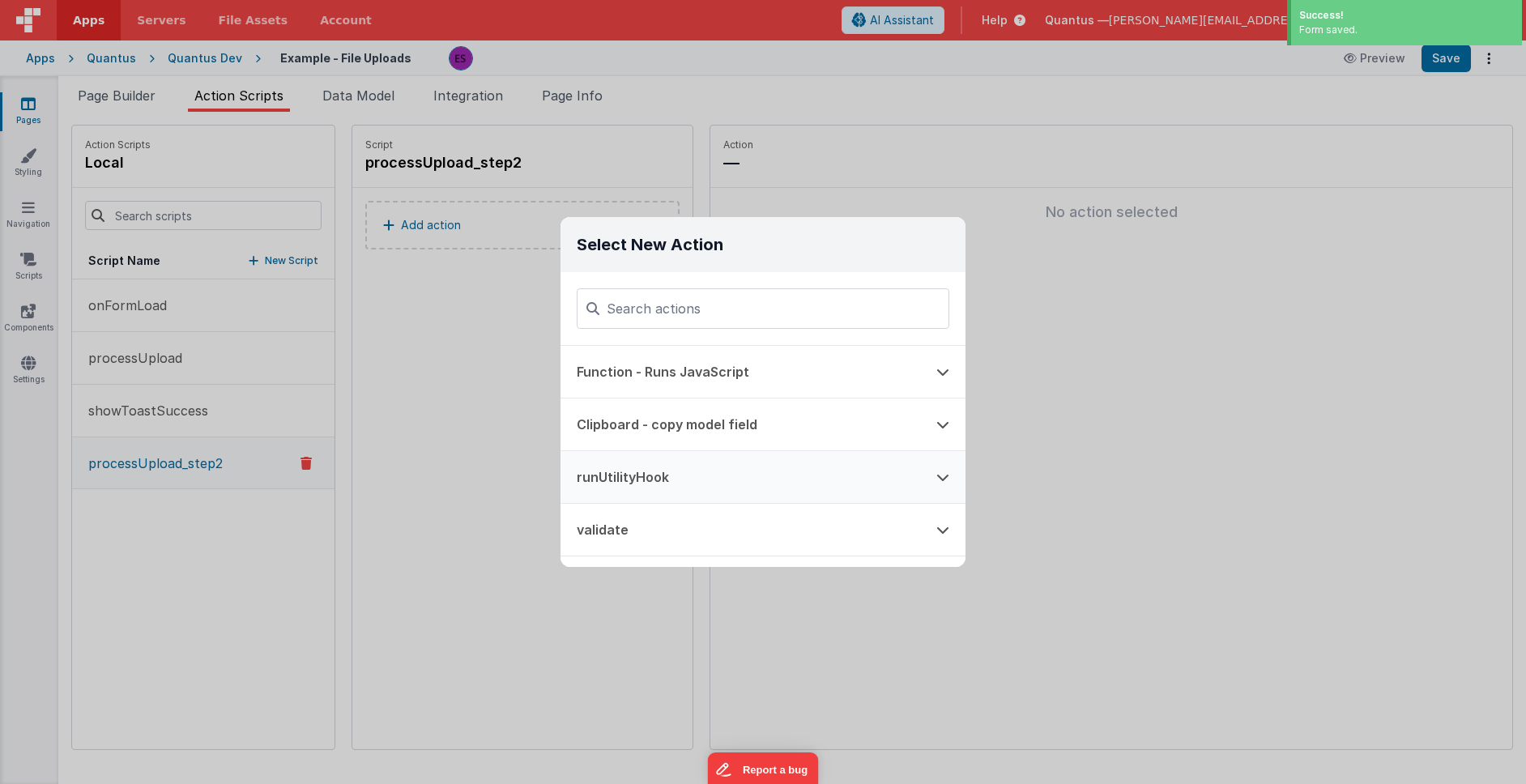
click at [631, 462] on button "runUtilityHook" at bounding box center [740, 477] width 360 height 52
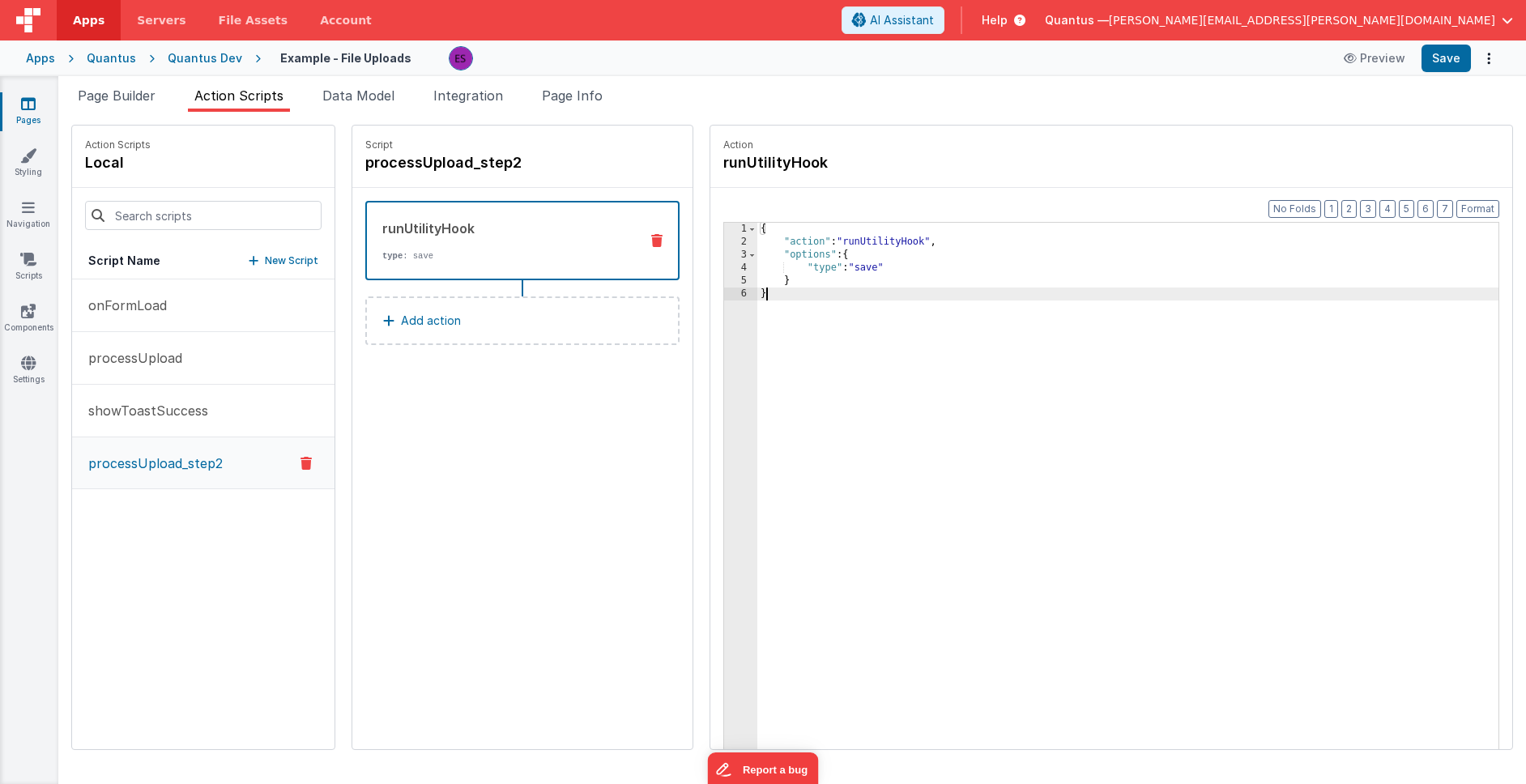
drag, startPoint x: 740, startPoint y: 303, endPoint x: 649, endPoint y: 204, distance: 134.5
click at [649, 204] on div "Action Scripts local Script Name New Script onFormLoad processUpload showToastS…" at bounding box center [792, 437] width 1441 height 625
click at [903, 264] on div "{ "action" : "runUtilityHook" , "options" : { "modelFilterKeys" : [ "spms" ] , …" at bounding box center [1149, 524] width 783 height 602
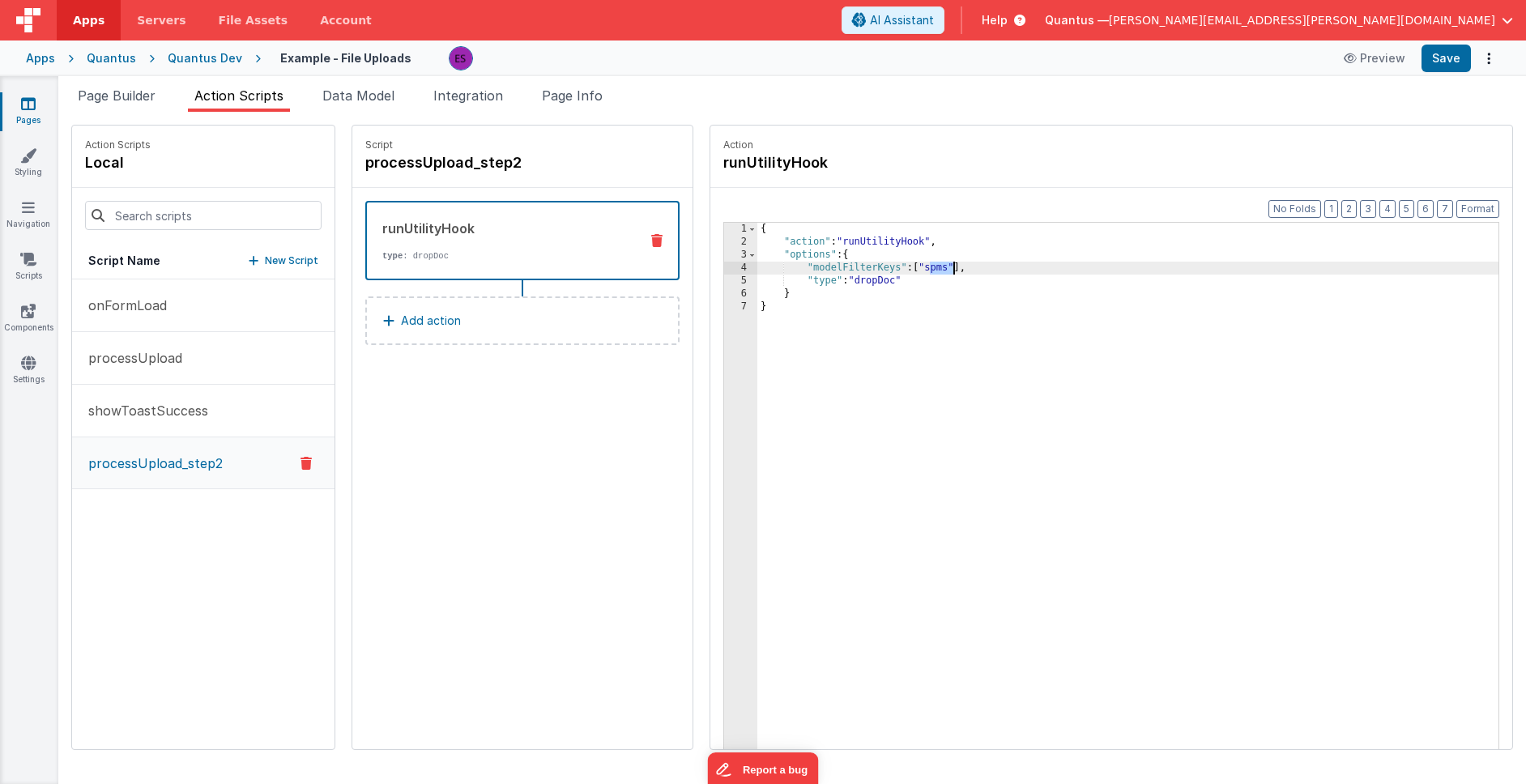
click at [903, 264] on div "{ "action" : "runUtilityHook" , "options" : { "modelFilterKeys" : [ "spms" ] , …" at bounding box center [1149, 524] width 783 height 602
click at [885, 415] on div "{ "action" : "runUtilityHook" , "options" : { "modelFilterKeys" : [ "fileInfo" …" at bounding box center [1149, 524] width 783 height 602
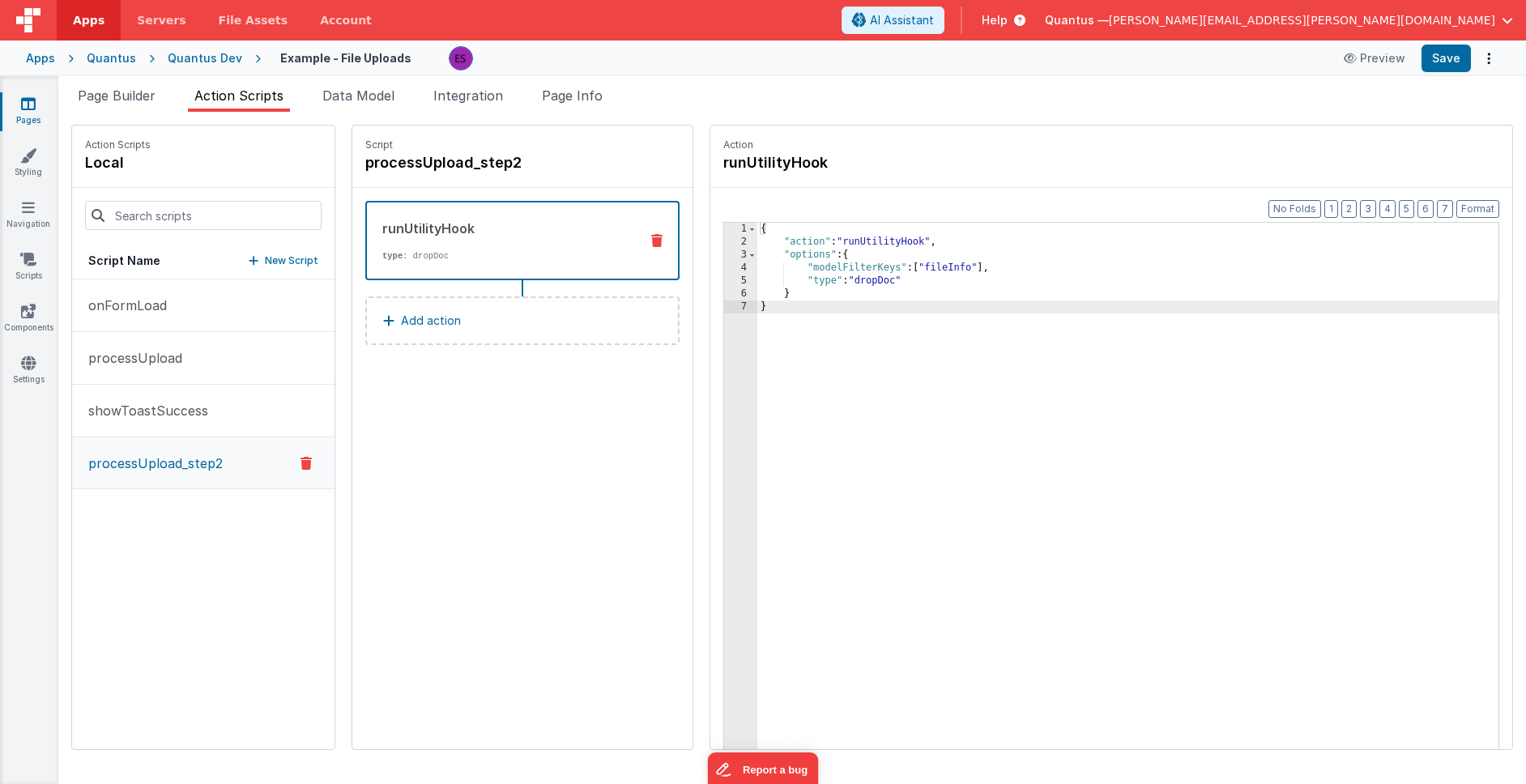
click at [841, 275] on div "{ "action" : "runUtilityHook" , "options" : { "modelFilterKeys" : [ "fileInfo" …" at bounding box center [1149, 524] width 783 height 602
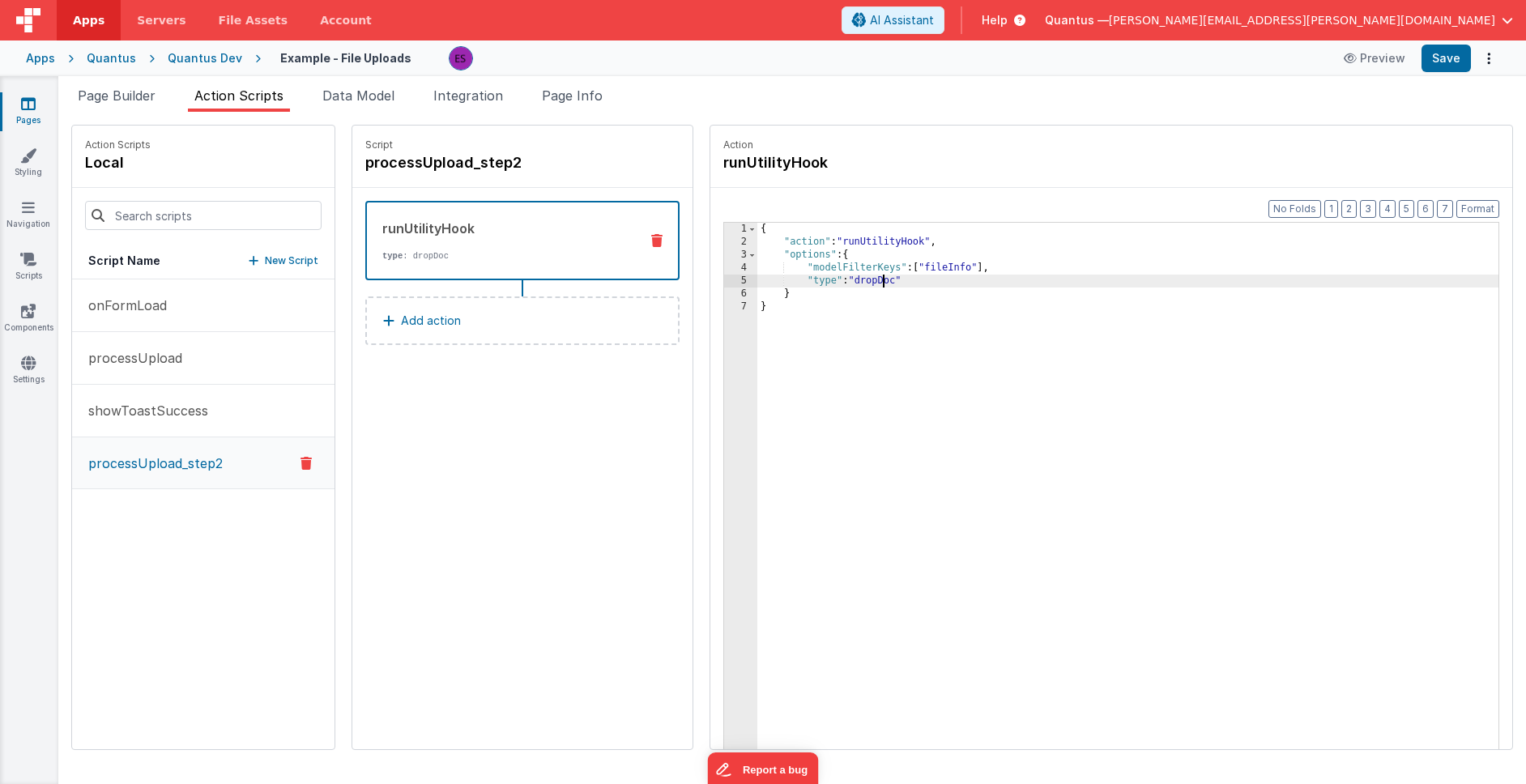
click at [841, 275] on div "{ "action" : "runUtilityHook" , "options" : { "modelFilterKeys" : [ "fileInfo" …" at bounding box center [1149, 524] width 783 height 602
click at [867, 400] on div "{ "action" : "runUtilityHook" , "options" : { "modelFilterKeys" : [ "fileInfo" …" at bounding box center [1149, 524] width 783 height 602
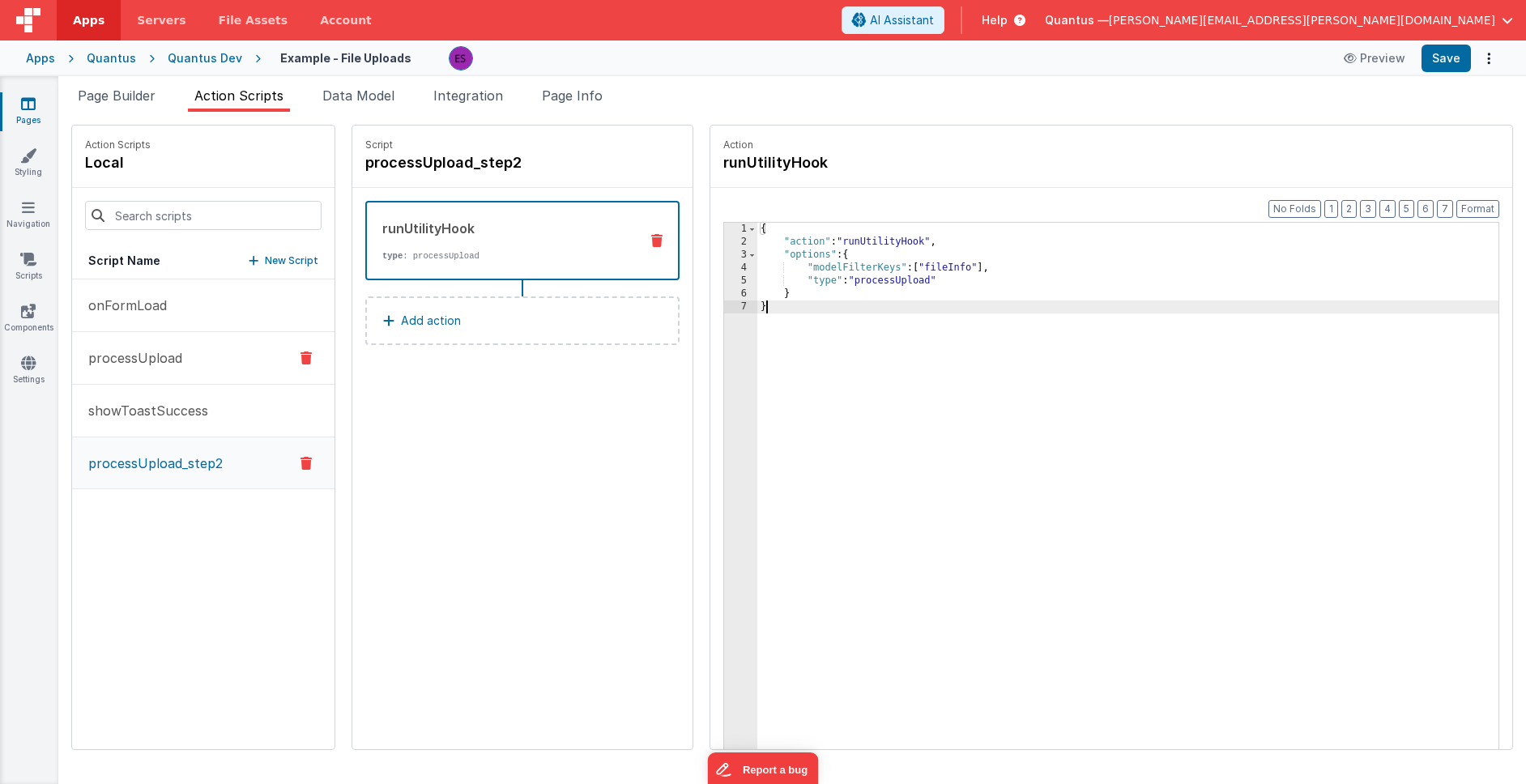
click at [149, 355] on p "processUpload" at bounding box center [130, 358] width 104 height 20
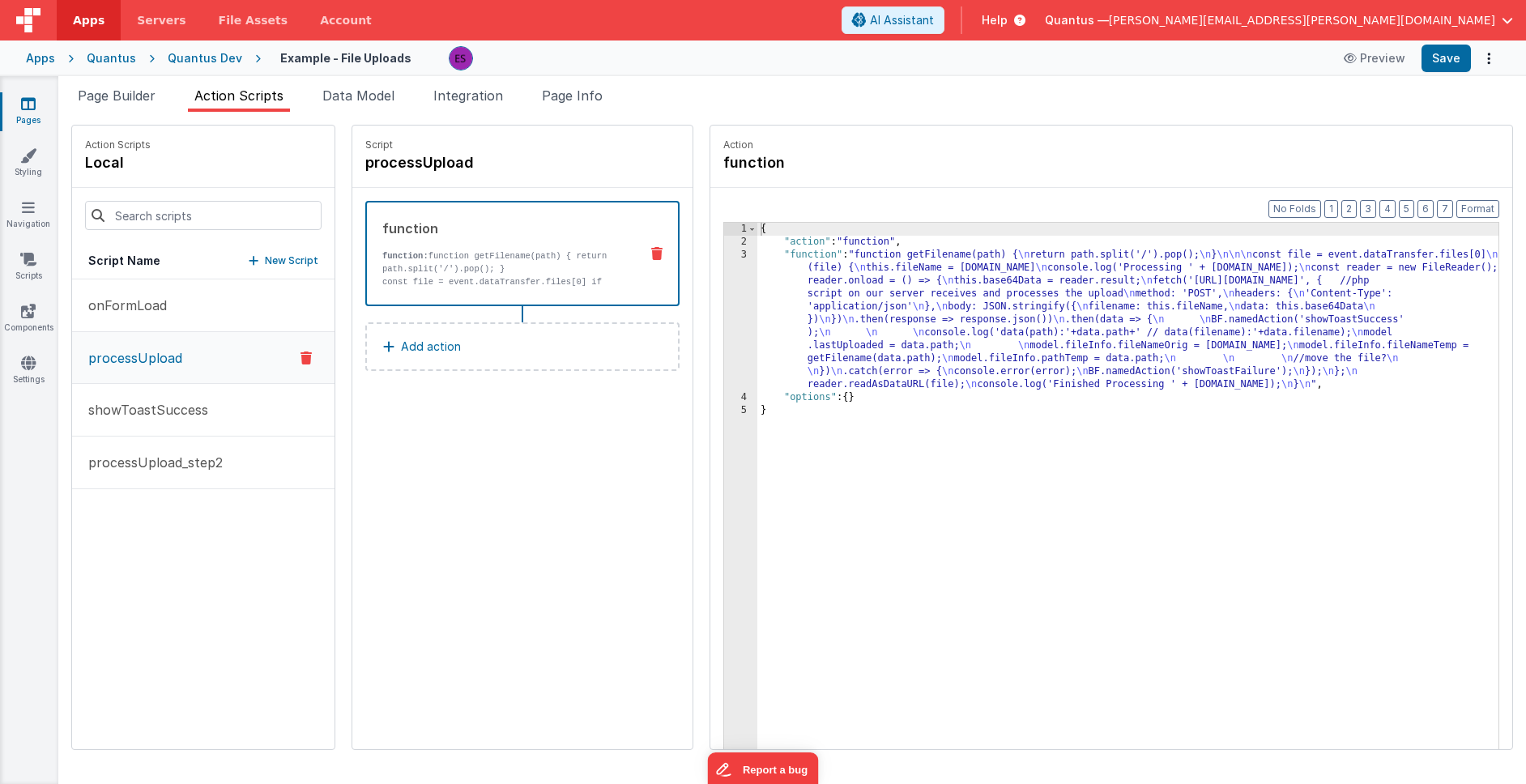
click at [858, 330] on div "{ "action" : "function" , "function" : "function getFilename(path) { \n return …" at bounding box center [1149, 524] width 783 height 602
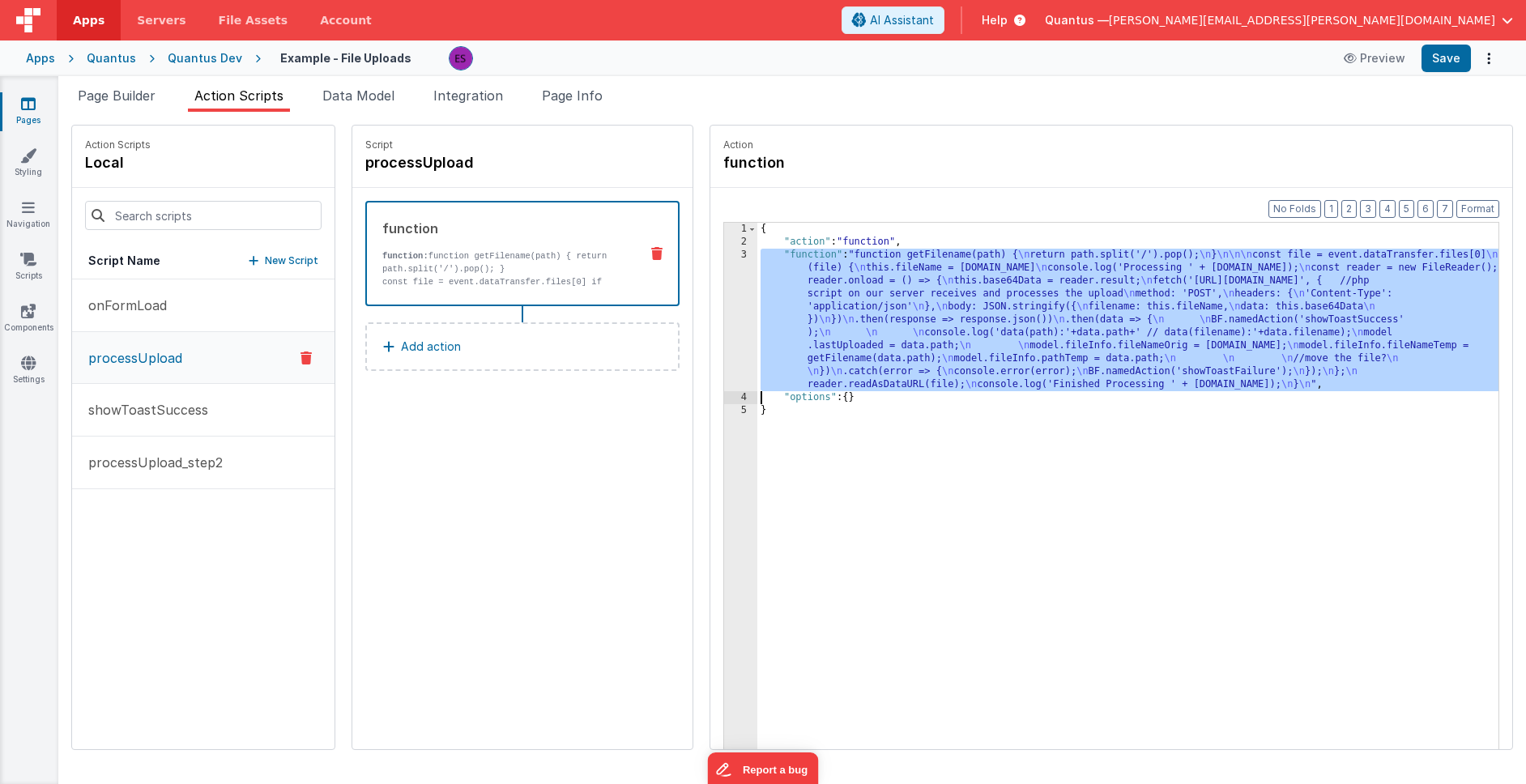
click at [724, 341] on div "3" at bounding box center [740, 320] width 33 height 143
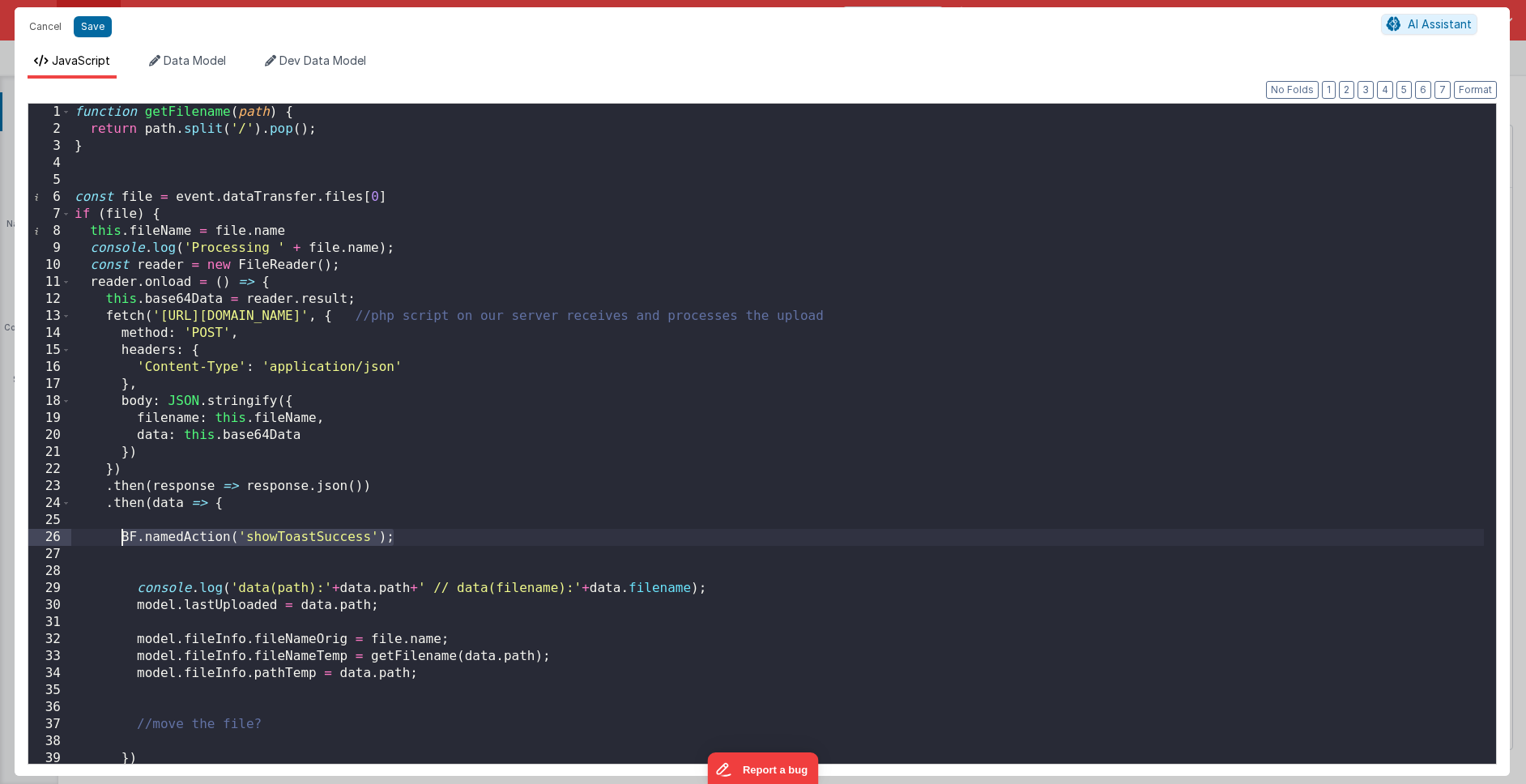
drag, startPoint x: 357, startPoint y: 538, endPoint x: 118, endPoint y: 540, distance: 239.0
click at [120, 539] on div "function getFilename ( path ) { return path . split ( '/' ) . pop ( ) ; } const…" at bounding box center [777, 450] width 1413 height 693
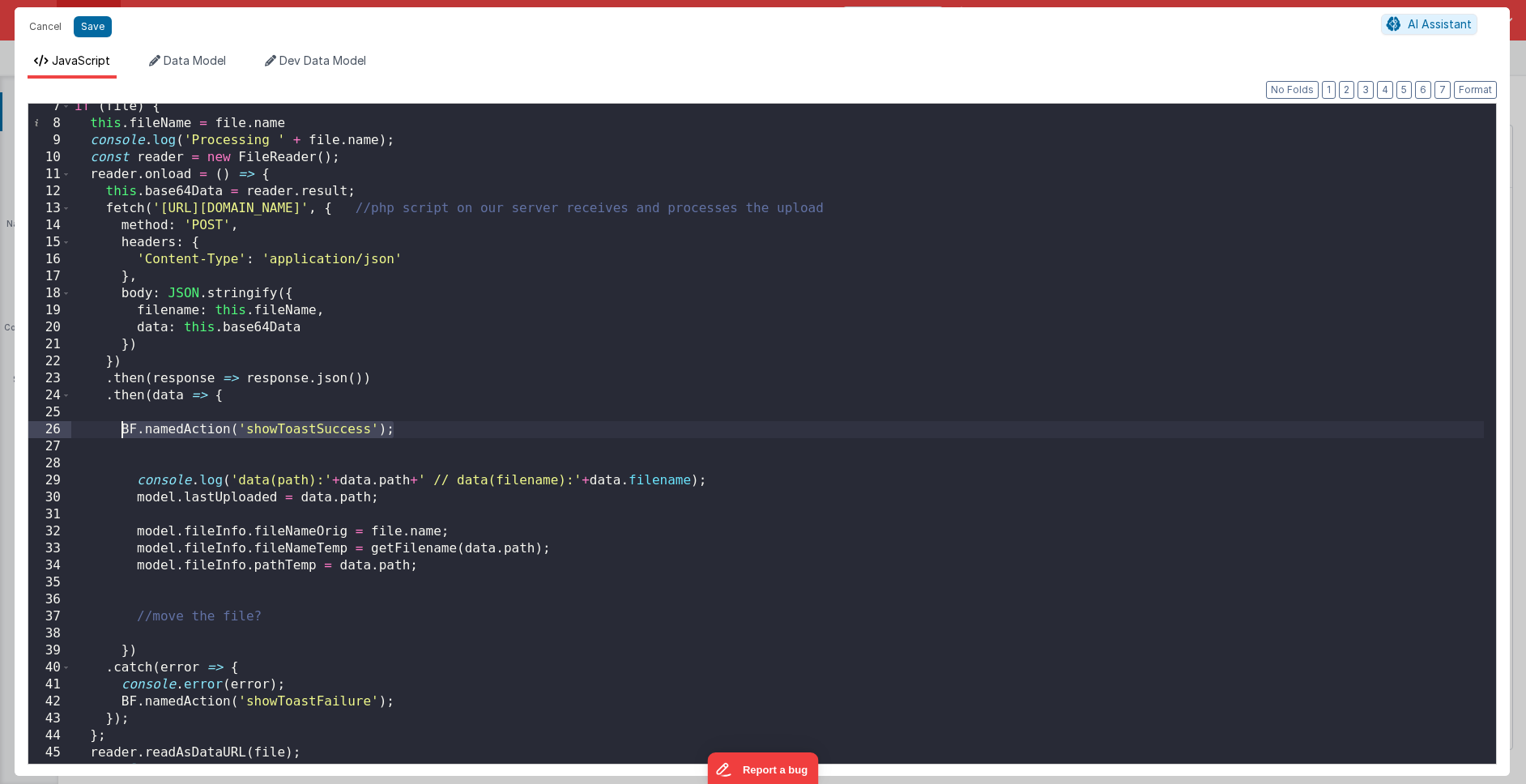
scroll to position [157, 0]
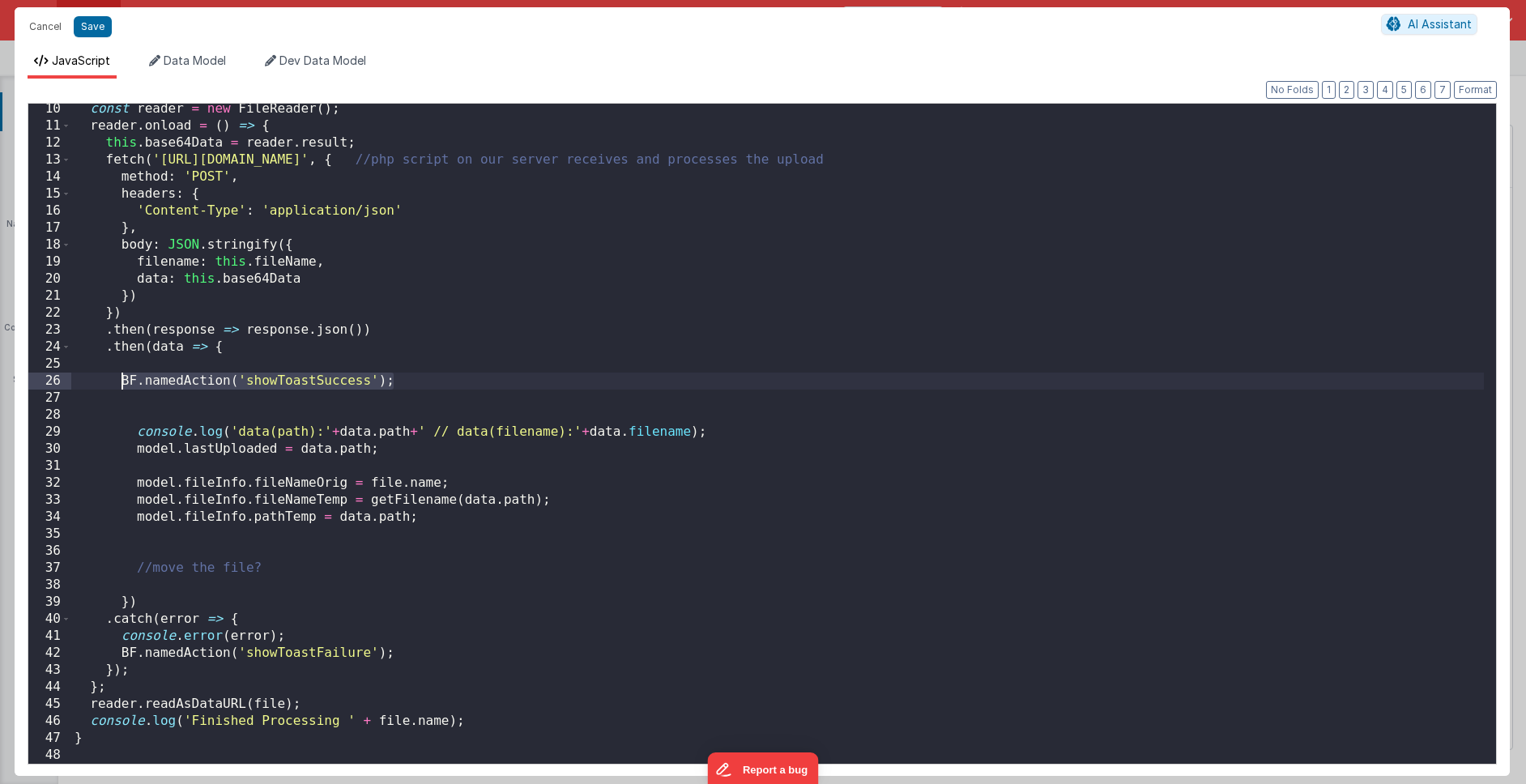
click at [215, 554] on div "const reader = new FileReader ( ) ; reader . onload = ( ) => { this . base64Dat…" at bounding box center [777, 447] width 1413 height 693
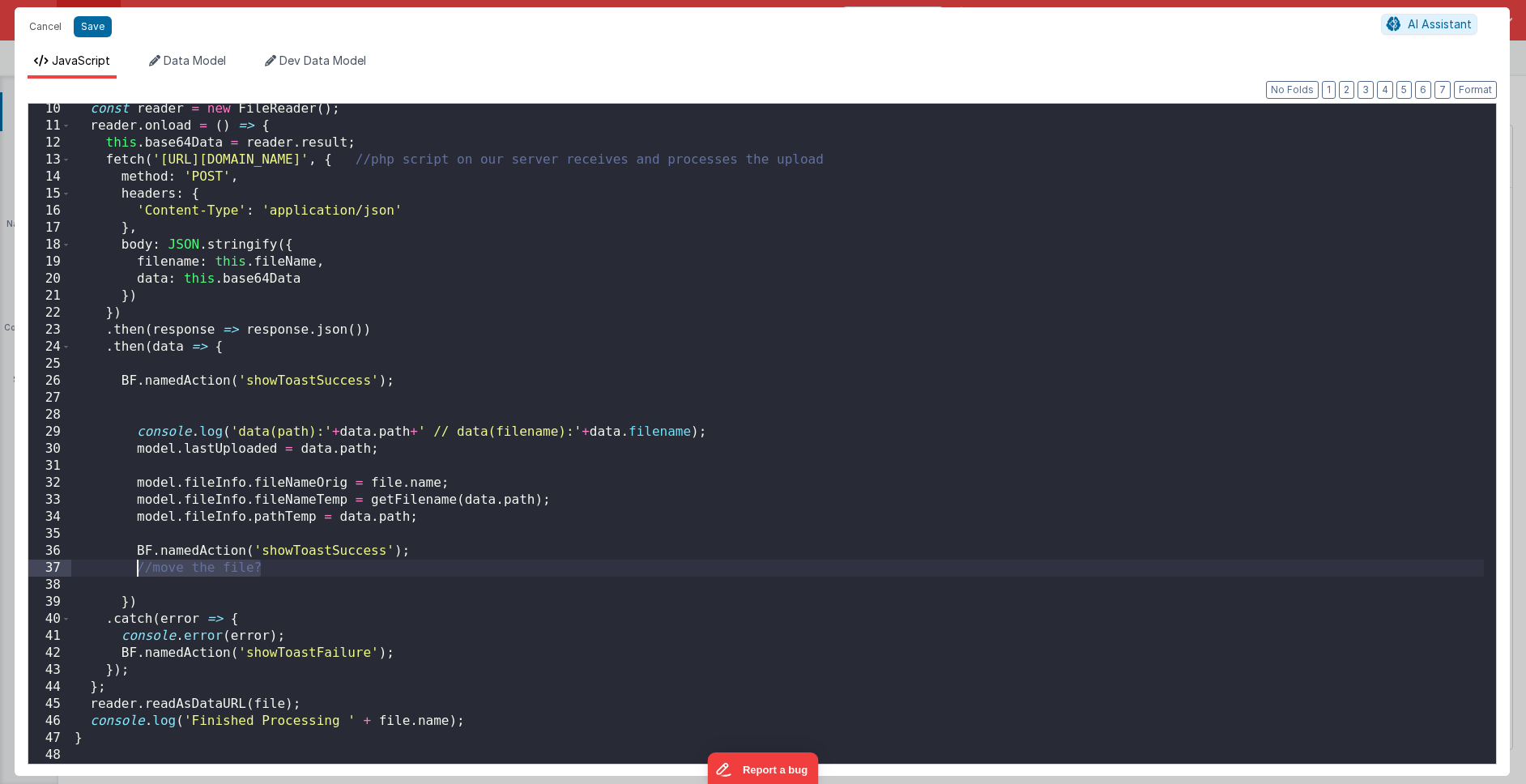
drag, startPoint x: 278, startPoint y: 569, endPoint x: 138, endPoint y: 565, distance: 140.1
click at [138, 565] on div "const reader = new FileReader ( ) ; reader . onload = ( ) => { this . base64Dat…" at bounding box center [777, 447] width 1413 height 693
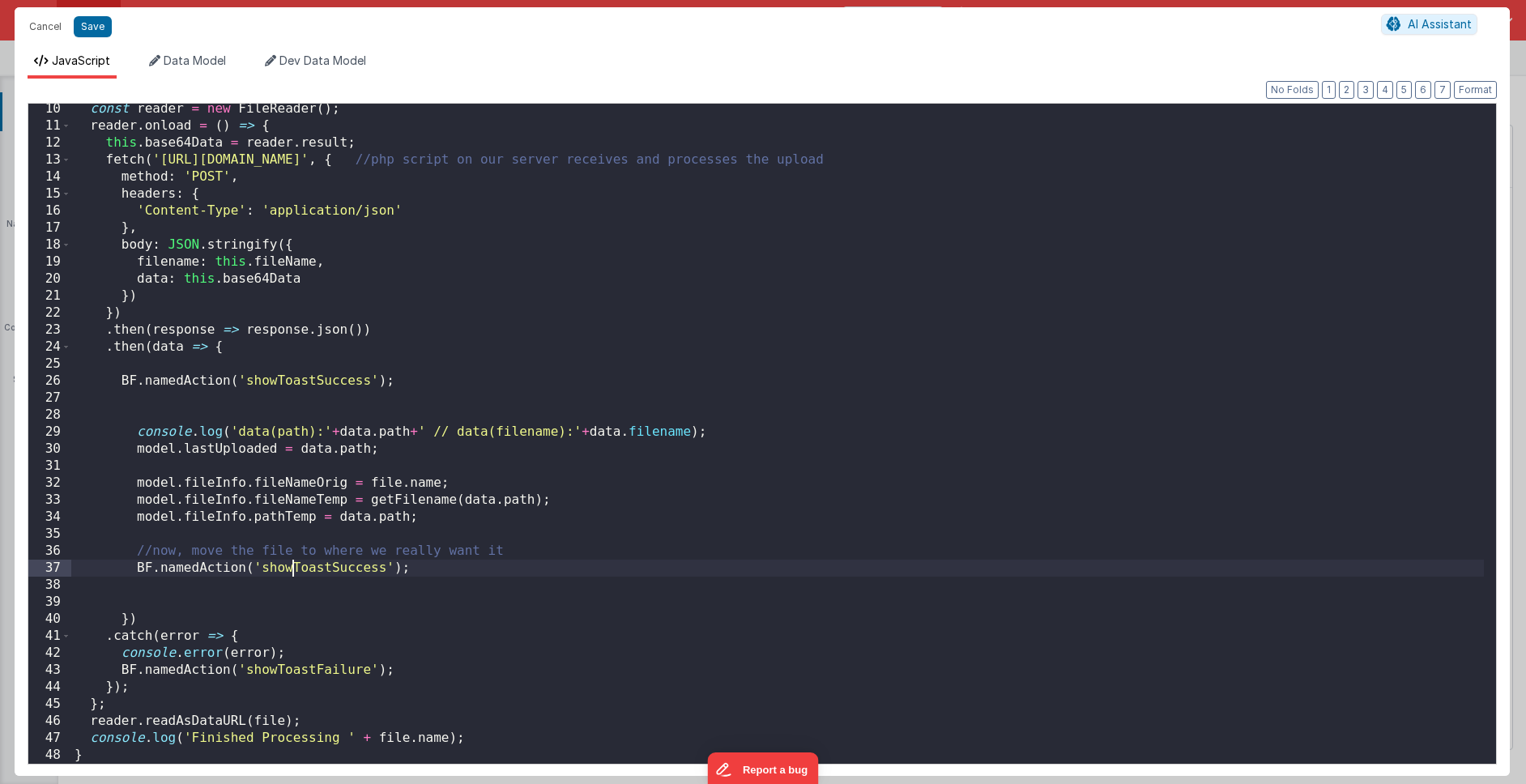
click at [291, 567] on div "const reader = new FileReader ( ) ; reader . onload = ( ) => { this . base64Dat…" at bounding box center [777, 447] width 1413 height 693
click at [526, 551] on div "const reader = new FileReader ( ) ; reader . onload = ( ) => { this . base64Dat…" at bounding box center [777, 447] width 1413 height 693
click at [552, 550] on div "const reader = new FileReader ( ) ; reader . onload = ( ) => { this . base64Dat…" at bounding box center [777, 447] width 1413 height 693
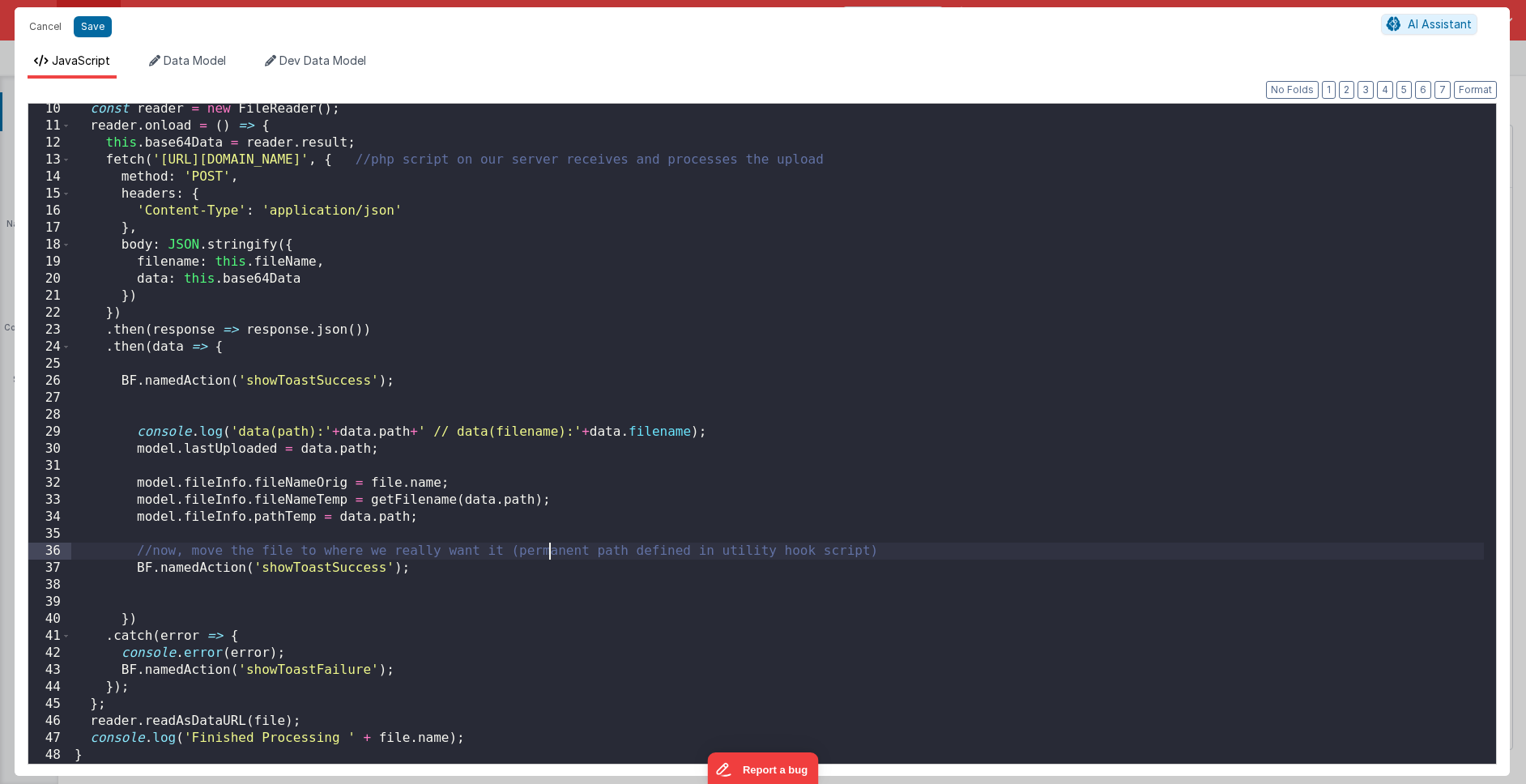
click at [546, 547] on div "const reader = new FileReader ( ) ; reader . onload = ( ) => { this . base64Dat…" at bounding box center [777, 447] width 1413 height 693
click at [297, 568] on div "const reader = new FileReader ( ) ; reader . onload = ( ) => { this . base64Dat…" at bounding box center [777, 447] width 1413 height 693
click at [95, 29] on button "Save" at bounding box center [92, 27] width 38 height 21
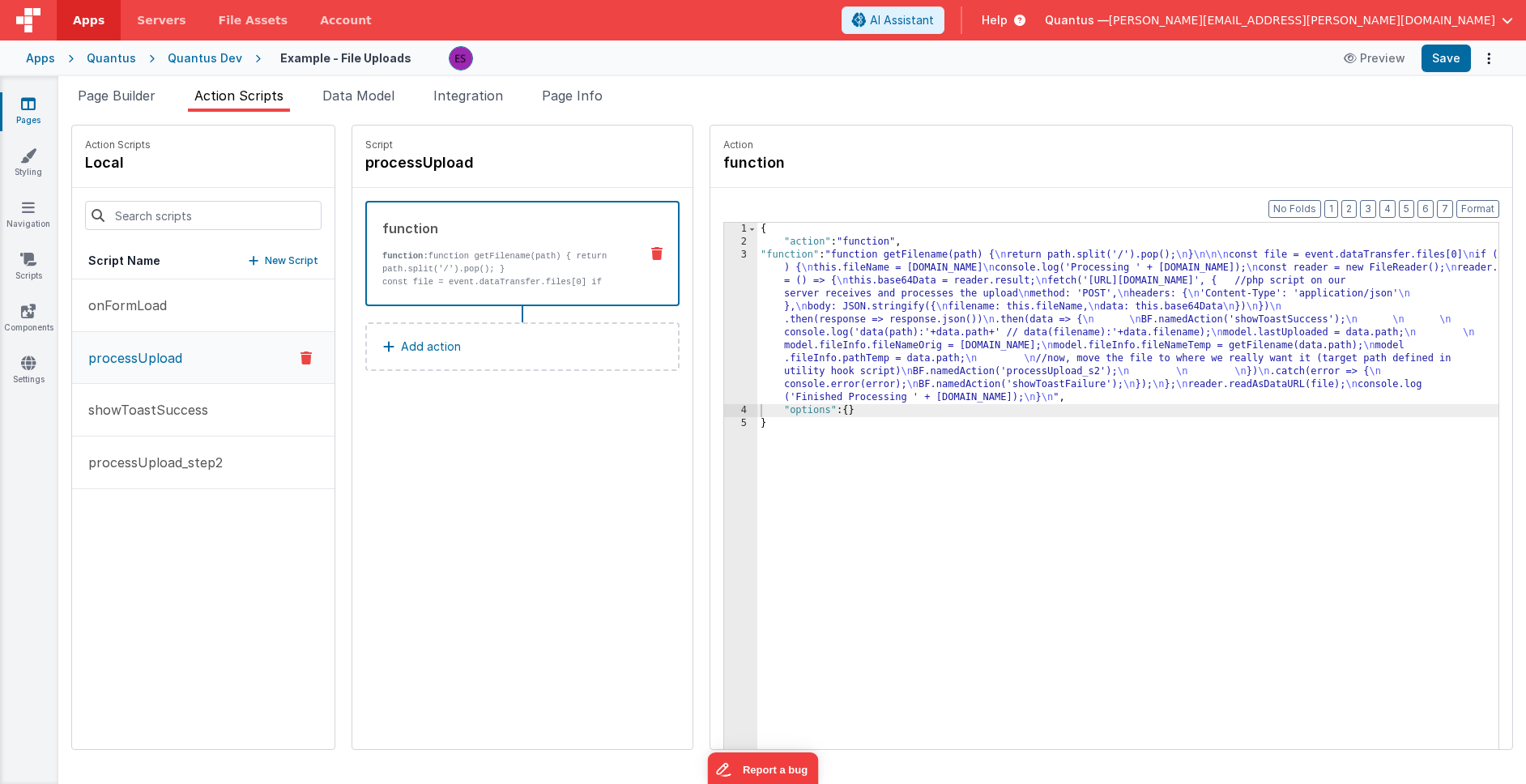
drag, startPoint x: 801, startPoint y: 333, endPoint x: 774, endPoint y: 338, distance: 27.5
click at [801, 333] on div "{ "action" : "function" , "function" : "function getFilename(path) { \n return …" at bounding box center [1149, 524] width 783 height 602
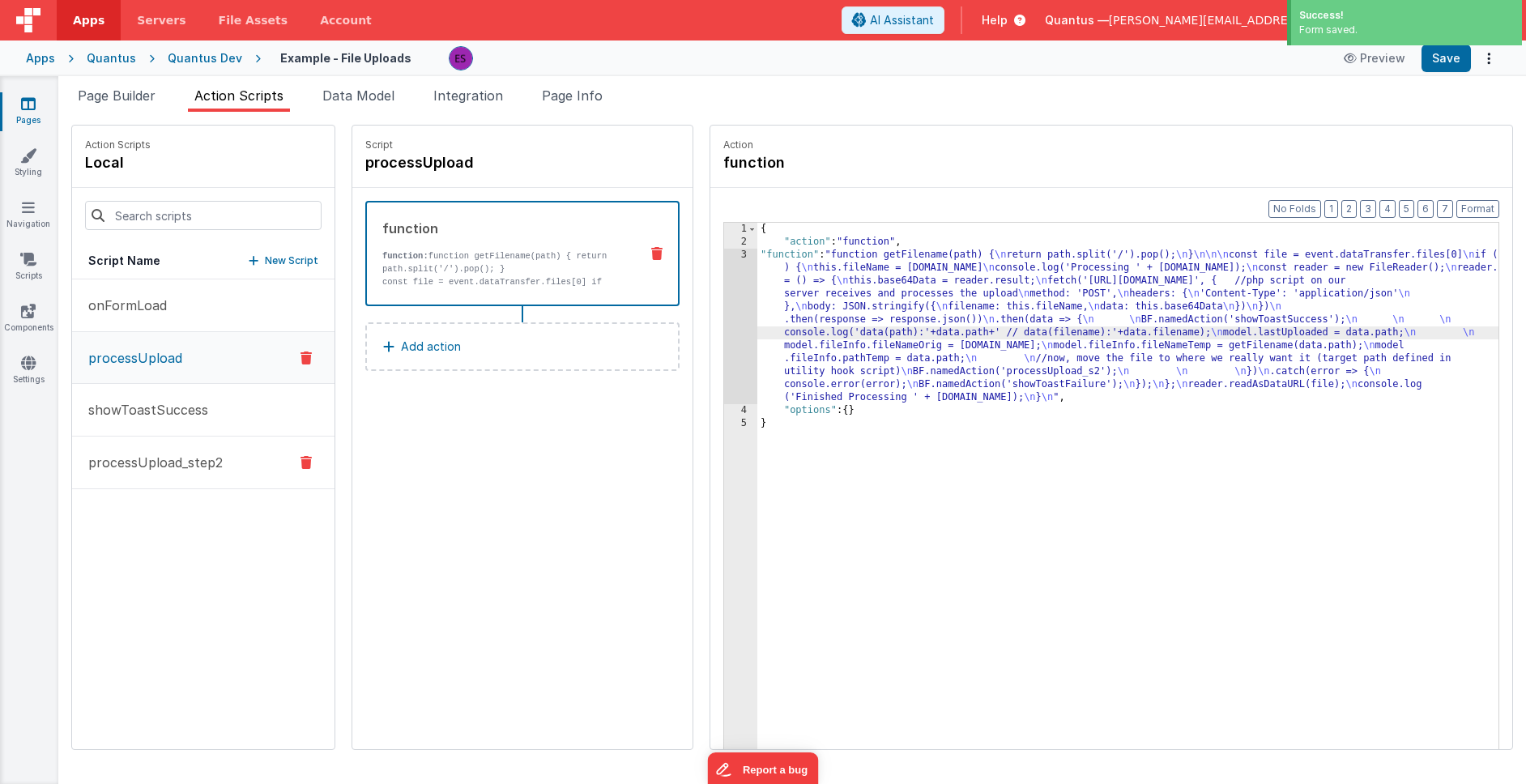
click at [194, 464] on p "processUpload_step2" at bounding box center [150, 463] width 144 height 20
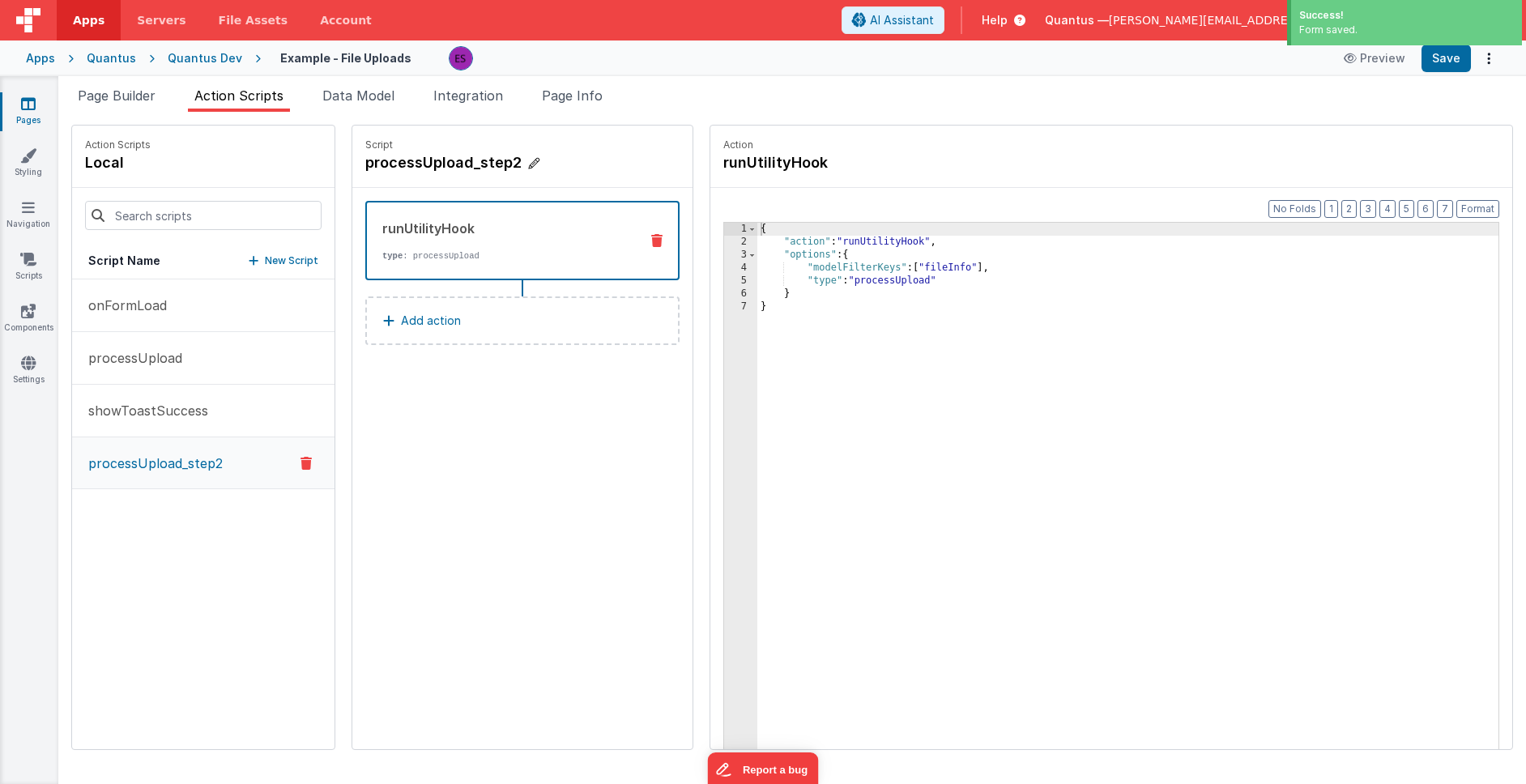
click at [455, 164] on h4 "processUpload_step2" at bounding box center [487, 163] width 243 height 23
drag, startPoint x: 474, startPoint y: 162, endPoint x: 422, endPoint y: 209, distance: 70.1
click at [472, 166] on input "processUpload_step2" at bounding box center [446, 163] width 162 height 23
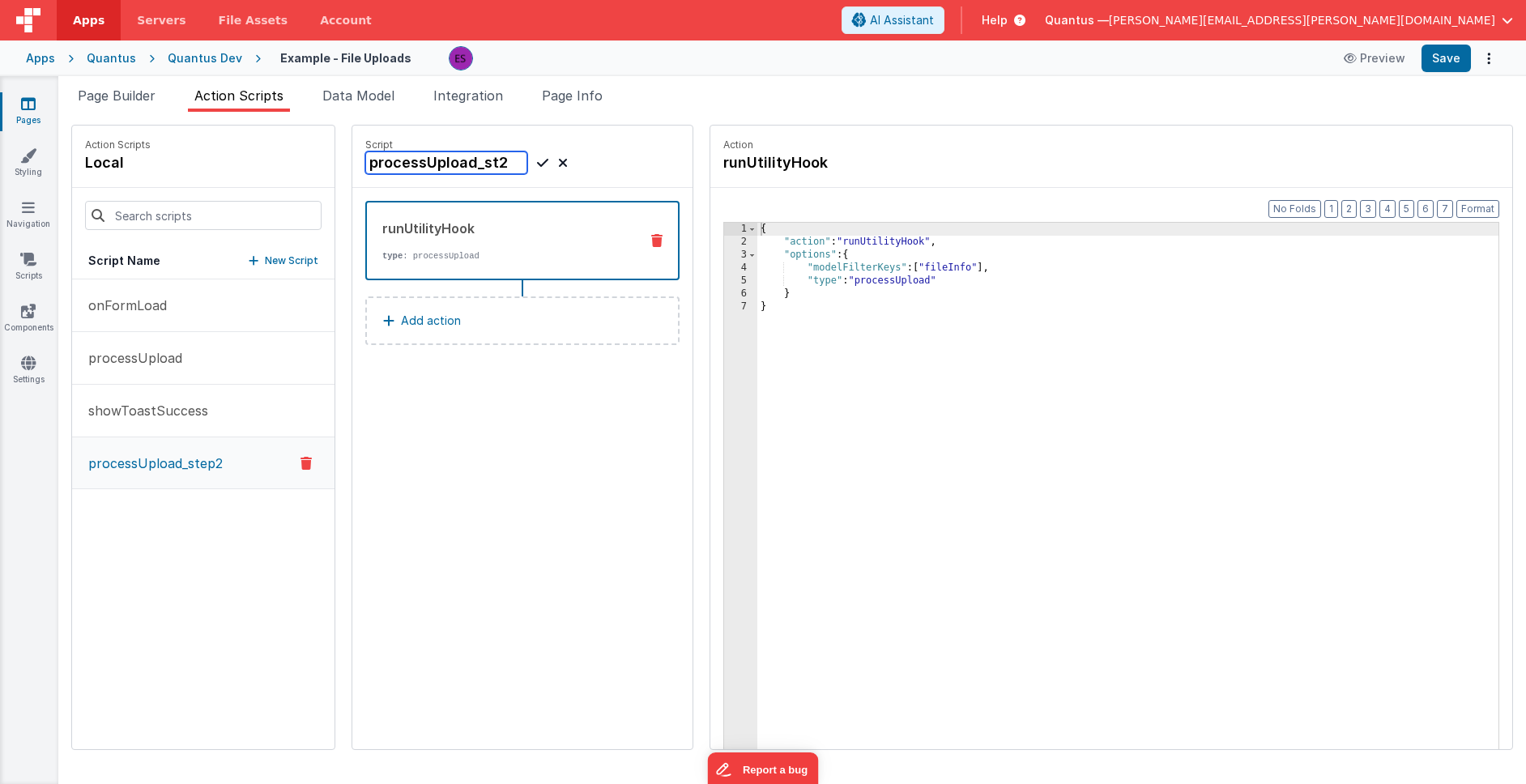
type input "processUpload_s2"
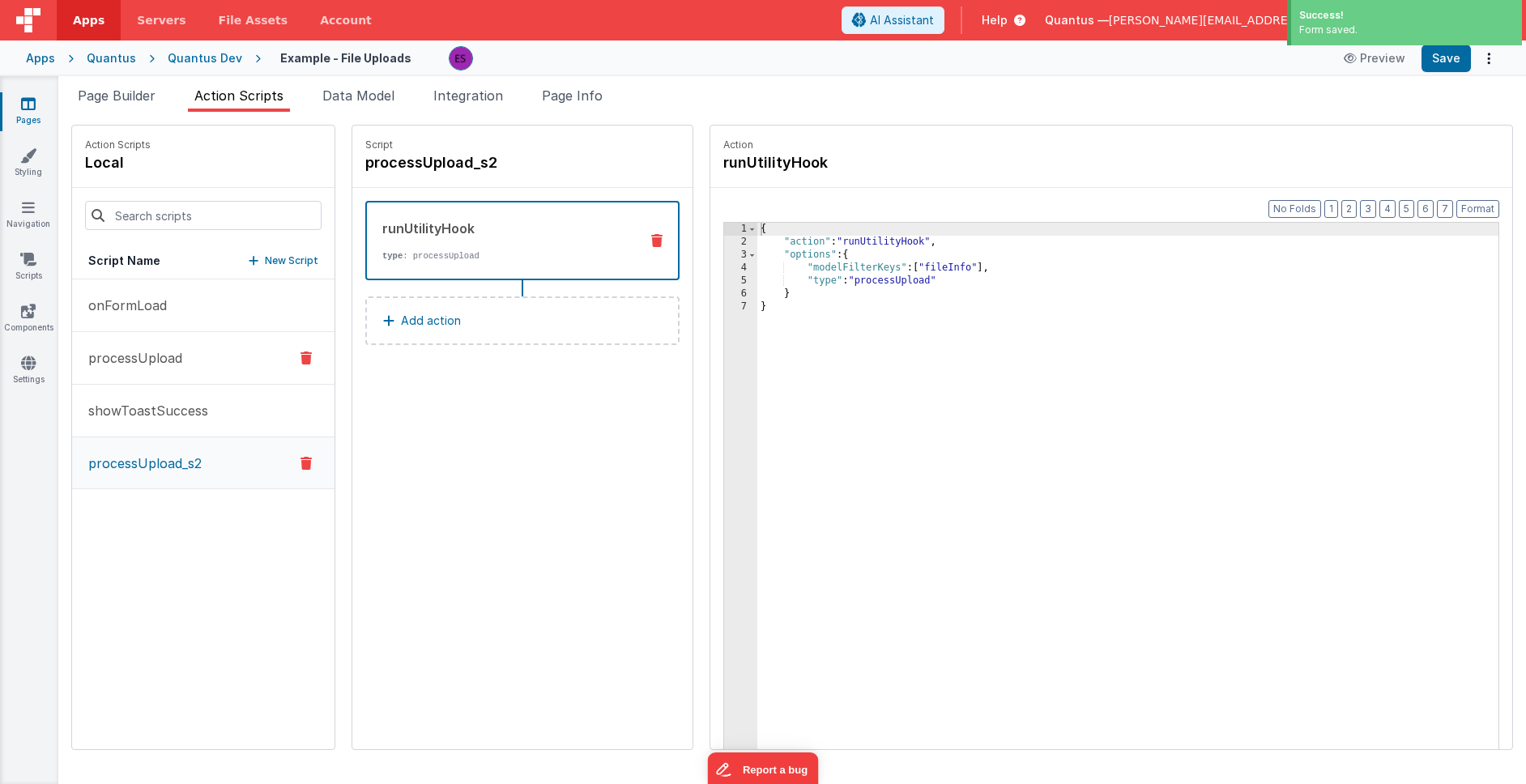
click at [160, 346] on button "processUpload" at bounding box center [203, 358] width 263 height 53
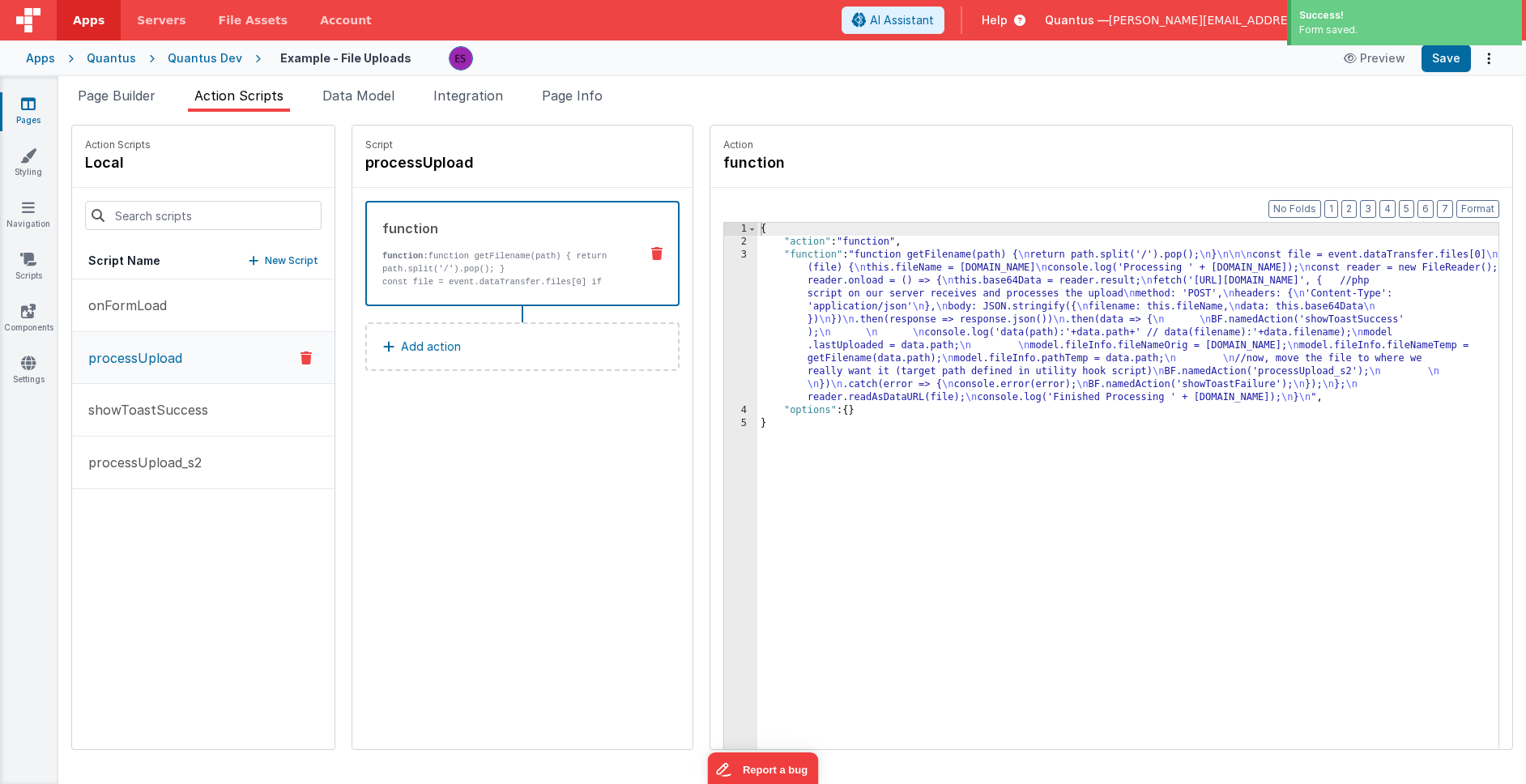
click at [869, 307] on div "{ "action" : "function" , "function" : "function getFilename(path) { \n return …" at bounding box center [1149, 524] width 783 height 602
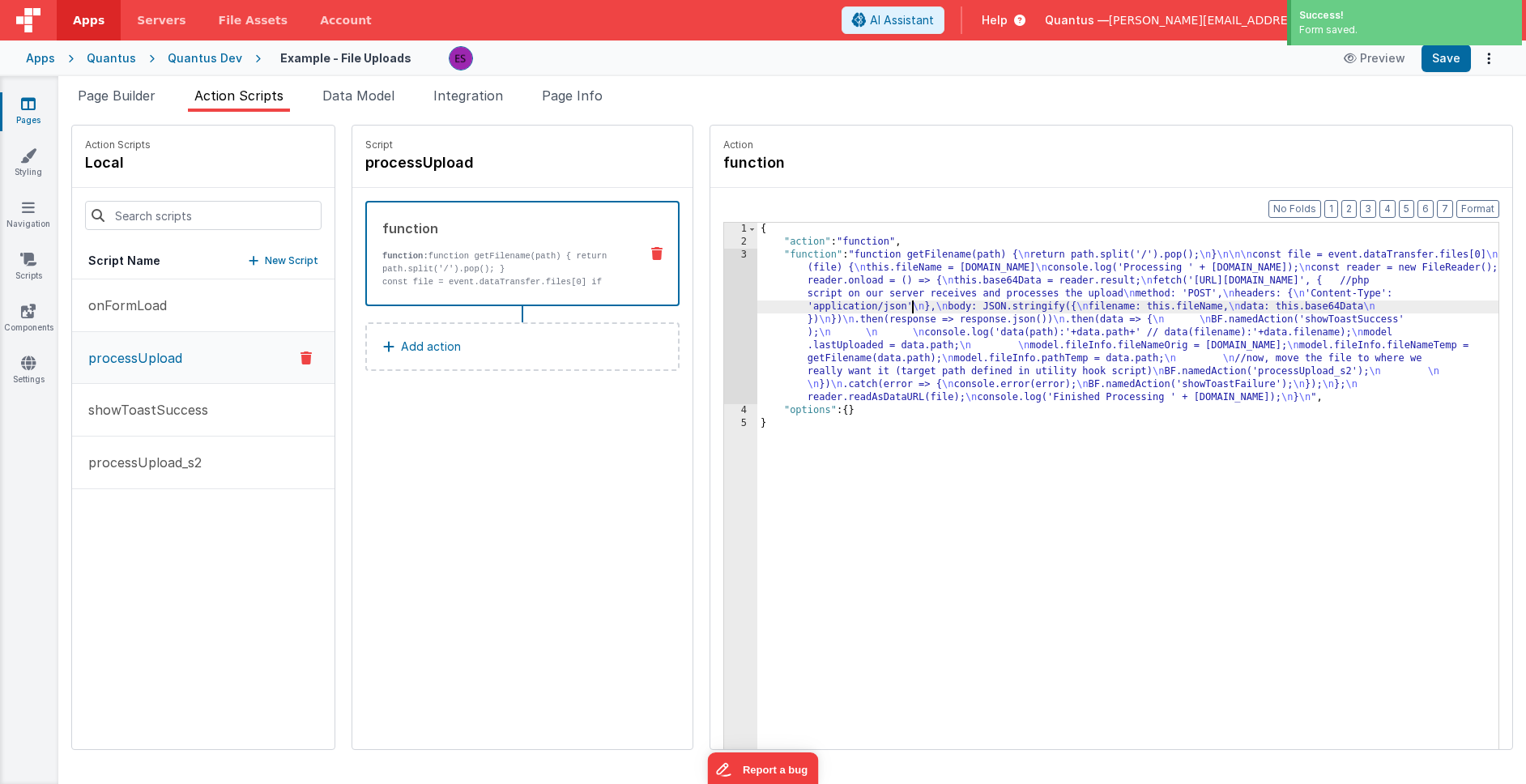
click at [724, 337] on div "3" at bounding box center [740, 326] width 33 height 156
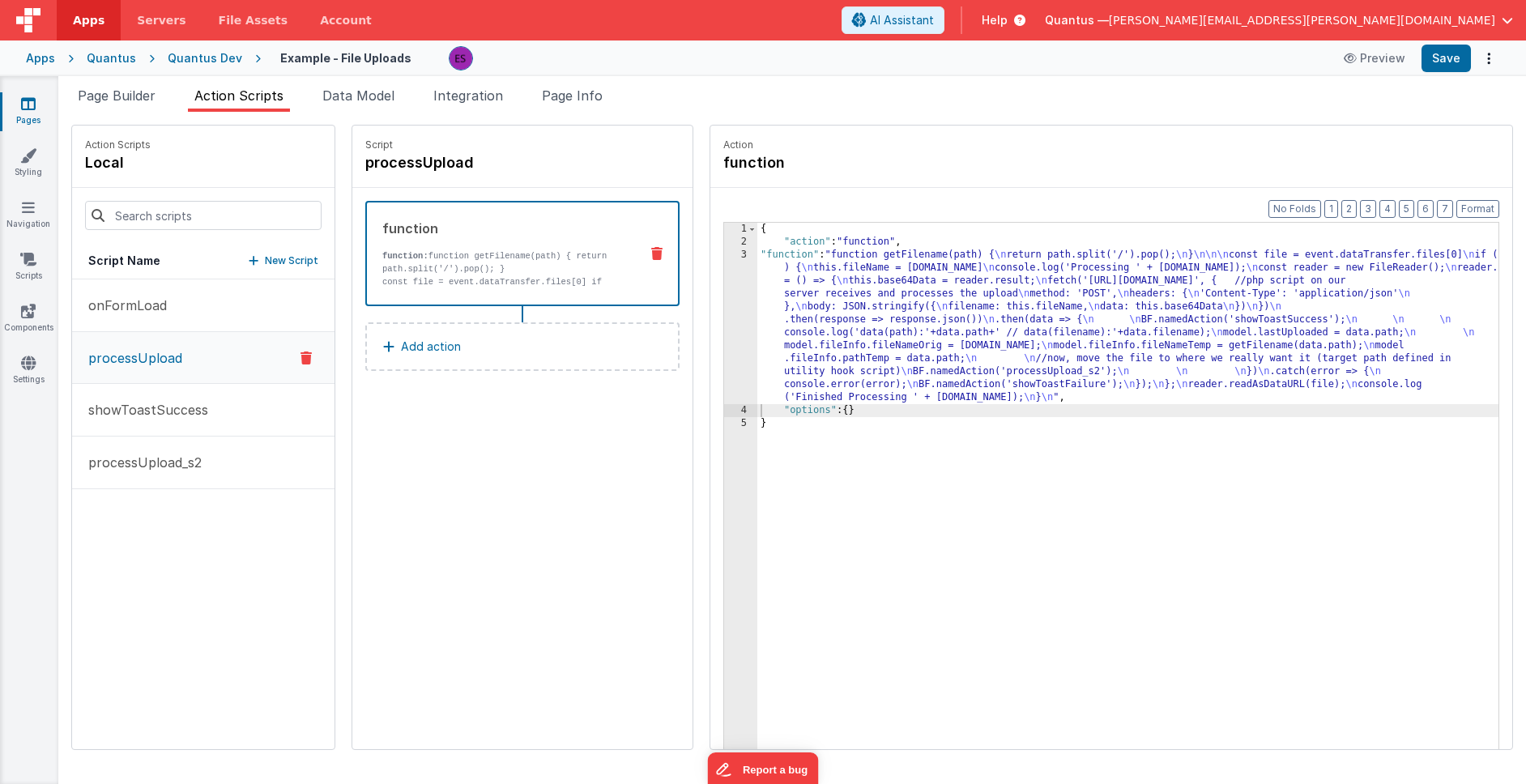
click at [1018, 562] on div "{ "action" : "function" , "function" : "function getFilename(path) { \n return …" at bounding box center [1149, 524] width 783 height 602
click at [916, 295] on div "{ "action" : "function" , "function" : "function getFilename(path) { \n return …" at bounding box center [1149, 524] width 783 height 602
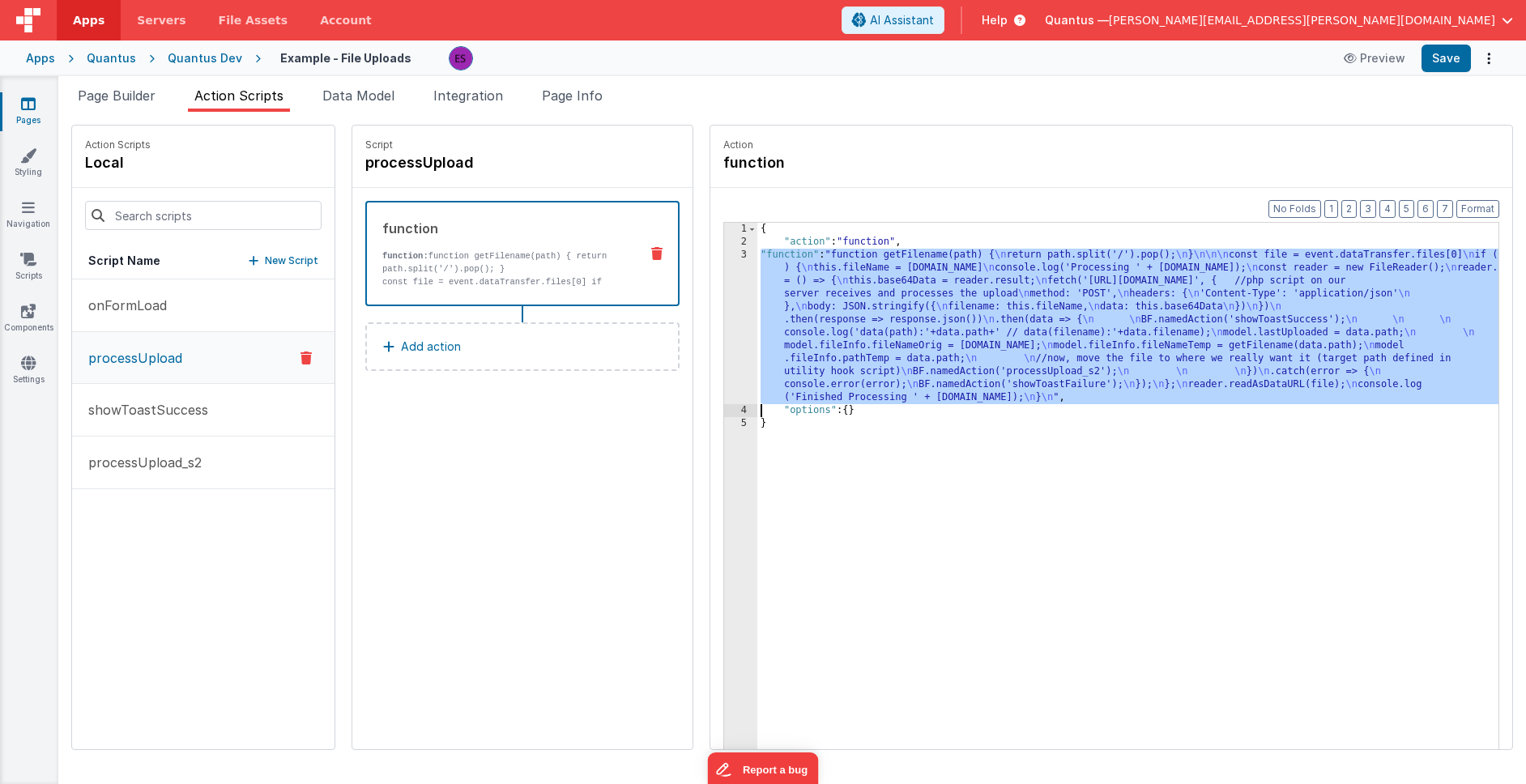
click at [724, 316] on div "3" at bounding box center [740, 326] width 33 height 156
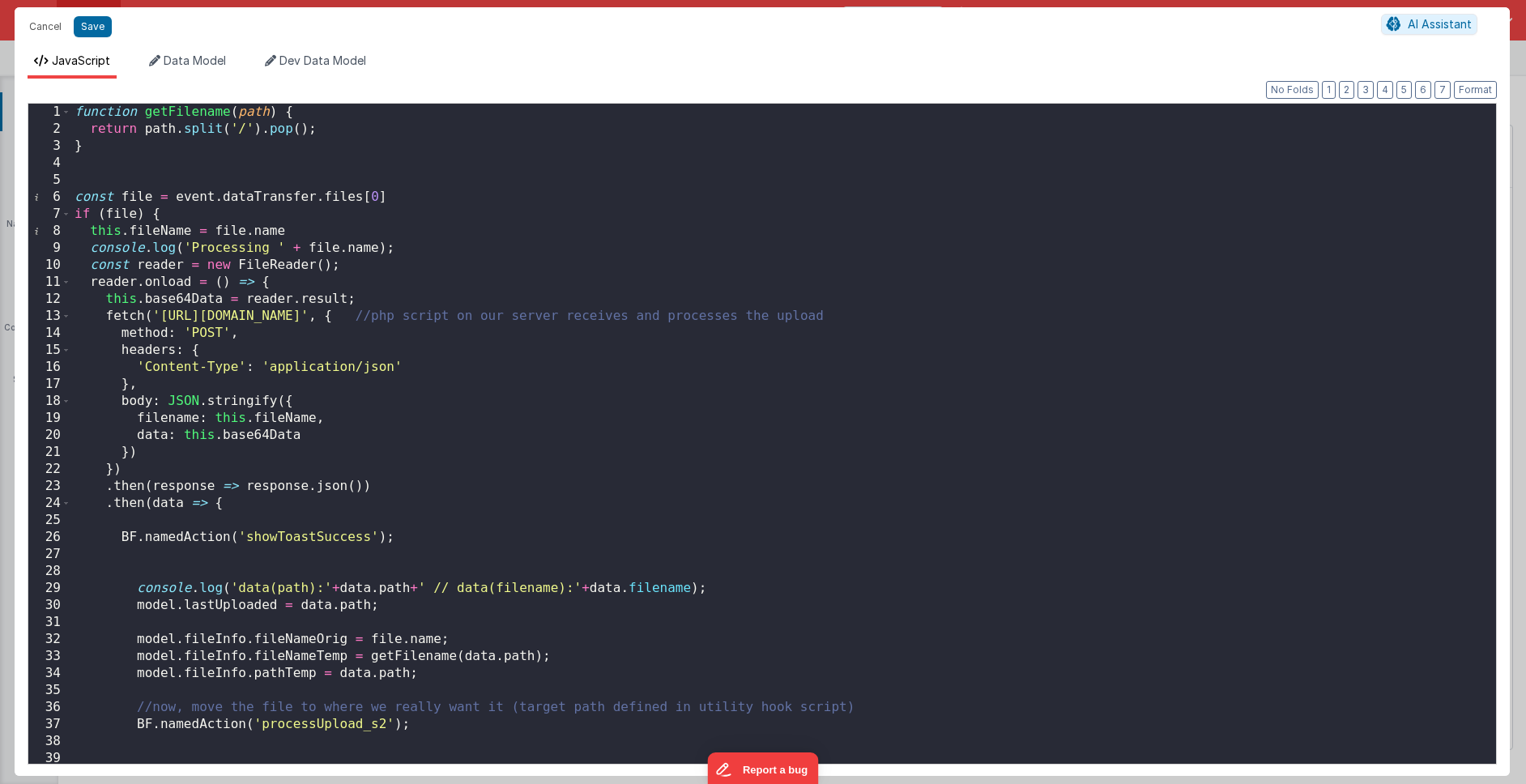
click at [993, 316] on div "function getFilename ( path ) { return path . split ( '/' ) . pop ( ) ; } const…" at bounding box center [777, 450] width 1413 height 693
click at [998, 316] on div "function getFilename ( path ) { return path . split ( '/' ) . pop ( ) ; } const…" at bounding box center [777, 450] width 1413 height 693
click at [974, 313] on div "function getFilename ( path ) { return path . split ( '/' ) . pop ( ) ; } const…" at bounding box center [777, 450] width 1413 height 693
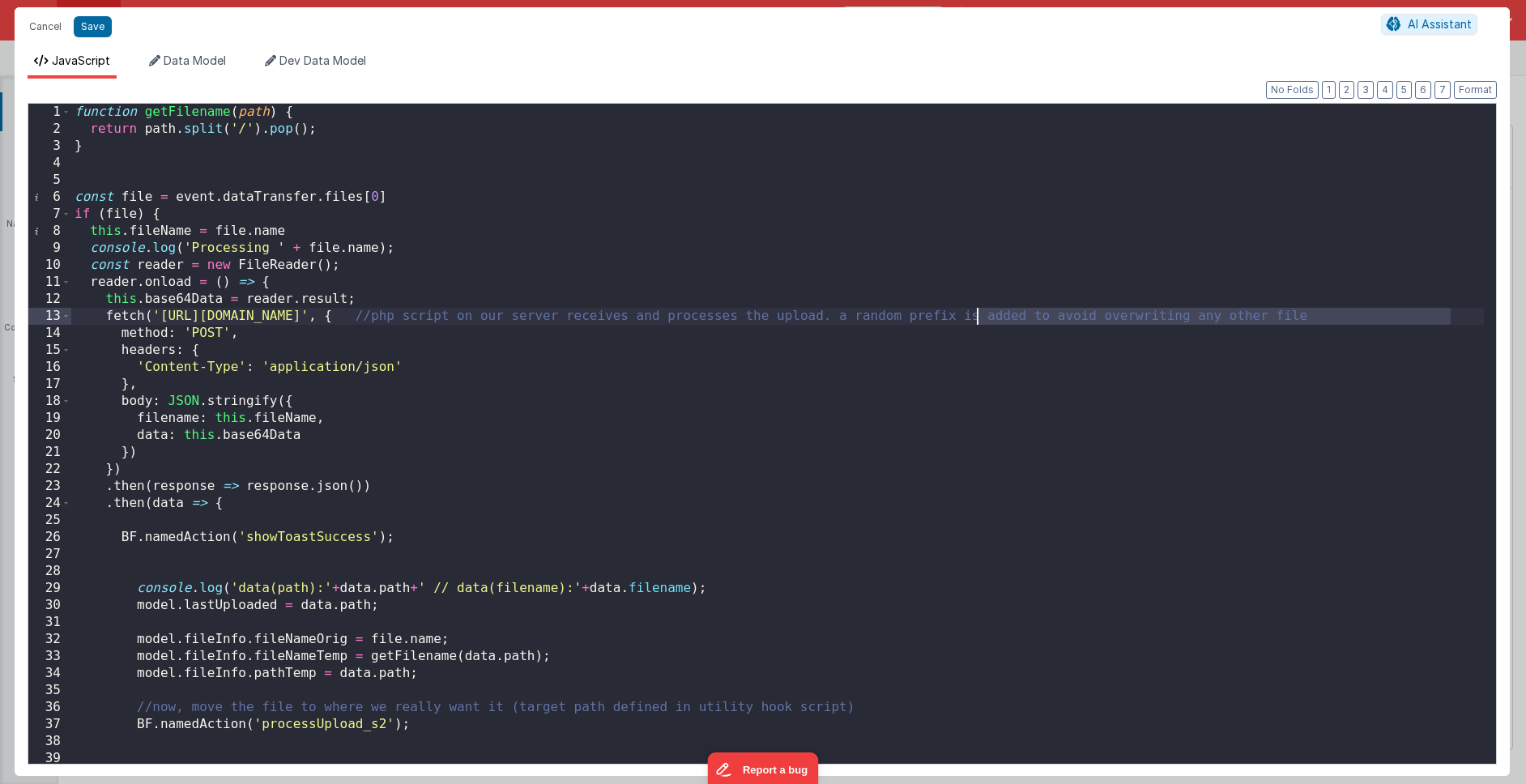
drag, startPoint x: 1454, startPoint y: 313, endPoint x: 977, endPoint y: 315, distance: 477.0
click at [977, 315] on div "function getFilename ( path ) { return path . split ( '/' ) . pop ( ) ; } const…" at bounding box center [777, 450] width 1413 height 693
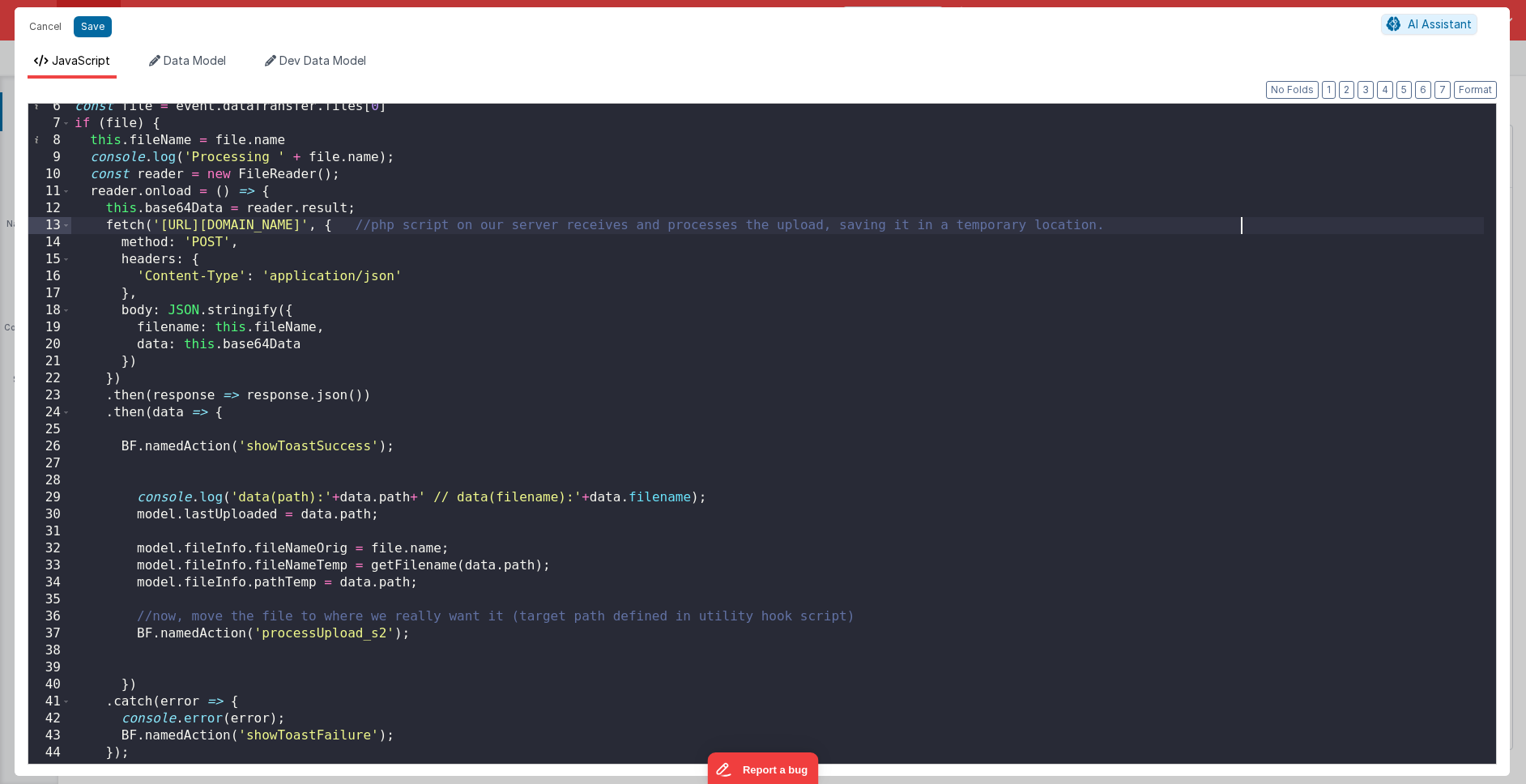
scroll to position [173, 0]
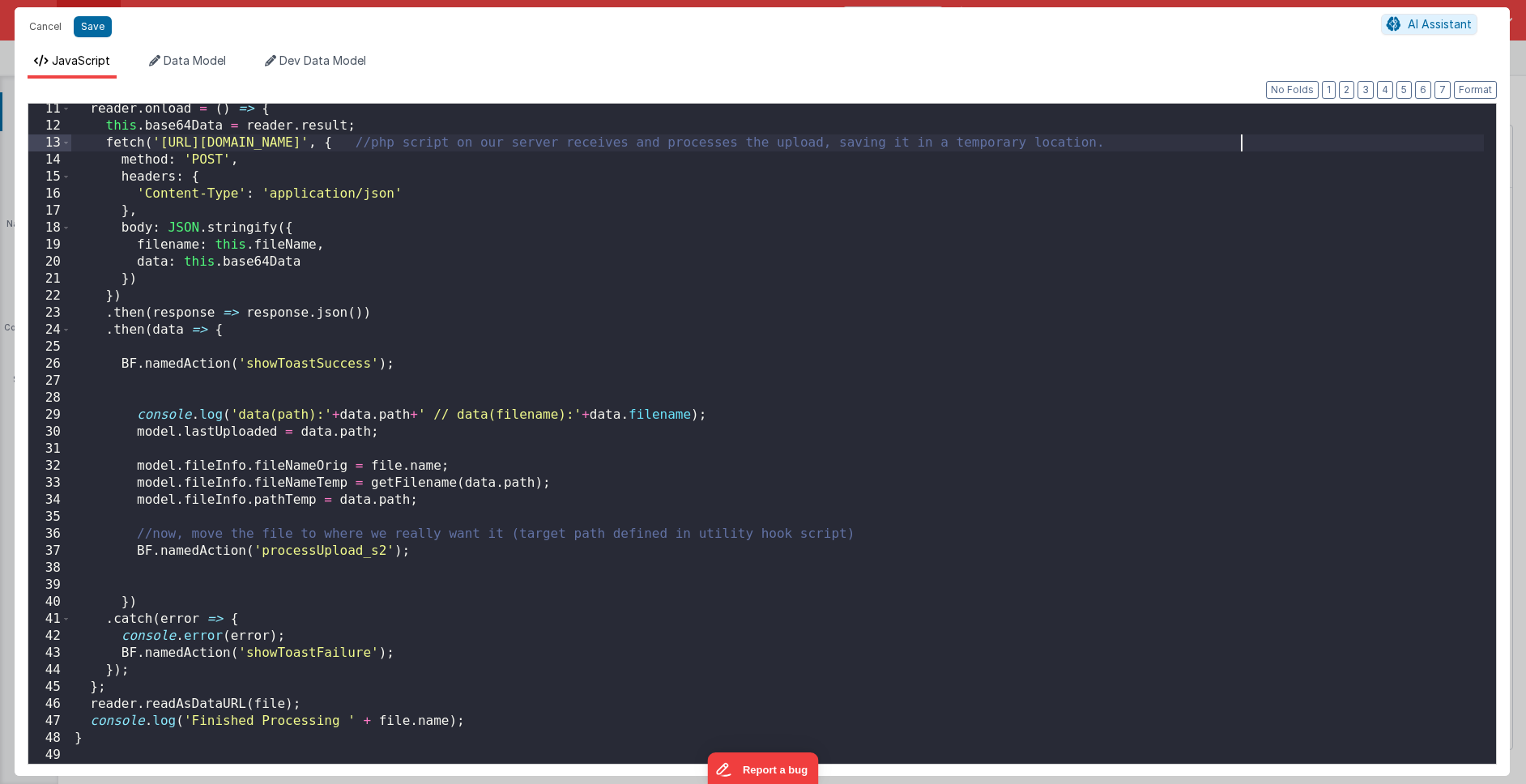
click at [420, 434] on div "reader . onload = ( ) => { this . base64Data = reader . result ; fetch ( '[URL]…" at bounding box center [777, 447] width 1413 height 693
click at [226, 392] on div "reader . onload = ( ) => { this . base64Data = reader . result ; fetch ( '[URL]…" at bounding box center [777, 447] width 1413 height 693
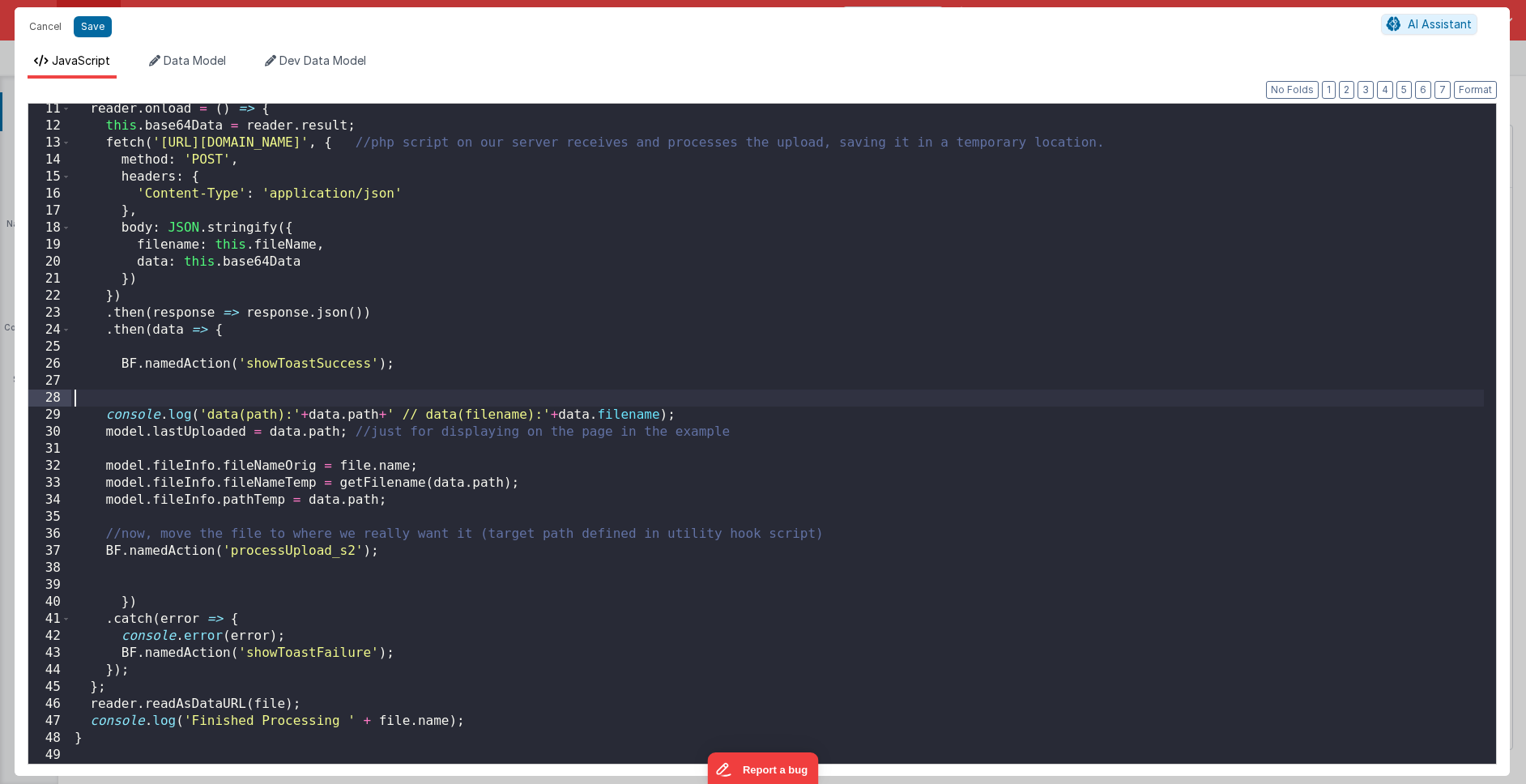
scroll to position [157, 0]
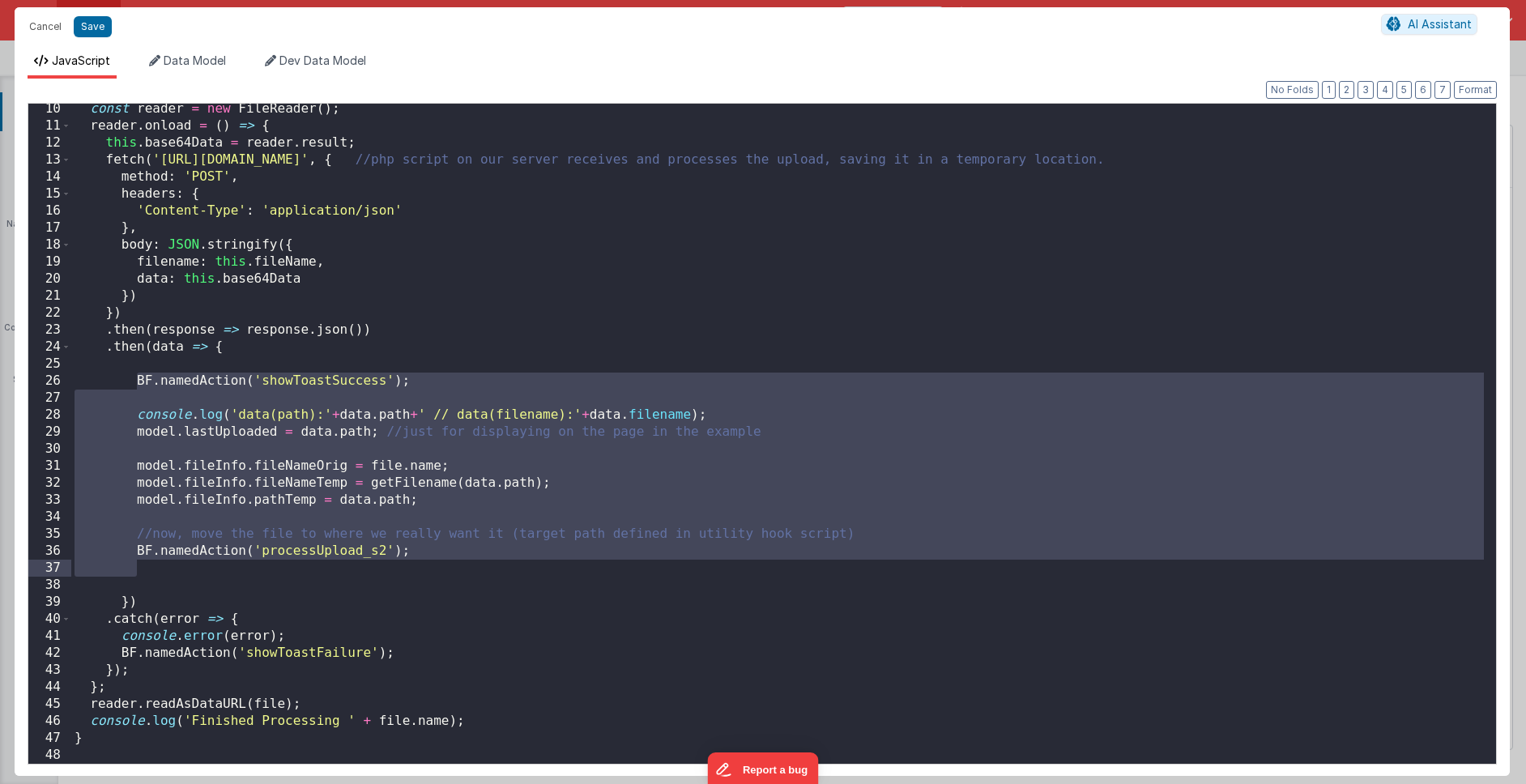
click at [562, 581] on div "const reader = new FileReader ( ) ; reader . onload = ( ) => { this . base64Dat…" at bounding box center [777, 447] width 1413 height 693
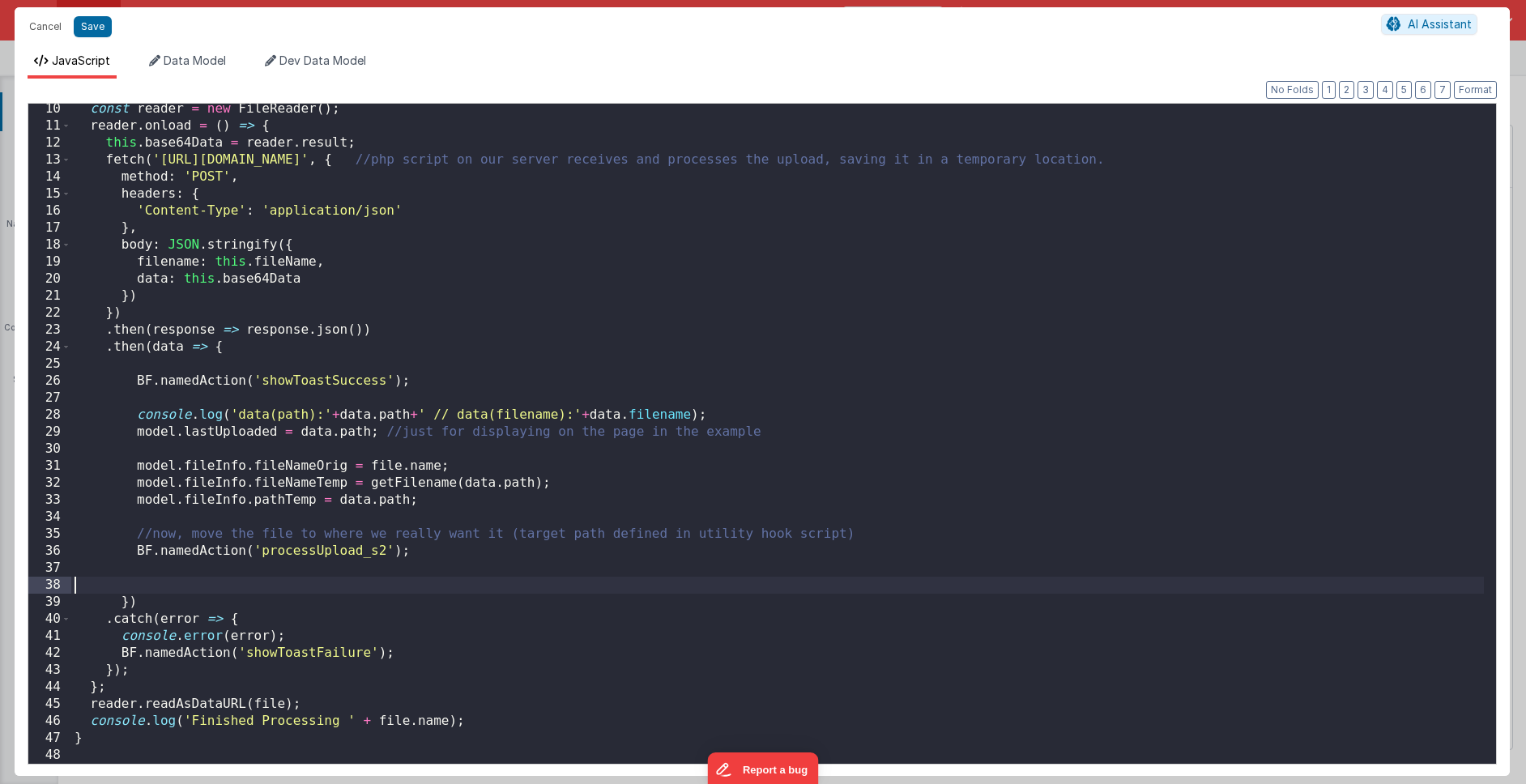
scroll to position [140, 0]
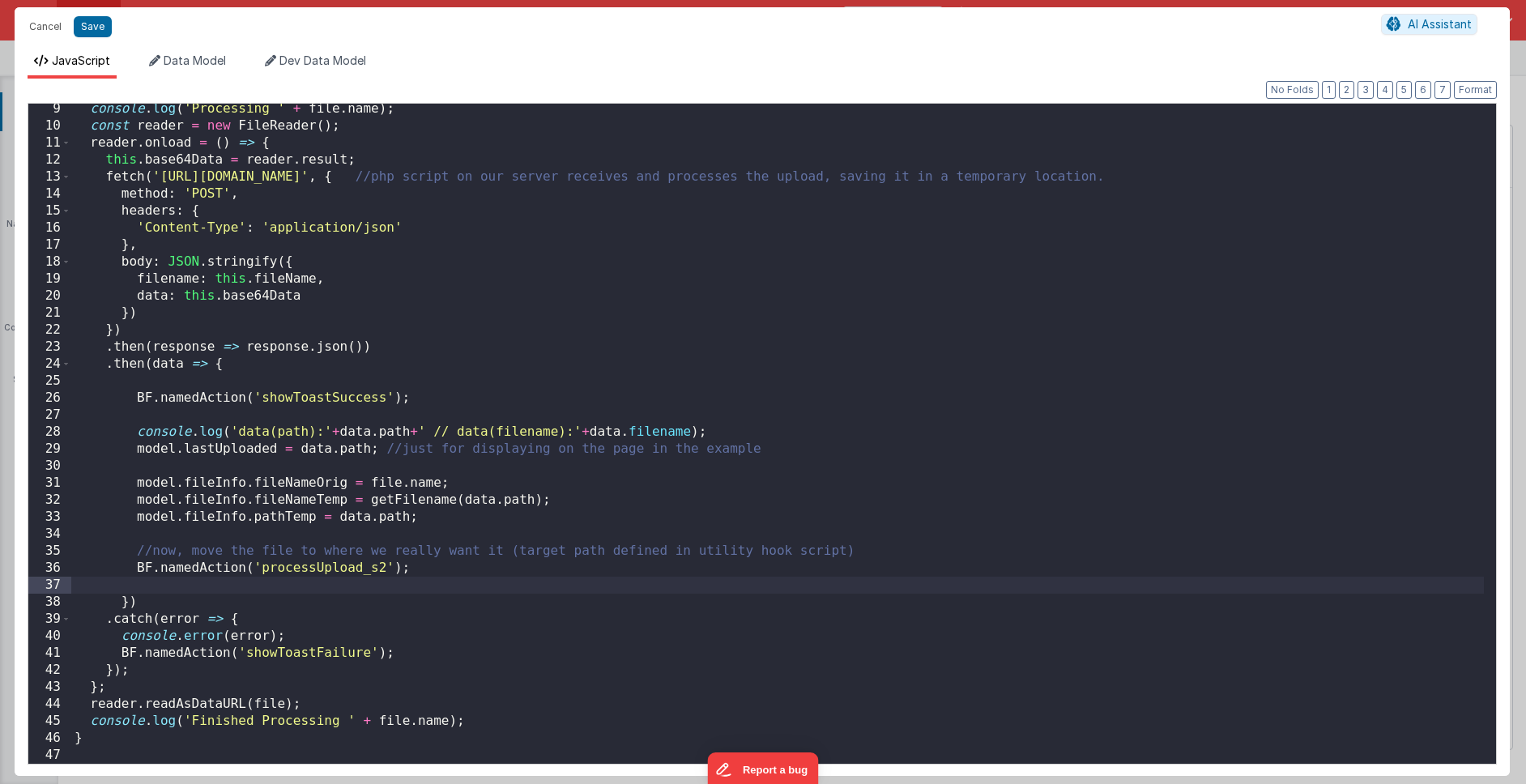
click at [696, 449] on div "console . log ( 'Processing ' + file . name ) ; const reader = new FileReader (…" at bounding box center [777, 447] width 1413 height 693
click at [433, 567] on div "console . log ( 'Processing ' + file . name ) ; const reader = new FileReader (…" at bounding box center [777, 447] width 1413 height 693
click at [406, 469] on div "console . log ( 'Processing ' + file . name ) ; const reader = new FileReader (…" at bounding box center [777, 447] width 1413 height 693
drag, startPoint x: 426, startPoint y: 570, endPoint x: 512, endPoint y: 560, distance: 86.6
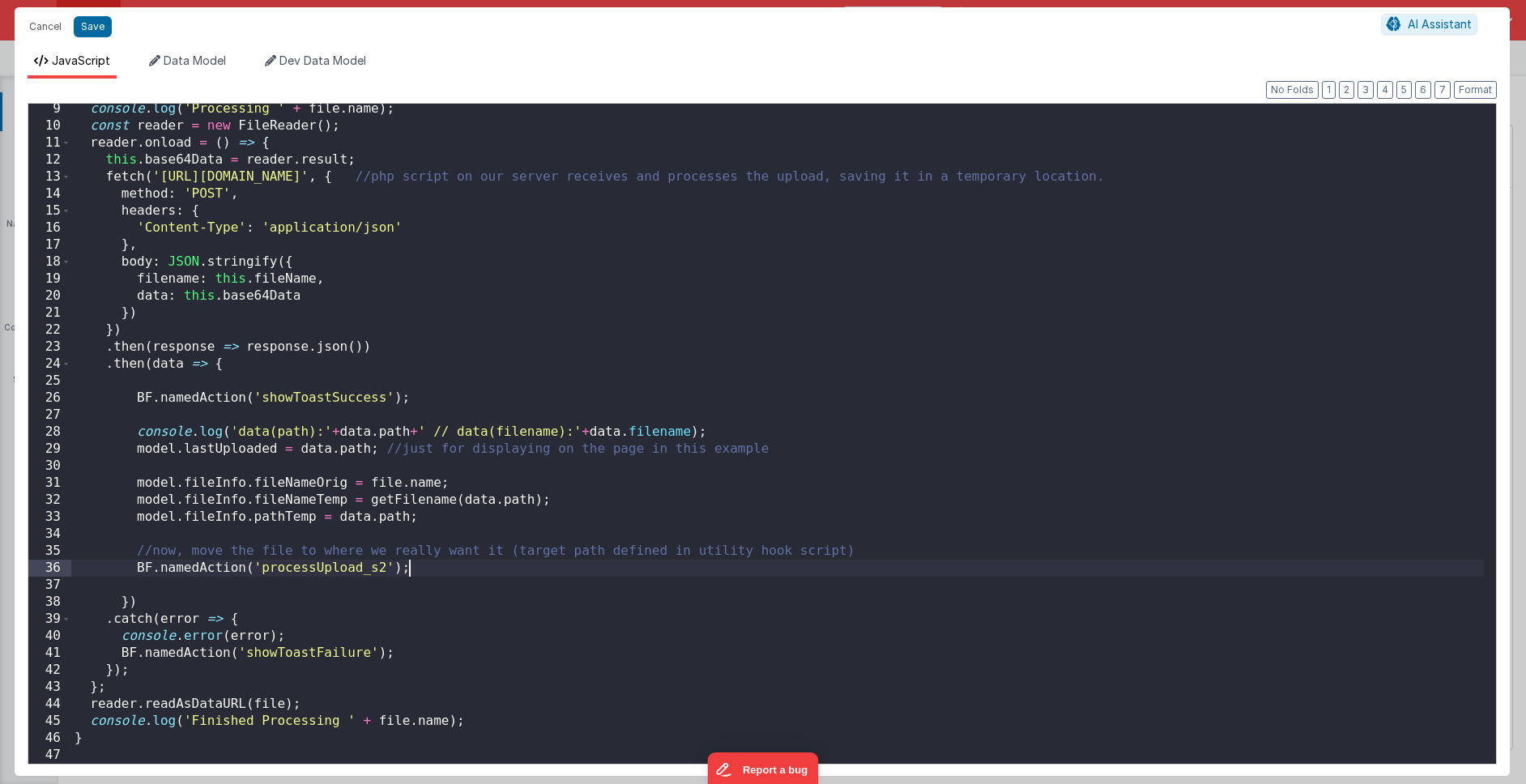
click at [427, 570] on div "console . log ( 'Processing ' + file . name ) ; const reader = new FileReader (…" at bounding box center [777, 447] width 1413 height 693
click at [443, 568] on div "console . log ( 'Processing ' + file . name ) ; const reader = new FileReader (…" at bounding box center [777, 447] width 1413 height 693
drag, startPoint x: 414, startPoint y: 567, endPoint x: 717, endPoint y: 569, distance: 303.0
click at [717, 569] on div "console . log ( 'Processing ' + file . name ) ; const reader = new FileReader (…" at bounding box center [777, 447] width 1413 height 693
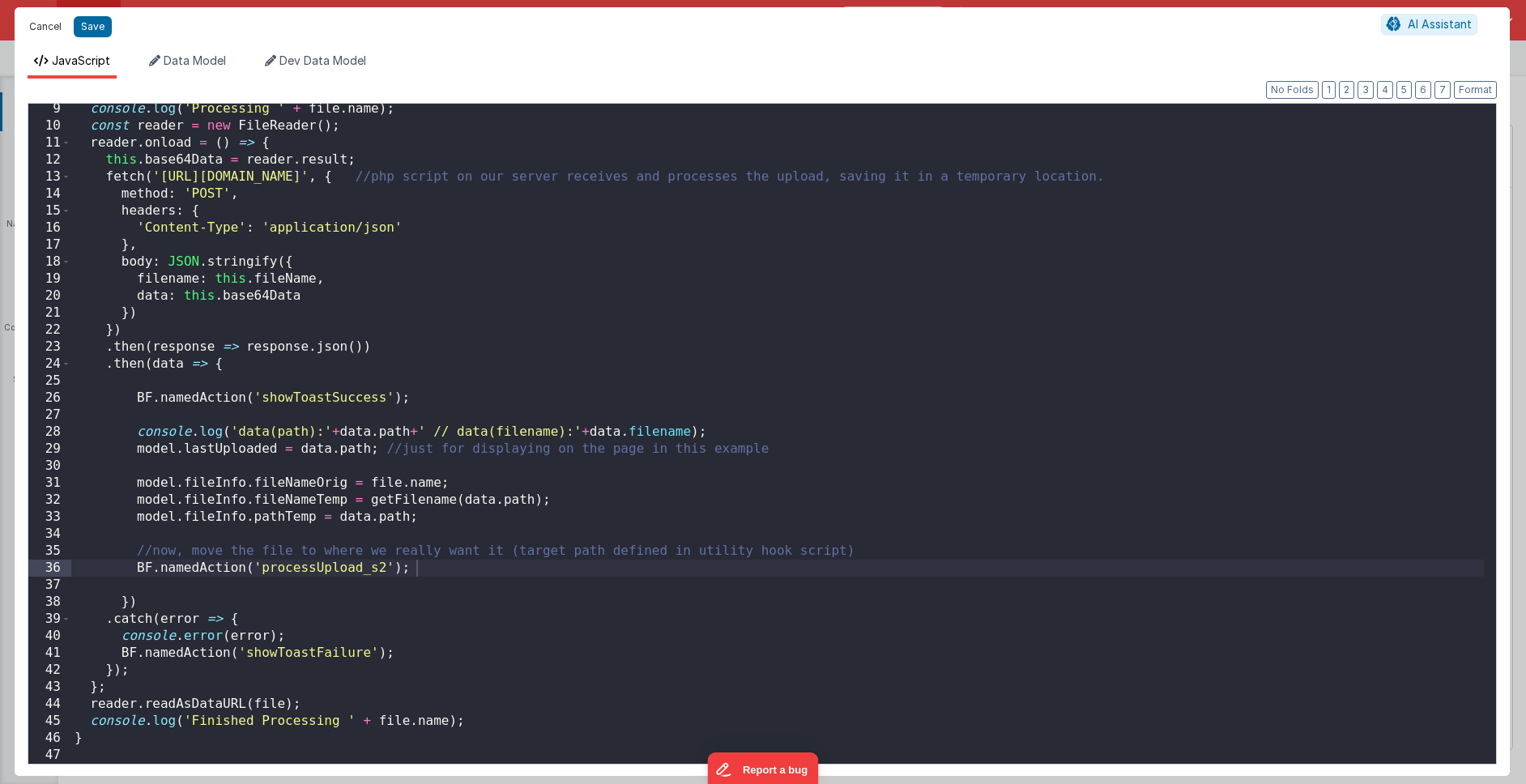
click at [56, 26] on button "Cancel" at bounding box center [46, 27] width 49 height 23
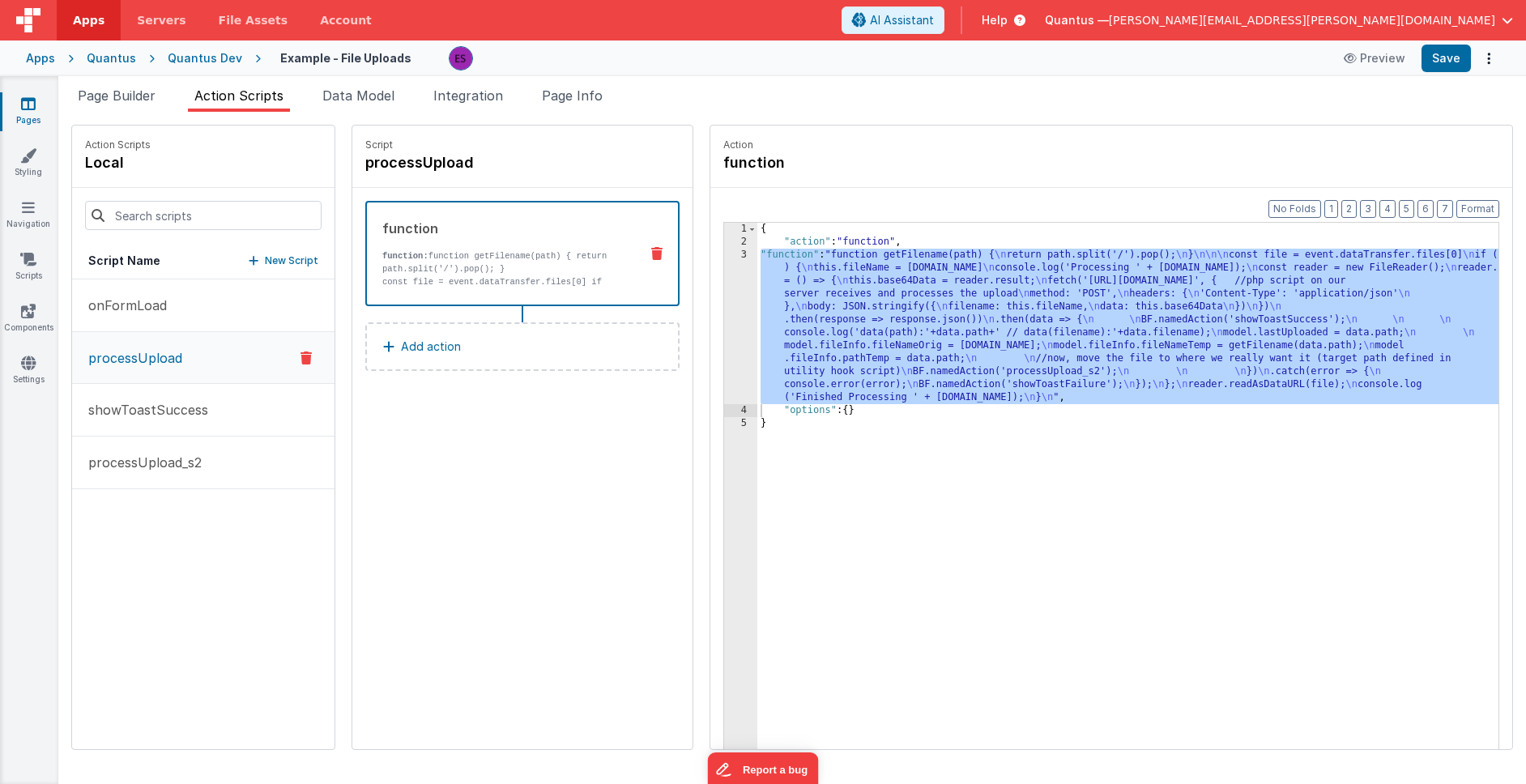
click at [757, 279] on div "{ "action" : "function" , "function" : "function getFilename(path) { \n return …" at bounding box center [1149, 524] width 783 height 602
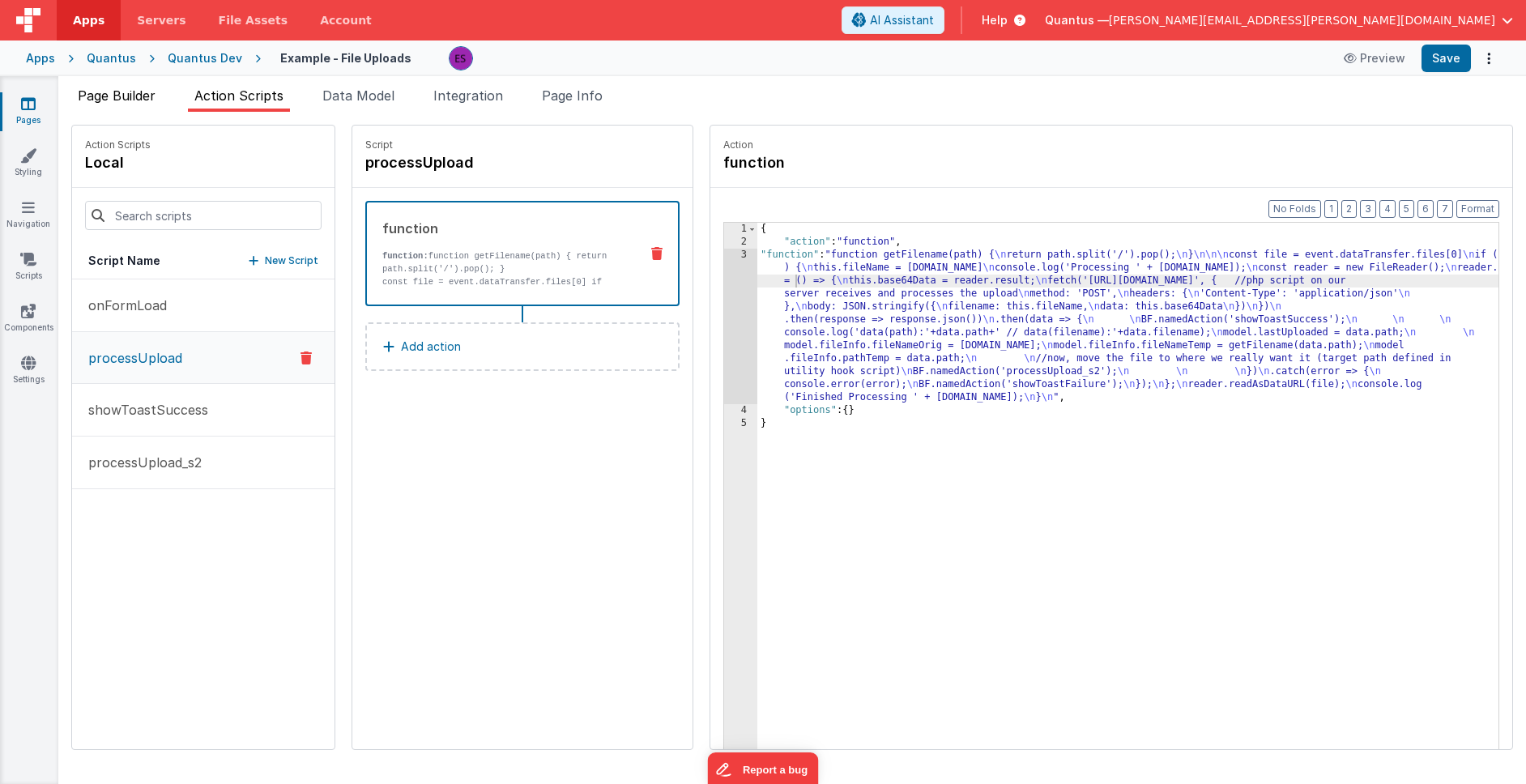
click at [103, 91] on span "Page Builder" at bounding box center [116, 95] width 78 height 16
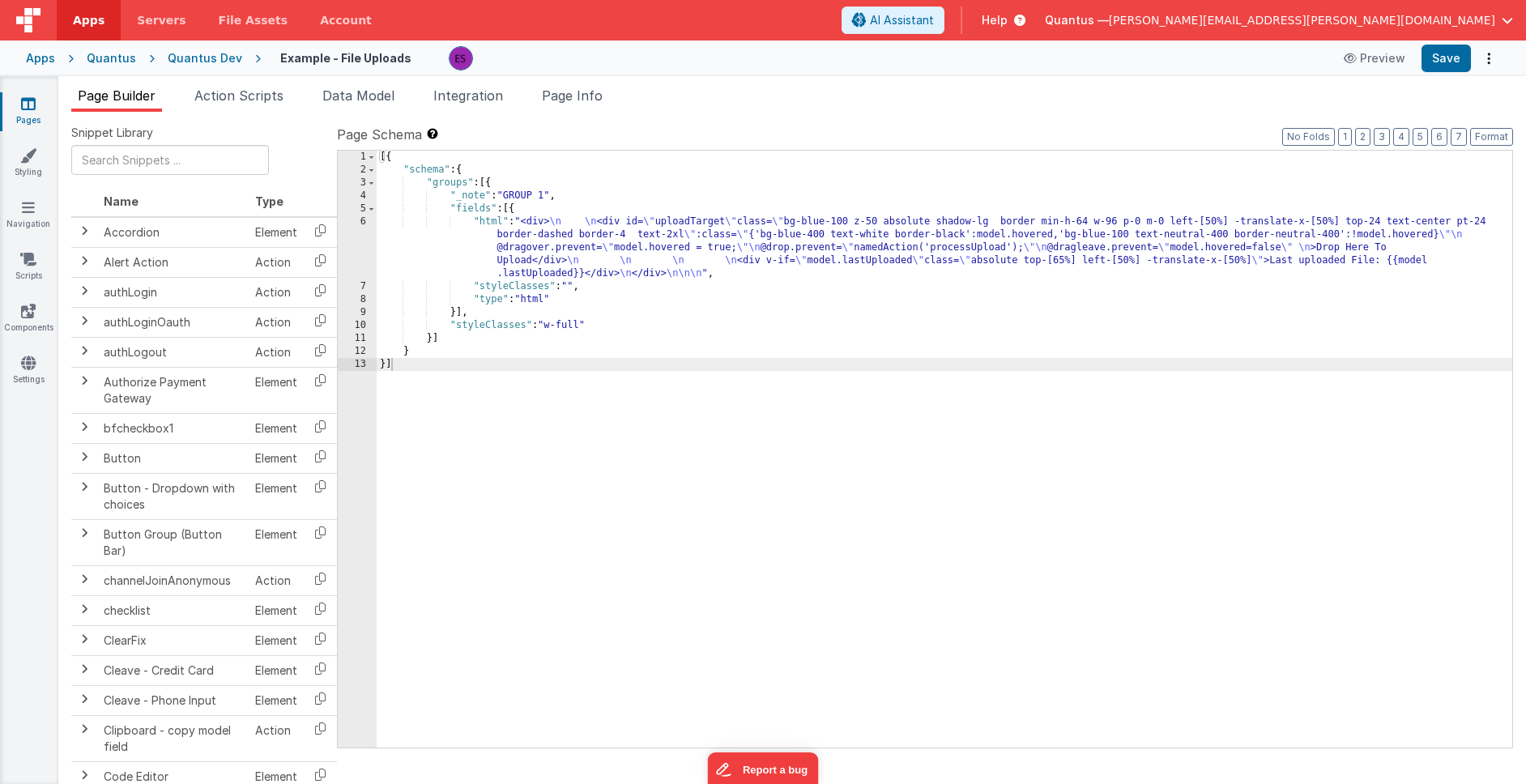
click at [631, 228] on div "[{ "schema" : { "groups" : [{ "_note" : "GROUP 1" , "fields" : [{ "html" : "<di…" at bounding box center [943, 462] width 1135 height 622
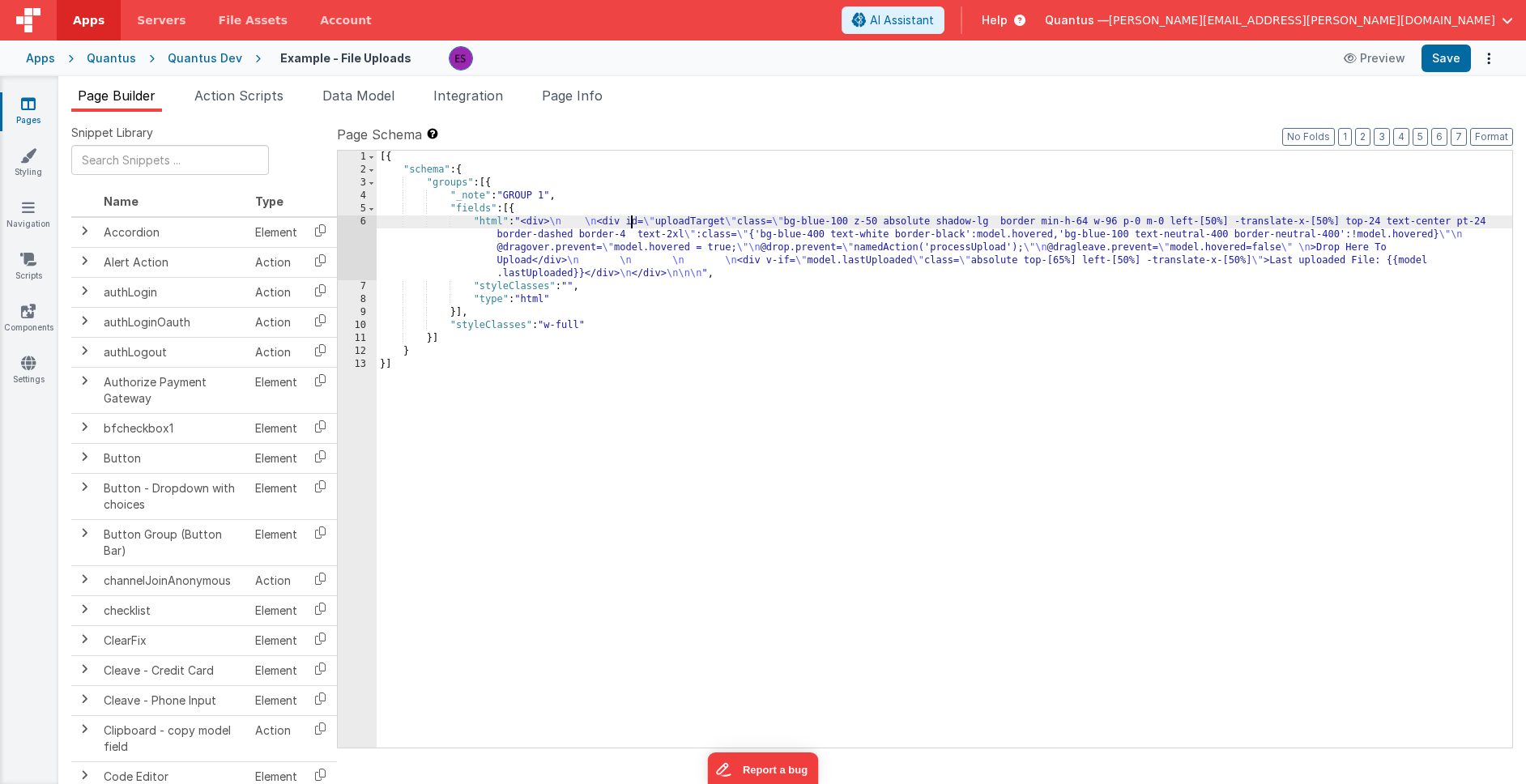
click at [369, 248] on div "6" at bounding box center [357, 247] width 39 height 64
click at [367, 244] on div "6" at bounding box center [357, 247] width 39 height 64
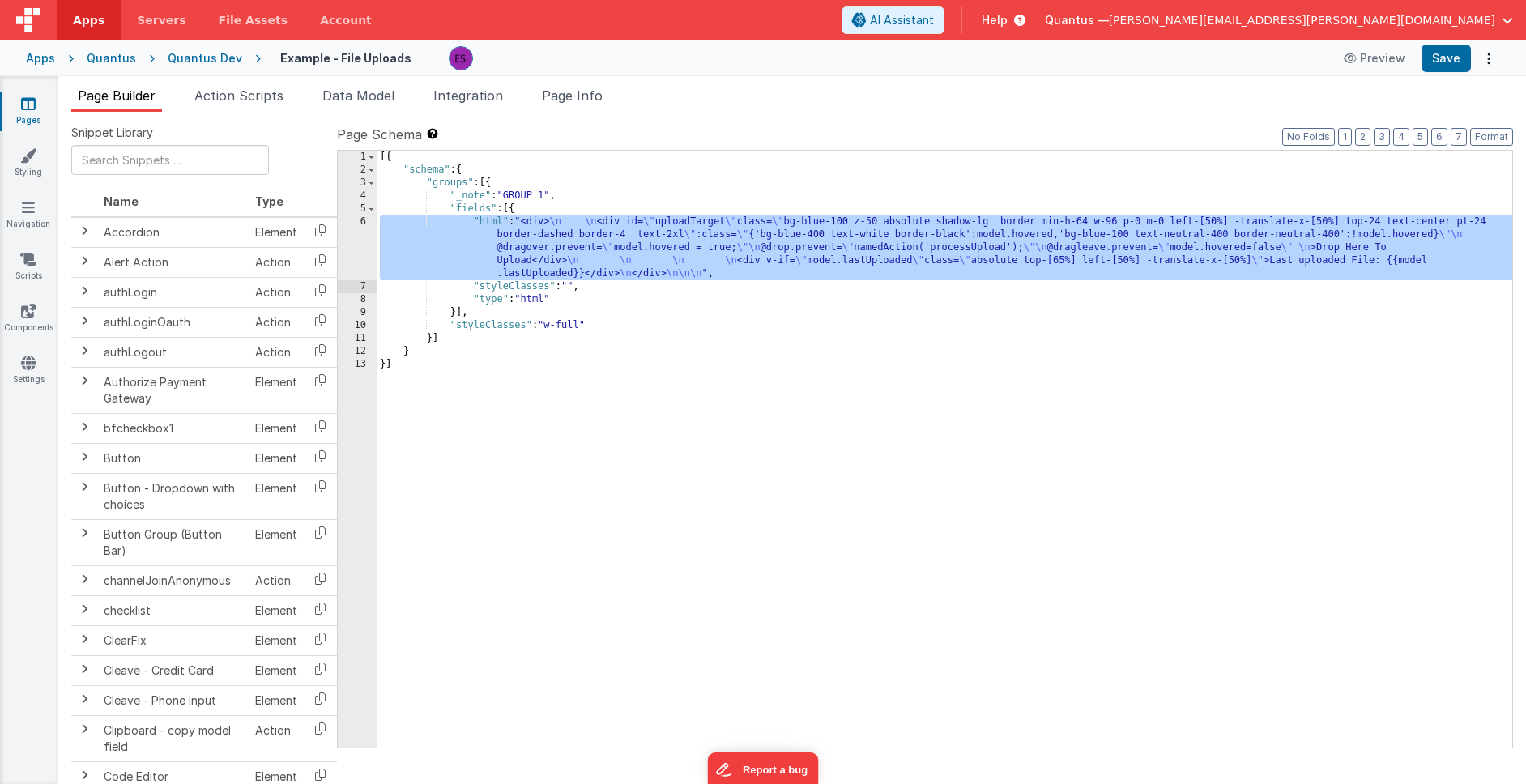
click at [354, 243] on div "6" at bounding box center [357, 247] width 39 height 64
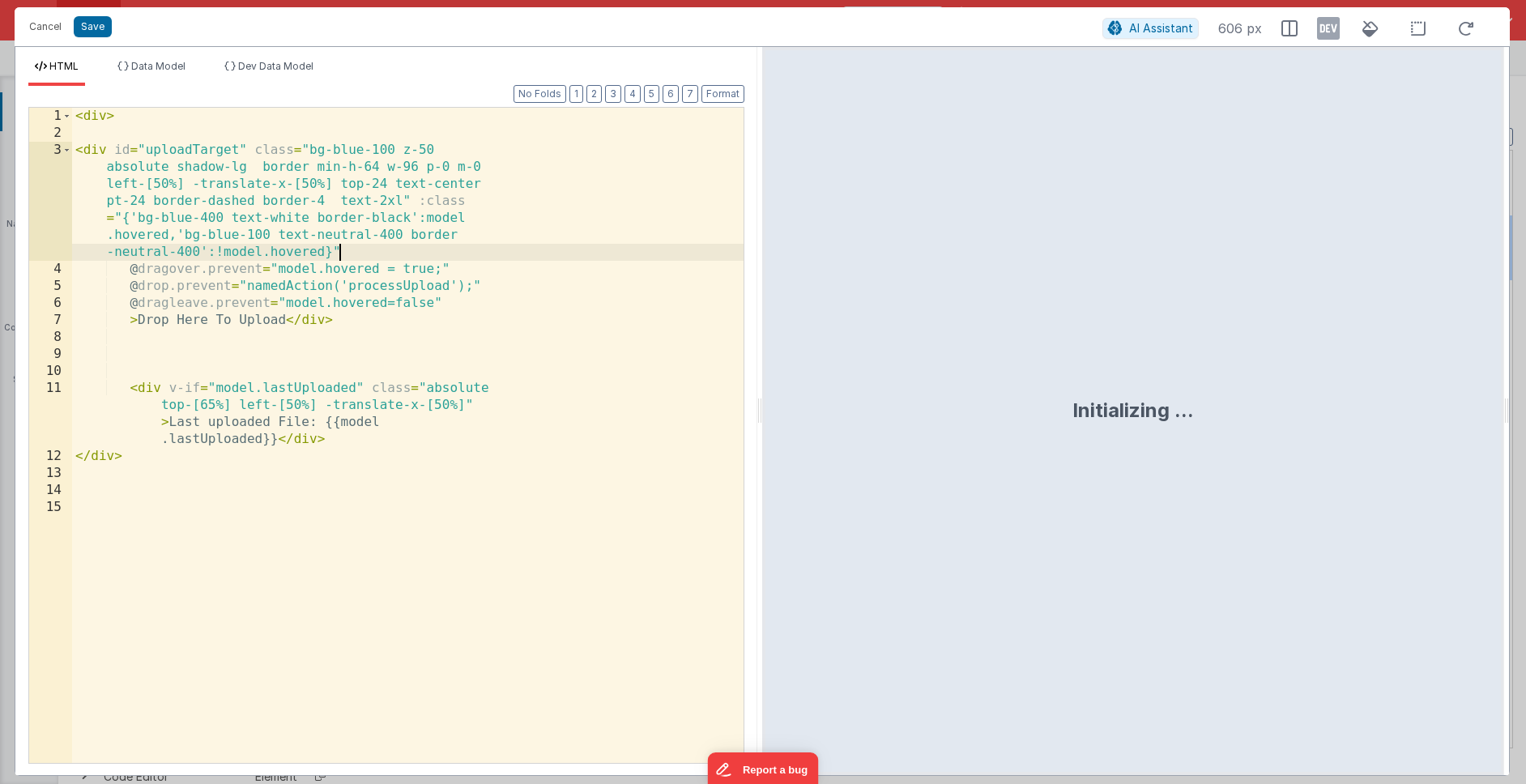
click at [351, 241] on div "< div > < div id = "uploadTarget" class = "bg-blue-100 z-50 absolute shadow-lg …" at bounding box center [407, 452] width 672 height 689
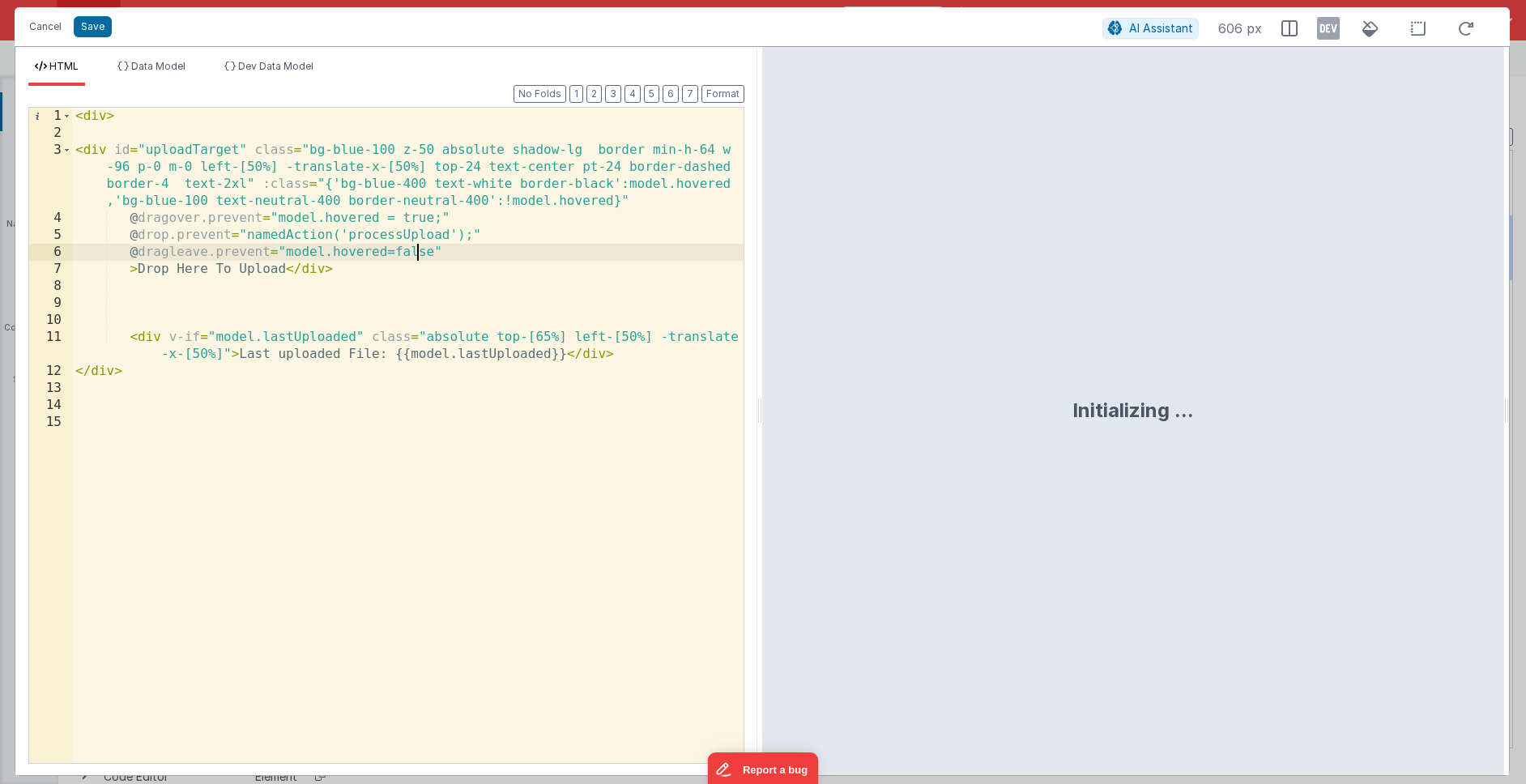
click at [415, 256] on div "< div > < div id = "uploadTarget" class = "bg-blue-100 z-50 absolute shadow-lg …" at bounding box center [407, 452] width 672 height 689
click at [37, 27] on button "Cancel" at bounding box center [46, 27] width 49 height 23
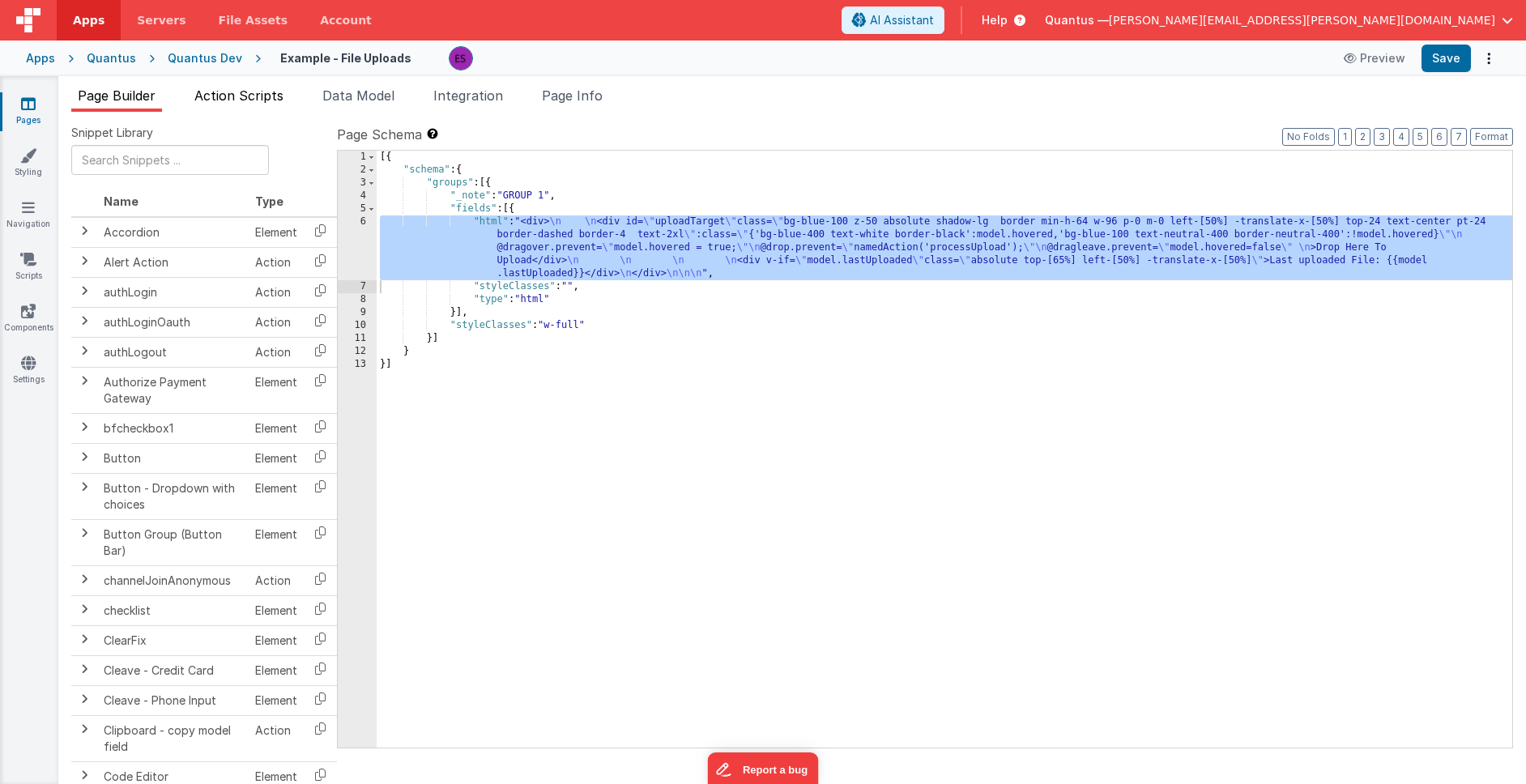
click at [237, 100] on span "Action Scripts" at bounding box center [238, 95] width 89 height 16
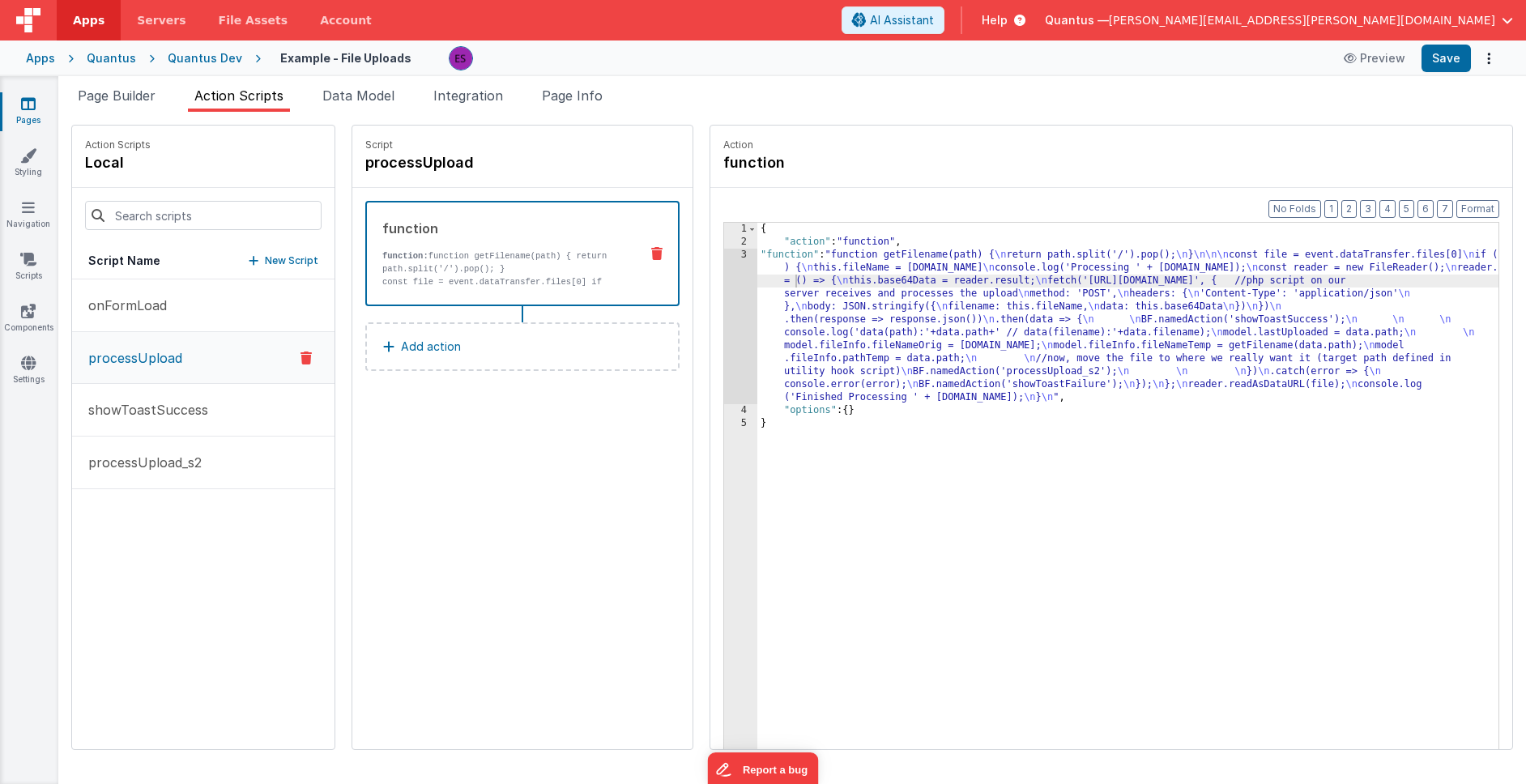
click at [155, 348] on p "processUpload" at bounding box center [130, 358] width 104 height 20
click at [785, 327] on div "{ "action" : "function" , "function" : "function getFilename(path) { \n return …" at bounding box center [1149, 524] width 783 height 602
click at [724, 334] on div "3" at bounding box center [740, 326] width 33 height 156
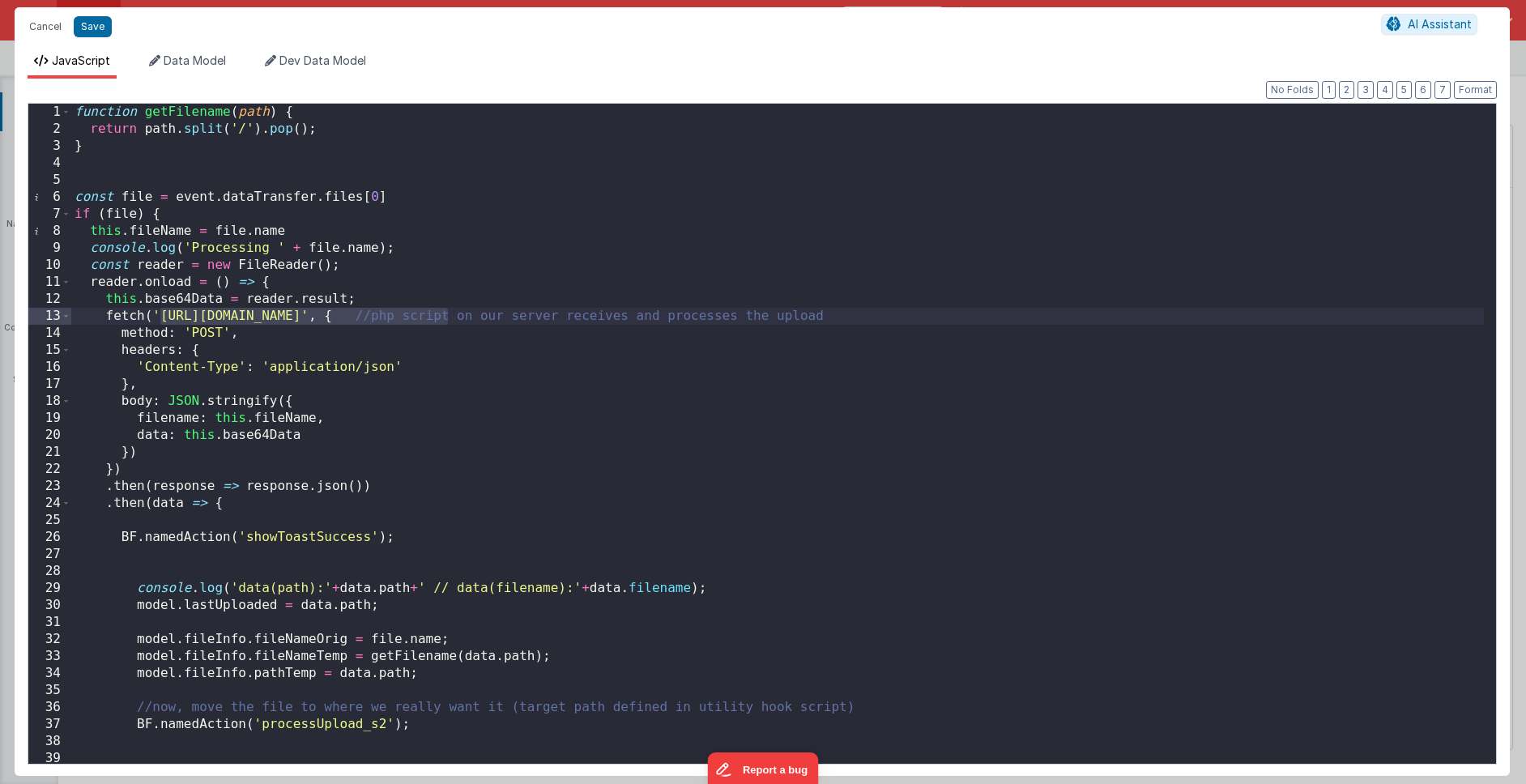
drag, startPoint x: 161, startPoint y: 315, endPoint x: 450, endPoint y: 318, distance: 289.0
click at [450, 318] on div "function getFilename ( path ) { return path . split ( '/' ) . pop ( ) ; } const…" at bounding box center [777, 450] width 1413 height 693
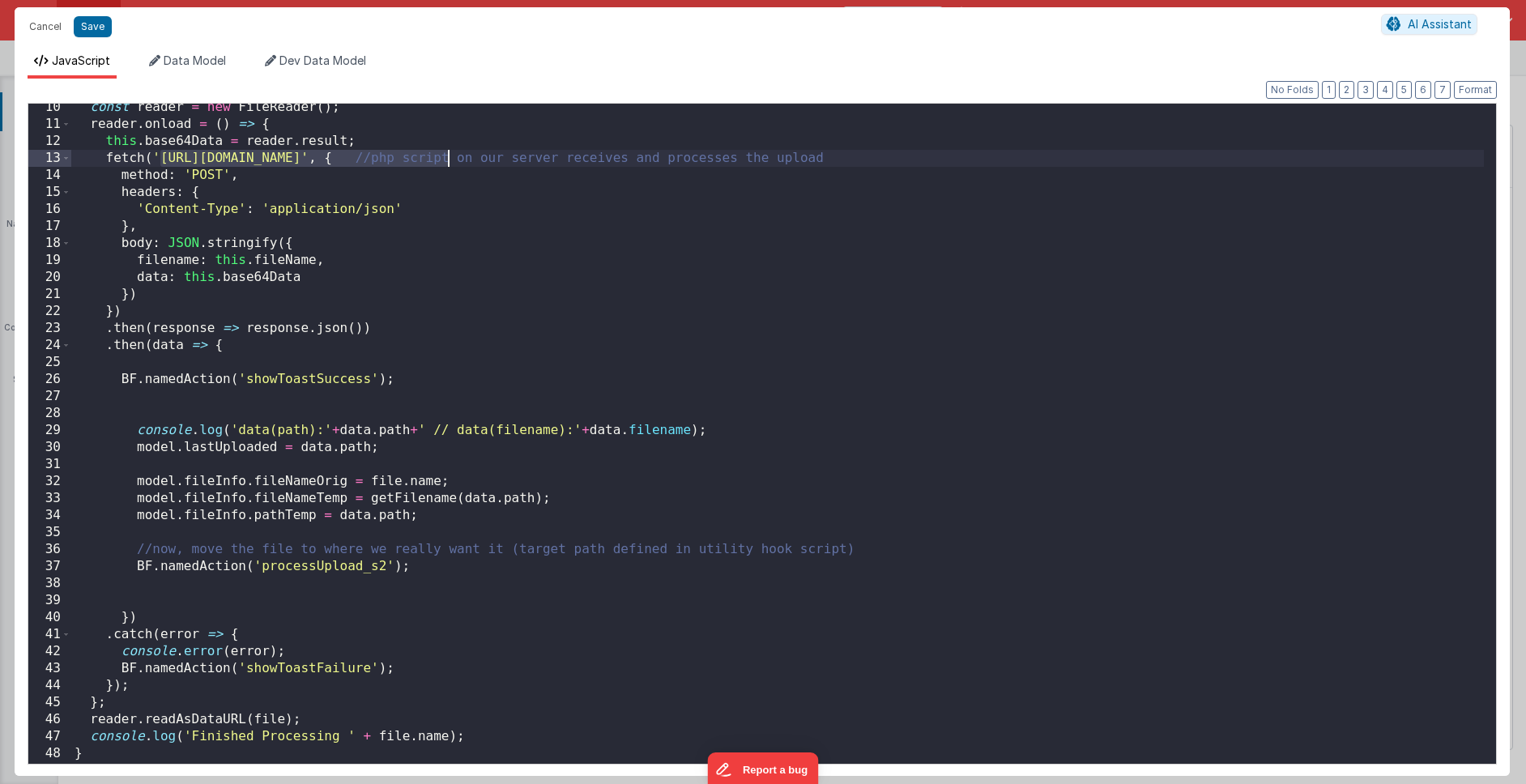
scroll to position [173, 0]
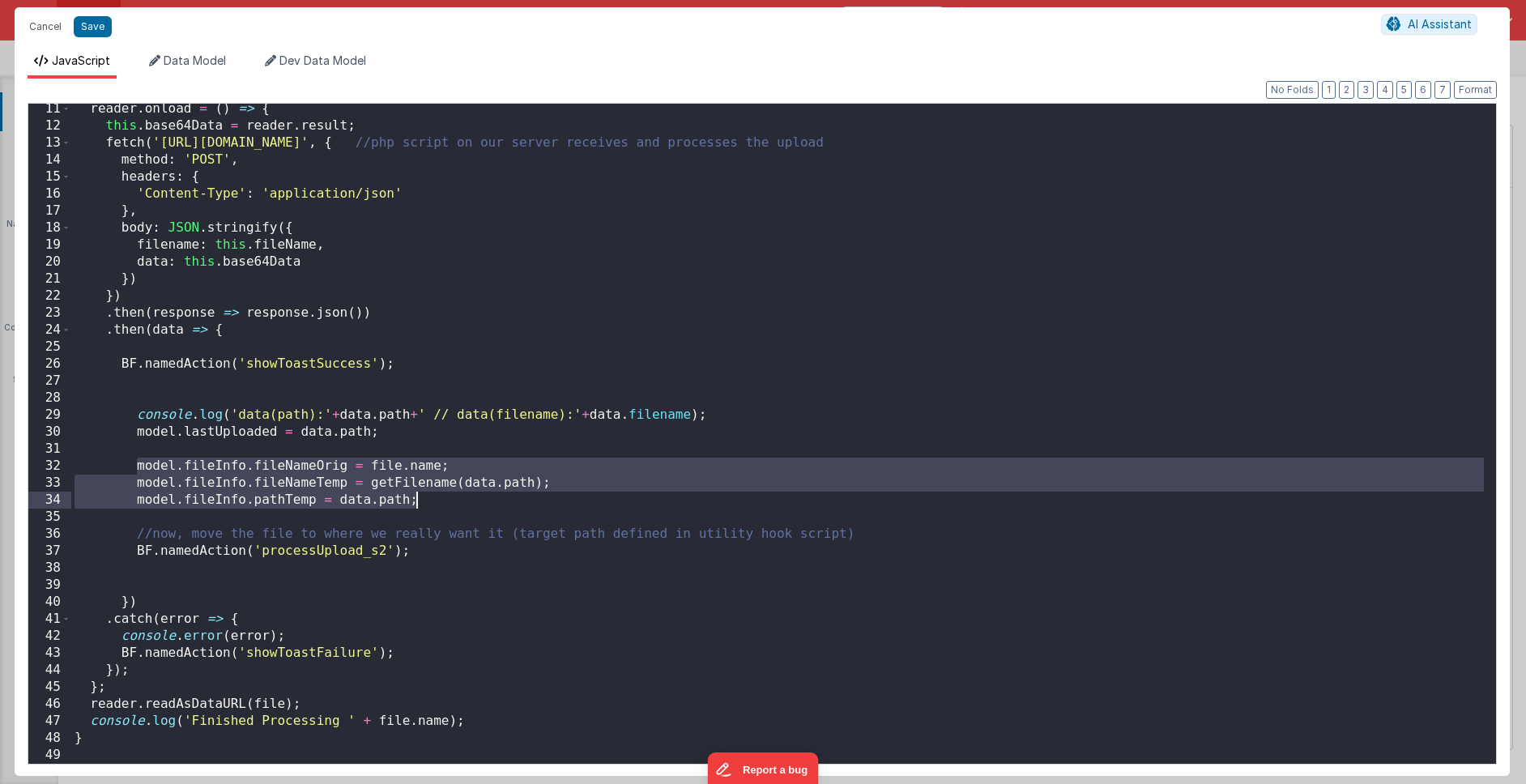
drag, startPoint x: 136, startPoint y: 461, endPoint x: 436, endPoint y: 502, distance: 302.8
click at [436, 502] on div "reader . onload = ( ) => { this . base64Data = reader . result ; fetch ( '[URL]…" at bounding box center [777, 447] width 1413 height 693
click at [128, 545] on div "reader . onload = ( ) => { this . base64Data = reader . result ; fetch ( '[URL]…" at bounding box center [777, 447] width 1413 height 693
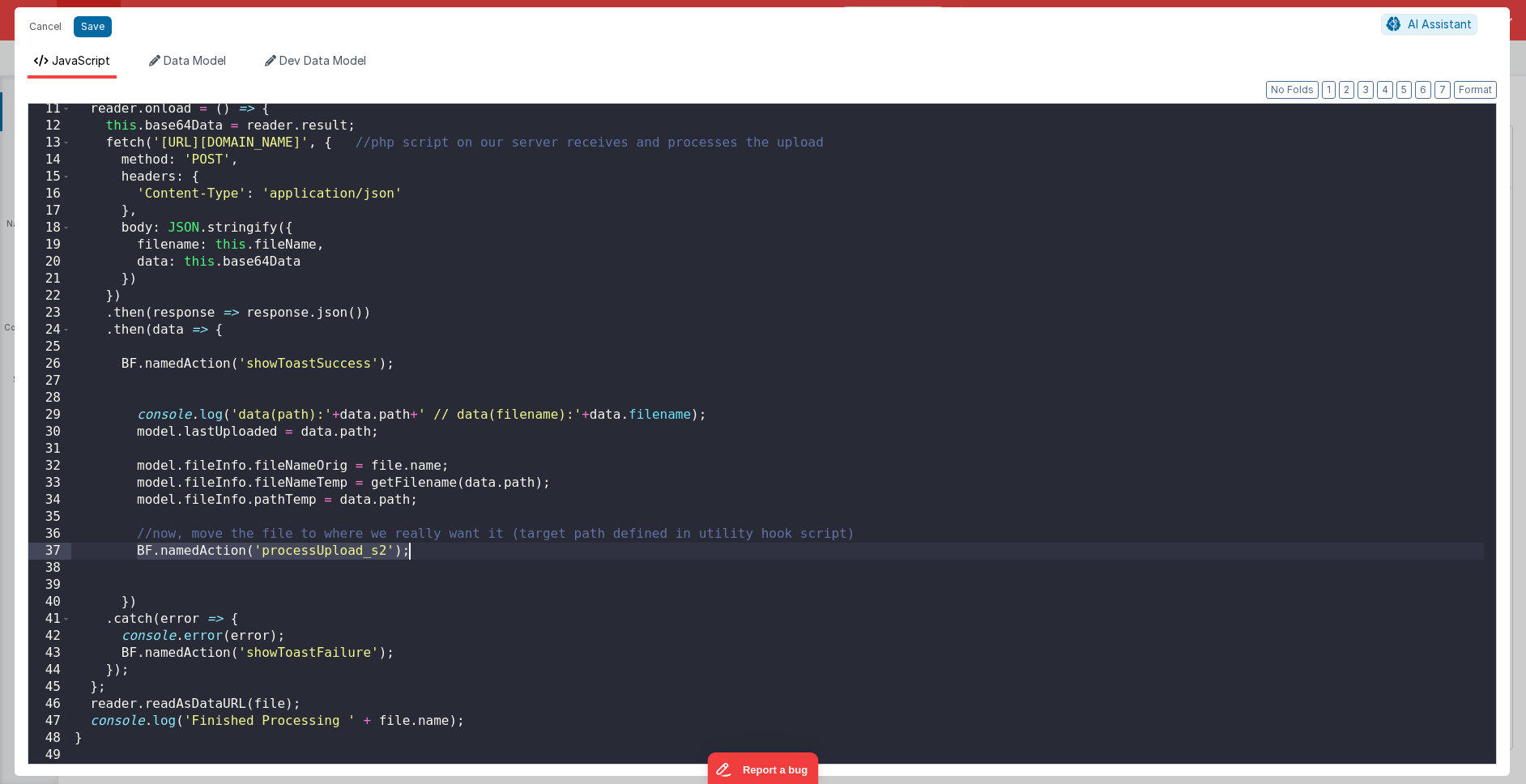
drag, startPoint x: 137, startPoint y: 550, endPoint x: 413, endPoint y: 553, distance: 276.0
click at [413, 553] on div "reader . onload = ( ) => { this . base64Data = reader . result ; fetch ( '[URL]…" at bounding box center [777, 447] width 1413 height 693
click at [231, 570] on div "reader . onload = ( ) => { this . base64Data = reader . result ; fetch ( '[URL]…" at bounding box center [777, 447] width 1413 height 693
click at [46, 29] on button "Cancel" at bounding box center [46, 27] width 49 height 23
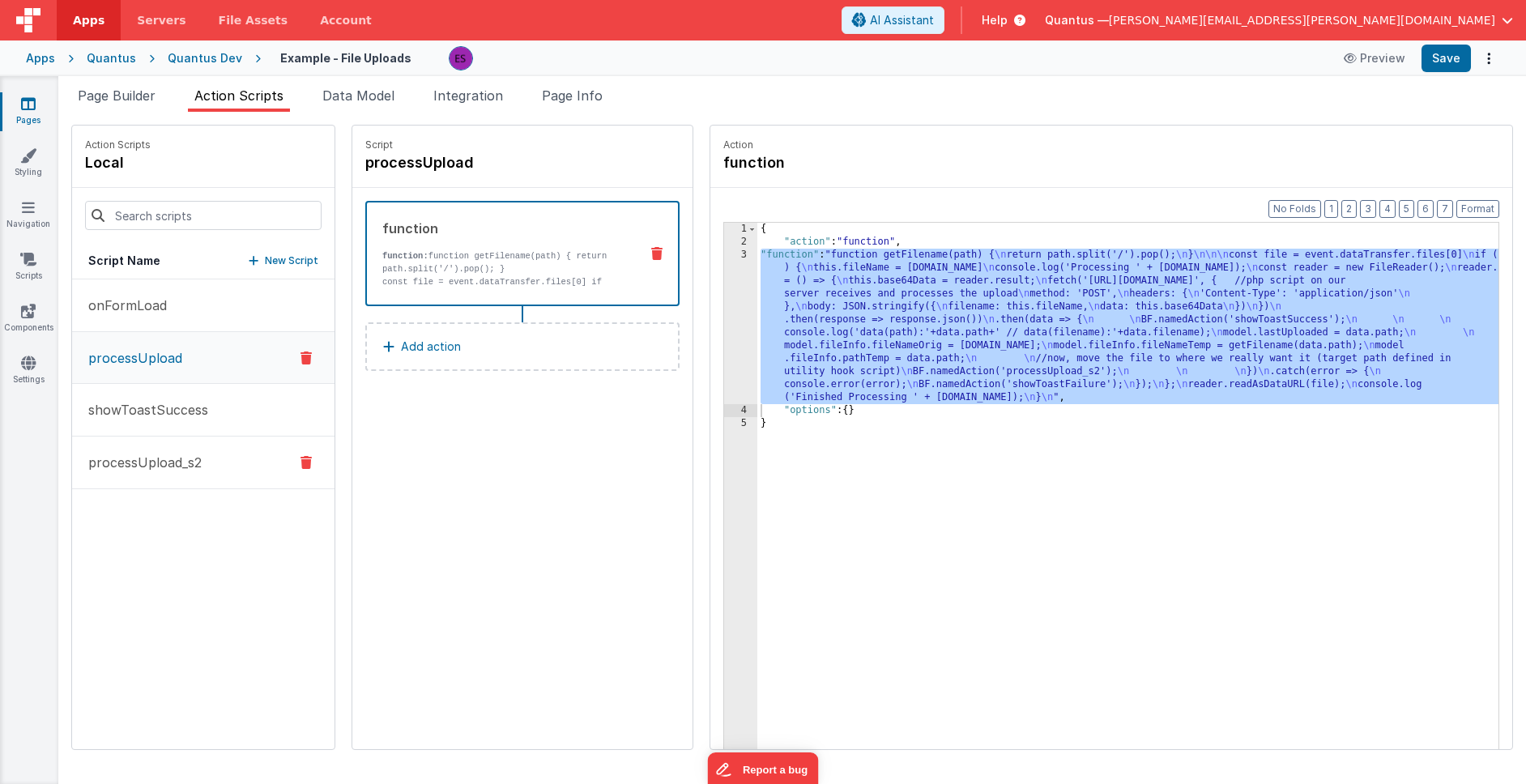
click at [171, 450] on button "processUpload_s2" at bounding box center [203, 463] width 263 height 53
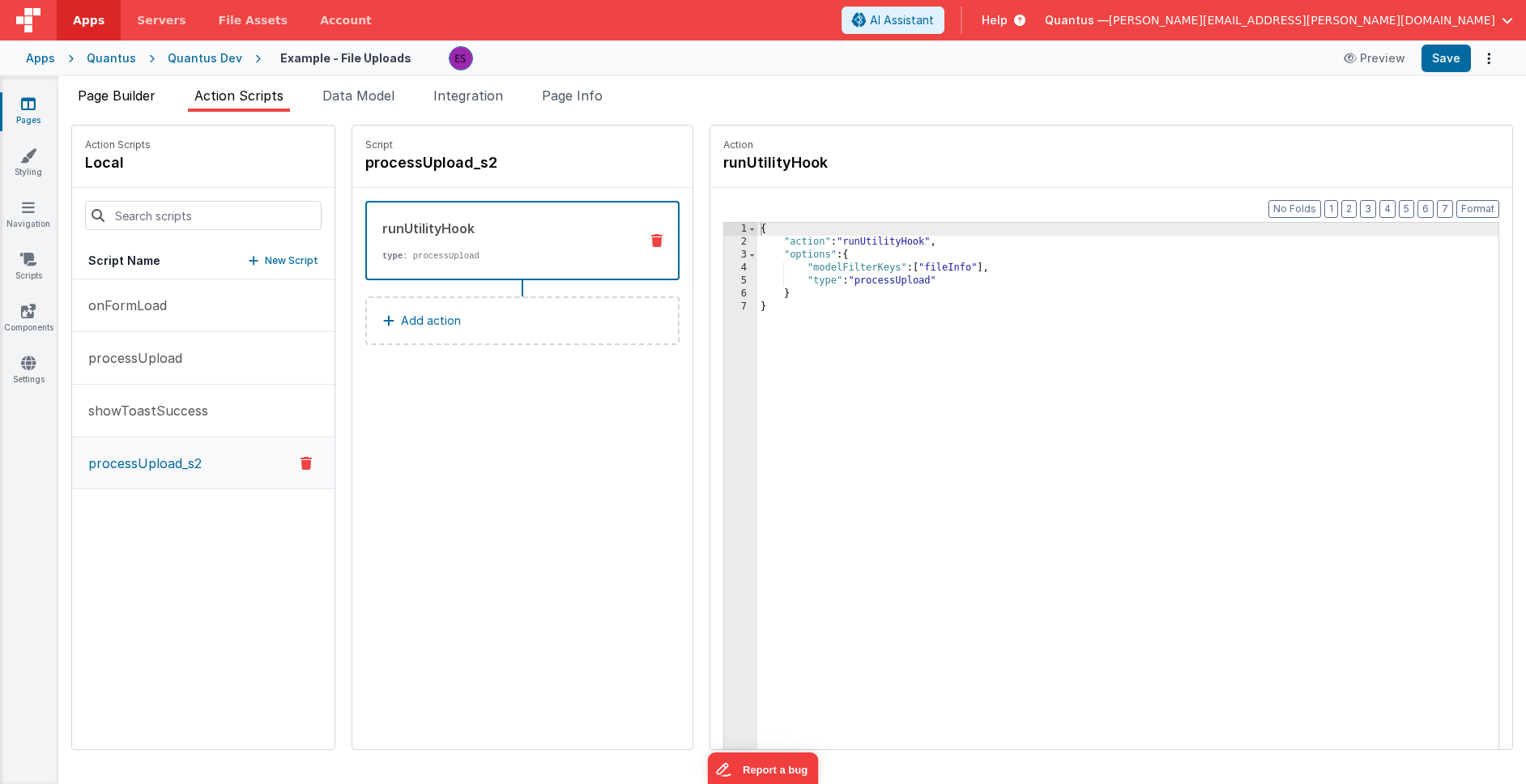
click at [146, 99] on span "Page Builder" at bounding box center [116, 95] width 78 height 16
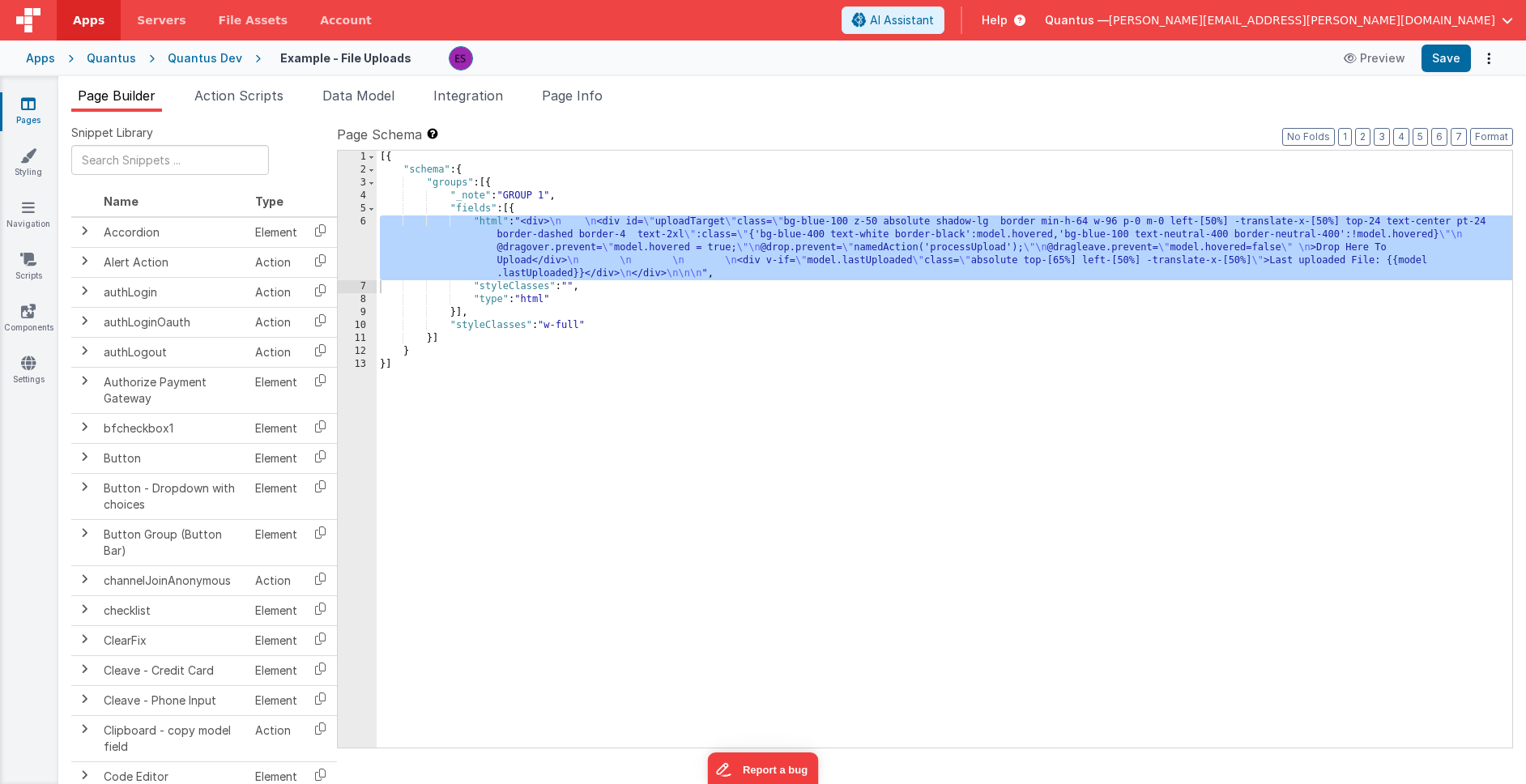
click at [425, 241] on div "[{ "schema" : { "groups" : [{ "_note" : "GROUP 1" , "fields" : [{ "html" : "<di…" at bounding box center [943, 462] width 1135 height 622
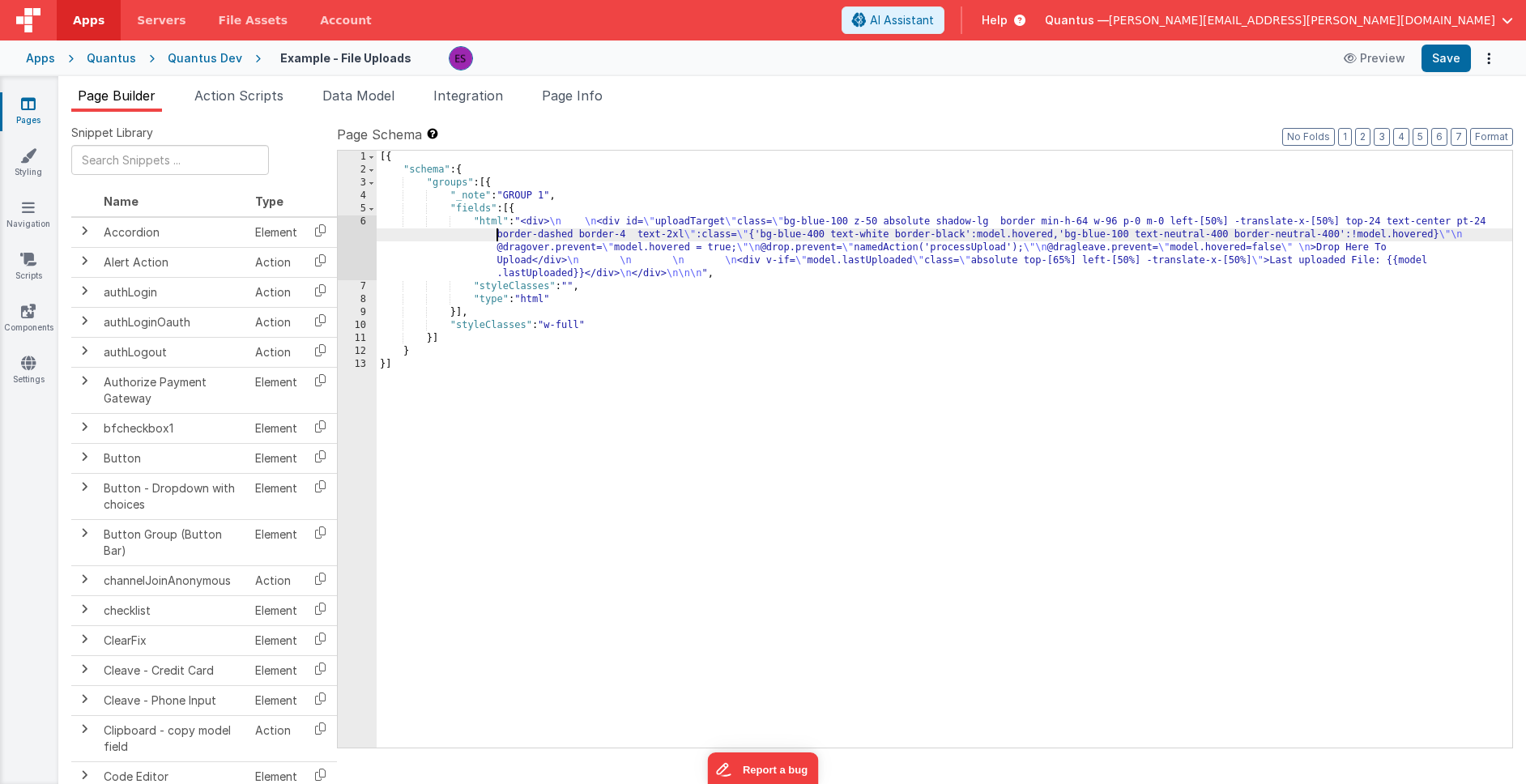
click at [353, 250] on div "6" at bounding box center [357, 247] width 39 height 64
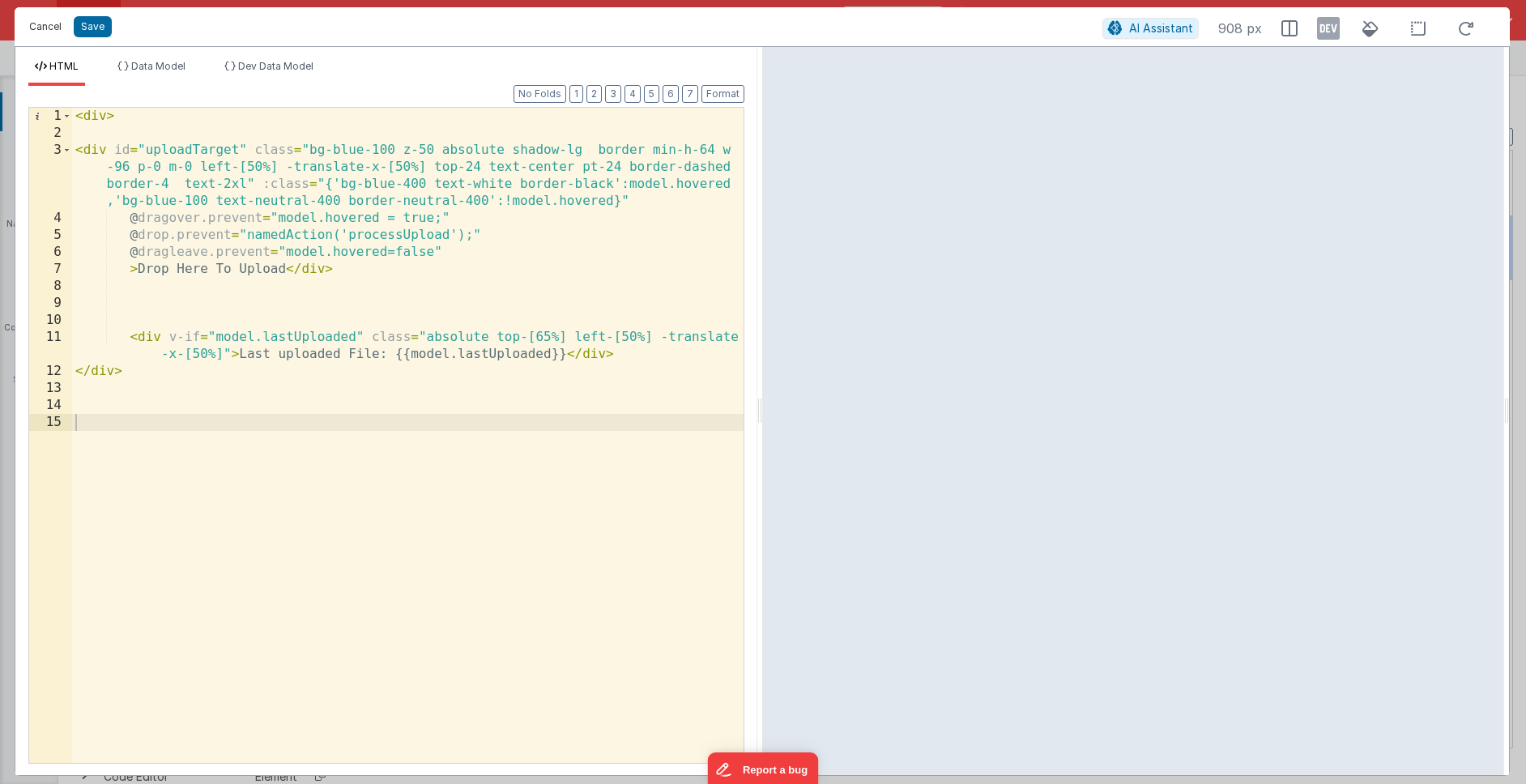
click at [55, 36] on button "Cancel" at bounding box center [46, 27] width 49 height 23
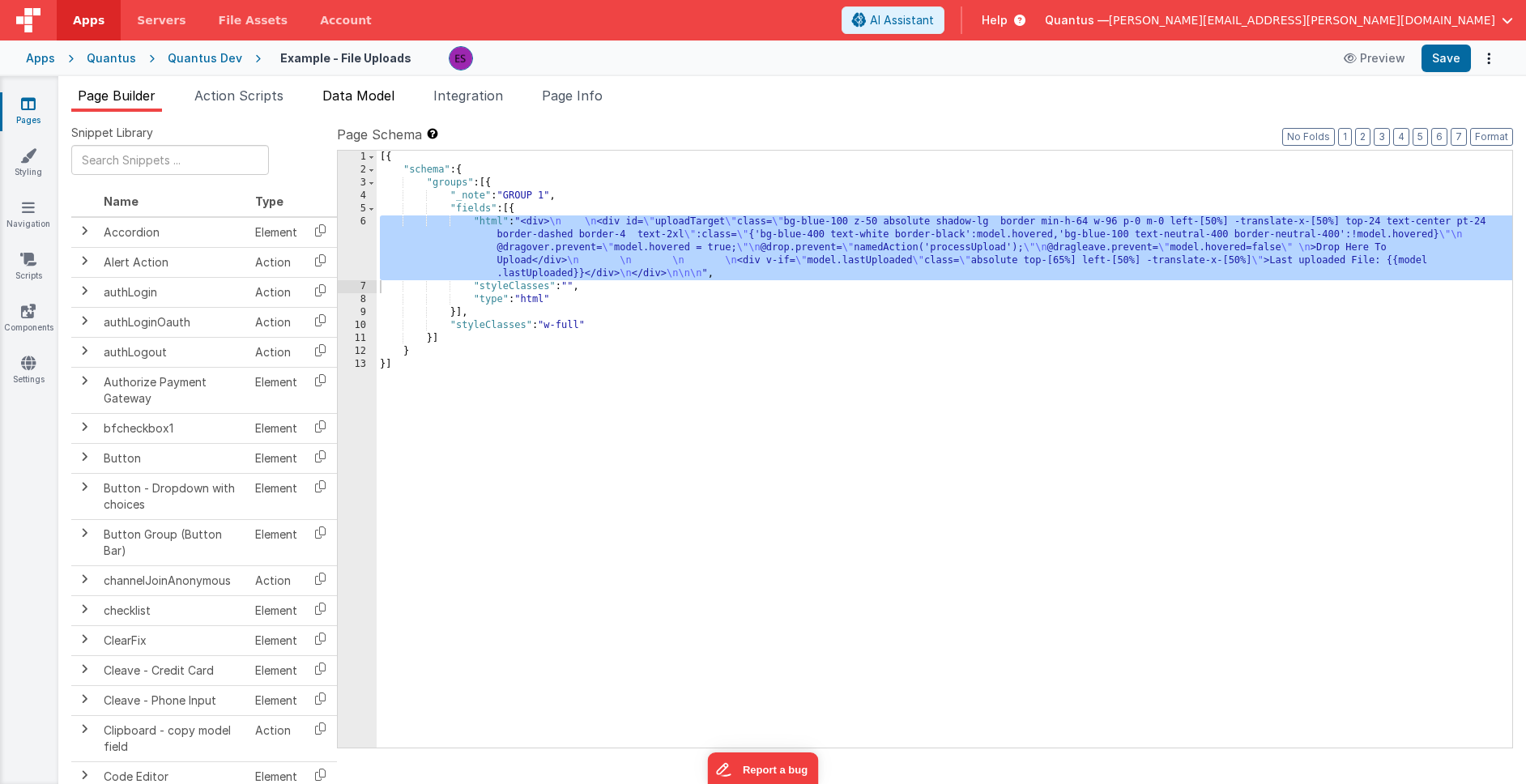
click at [341, 103] on span "Data Model" at bounding box center [358, 95] width 72 height 16
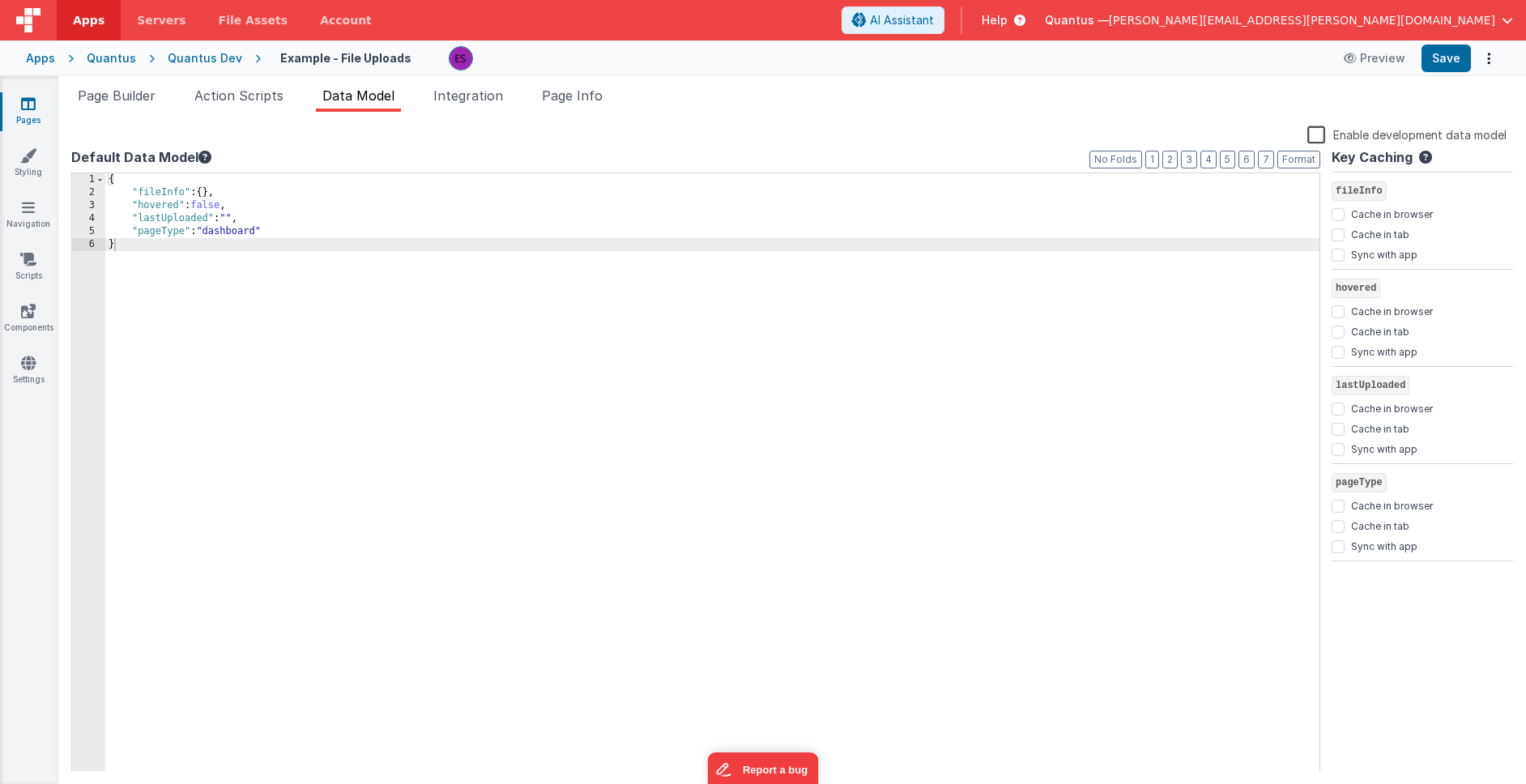
click at [67, 91] on ul "Page Builder Action Scripts Data Model Integration Page Info" at bounding box center [792, 99] width 1467 height 26
click at [95, 95] on span "Page Builder" at bounding box center [116, 95] width 78 height 16
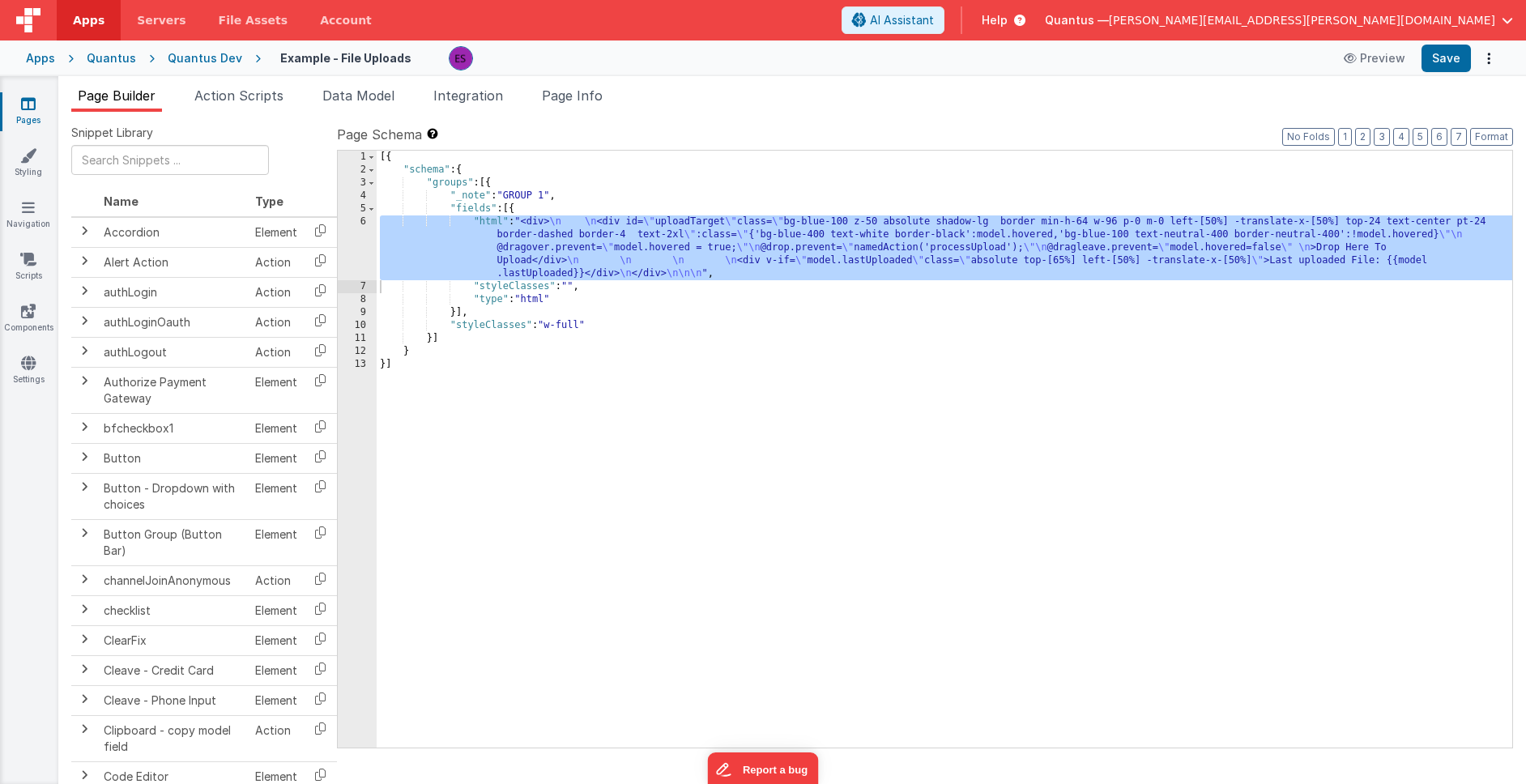
click at [426, 253] on div "[{ "schema" : { "groups" : [{ "_note" : "GROUP 1" , "fields" : [{ "html" : "<di…" at bounding box center [943, 462] width 1135 height 622
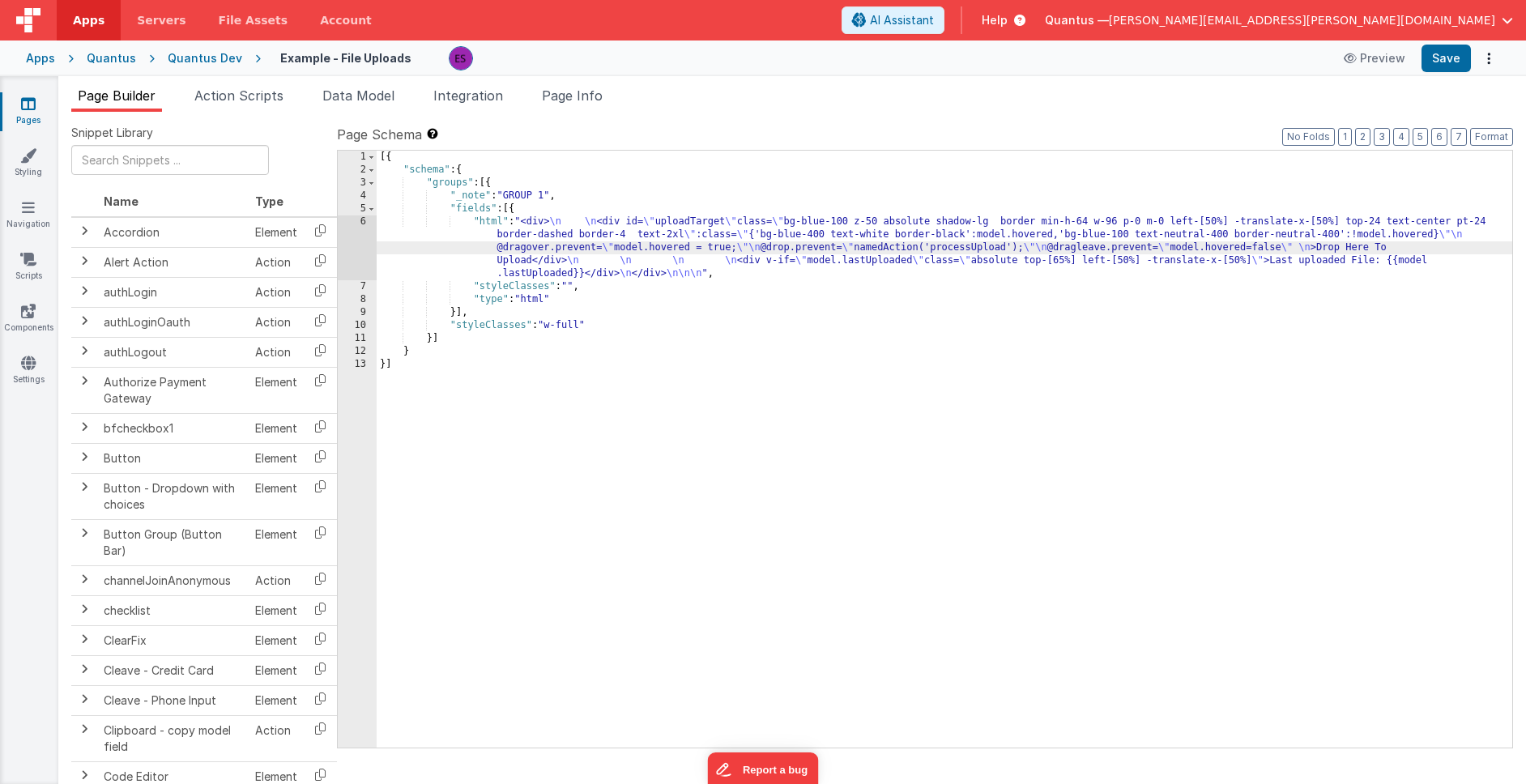
click at [354, 246] on div "6" at bounding box center [357, 247] width 39 height 64
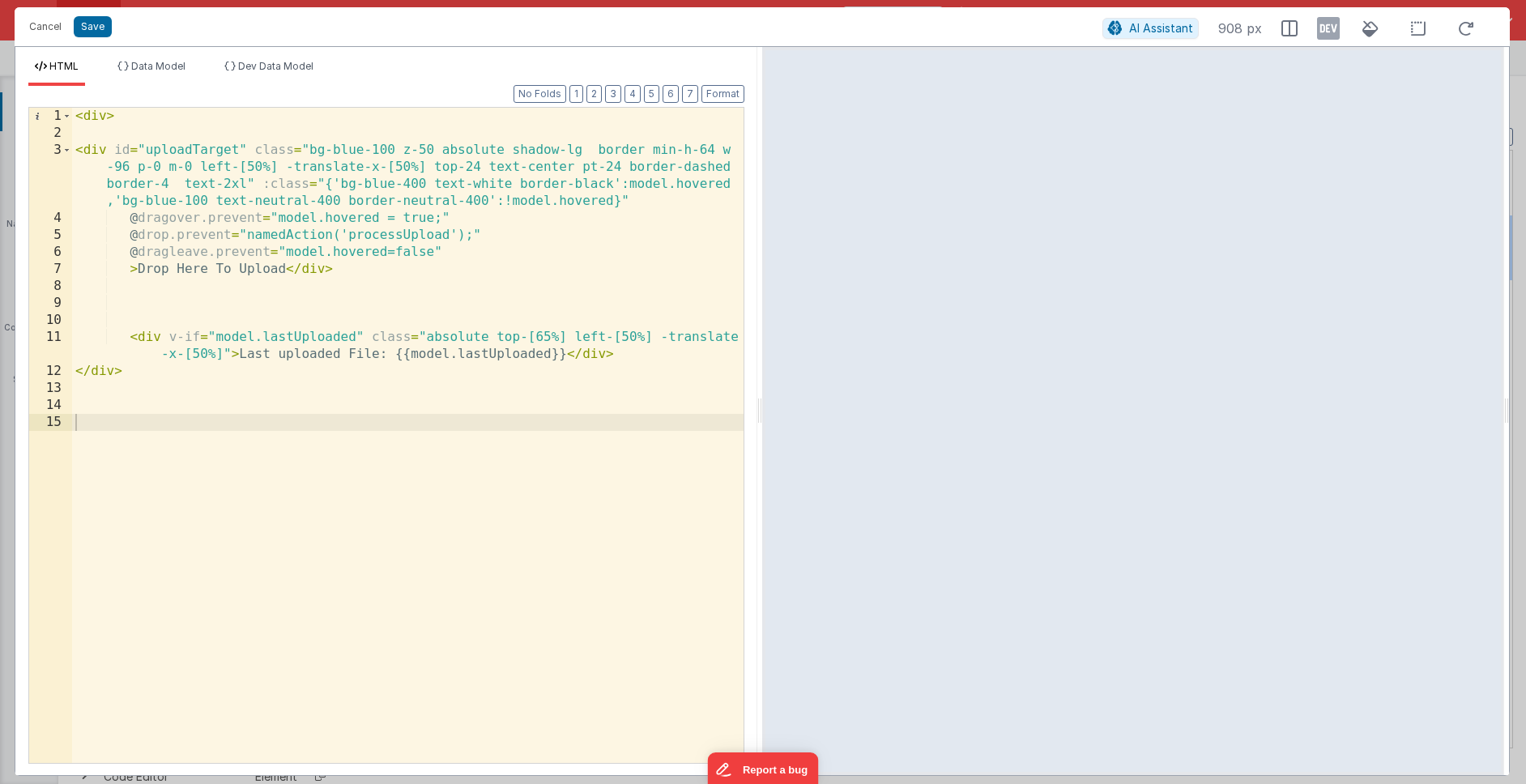
click at [566, 354] on div "< div > < div id = "uploadTarget" class = "bg-blue-100 z-50 absolute shadow-lg …" at bounding box center [407, 452] width 672 height 689
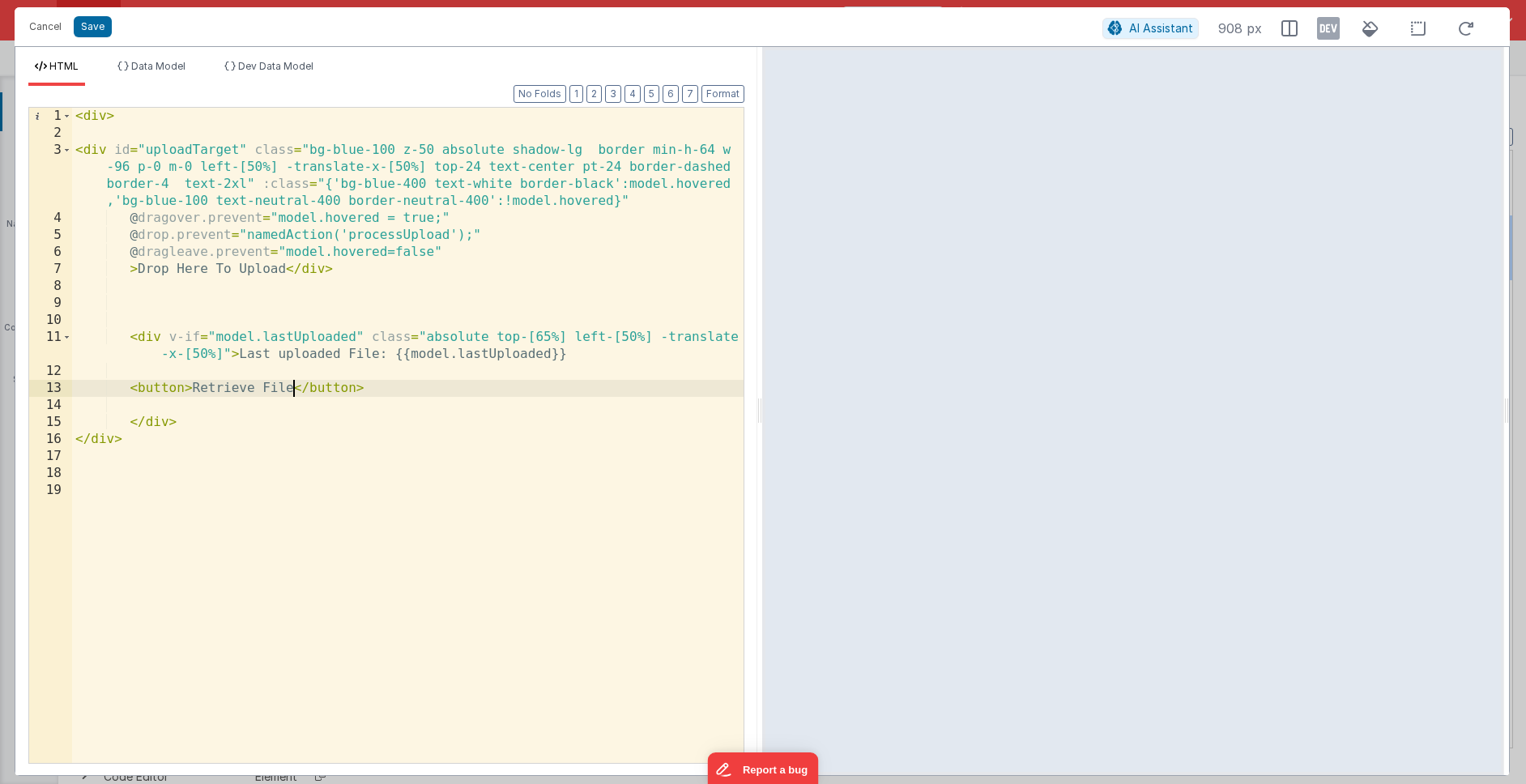
click at [373, 425] on div "< div > < div id = "uploadTarget" class = "bg-blue-100 z-50 absolute shadow-lg …" at bounding box center [407, 452] width 672 height 689
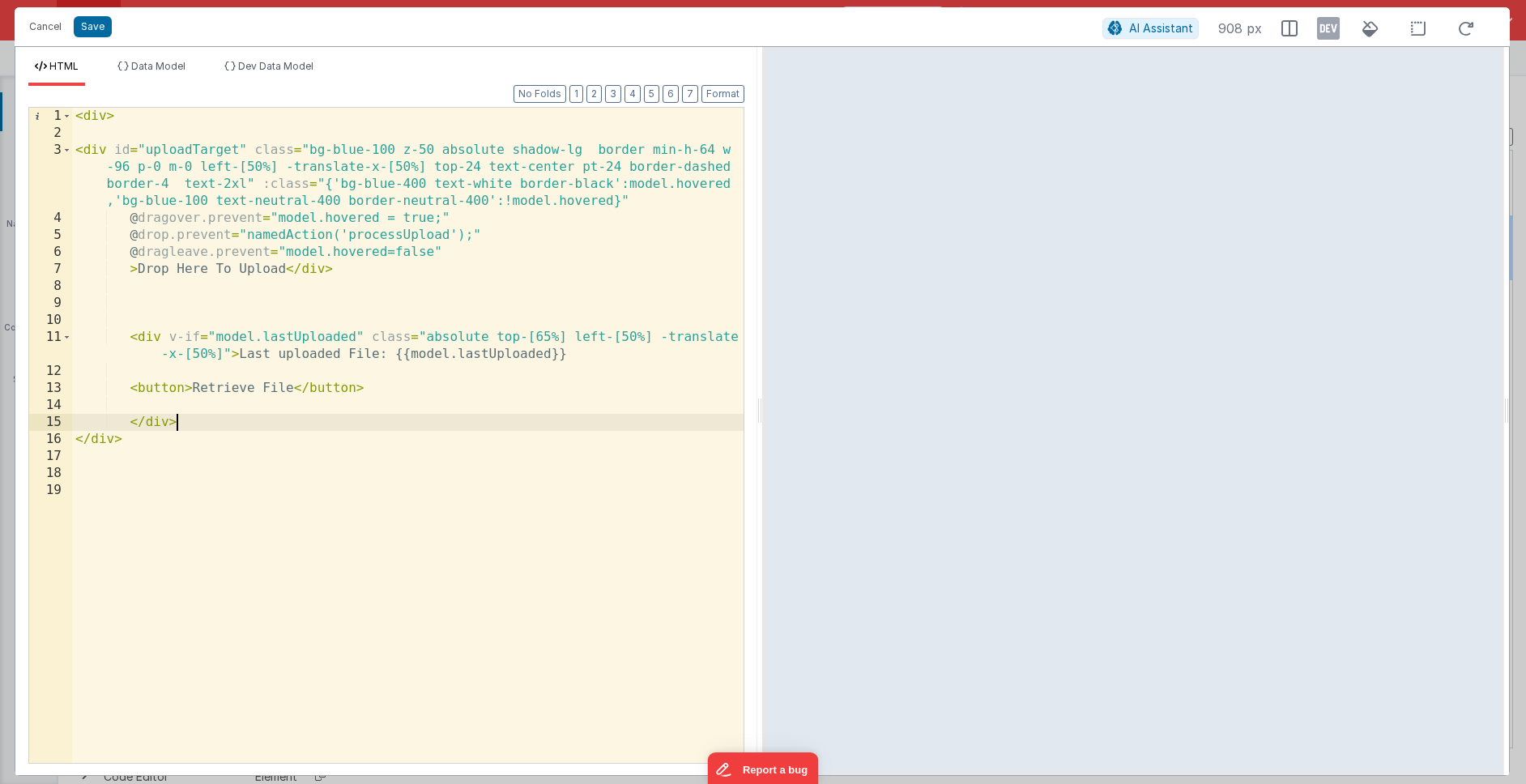
click at [186, 388] on div "< div > < div id = "uploadTarget" class = "bg-blue-100 z-50 absolute shadow-lg …" at bounding box center [407, 452] width 672 height 689
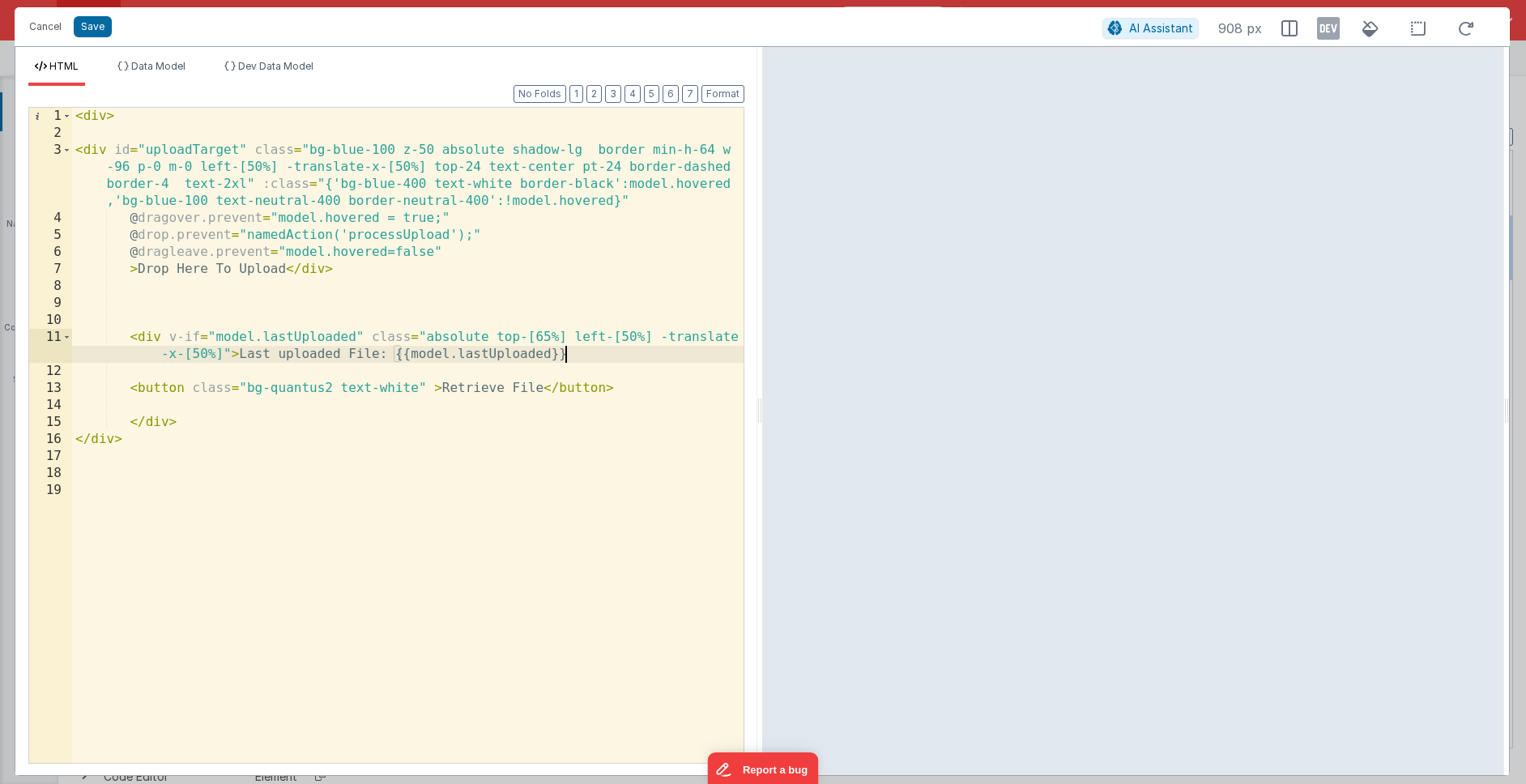
click at [582, 352] on div "< div > < div id = "uploadTarget" class = "bg-blue-100 z-50 absolute shadow-lg …" at bounding box center [407, 452] width 672 height 689
click at [420, 388] on div "< div > < div id = "uploadTarget" class = "bg-blue-100 z-50 absolute shadow-lg …" at bounding box center [407, 452] width 672 height 689
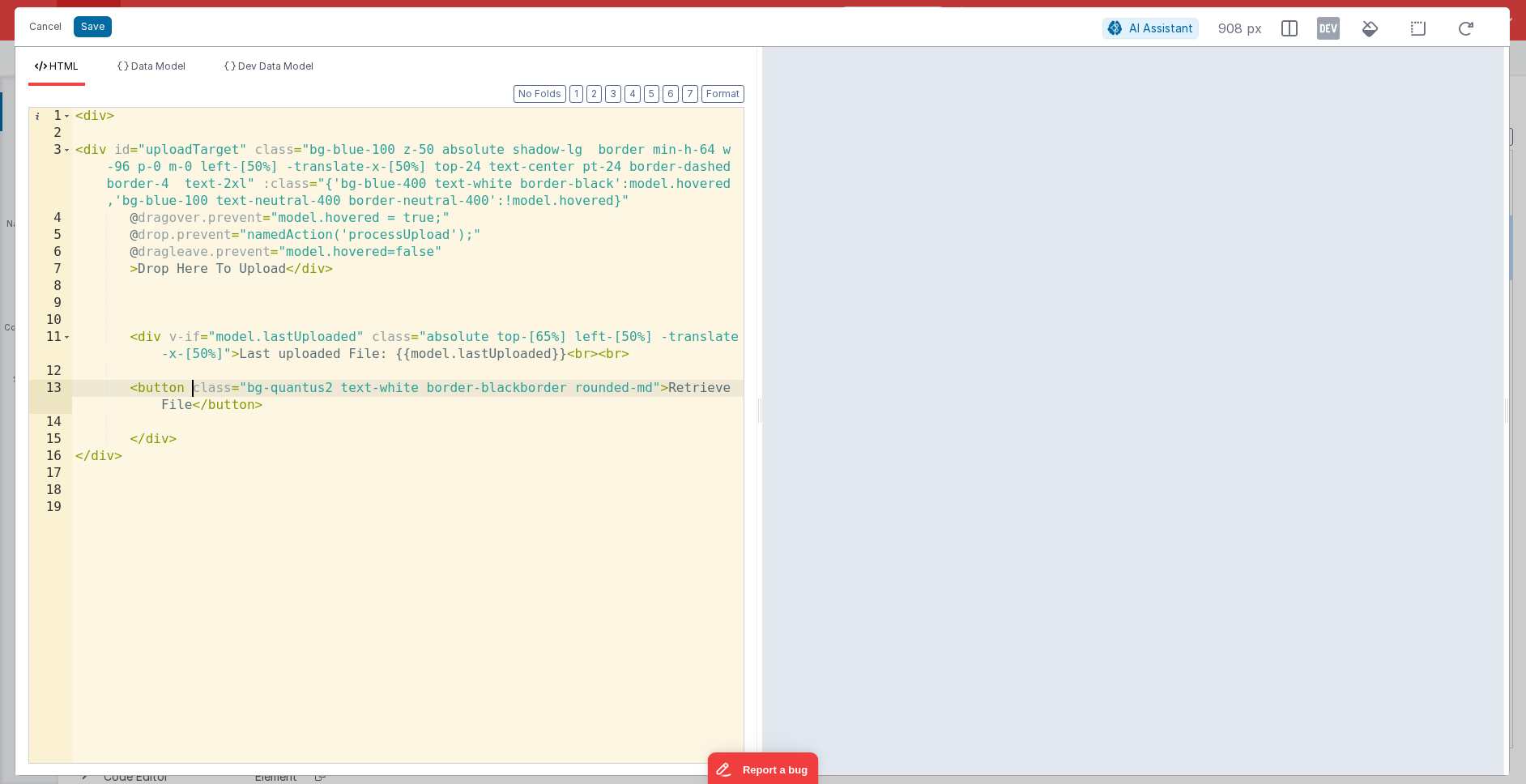
click at [193, 389] on div "< div > < div id = "uploadTarget" class = "bg-blue-100 z-50 absolute shadow-lg …" at bounding box center [407, 452] width 672 height 689
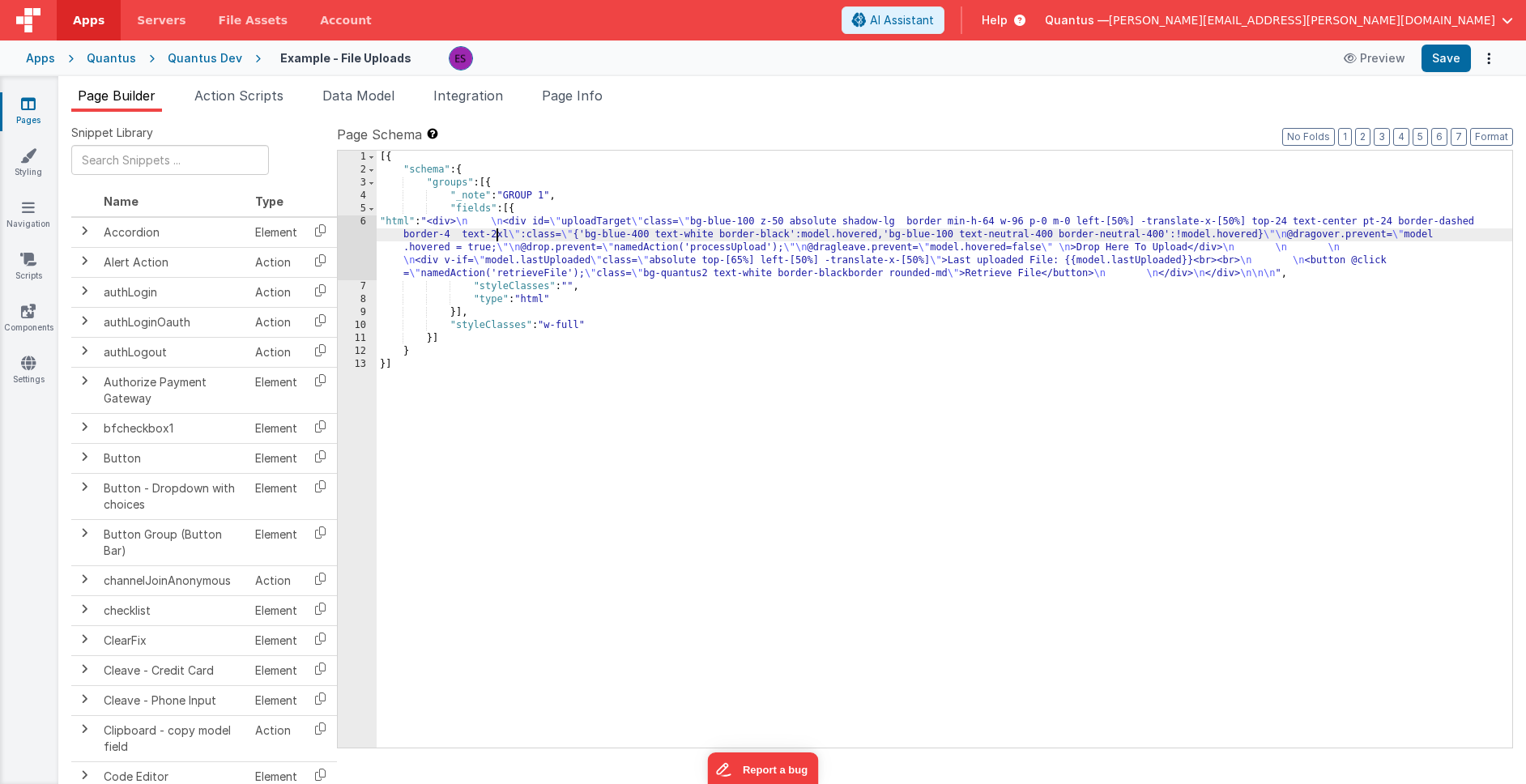
click at [497, 238] on div "[{ "schema" : { "groups" : [{ "_note" : "GROUP 1" , "fields" : [{ "html" : "<di…" at bounding box center [943, 462] width 1135 height 622
click at [357, 254] on div "6" at bounding box center [357, 247] width 39 height 64
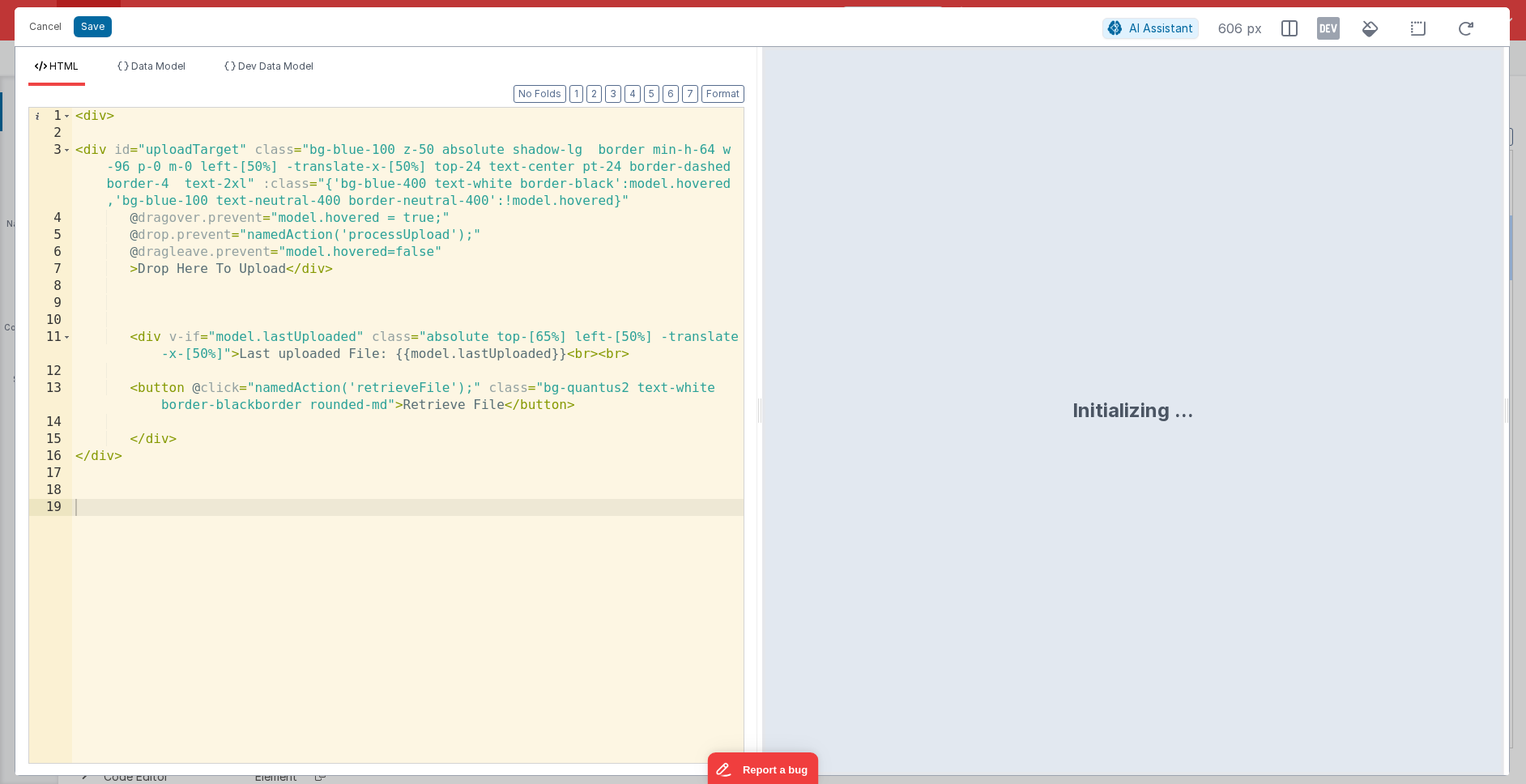
click at [543, 385] on div "< div > < div id = "uploadTarget" class = "bg-blue-100 z-50 absolute shadow-lg …" at bounding box center [407, 452] width 672 height 689
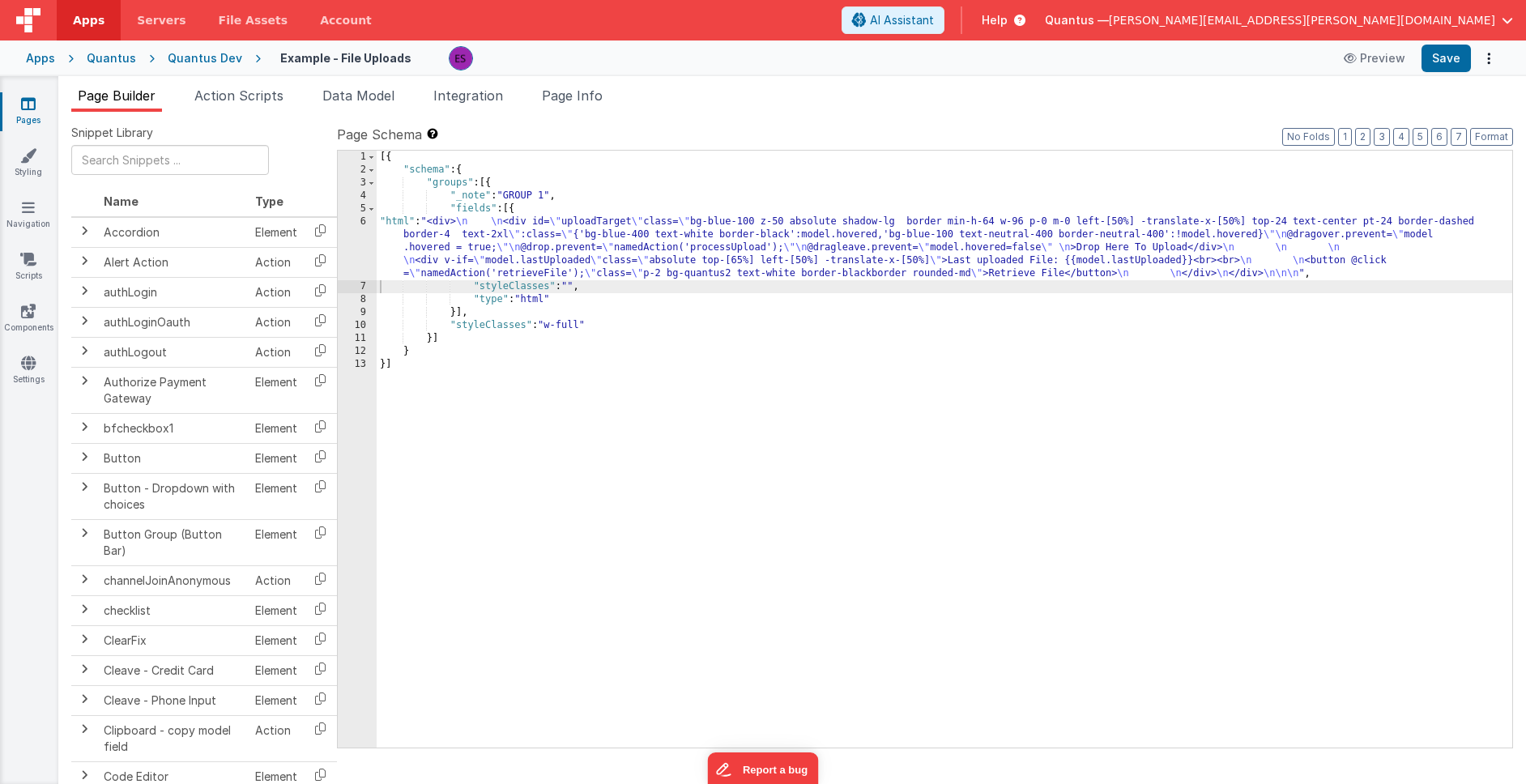
click at [413, 222] on div "[{ "schema" : { "groups" : [{ "_note" : "GROUP 1" , "fields" : [{ "html" : "<di…" at bounding box center [943, 462] width 1135 height 622
click at [354, 241] on div "6" at bounding box center [357, 247] width 39 height 64
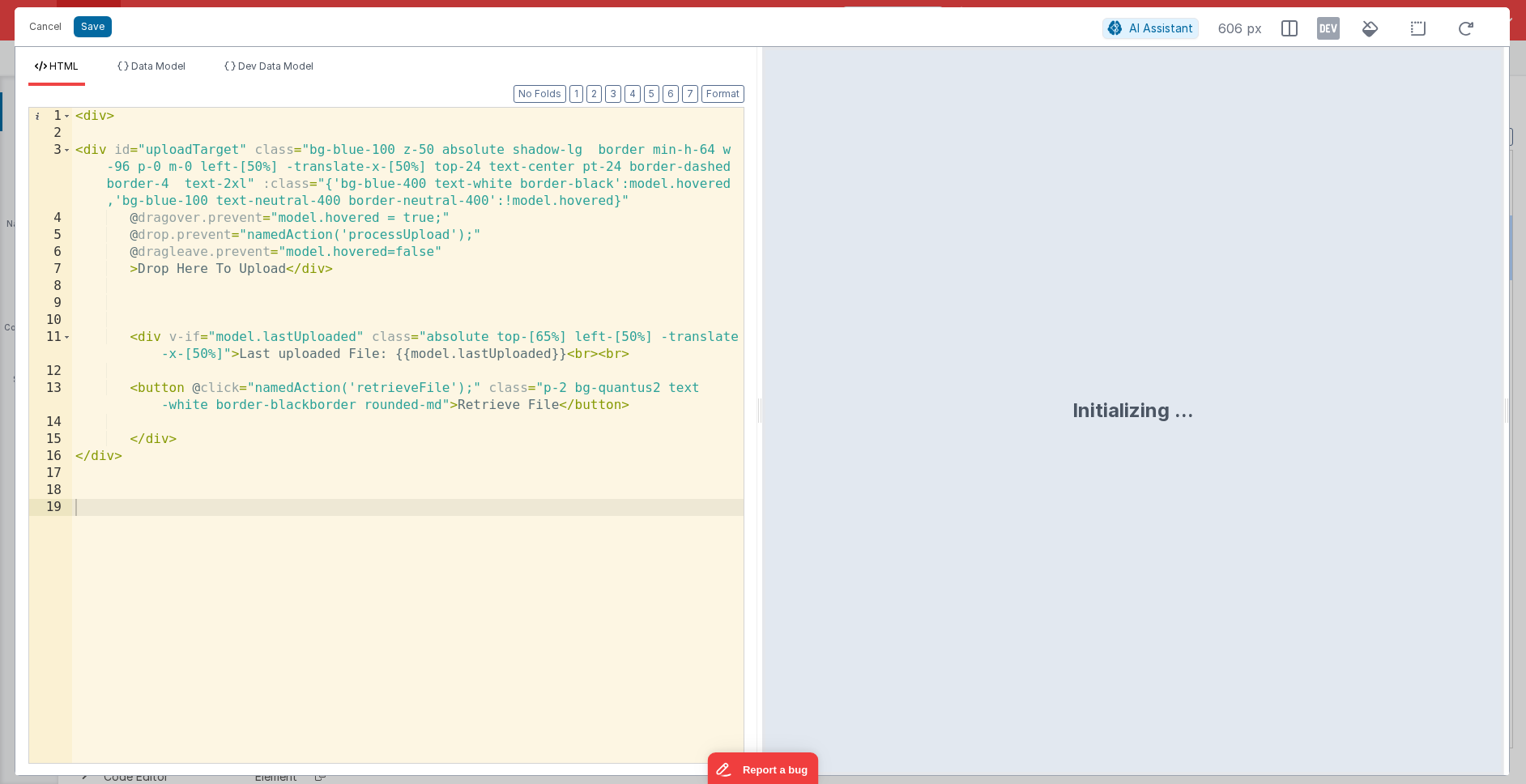
click at [548, 388] on div "< div > < div id = "uploadTarget" class = "bg-blue-100 z-50 absolute shadow-lg …" at bounding box center [407, 452] width 672 height 689
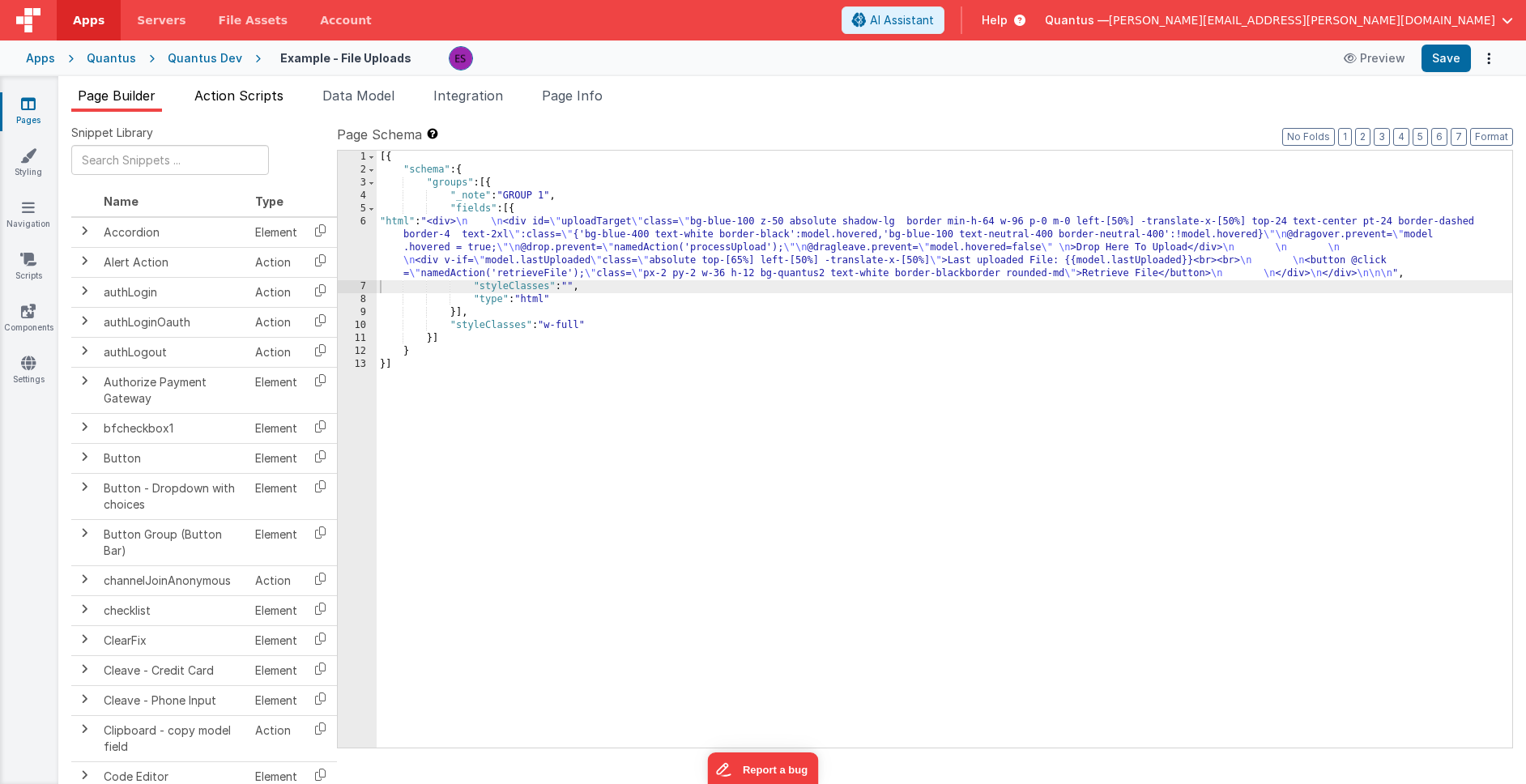
click at [261, 100] on span "Action Scripts" at bounding box center [238, 95] width 89 height 16
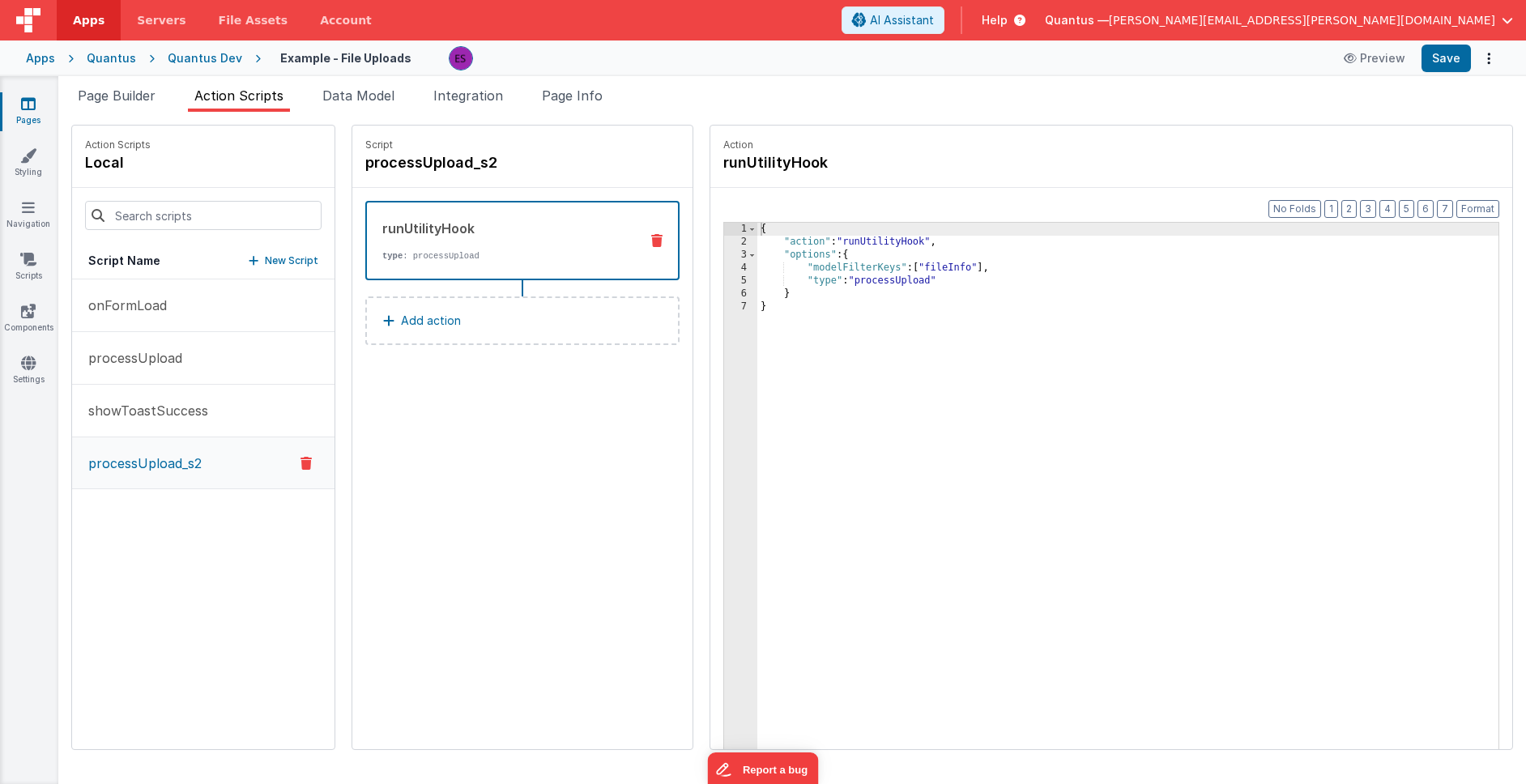
click at [265, 254] on p "New Script" at bounding box center [291, 261] width 53 height 16
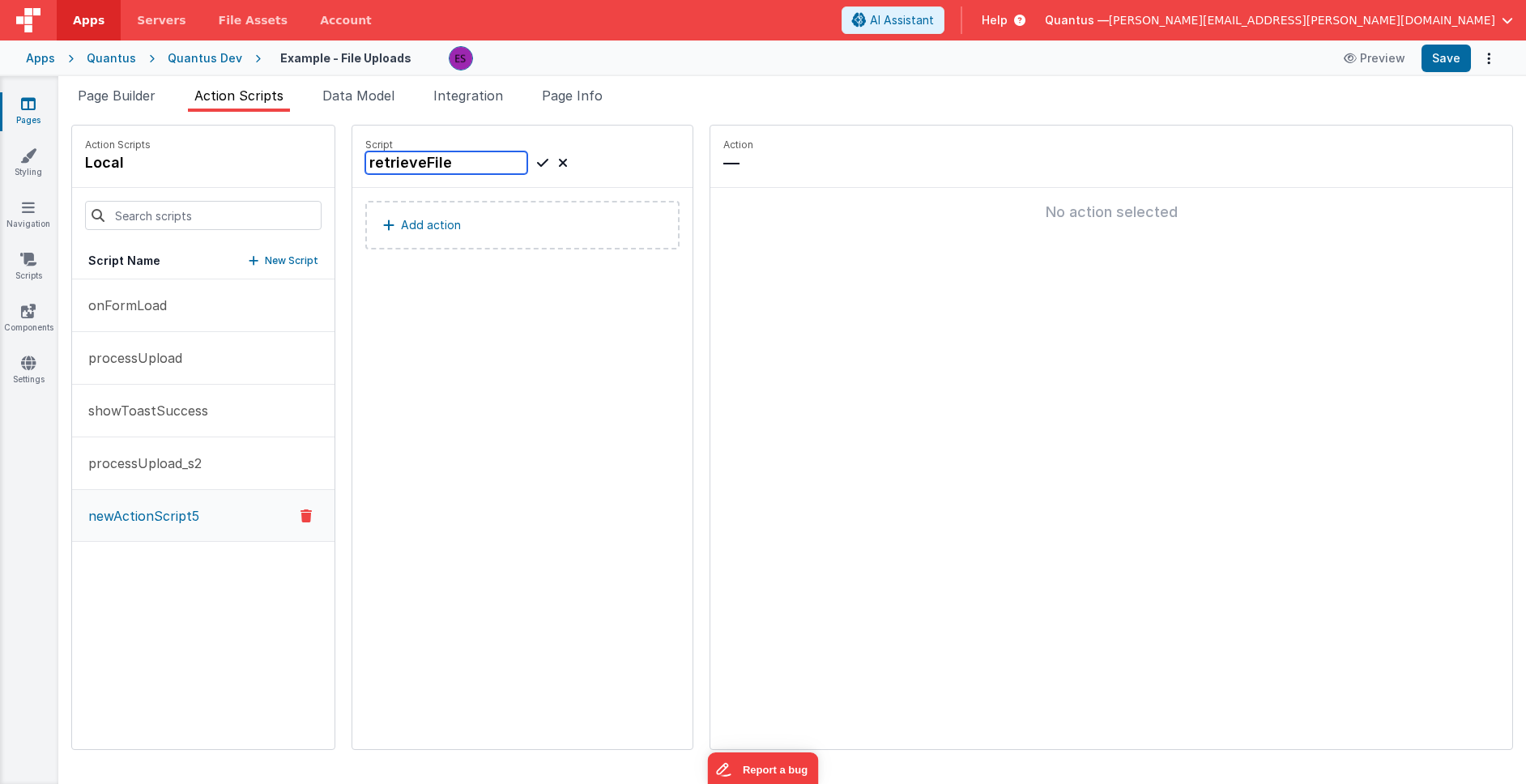
type input "retrieveFile"
click at [537, 160] on icon at bounding box center [543, 163] width 11 height 20
click at [403, 220] on p "Add action" at bounding box center [430, 225] width 60 height 20
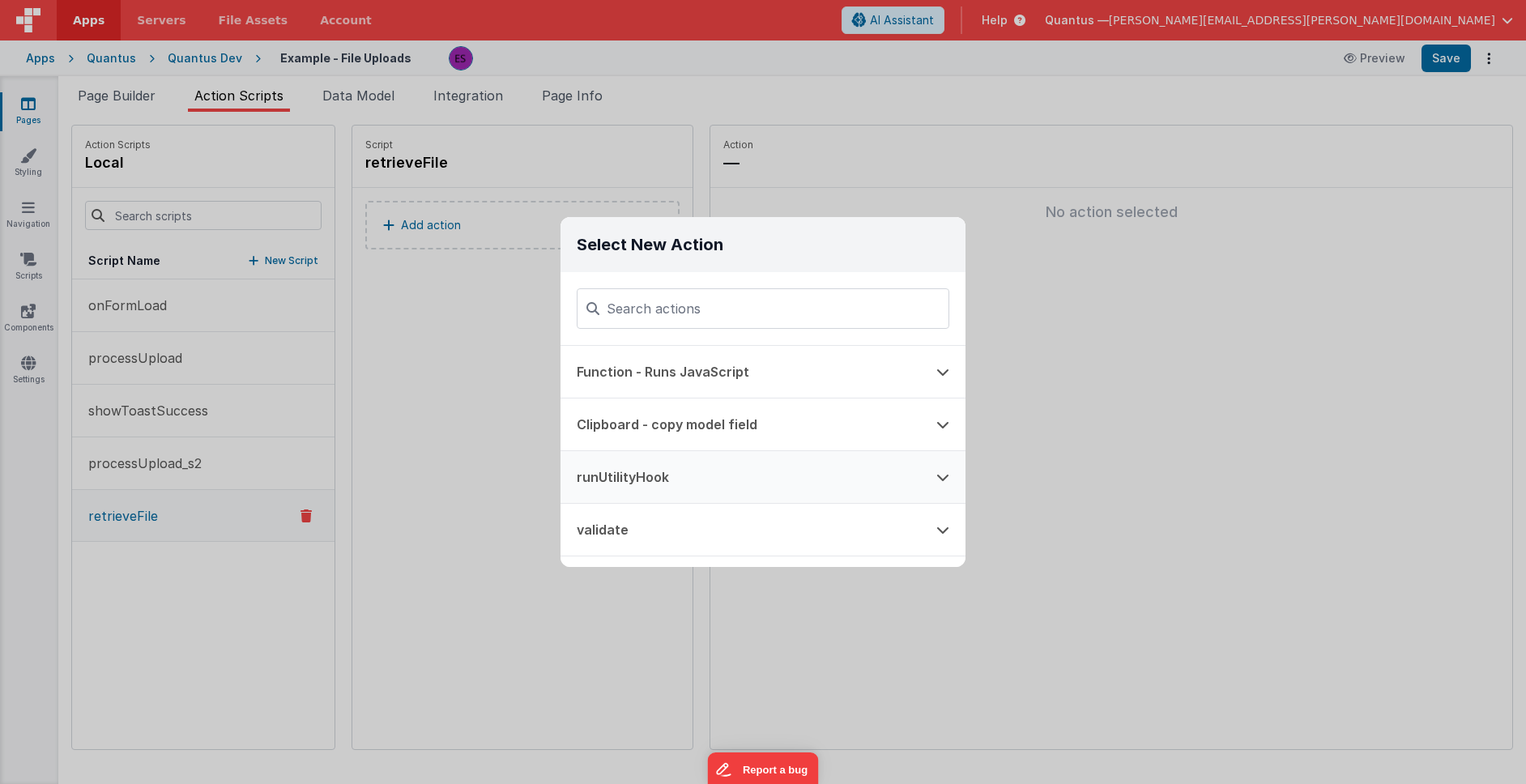
click at [623, 480] on button "runUtilityHook" at bounding box center [740, 477] width 360 height 52
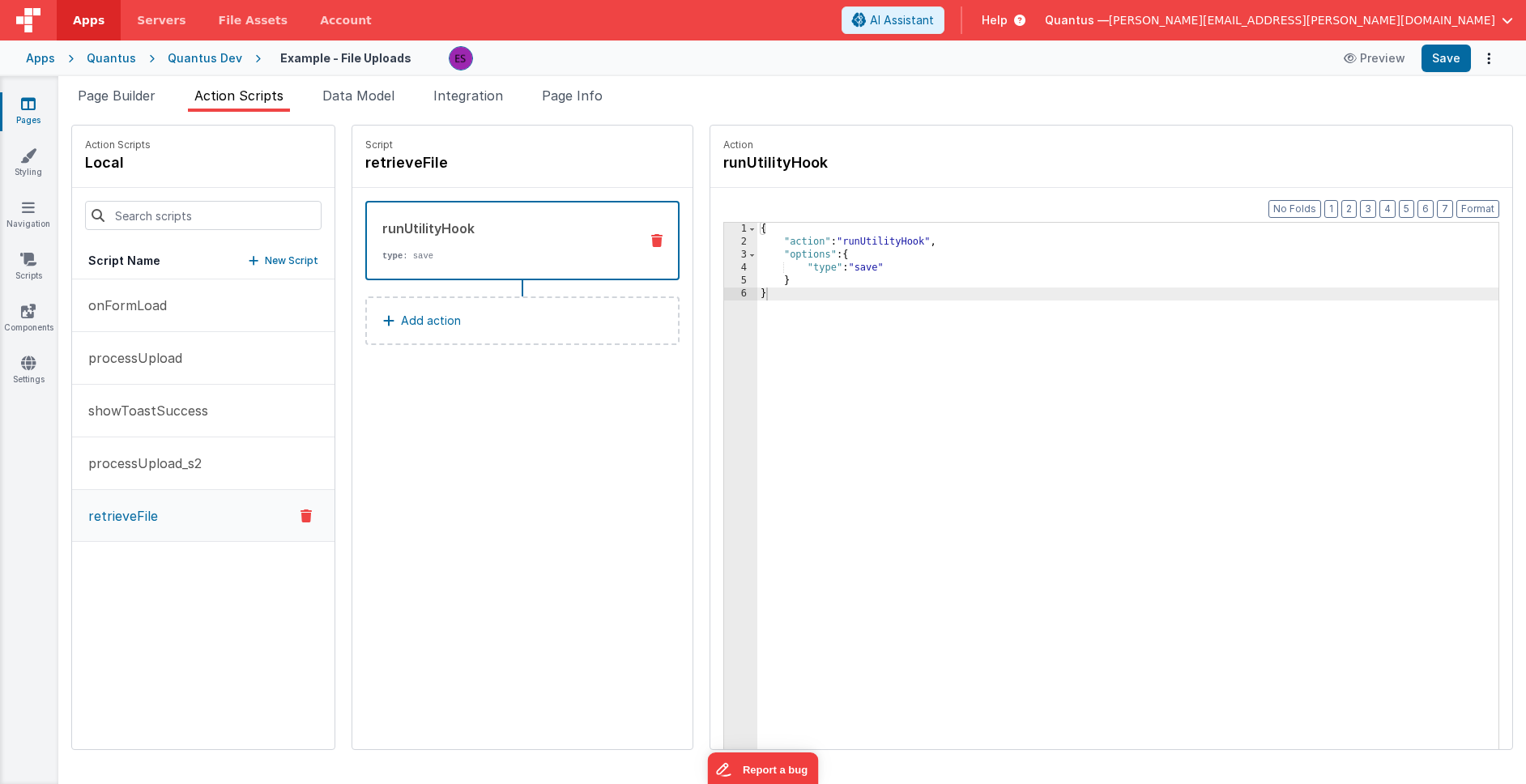
click at [828, 266] on div "{ "action" : "runUtilityHook" , "options" : { "type" : "save" } }" at bounding box center [1149, 524] width 783 height 602
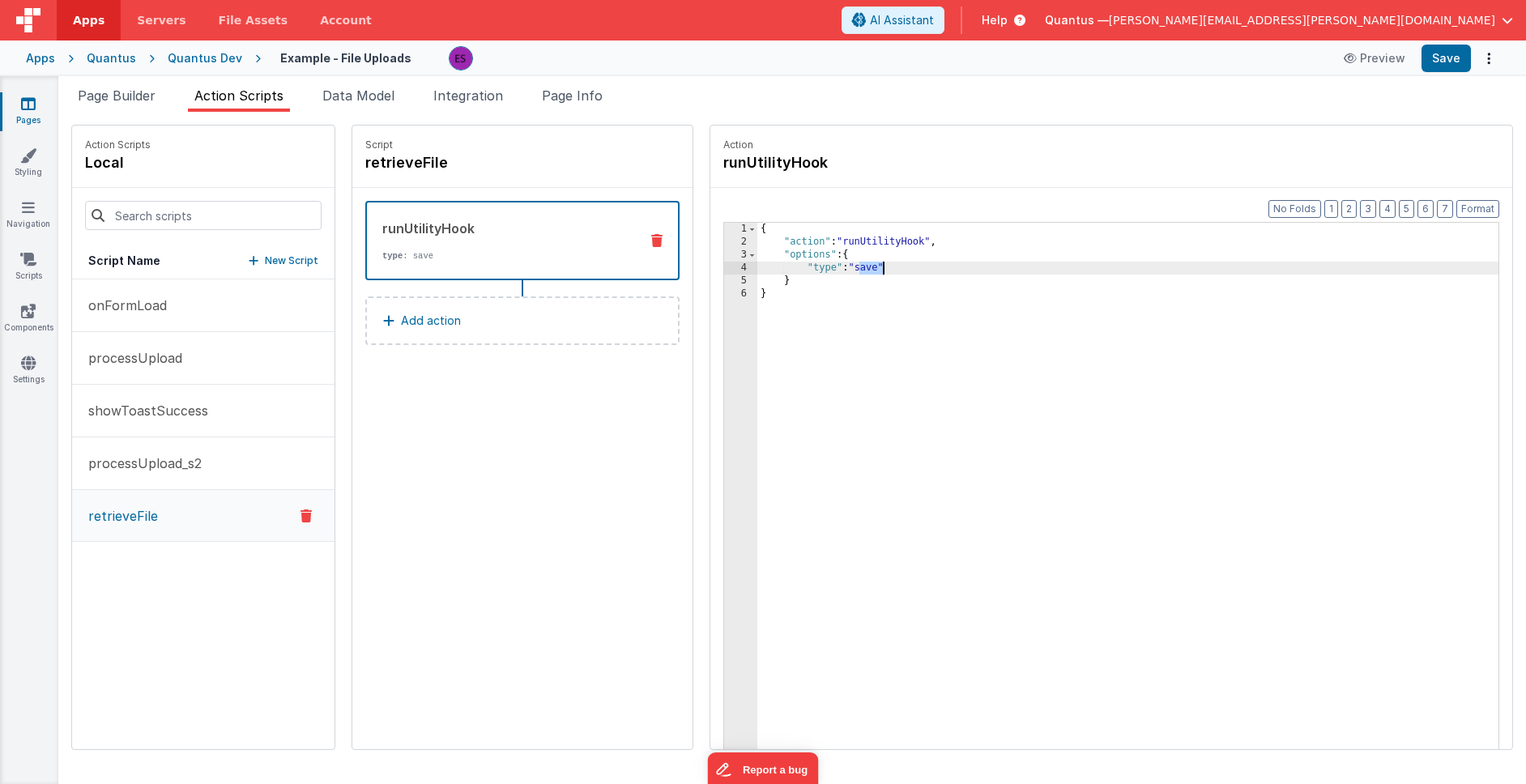
click at [828, 266] on div "{ "action" : "runUtilityHook" , "options" : { "type" : "save" } }" at bounding box center [1149, 524] width 783 height 602
click at [362, 90] on span "Data Model" at bounding box center [358, 95] width 72 height 16
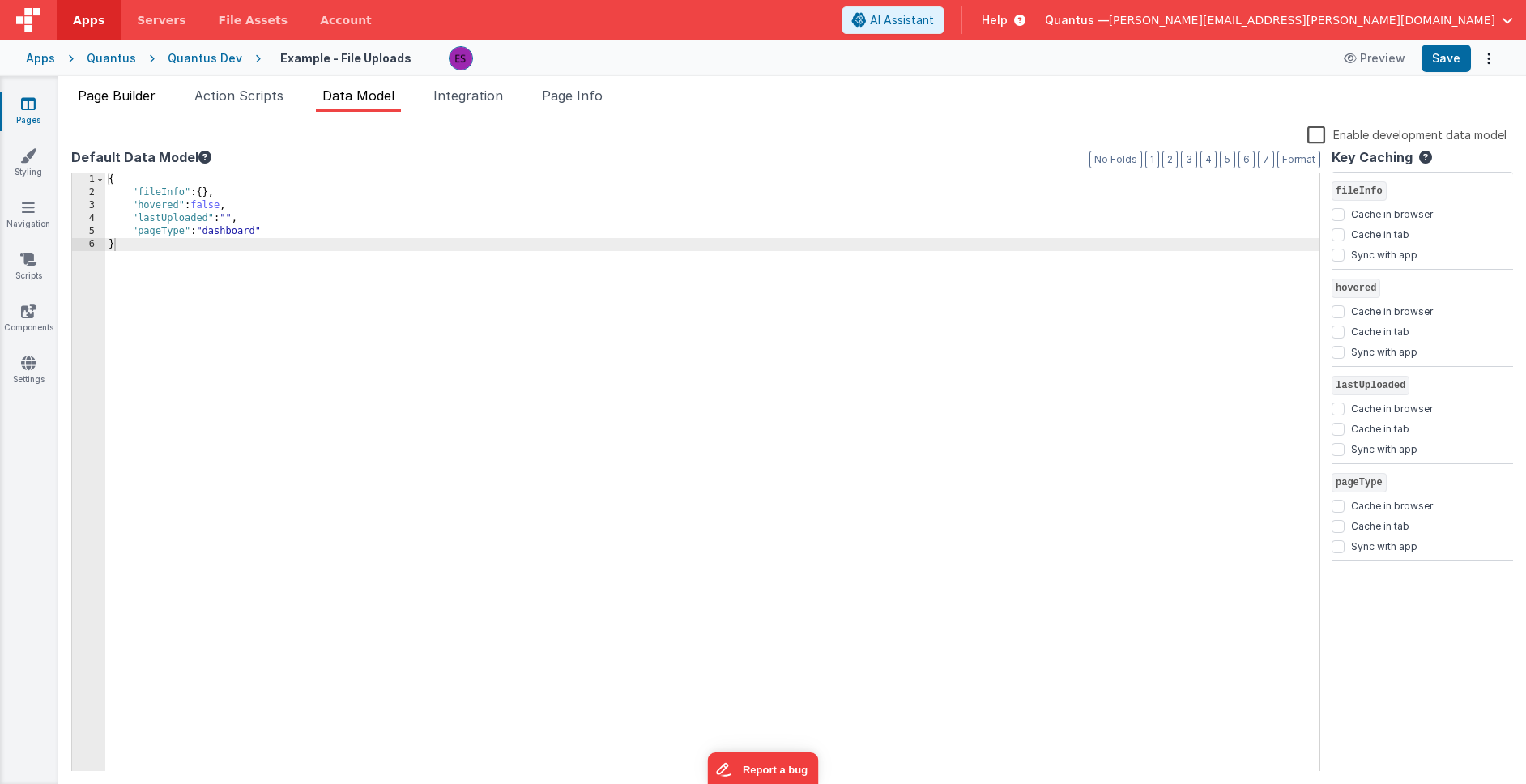
click at [100, 99] on span "Page Builder" at bounding box center [116, 95] width 78 height 16
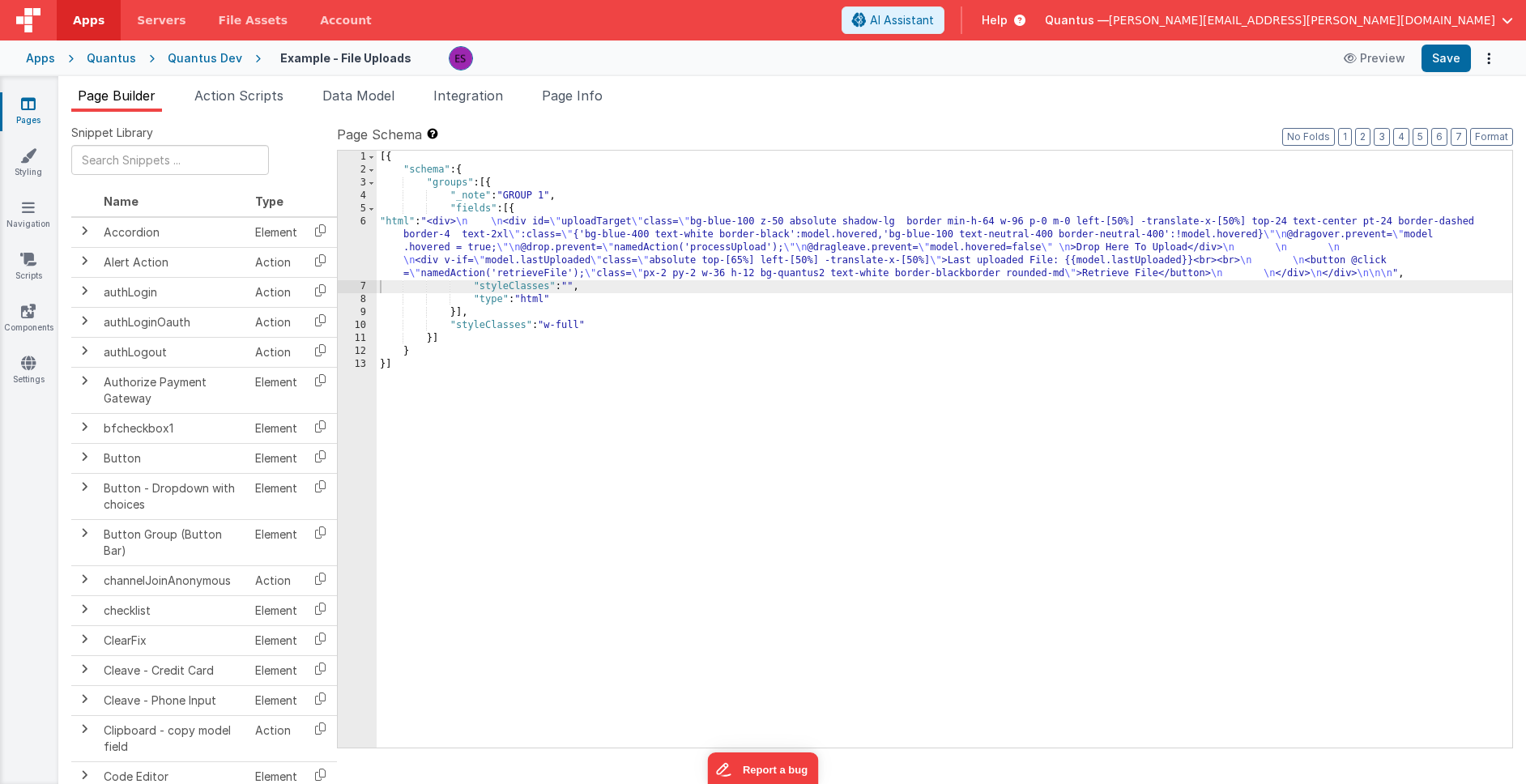
click at [444, 250] on div "[{ "schema" : { "groups" : [{ "_note" : "GROUP 1" , "fields" : [{ "html" : "<di…" at bounding box center [943, 462] width 1135 height 622
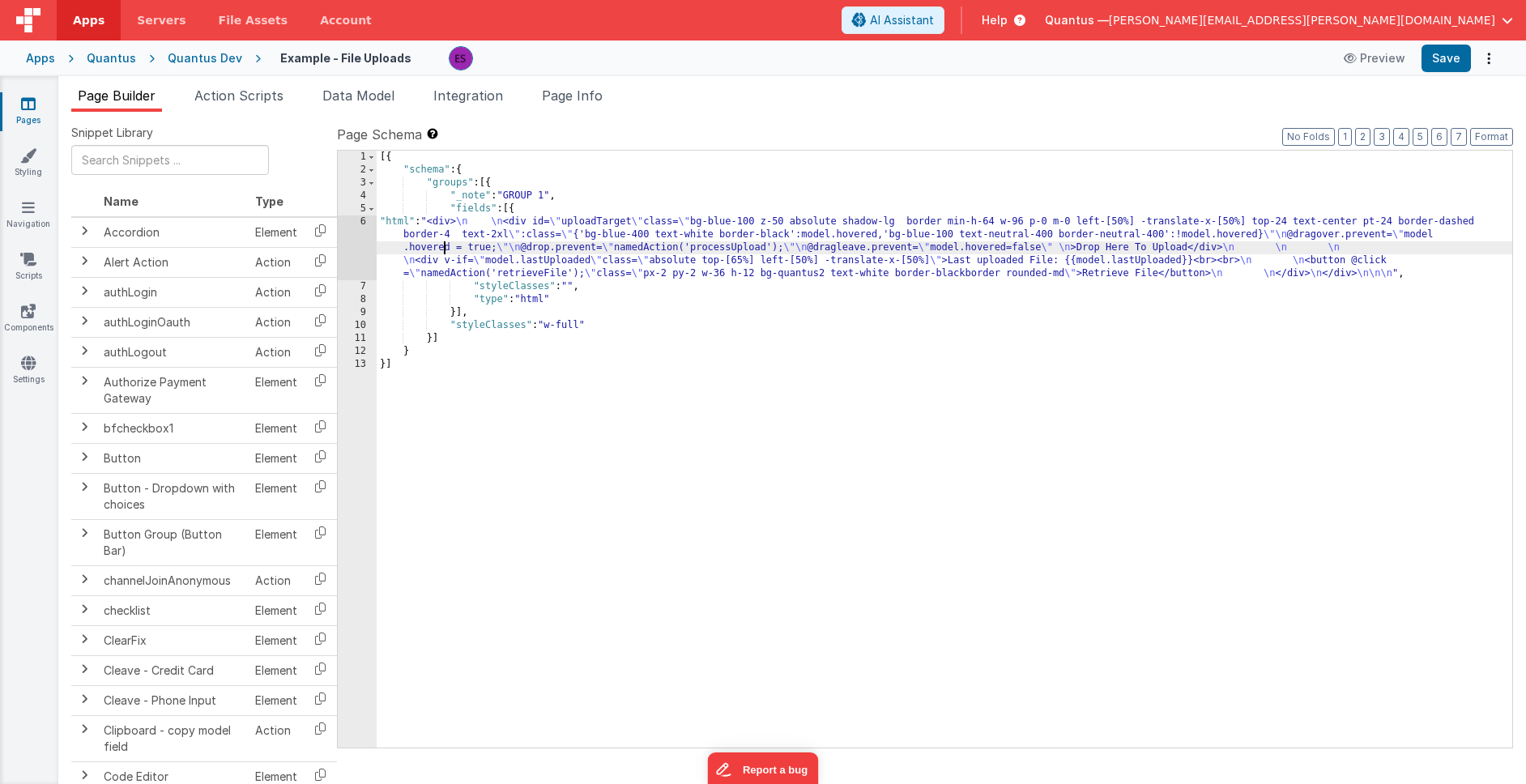
click at [356, 250] on div "6" at bounding box center [357, 247] width 39 height 64
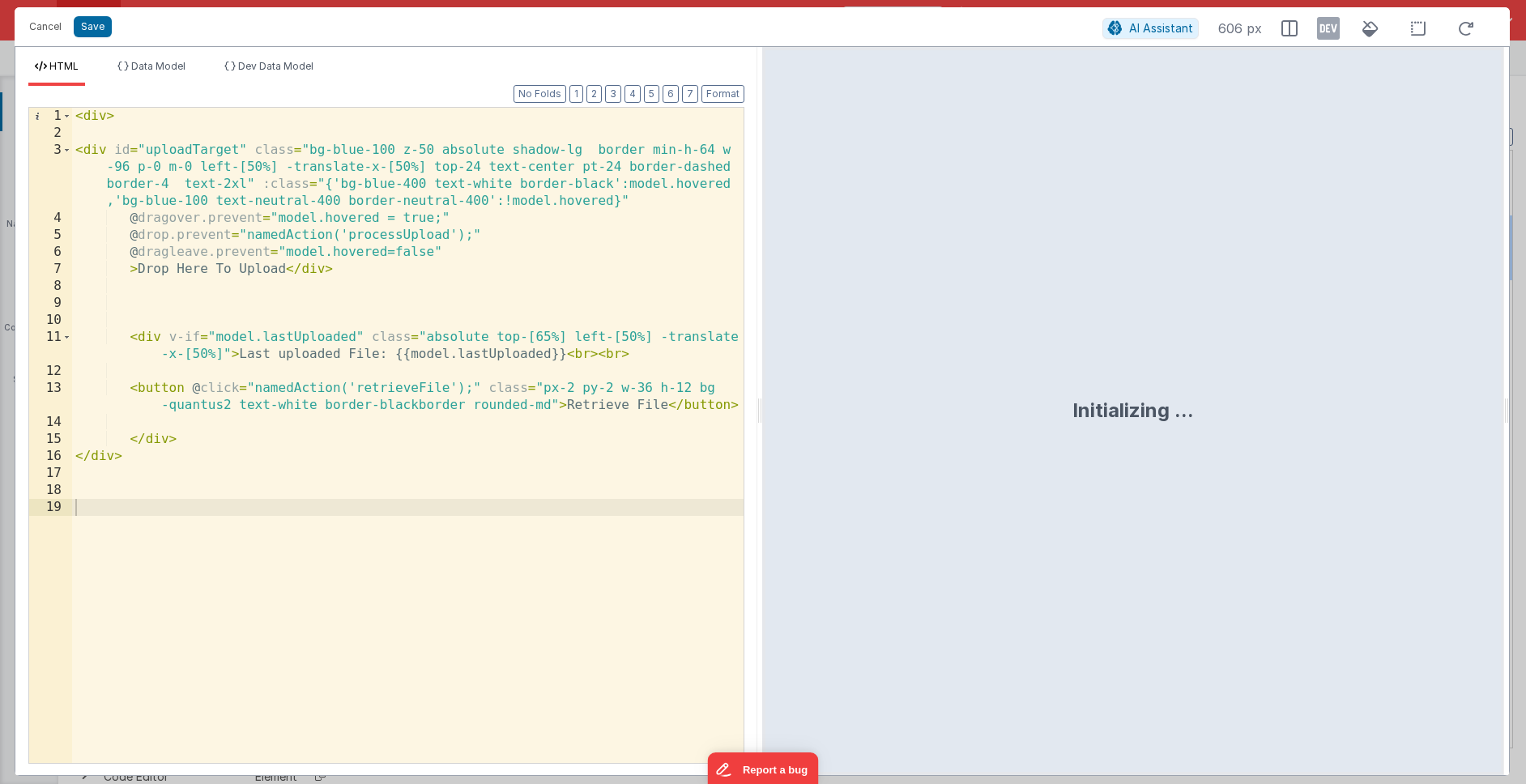
click at [224, 418] on div "< div > < div id = "uploadTarget" class = "bg-blue-100 z-50 absolute shadow-lg …" at bounding box center [407, 452] width 672 height 689
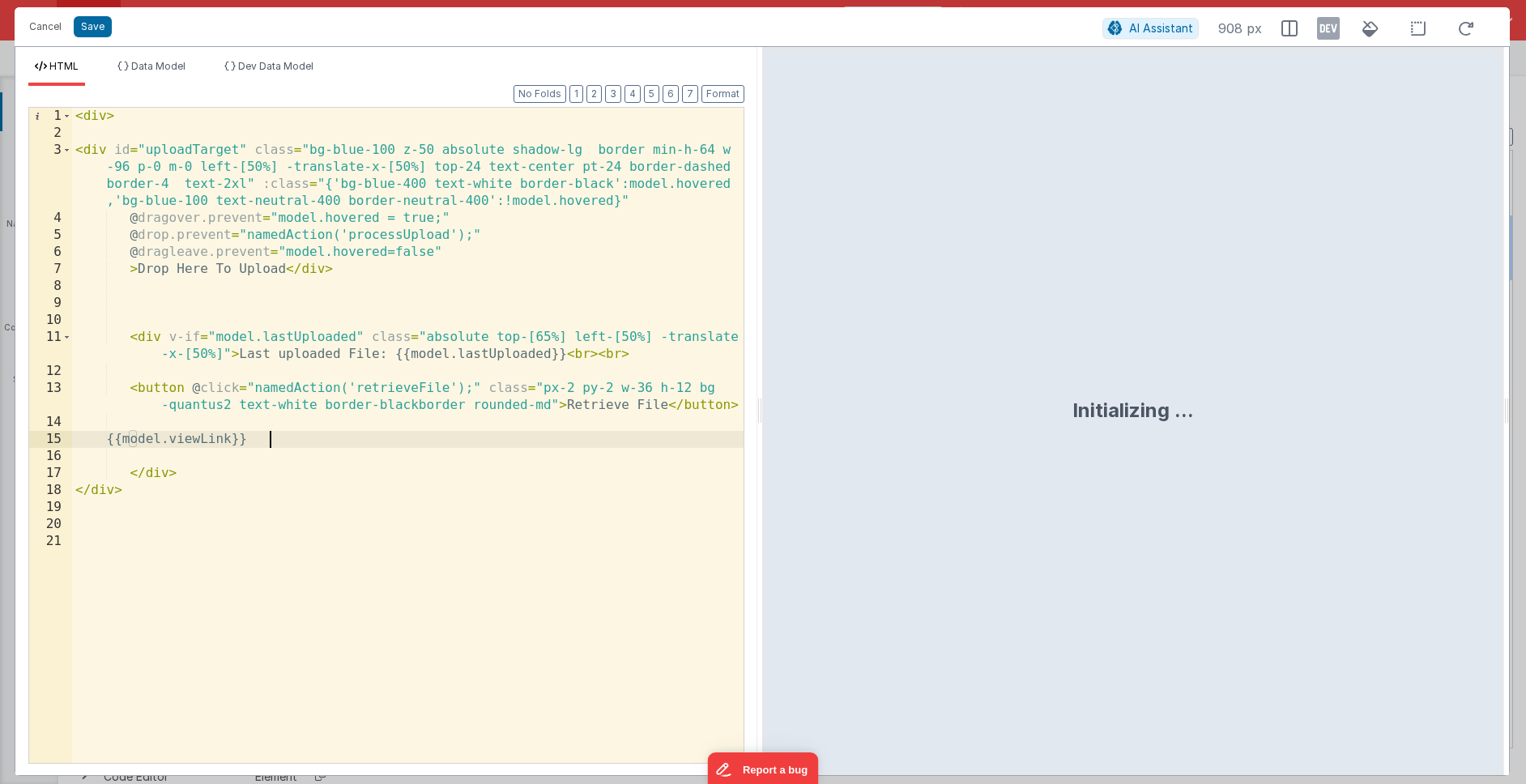
click at [217, 437] on div "< div > < div id = "uploadTarget" class = "bg-blue-100 z-50 absolute shadow-lg …" at bounding box center [407, 452] width 672 height 689
click at [154, 65] on span "Data Model" at bounding box center [158, 65] width 54 height 12
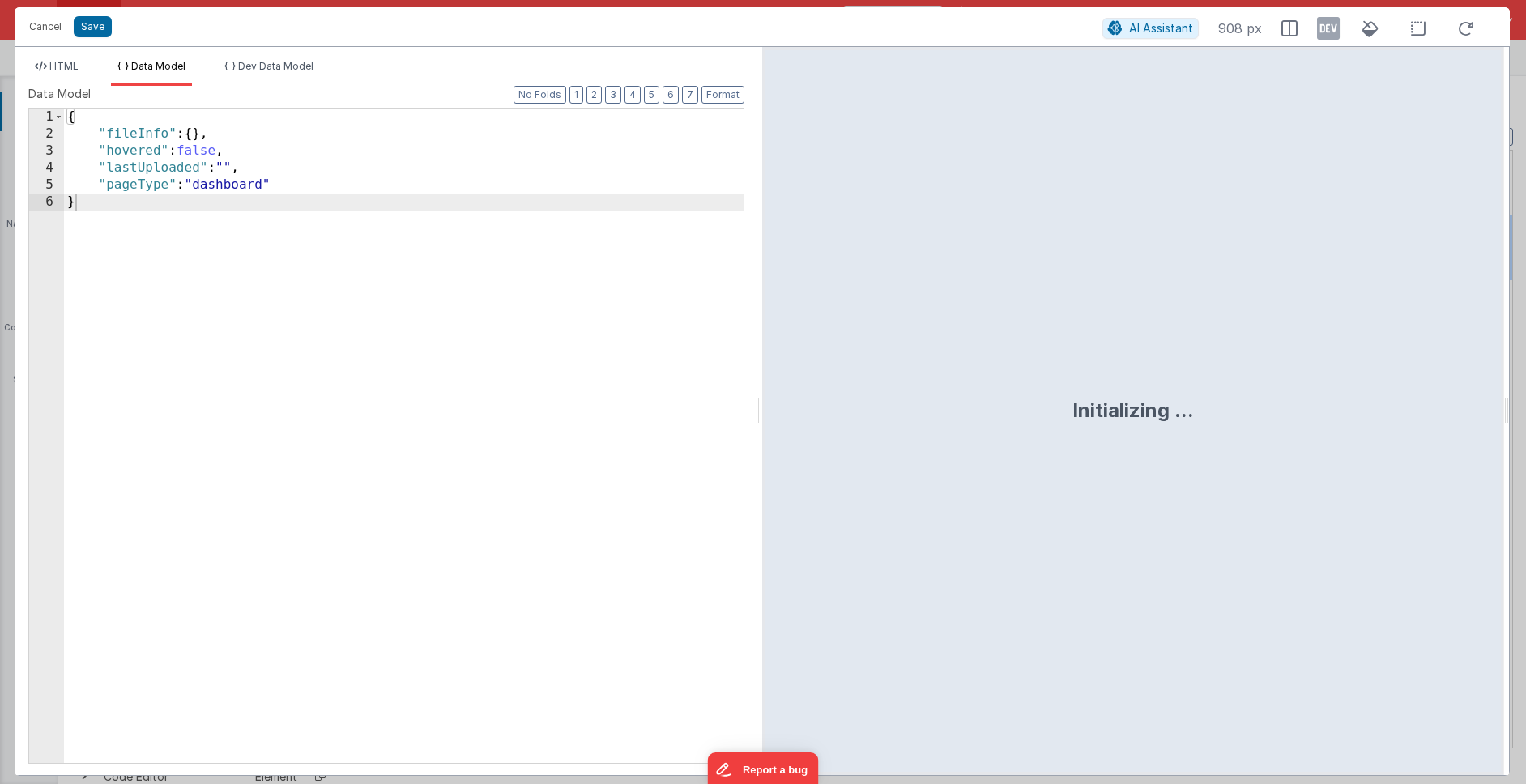
click at [302, 184] on div "{ "fileInfo" : { } , "hovered" : false , "lastUploaded" : "" , "pageType" : "da…" at bounding box center [403, 453] width 680 height 689
paste textarea
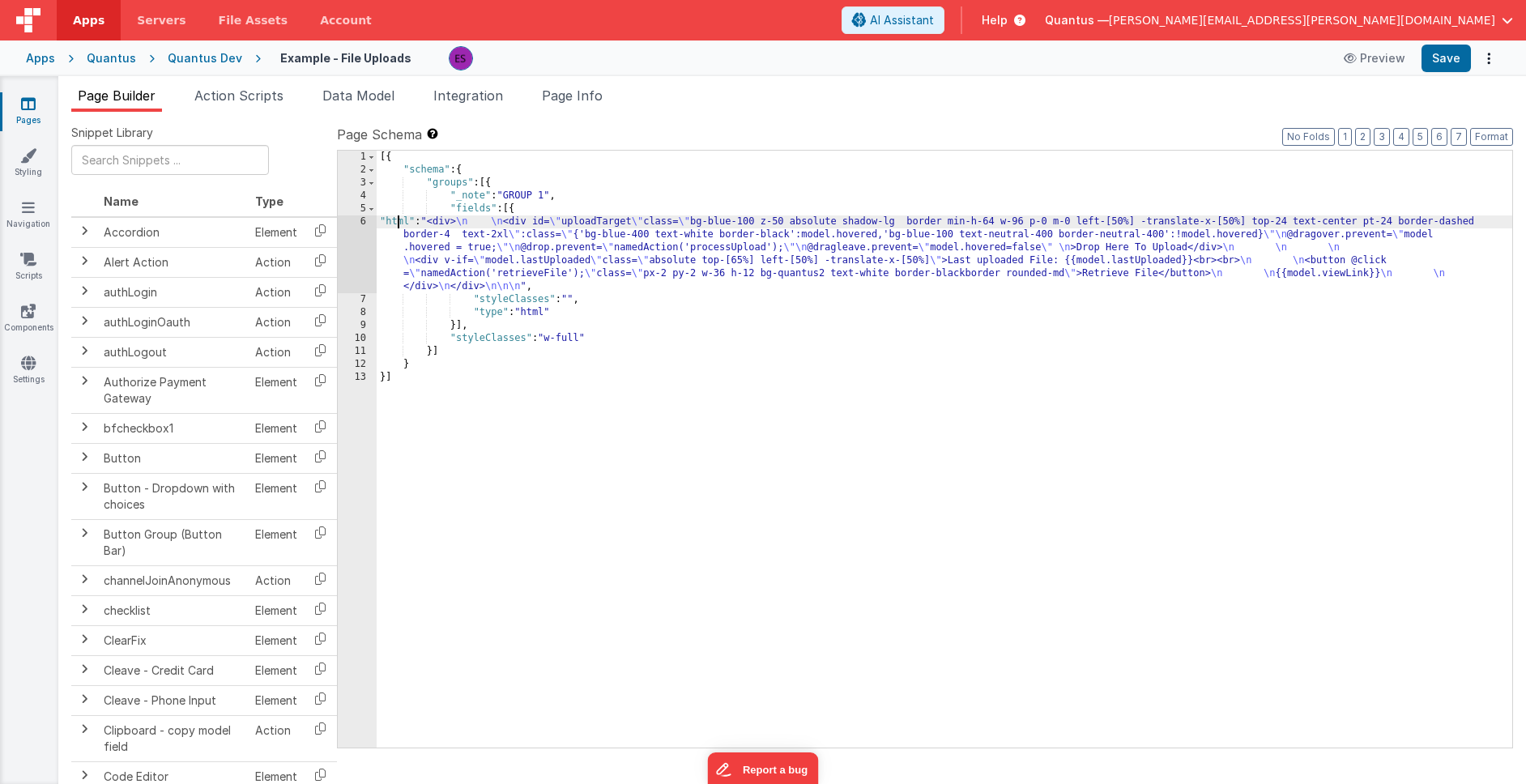
drag, startPoint x: 399, startPoint y: 222, endPoint x: 394, endPoint y: 233, distance: 12.1
click at [400, 224] on div "[{ "schema" : { "groups" : [{ "_note" : "GROUP 1" , "fields" : [{ "html" : "<di…" at bounding box center [943, 462] width 1135 height 622
click at [345, 253] on div "6" at bounding box center [357, 254] width 39 height 78
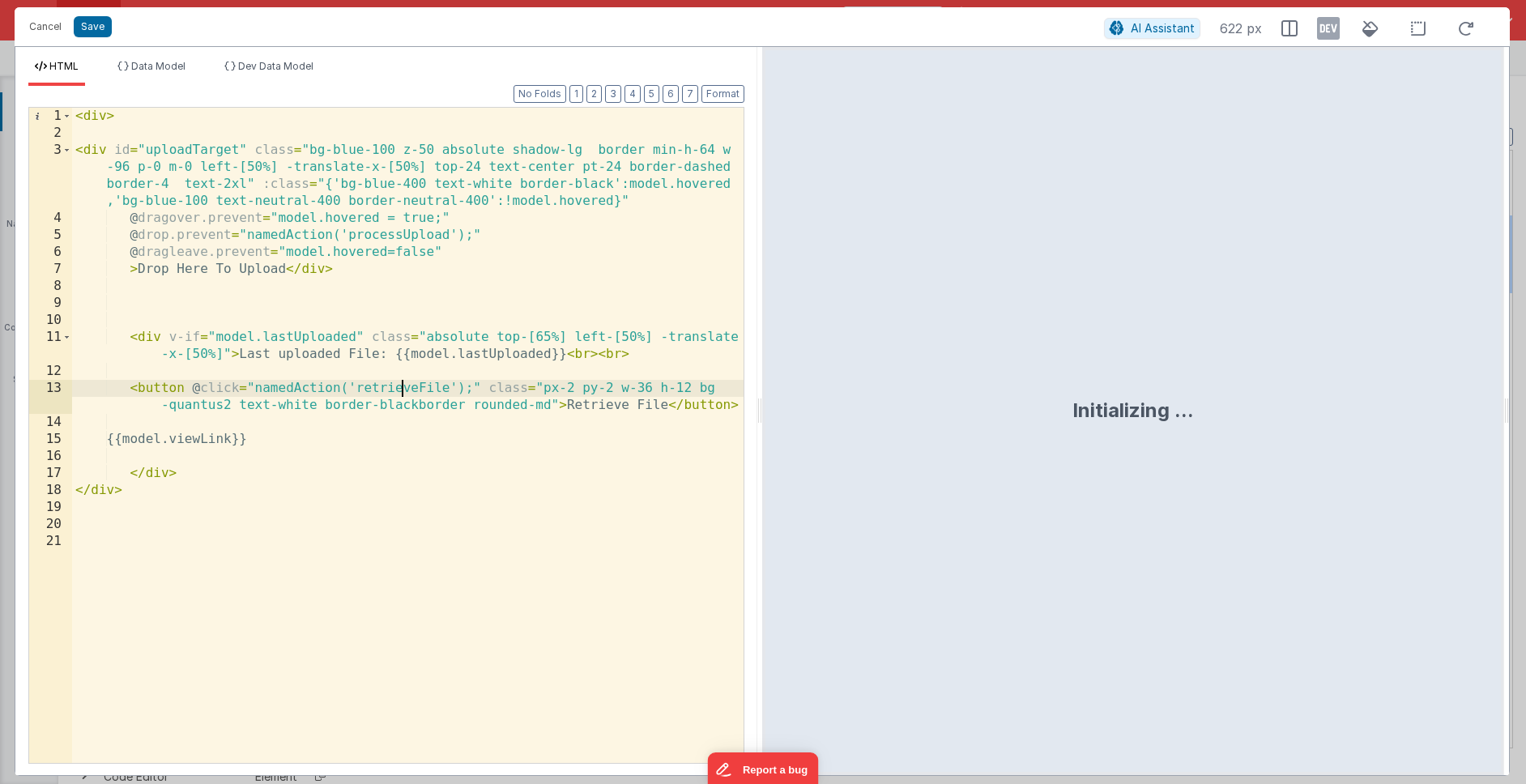
click at [401, 391] on div "< div > < div id = "uploadTarget" class = "bg-blue-100 z-50 absolute shadow-lg …" at bounding box center [407, 452] width 672 height 689
click at [103, 29] on button "Save" at bounding box center [92, 27] width 38 height 21
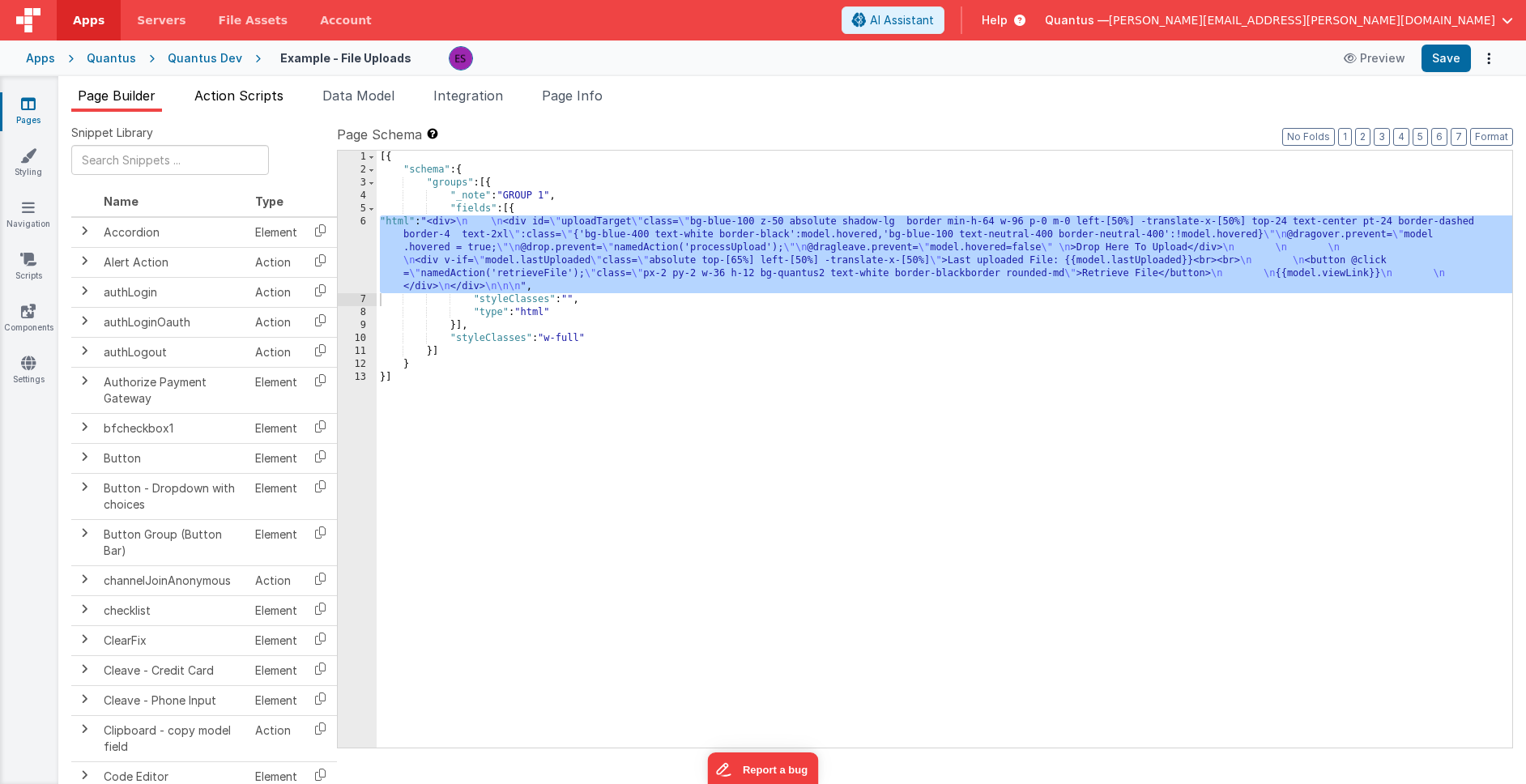
click at [261, 88] on span "Action Scripts" at bounding box center [238, 95] width 89 height 16
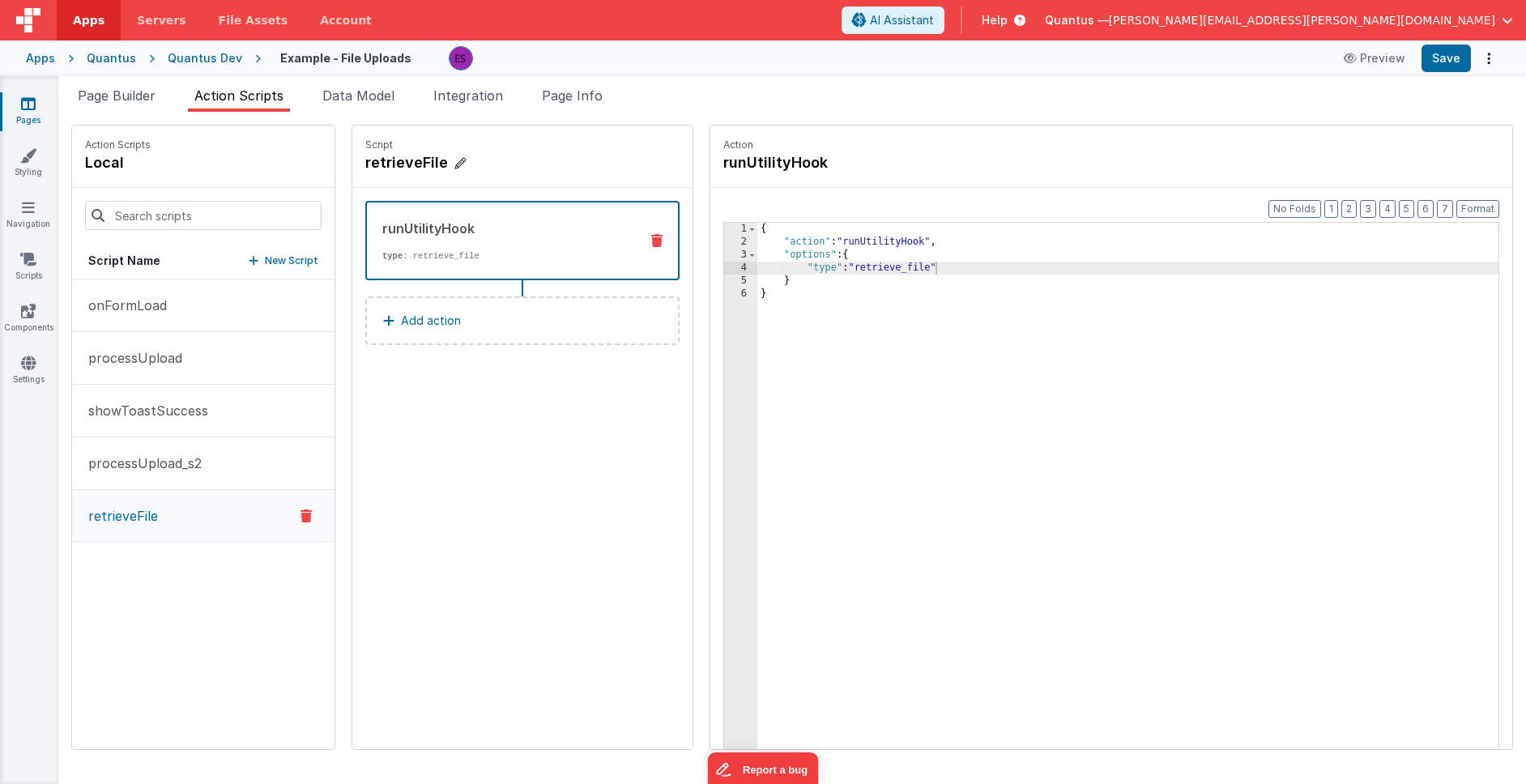
click at [379, 165] on h4 "retrieveFile" at bounding box center [487, 163] width 243 height 23
click at [379, 165] on input "retrieveFile" at bounding box center [446, 163] width 162 height 23
click at [875, 267] on div "{ "action" : "runUtilityHook" , "options" : { "type" : "retrieve_file" } }" at bounding box center [1149, 524] width 783 height 602
click at [874, 269] on div "{ "action" : "runUtilityHook" , "options" : { "type" : "retrieve_file" } }" at bounding box center [1149, 524] width 783 height 602
